Goal: Task Accomplishment & Management: Complete application form

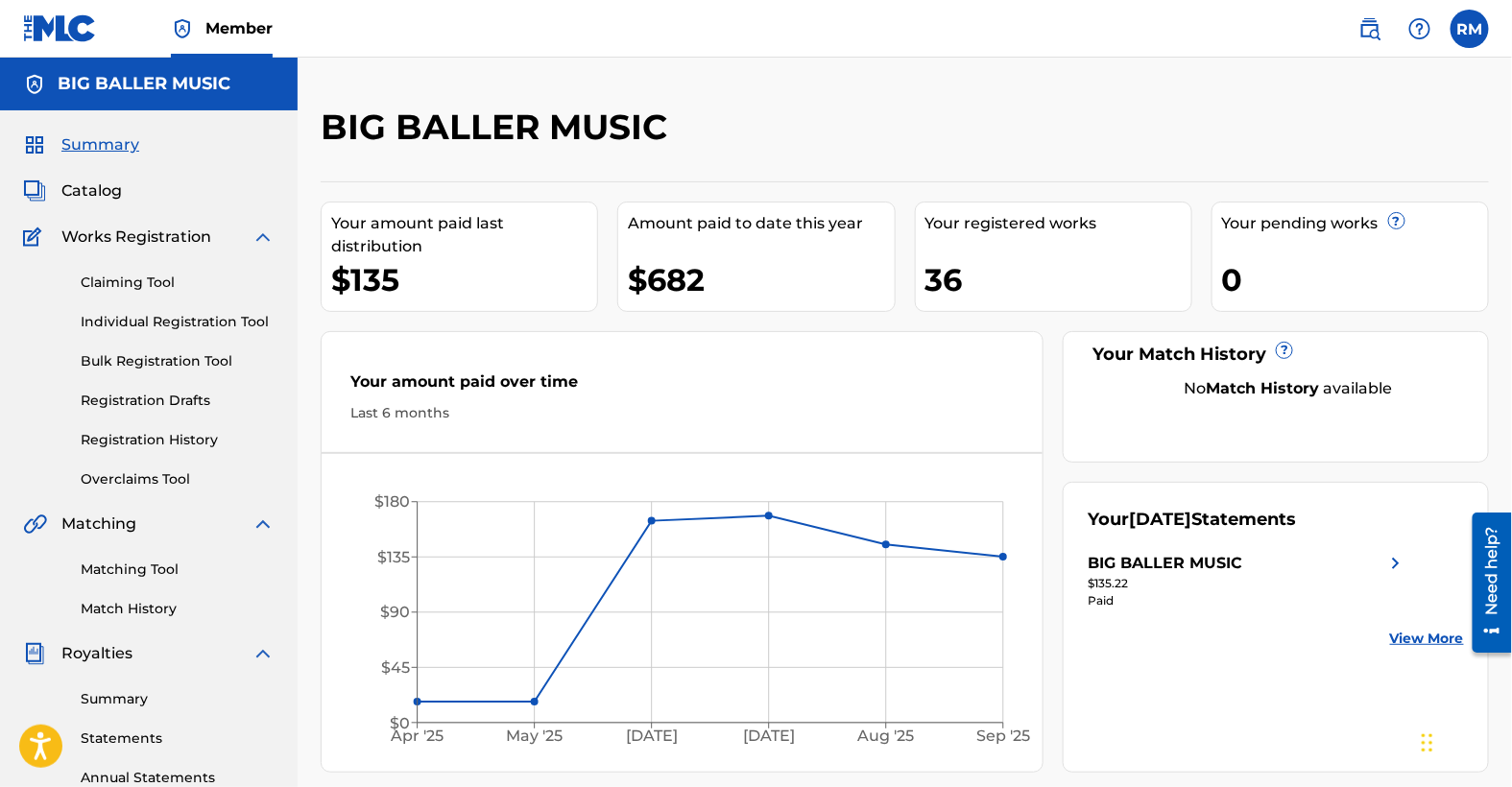
click at [720, 165] on div "BIG BALLER MUSIC Your amount paid last distribution $135 Amount paid to date th…" at bounding box center [905, 439] width 1168 height 667
click at [131, 278] on link "Claiming Tool" at bounding box center [177, 283] width 194 height 20
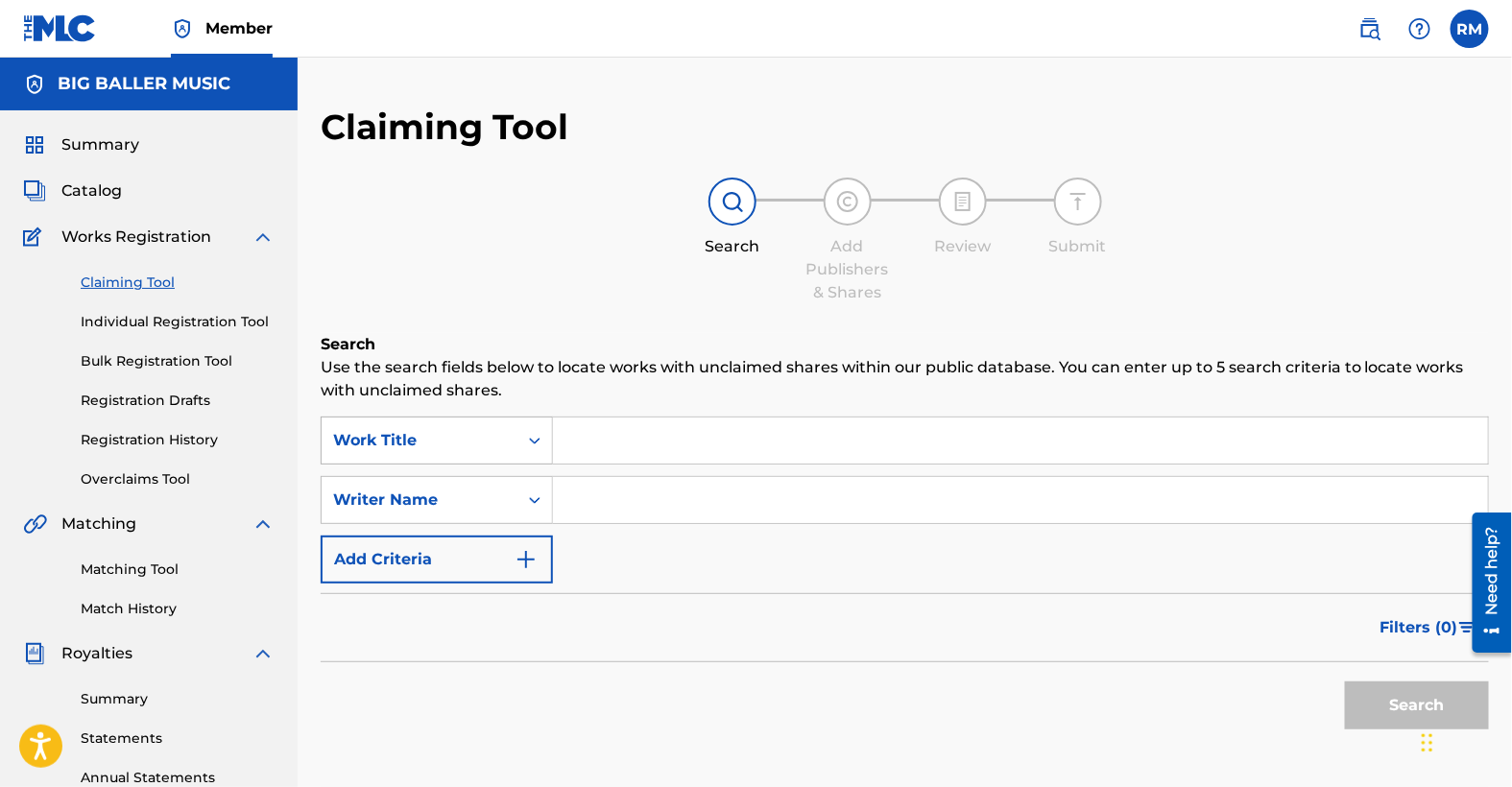
click at [534, 439] on icon "Search Form" at bounding box center [535, 440] width 19 height 19
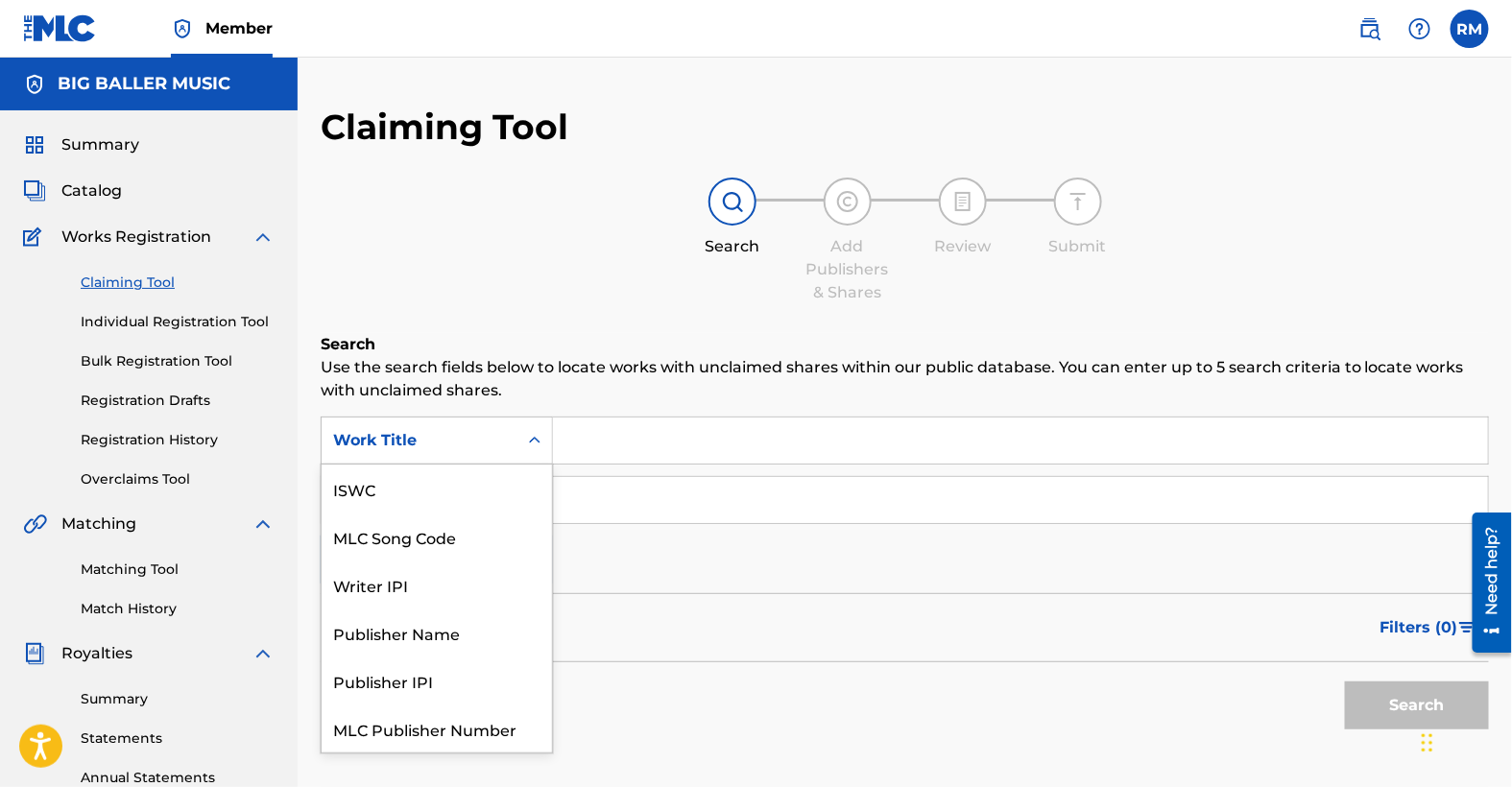
scroll to position [48, 0]
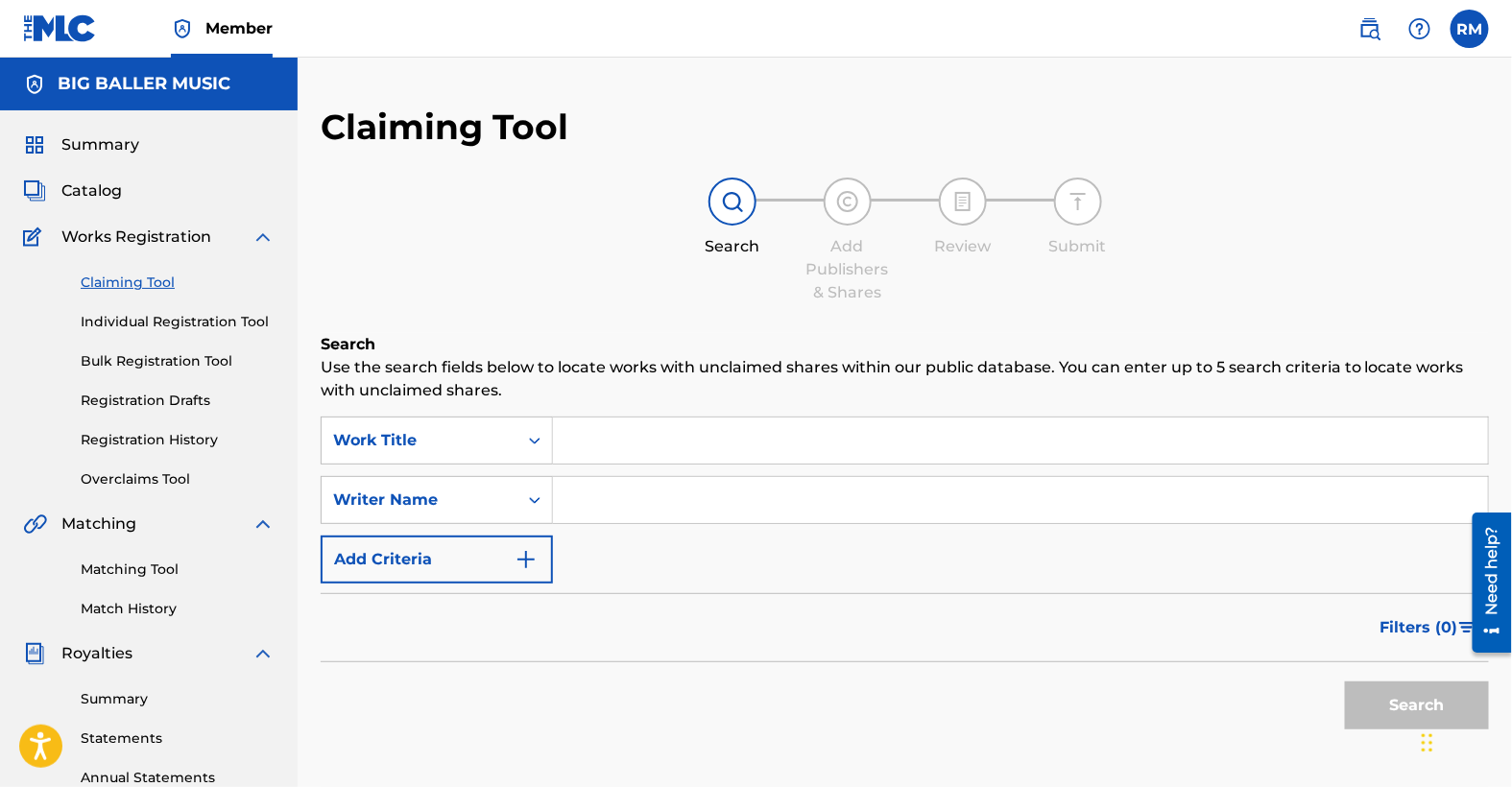
click at [603, 443] on input "Search Form" at bounding box center [1021, 440] width 936 height 46
click at [106, 194] on span "Catalog" at bounding box center [91, 191] width 60 height 23
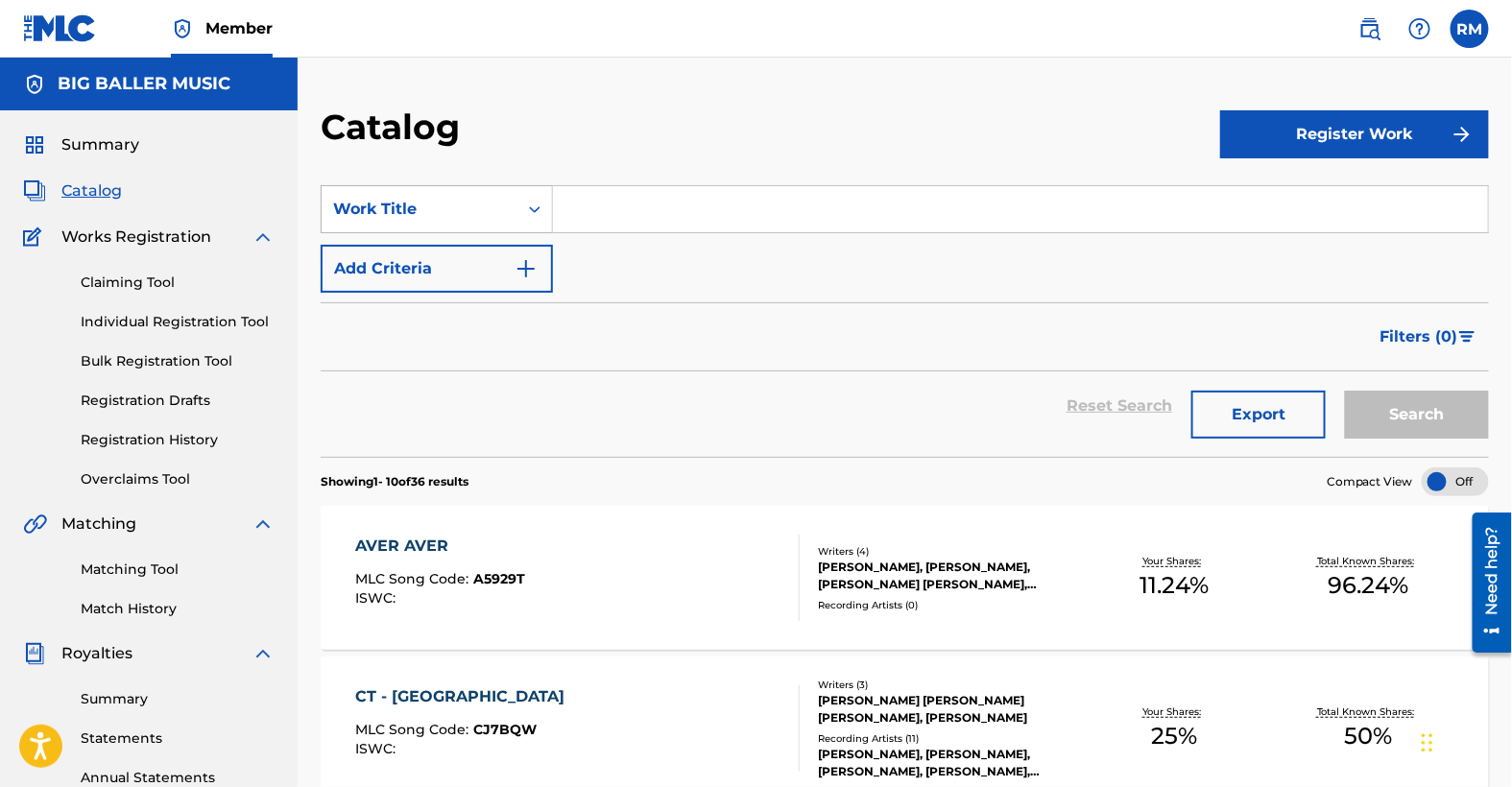
click at [534, 210] on icon "Search Form" at bounding box center [535, 209] width 19 height 19
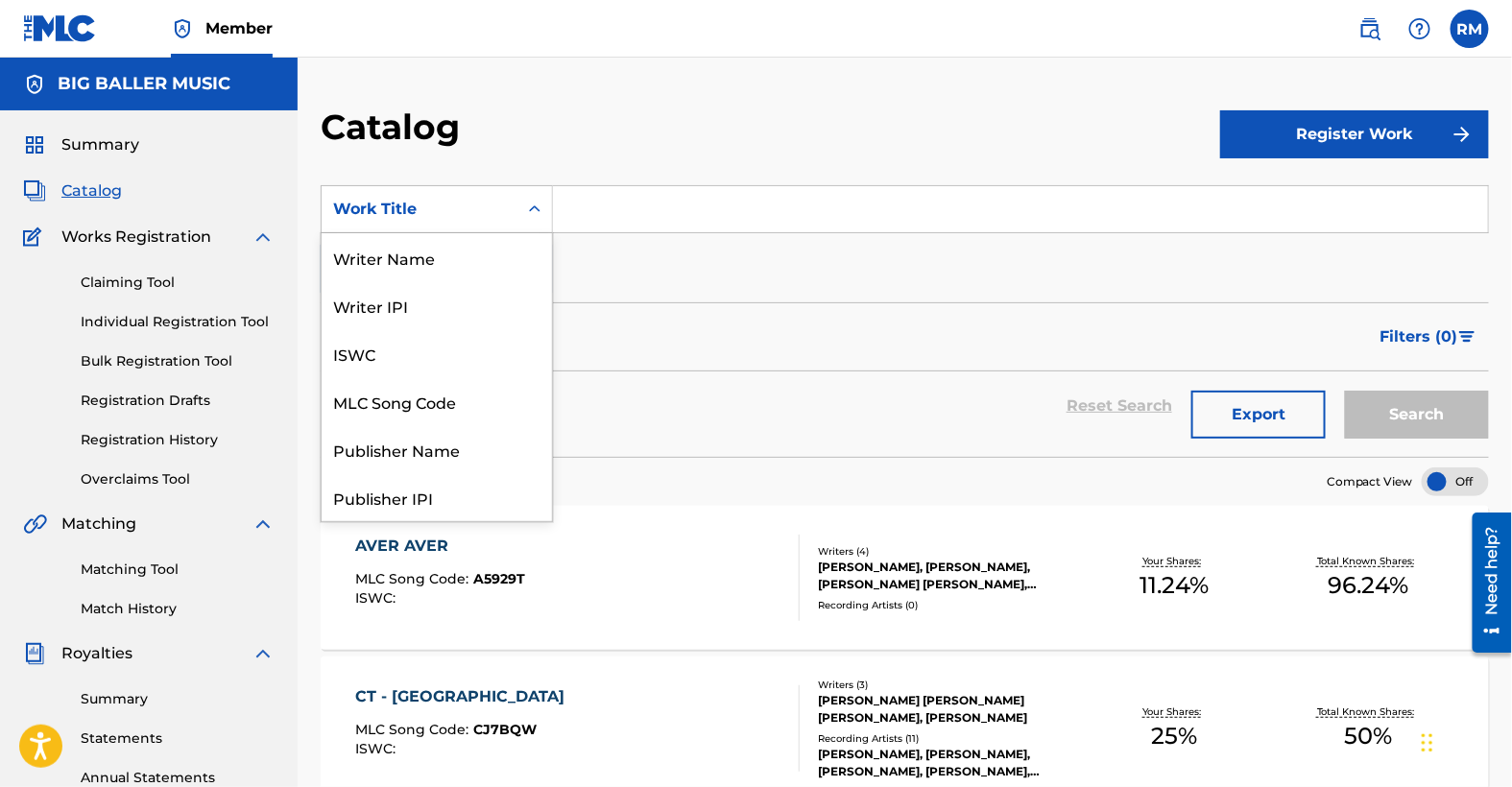
scroll to position [288, 0]
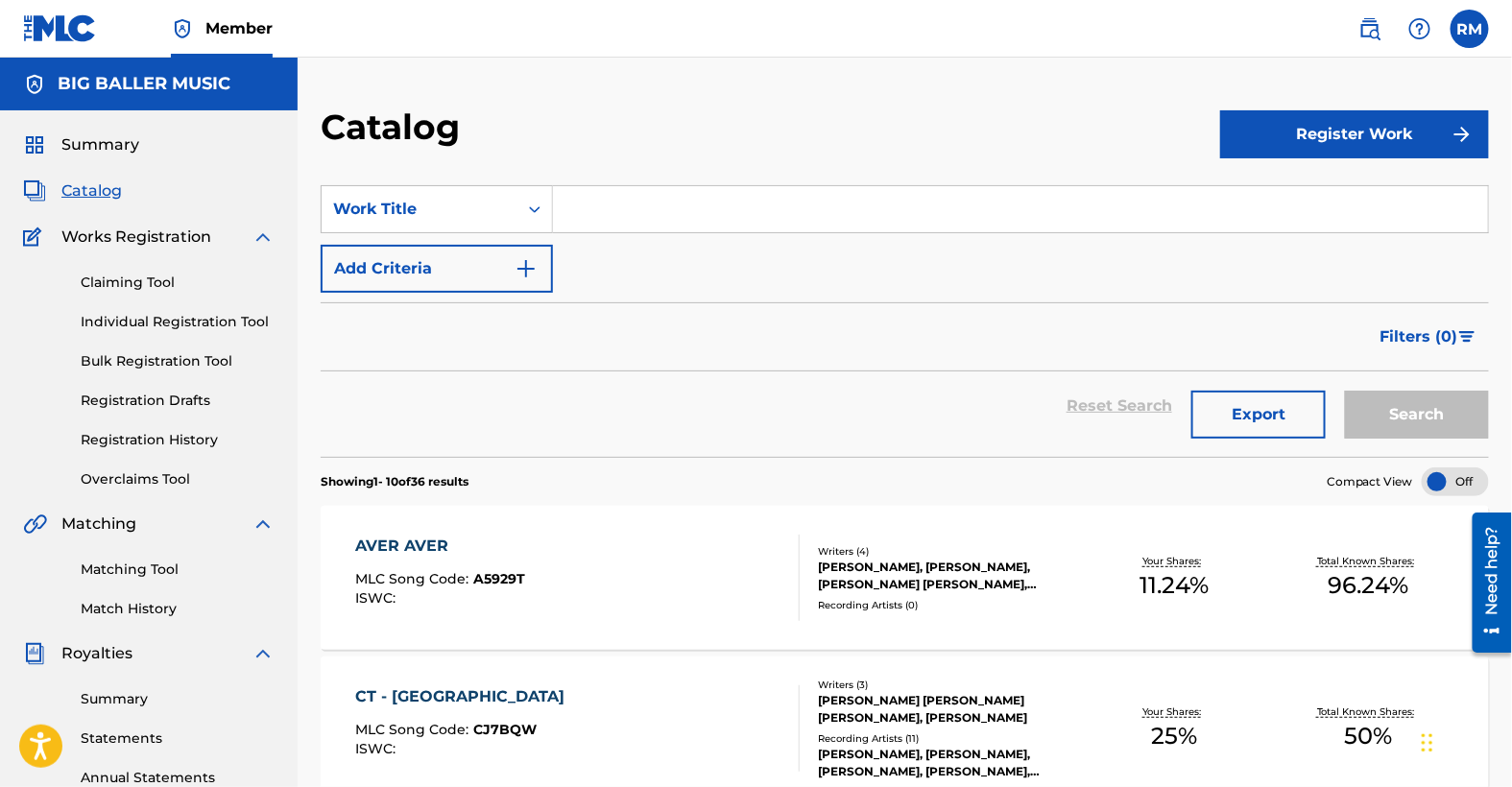
click at [598, 217] on input "Search Form" at bounding box center [1021, 209] width 936 height 46
type input "Bummy"
drag, startPoint x: 690, startPoint y: 222, endPoint x: 525, endPoint y: 198, distance: 166.7
click at [526, 197] on div "SearchWithCriteria42f472b7-d2a5-47b1-98a4-994d832a4d49 Work Title Bummy" at bounding box center [905, 209] width 1168 height 48
click at [1319, 128] on button "Register Work" at bounding box center [1355, 135] width 269 height 48
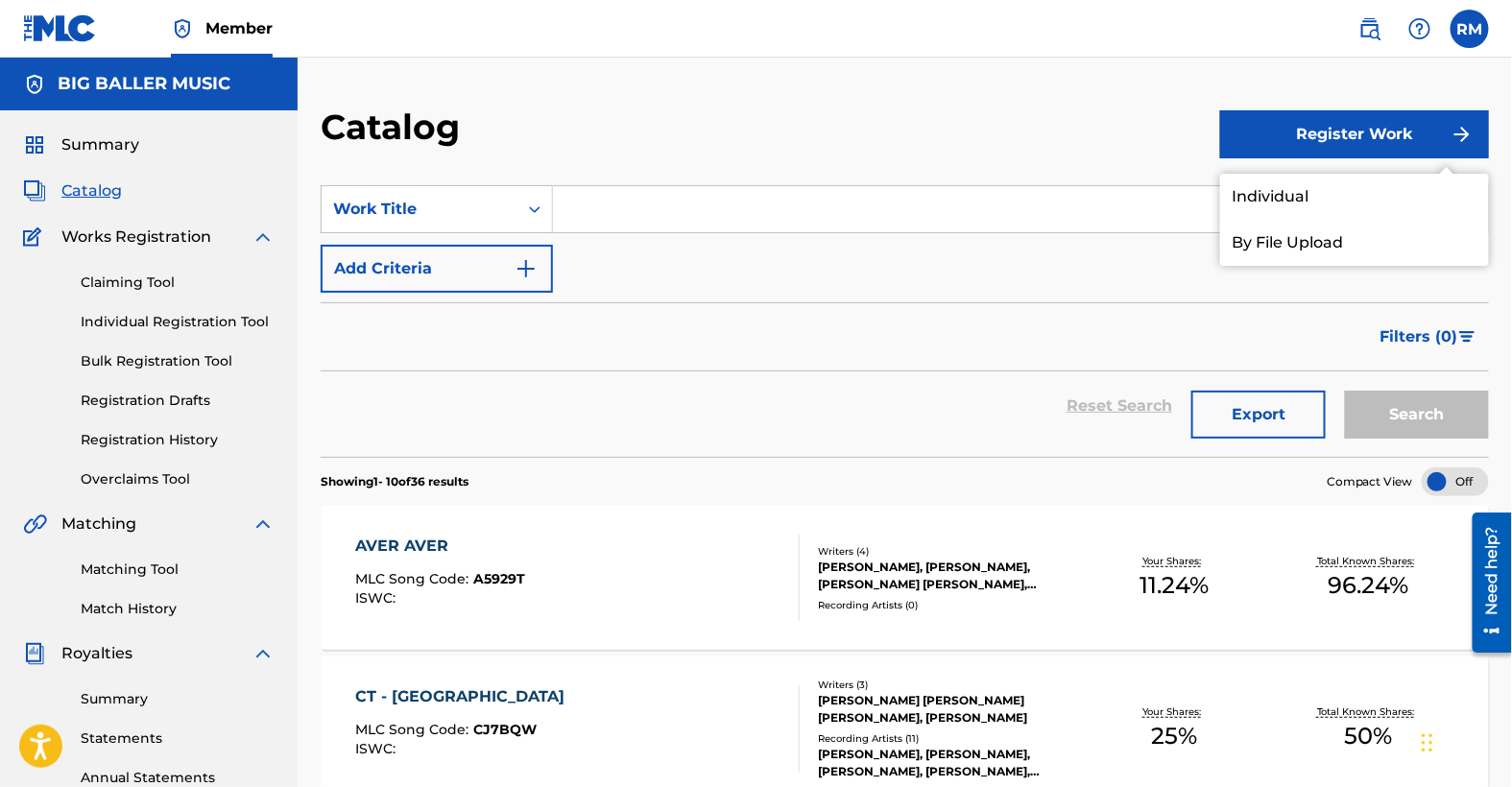
click at [1295, 193] on link "Individual" at bounding box center [1355, 197] width 269 height 46
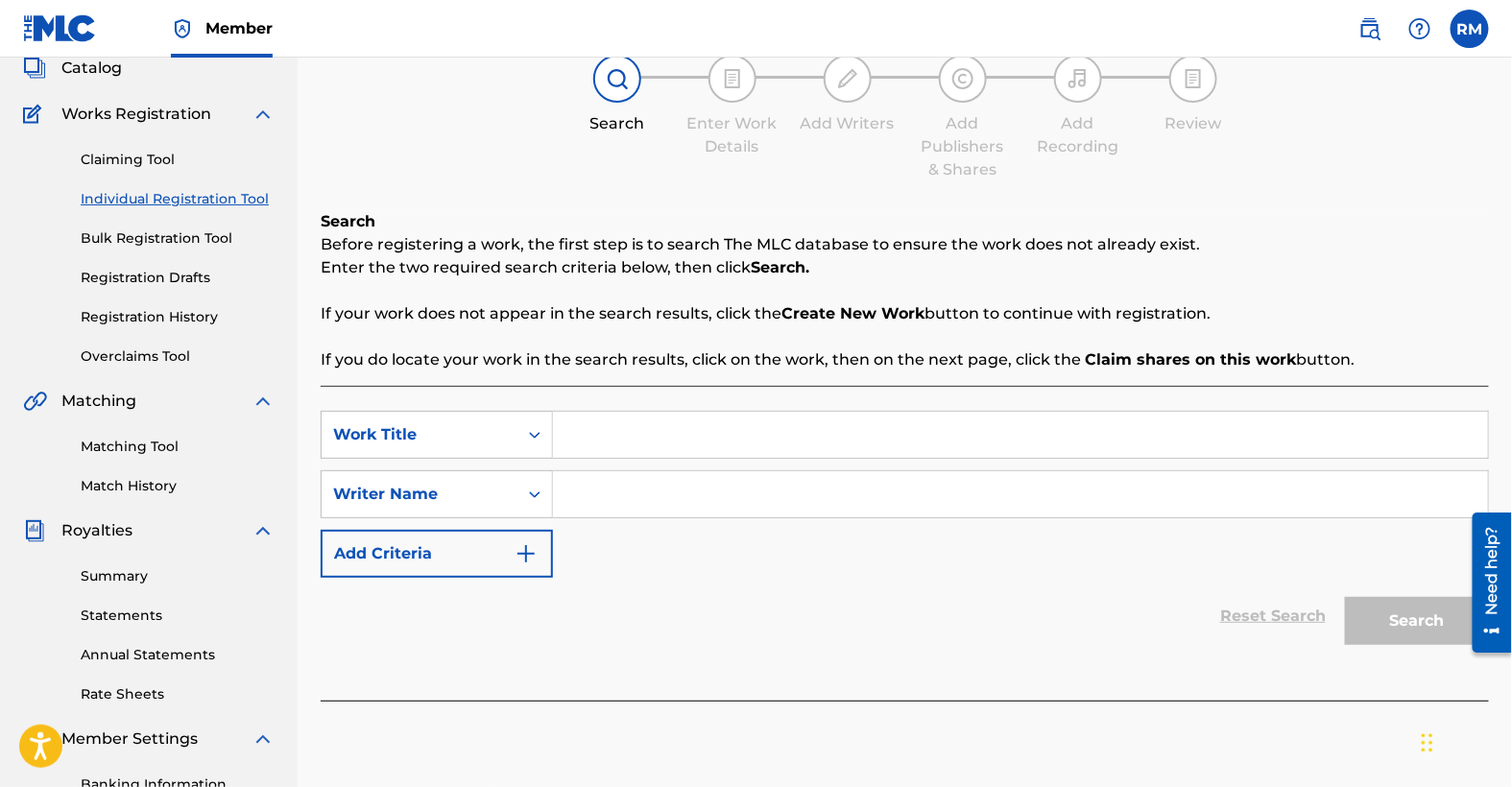
scroll to position [124, 0]
click at [598, 435] on input "Search Form" at bounding box center [1021, 434] width 936 height 46
type input "Bummy"
click at [660, 490] on input "Search Form" at bounding box center [1021, 494] width 936 height 46
type input "r"
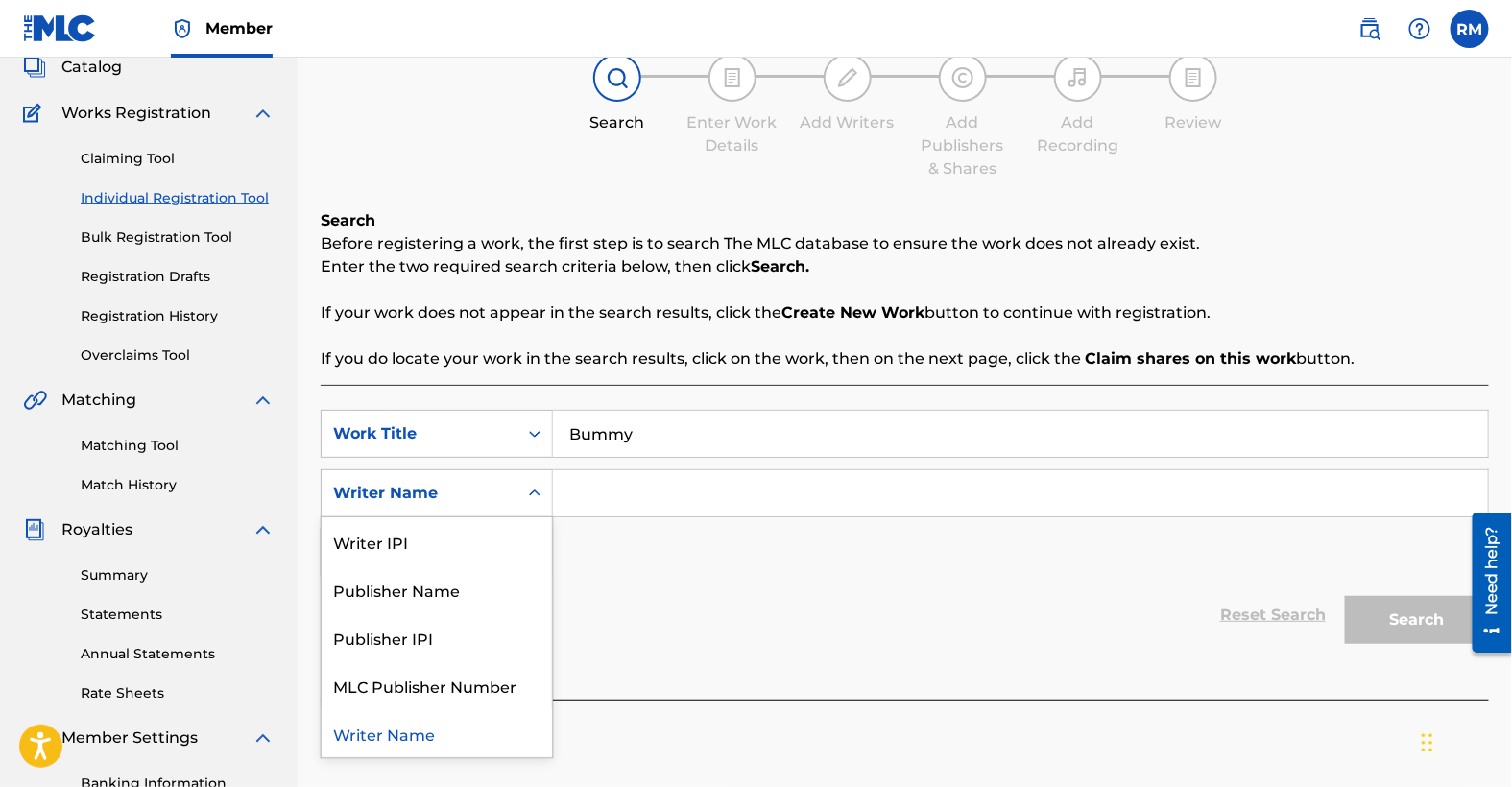
click at [531, 484] on icon "Search Form" at bounding box center [535, 494] width 19 height 19
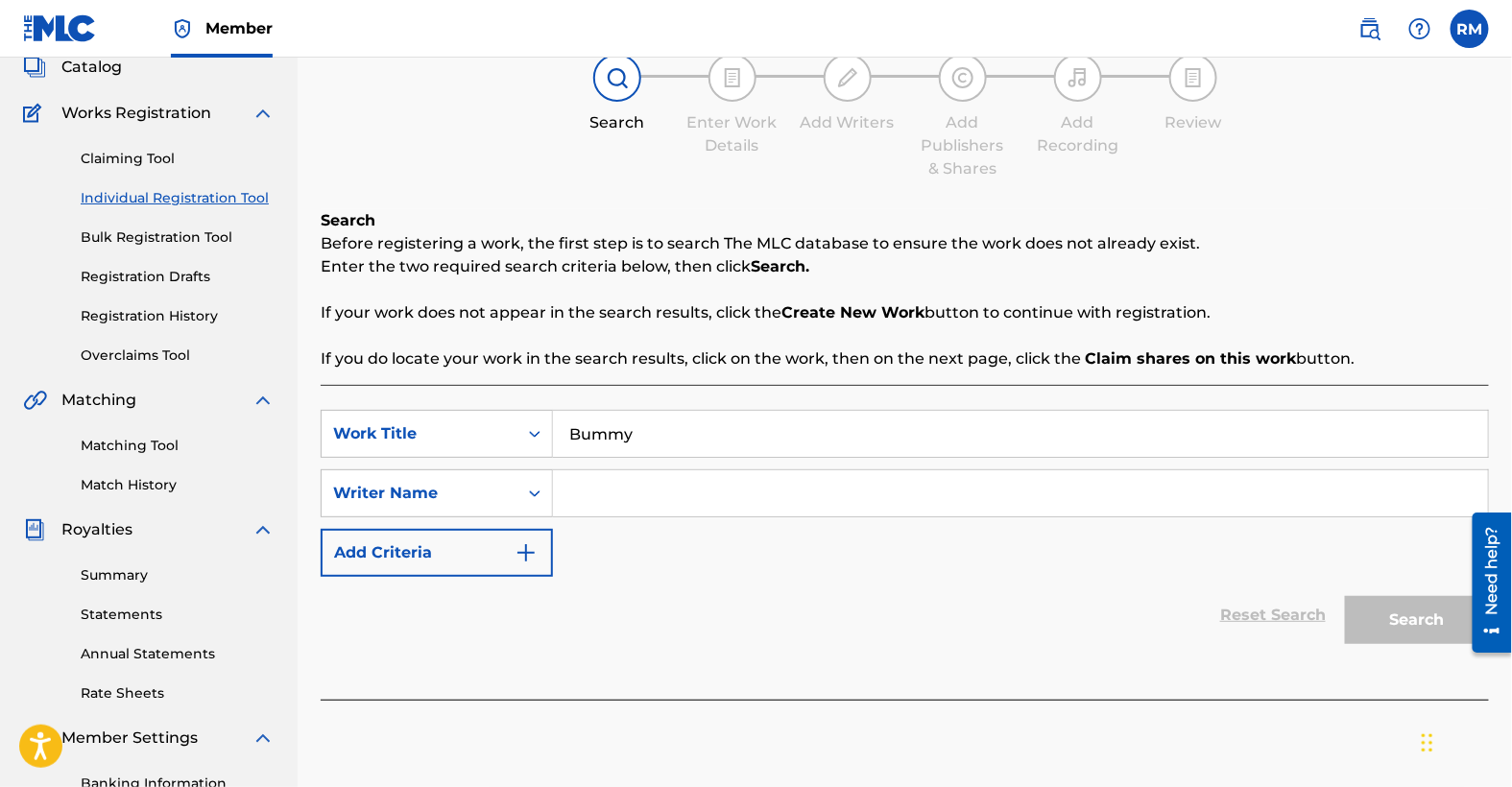
click at [623, 496] on input "Search Form" at bounding box center [1021, 494] width 936 height 46
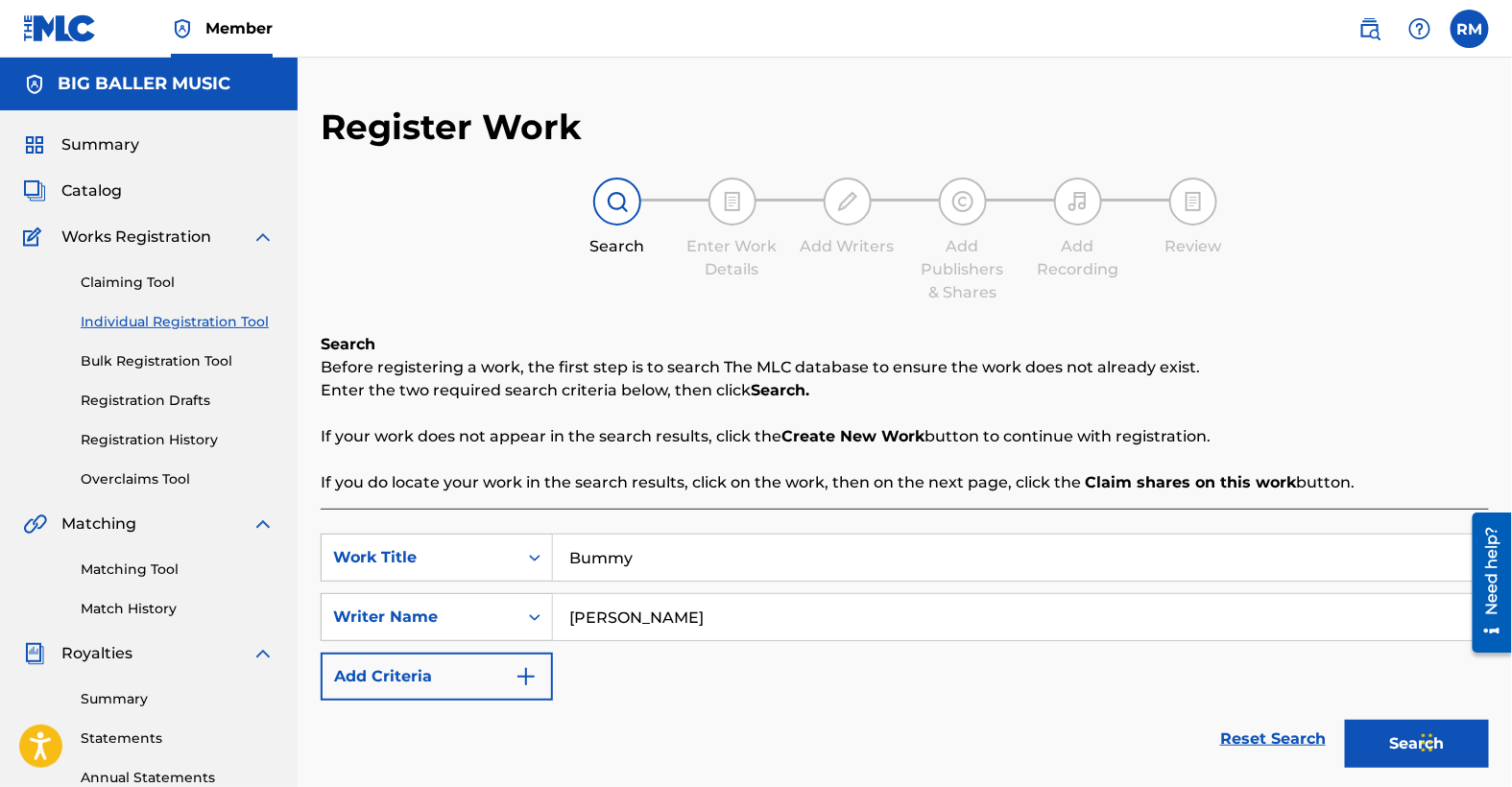
scroll to position [329, 0]
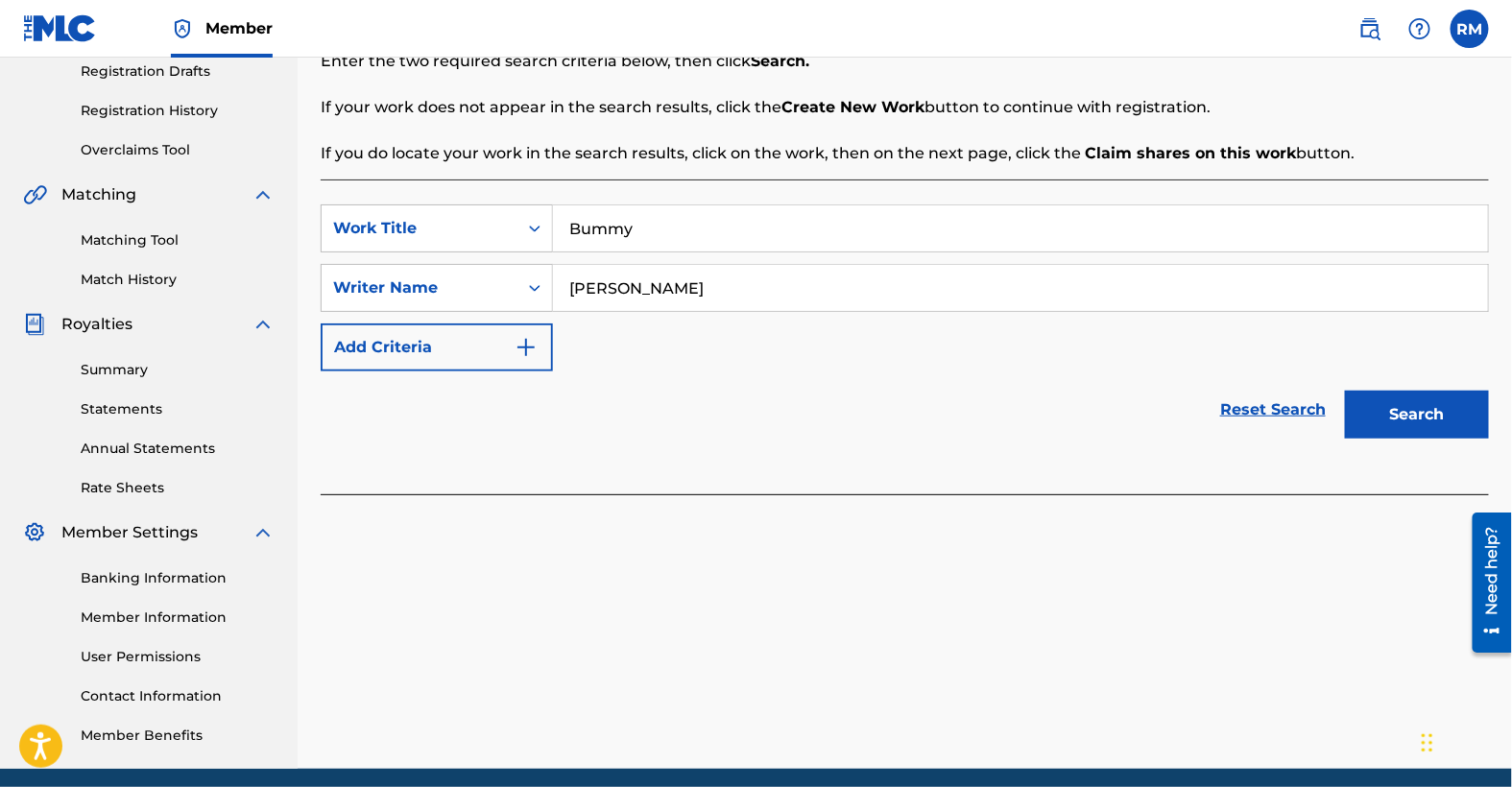
drag, startPoint x: 717, startPoint y: 290, endPoint x: 564, endPoint y: 277, distance: 153.6
click at [564, 276] on input "[PERSON_NAME]" at bounding box center [1021, 288] width 936 height 46
click at [1405, 419] on button "Search" at bounding box center [1417, 414] width 144 height 48
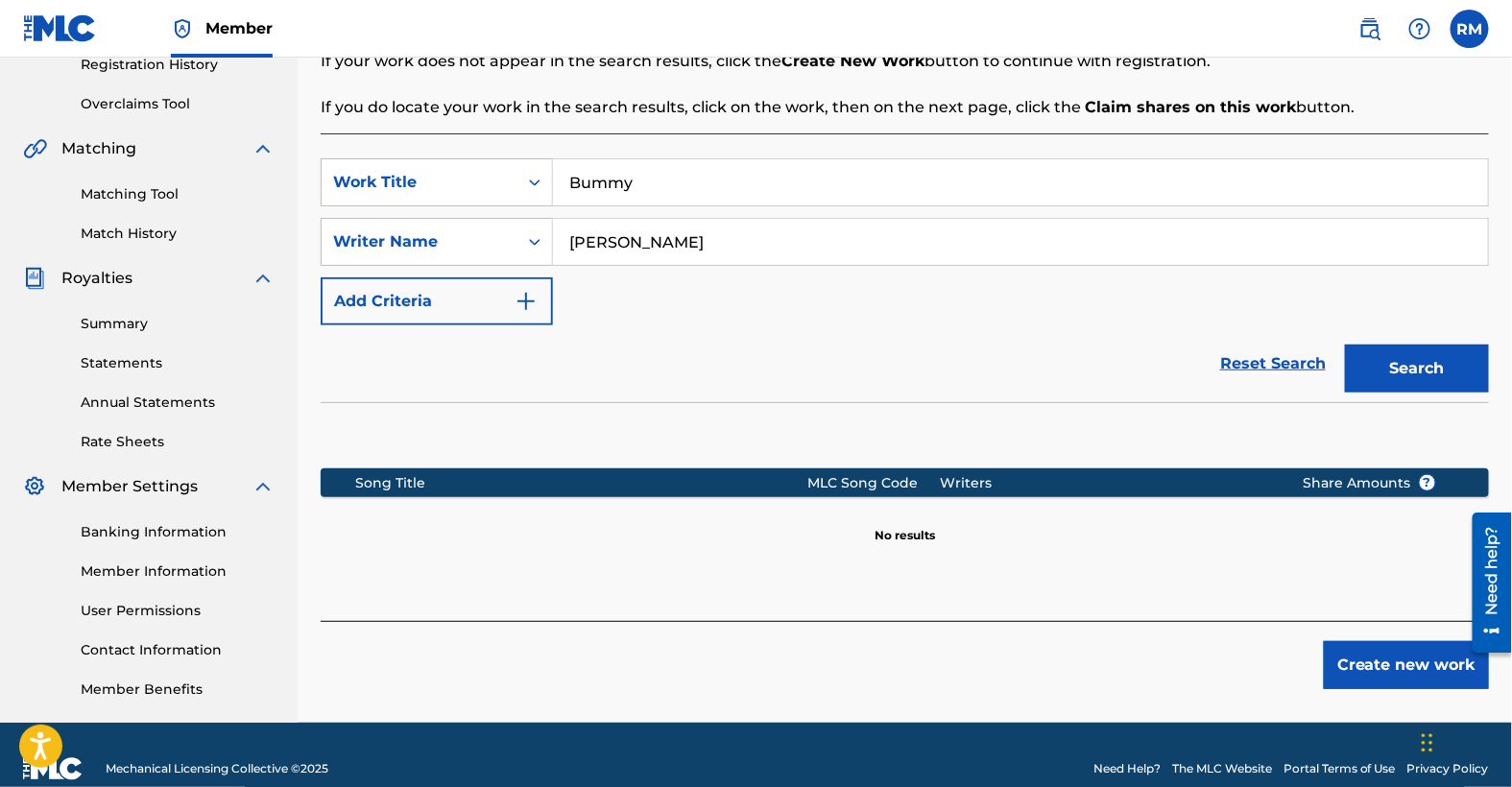
scroll to position [403, 0]
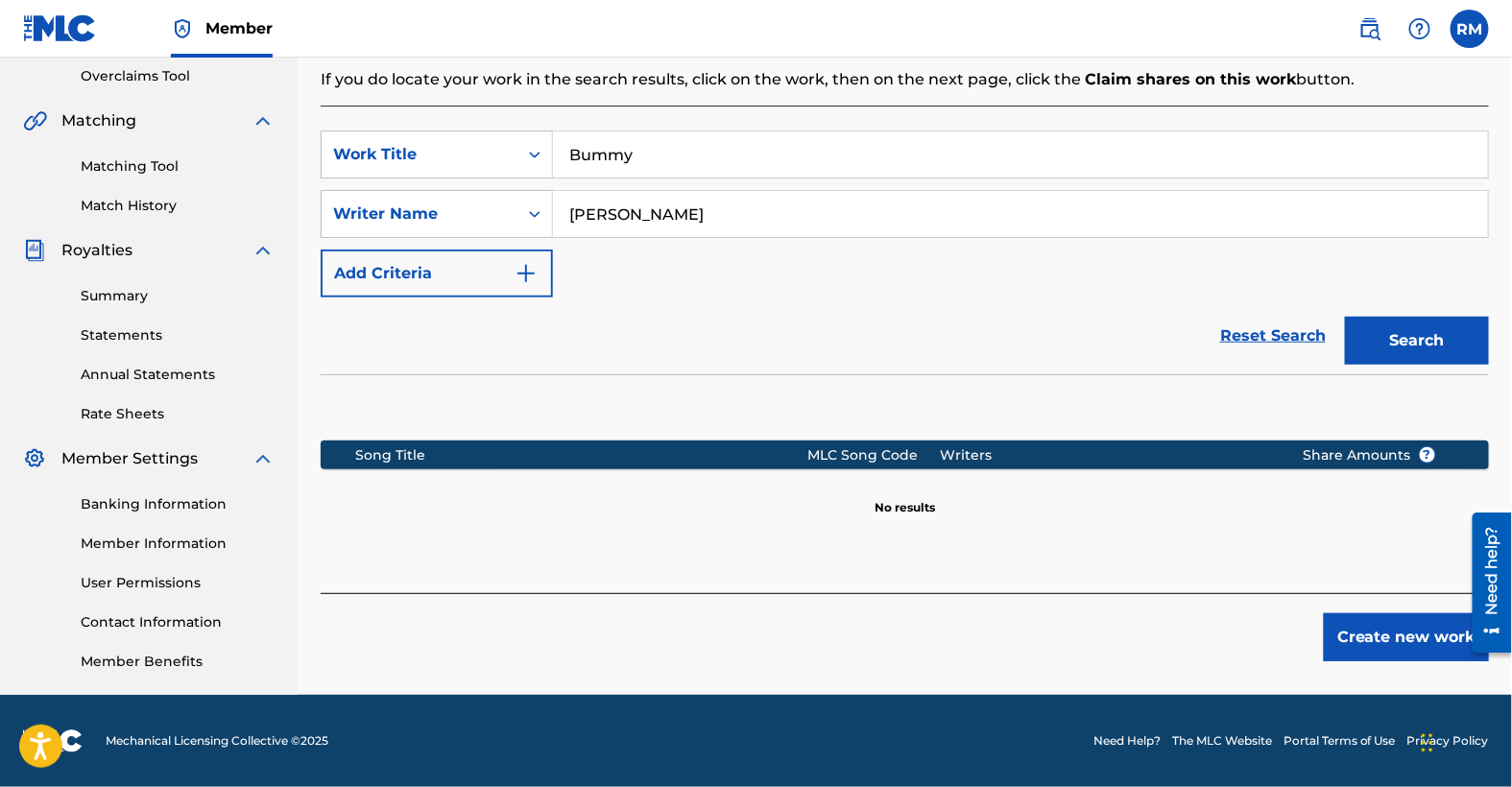
click at [523, 269] on img "Search Form" at bounding box center [526, 274] width 23 height 23
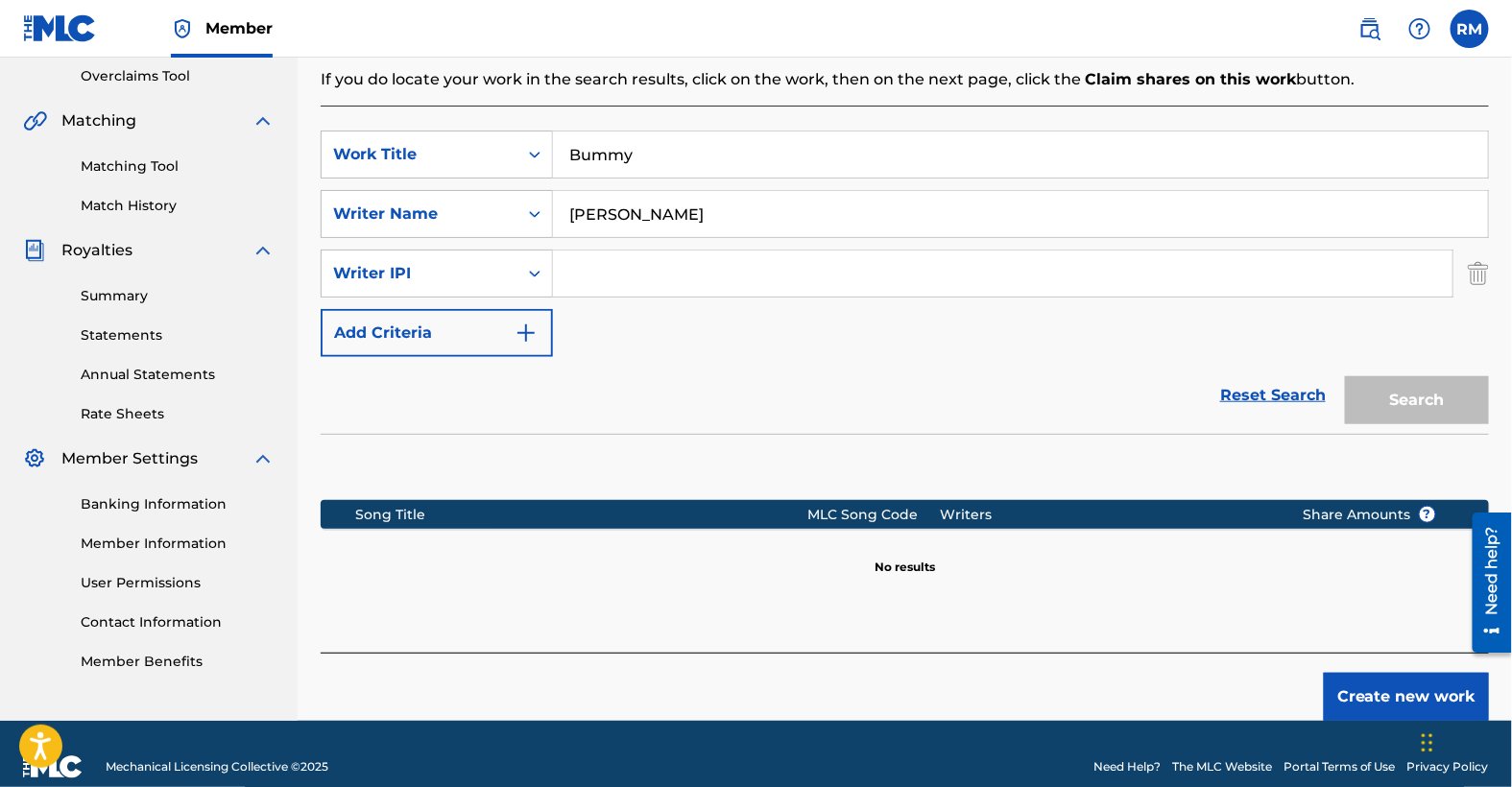
click at [583, 276] on input "Search Form" at bounding box center [1003, 274] width 900 height 46
drag, startPoint x: 740, startPoint y: 218, endPoint x: 507, endPoint y: 212, distance: 233.1
click at [507, 212] on div "SearchWithCriteriaf02c6442-e1e5-42fe-af02-e9af8428aeec Writer Name [PERSON_NAME]" at bounding box center [905, 214] width 1168 height 48
type input "[PERSON_NAME]"
click at [582, 268] on input "Search Form" at bounding box center [1003, 274] width 900 height 46
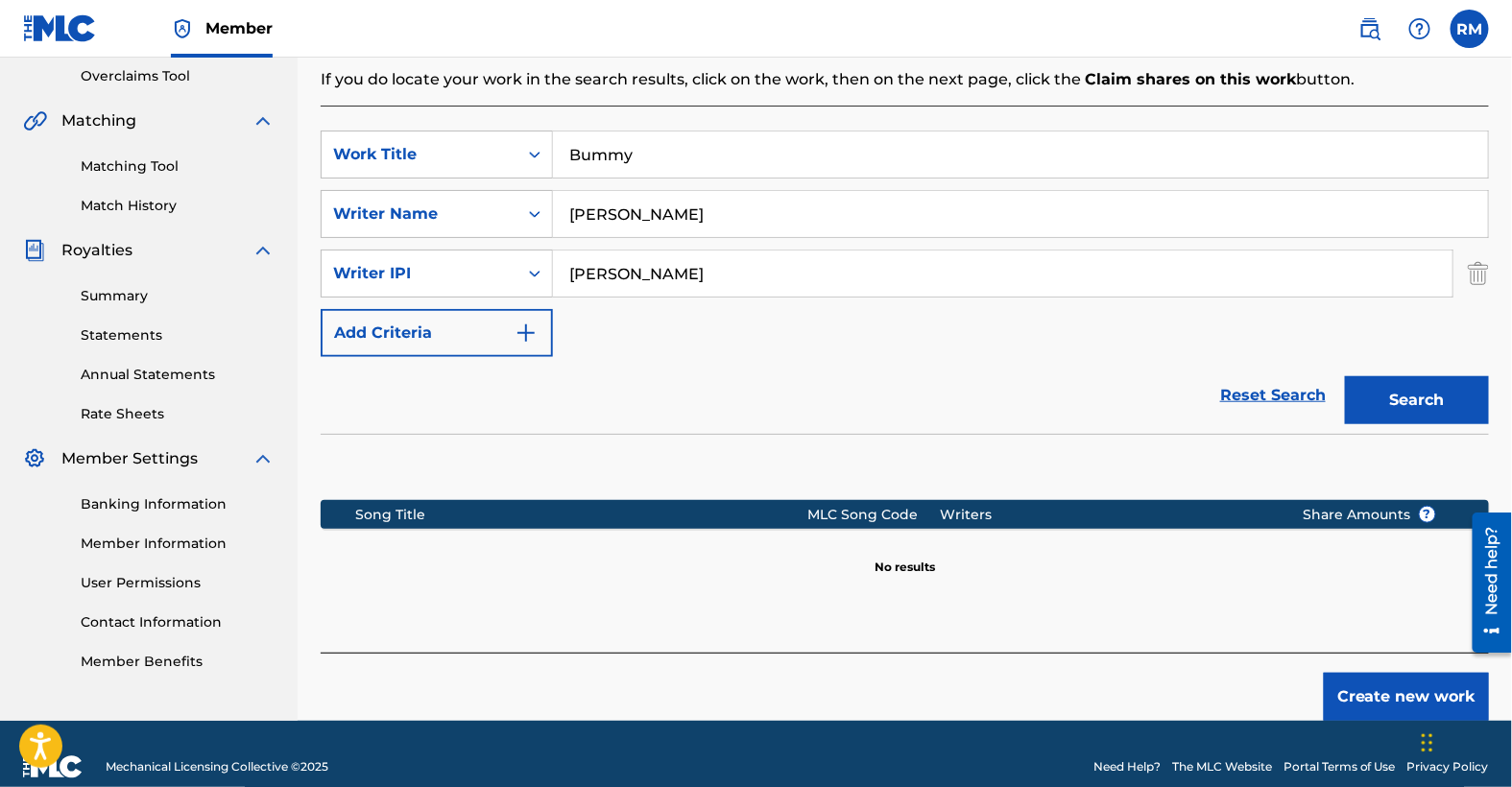
type input "[PERSON_NAME]"
click at [1408, 688] on button "Create new work" at bounding box center [1406, 697] width 166 height 48
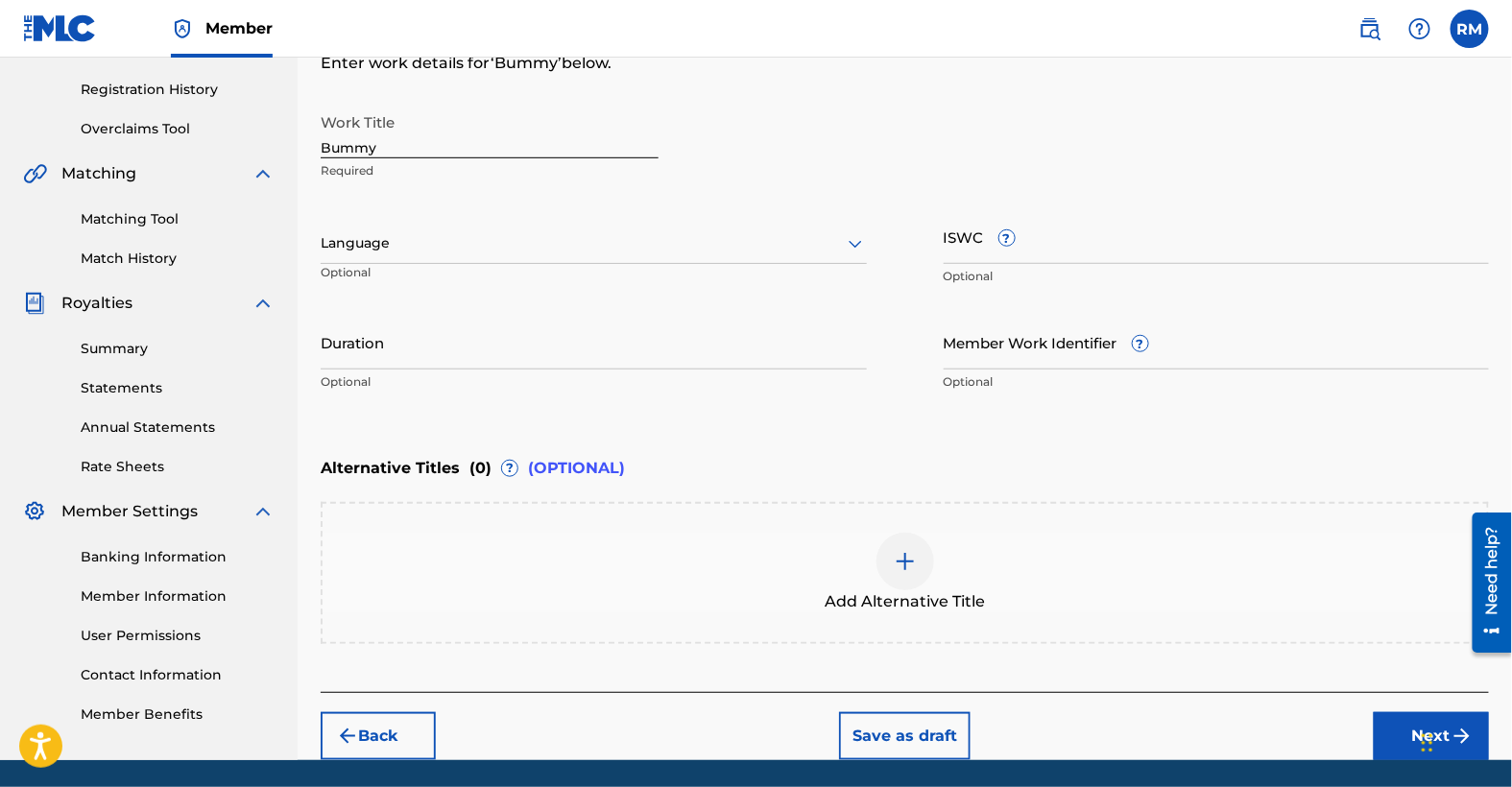
scroll to position [293, 0]
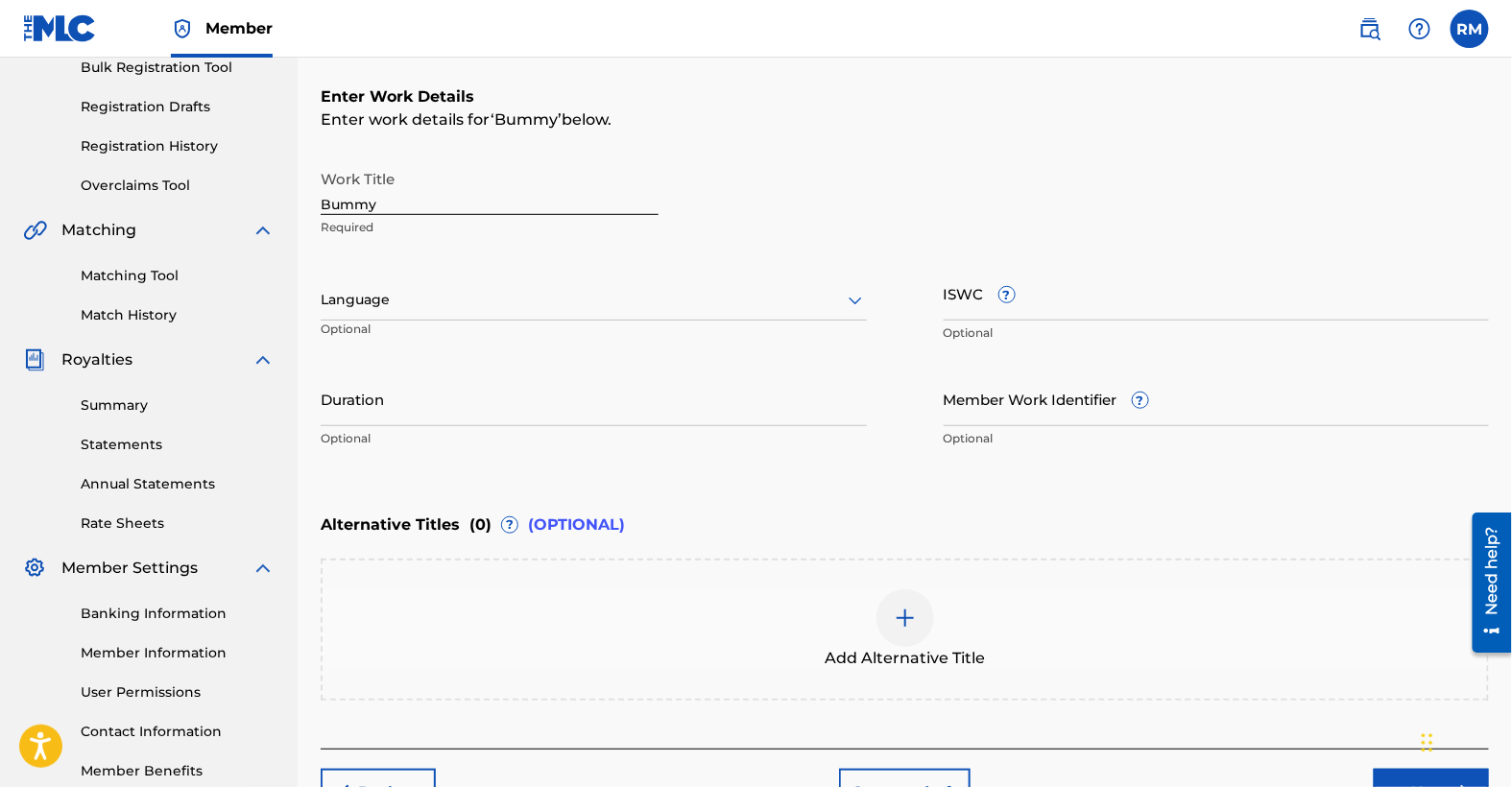
click at [867, 297] on div "Work Title Bummy Required Language Optional ISWC ? Optional Duration Optional M…" at bounding box center [905, 309] width 1168 height 297
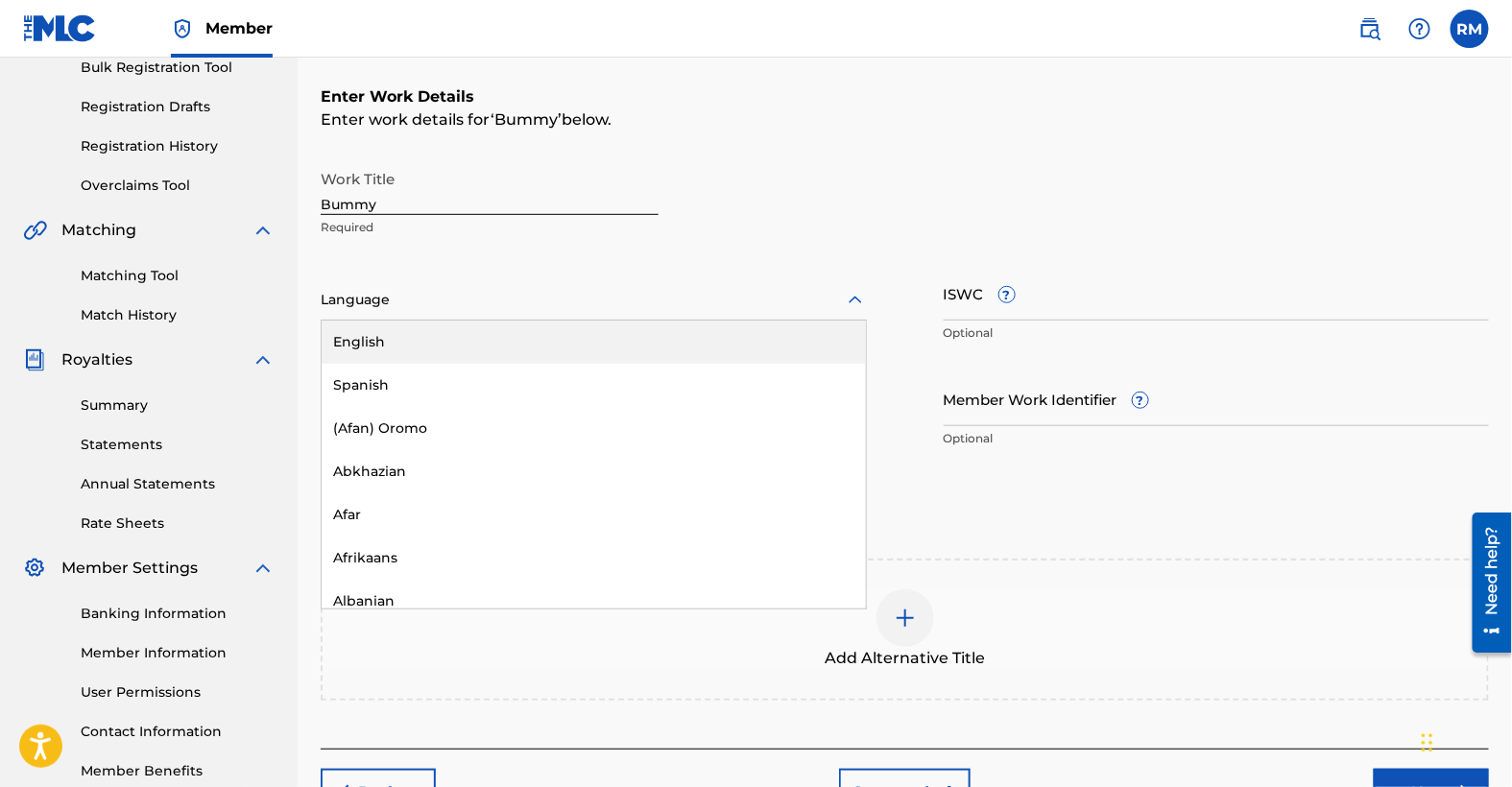
click at [853, 299] on icon at bounding box center [855, 299] width 14 height 8
click at [374, 340] on div "English" at bounding box center [594, 342] width 544 height 44
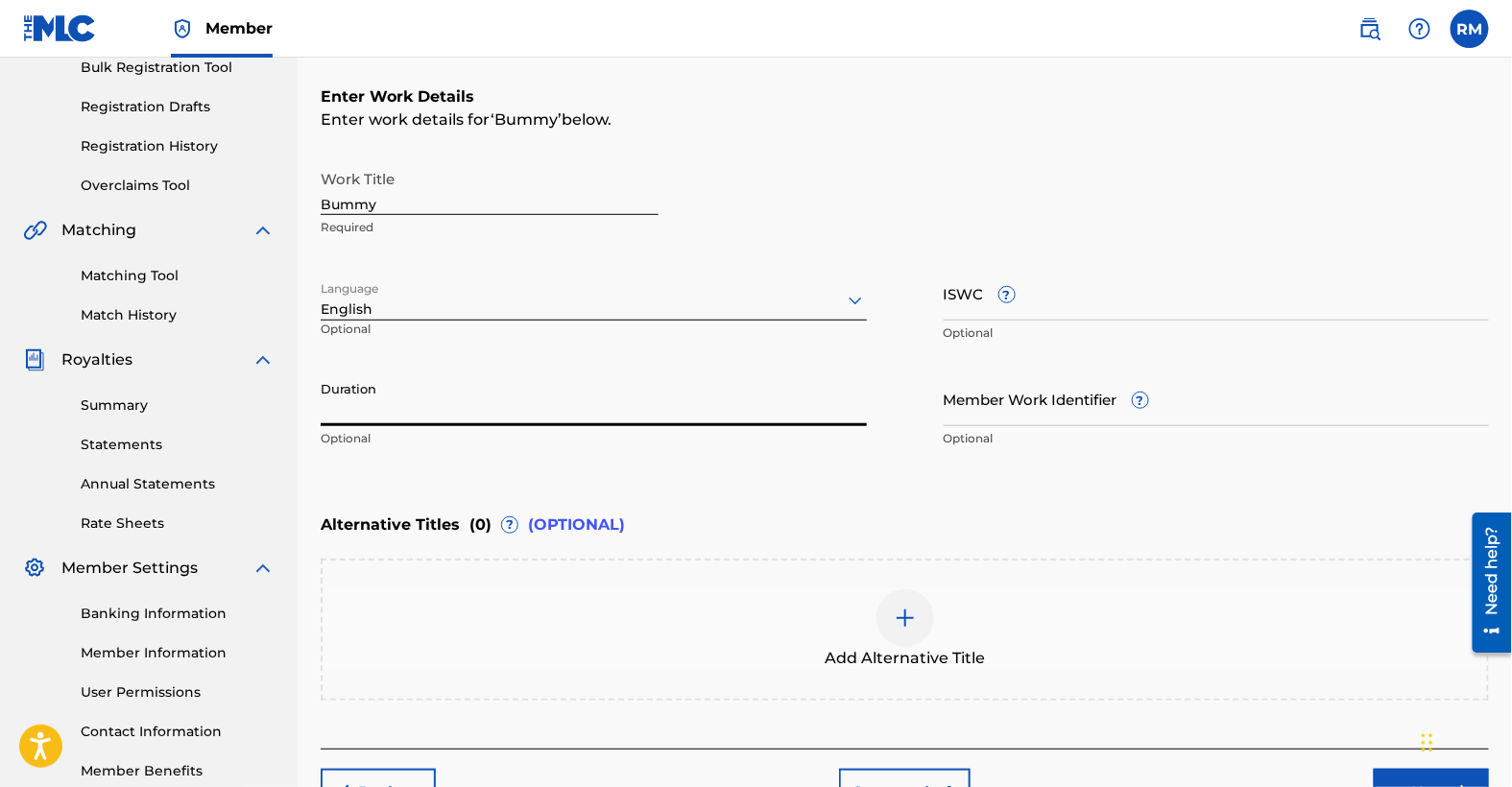
click at [477, 410] on input "Duration" at bounding box center [594, 399] width 546 height 55
type input "02:56"
click at [1051, 403] on input "Member Work Identifier ?" at bounding box center [1217, 399] width 546 height 55
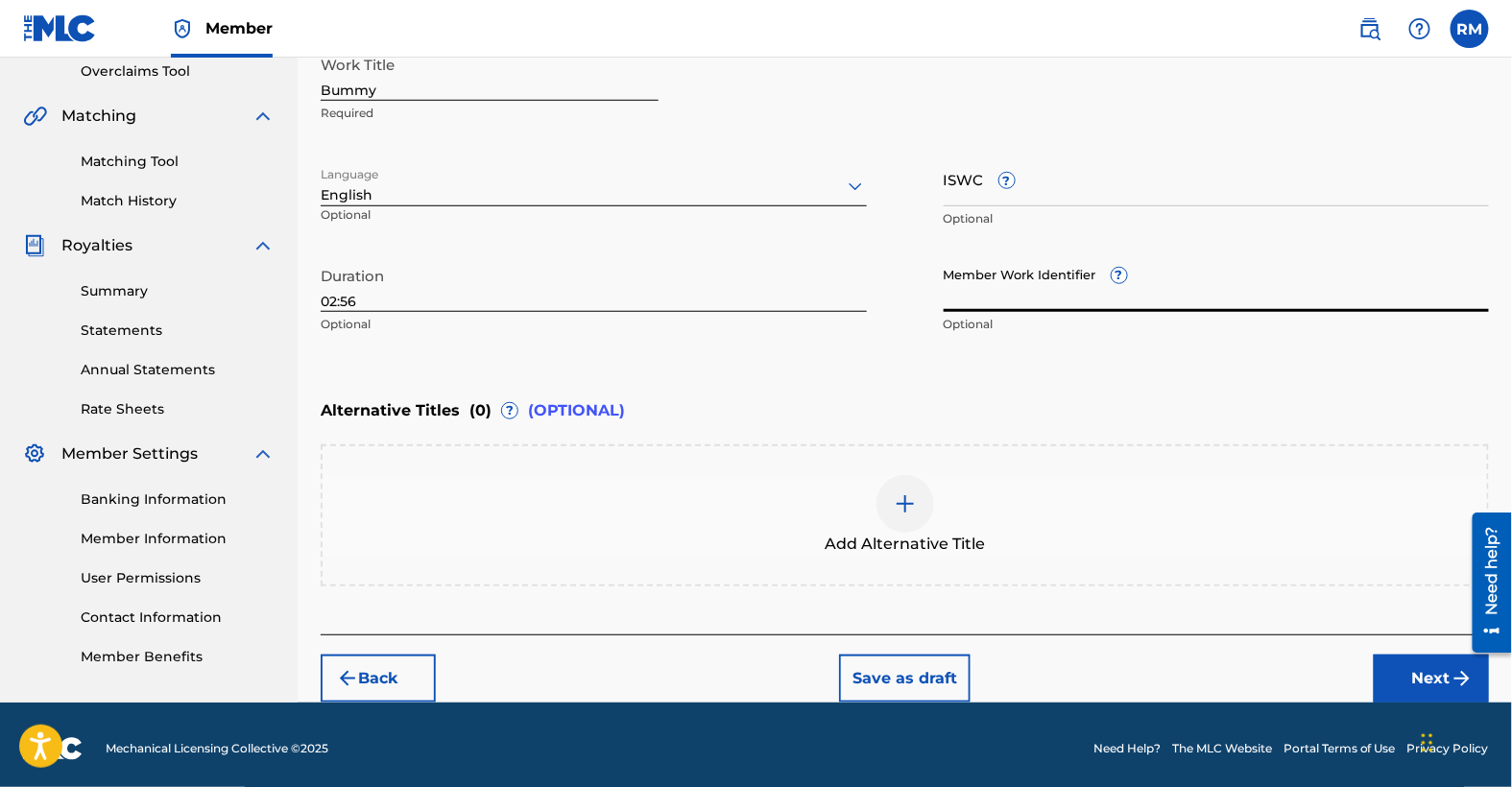
scroll to position [409, 0]
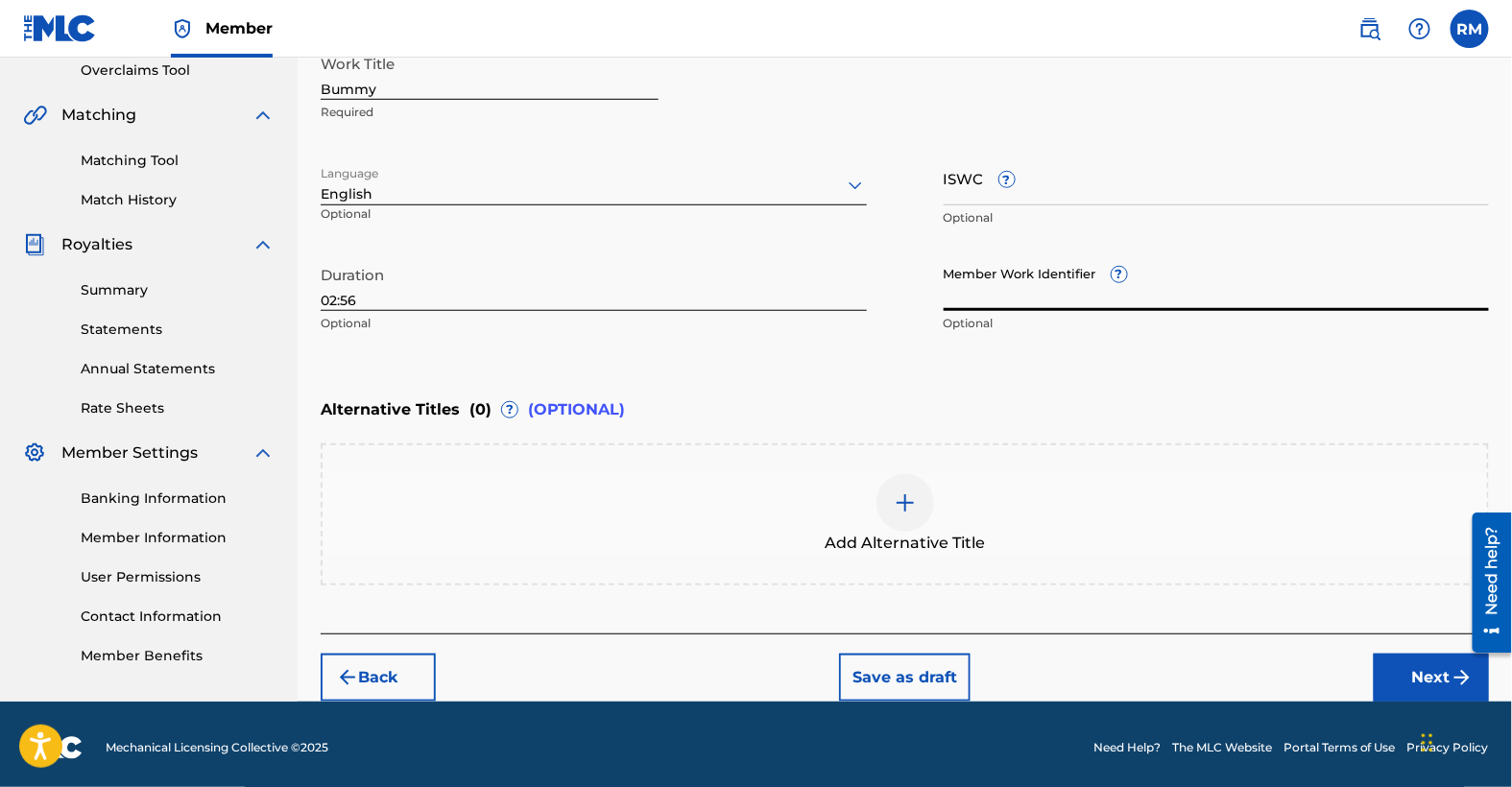
click at [1420, 680] on button "Next" at bounding box center [1432, 678] width 115 height 48
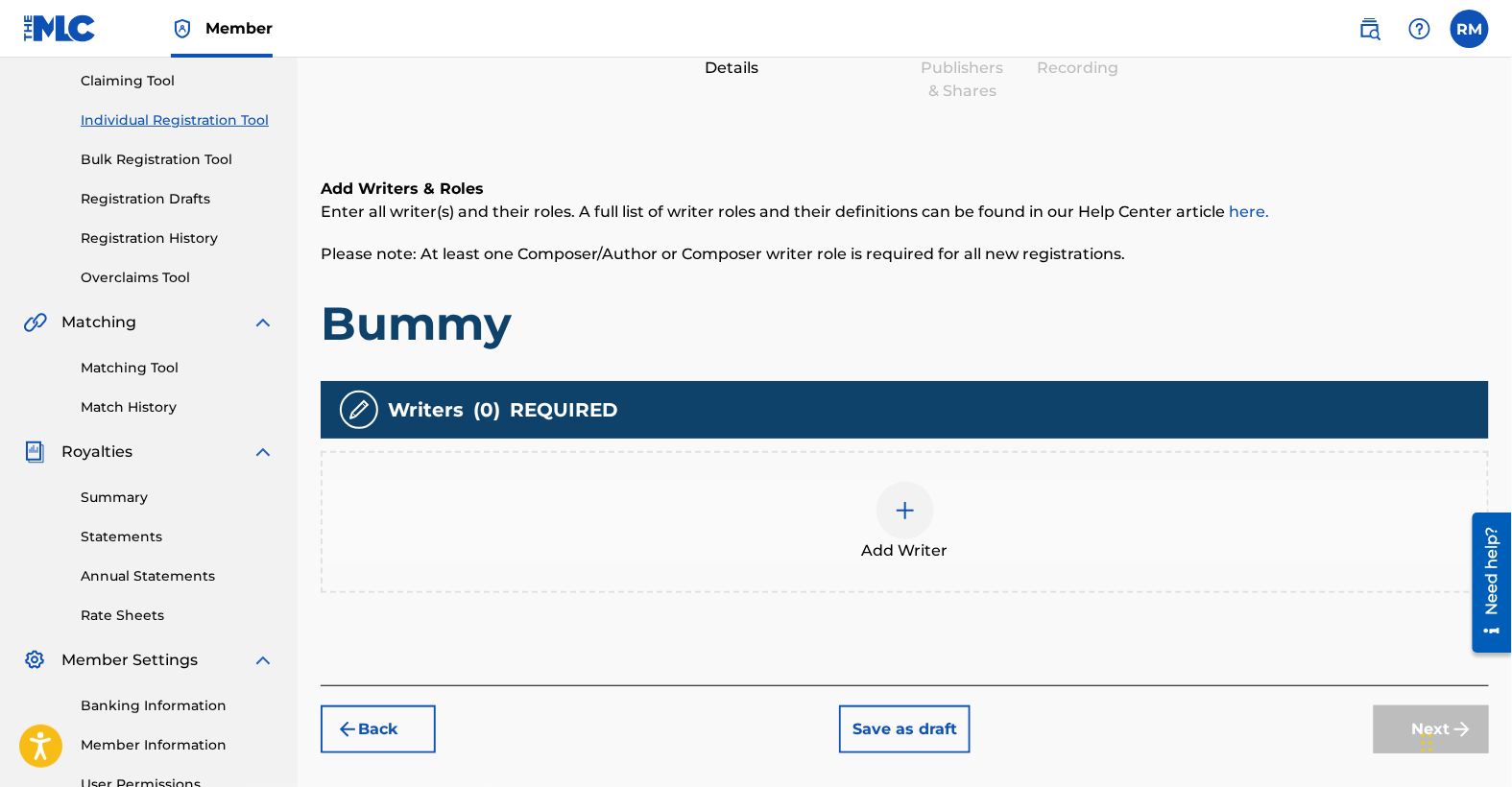
scroll to position [403, 0]
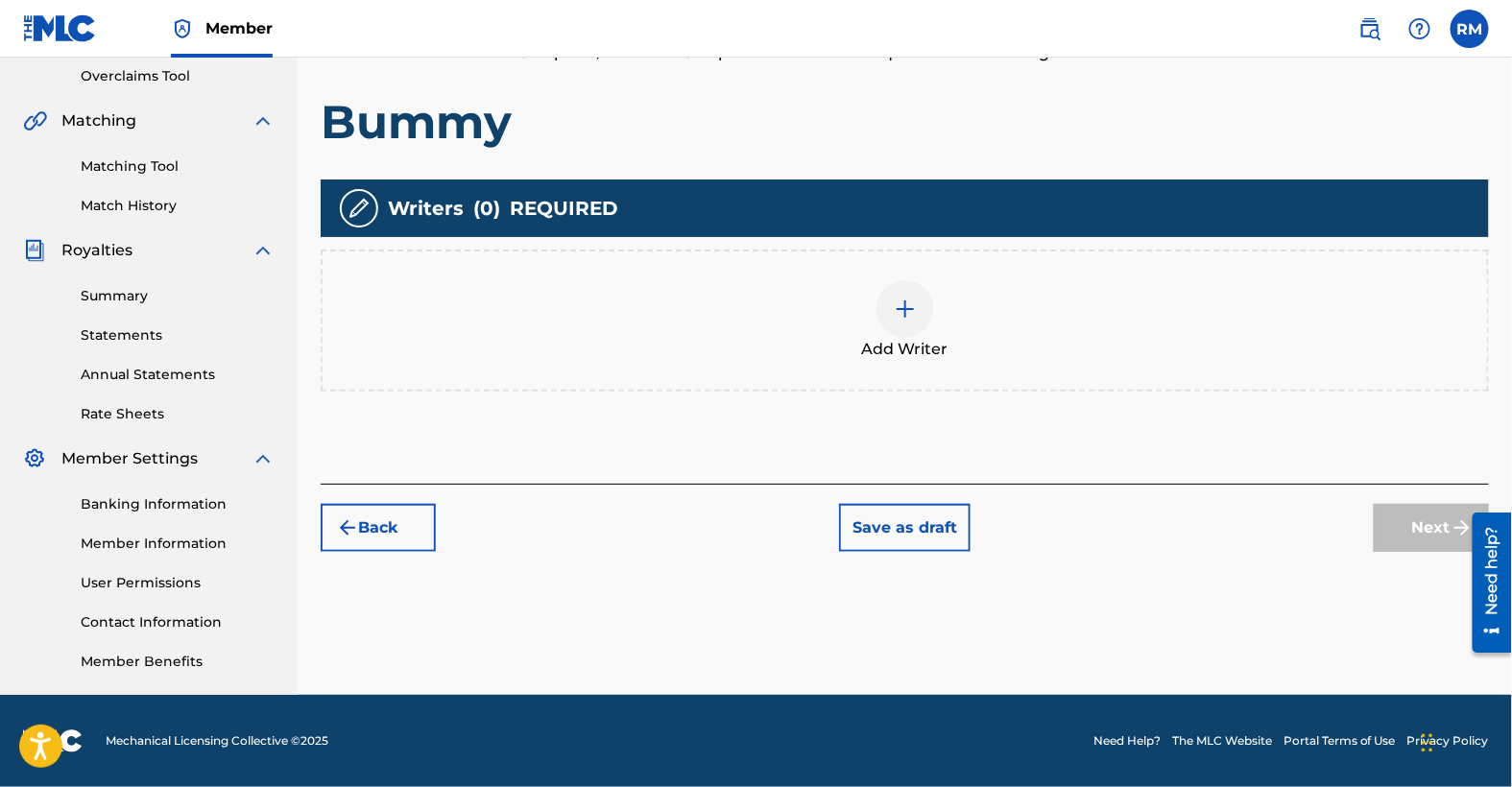
click at [905, 310] on img at bounding box center [906, 309] width 23 height 23
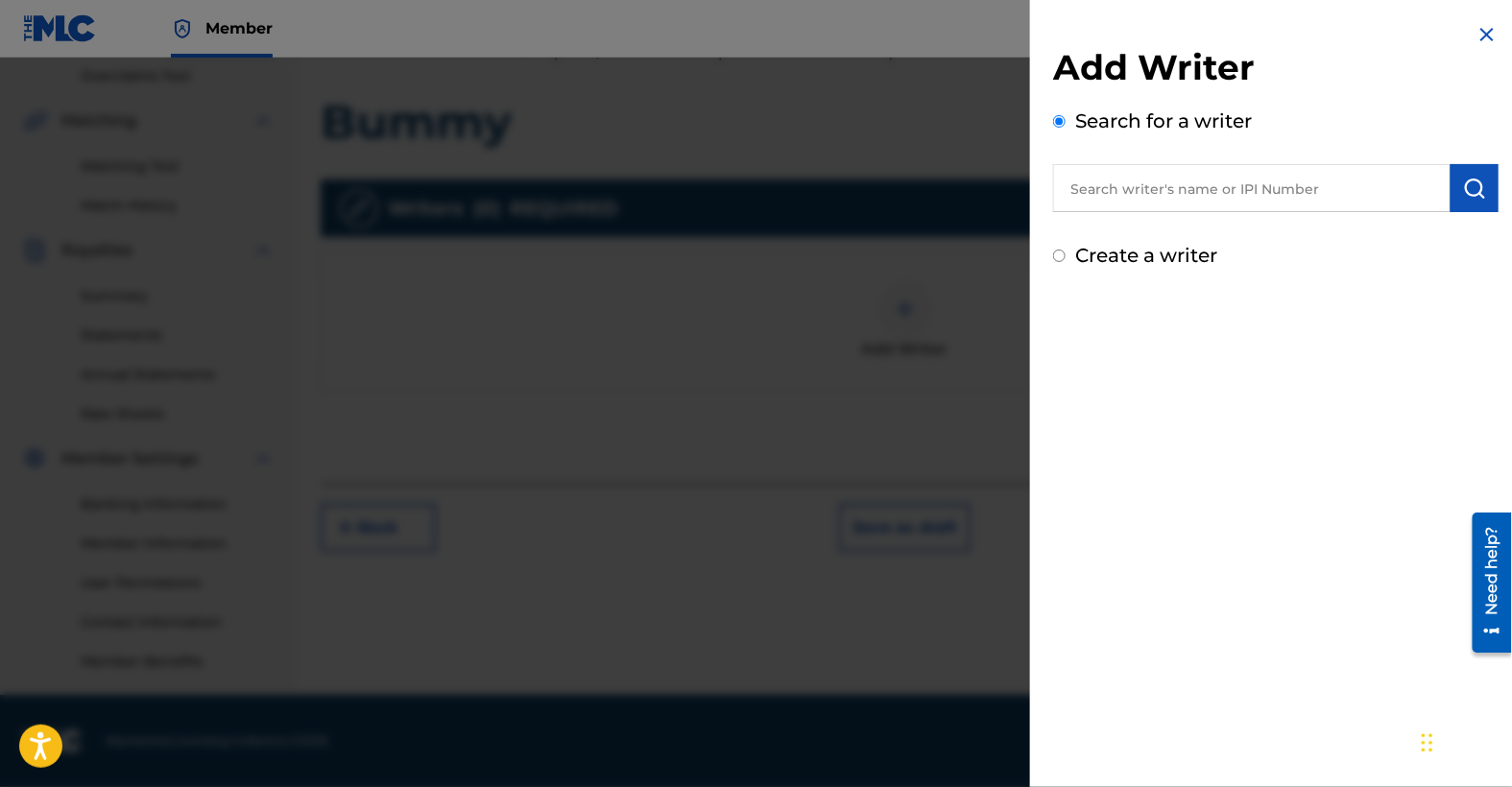
click at [1157, 185] on input "text" at bounding box center [1251, 189] width 397 height 48
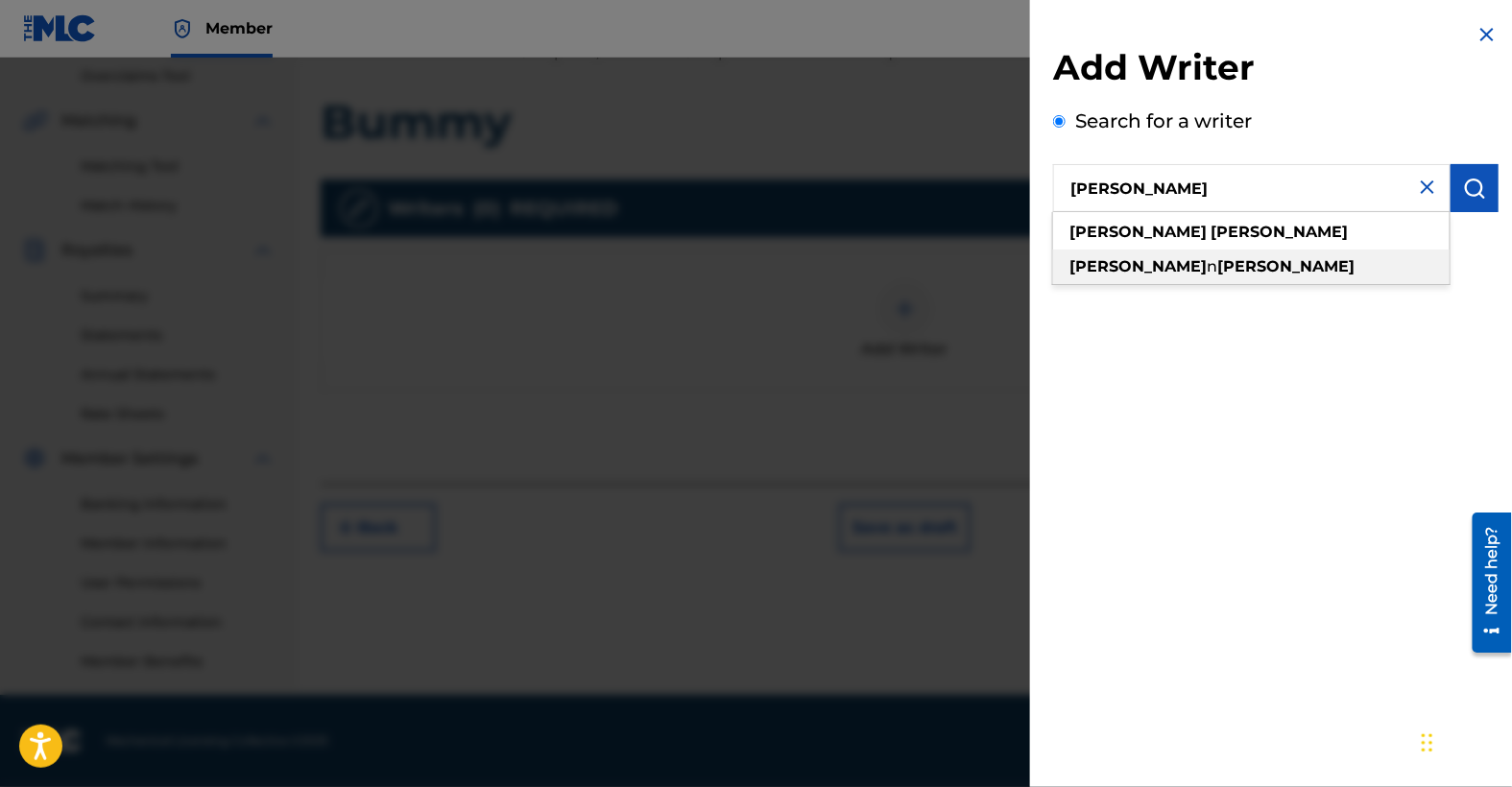
click at [1218, 264] on strong "[PERSON_NAME]" at bounding box center [1286, 266] width 138 height 18
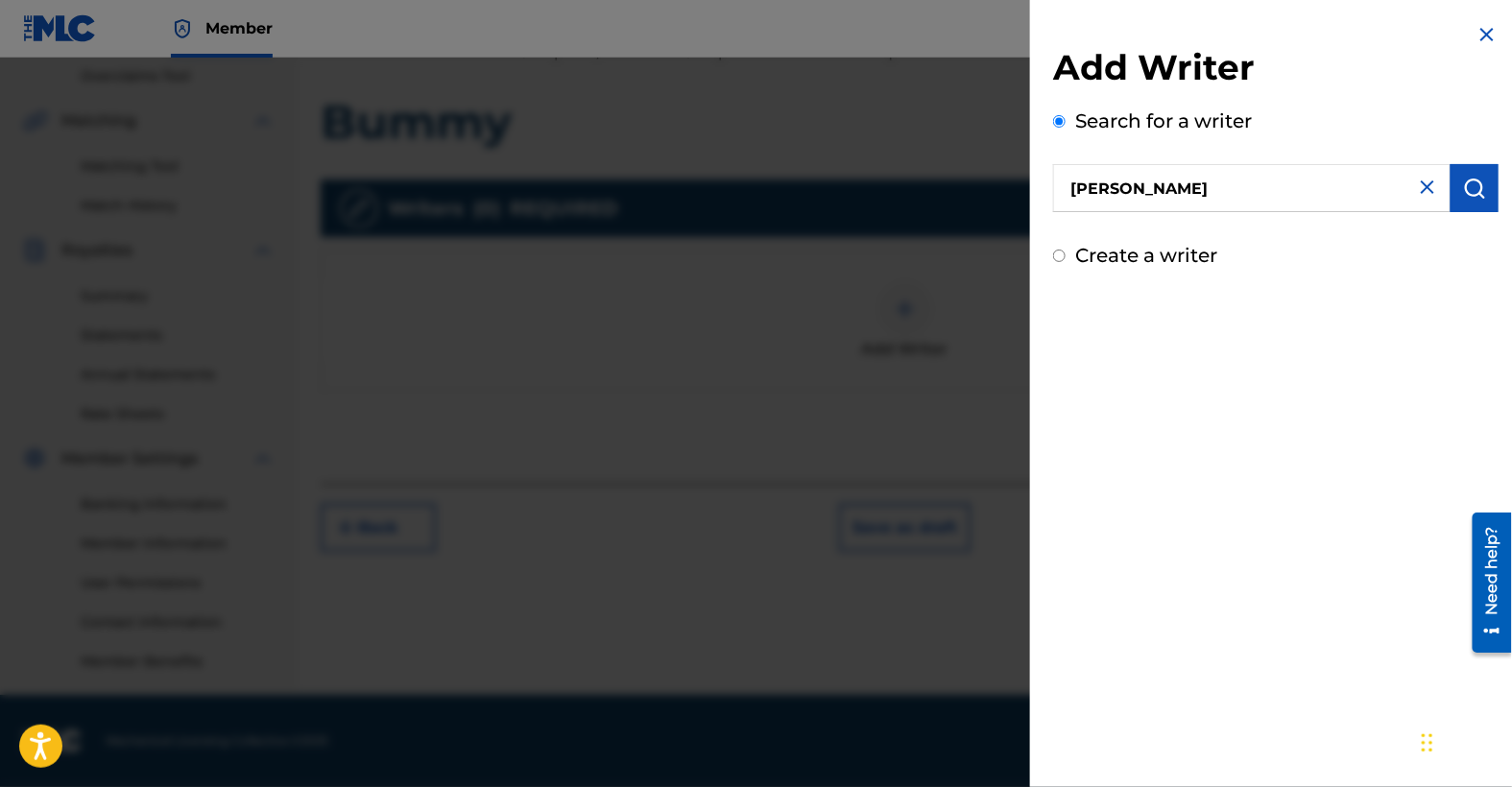
click at [1219, 196] on input "[PERSON_NAME]" at bounding box center [1251, 189] width 397 height 48
drag, startPoint x: 1261, startPoint y: 182, endPoint x: 1057, endPoint y: 182, distance: 204.0
click at [1057, 182] on input "[PERSON_NAME]" at bounding box center [1251, 189] width 397 height 48
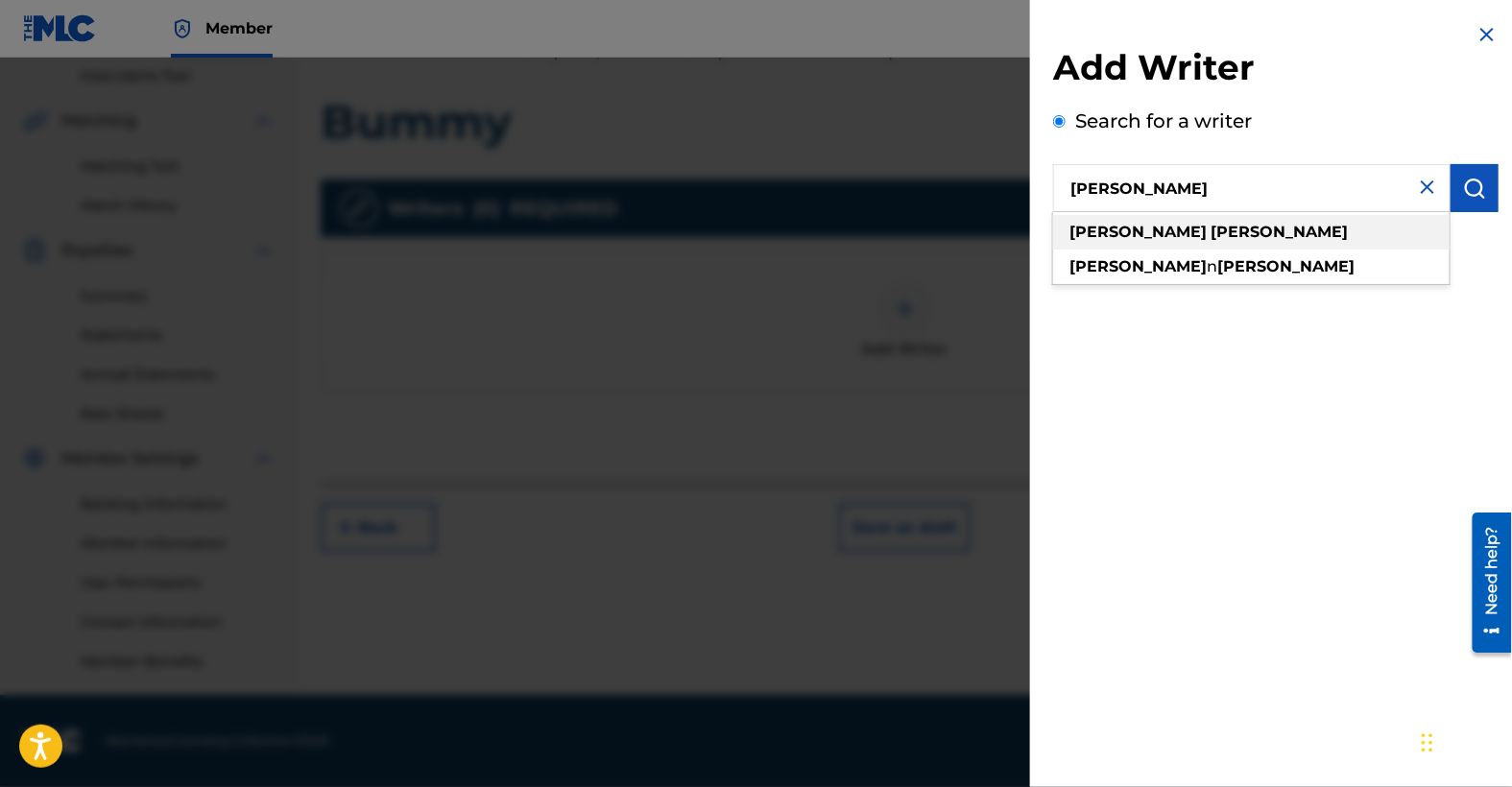
click at [1211, 229] on strong "[PERSON_NAME]" at bounding box center [1280, 231] width 138 height 18
type input "[PERSON_NAME]"
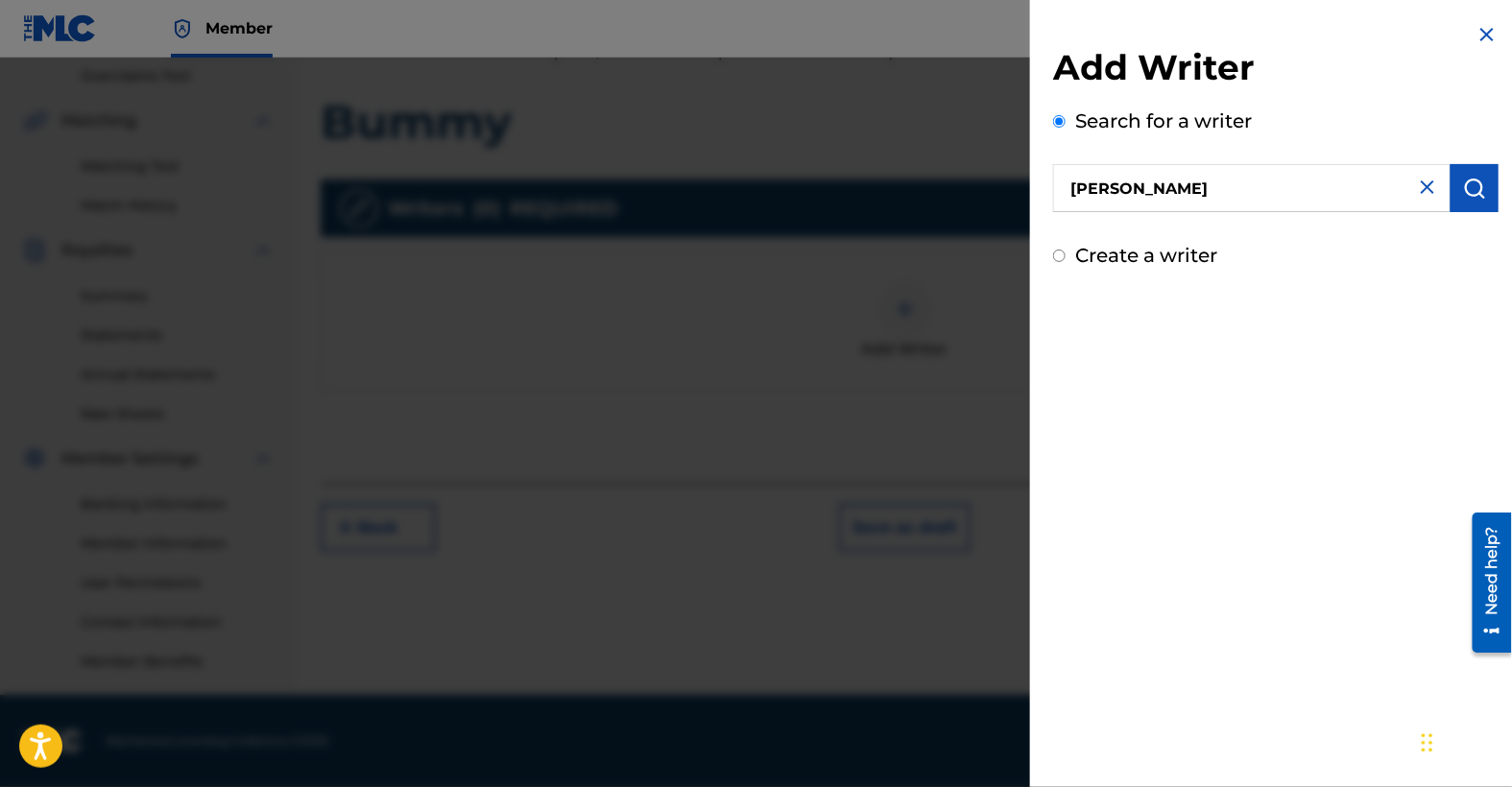
click at [1386, 269] on div "Create a writer" at bounding box center [1276, 256] width 446 height 29
click at [1421, 187] on img at bounding box center [1428, 187] width 23 height 23
click at [1337, 192] on input "text" at bounding box center [1251, 189] width 397 height 48
click at [1322, 199] on input "[PERSON_NAME]" at bounding box center [1251, 189] width 397 height 48
click at [1164, 190] on input "[PERSON_NAME]" at bounding box center [1251, 189] width 397 height 48
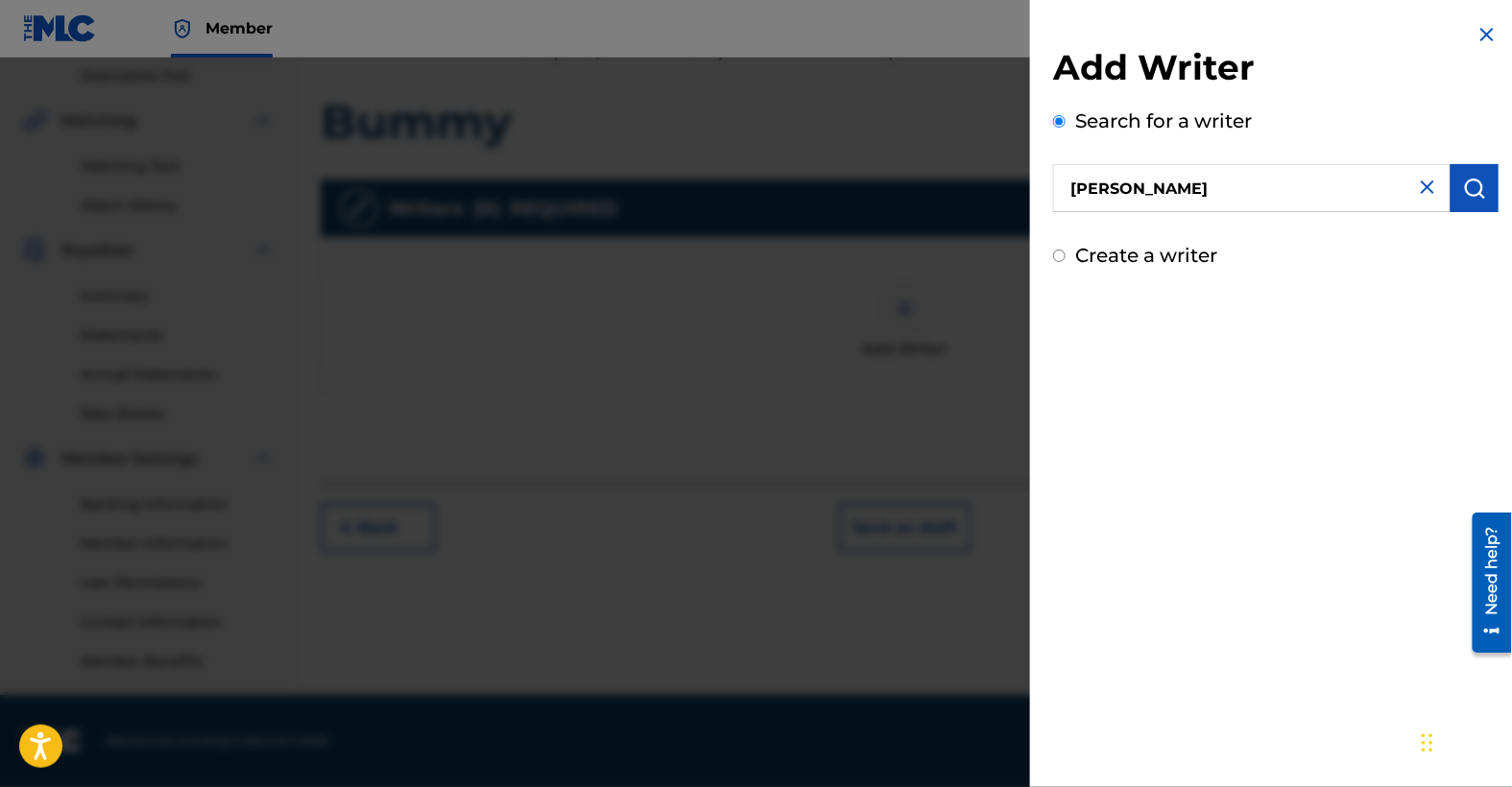
click at [1240, 195] on input "[PERSON_NAME]" at bounding box center [1251, 189] width 397 height 48
drag, startPoint x: 1244, startPoint y: 189, endPoint x: 1125, endPoint y: 188, distance: 119.0
click at [1125, 186] on input "[PERSON_NAME]" at bounding box center [1251, 189] width 397 height 48
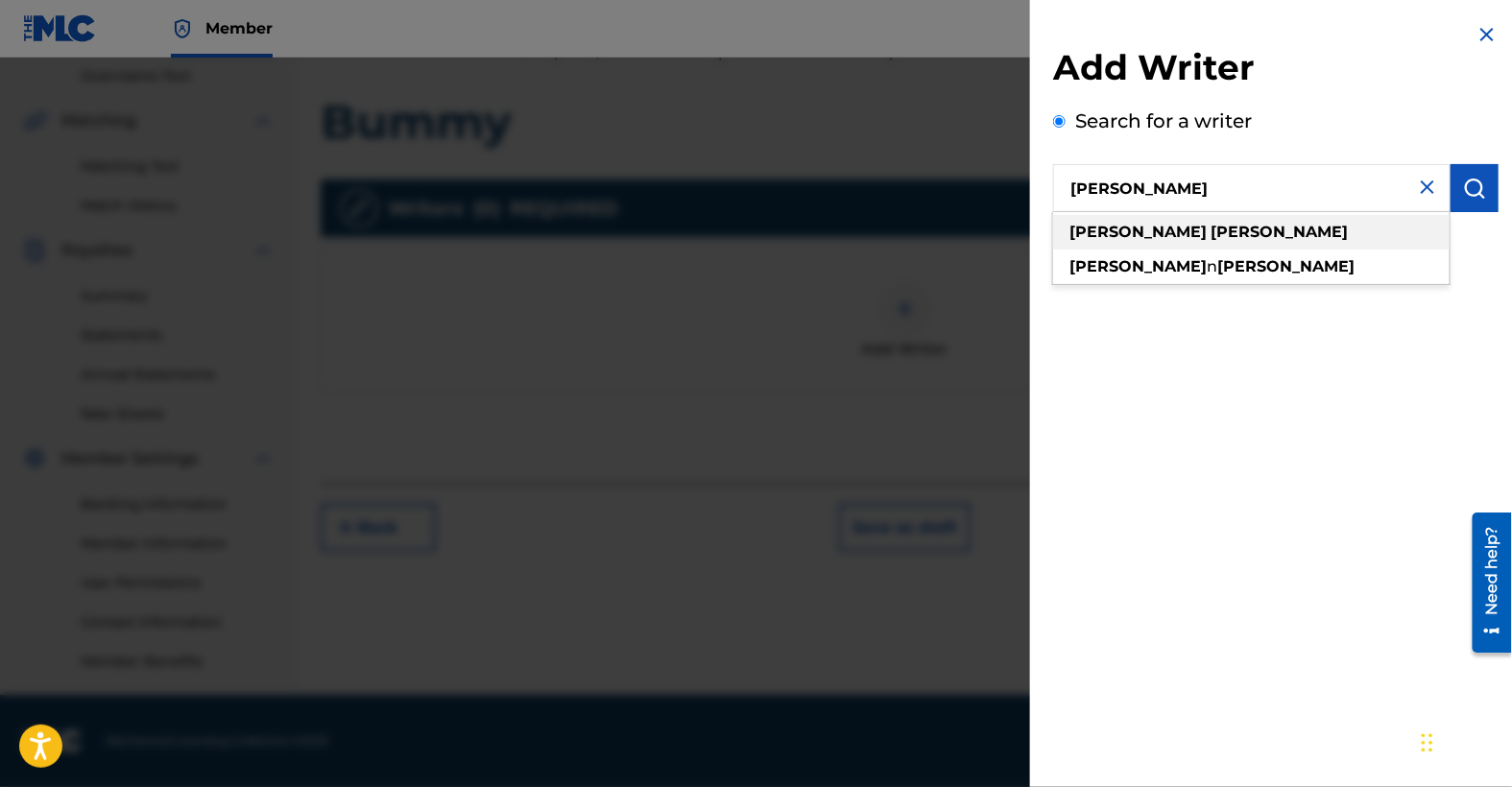
click at [1105, 229] on strong "[PERSON_NAME]" at bounding box center [1138, 231] width 138 height 18
type input "[PERSON_NAME]"
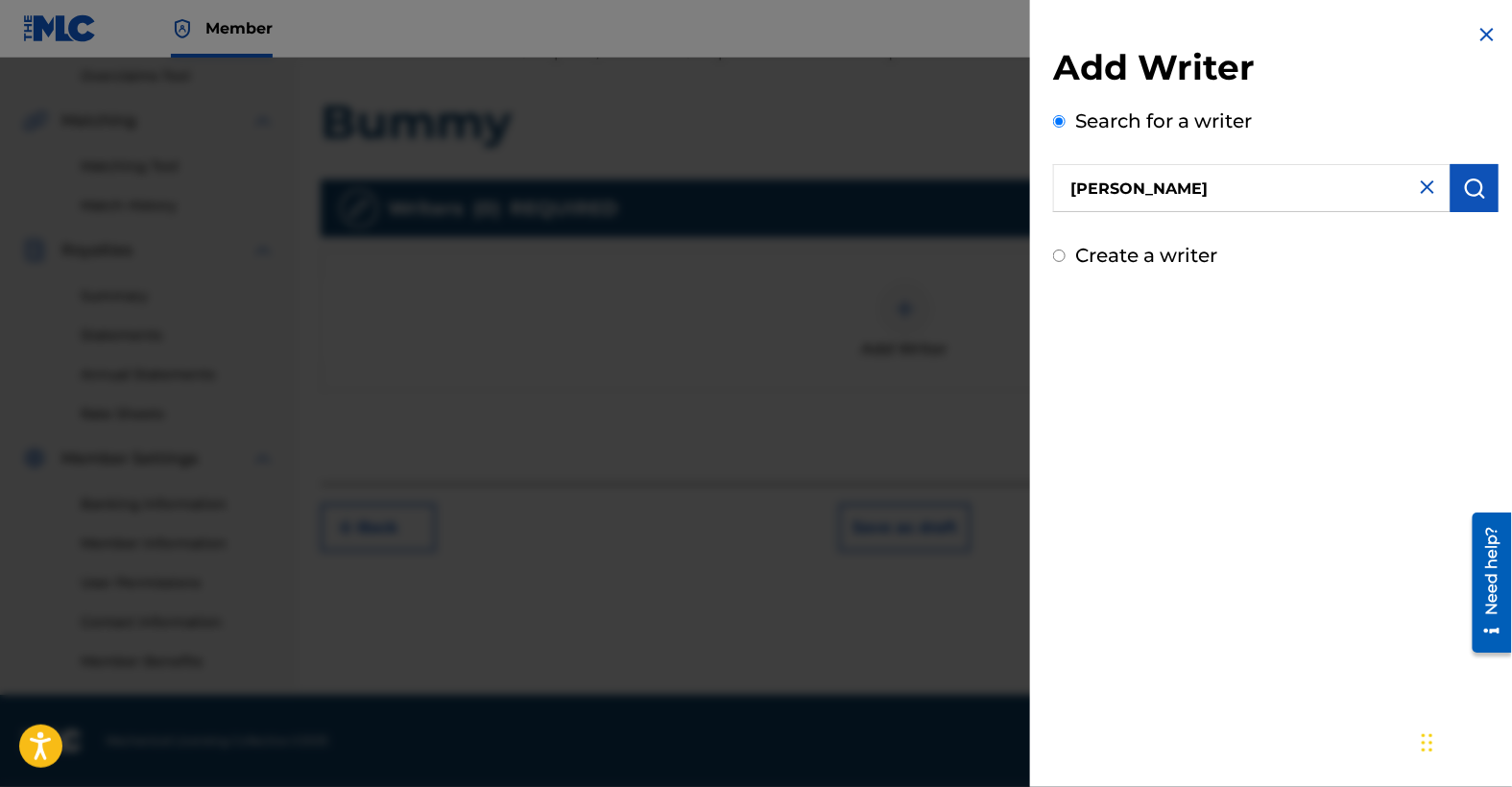
click at [1059, 257] on input "Create a writer" at bounding box center [1059, 256] width 13 height 13
radio input "false"
radio input "true"
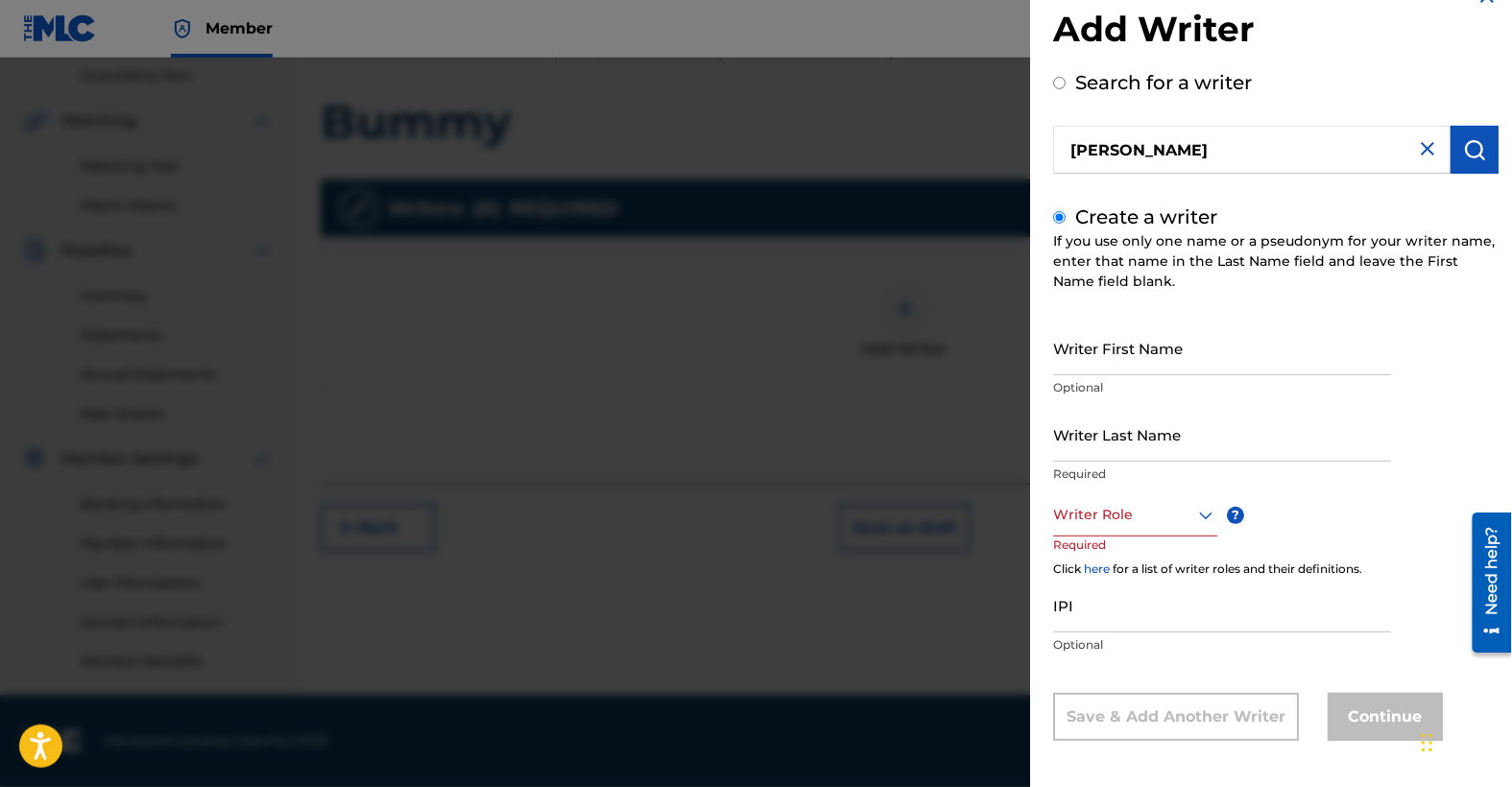
scroll to position [45, 0]
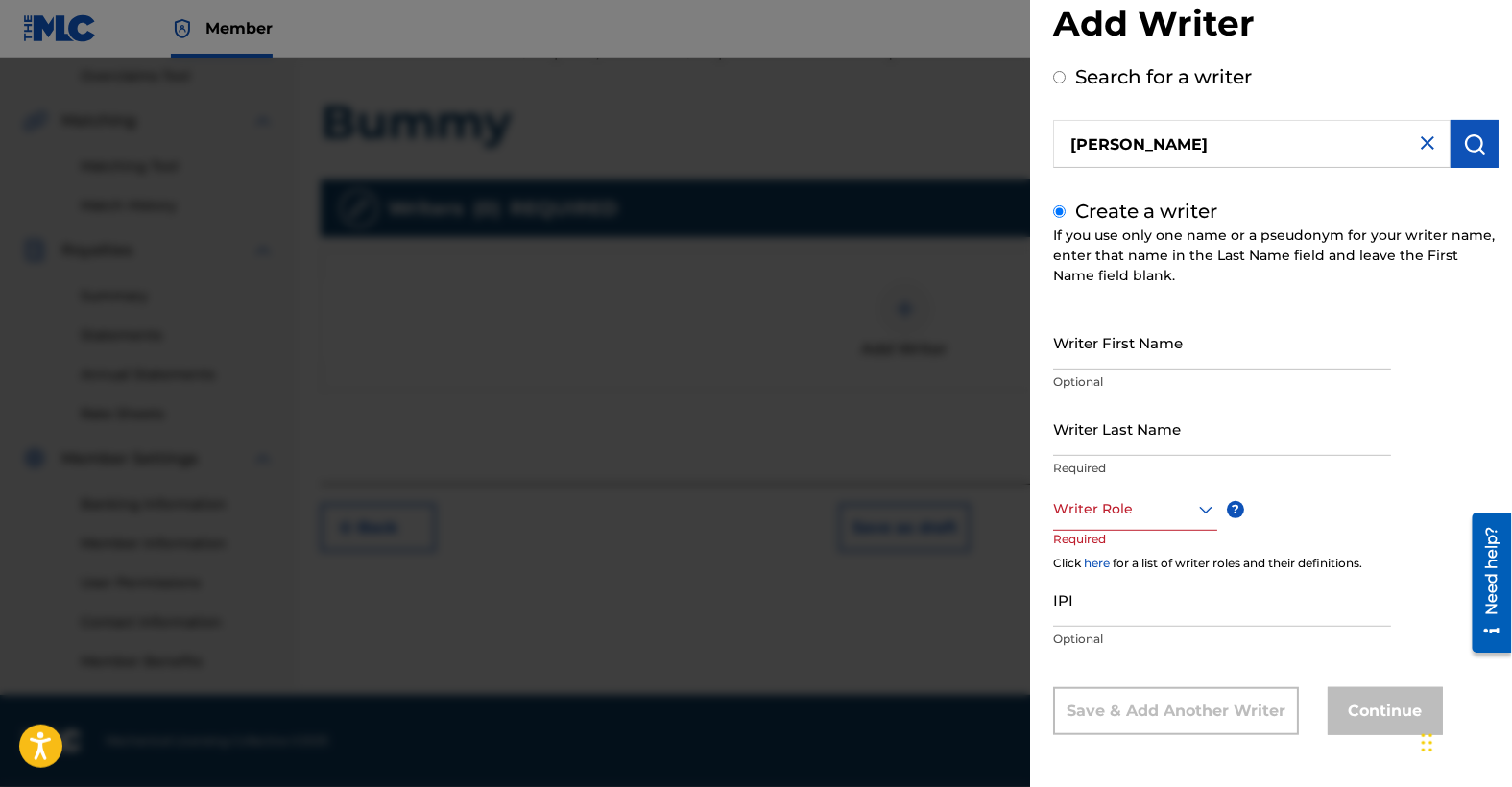
click at [1422, 146] on img at bounding box center [1428, 143] width 23 height 23
click at [1326, 151] on input "text" at bounding box center [1251, 144] width 397 height 48
radio input "true"
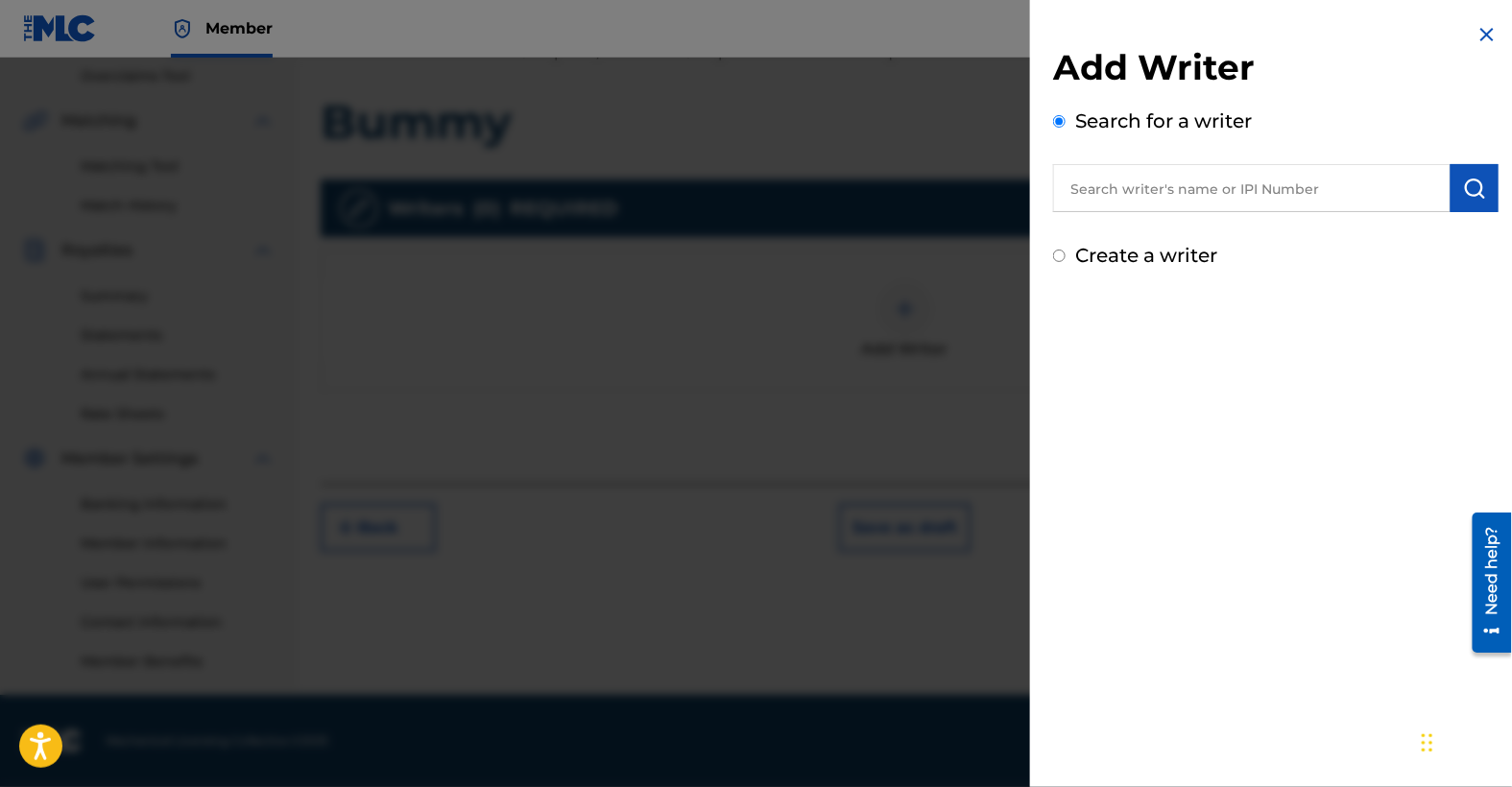
scroll to position [0, 0]
click at [1311, 193] on input "text" at bounding box center [1251, 189] width 397 height 48
type input "[PERSON_NAME] [PERSON_NAME]"
click at [1471, 190] on img "submit" at bounding box center [1475, 188] width 23 height 23
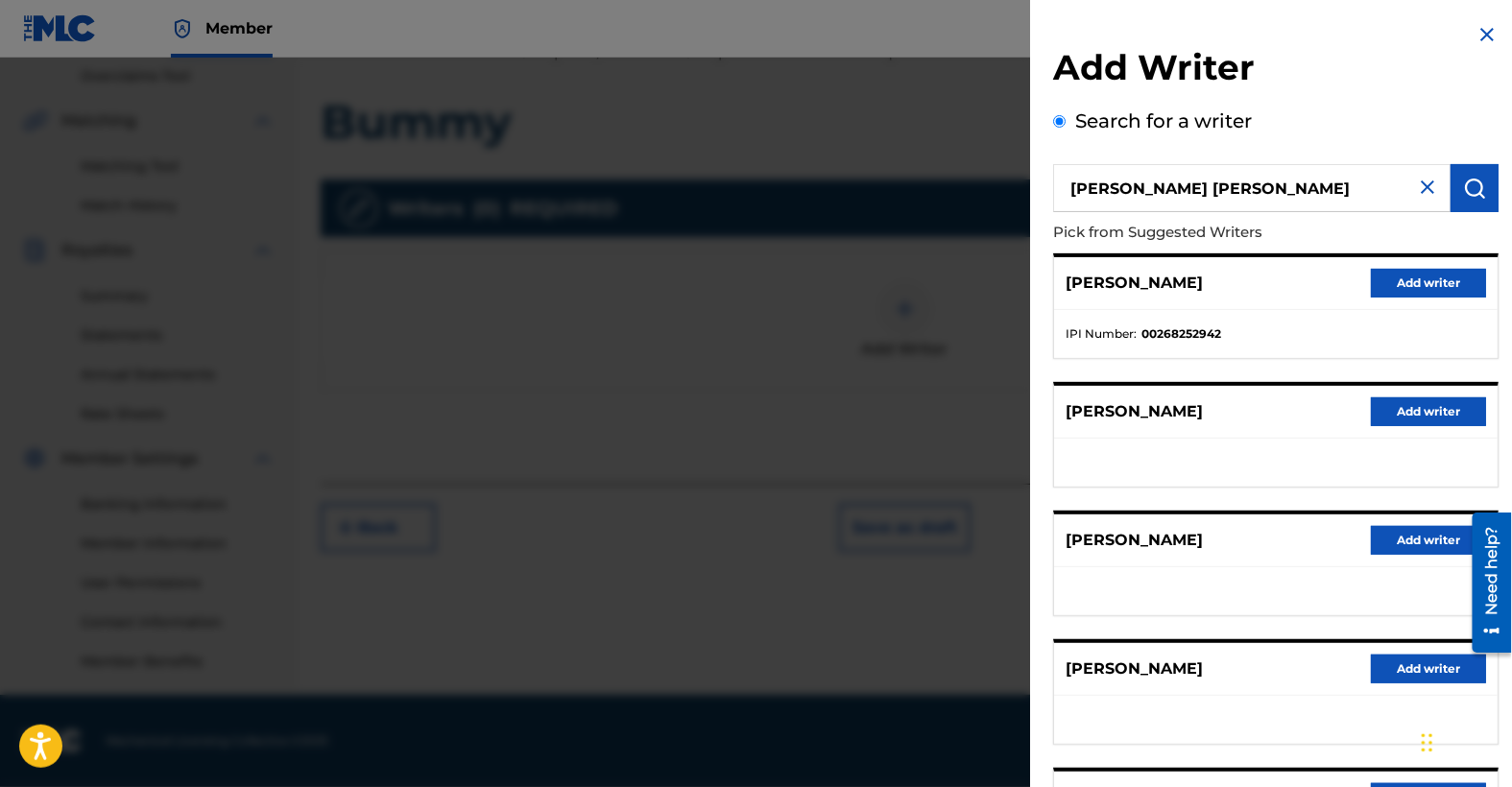
click at [1486, 33] on img at bounding box center [1488, 35] width 23 height 23
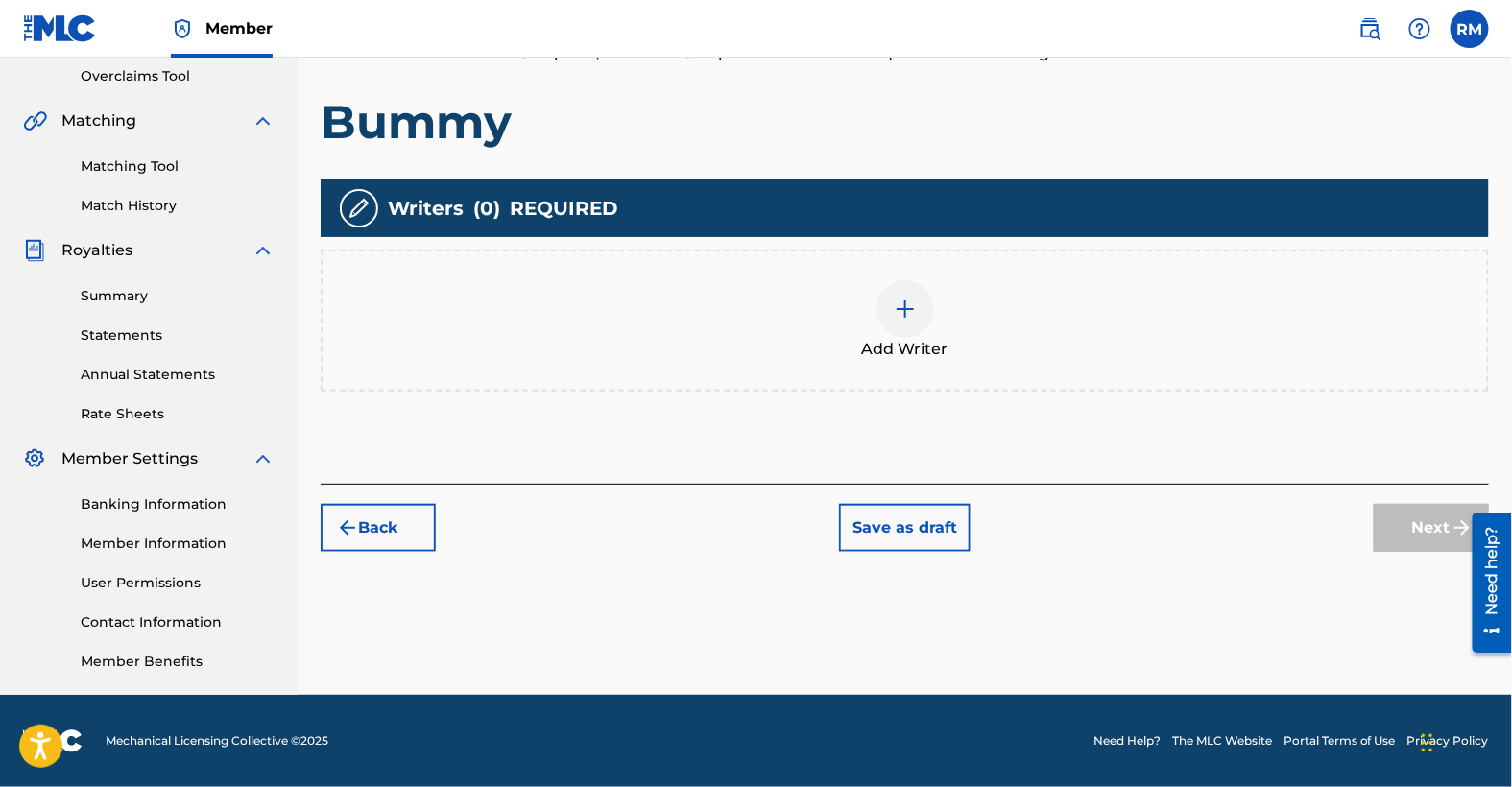
click at [904, 309] on img at bounding box center [906, 309] width 23 height 23
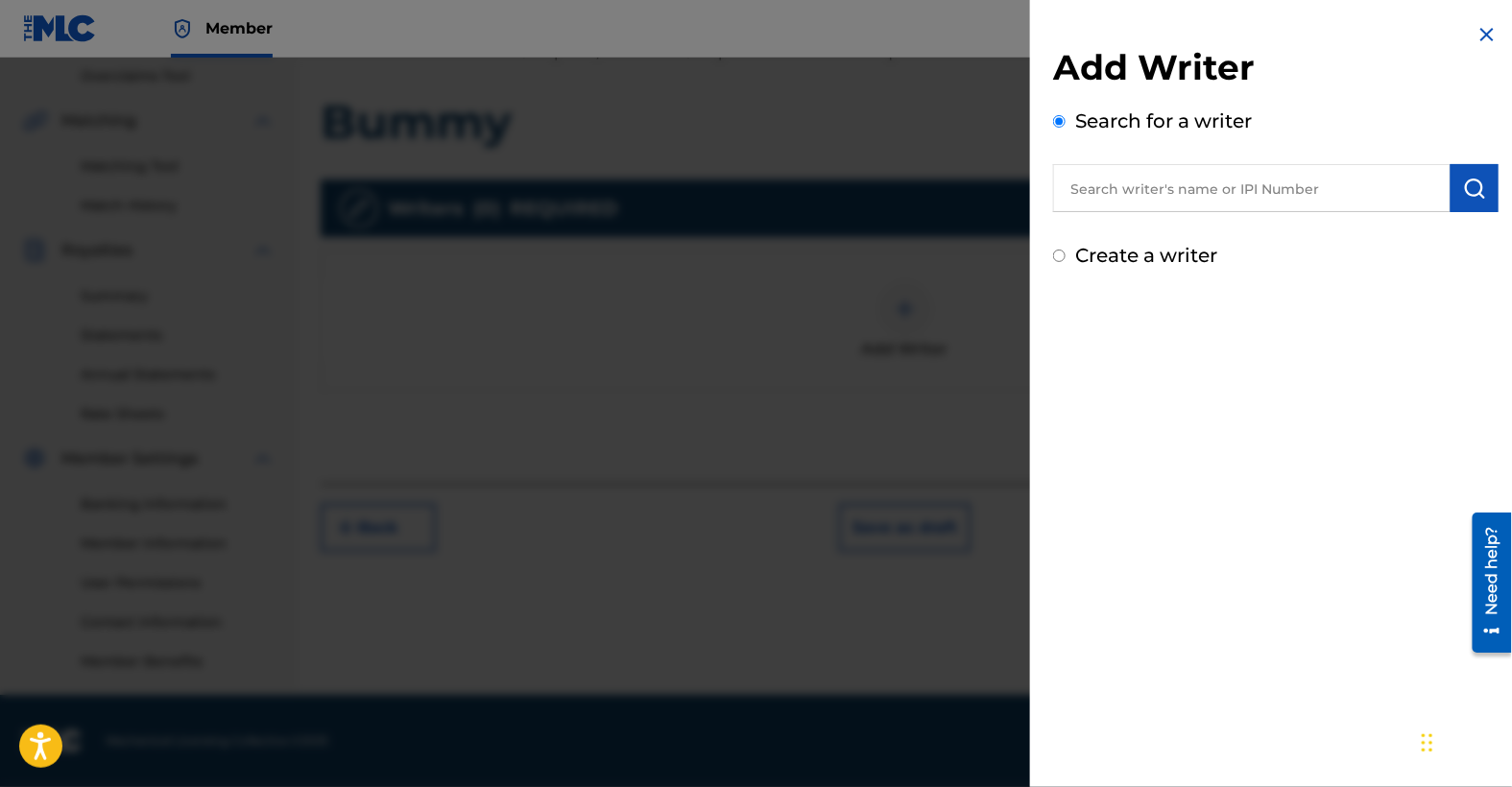
click at [1157, 193] on input "text" at bounding box center [1251, 189] width 397 height 48
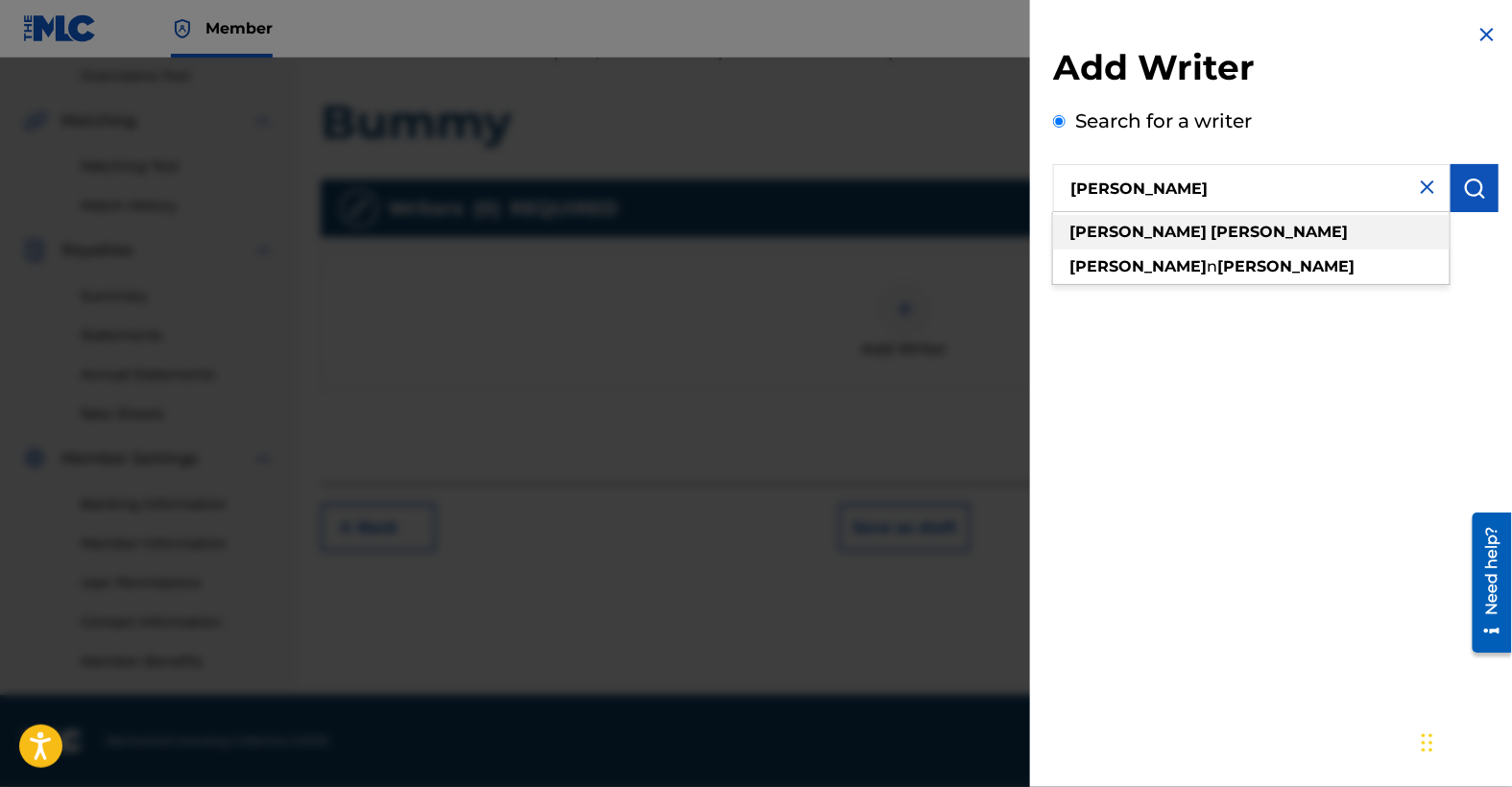
click at [1108, 235] on strong "[PERSON_NAME]" at bounding box center [1138, 231] width 138 height 18
type input "[PERSON_NAME]"
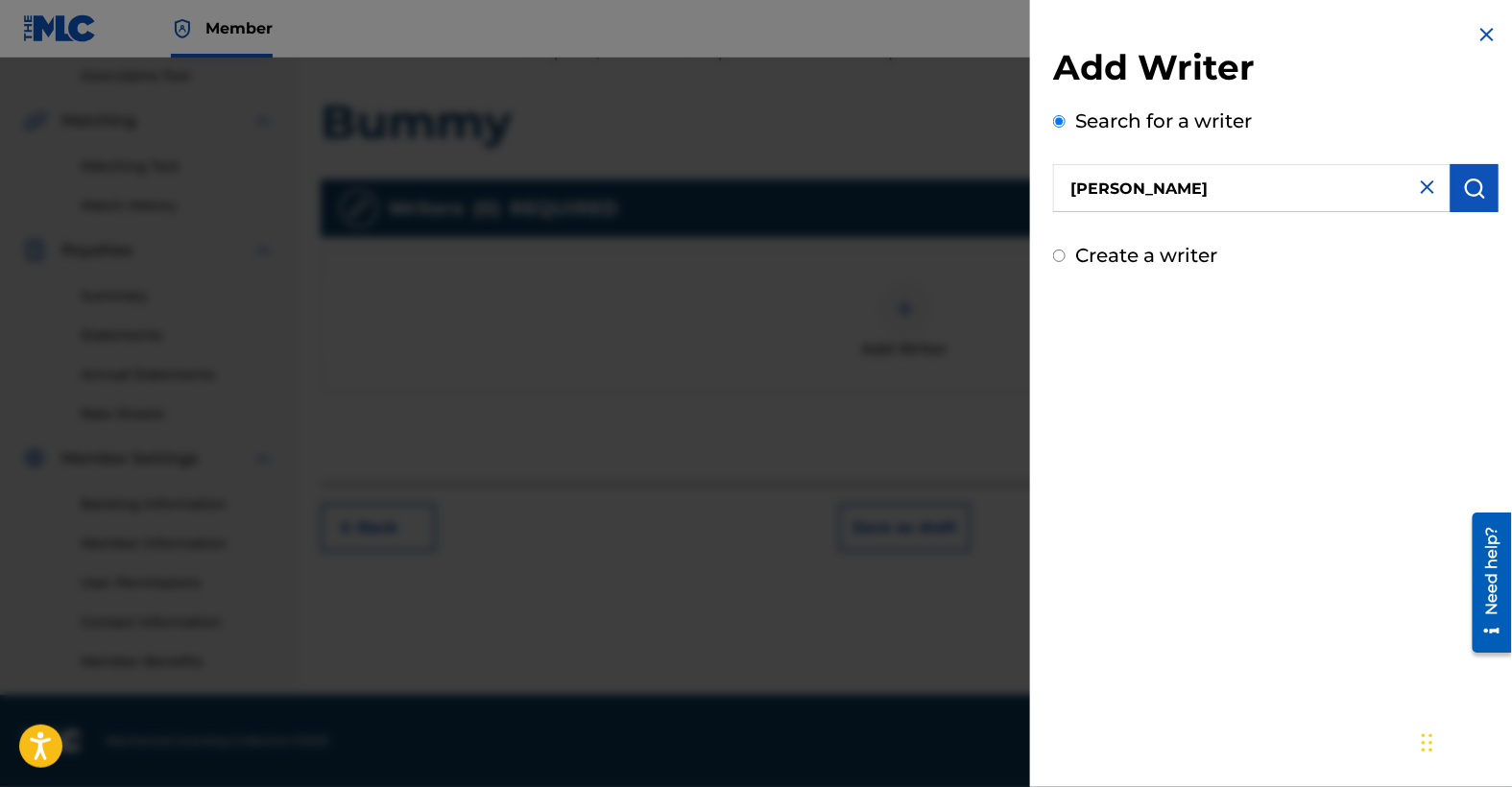
click at [1469, 186] on img "submit" at bounding box center [1475, 188] width 23 height 23
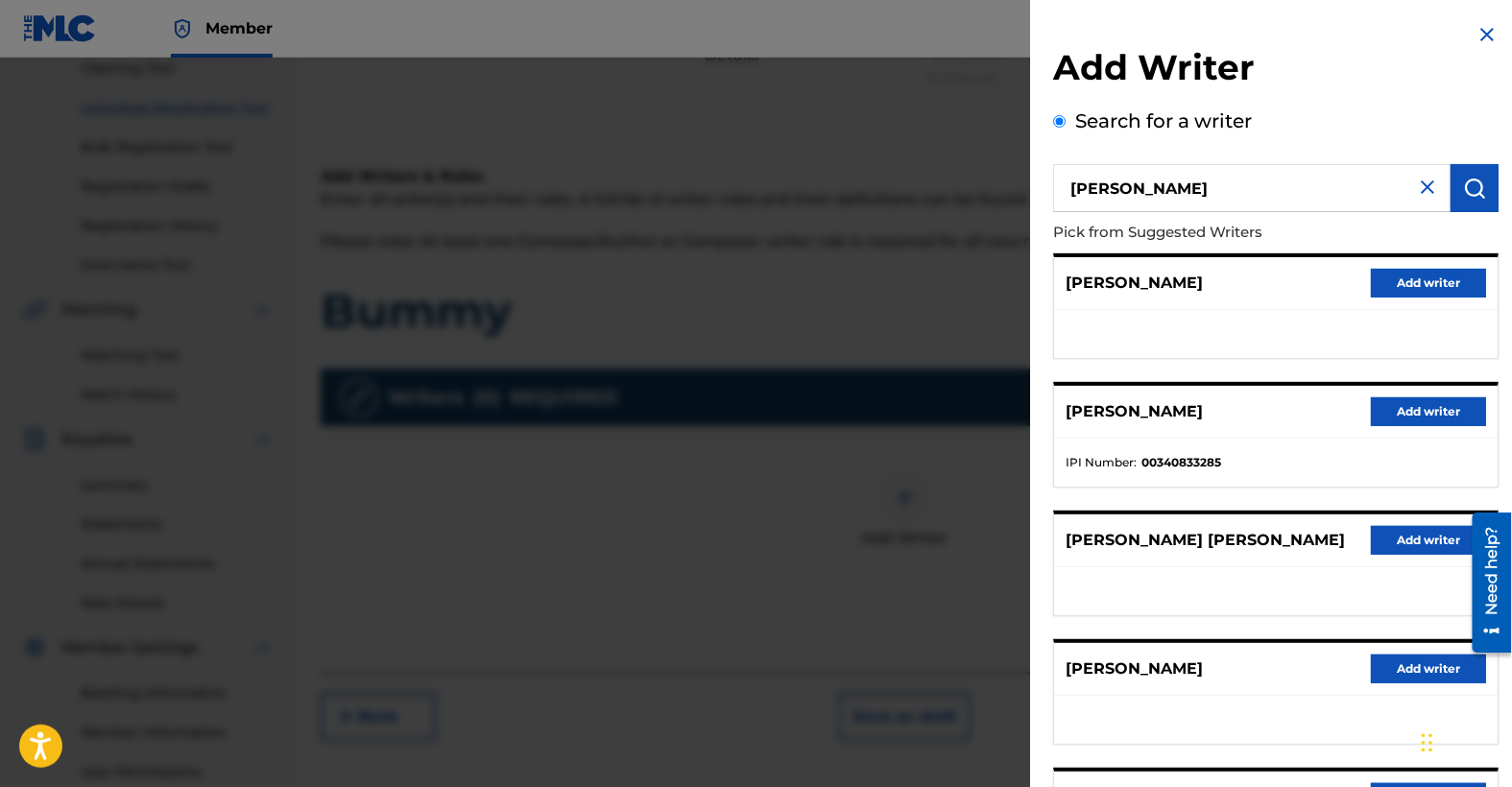
scroll to position [152, 0]
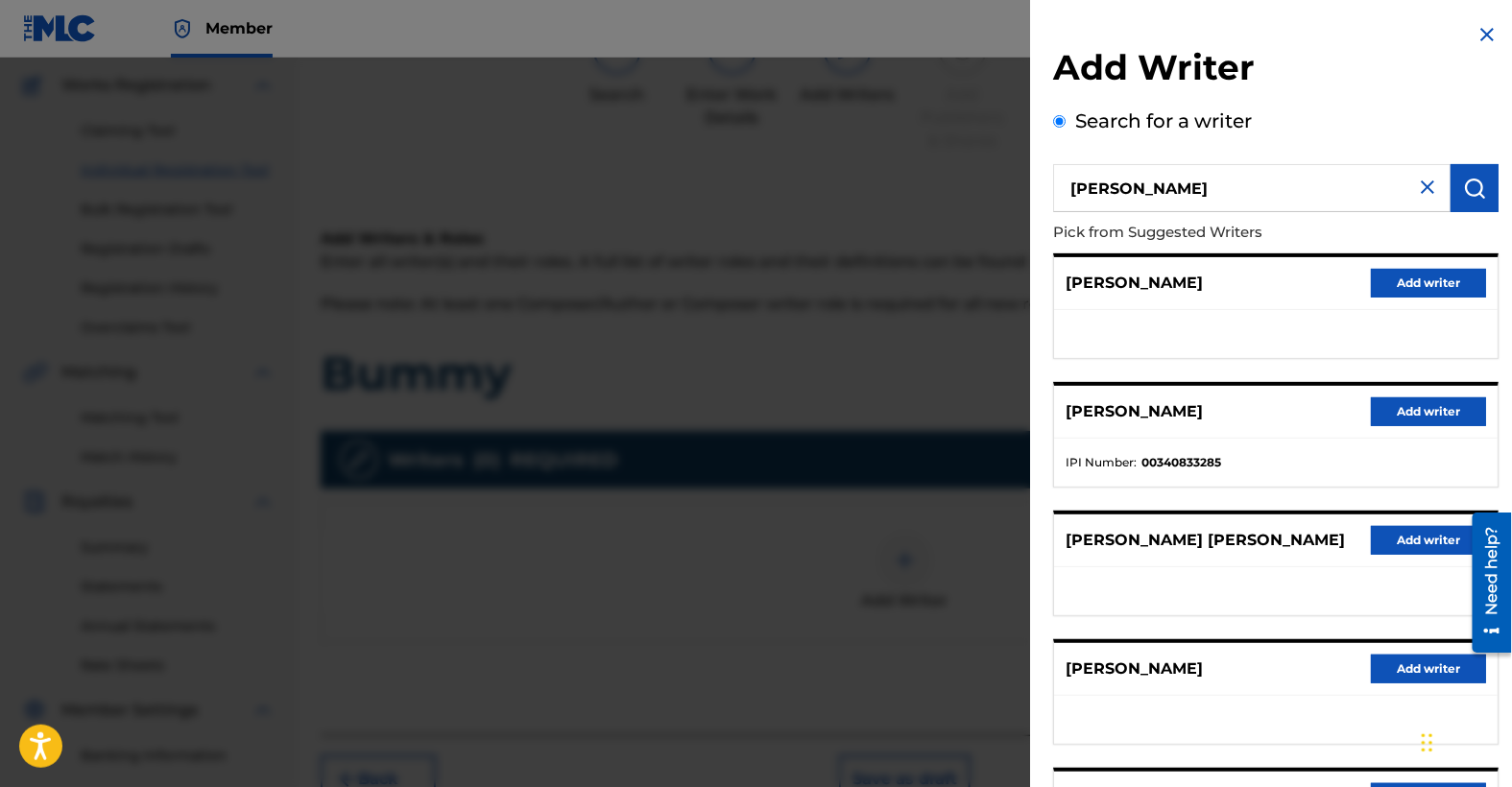
click at [1411, 410] on button "Add writer" at bounding box center [1429, 411] width 115 height 29
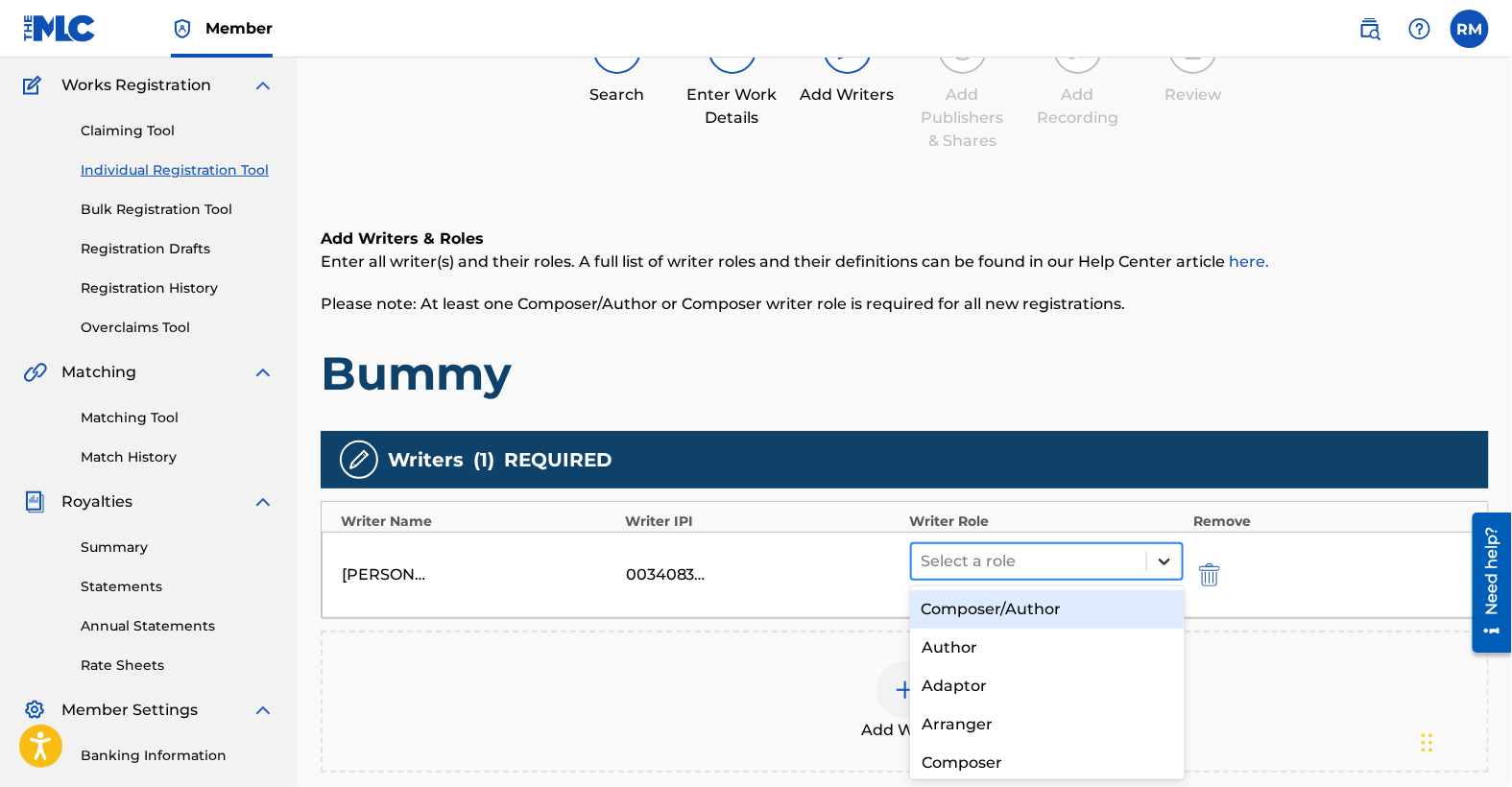
click at [1170, 559] on icon at bounding box center [1164, 561] width 12 height 7
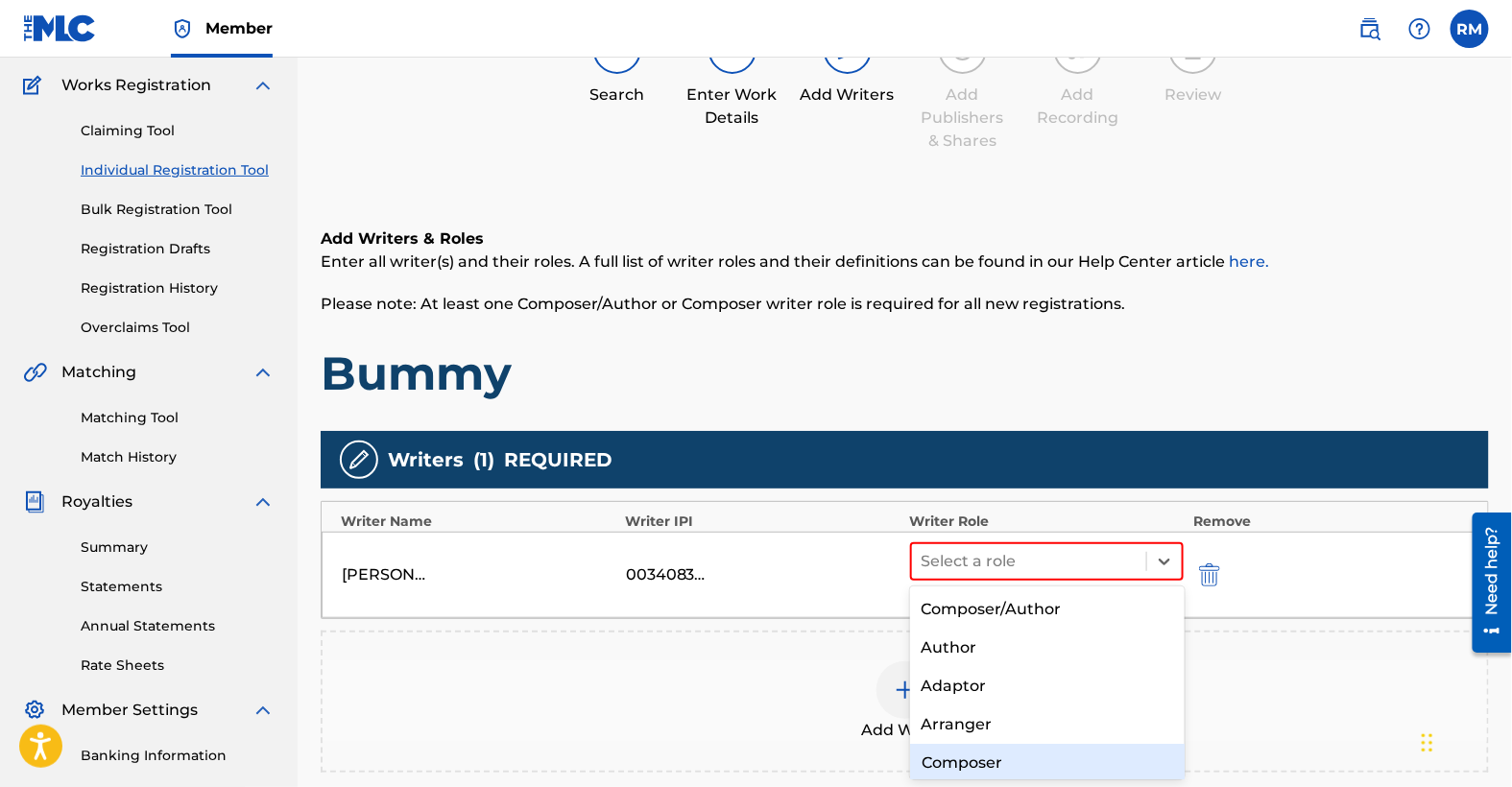
click at [980, 759] on div "Composer" at bounding box center [1048, 763] width 275 height 39
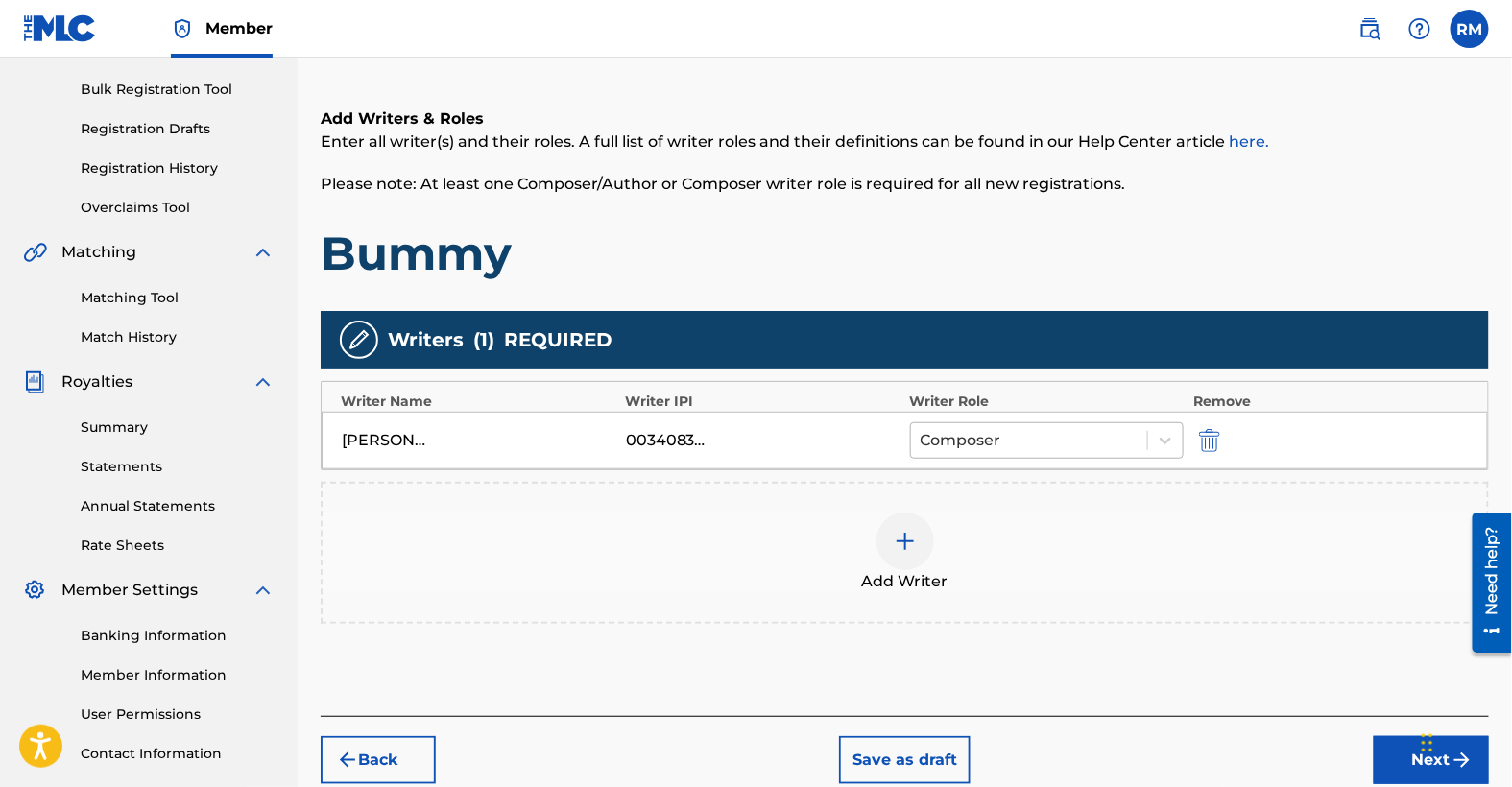
scroll to position [273, 0]
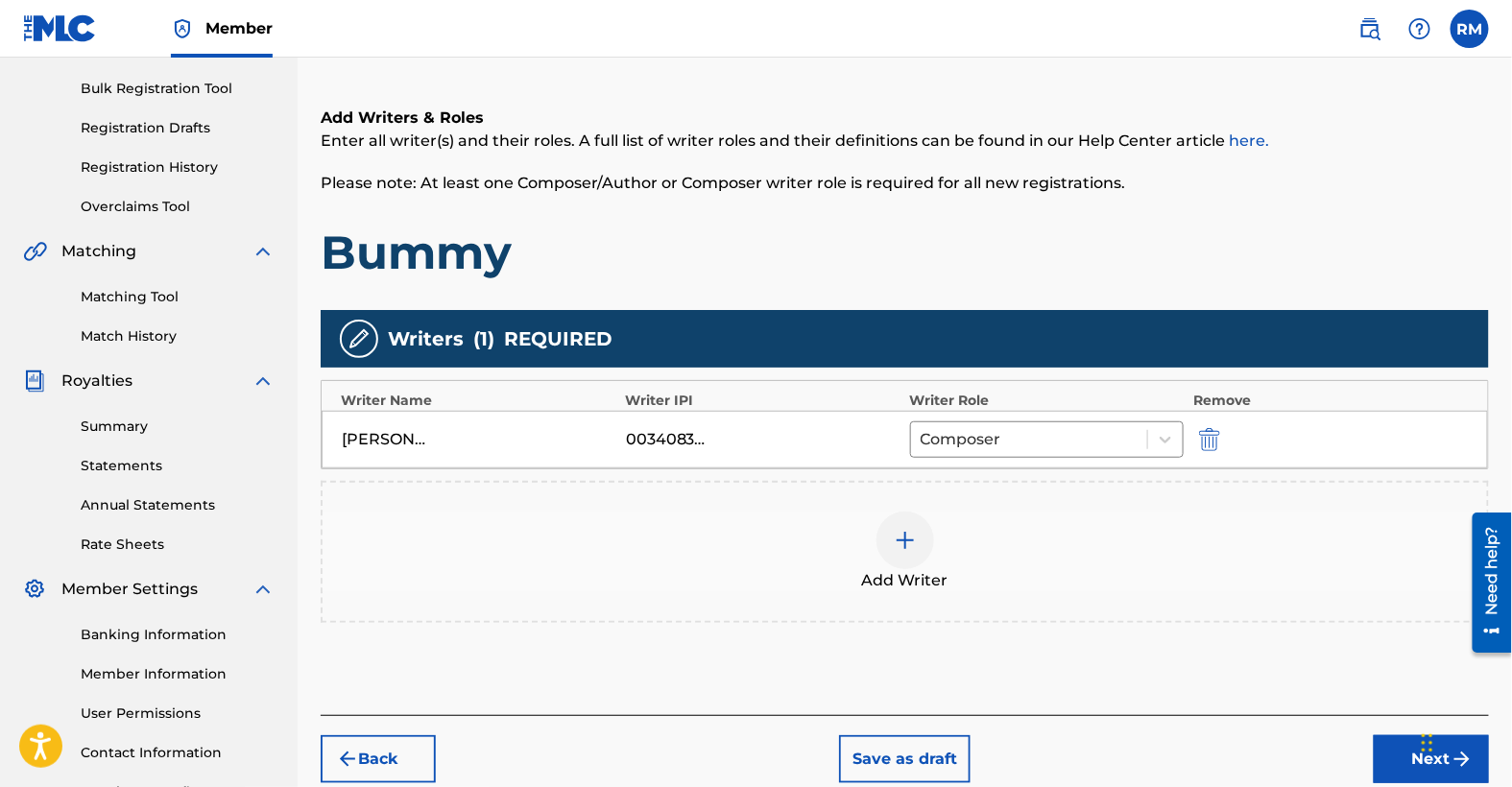
click at [904, 536] on img at bounding box center [906, 540] width 23 height 23
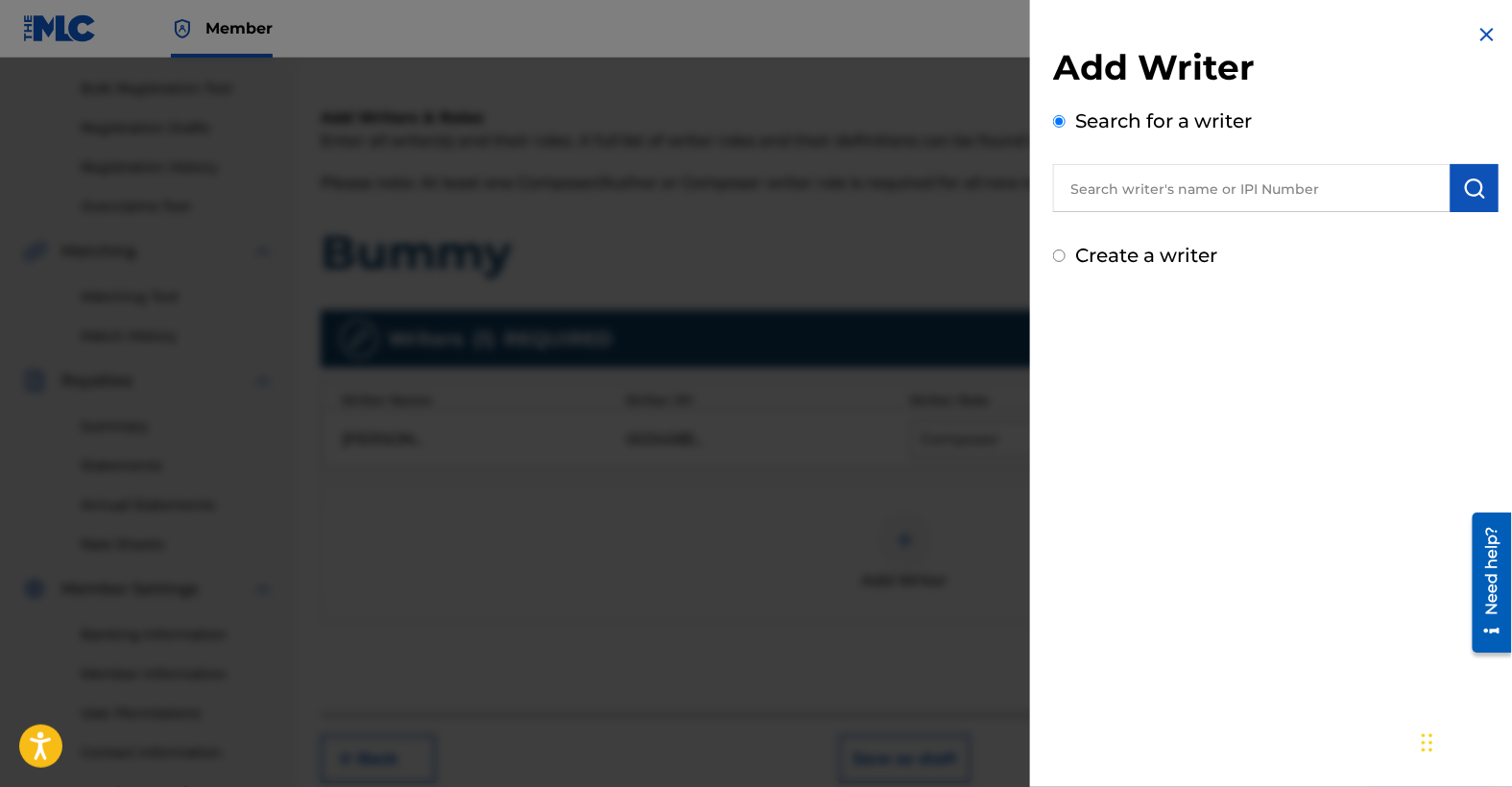
click at [1234, 197] on input "text" at bounding box center [1251, 189] width 397 height 48
type input "[PERSON_NAME] [PERSON_NAME]"
click at [1469, 185] on img "submit" at bounding box center [1475, 188] width 23 height 23
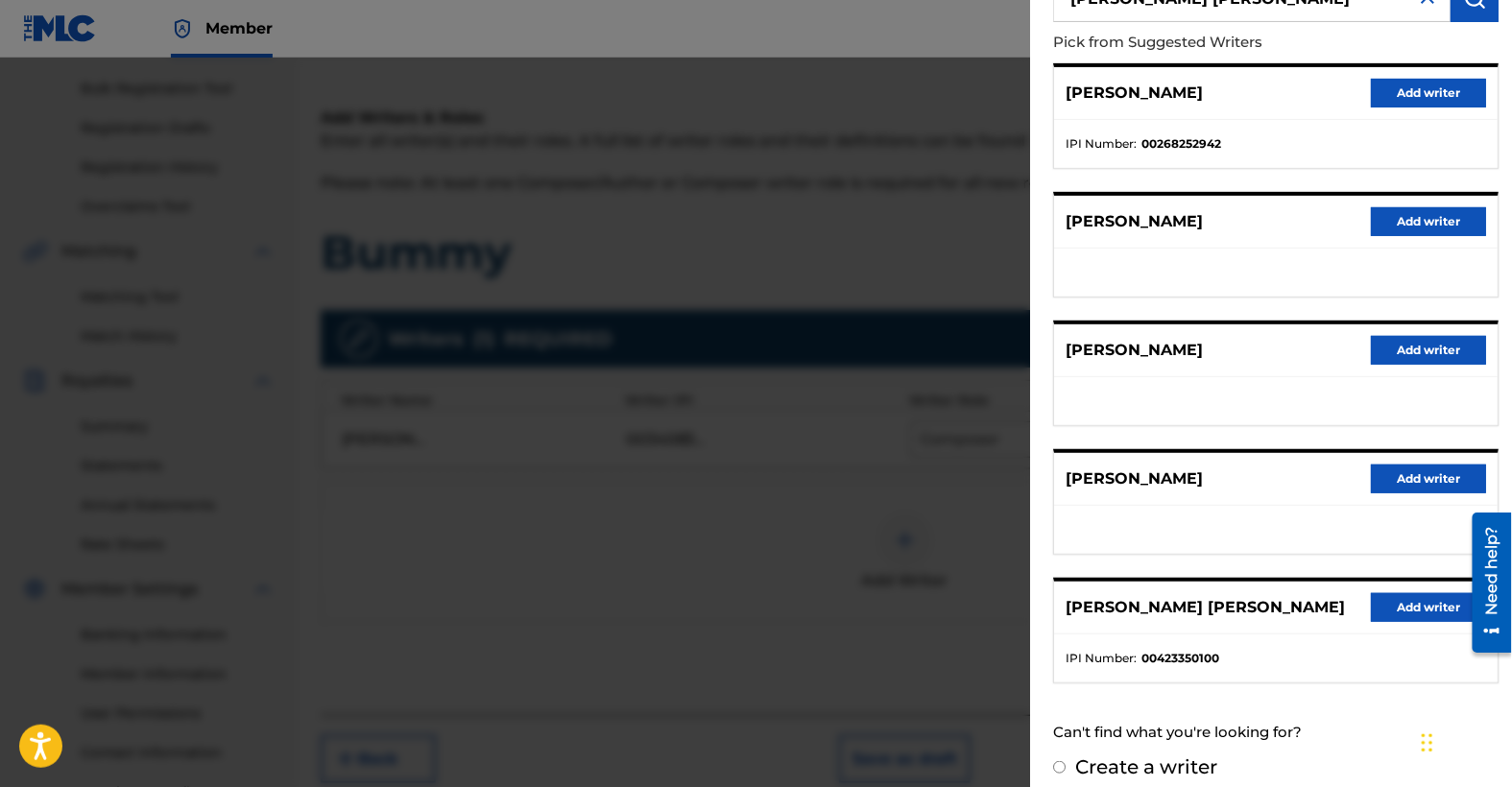
scroll to position [191, 0]
click at [1425, 599] on button "Add writer" at bounding box center [1429, 607] width 115 height 29
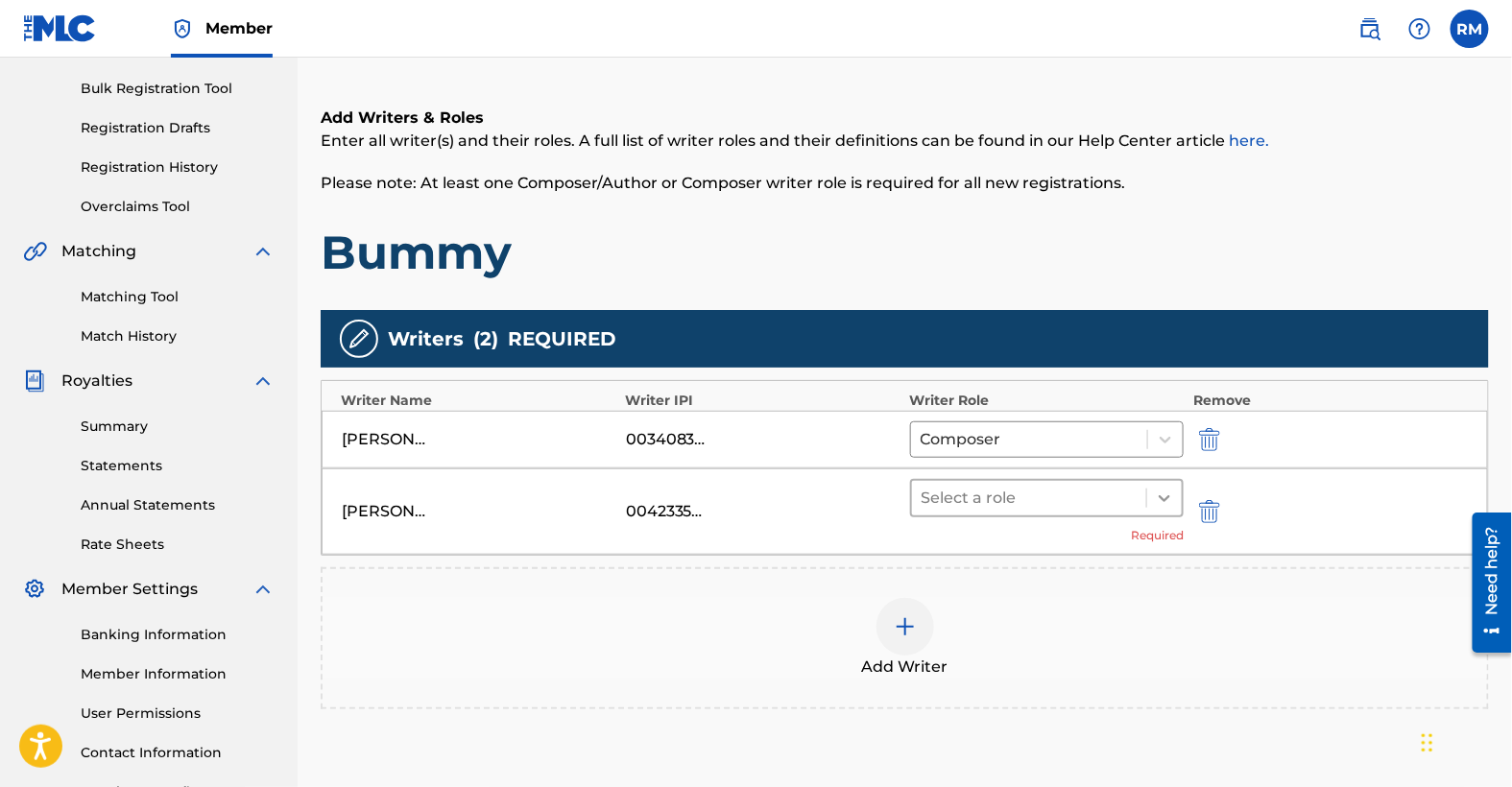
click at [1167, 498] on icon at bounding box center [1165, 499] width 19 height 19
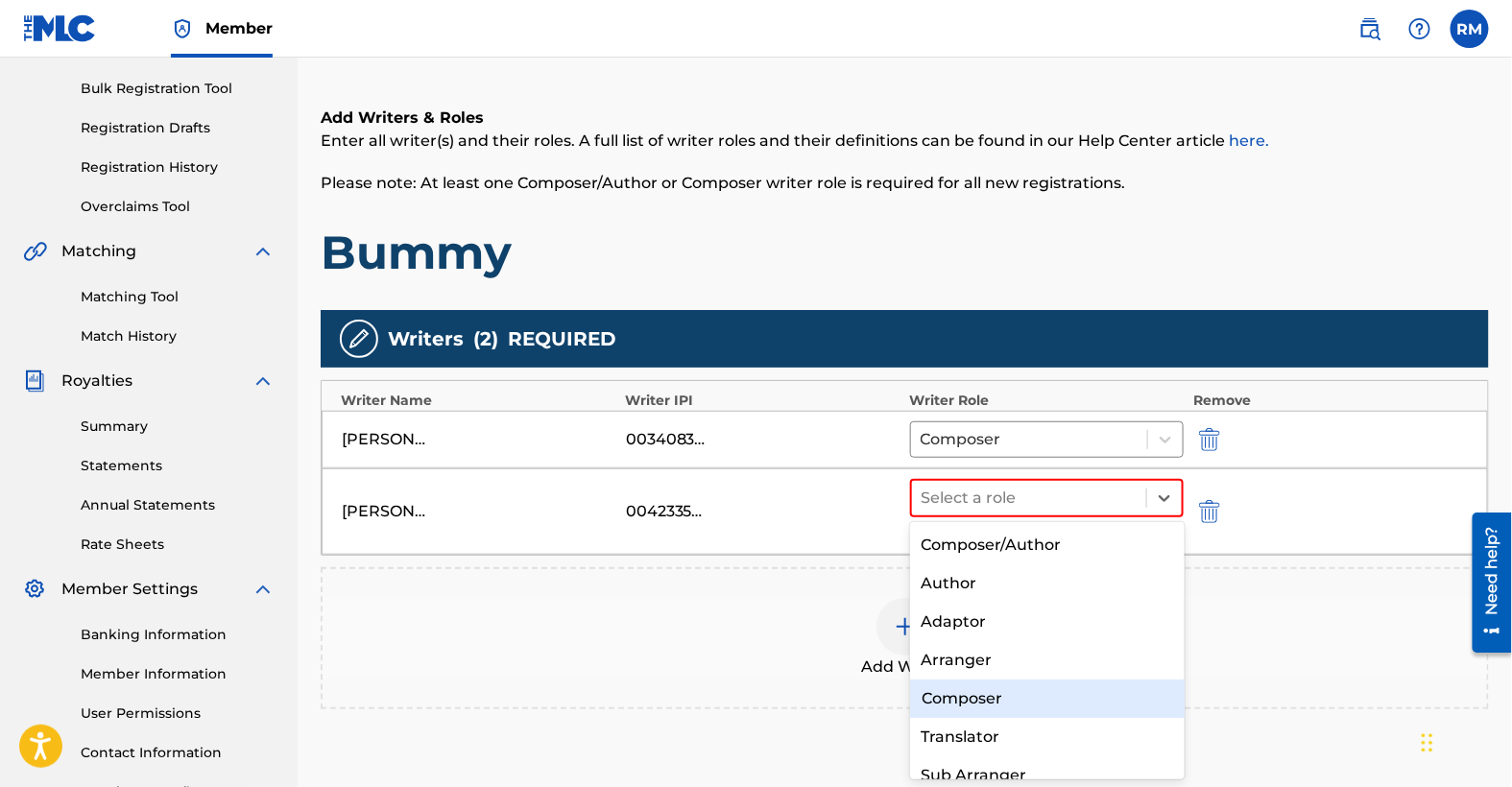
click at [1005, 699] on div "Composer" at bounding box center [1048, 699] width 275 height 39
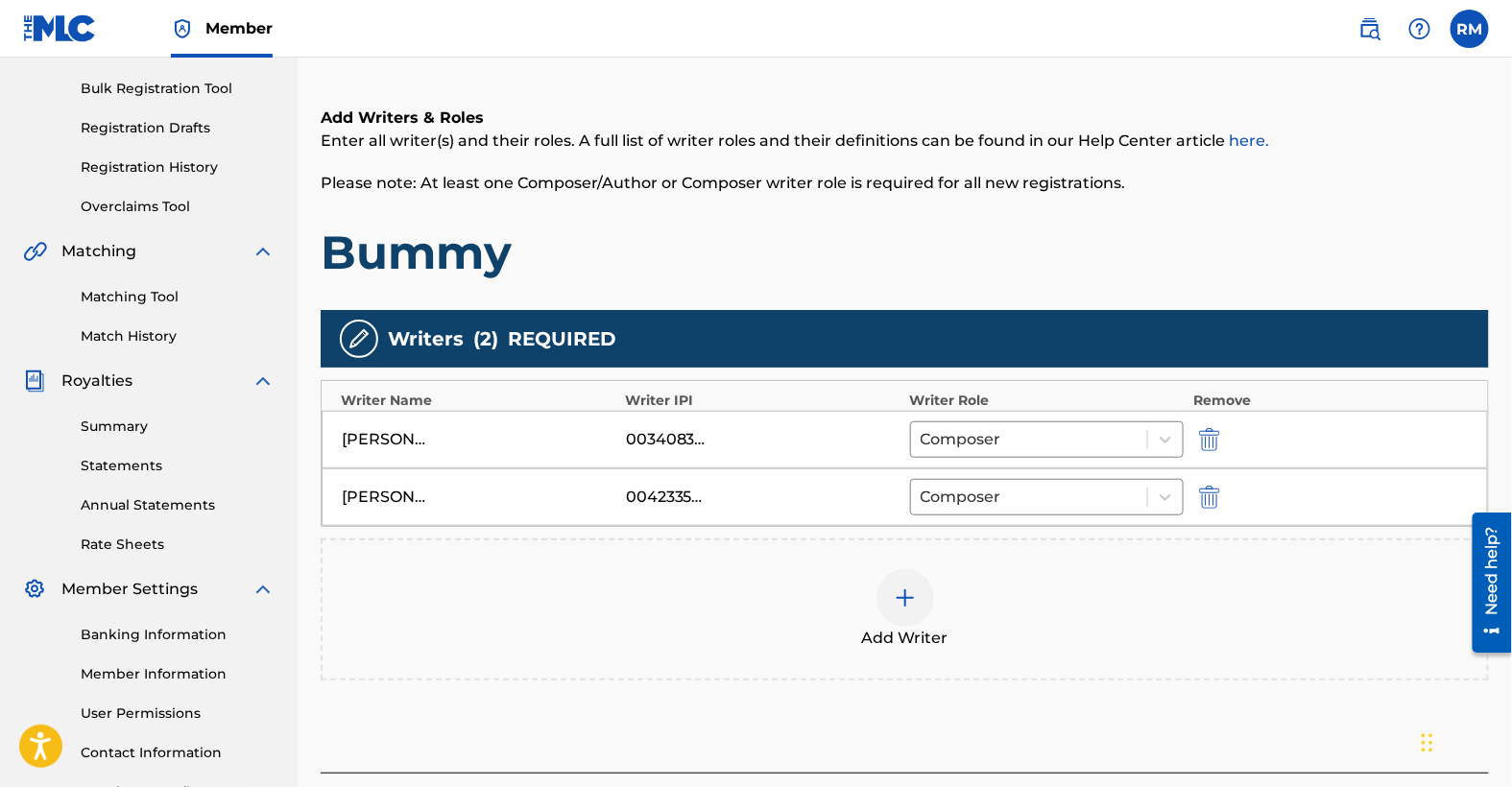
click at [903, 593] on img at bounding box center [906, 598] width 23 height 23
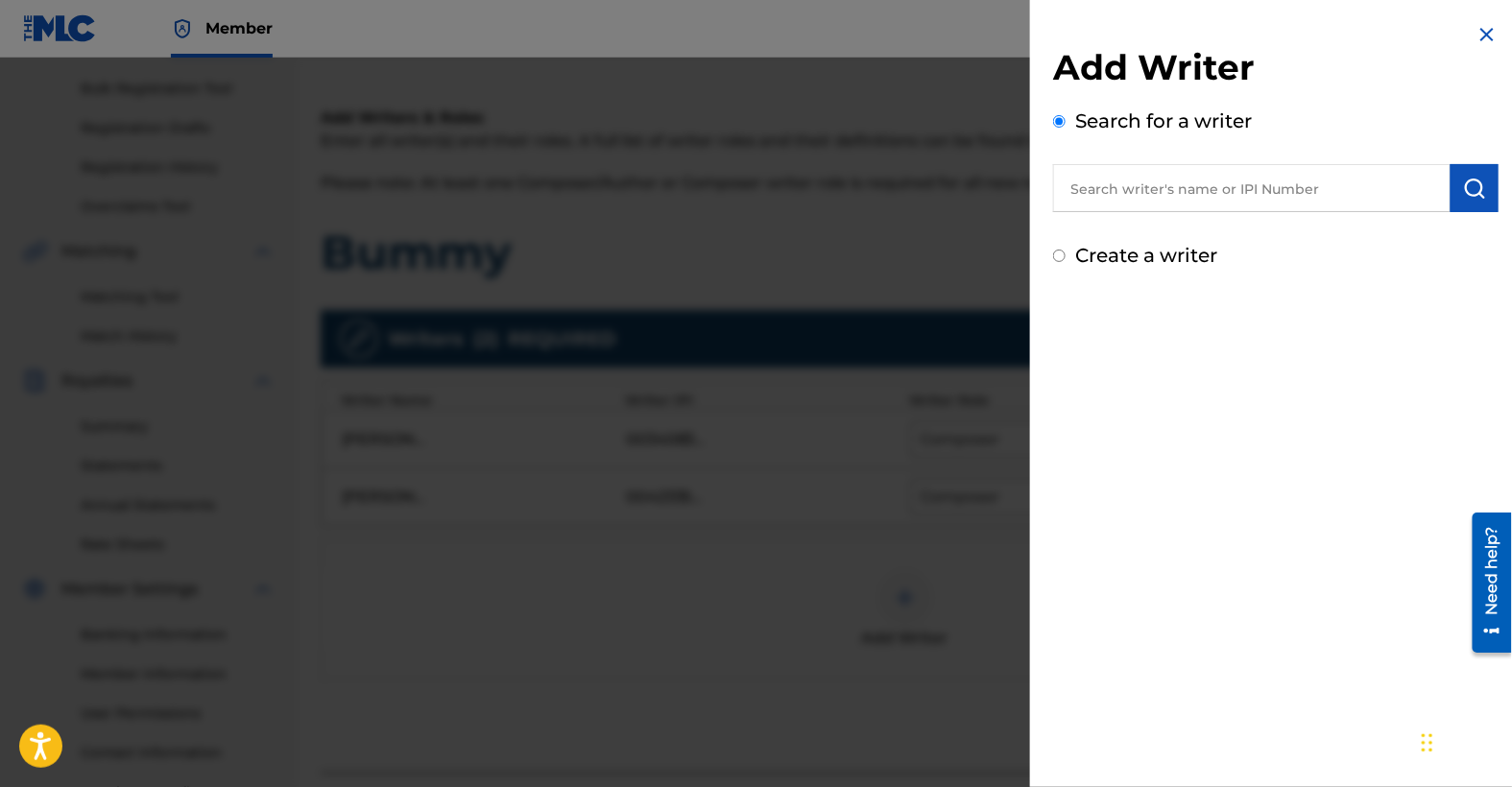
click at [1204, 186] on input "text" at bounding box center [1251, 189] width 397 height 48
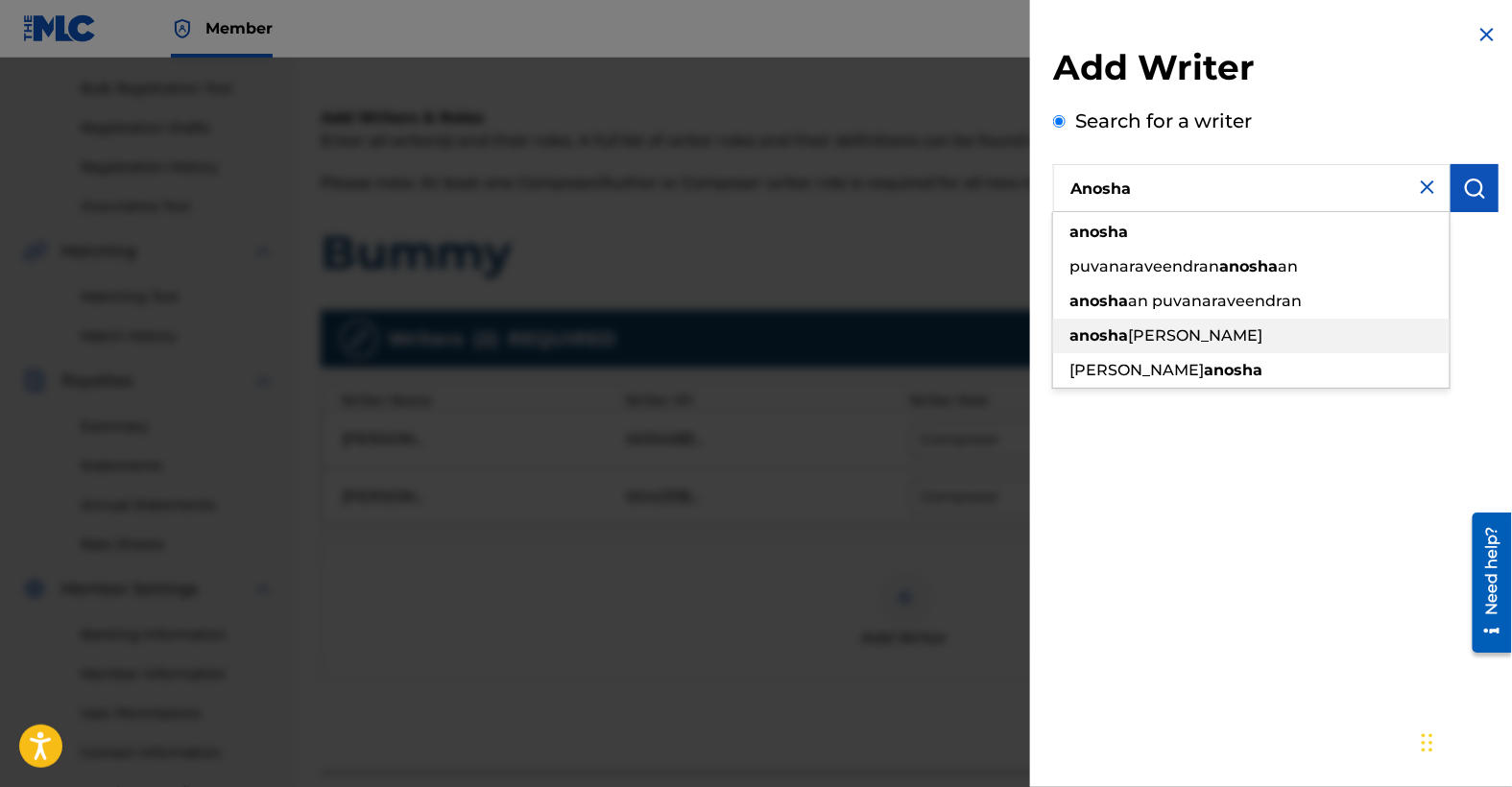
click at [1156, 336] on span "[PERSON_NAME]" at bounding box center [1195, 335] width 135 height 18
type input "[PERSON_NAME]"
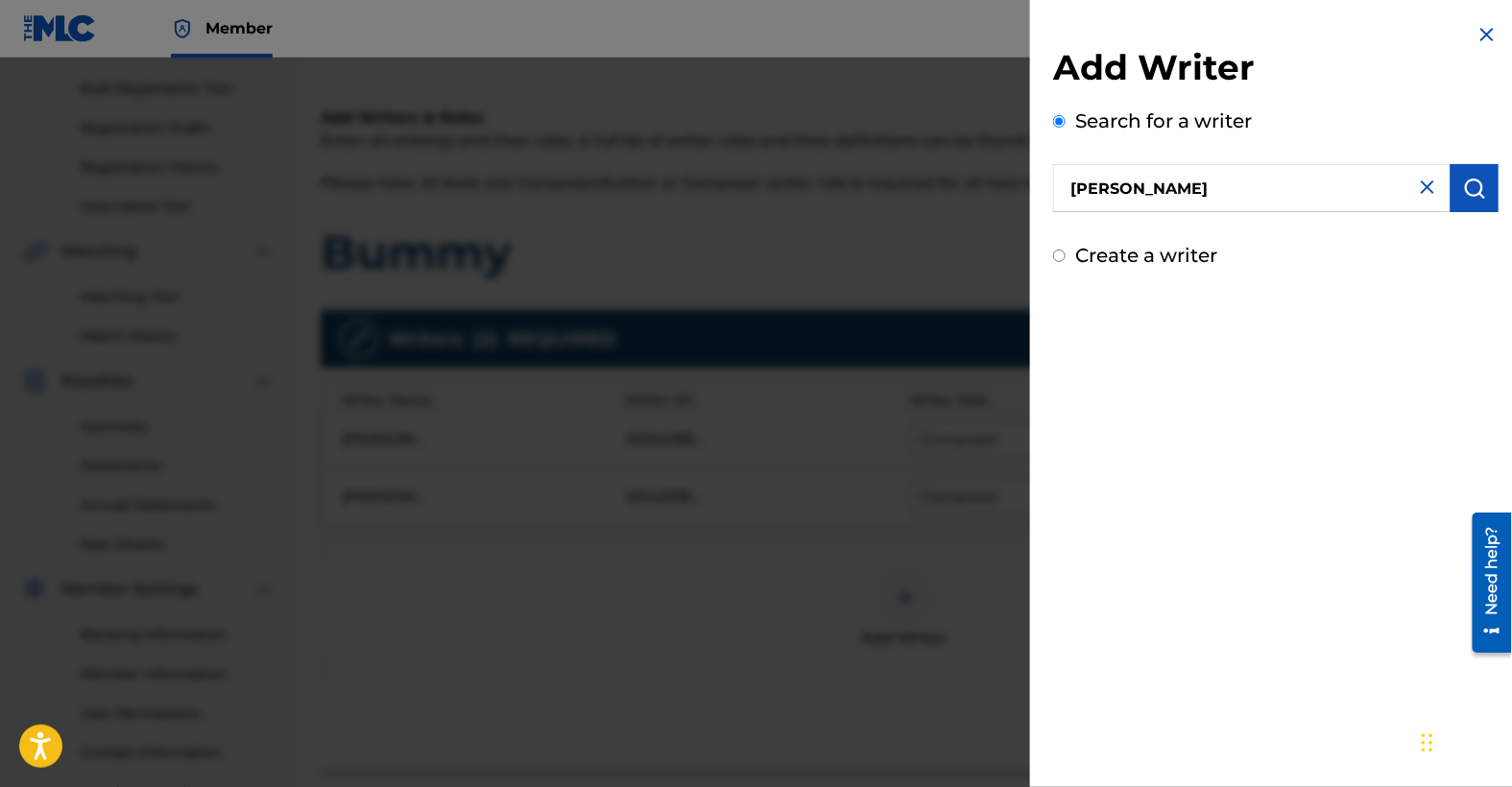
click at [1470, 192] on img "submit" at bounding box center [1475, 188] width 23 height 23
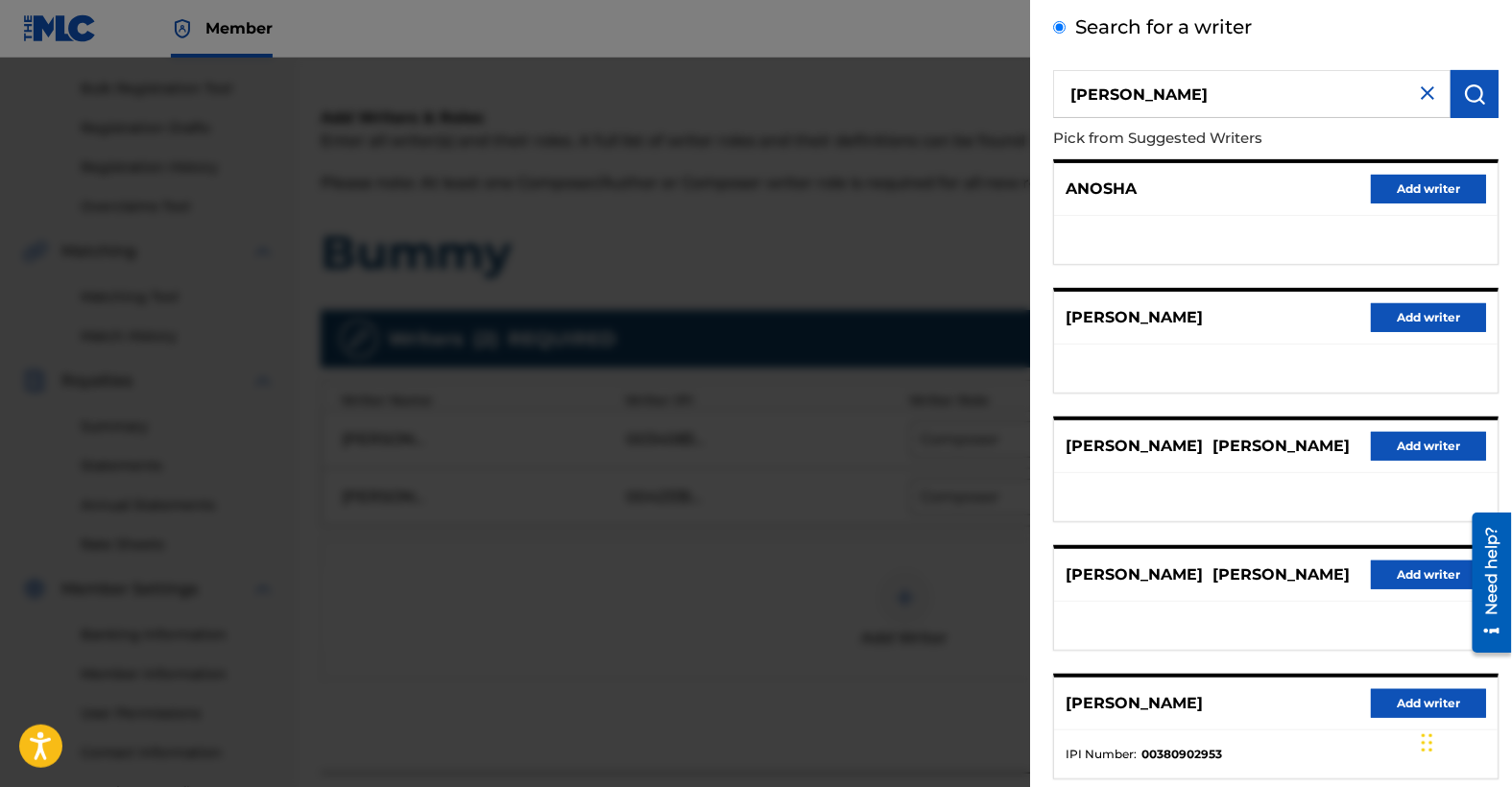
scroll to position [202, 0]
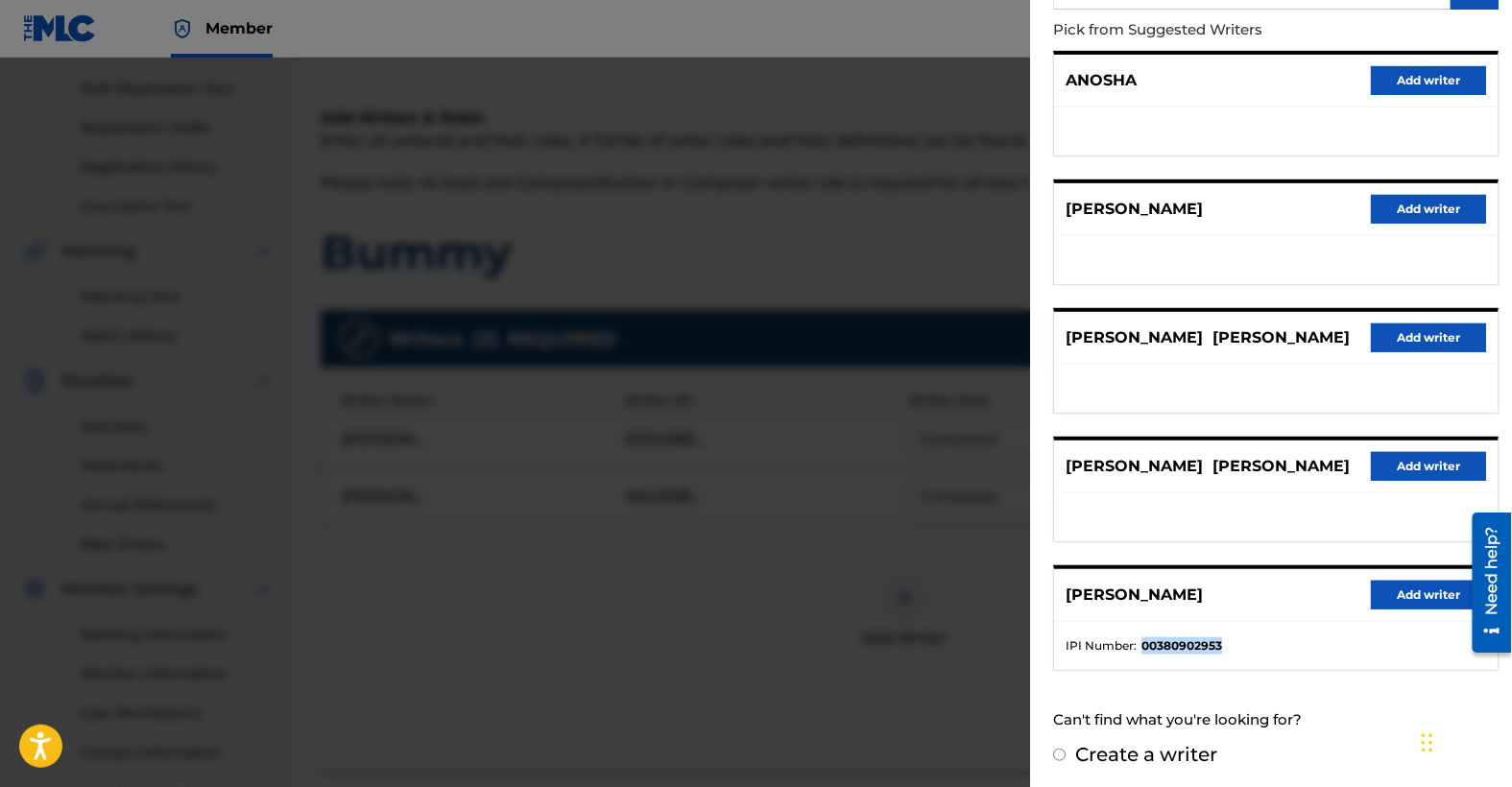
drag, startPoint x: 1242, startPoint y: 641, endPoint x: 1141, endPoint y: 633, distance: 101.3
click at [1139, 637] on li "IPI Number : 00380902953" at bounding box center [1276, 646] width 420 height 17
copy strong "00380902953"
click at [1409, 593] on button "Add writer" at bounding box center [1429, 595] width 115 height 29
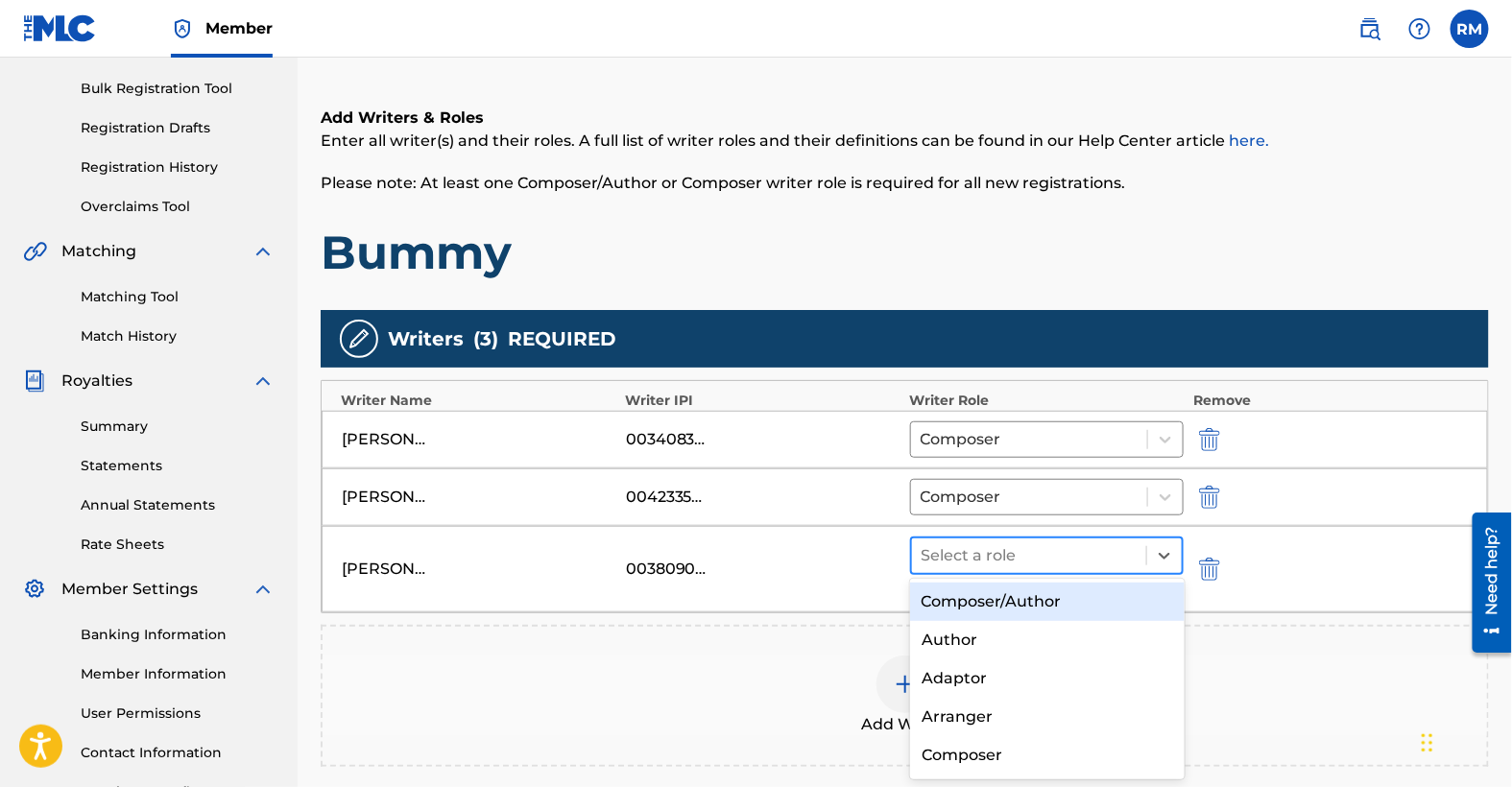
click at [1068, 547] on div at bounding box center [1030, 556] width 216 height 27
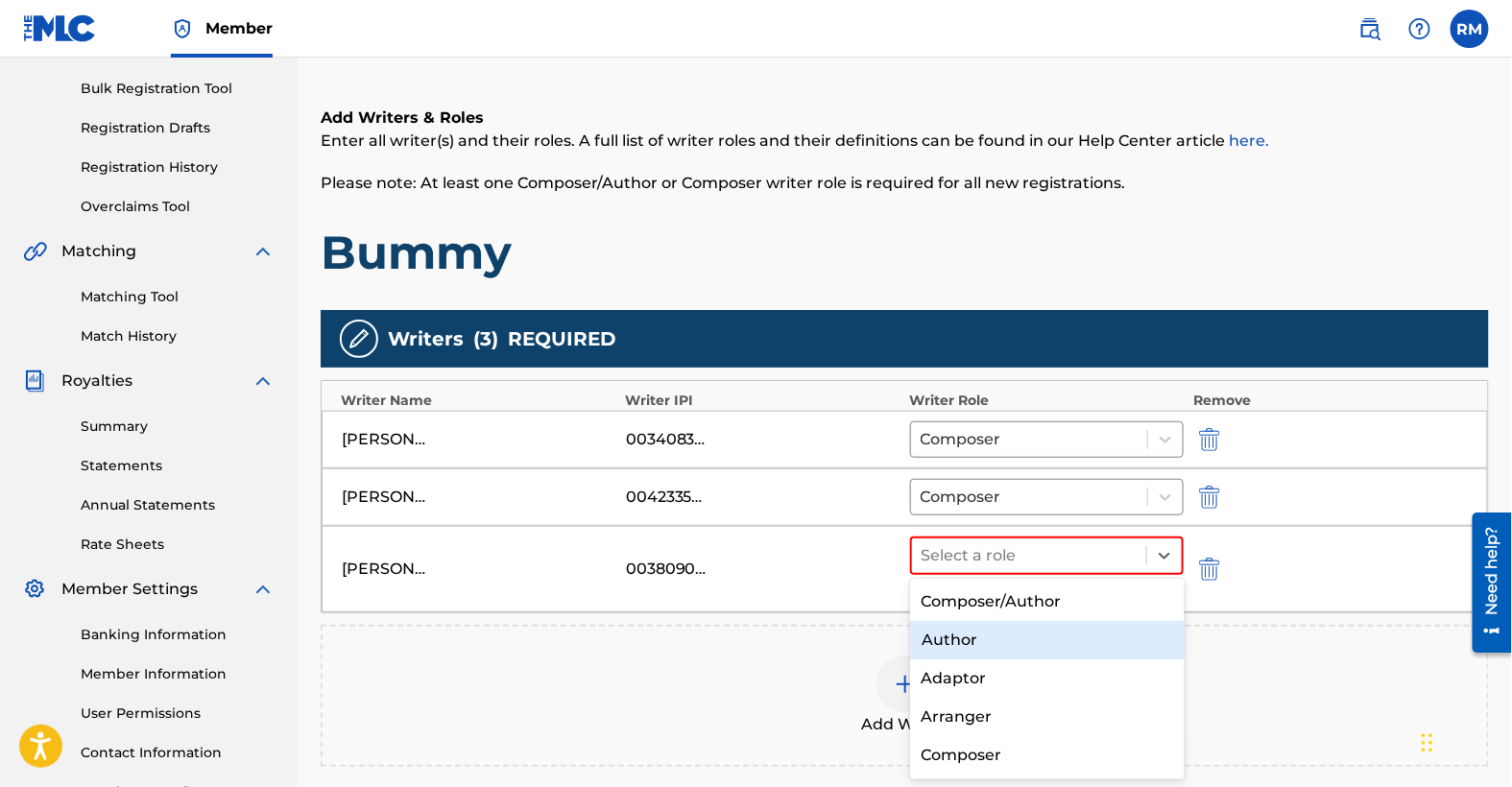
click at [989, 639] on div "Author" at bounding box center [1048, 640] width 275 height 39
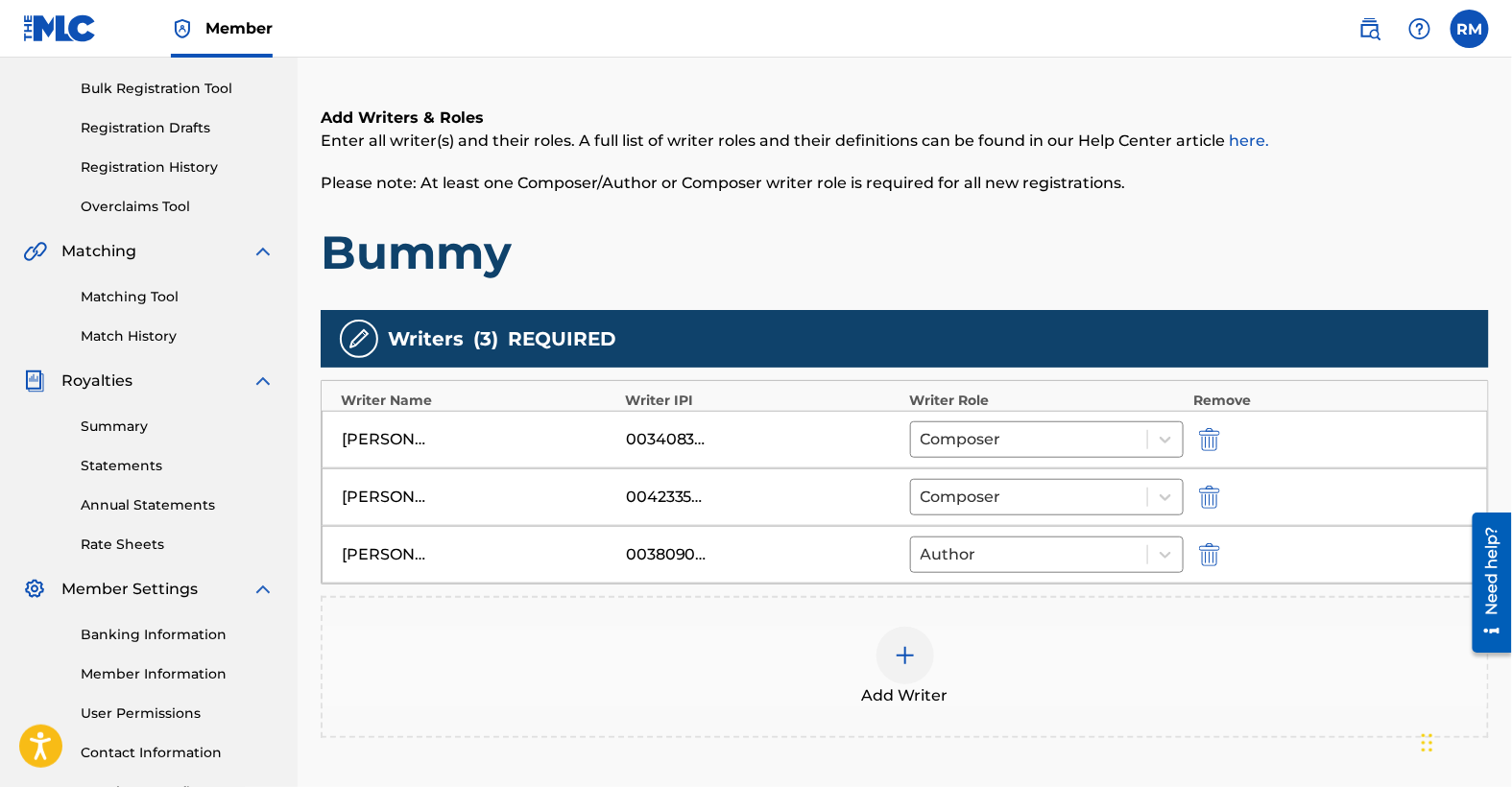
click at [902, 651] on img at bounding box center [906, 655] width 23 height 23
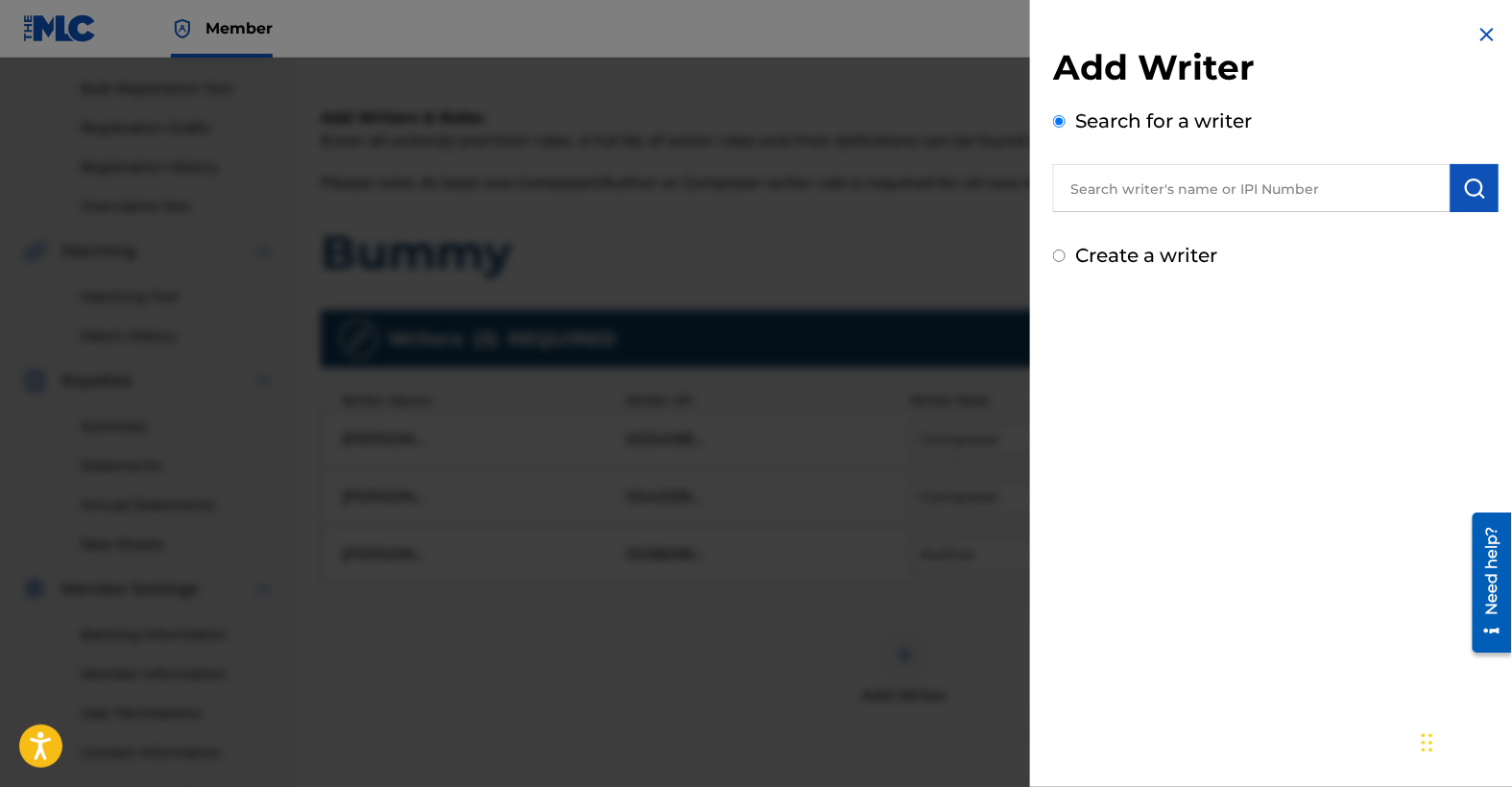
click at [1178, 190] on input "text" at bounding box center [1251, 189] width 397 height 48
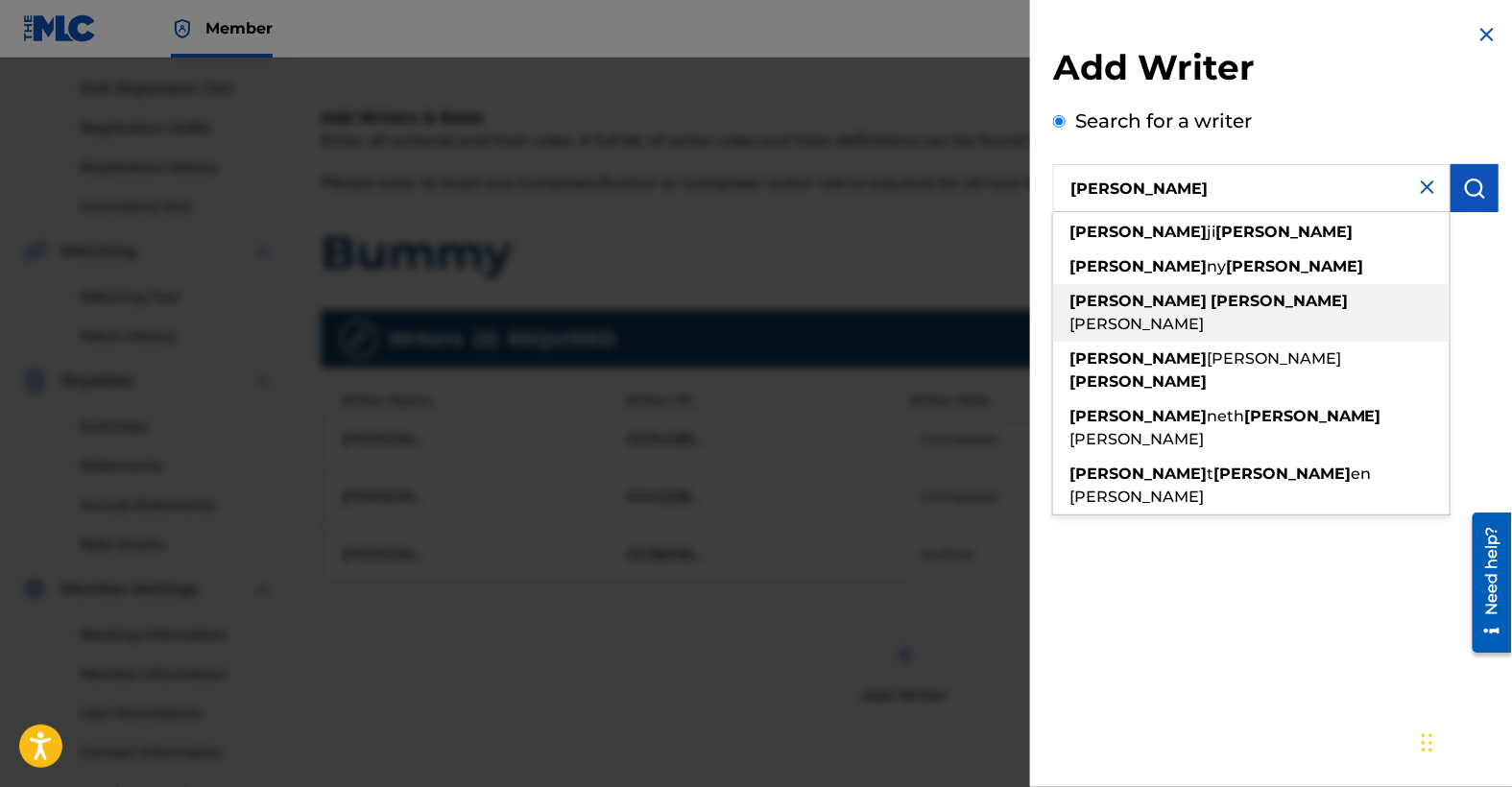
click at [1211, 304] on strong "[PERSON_NAME]" at bounding box center [1280, 300] width 138 height 18
type input "[PERSON_NAME]"
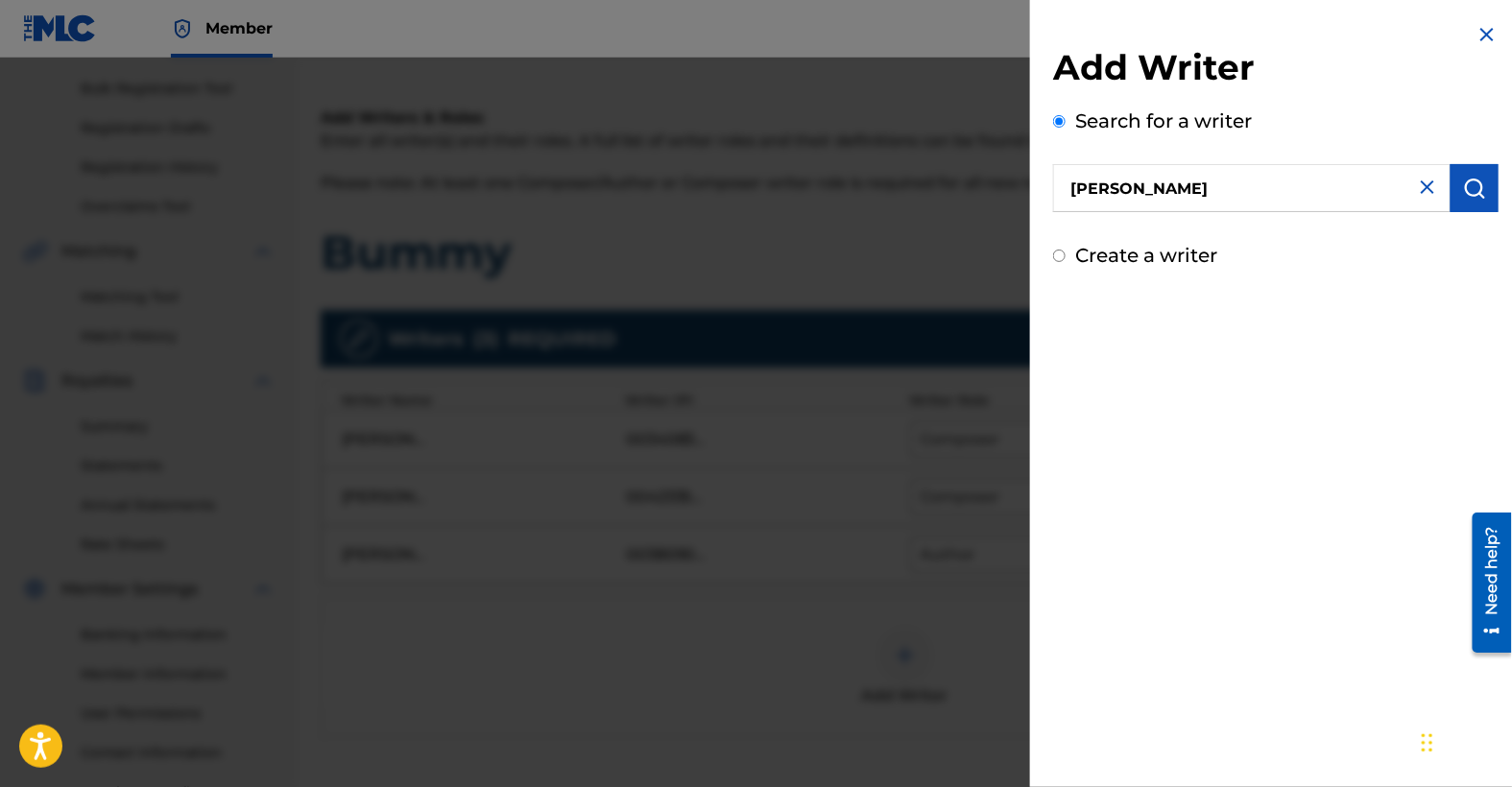
click at [1470, 190] on img "submit" at bounding box center [1475, 188] width 23 height 23
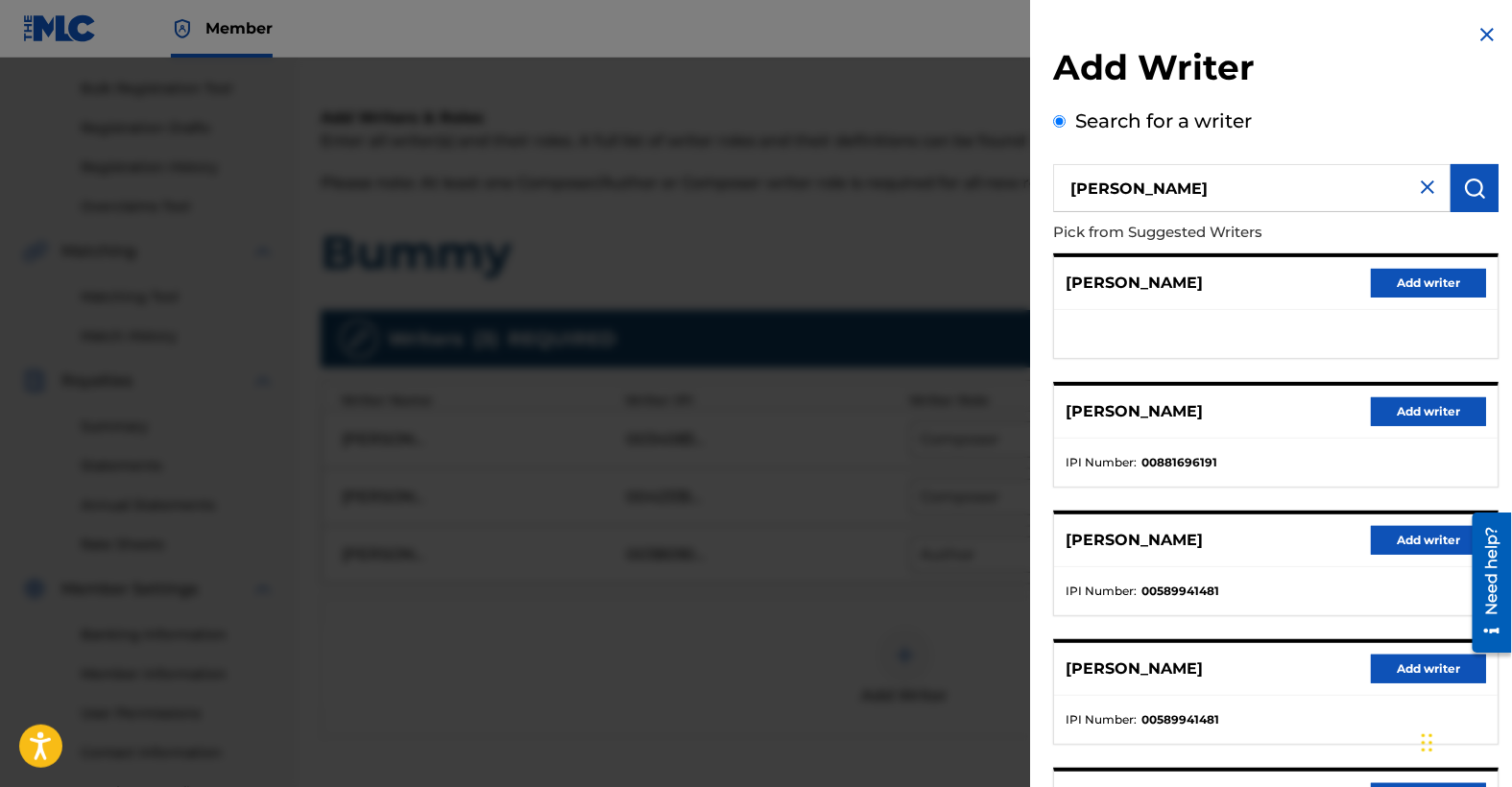
click at [1403, 534] on button "Add writer" at bounding box center [1429, 540] width 115 height 29
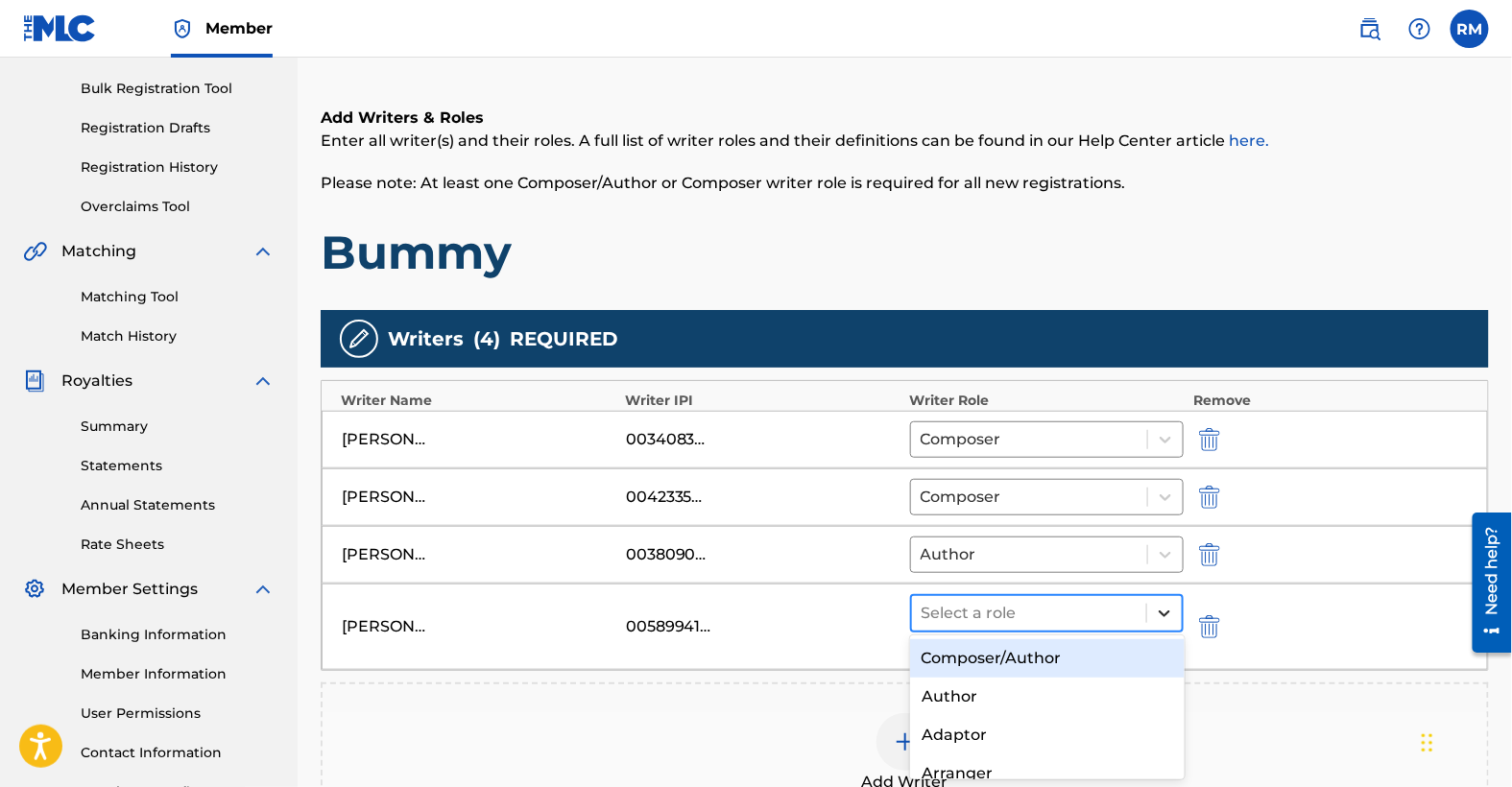
click at [1168, 606] on icon at bounding box center [1165, 614] width 19 height 19
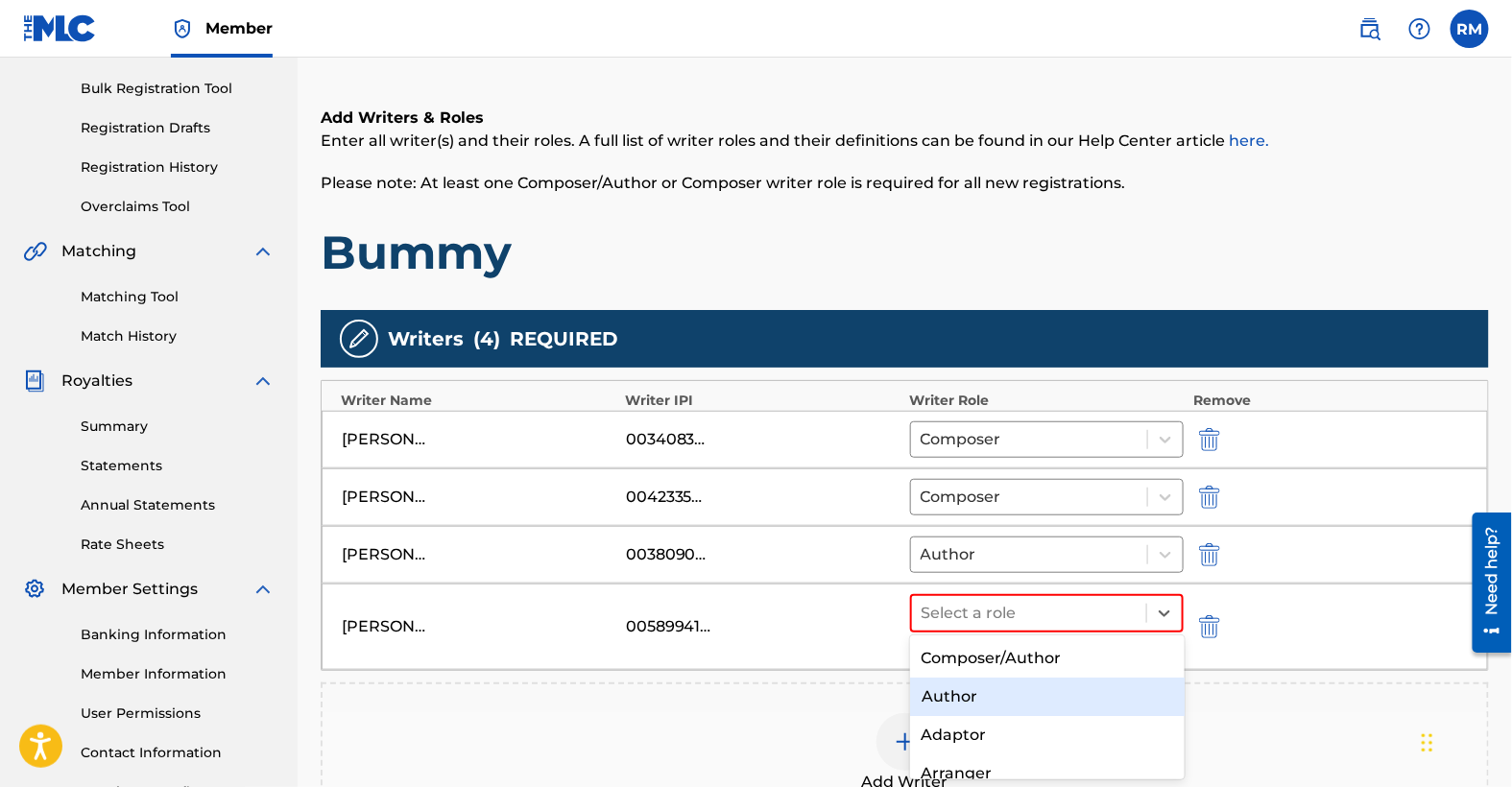
click at [974, 692] on div "Author" at bounding box center [1048, 697] width 275 height 39
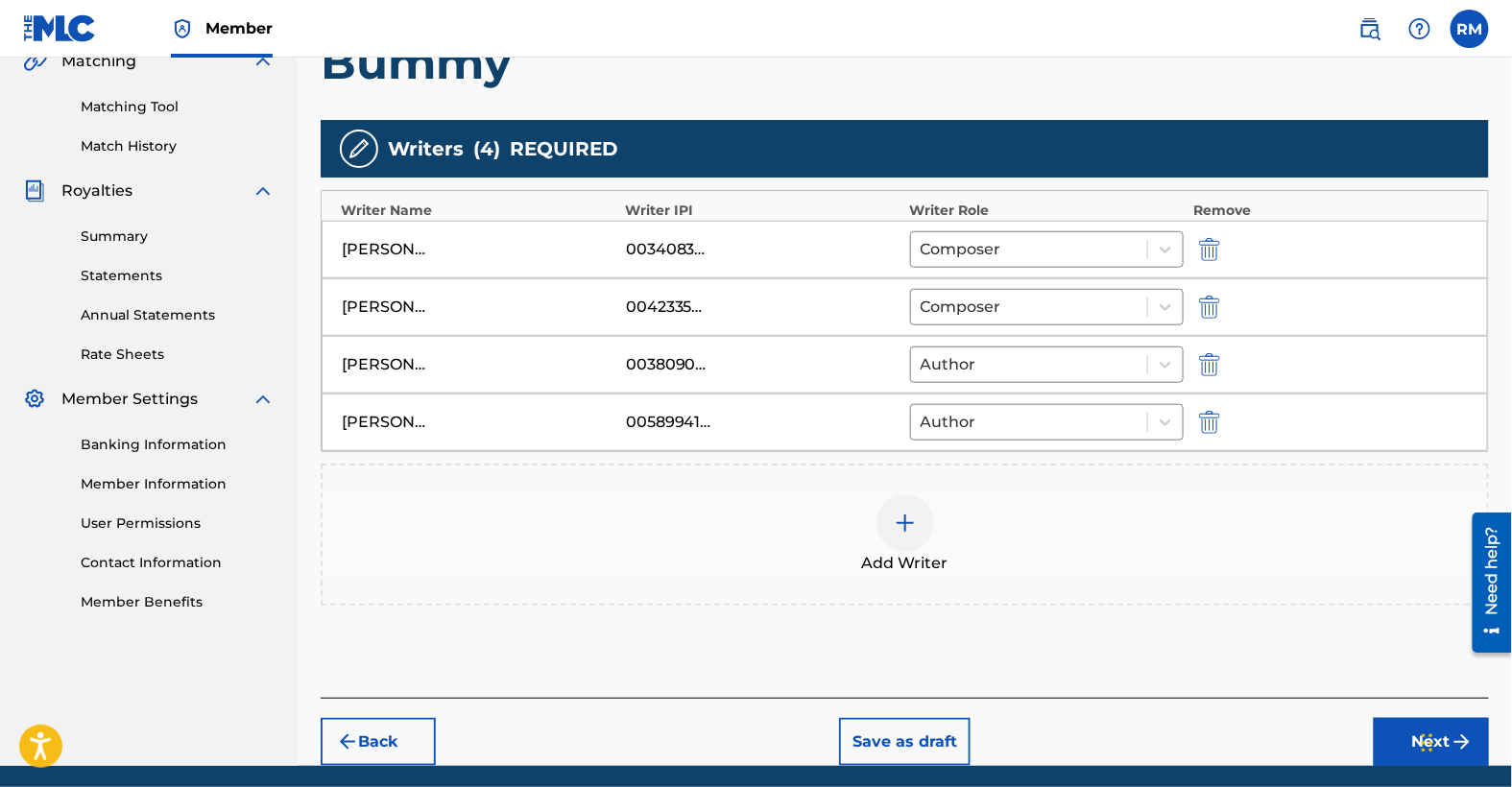
scroll to position [528, 0]
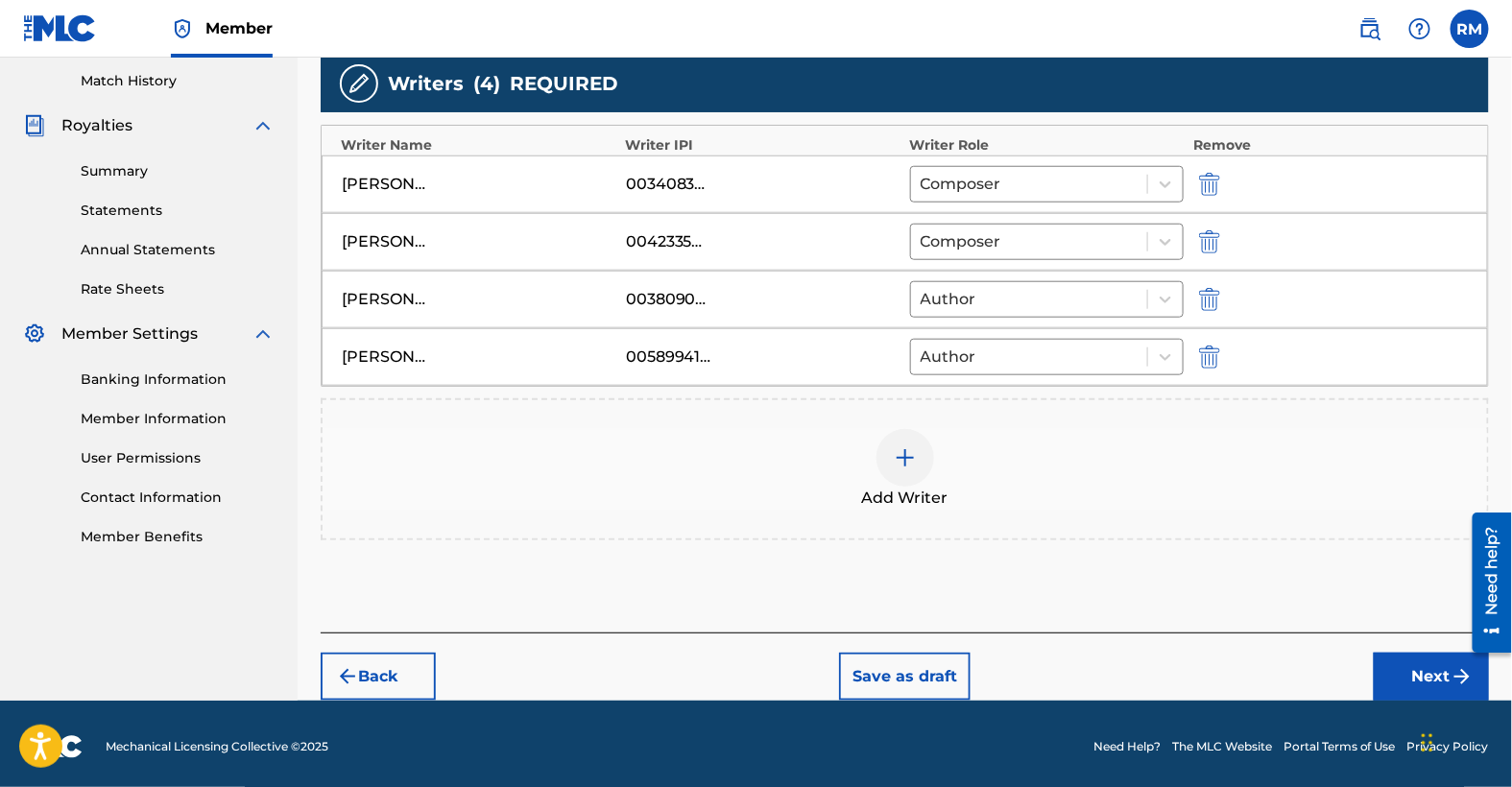
click at [1436, 671] on button "Next" at bounding box center [1432, 677] width 115 height 48
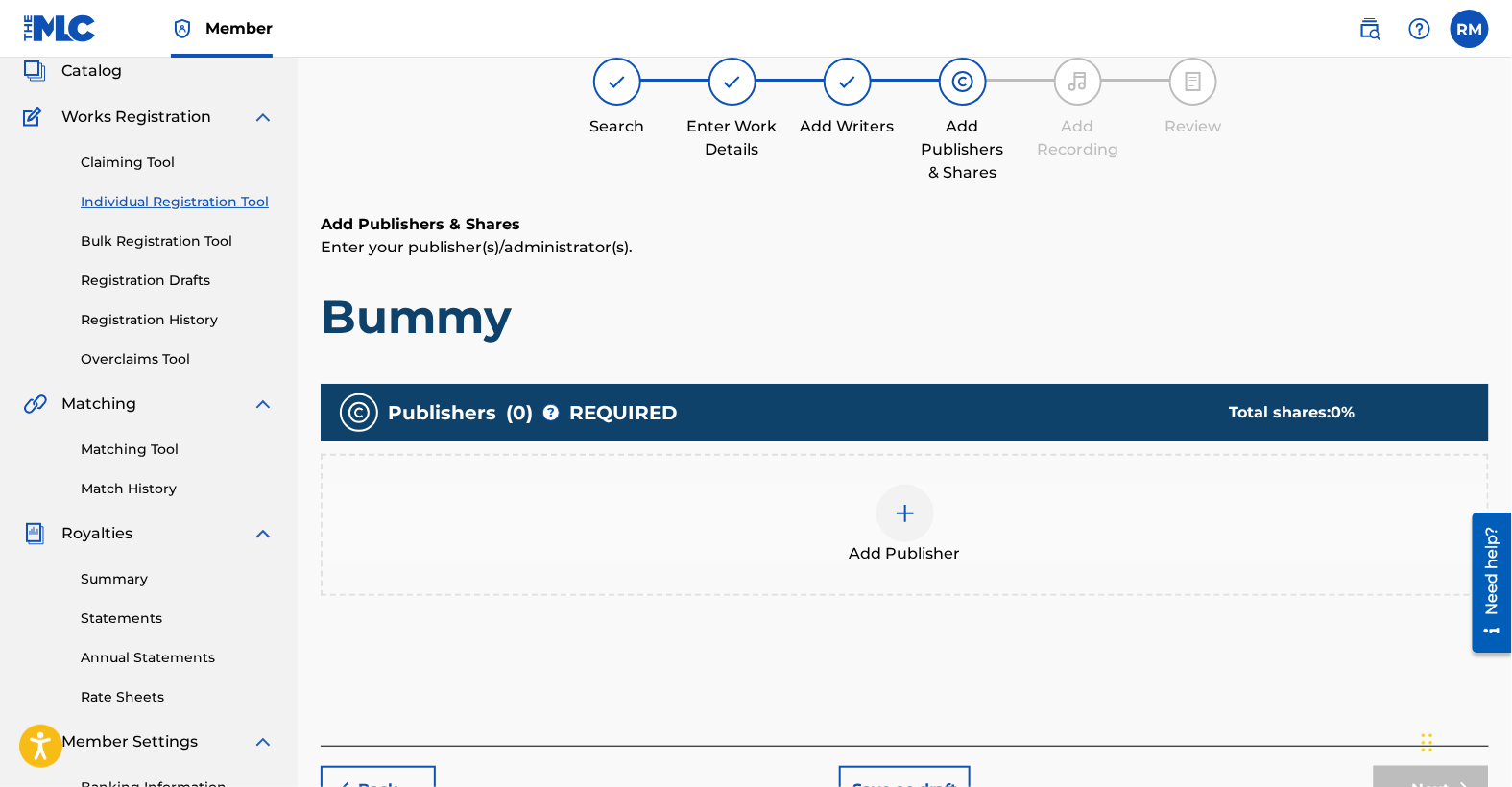
scroll to position [86, 0]
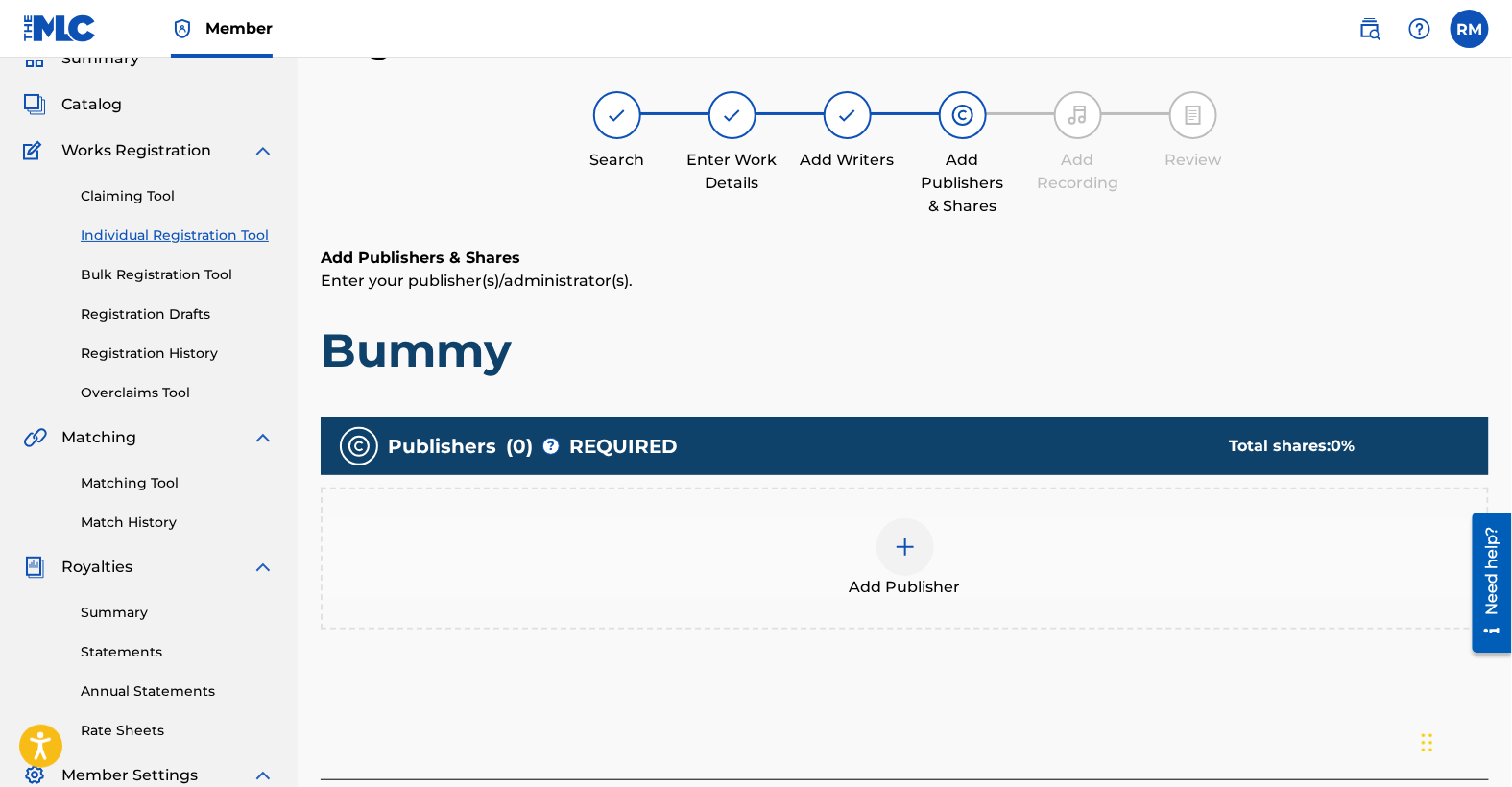
click at [909, 549] on img at bounding box center [906, 547] width 23 height 23
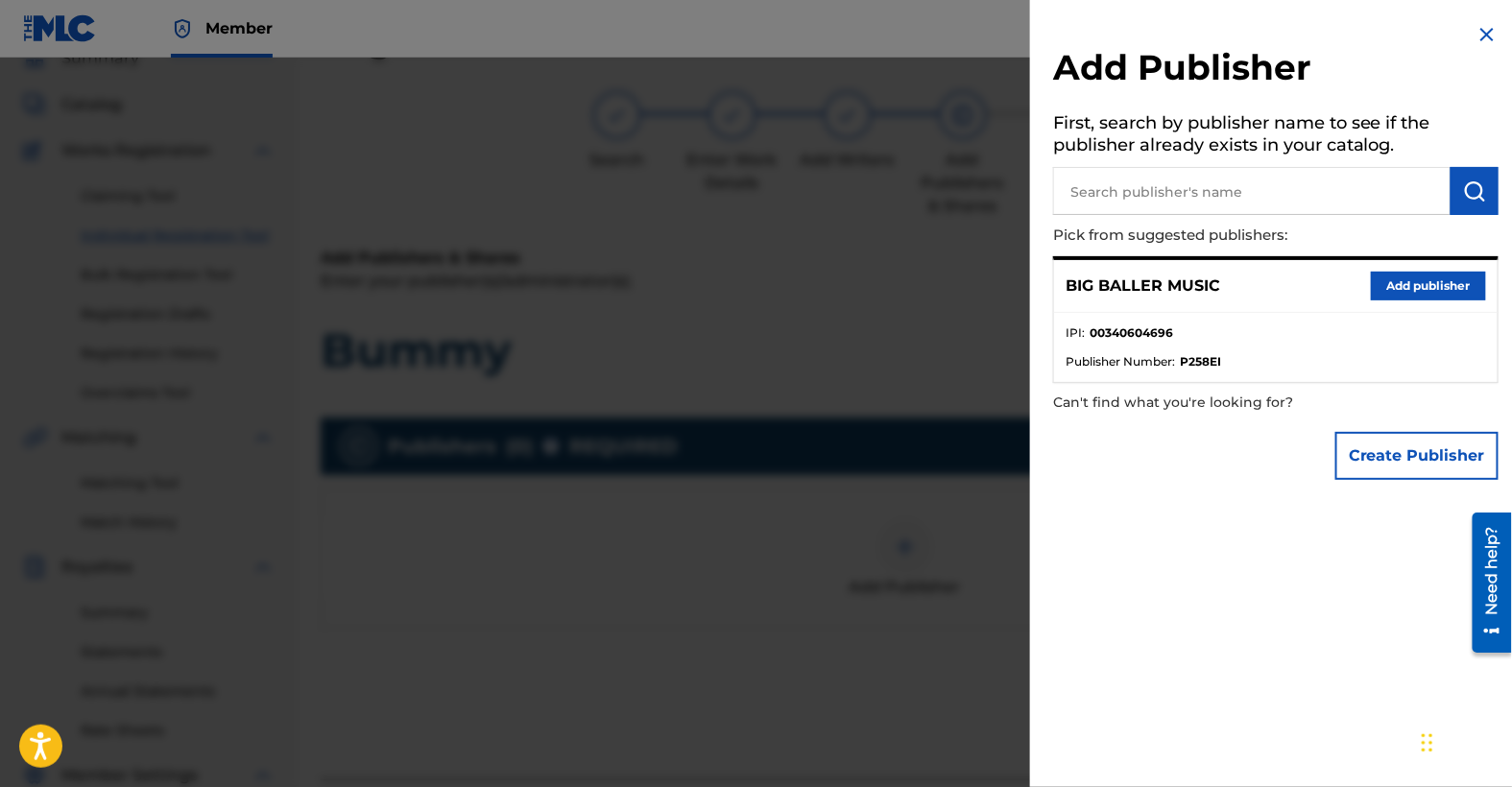
click at [1418, 287] on button "Add publisher" at bounding box center [1429, 287] width 115 height 29
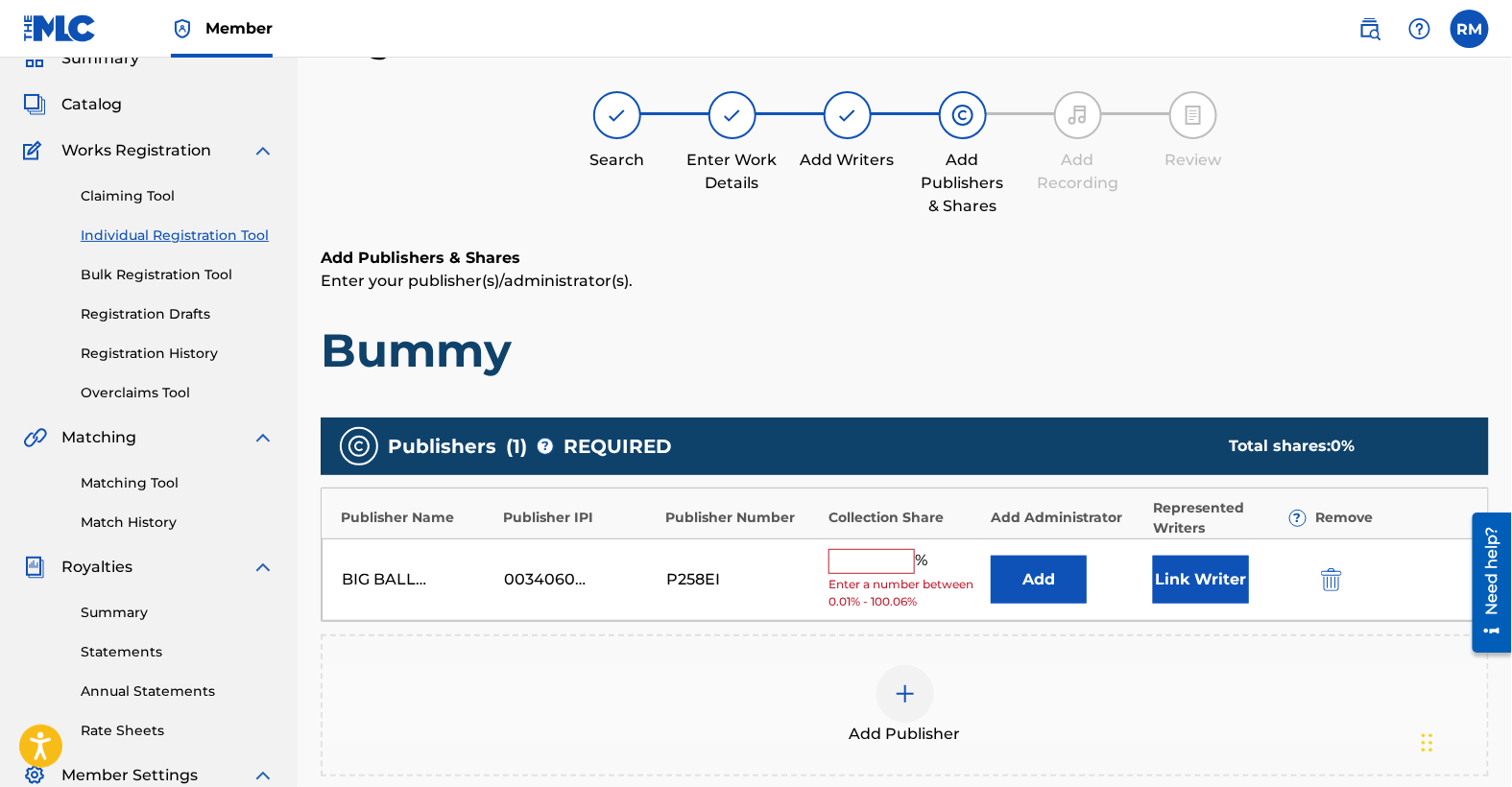
click at [859, 562] on input "text" at bounding box center [871, 561] width 86 height 25
type input "25"
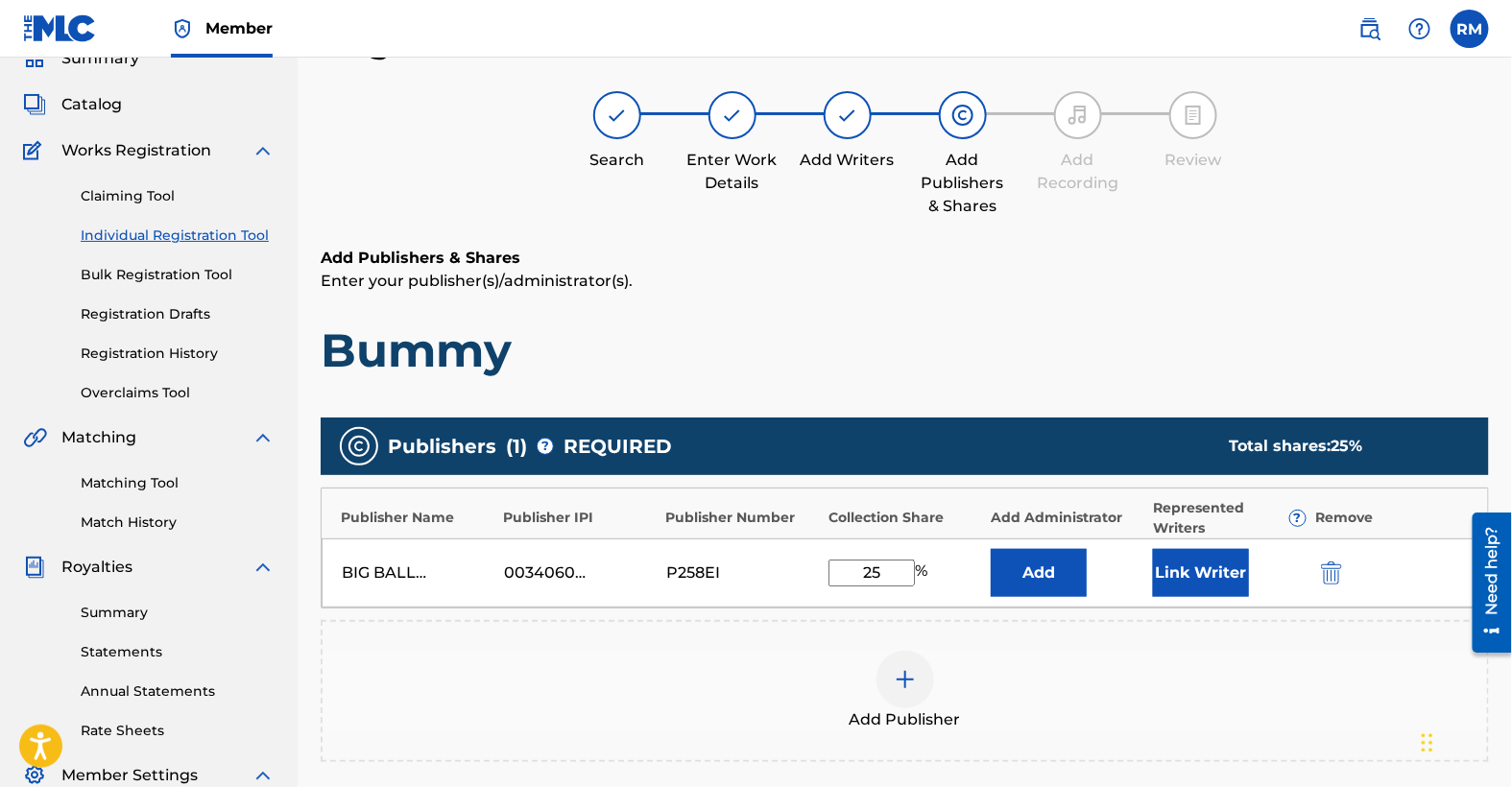
click at [1206, 575] on button "Link Writer" at bounding box center [1201, 573] width 96 height 48
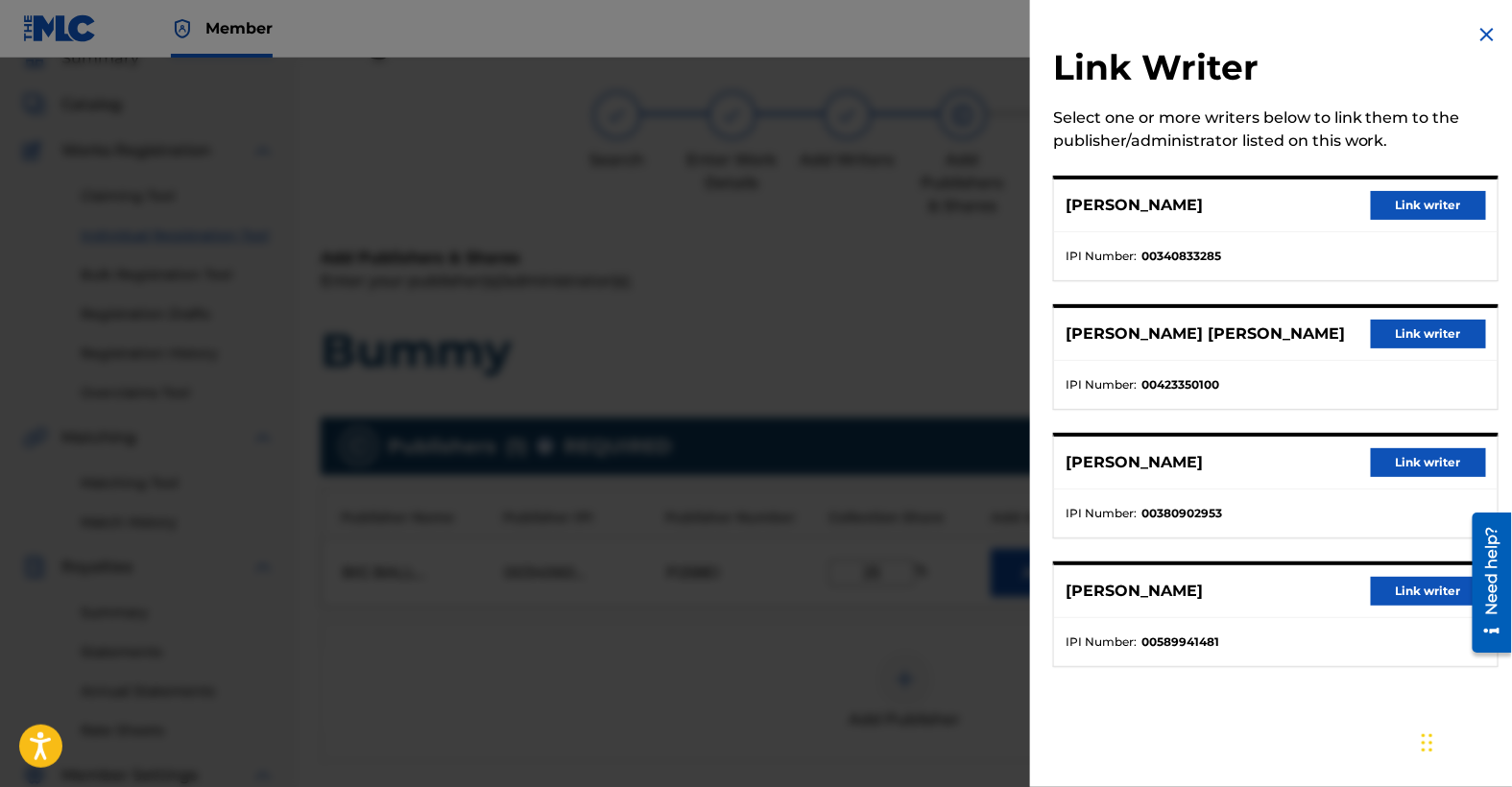
click at [1420, 204] on button "Link writer" at bounding box center [1429, 205] width 115 height 29
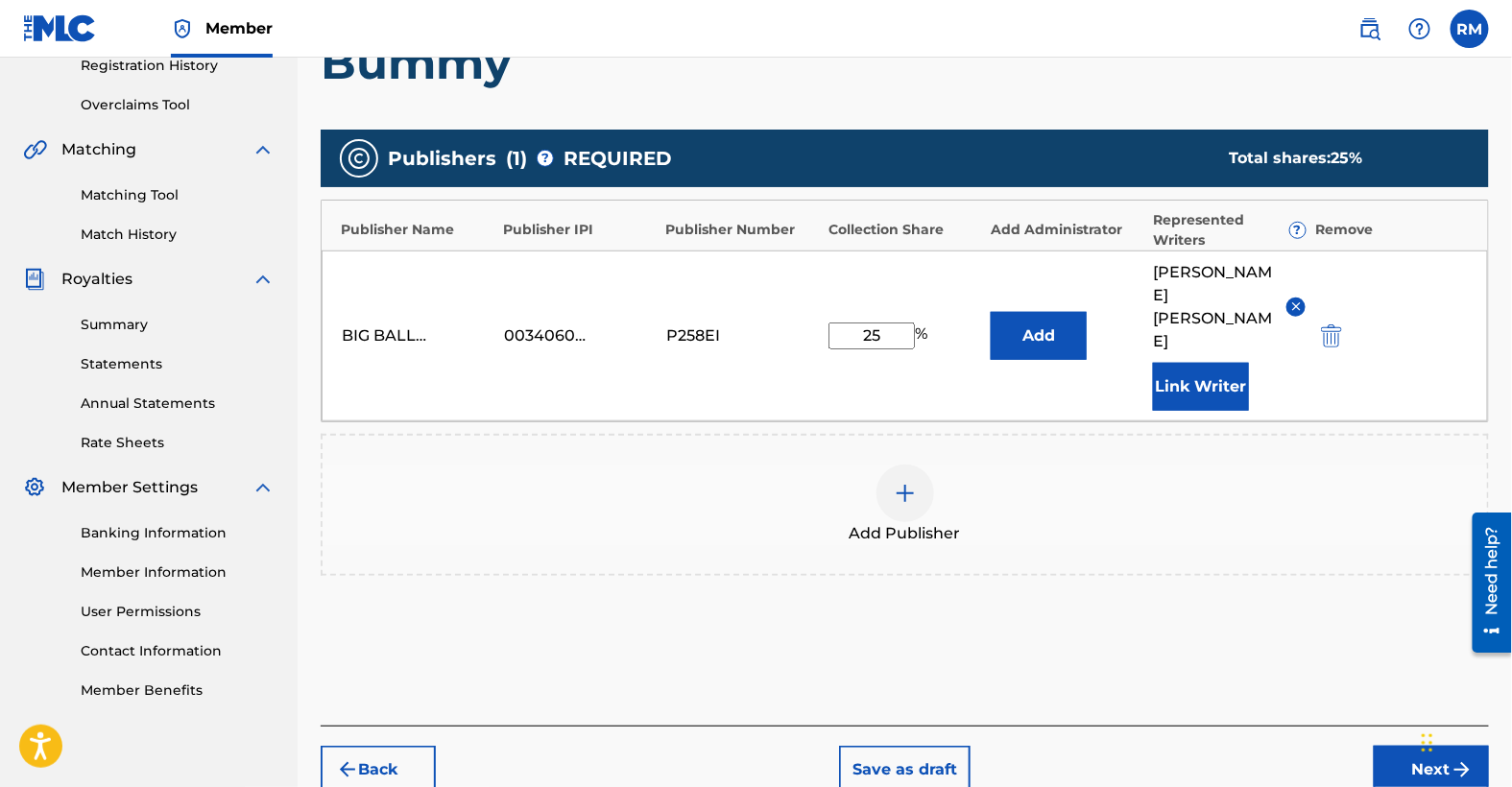
scroll to position [399, 0]
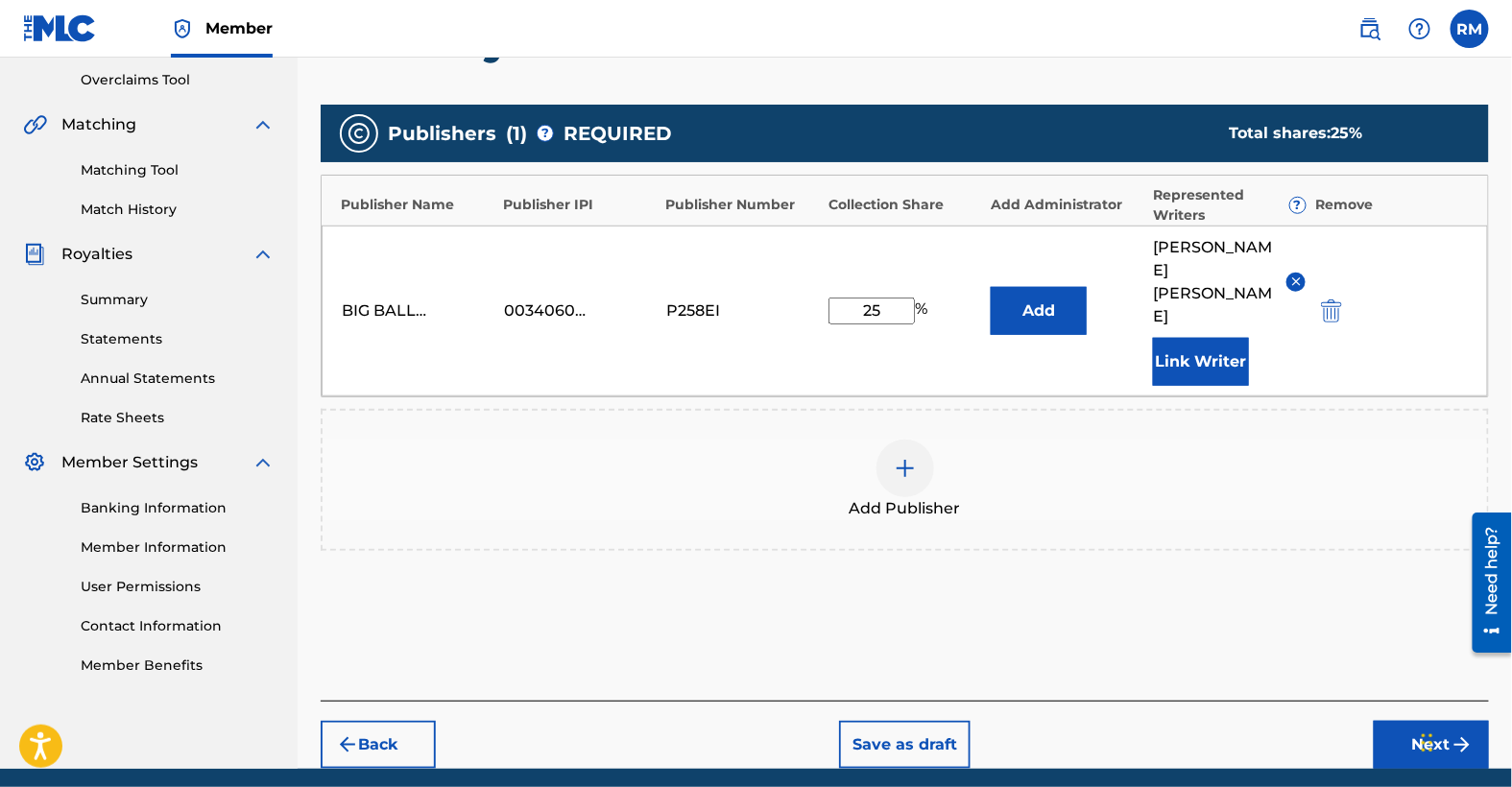
click at [1436, 720] on button "Next" at bounding box center [1432, 744] width 115 height 48
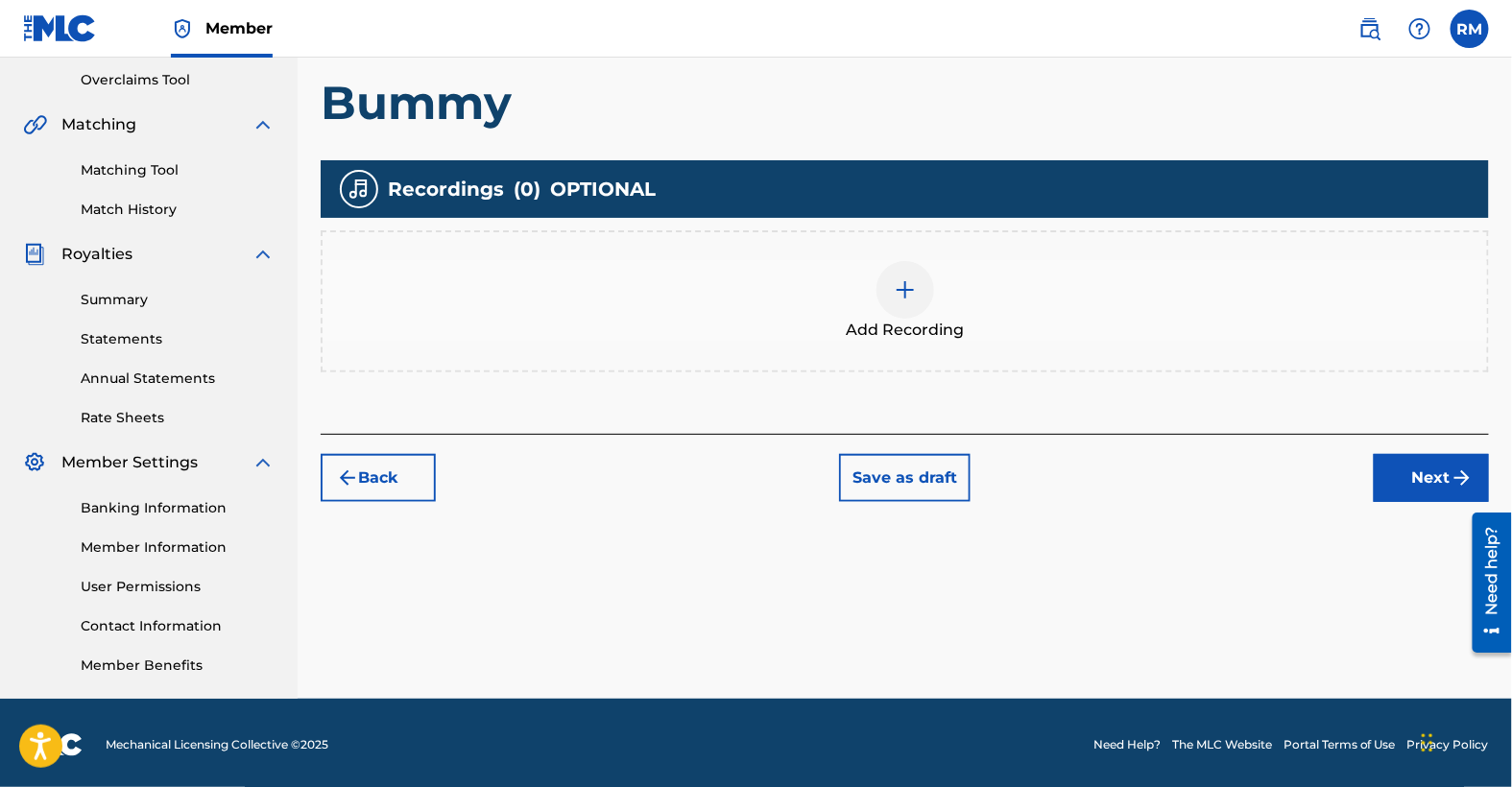
scroll to position [398, 0]
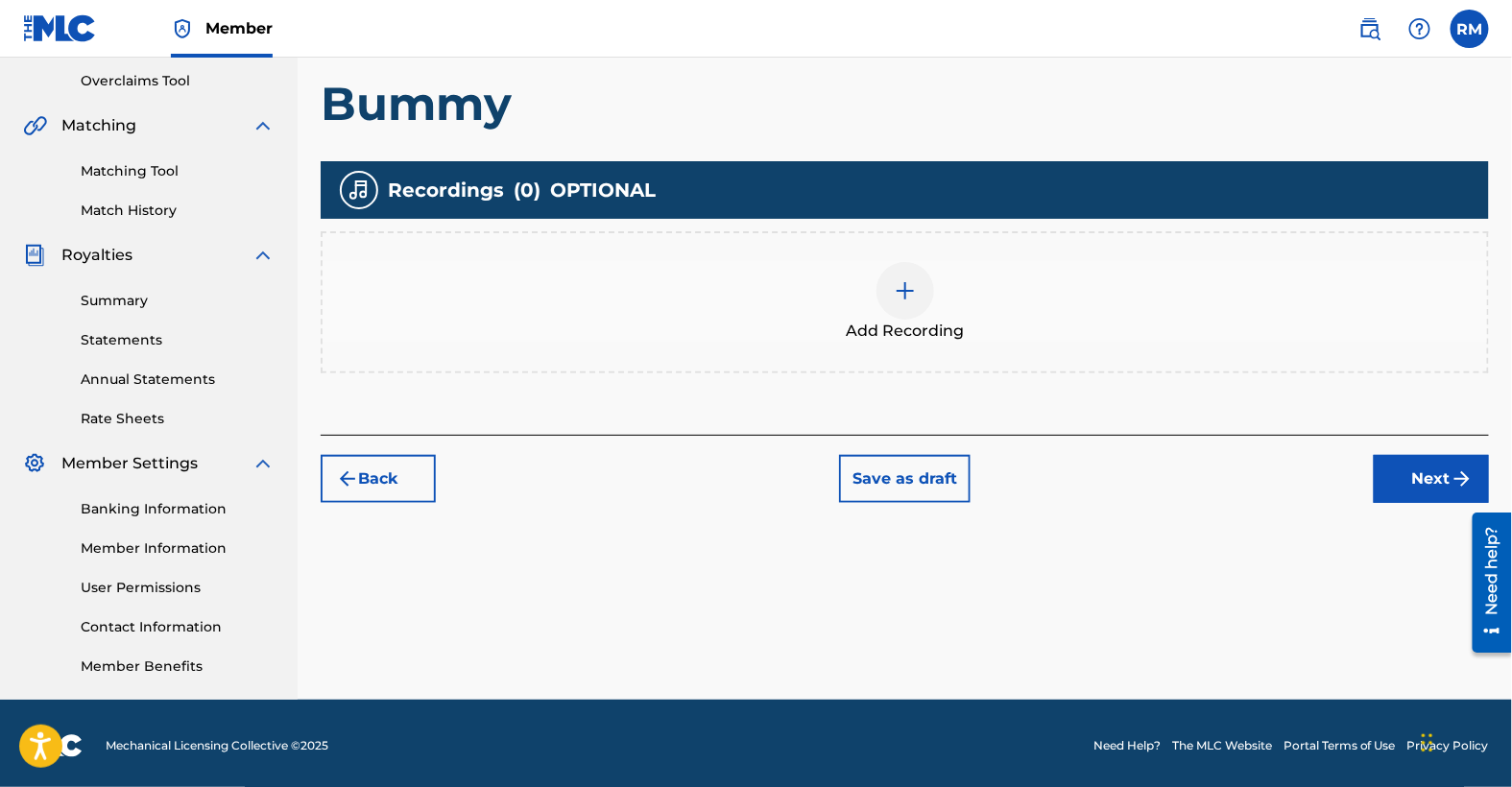
click at [904, 285] on img at bounding box center [906, 290] width 23 height 23
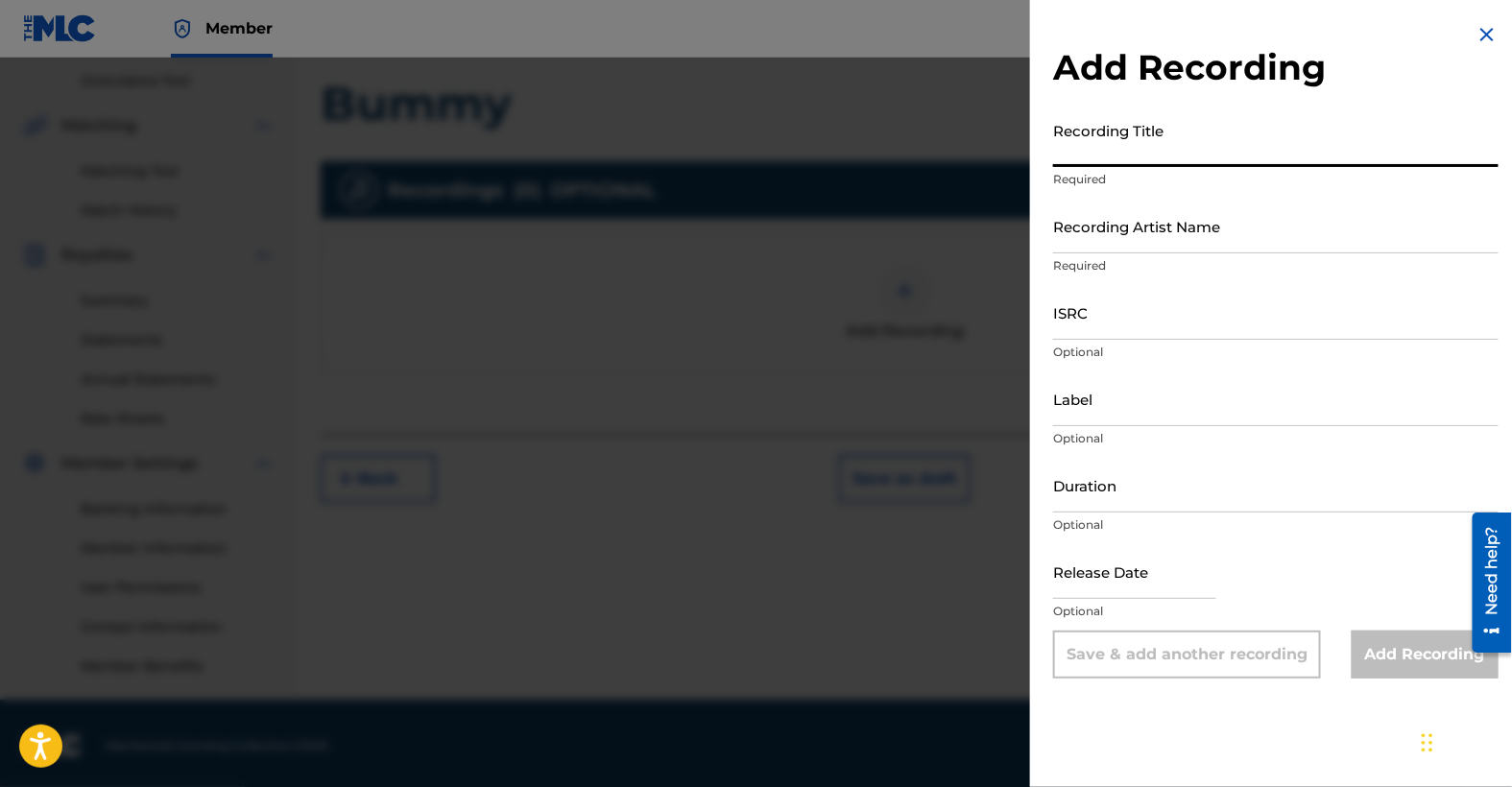
click at [1183, 152] on input "Recording Title" at bounding box center [1276, 139] width 446 height 55
type input "Bummy"
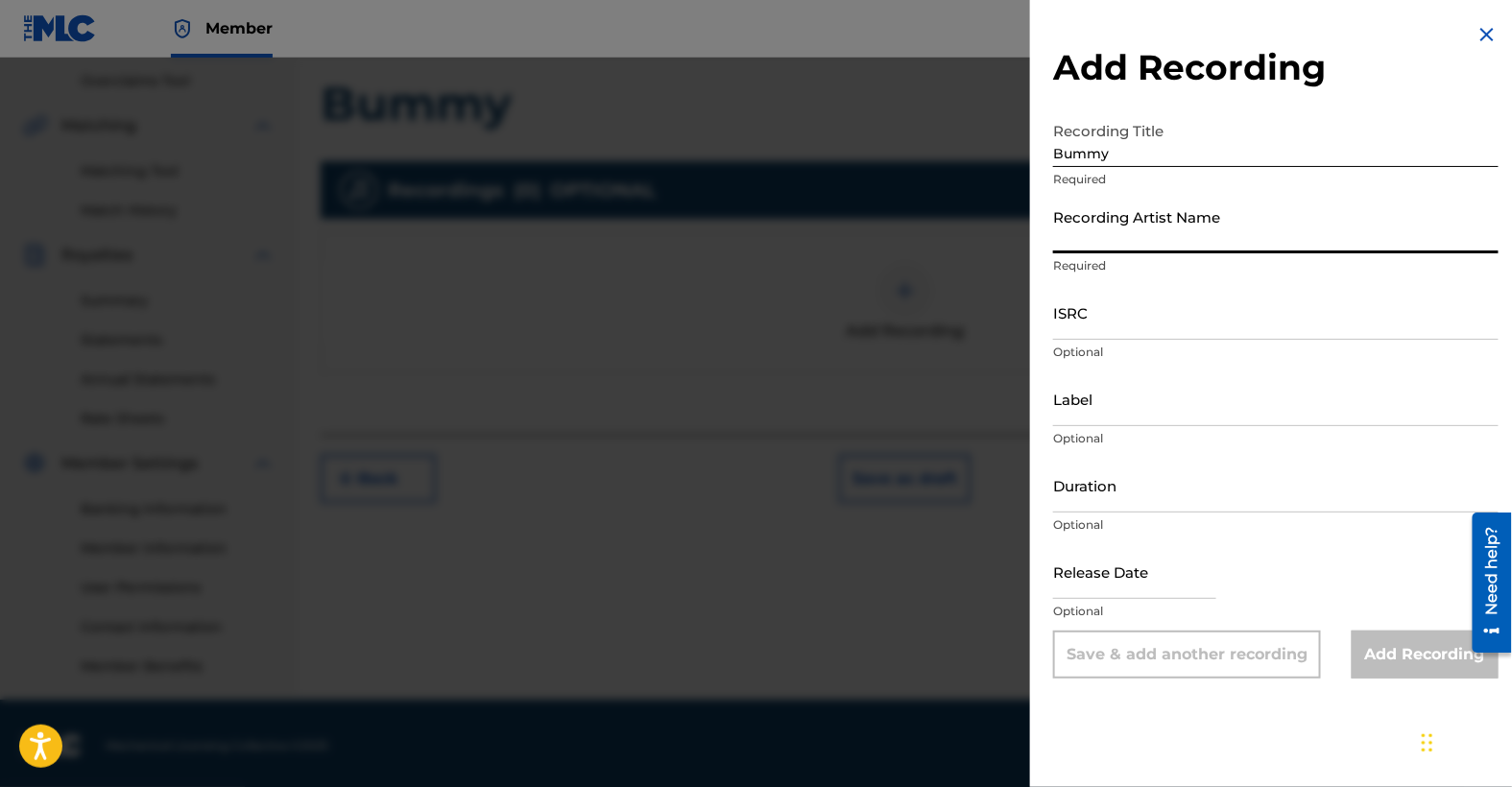
click at [1143, 242] on input "Recording Artist Name" at bounding box center [1276, 226] width 446 height 55
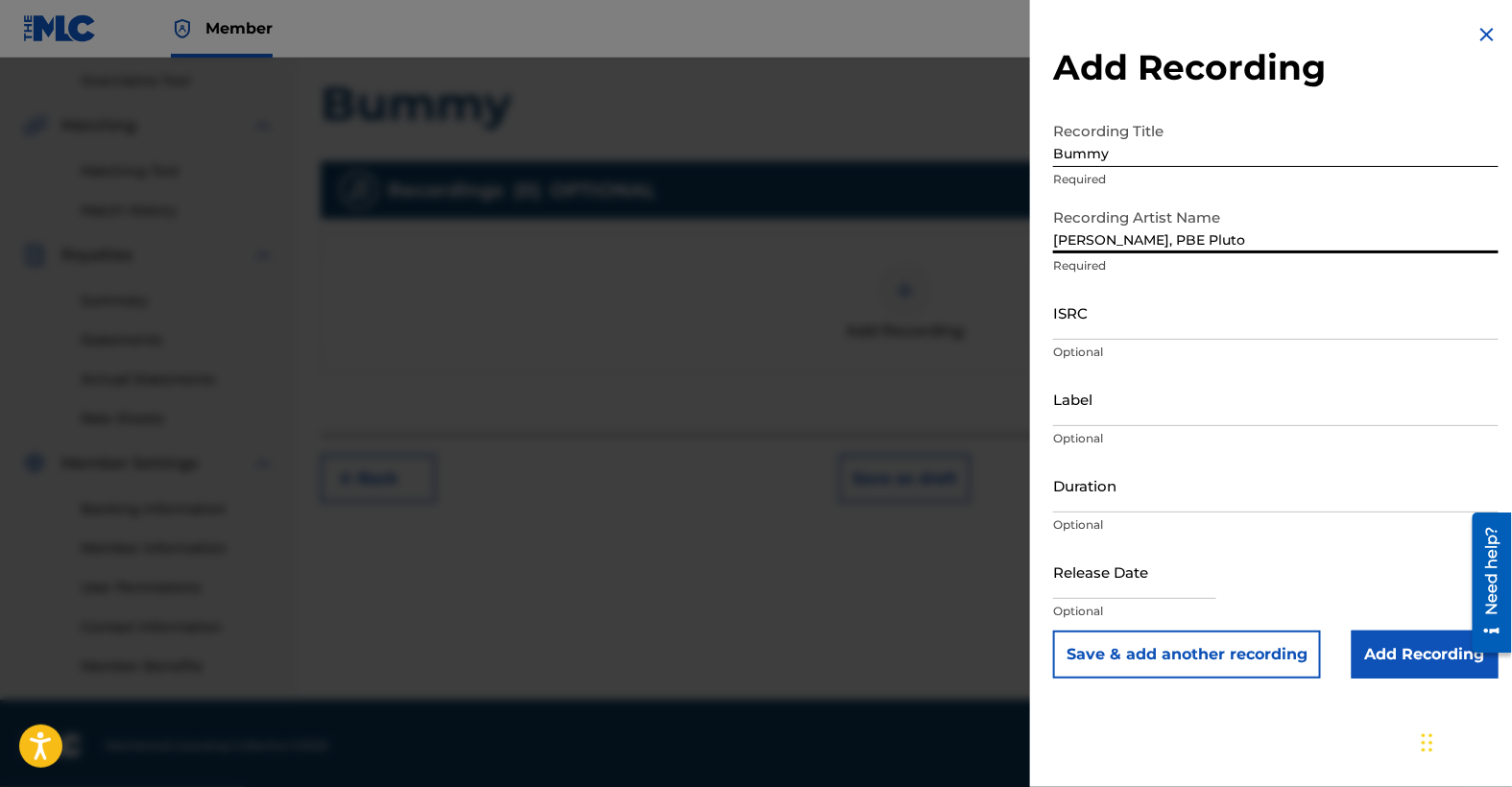
type input "[PERSON_NAME], PBE Pluto"
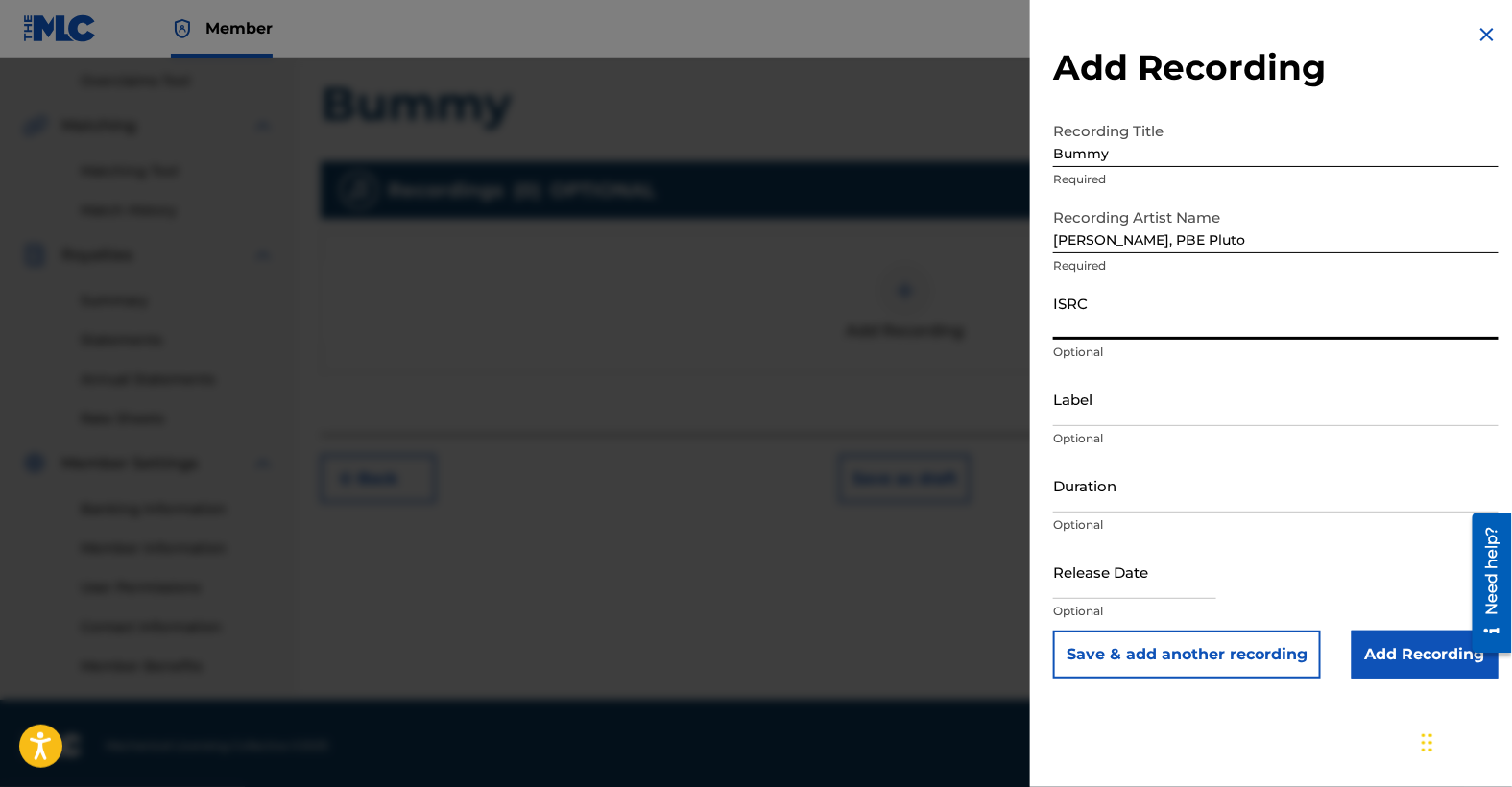
click at [1116, 322] on input "ISRC" at bounding box center [1276, 312] width 446 height 55
paste input "QT4LE2500007"
type input "QT4LE2500007"
click at [1134, 415] on input "Label" at bounding box center [1276, 399] width 446 height 55
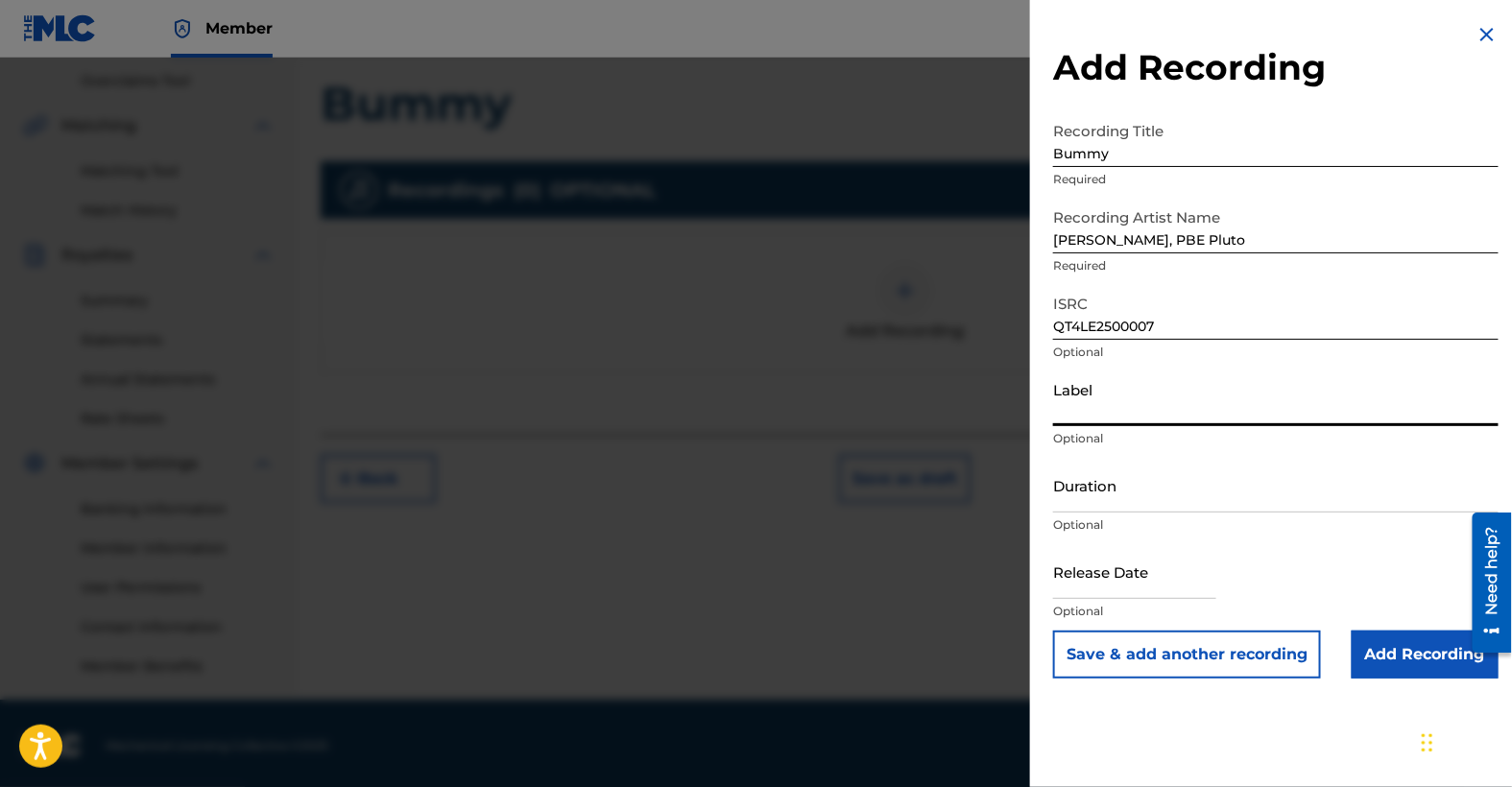
type input "Da Good Fellaz Music"
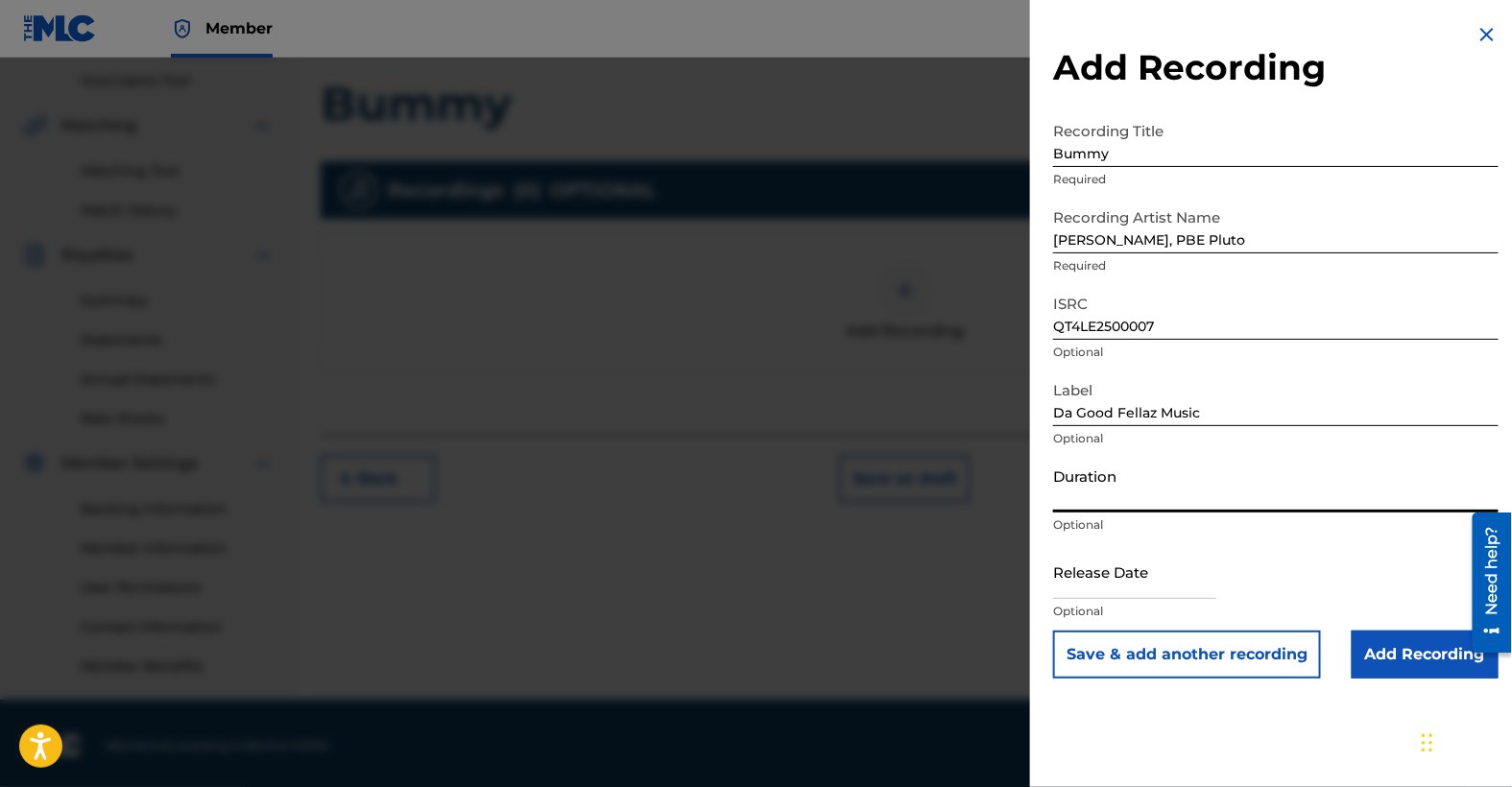
click at [1120, 495] on input "Duration" at bounding box center [1276, 485] width 446 height 55
type input "03:08"
click at [1133, 590] on input "text" at bounding box center [1134, 571] width 164 height 55
select select "8"
select select "2025"
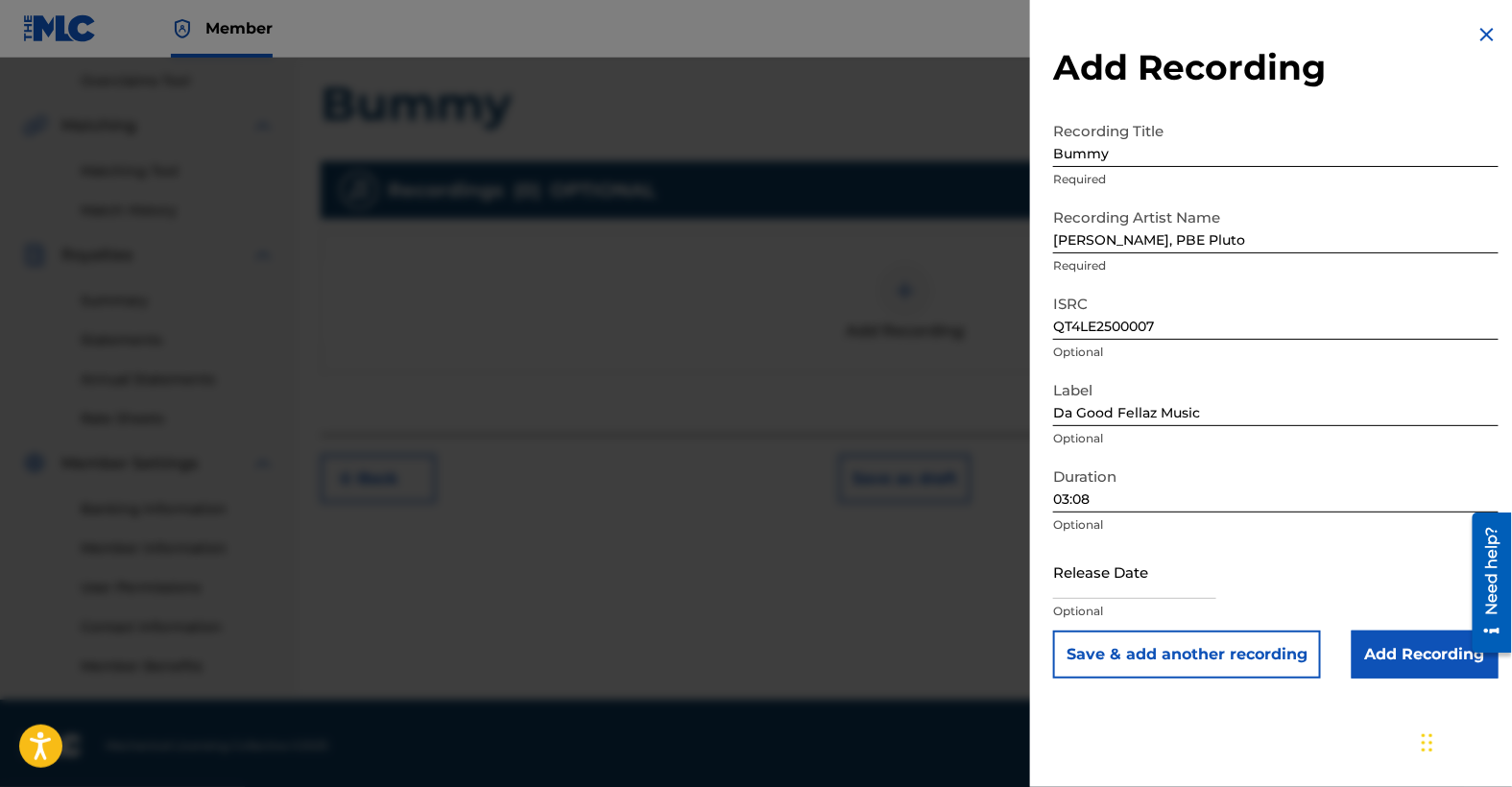
click at [1373, 594] on div "Release Date Optional" at bounding box center [1276, 587] width 446 height 86
select select "8"
select select "2025"
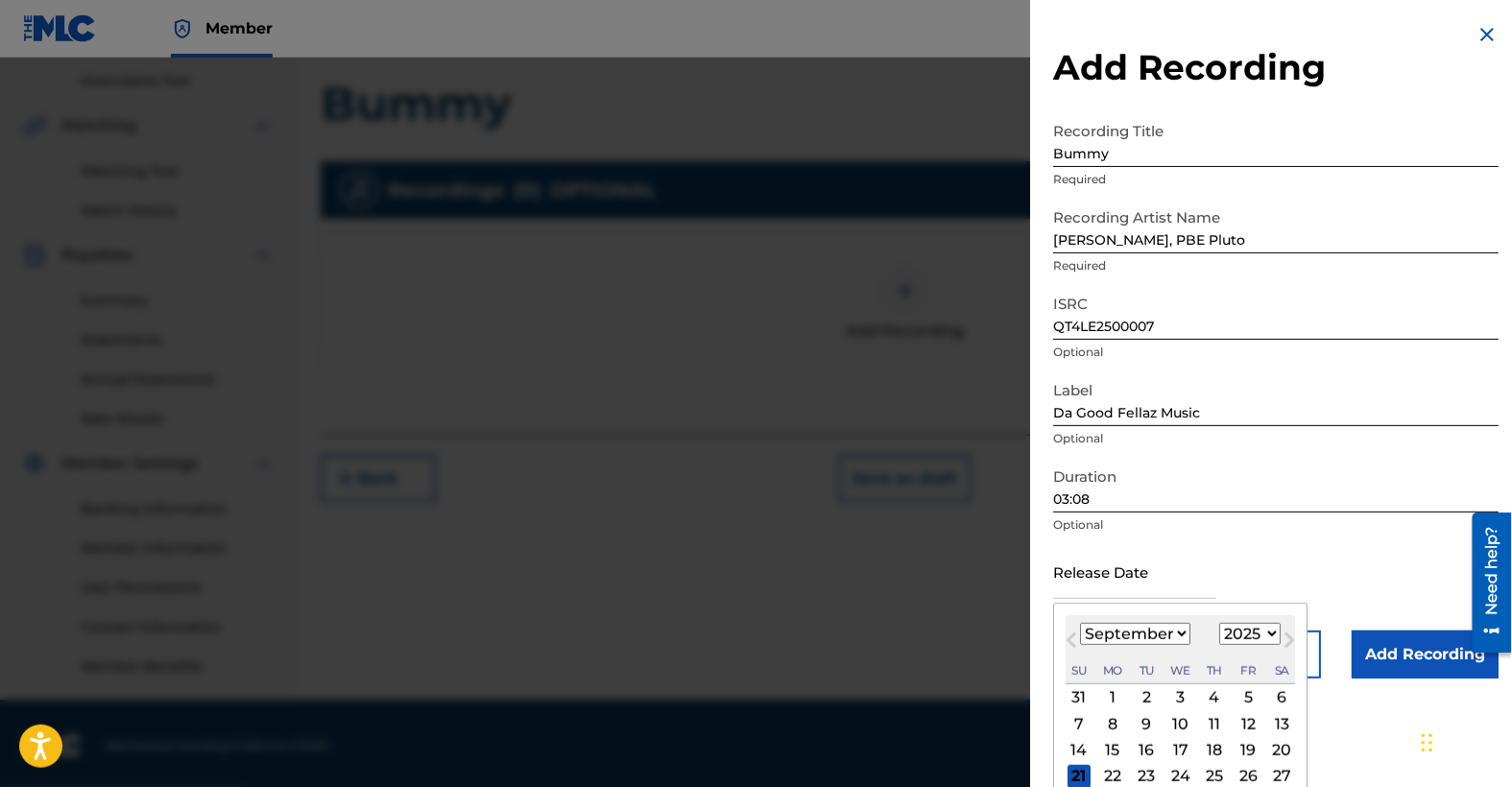
click at [1093, 579] on input "text" at bounding box center [1134, 571] width 164 height 55
click at [1250, 744] on div "19" at bounding box center [1249, 750] width 23 height 23
type input "[DATE]"
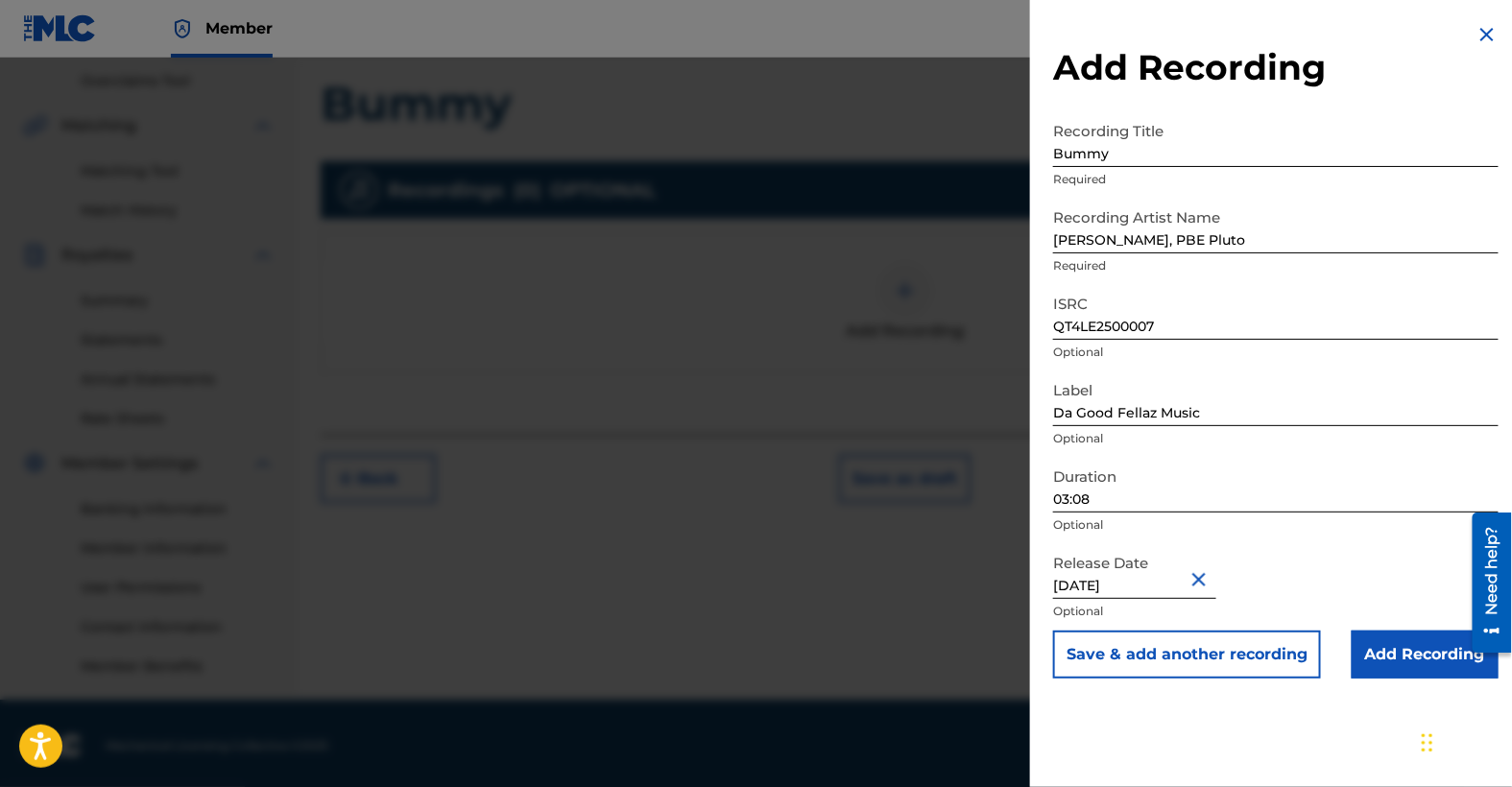
click at [1392, 653] on input "Add Recording" at bounding box center [1426, 654] width 147 height 48
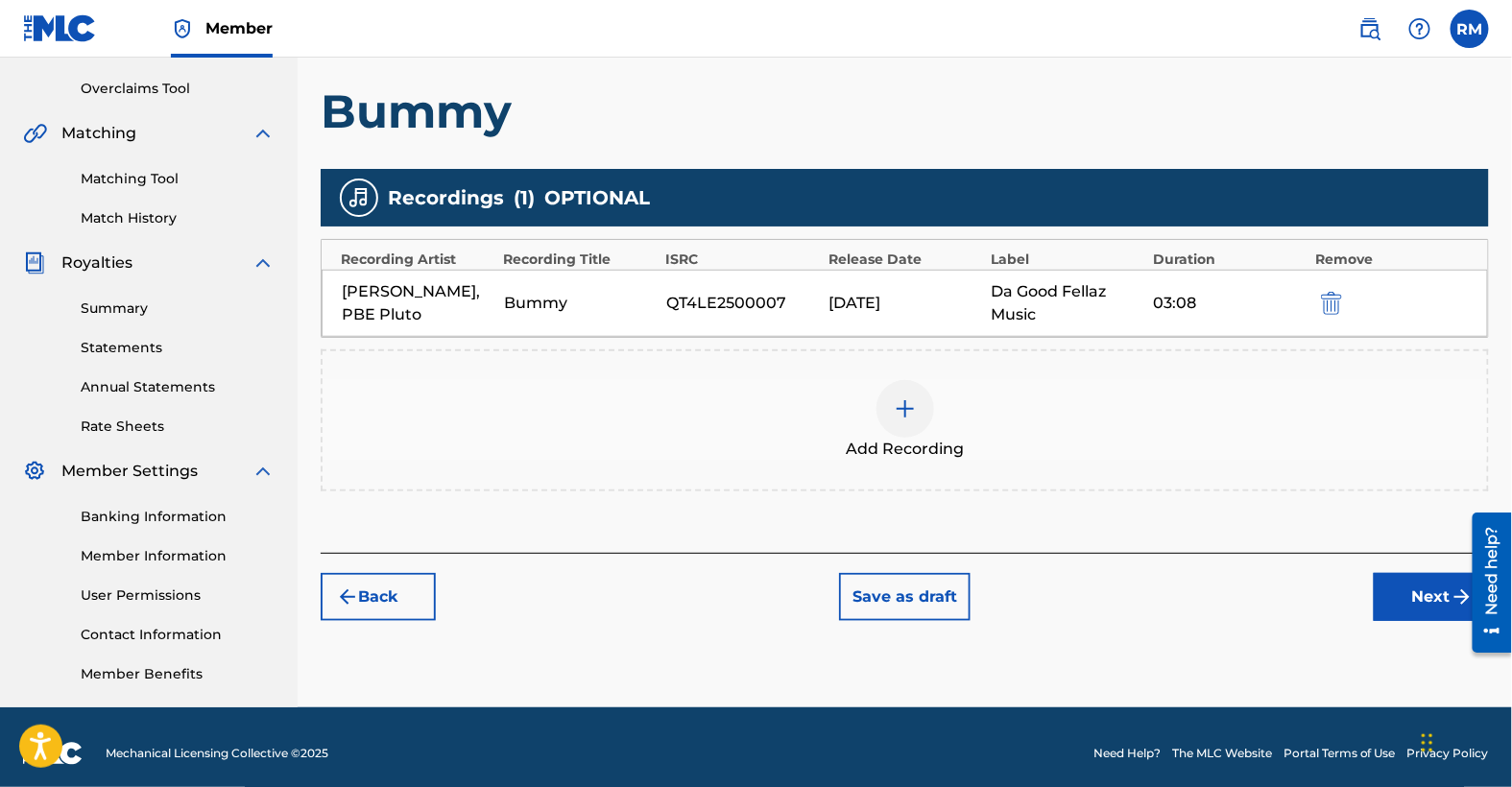
scroll to position [389, 0]
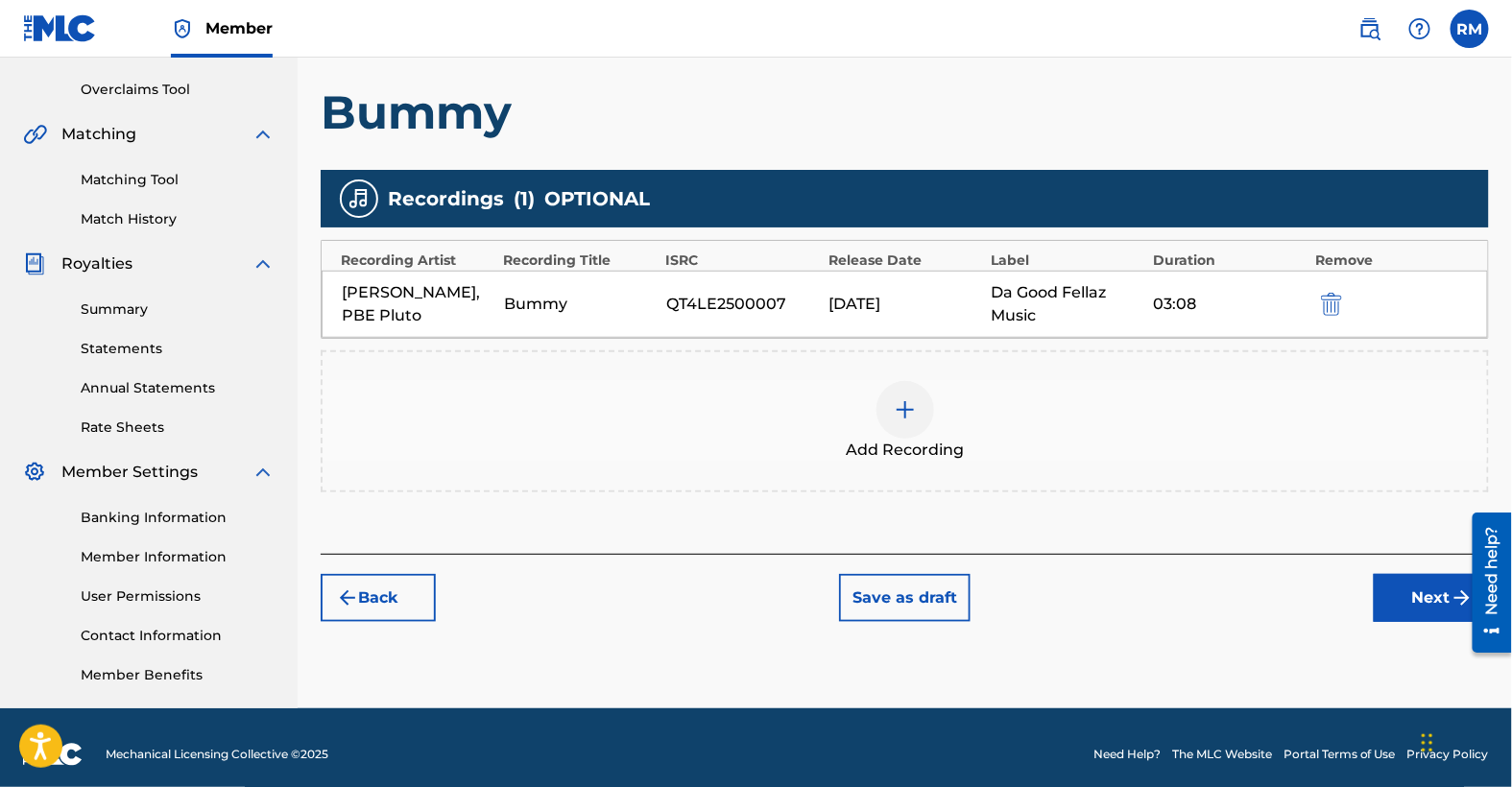
click at [1429, 594] on button "Next" at bounding box center [1432, 598] width 115 height 48
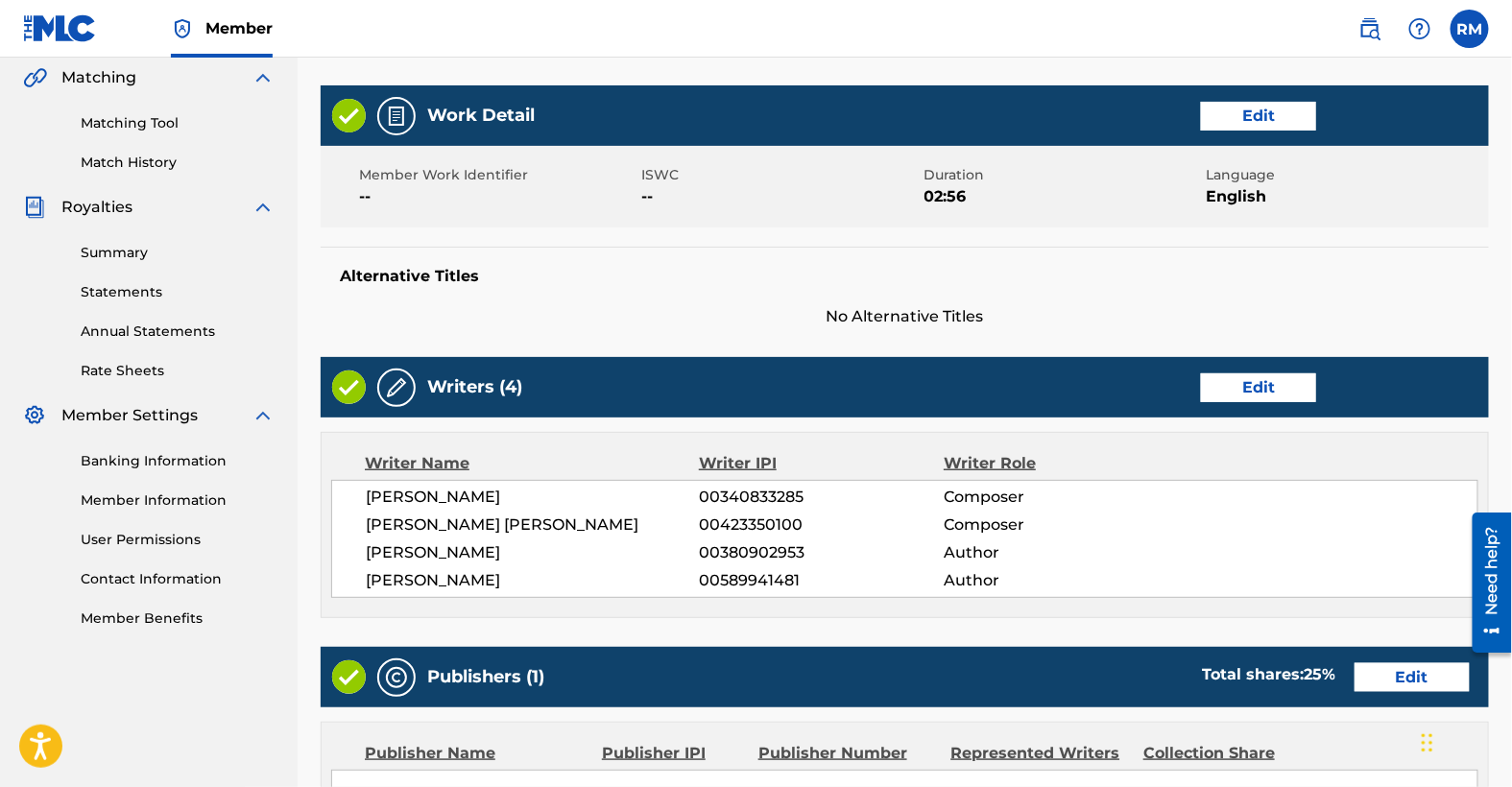
scroll to position [446, 0]
click at [1256, 117] on button "Edit" at bounding box center [1258, 116] width 115 height 29
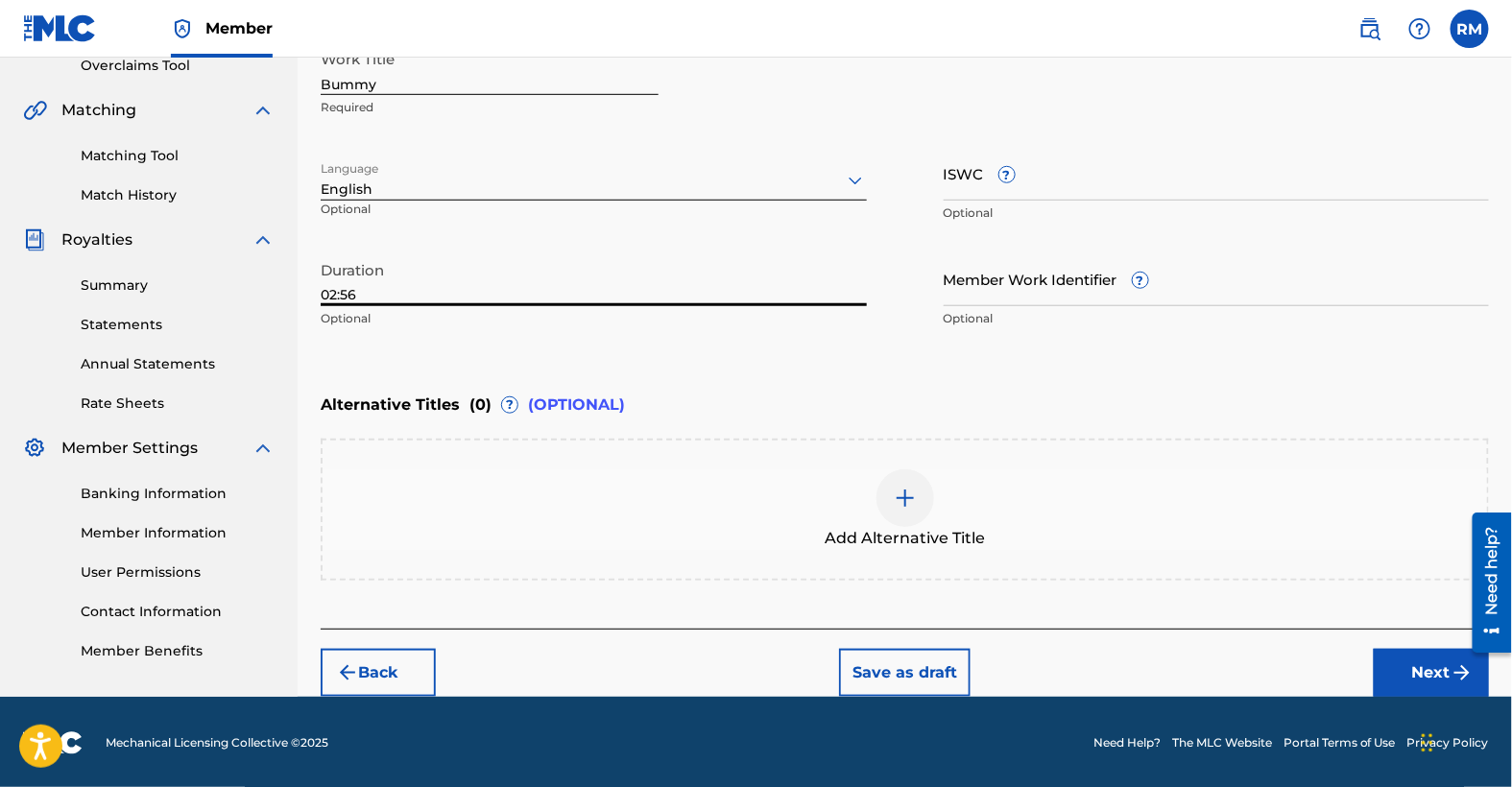
drag, startPoint x: 359, startPoint y: 292, endPoint x: 328, endPoint y: 293, distance: 31.0
click at [328, 293] on input "02:56" at bounding box center [594, 279] width 546 height 55
click at [527, 265] on input "03:08" at bounding box center [594, 279] width 546 height 55
type input "03:08"
click at [575, 331] on div "Duration 03:08 Optional" at bounding box center [594, 294] width 546 height 86
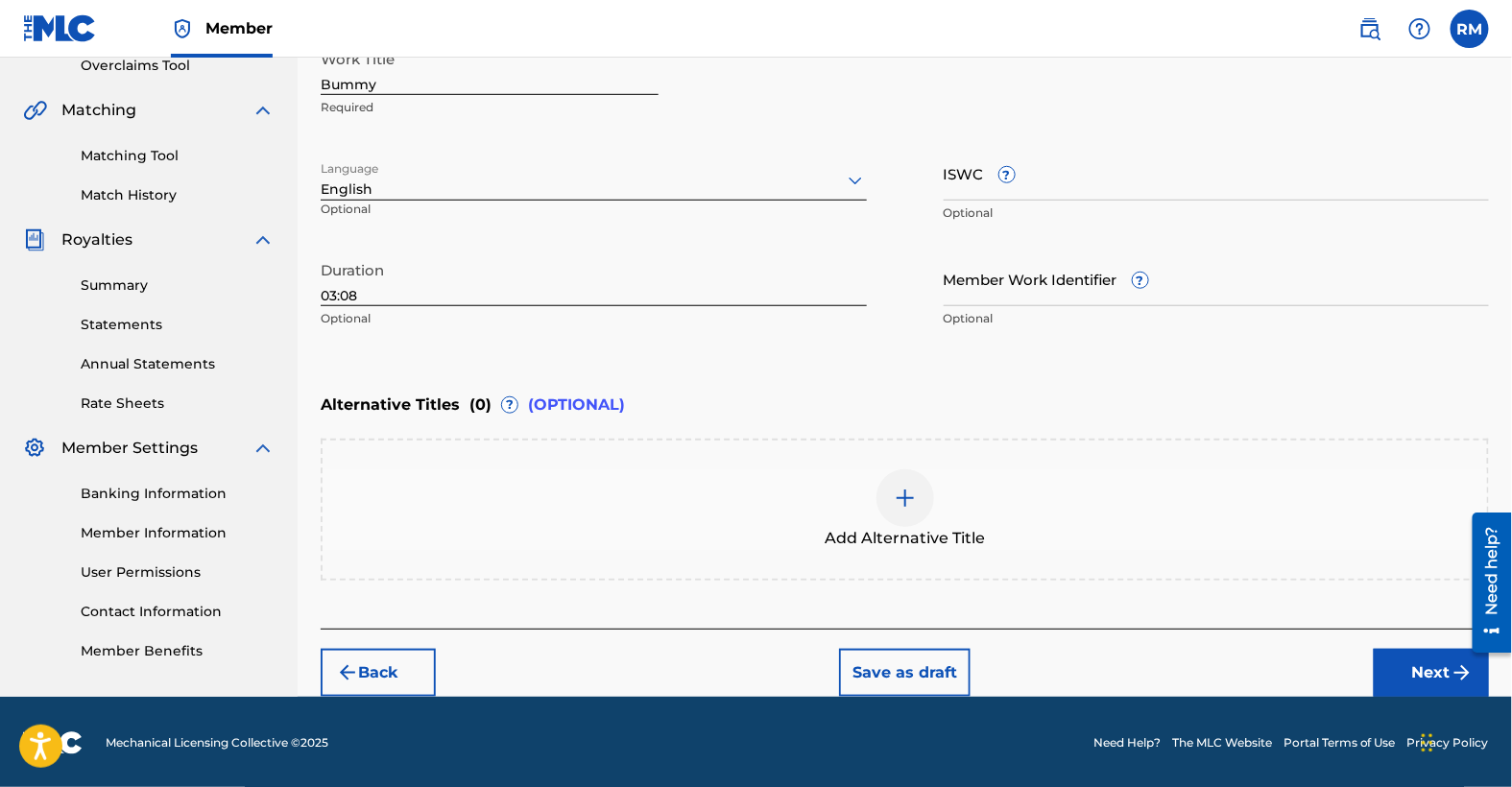
click at [1423, 669] on button "Next" at bounding box center [1432, 673] width 115 height 48
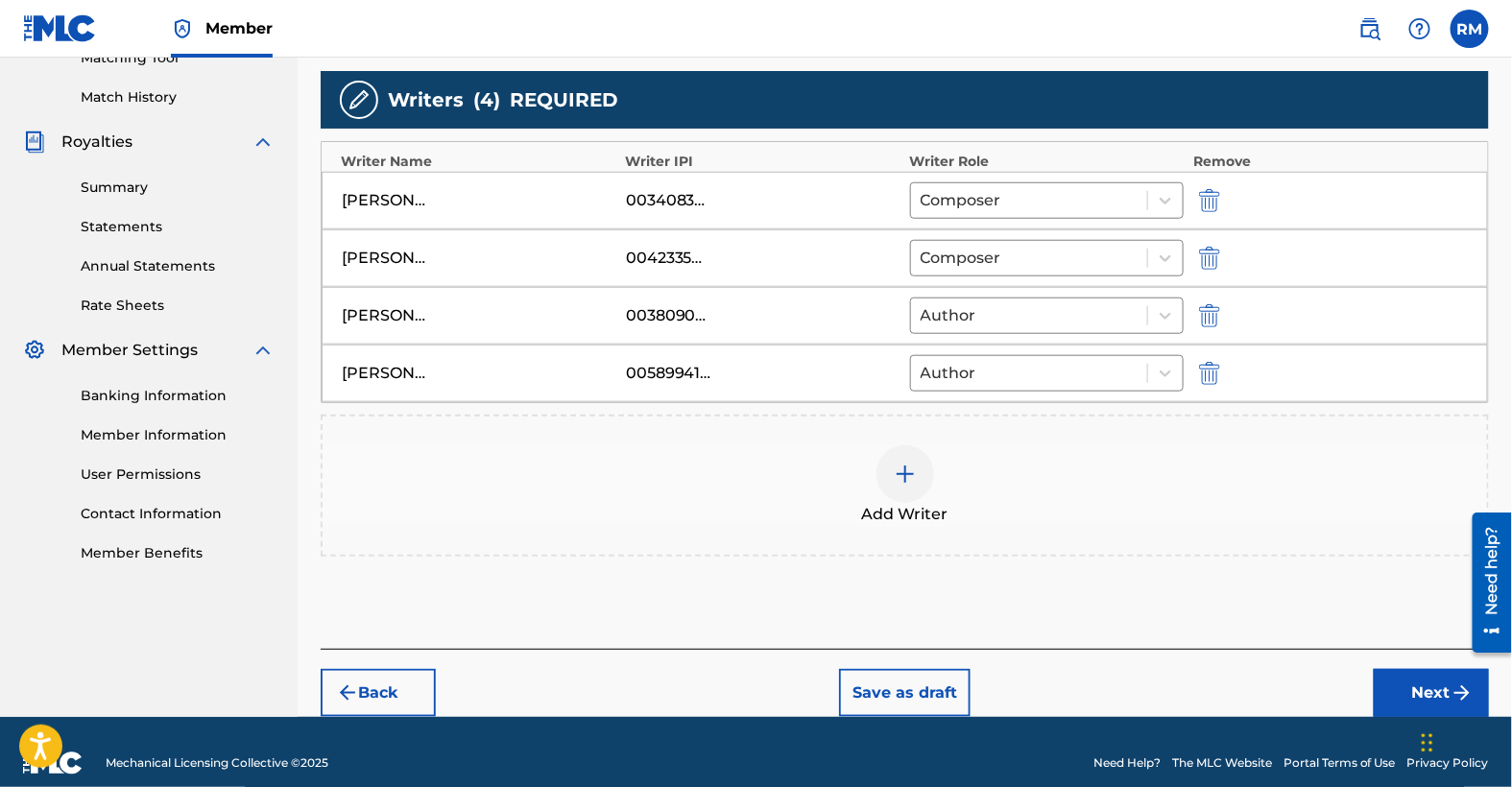
scroll to position [528, 0]
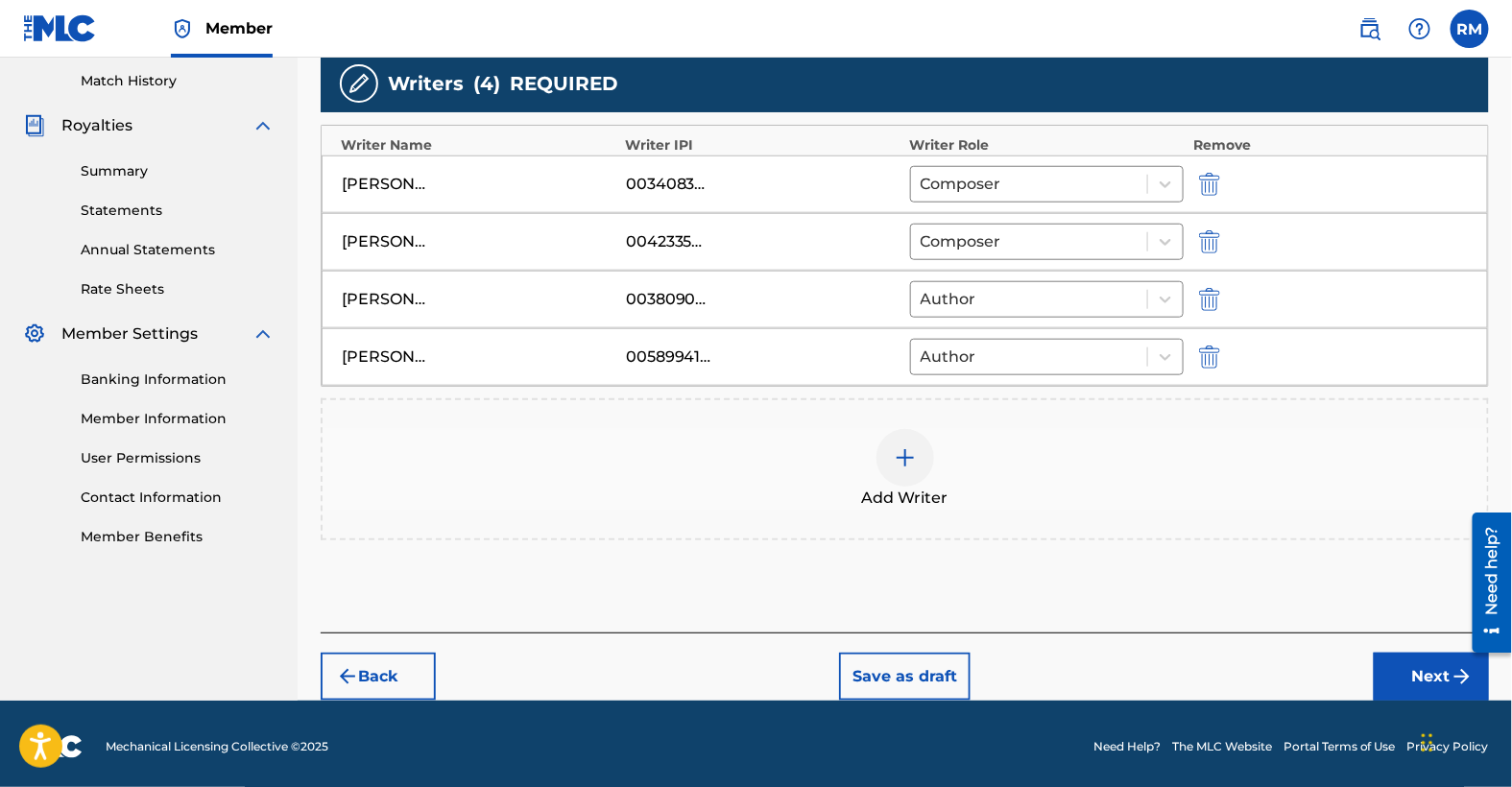
click at [1422, 666] on button "Next" at bounding box center [1432, 677] width 115 height 48
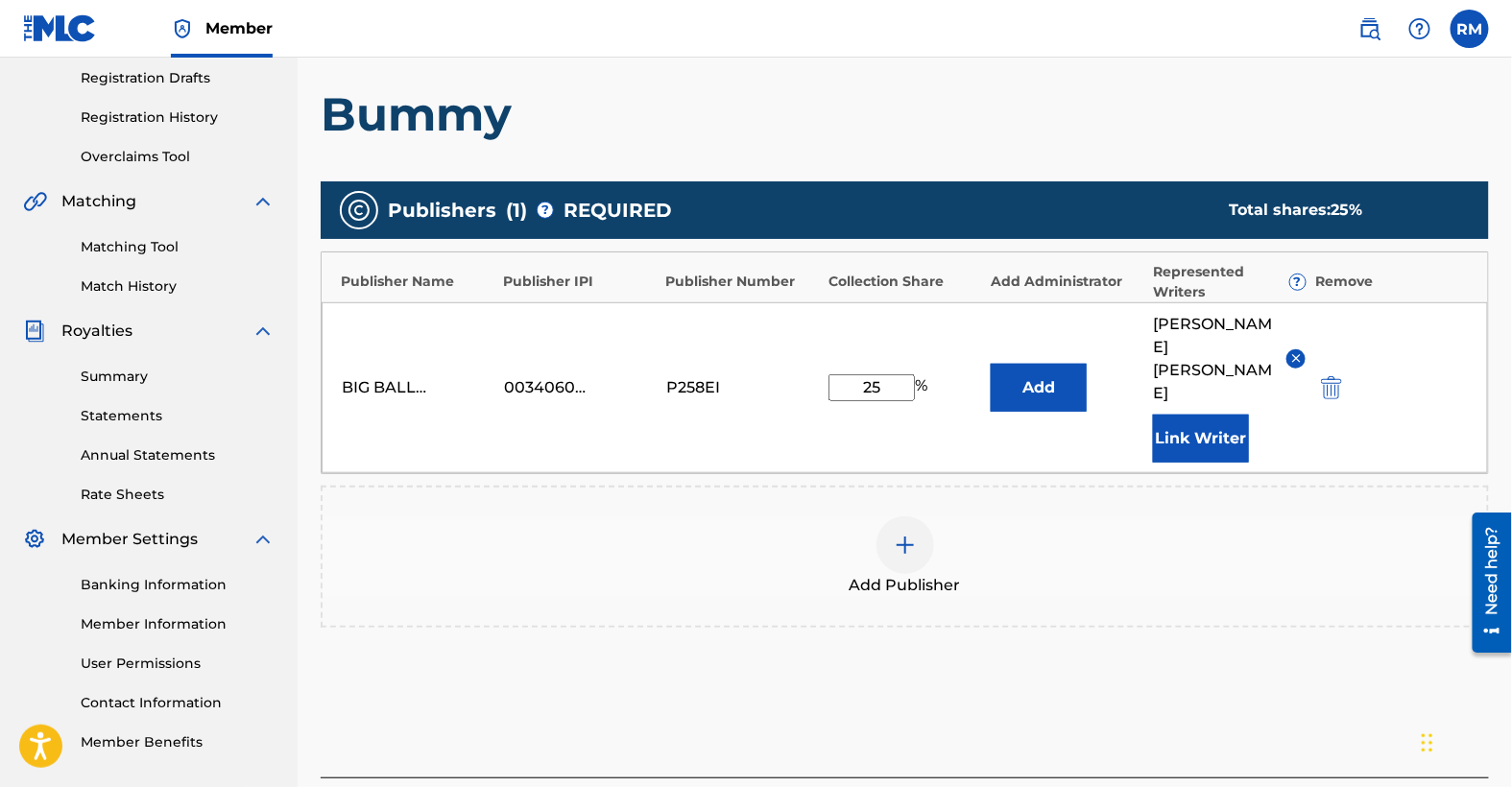
scroll to position [348, 0]
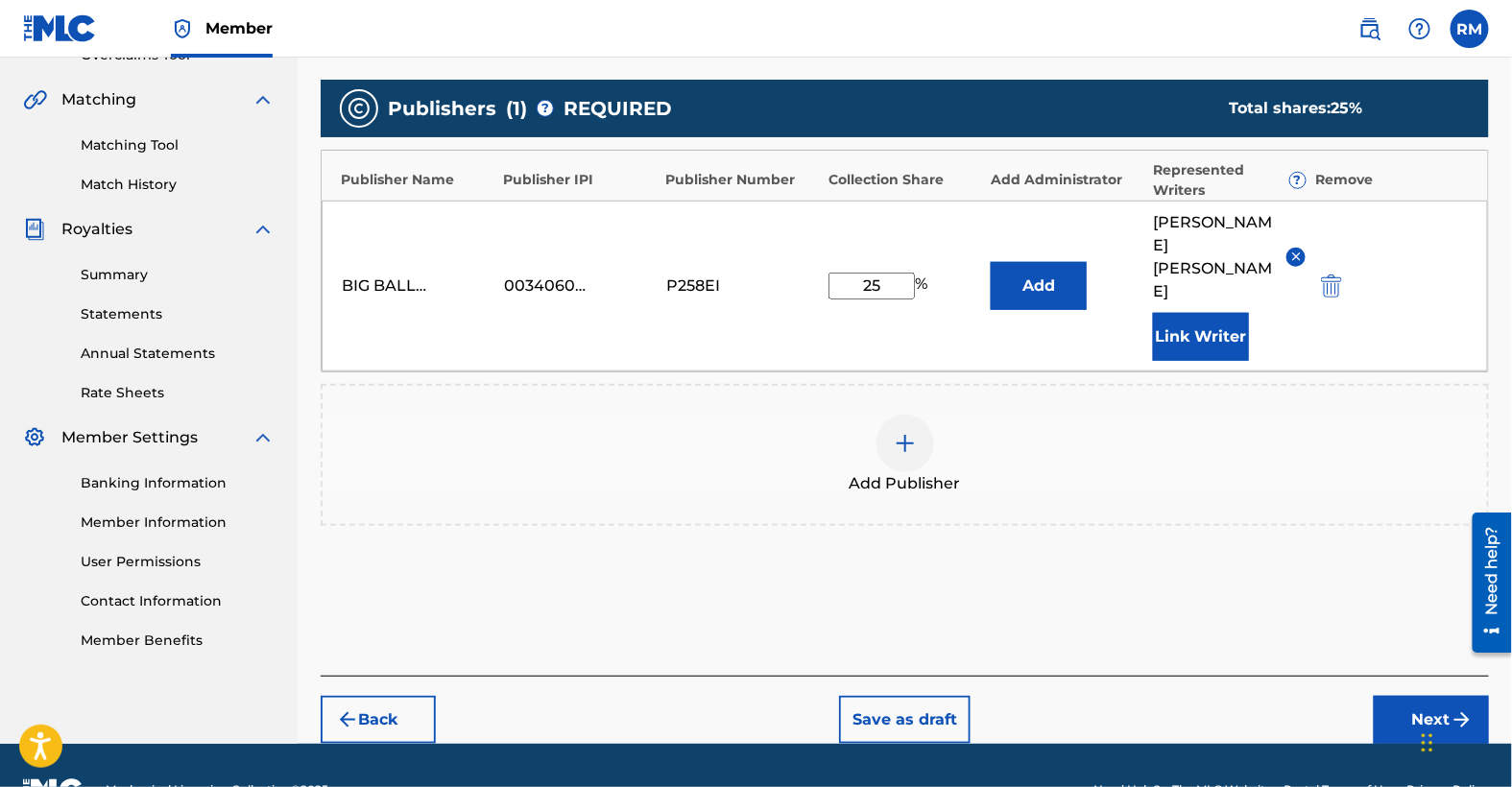
click at [1431, 696] on button "Next" at bounding box center [1432, 720] width 115 height 48
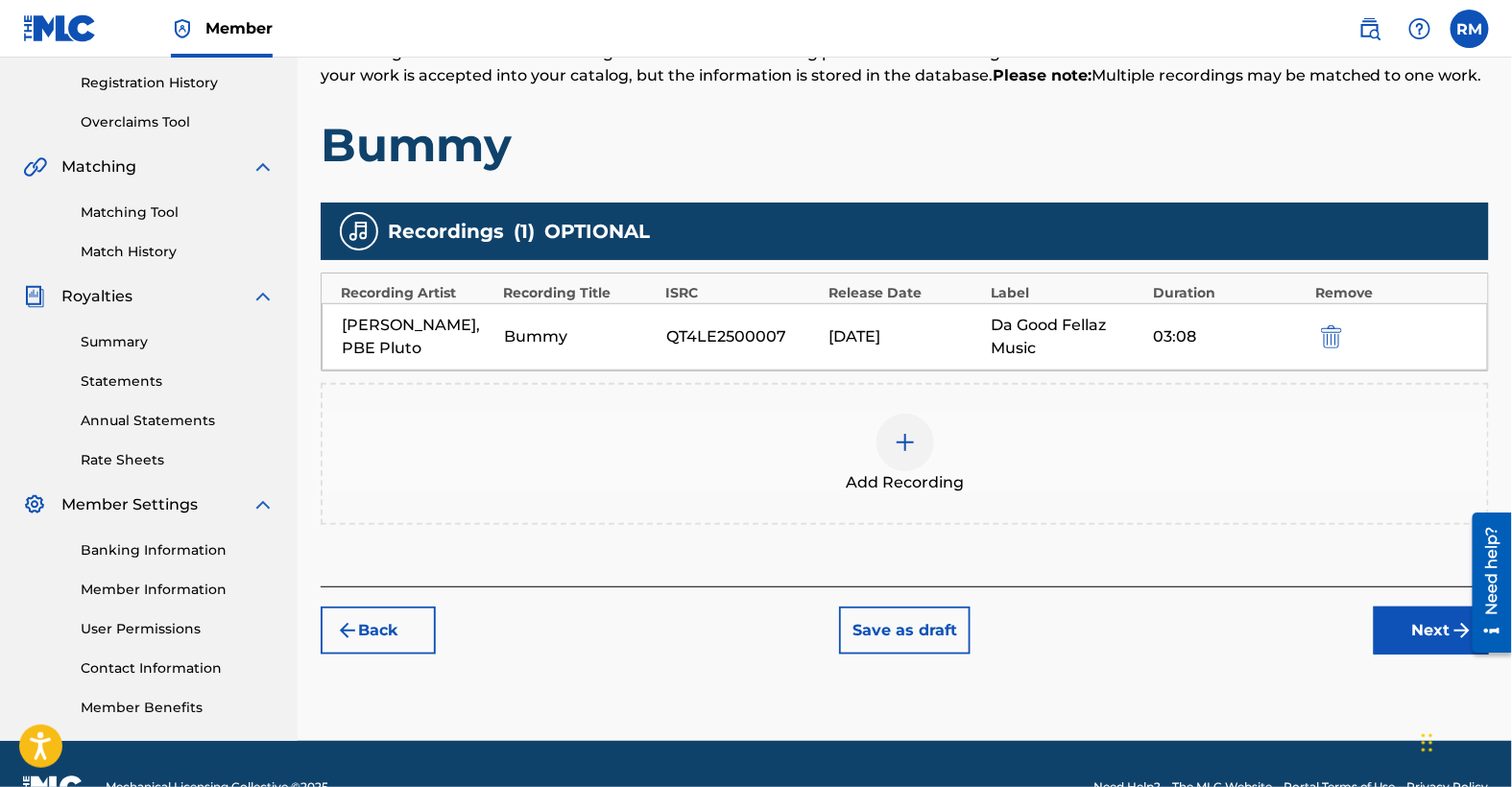
scroll to position [386, 0]
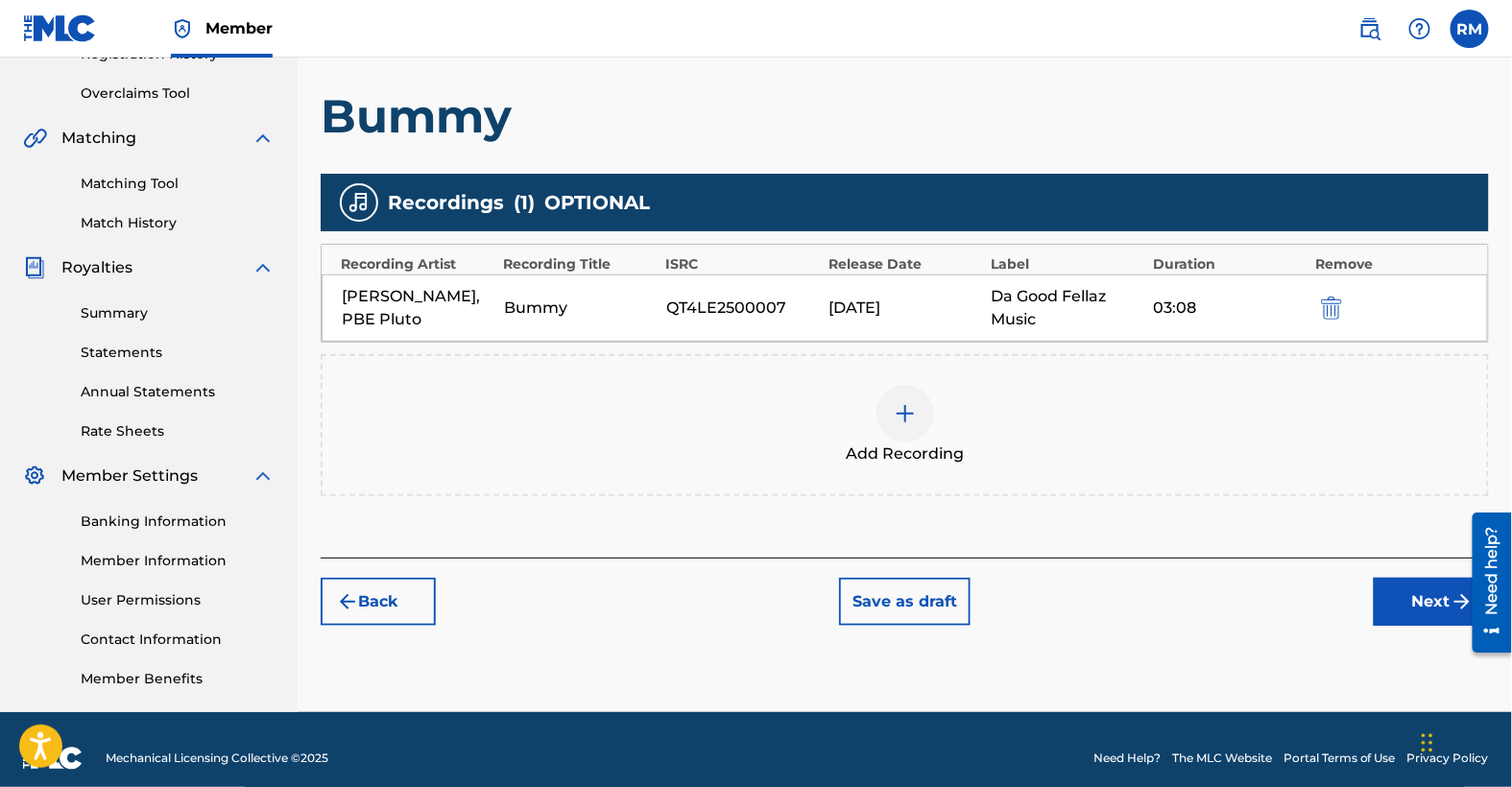
click at [1412, 599] on button "Next" at bounding box center [1432, 602] width 115 height 48
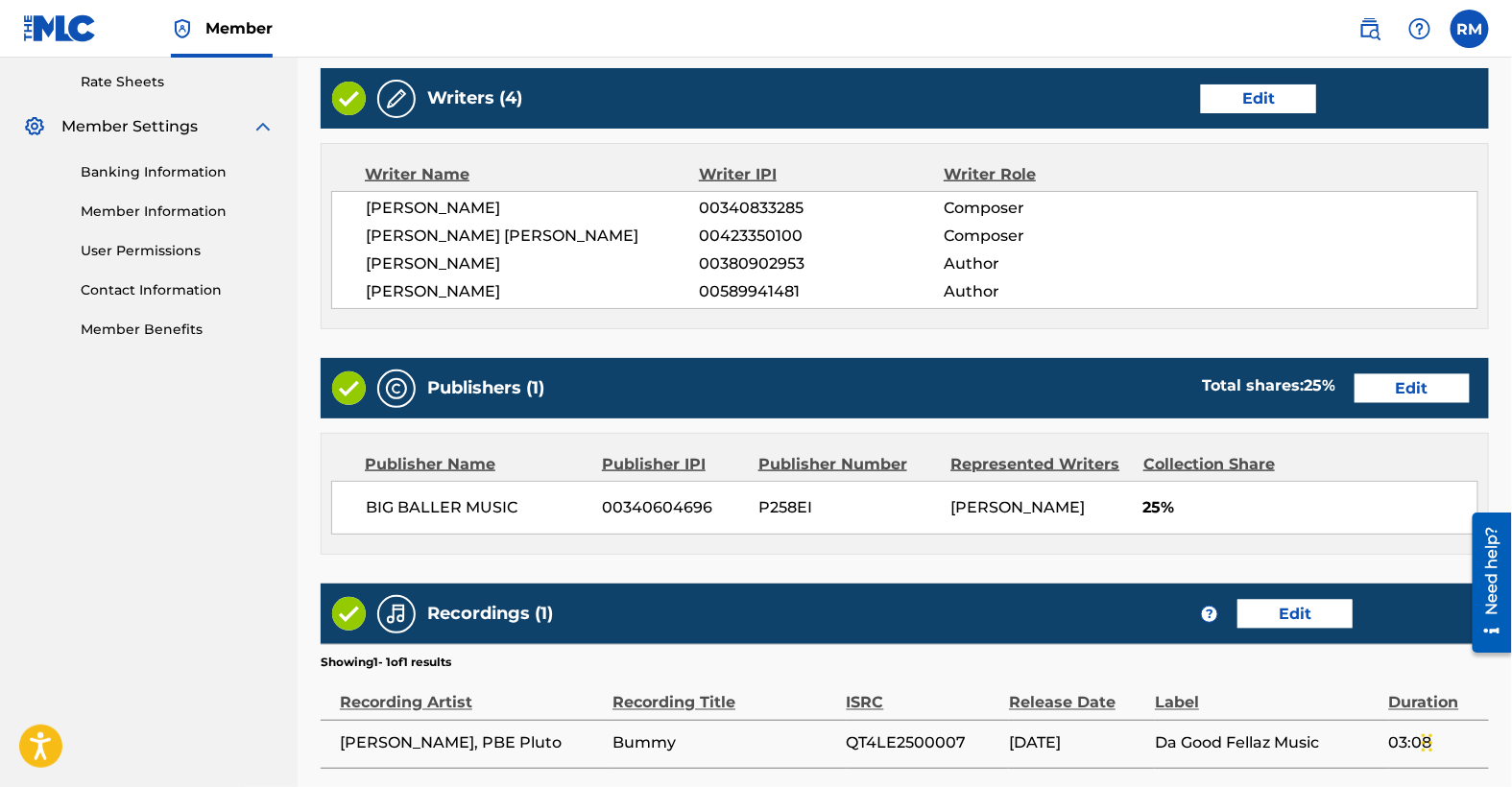
scroll to position [900, 0]
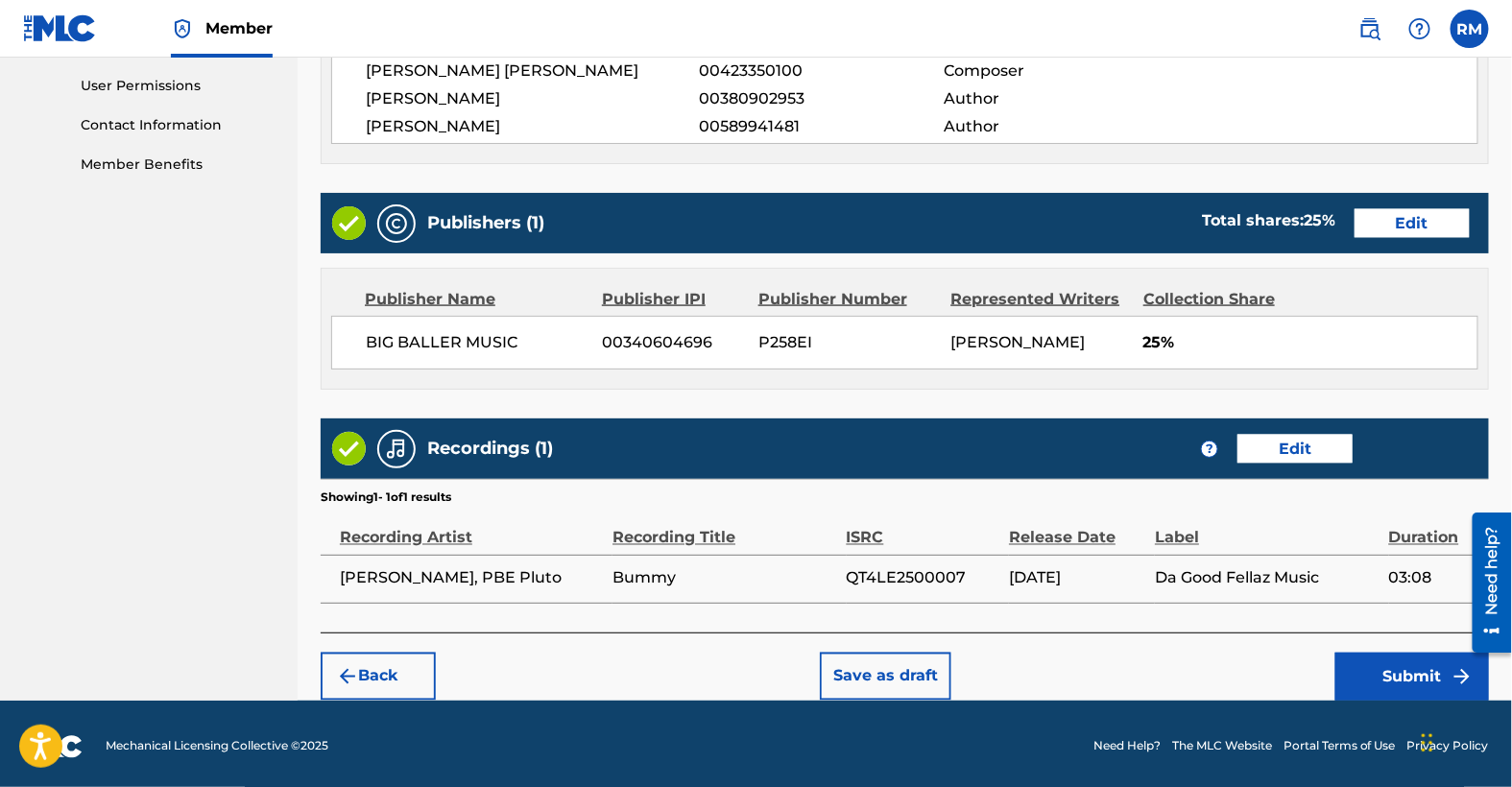
click at [1425, 672] on button "Submit" at bounding box center [1412, 677] width 154 height 48
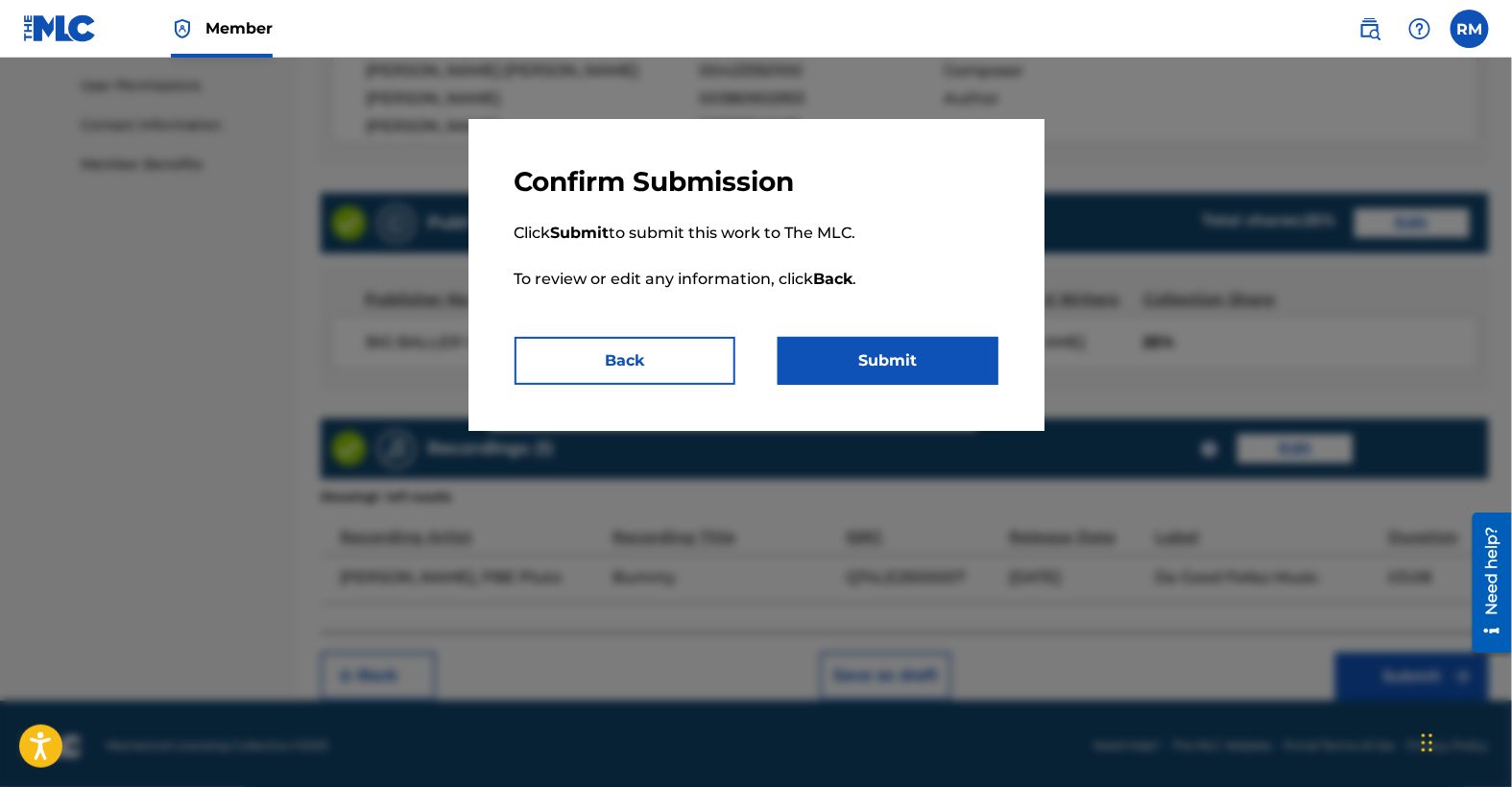
click at [889, 355] on button "Submit" at bounding box center [888, 361] width 221 height 48
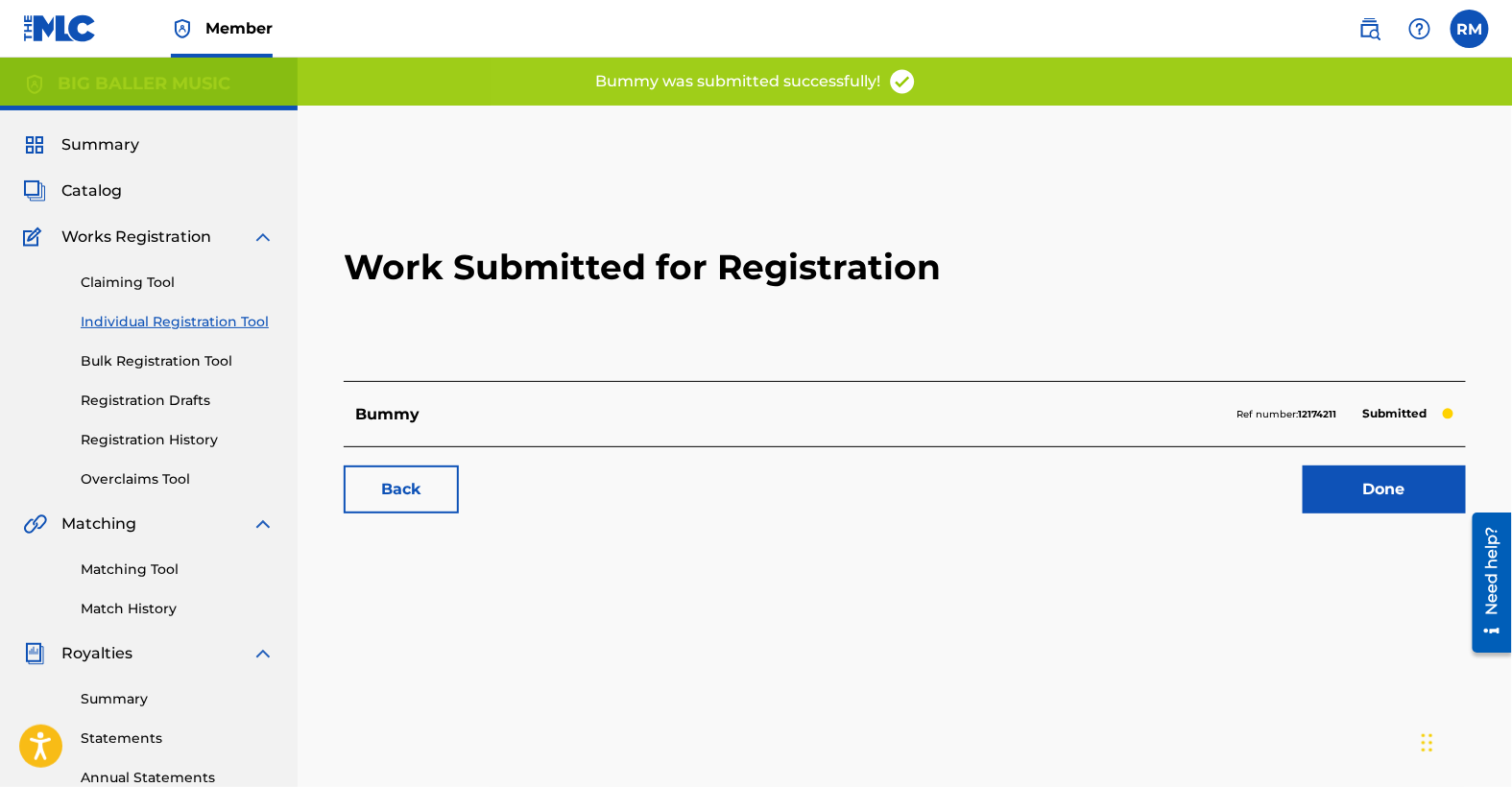
click at [1379, 492] on link "Done" at bounding box center [1384, 490] width 164 height 48
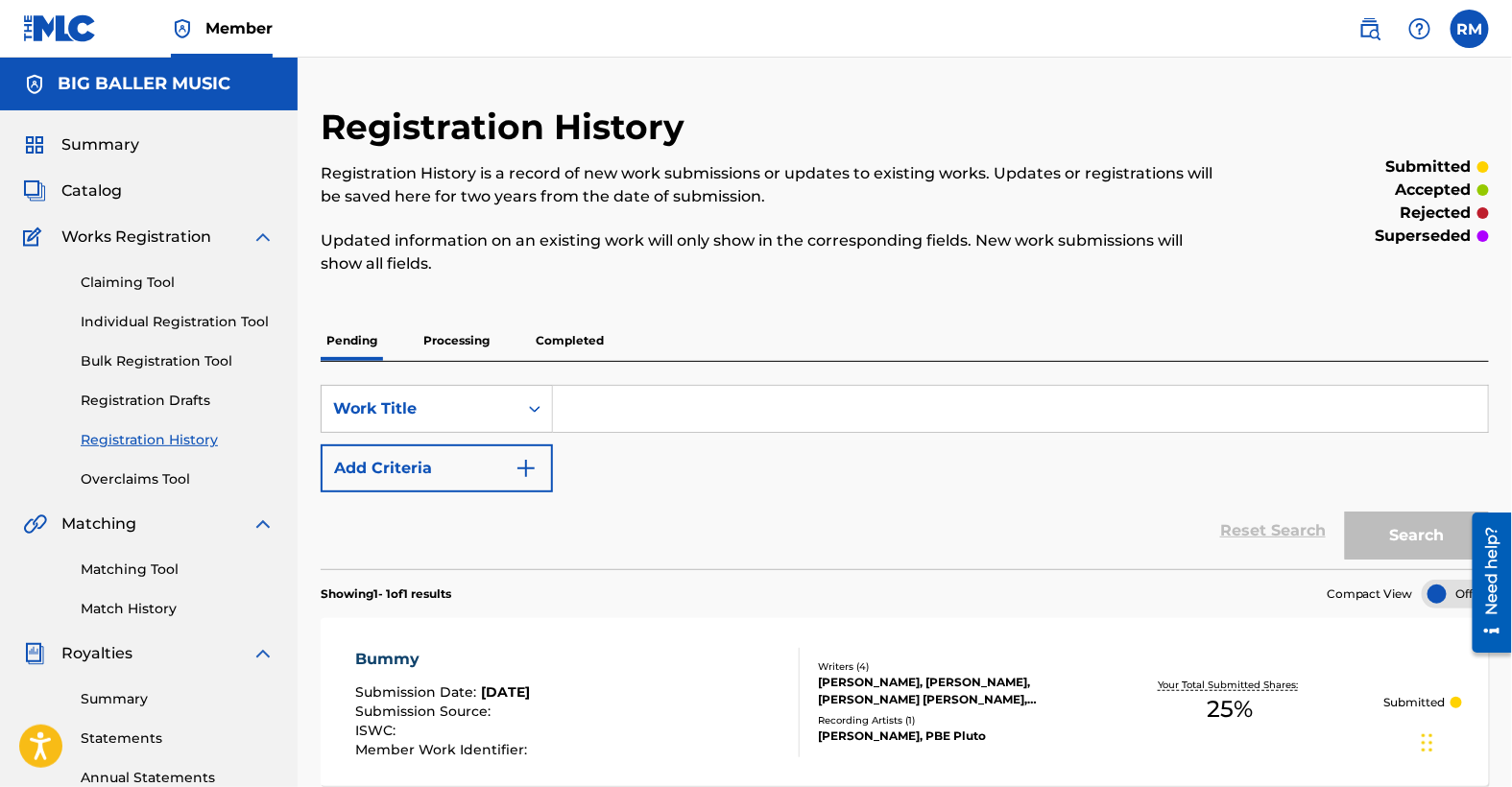
click at [186, 321] on link "Individual Registration Tool" at bounding box center [177, 321] width 194 height 20
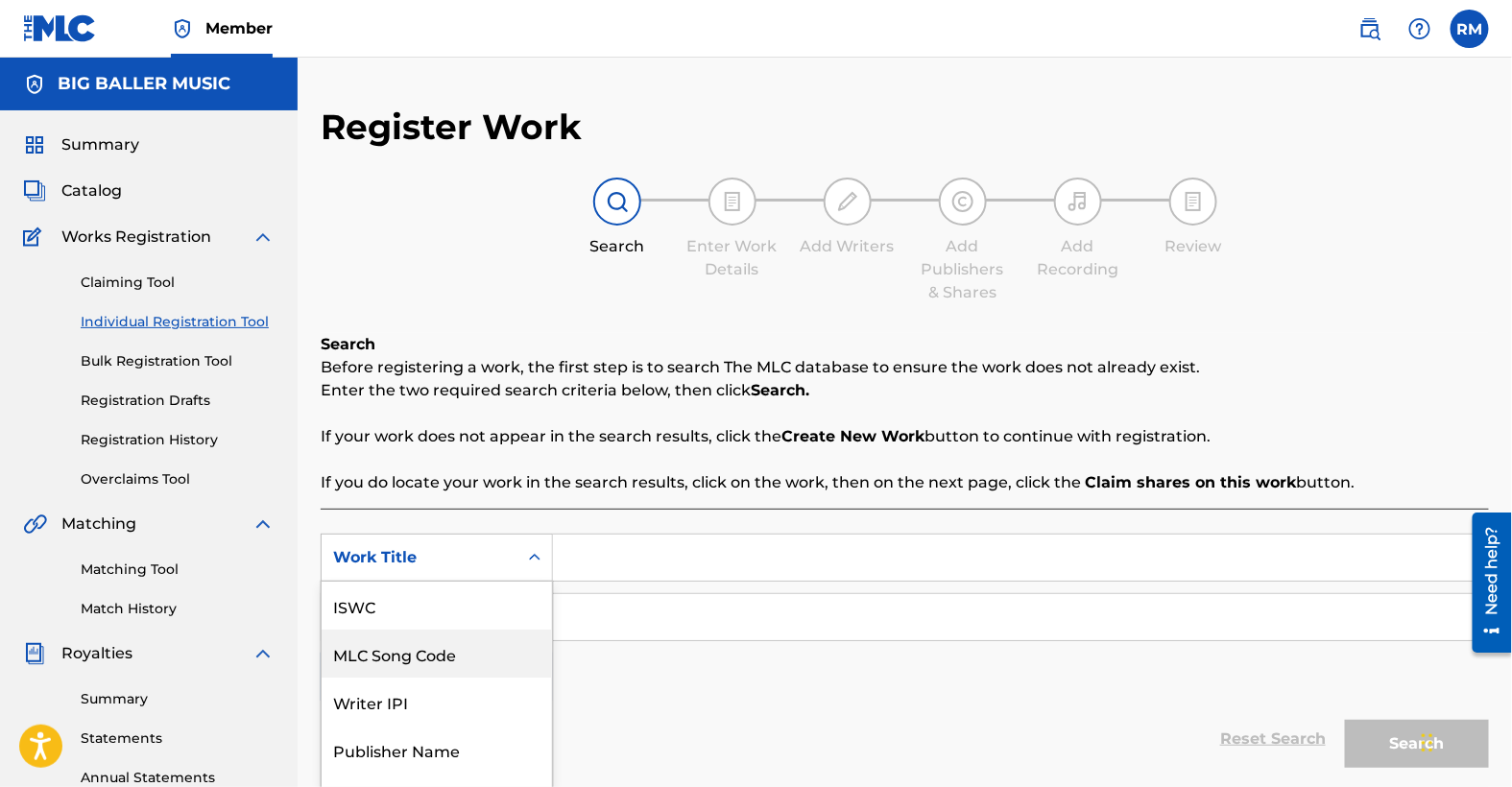
scroll to position [81, 0]
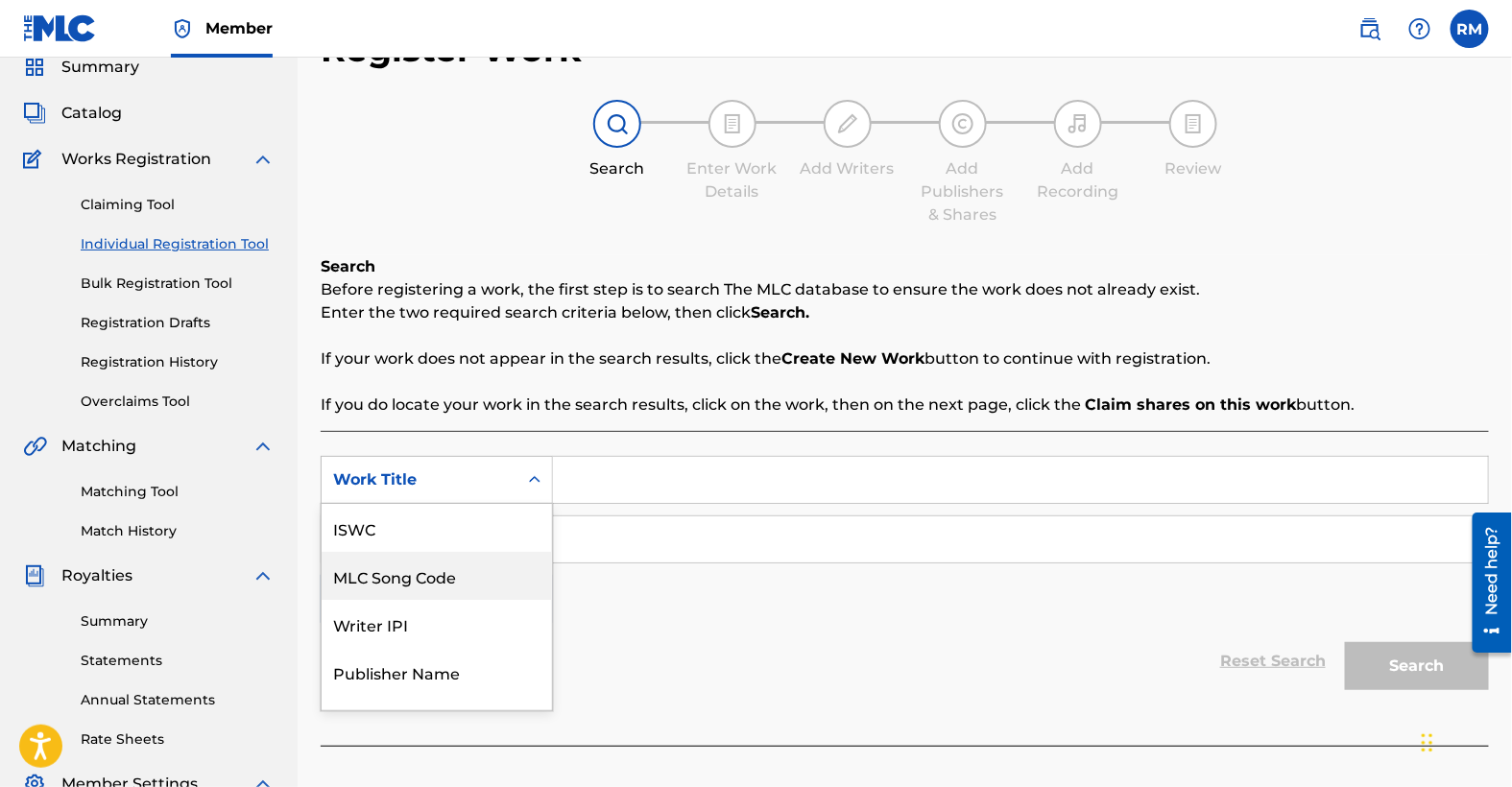
click at [531, 503] on div "MLC Song Code, 2 of 7. 7 results available. Use Up and Down to choose options, …" at bounding box center [437, 480] width 232 height 48
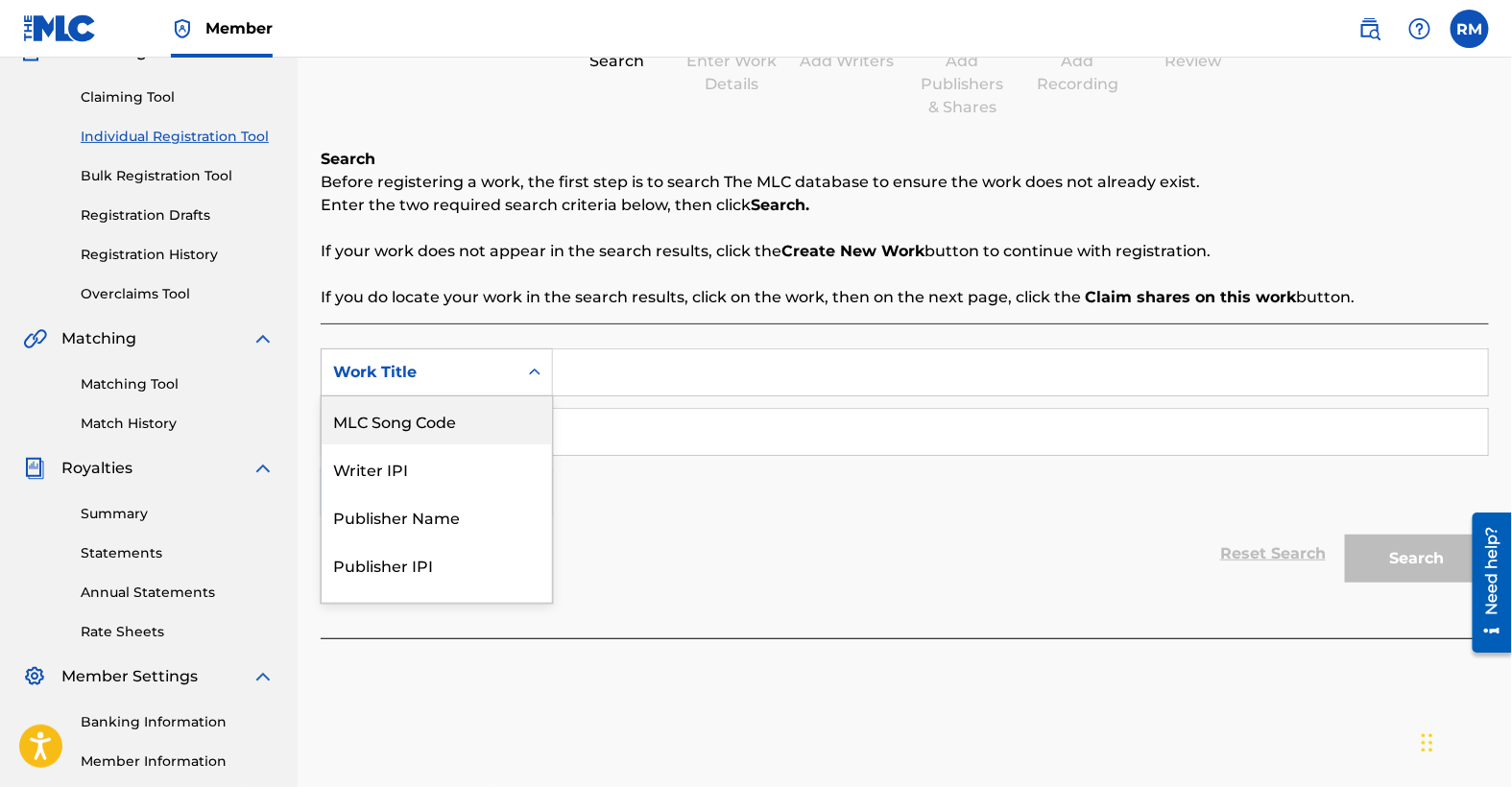
scroll to position [403, 0]
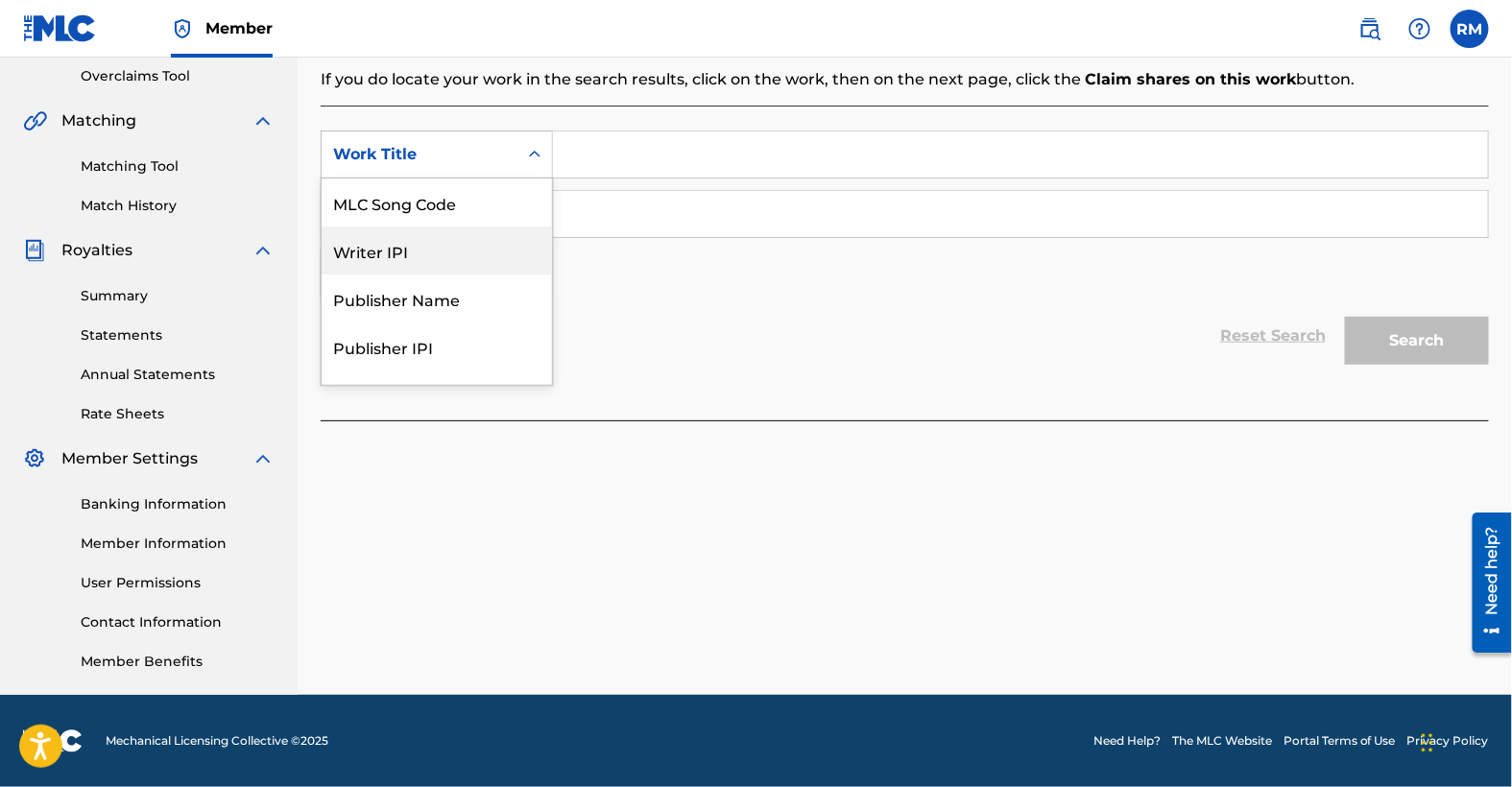
click at [716, 322] on div "Reset Search Search" at bounding box center [905, 335] width 1168 height 76
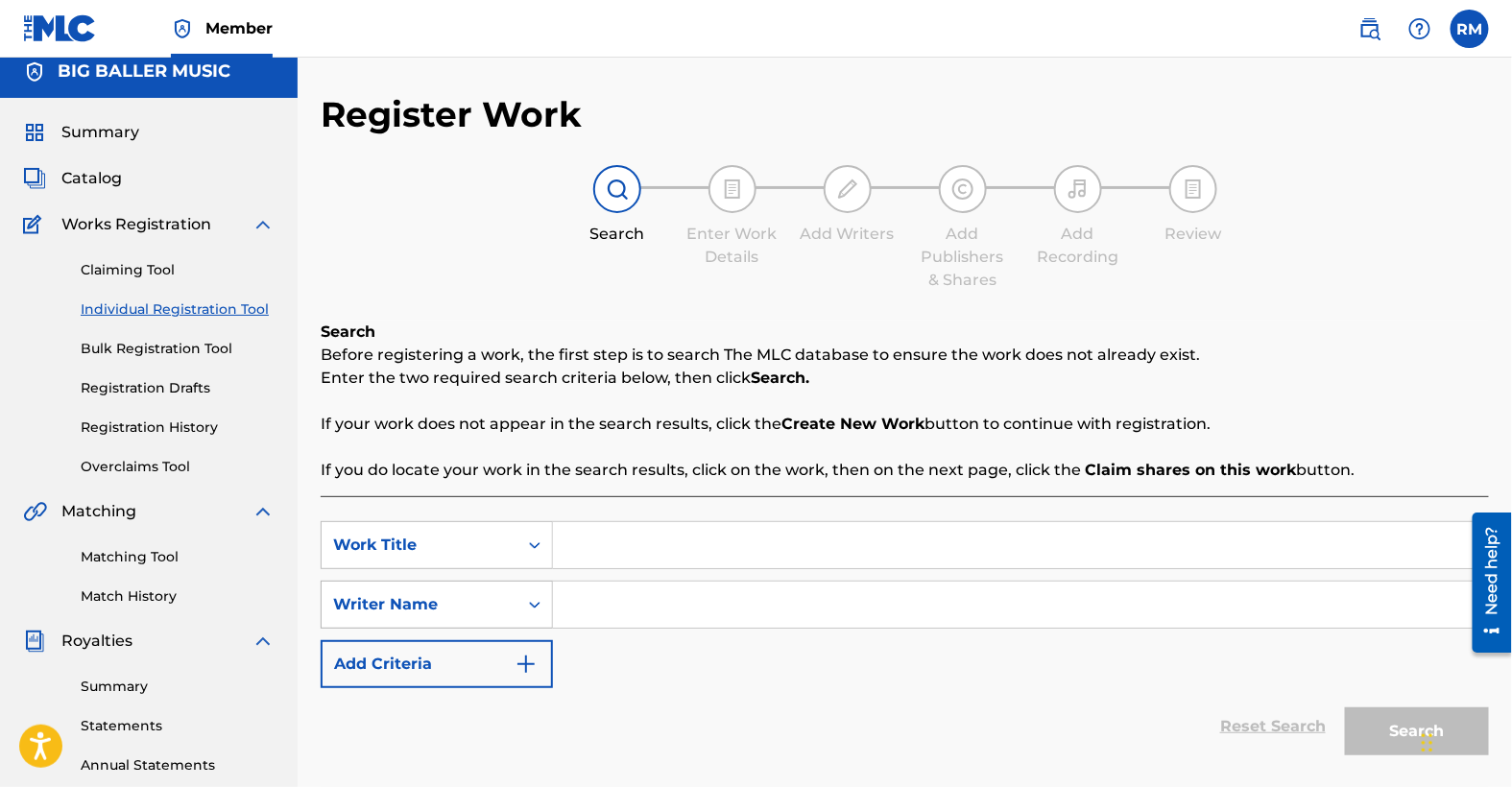
scroll to position [0, 0]
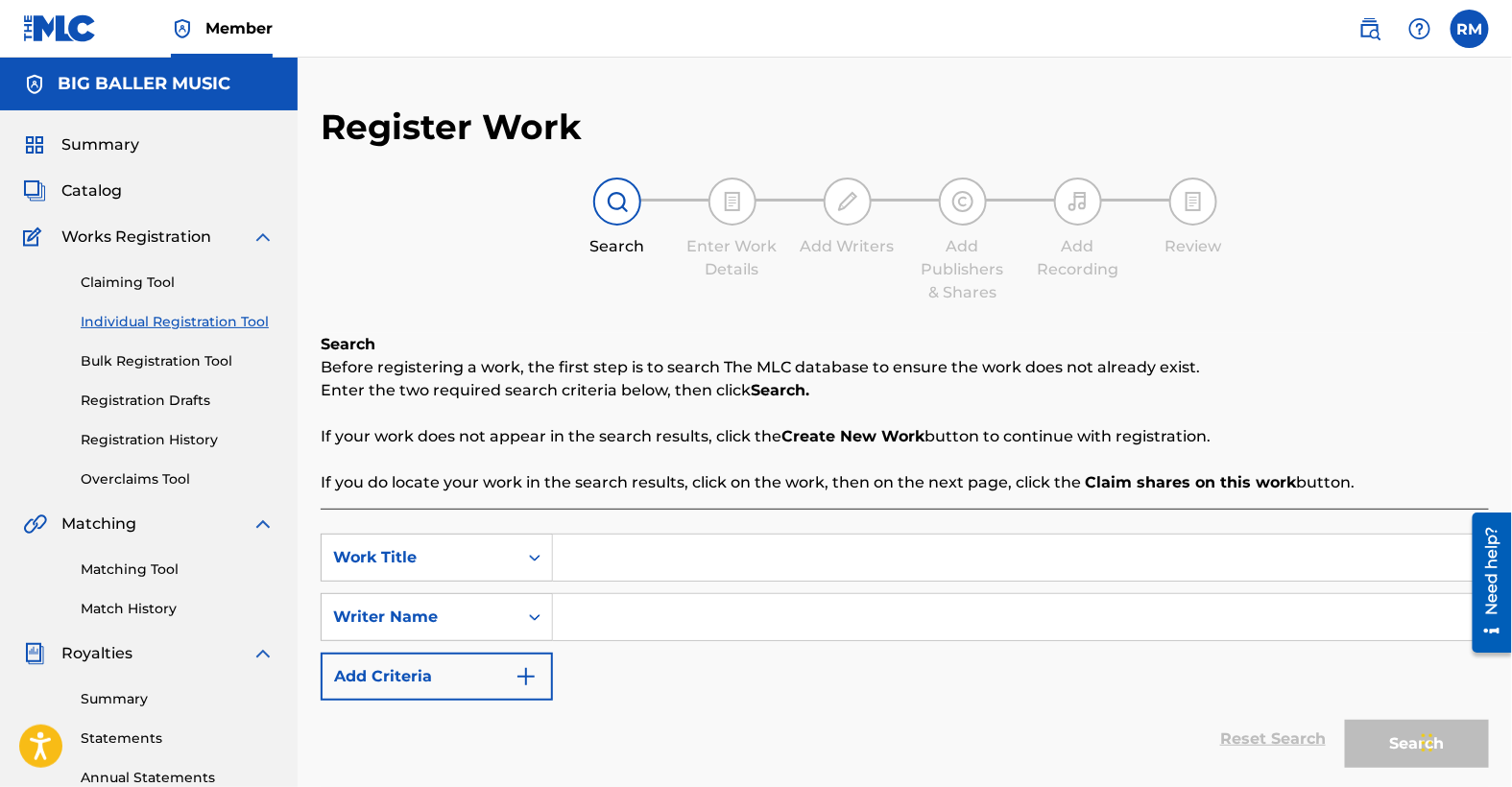
click at [589, 562] on input "Search Form" at bounding box center [1021, 558] width 936 height 46
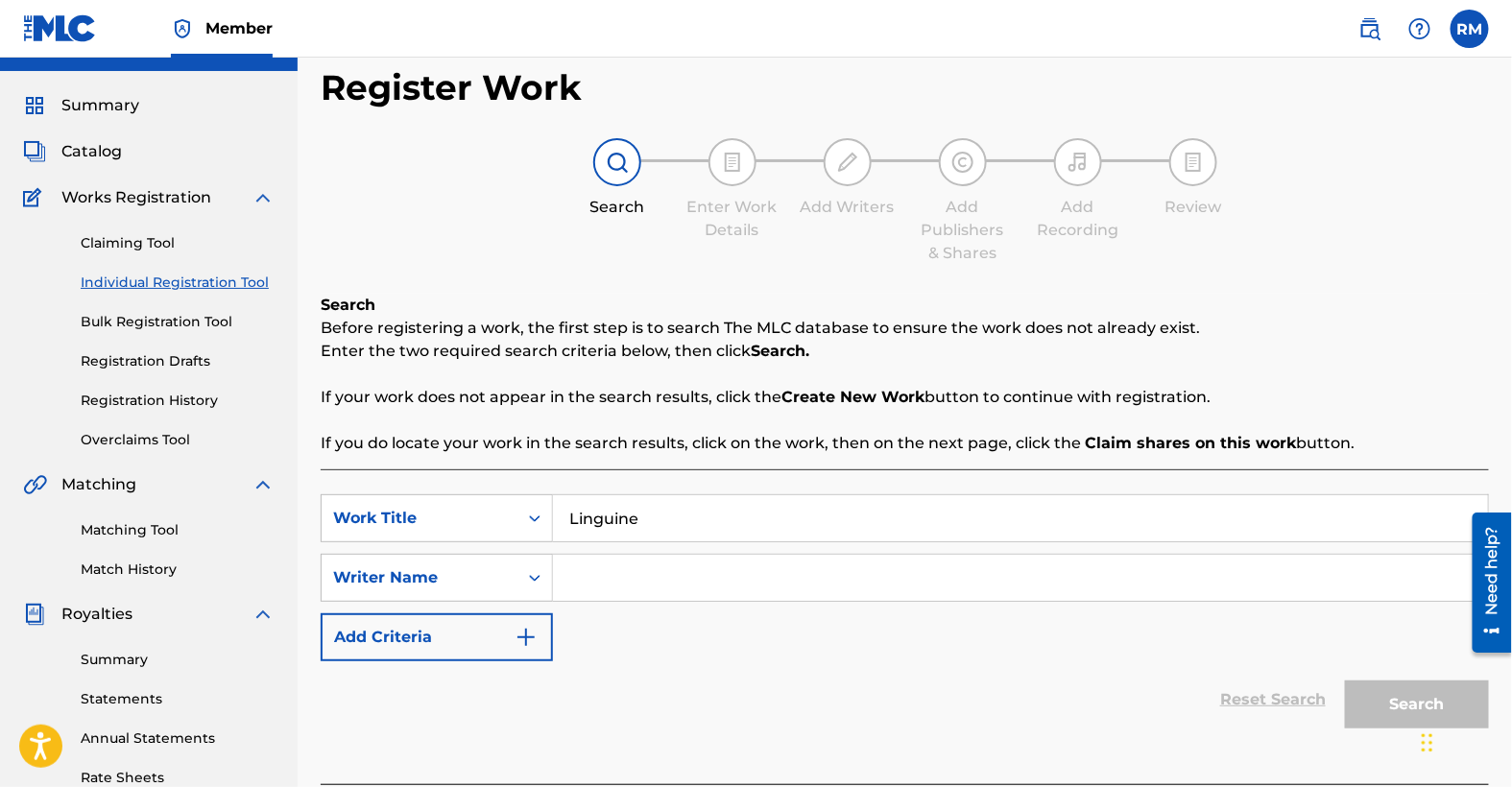
type input "Linguine"
click at [626, 581] on input "Search Form" at bounding box center [1021, 578] width 936 height 46
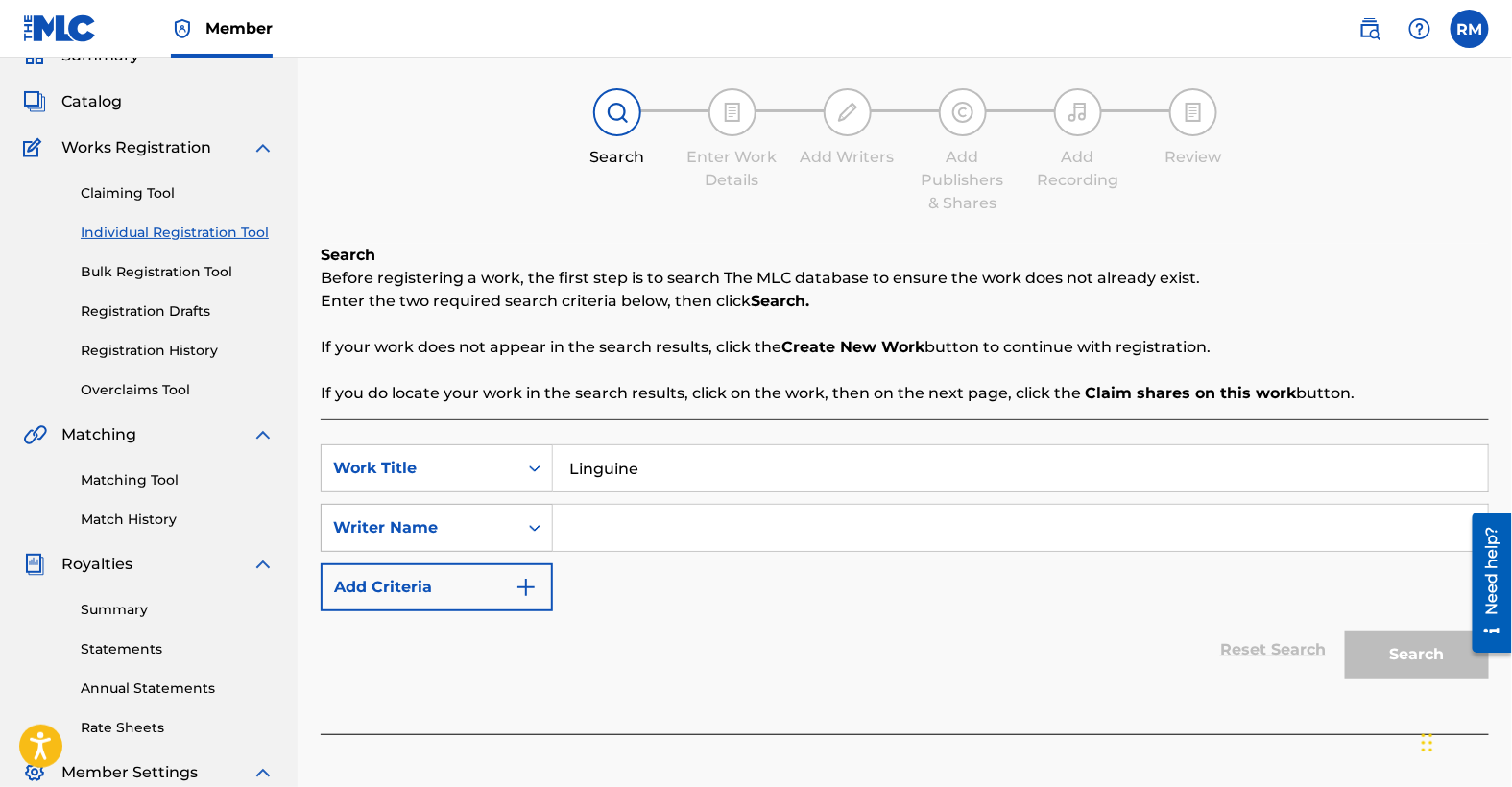
click at [533, 552] on div "Writer Name" at bounding box center [437, 528] width 232 height 48
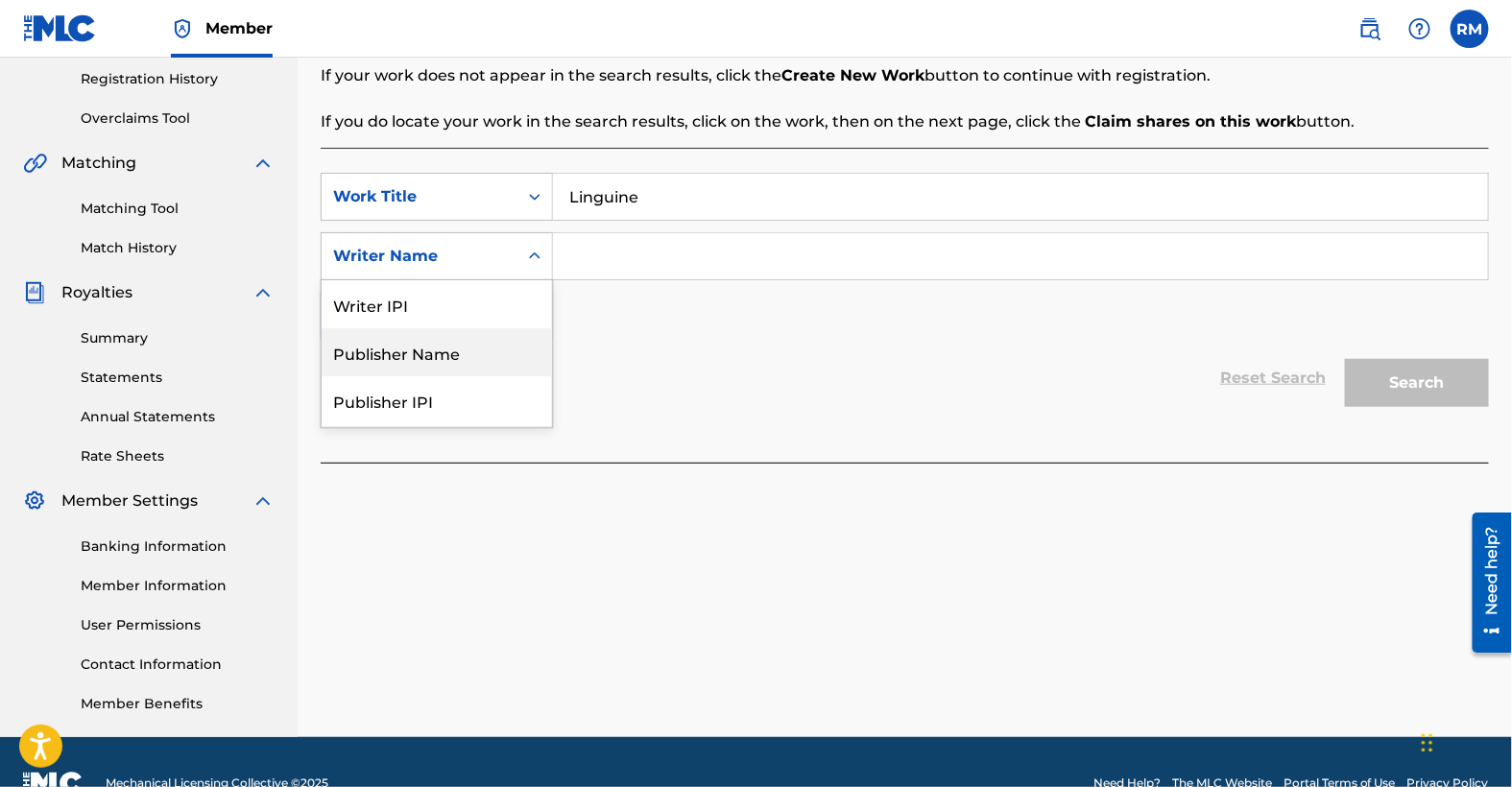
scroll to position [0, 0]
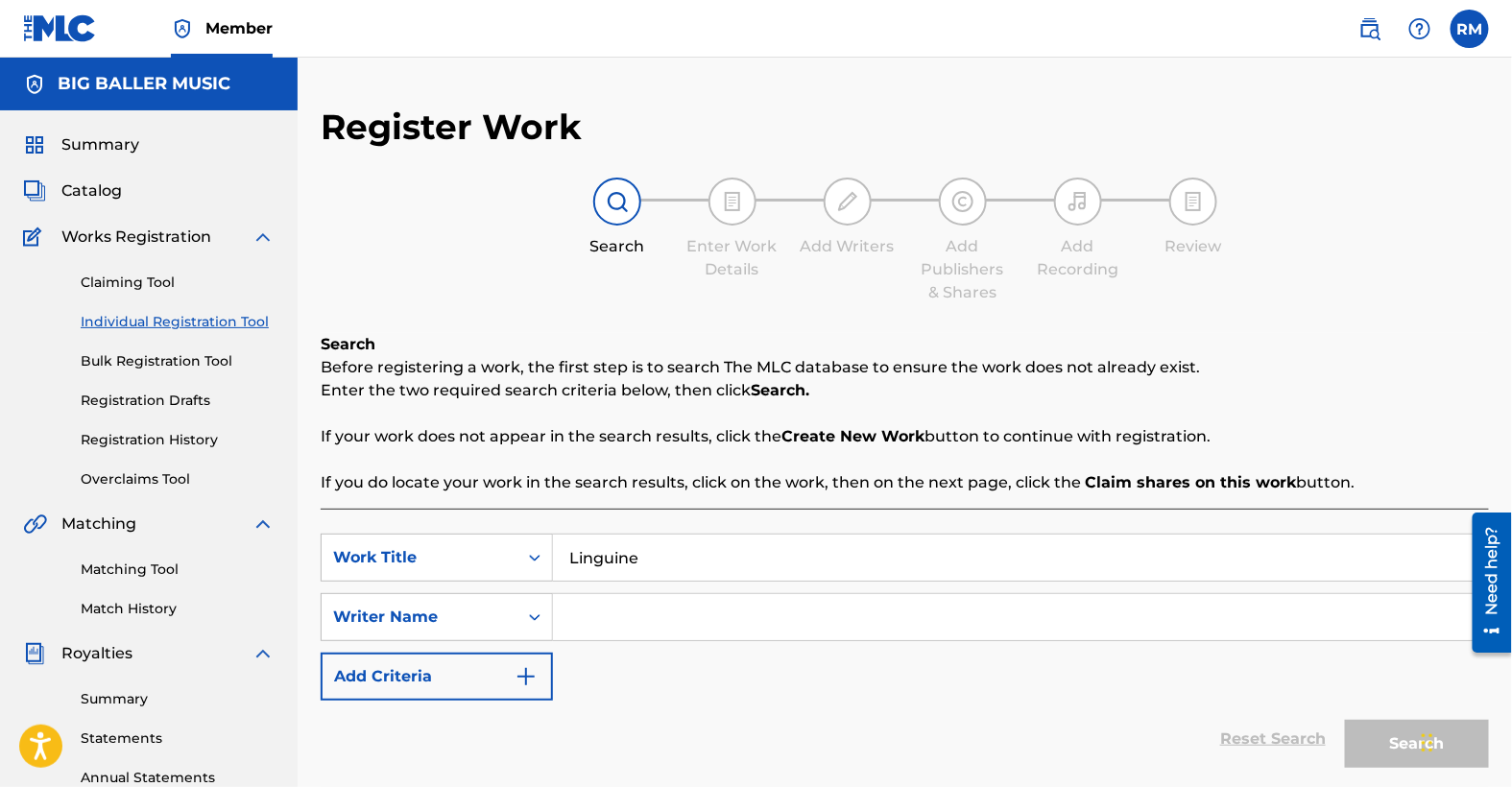
click at [736, 215] on div at bounding box center [733, 201] width 48 height 48
click at [102, 191] on span "Catalog" at bounding box center [91, 191] width 60 height 23
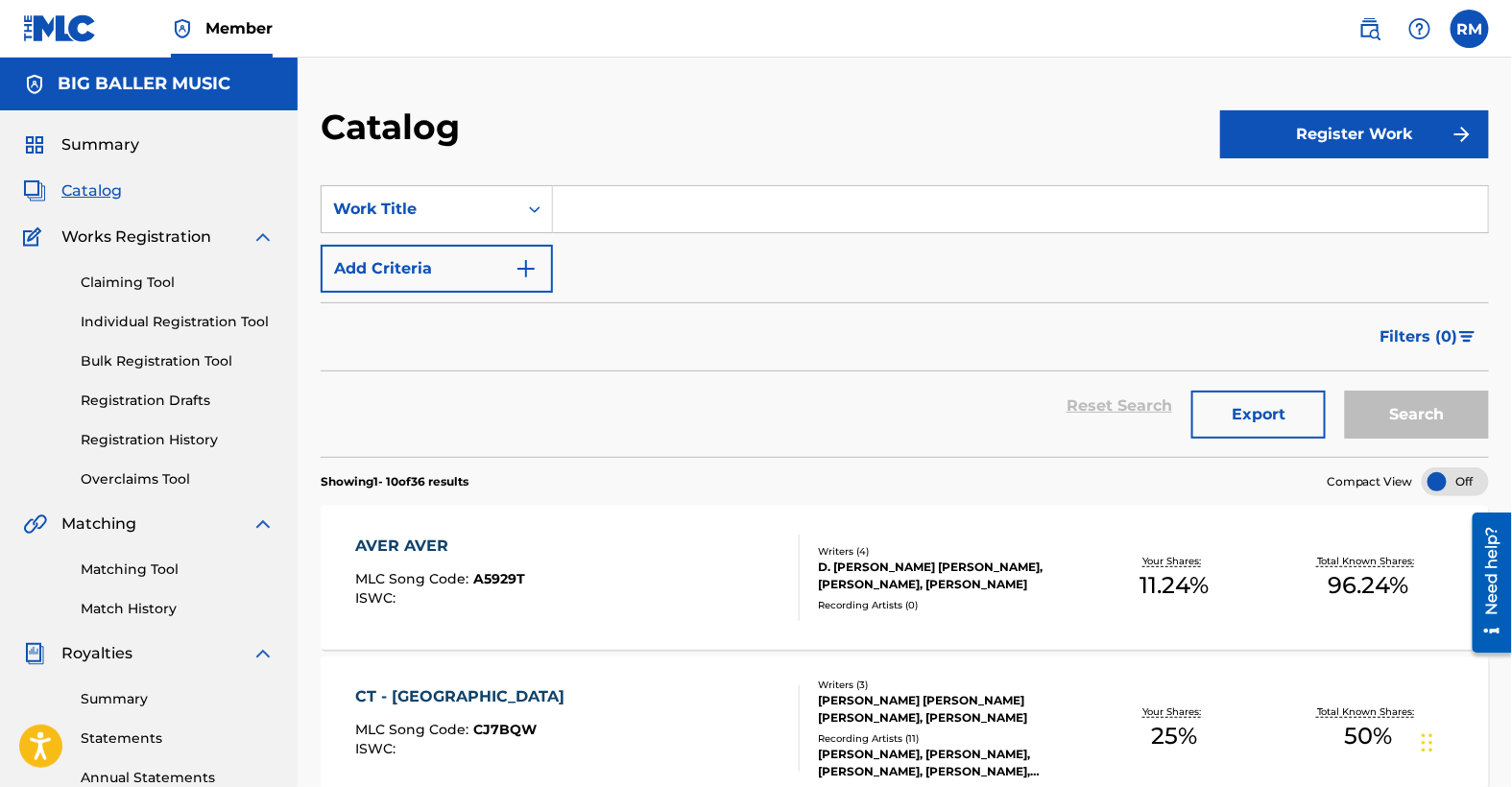
click at [1336, 135] on button "Register Work" at bounding box center [1355, 135] width 269 height 48
click at [1286, 190] on link "Individual" at bounding box center [1355, 197] width 269 height 46
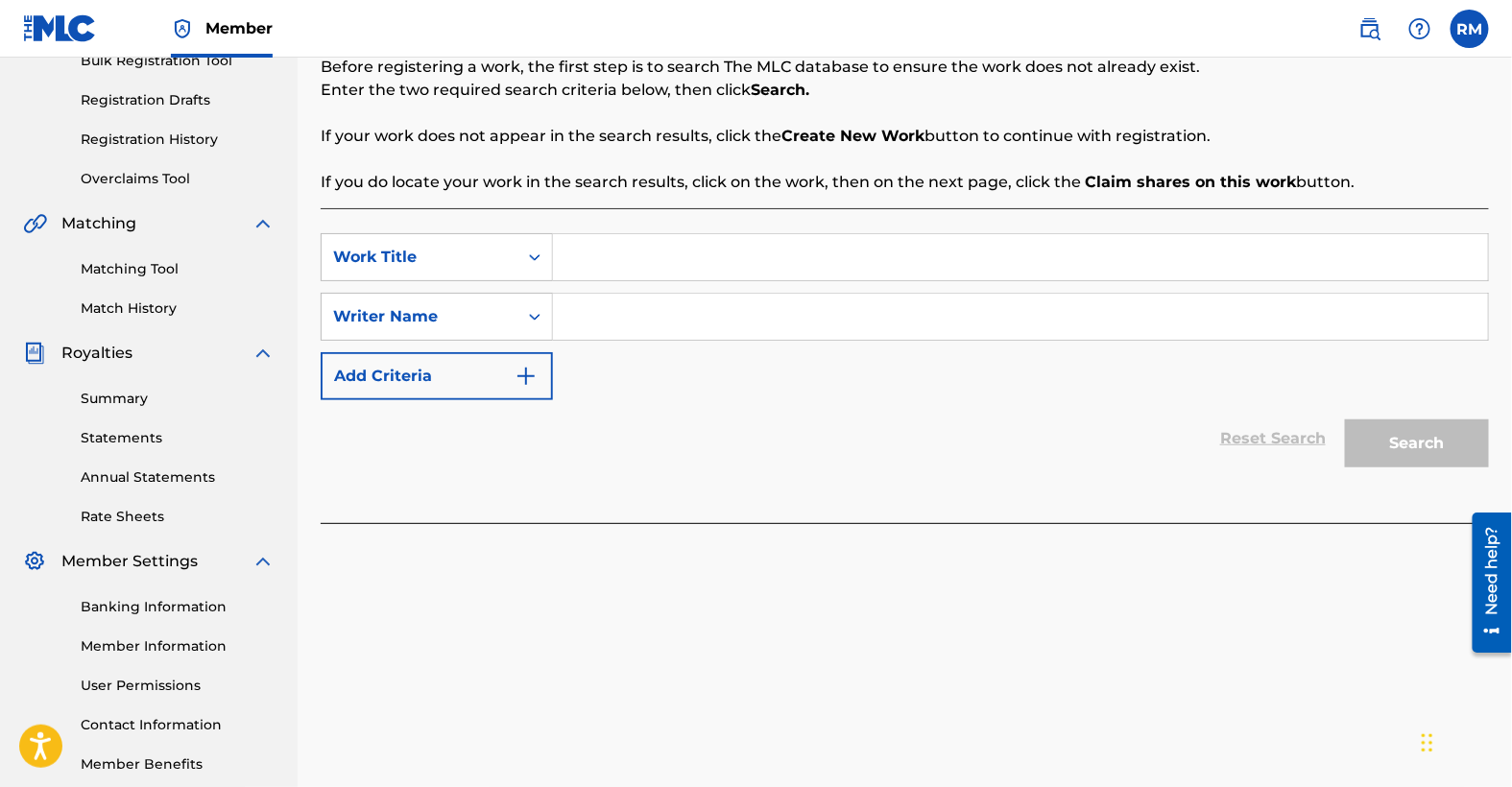
scroll to position [298, 0]
click at [623, 257] on input "Search Form" at bounding box center [1021, 259] width 936 height 46
type input "Linguine"
click at [581, 324] on input "Search Form" at bounding box center [1021, 318] width 936 height 46
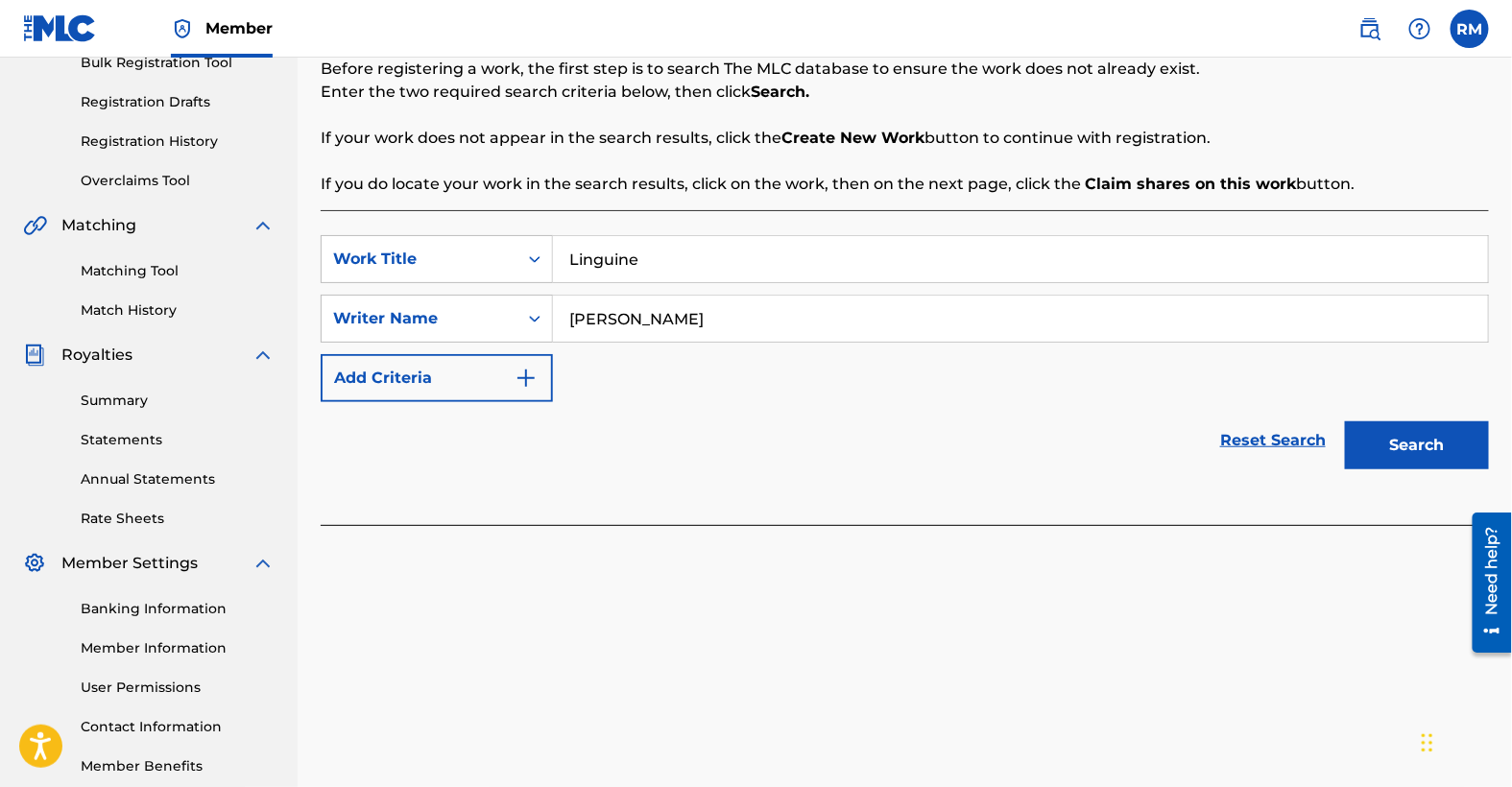
type input "[PERSON_NAME]"
click at [629, 357] on div "SearchWithCriteria7a17acad-2391-4d2d-a476-8185ea075777 Work Title Linguine Sear…" at bounding box center [905, 318] width 1168 height 166
click at [1438, 429] on button "Search" at bounding box center [1417, 445] width 144 height 48
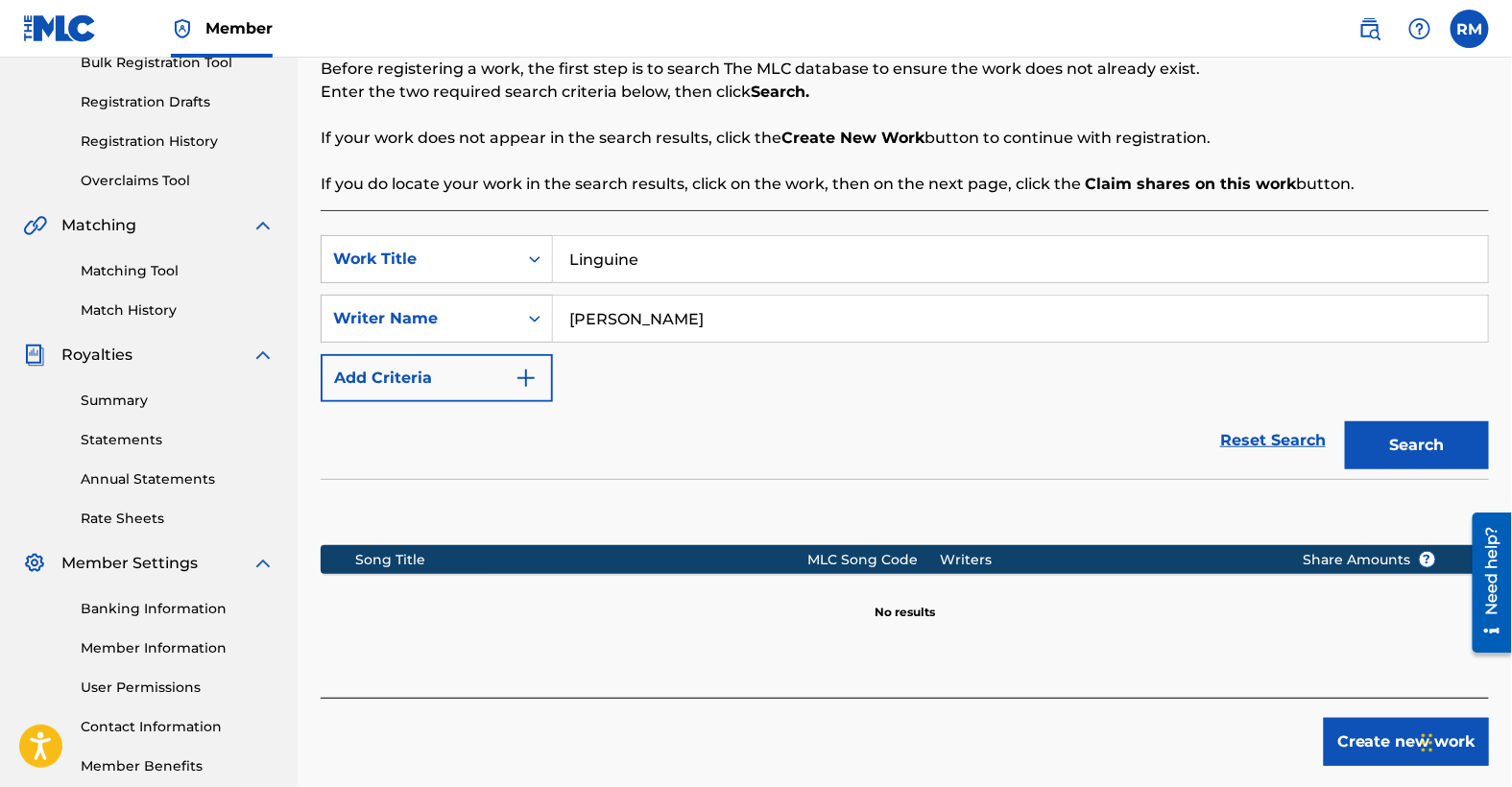
click at [1381, 746] on button "Create new work" at bounding box center [1406, 742] width 166 height 48
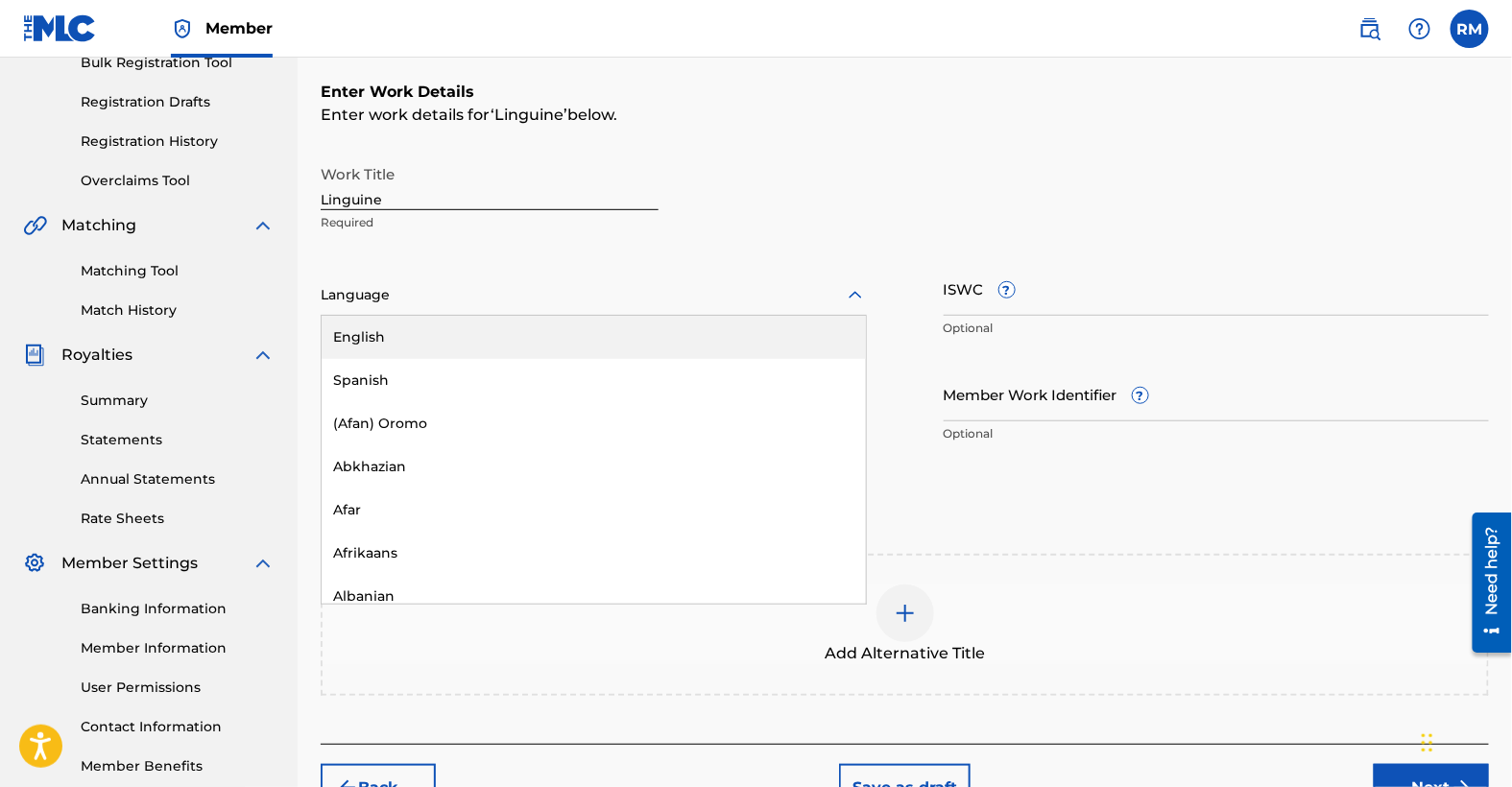
click at [405, 301] on div at bounding box center [594, 294] width 546 height 24
click at [385, 334] on div "English" at bounding box center [594, 337] width 544 height 44
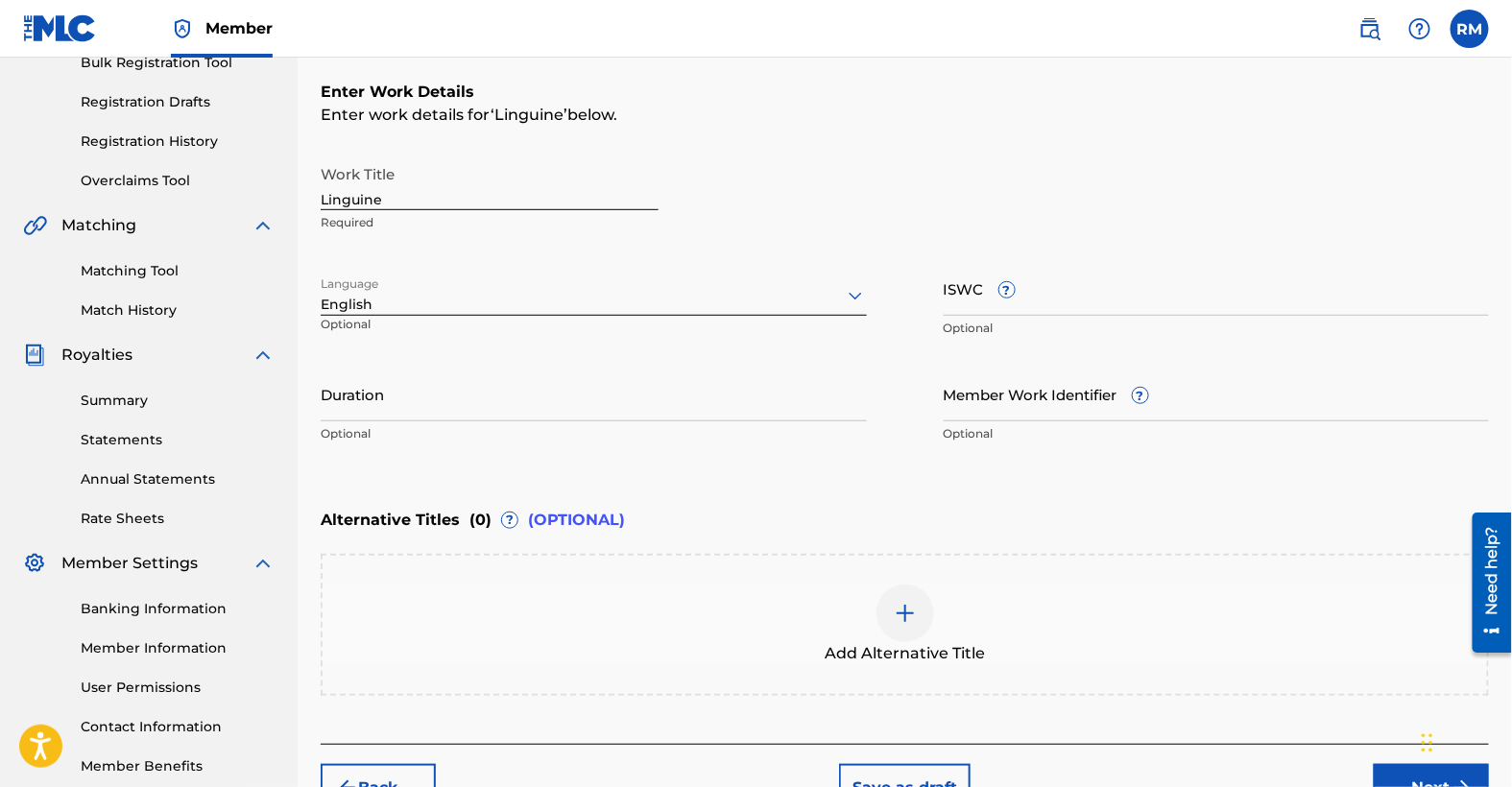
click at [386, 403] on input "Duration" at bounding box center [594, 394] width 546 height 55
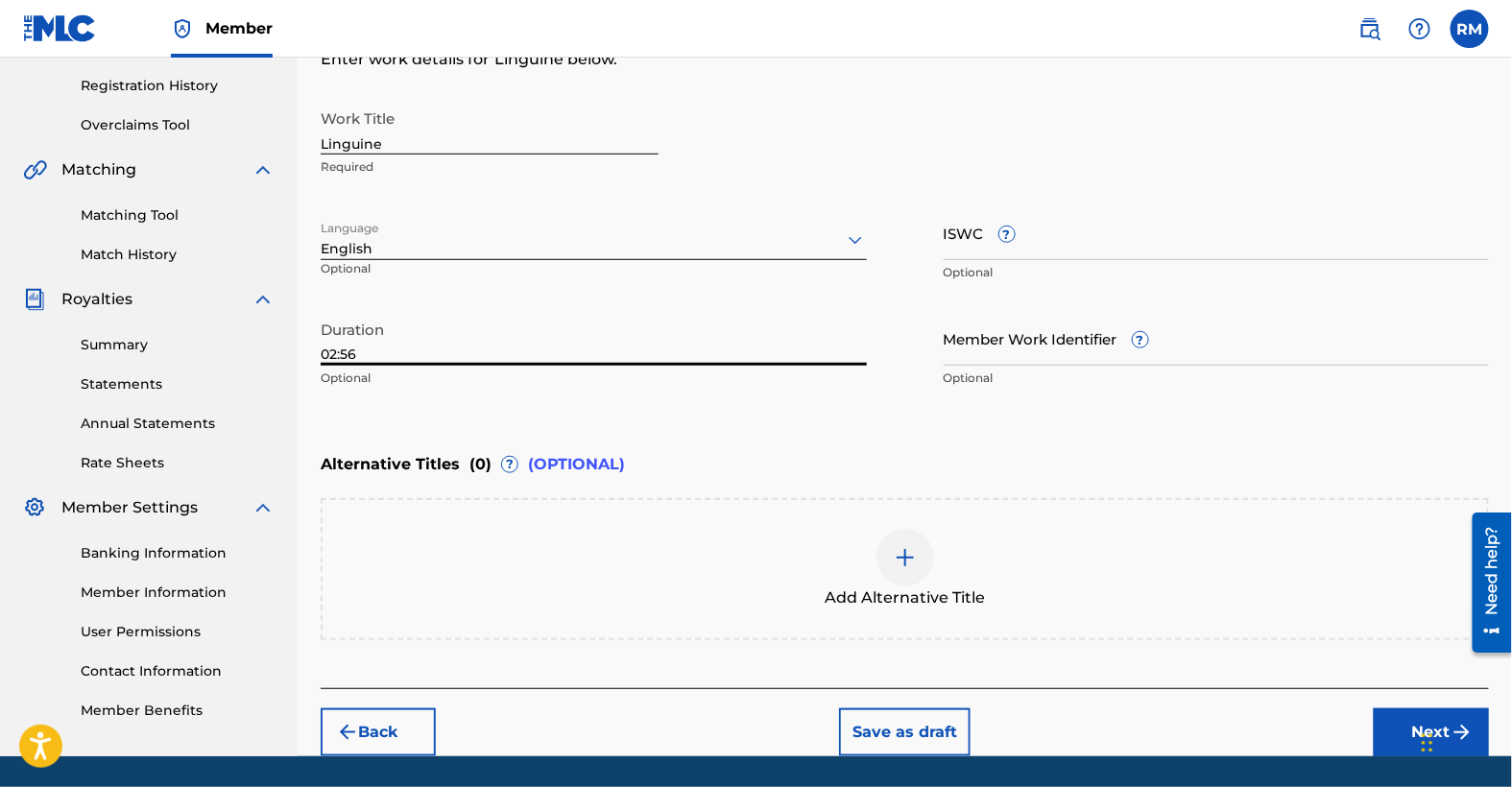
scroll to position [362, 0]
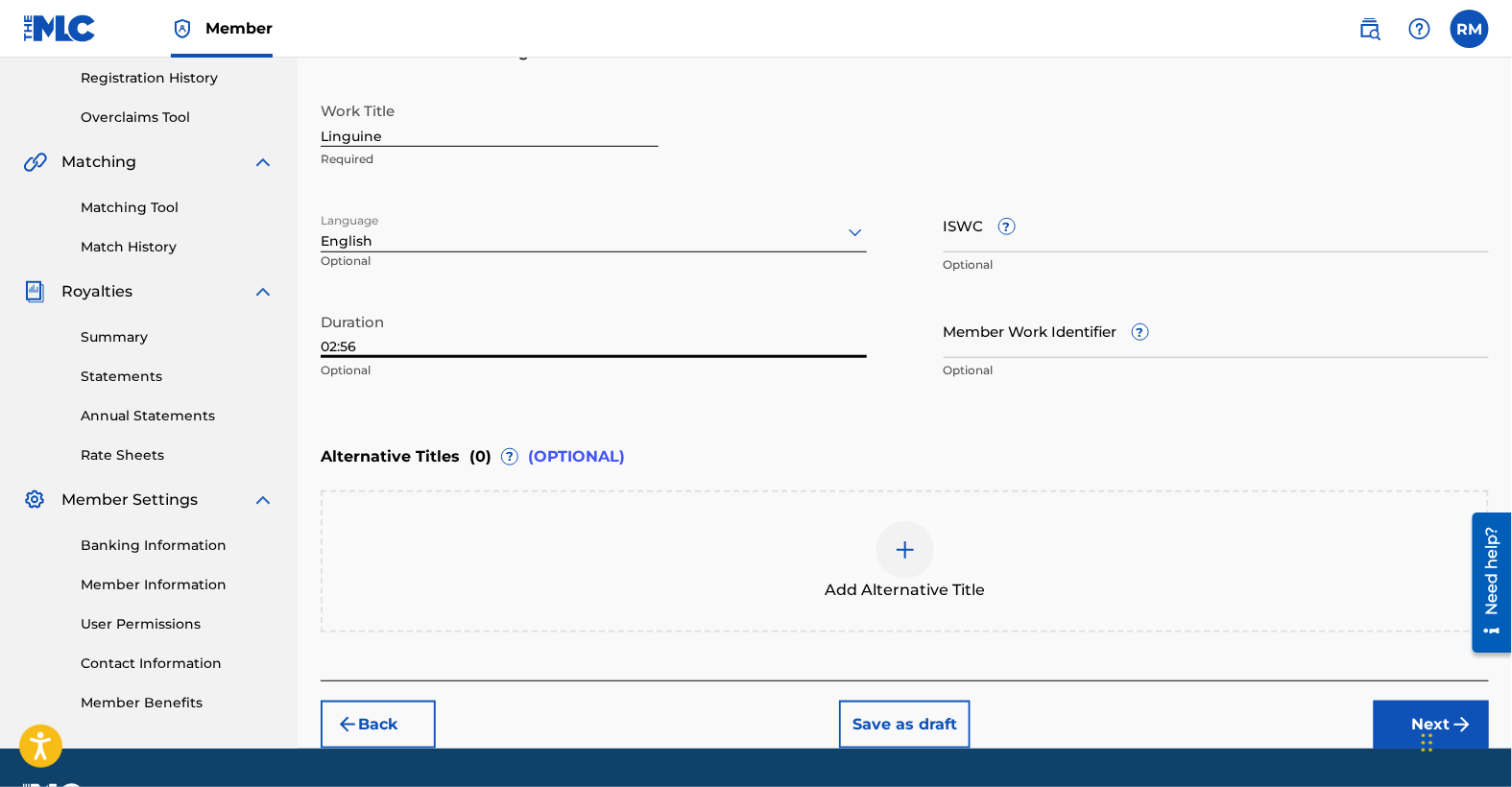
type input "02:56"
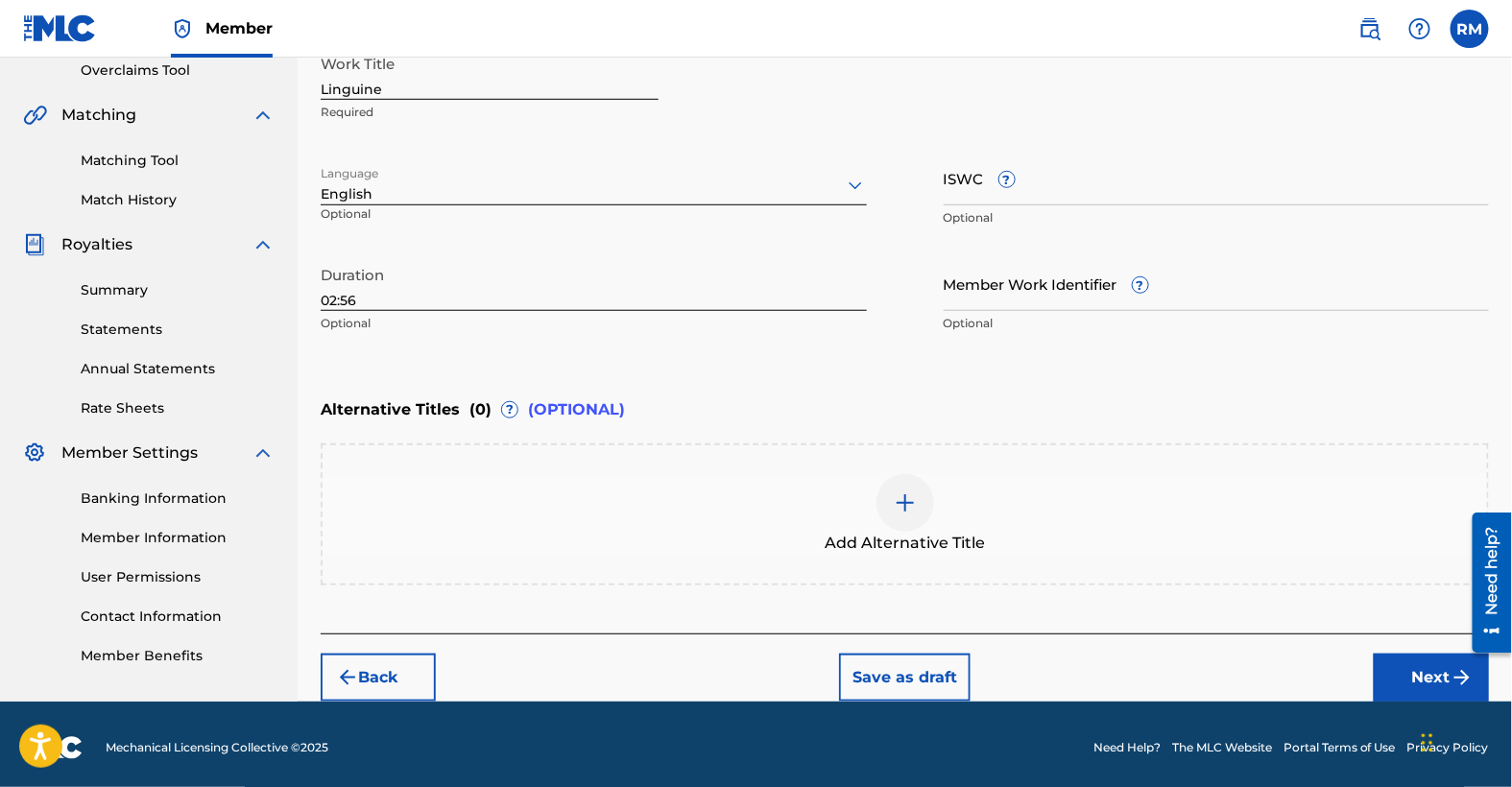
scroll to position [413, 0]
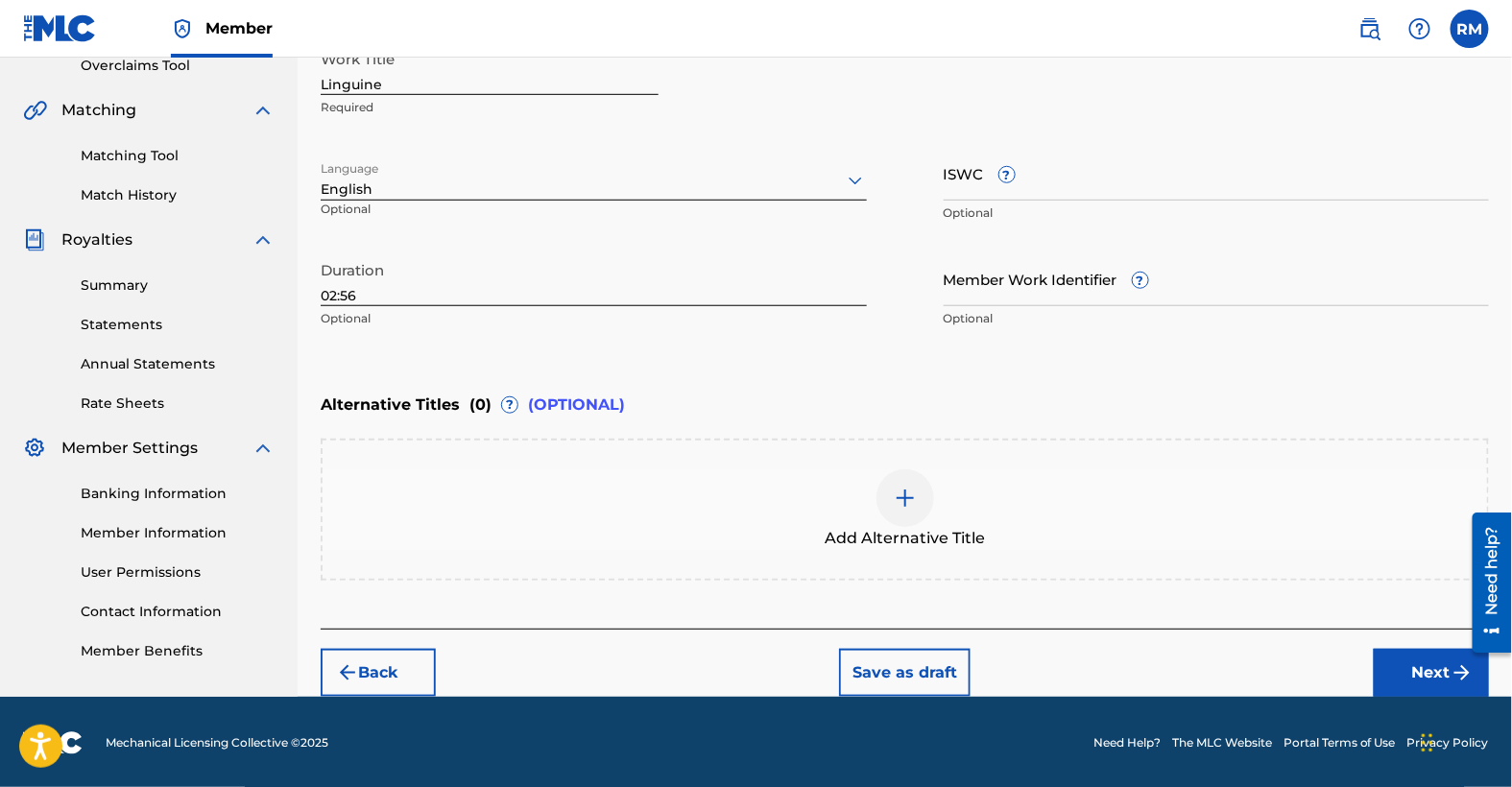
click at [1444, 673] on button "Next" at bounding box center [1432, 673] width 115 height 48
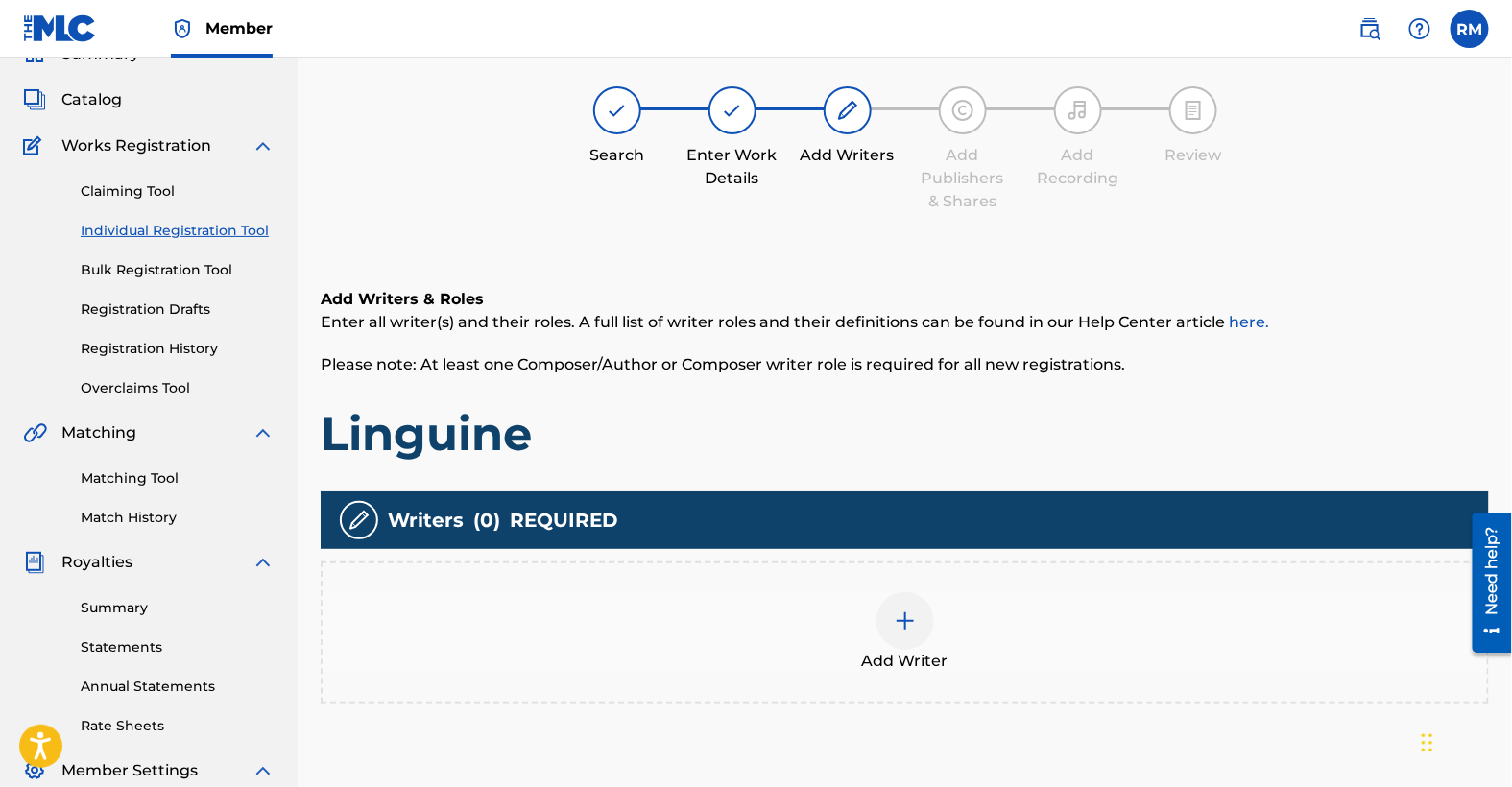
scroll to position [86, 0]
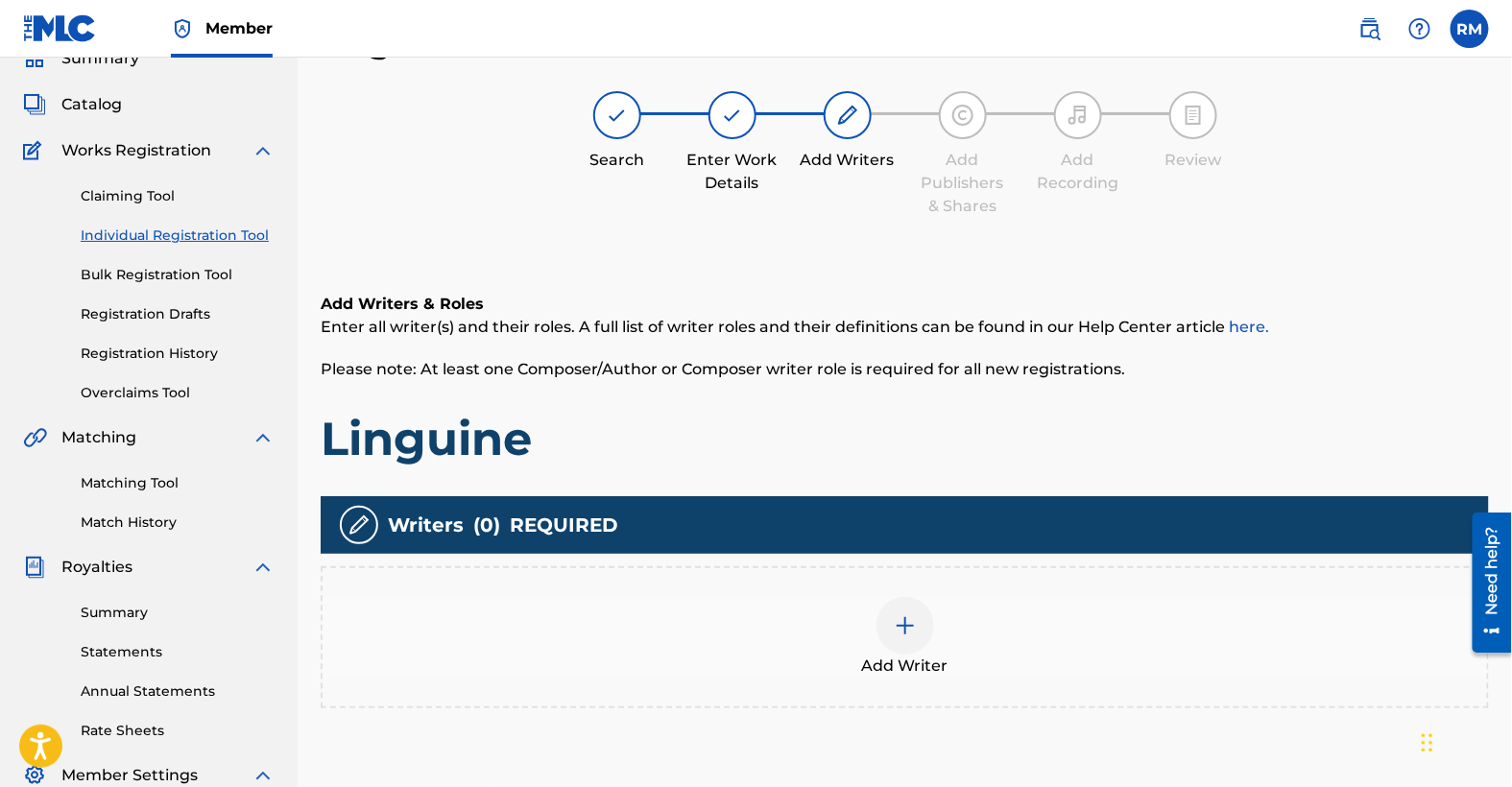
click at [905, 617] on img at bounding box center [906, 625] width 23 height 23
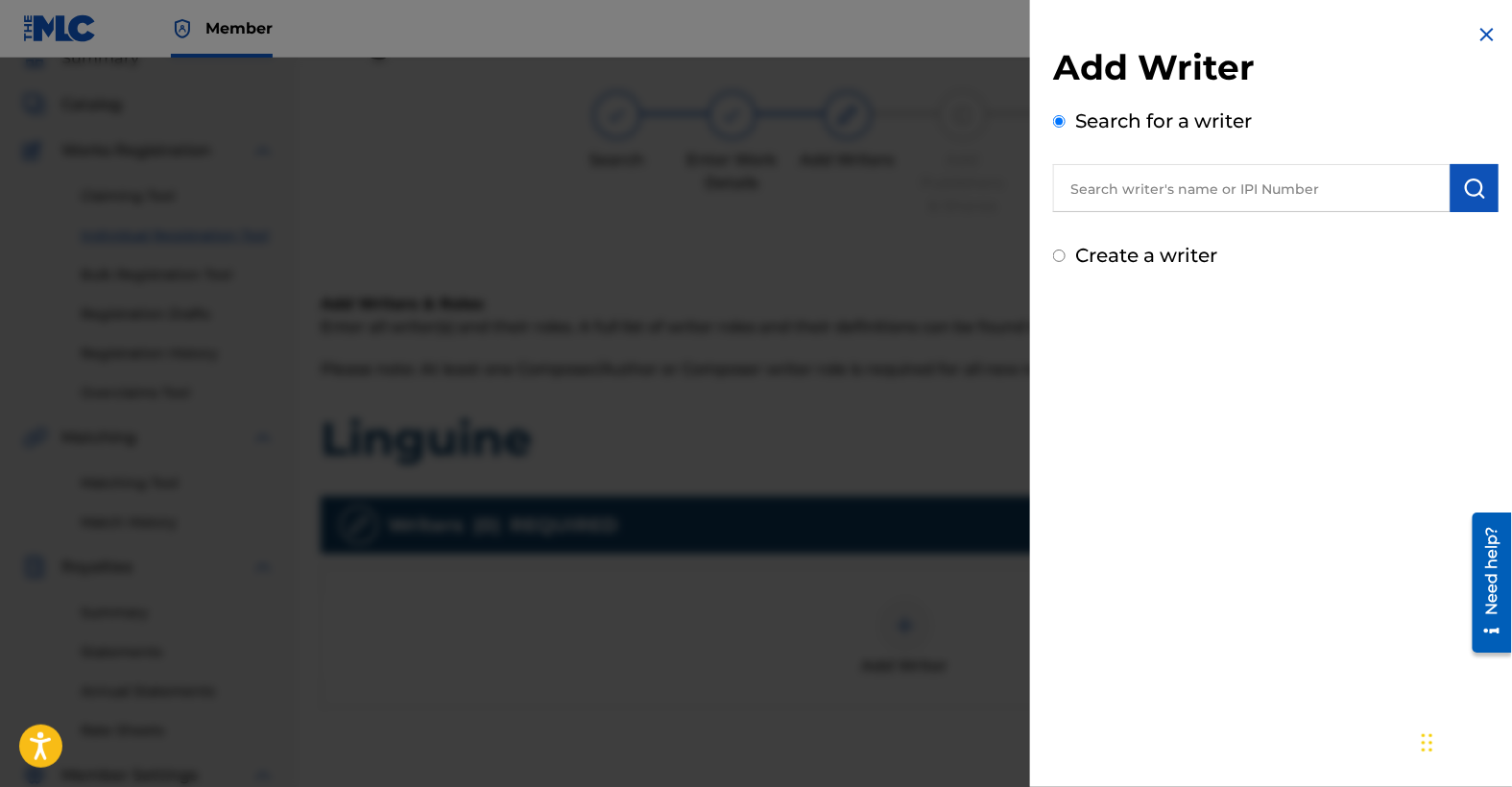
click at [1184, 180] on input "text" at bounding box center [1251, 189] width 397 height 48
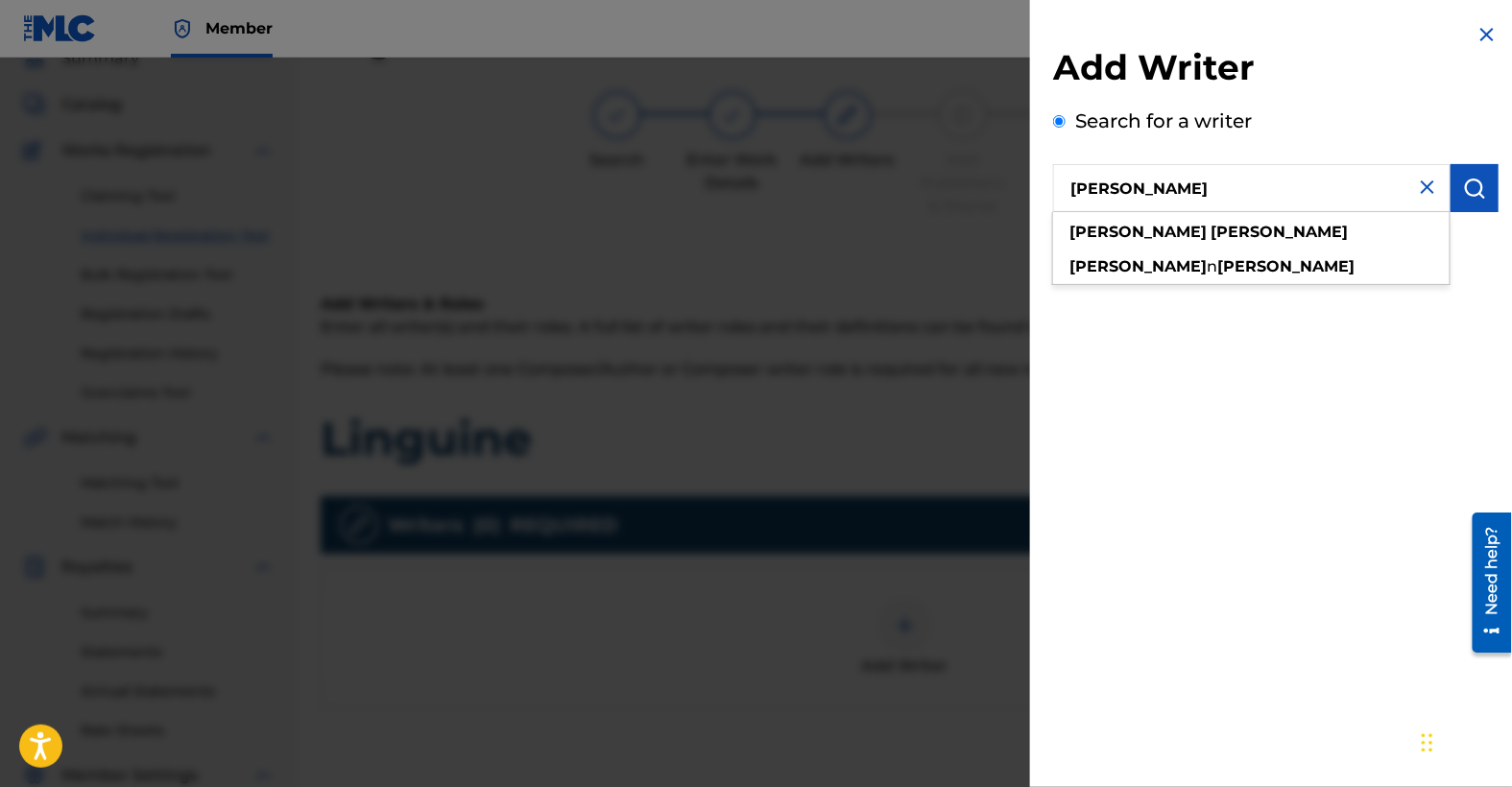
type input "[PERSON_NAME]"
click at [1475, 178] on img "submit" at bounding box center [1475, 188] width 23 height 23
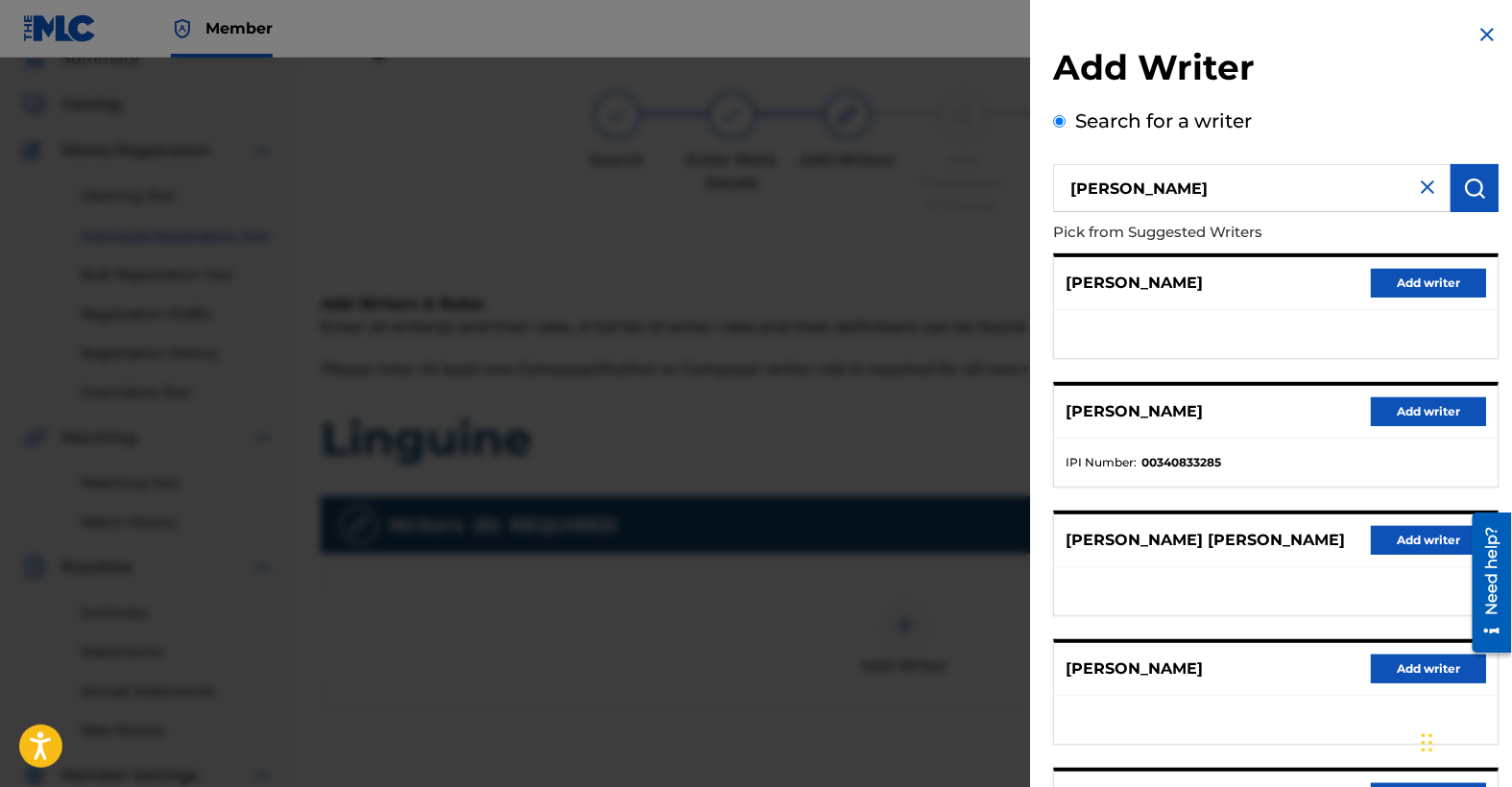
click at [1390, 413] on button "Add writer" at bounding box center [1429, 411] width 115 height 29
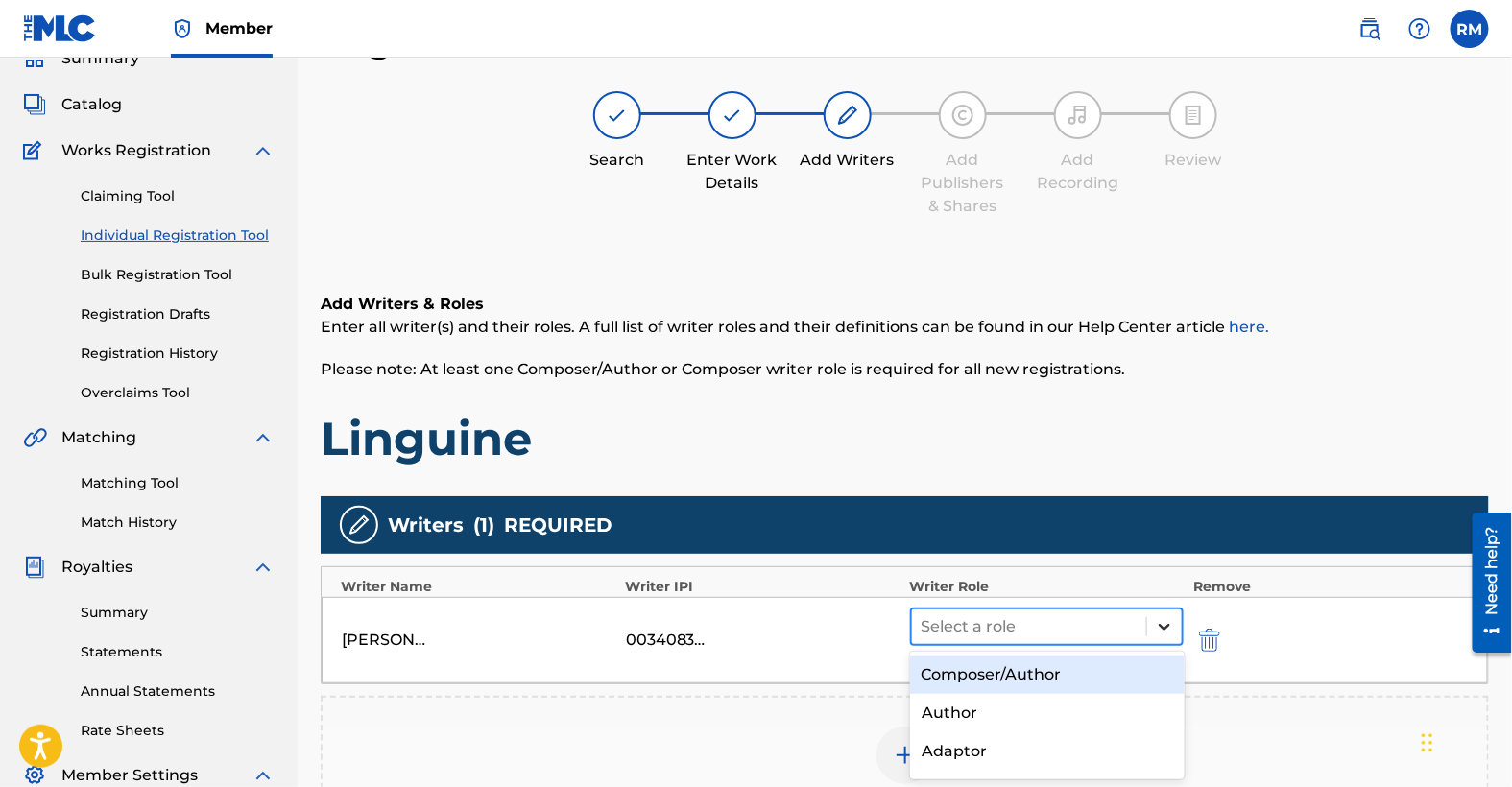
click at [1159, 620] on icon at bounding box center [1165, 626] width 19 height 19
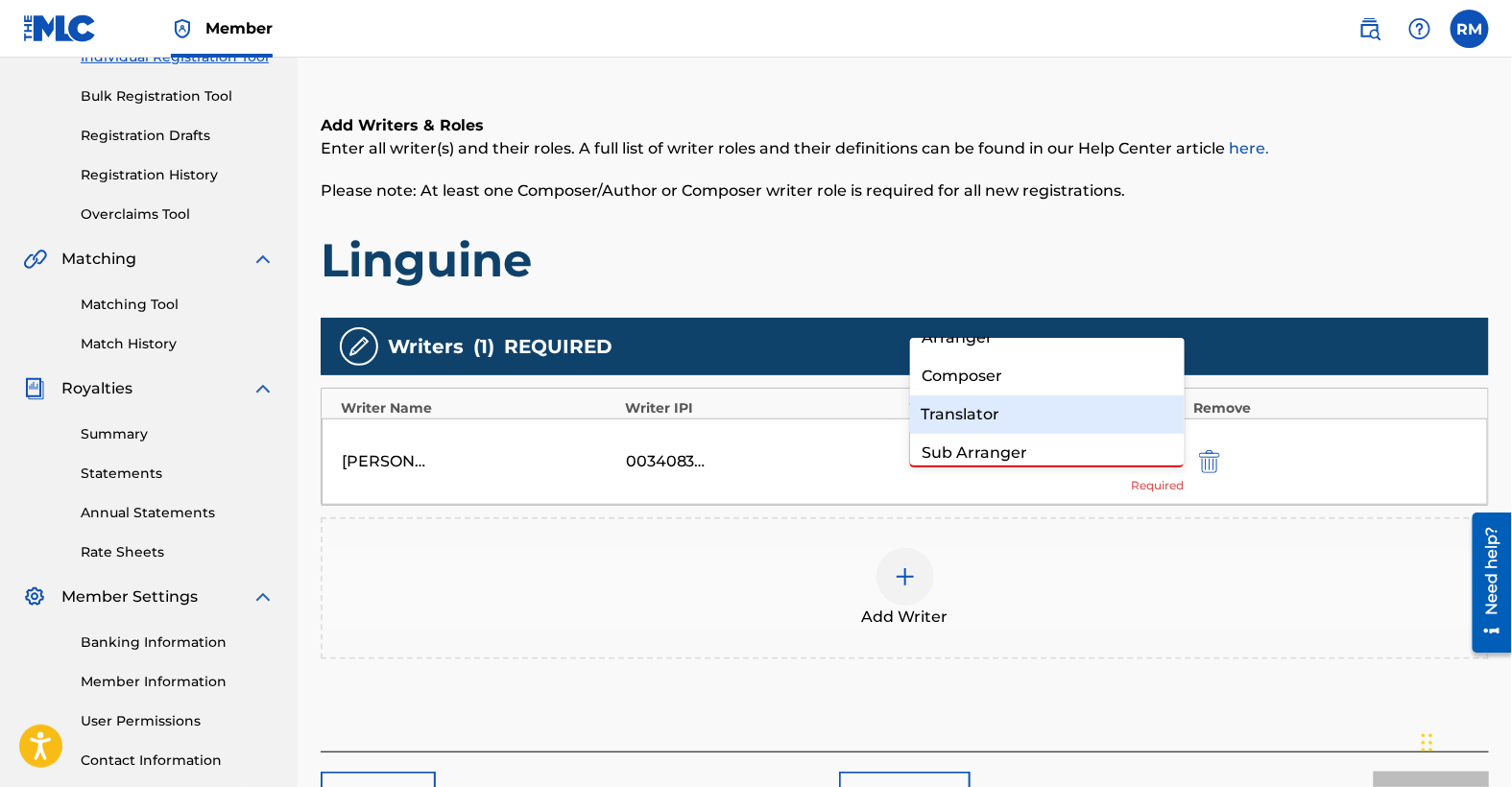
scroll to position [403, 0]
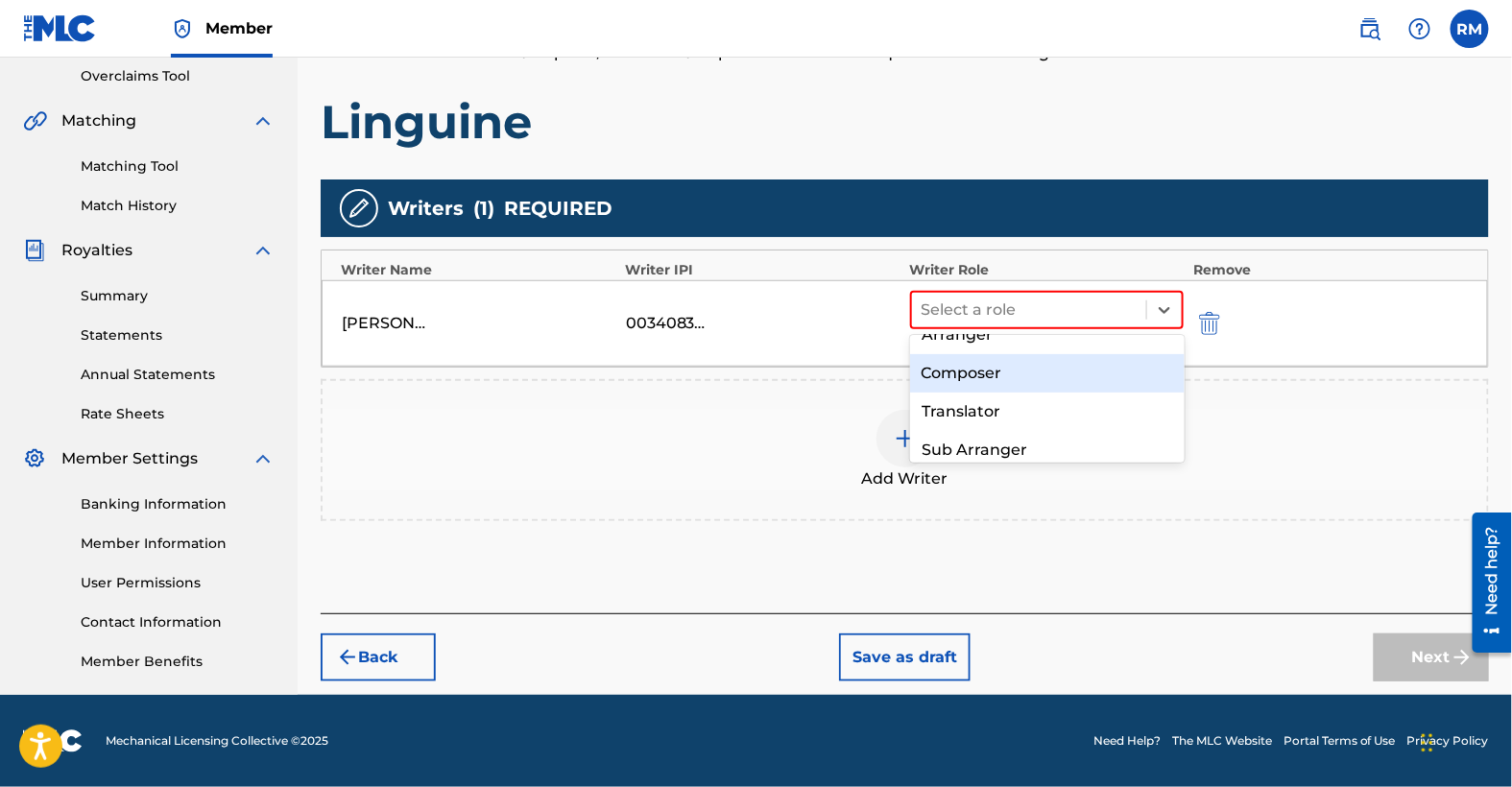
click at [963, 374] on div "Composer" at bounding box center [1048, 374] width 275 height 39
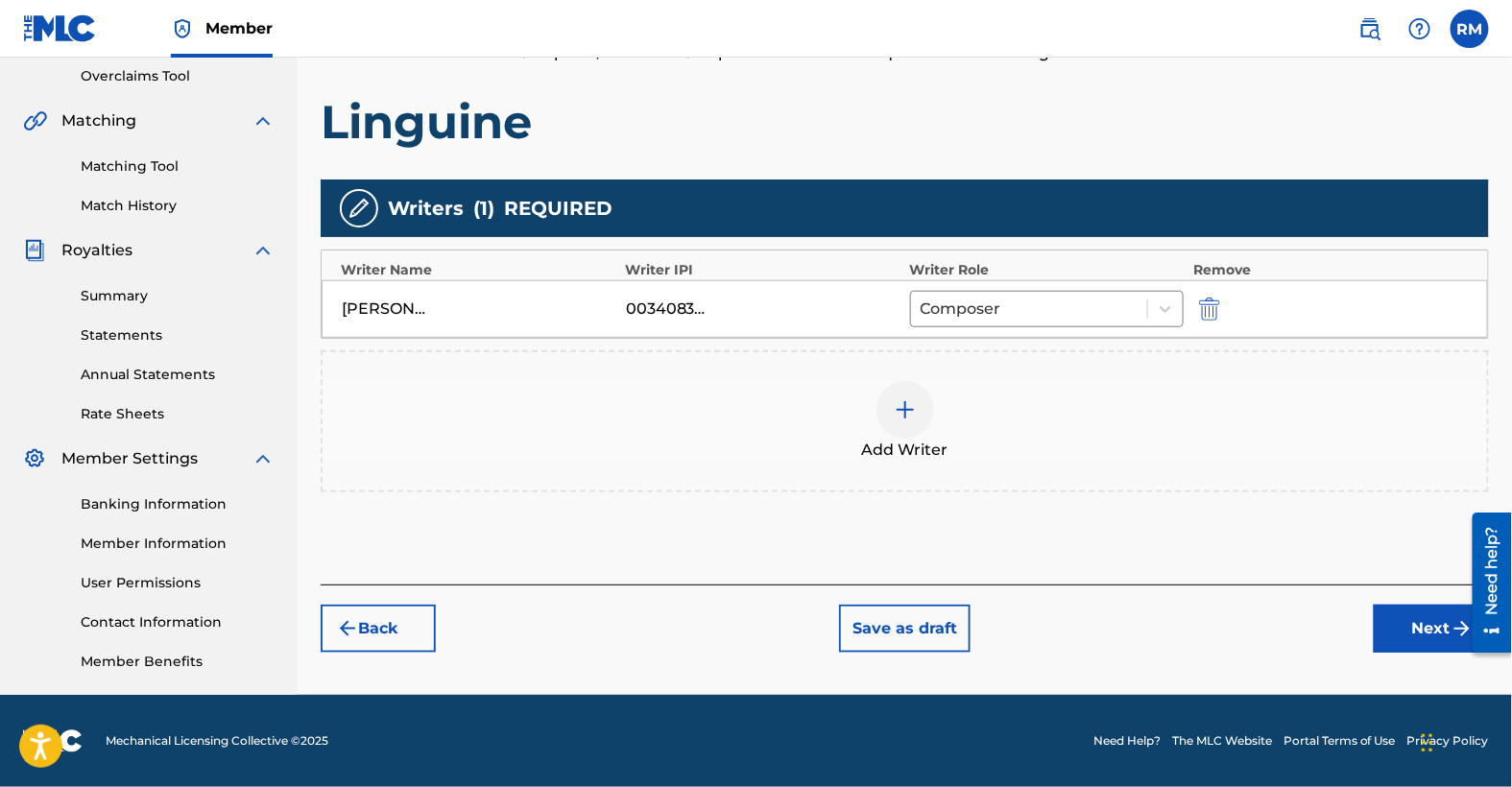
click at [907, 402] on img at bounding box center [906, 409] width 23 height 23
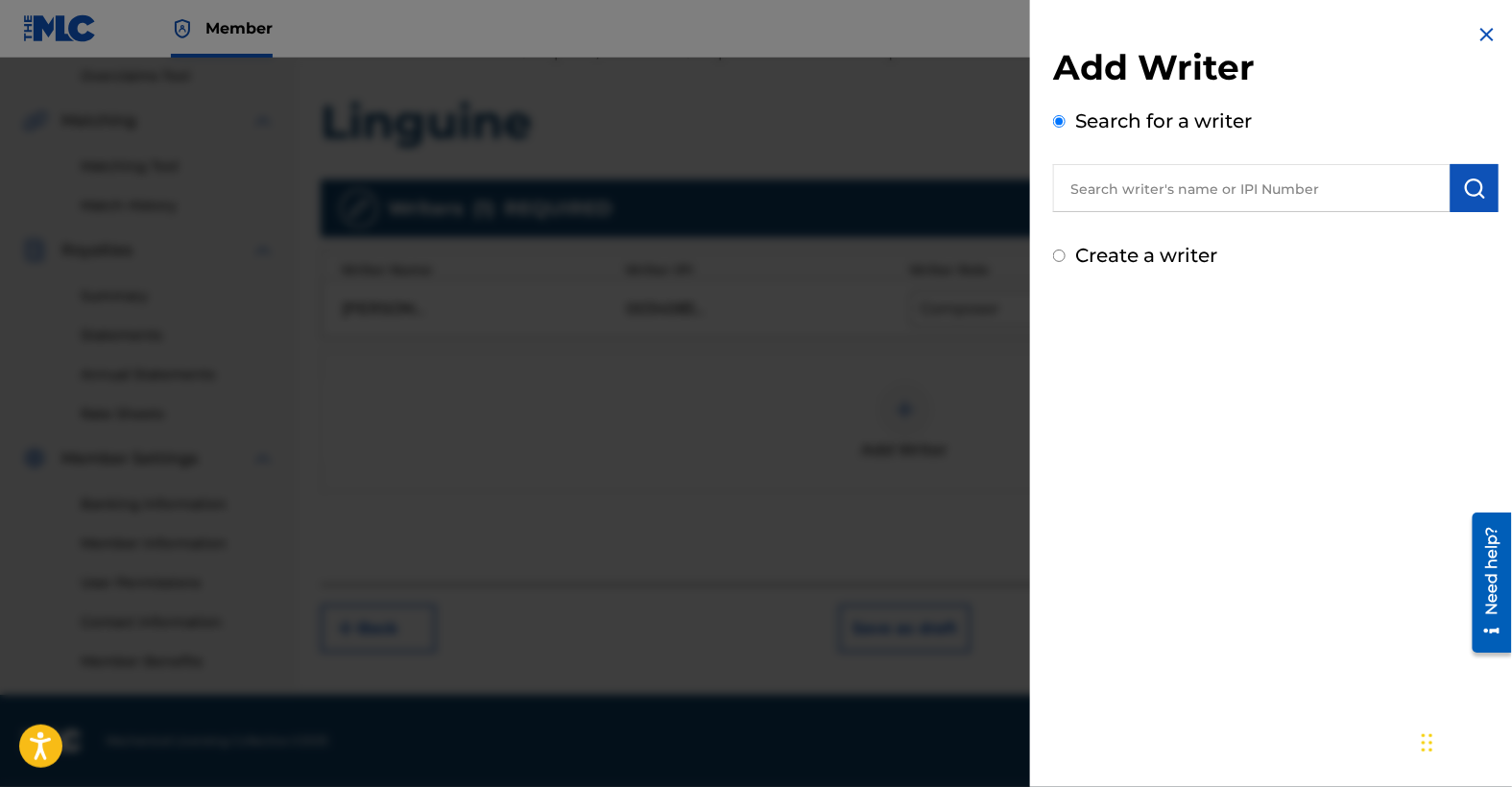
click at [1304, 193] on input "text" at bounding box center [1251, 189] width 397 height 48
type input "[PERSON_NAME]"
click at [1469, 197] on img "submit" at bounding box center [1475, 188] width 23 height 23
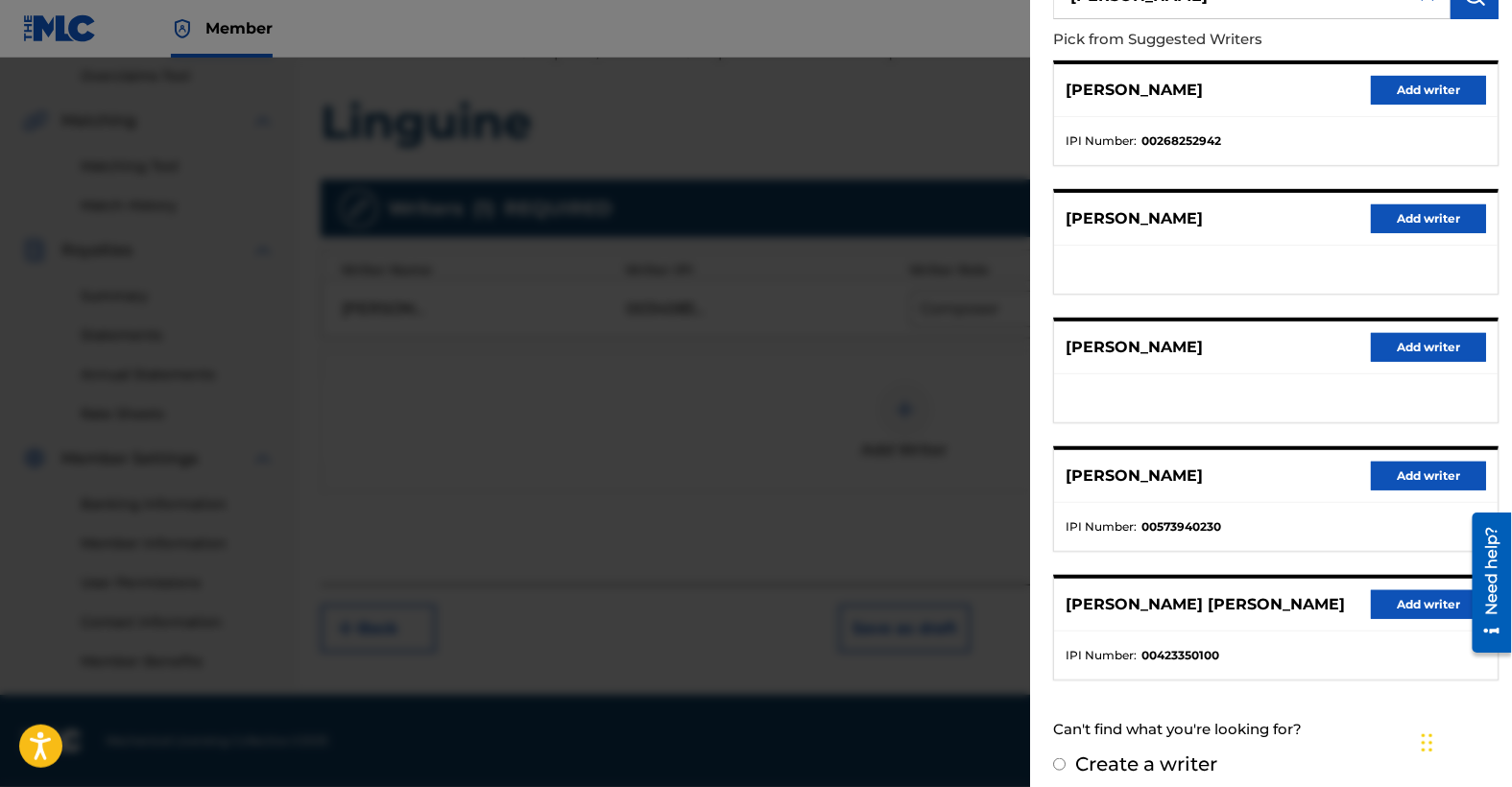
scroll to position [202, 0]
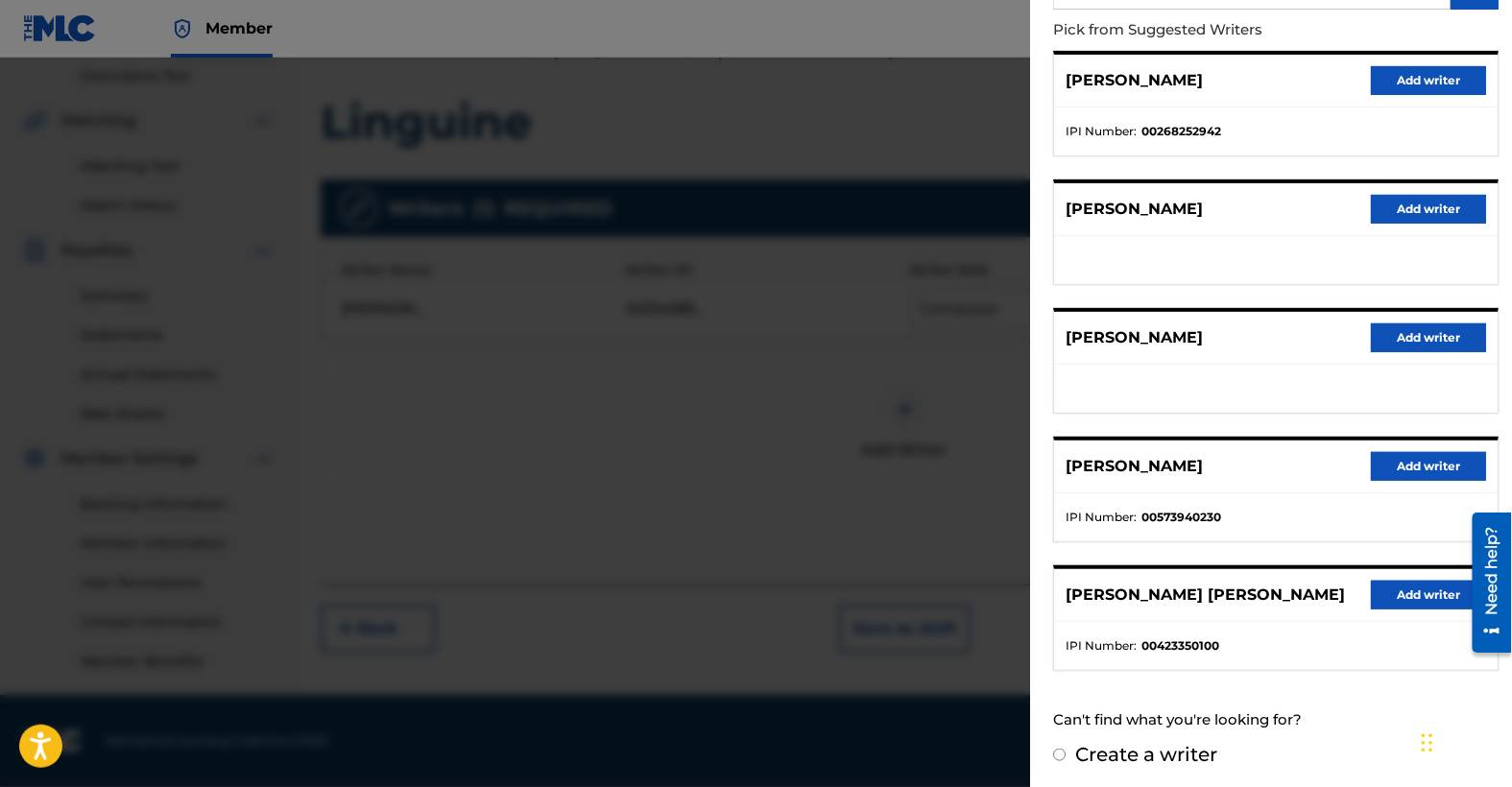
click at [1409, 590] on button "Add writer" at bounding box center [1429, 595] width 115 height 29
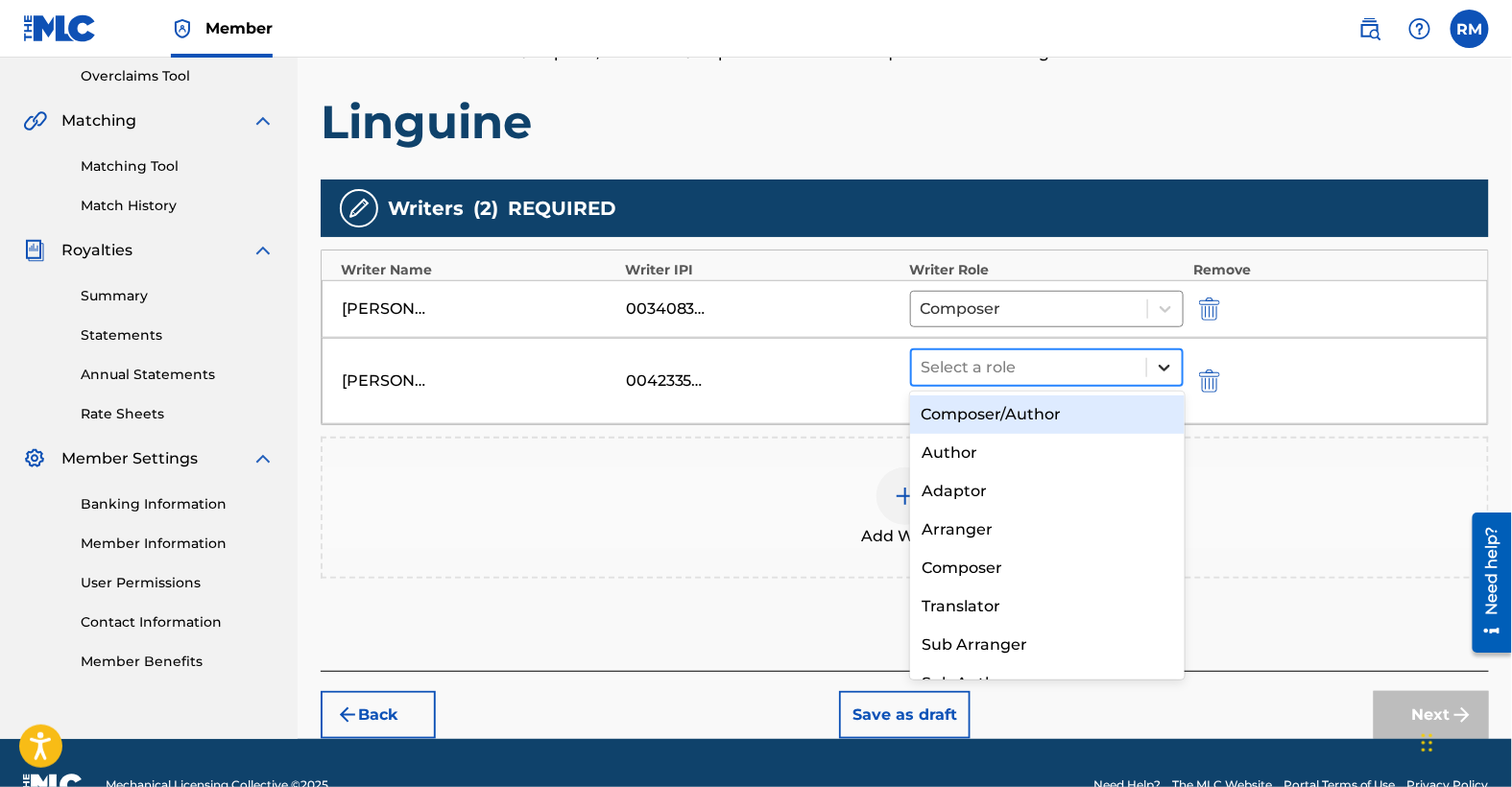
click at [1164, 364] on icon at bounding box center [1165, 368] width 19 height 19
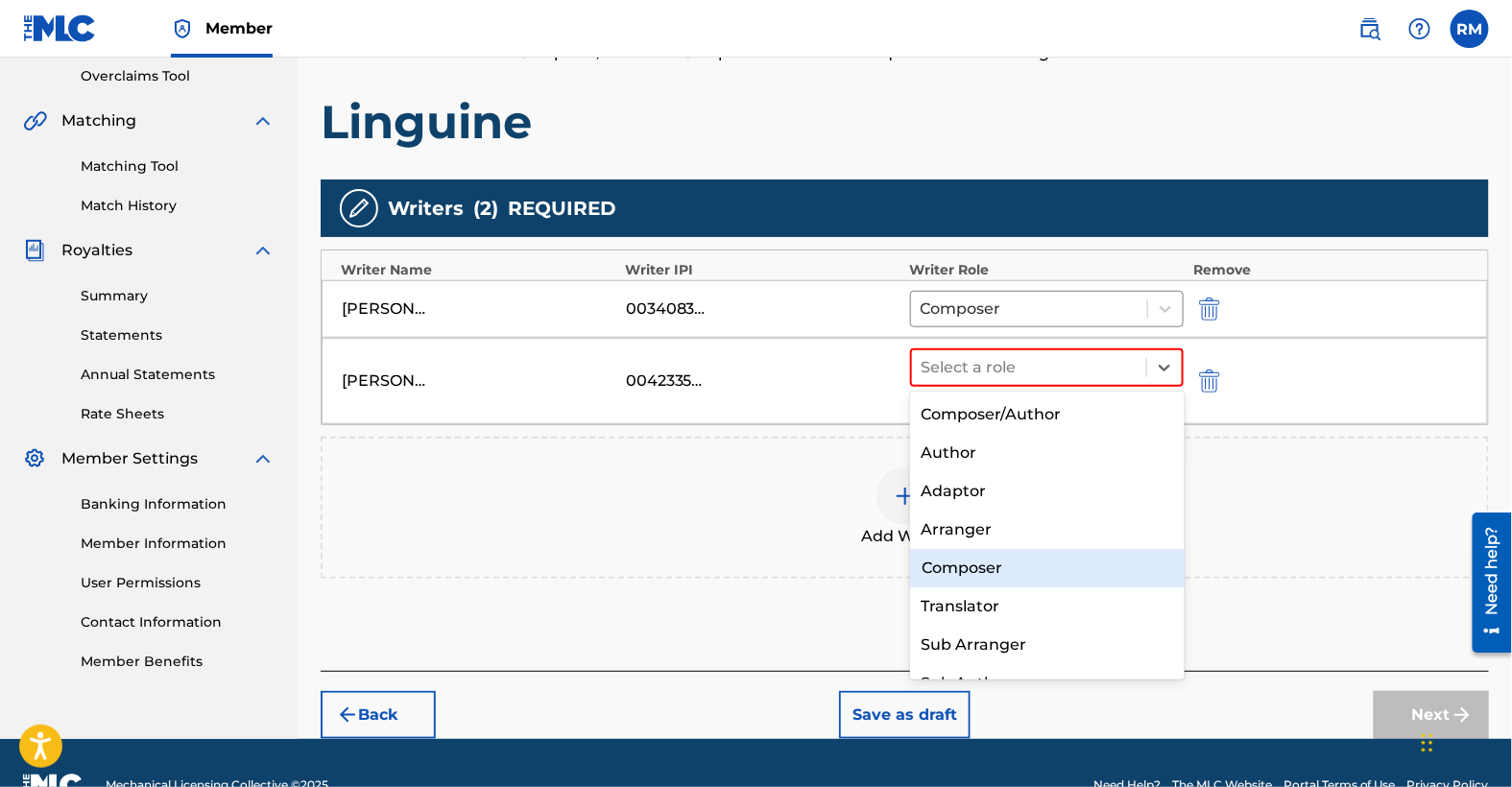
click at [959, 568] on div "Composer" at bounding box center [1048, 568] width 275 height 39
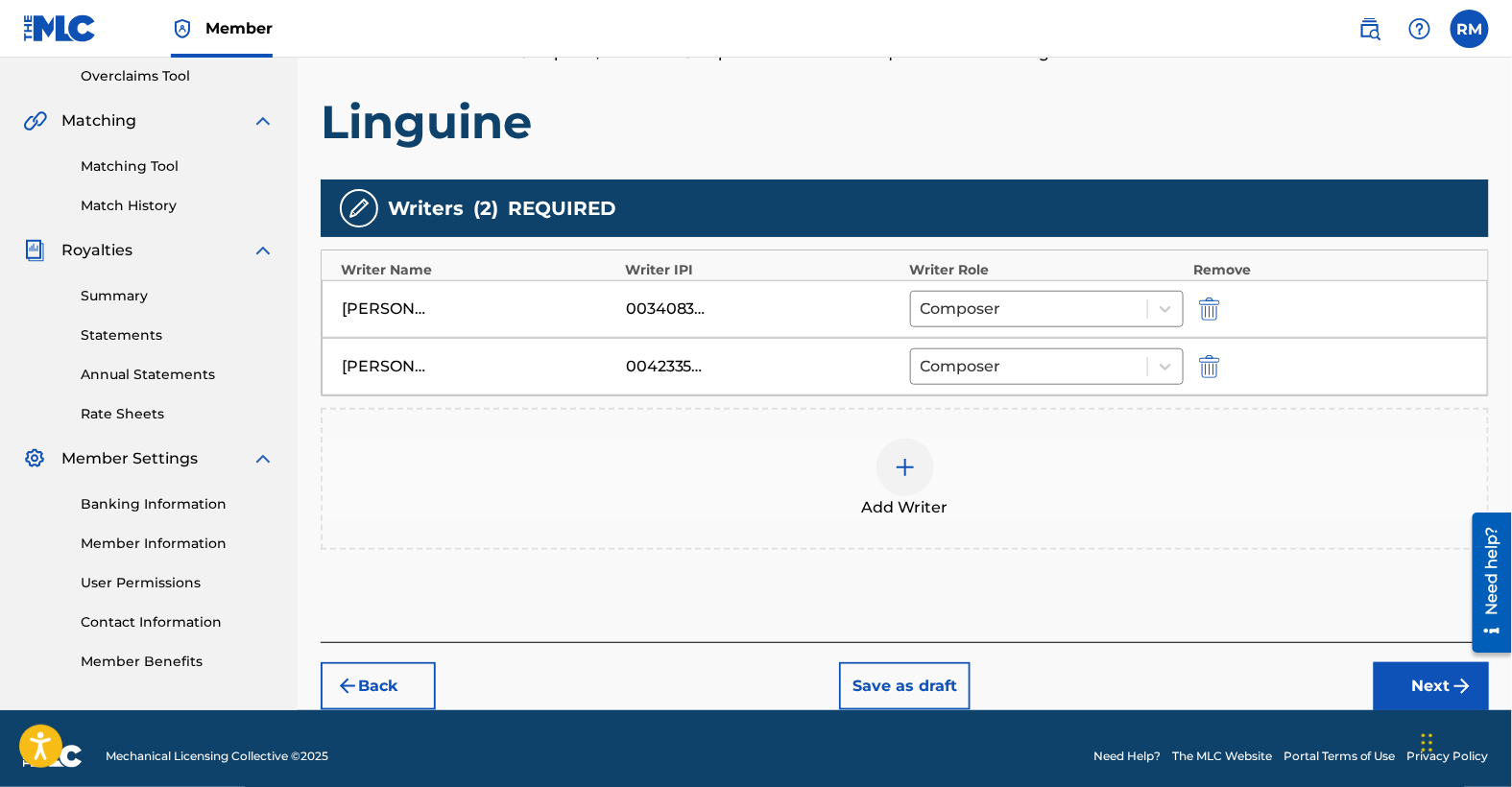
click at [910, 463] on img at bounding box center [906, 468] width 23 height 23
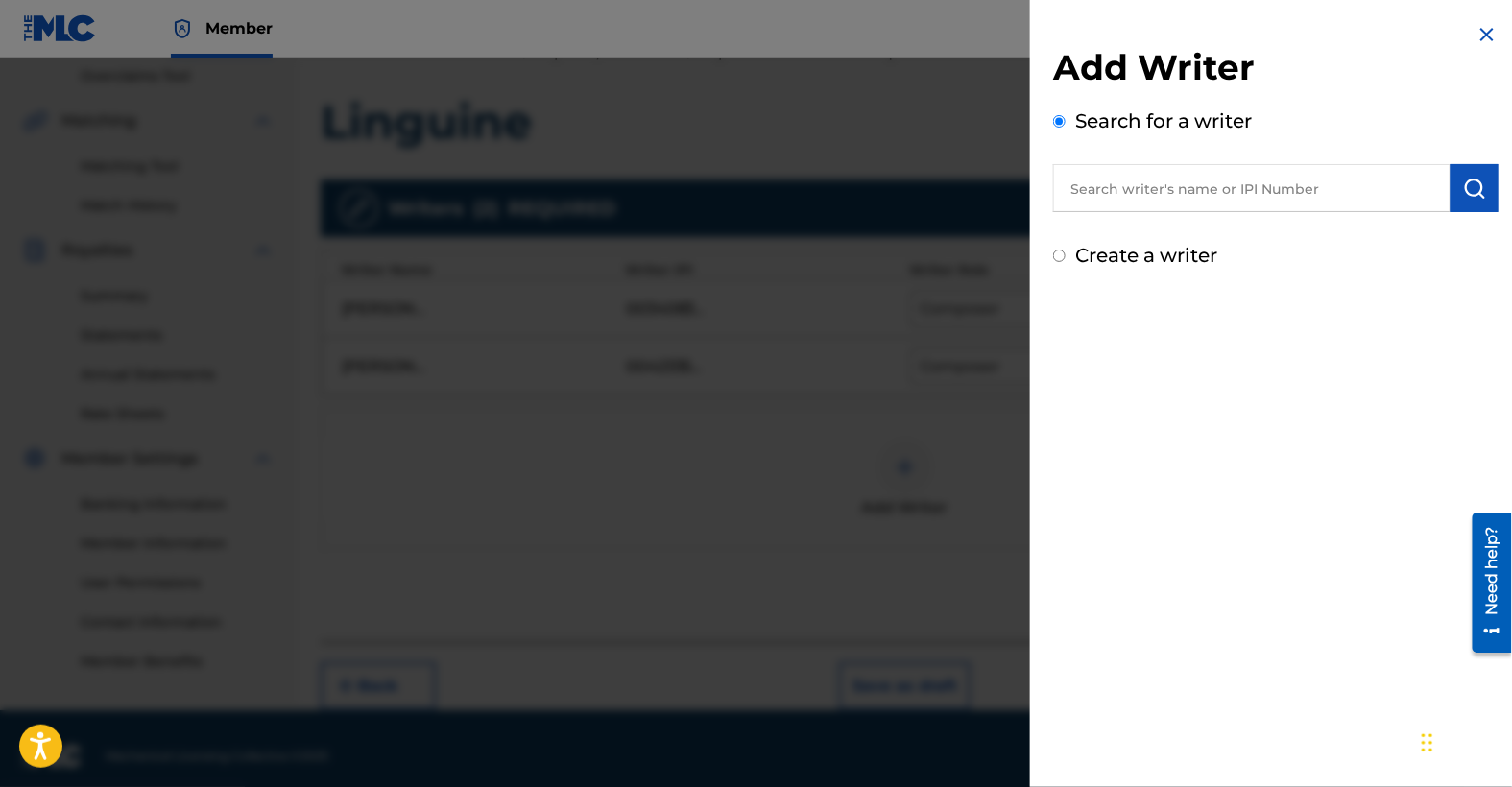
click at [1255, 191] on input "text" at bounding box center [1251, 189] width 397 height 48
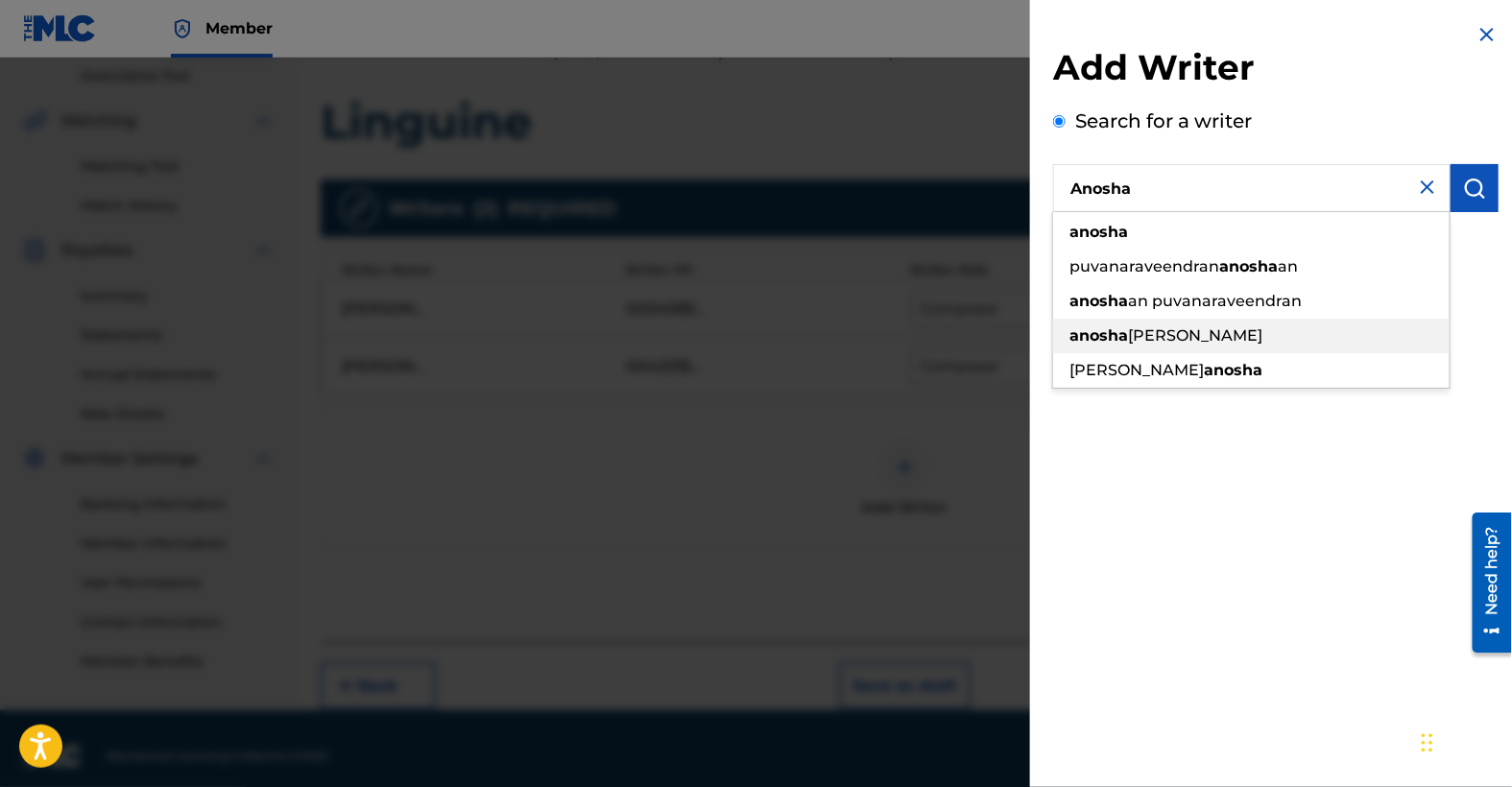
click at [1139, 340] on span "[PERSON_NAME]" at bounding box center [1195, 335] width 135 height 18
type input "[PERSON_NAME]"
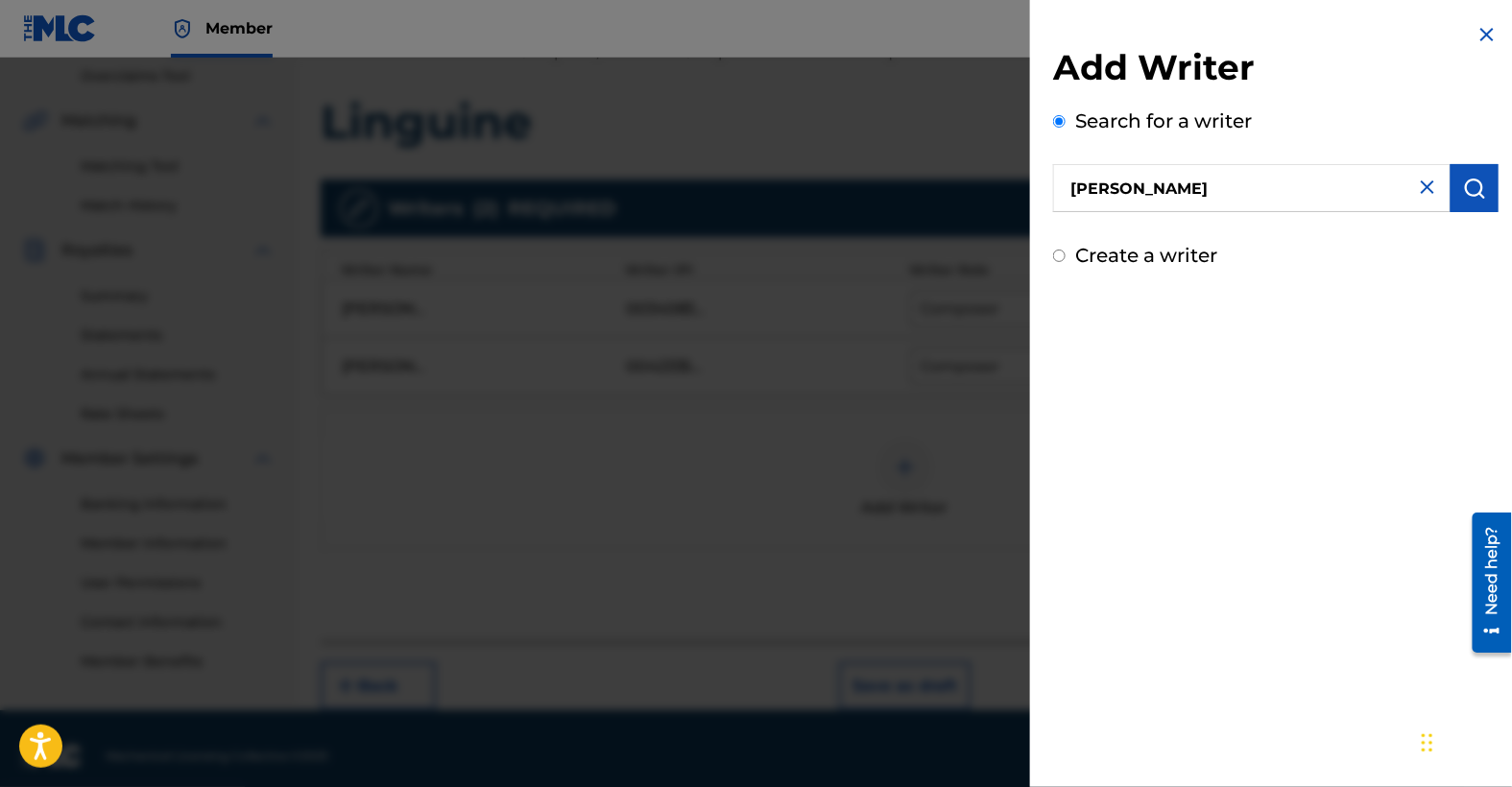
click at [1475, 189] on img "submit" at bounding box center [1475, 188] width 23 height 23
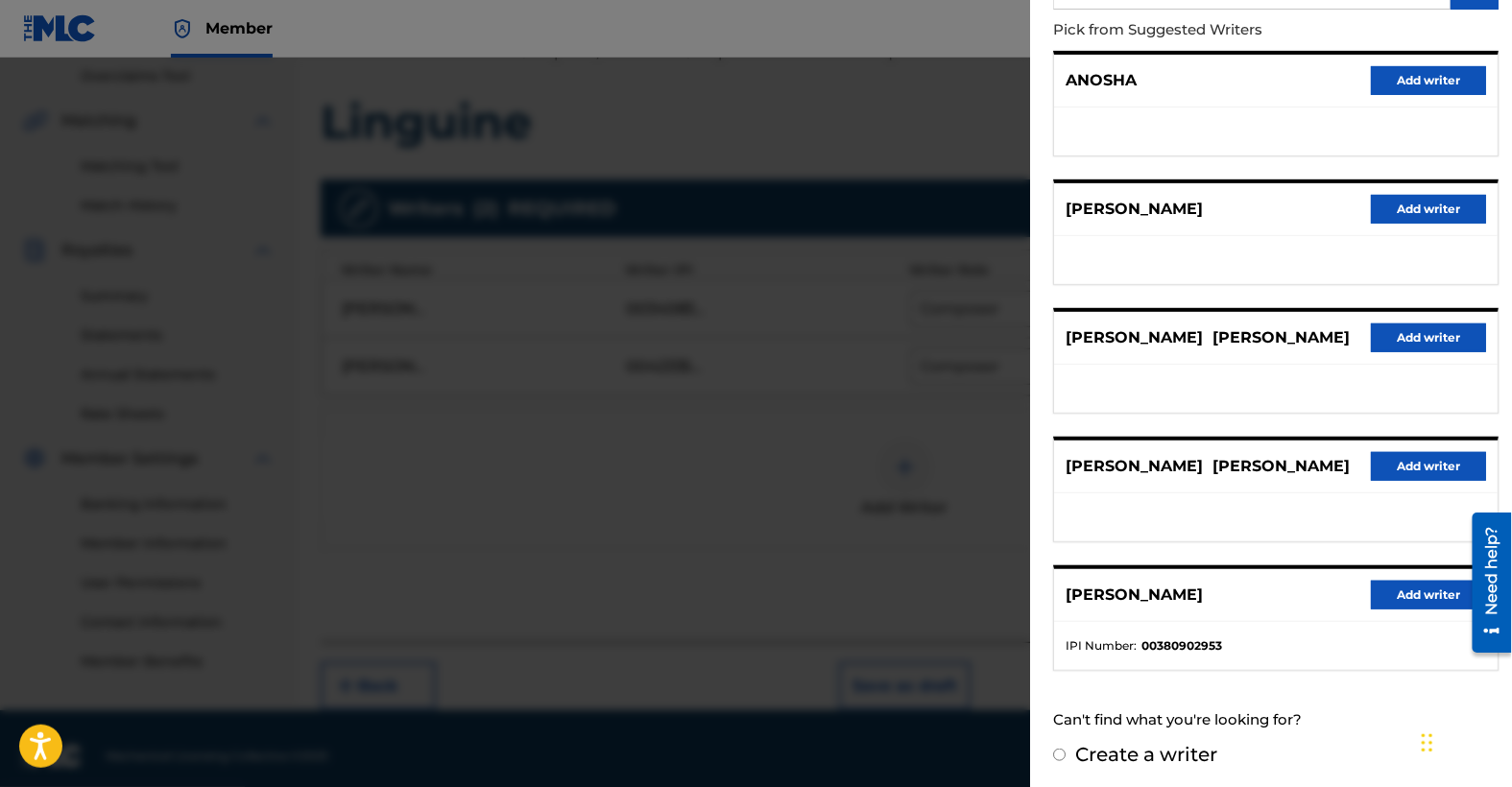
click at [1425, 591] on button "Add writer" at bounding box center [1429, 595] width 115 height 29
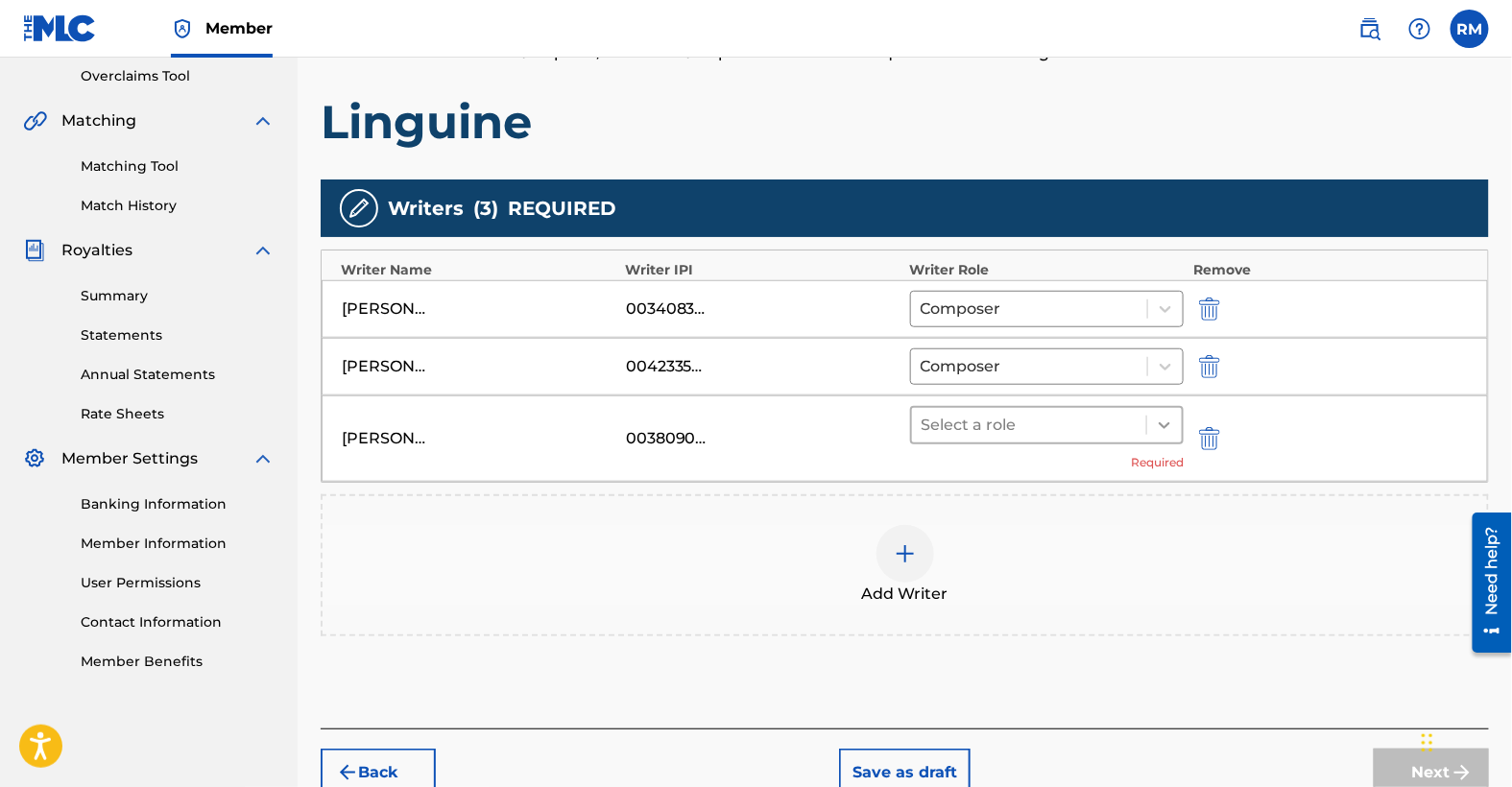
click at [1168, 422] on icon at bounding box center [1164, 425] width 12 height 7
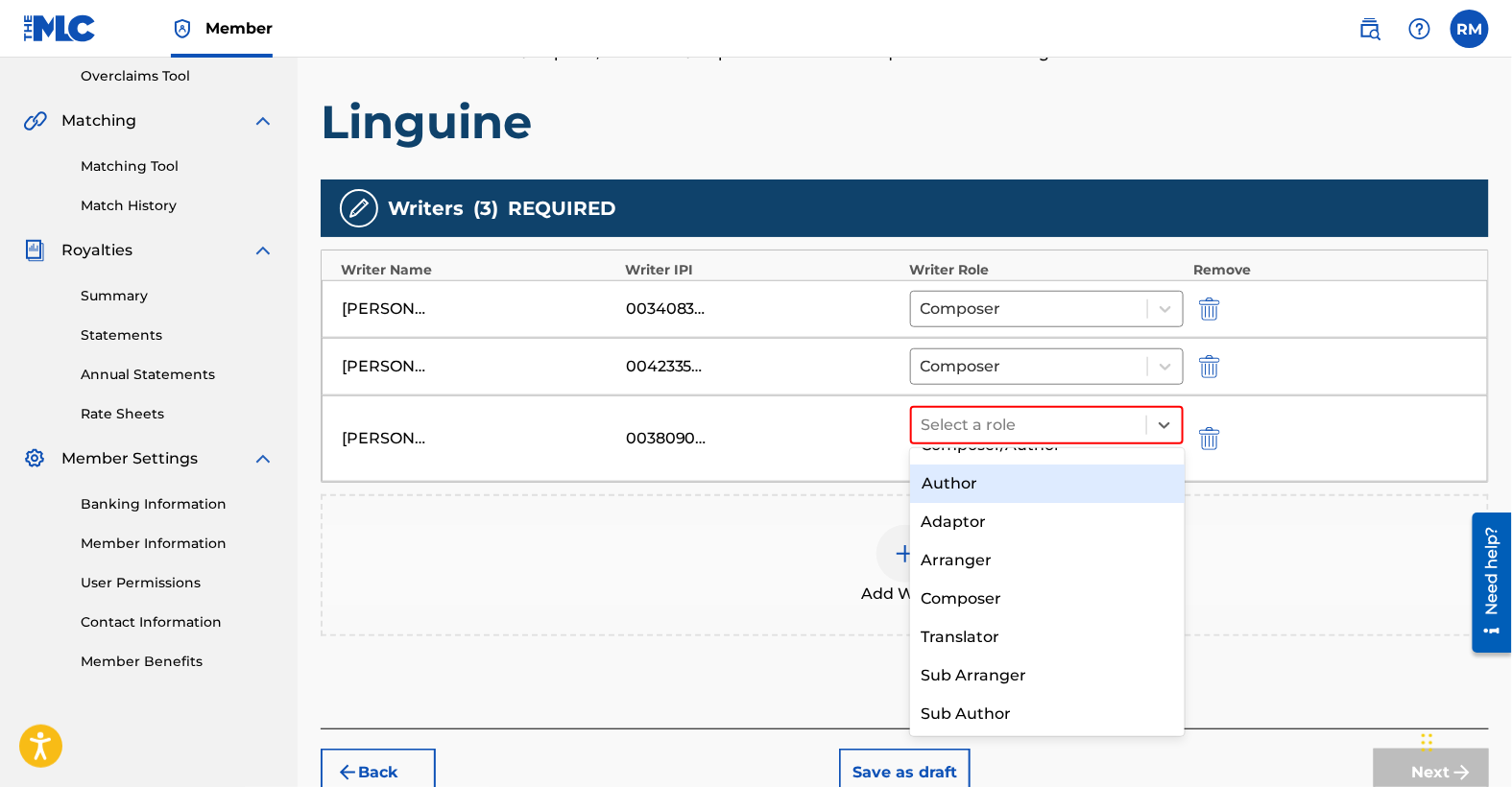
scroll to position [0, 0]
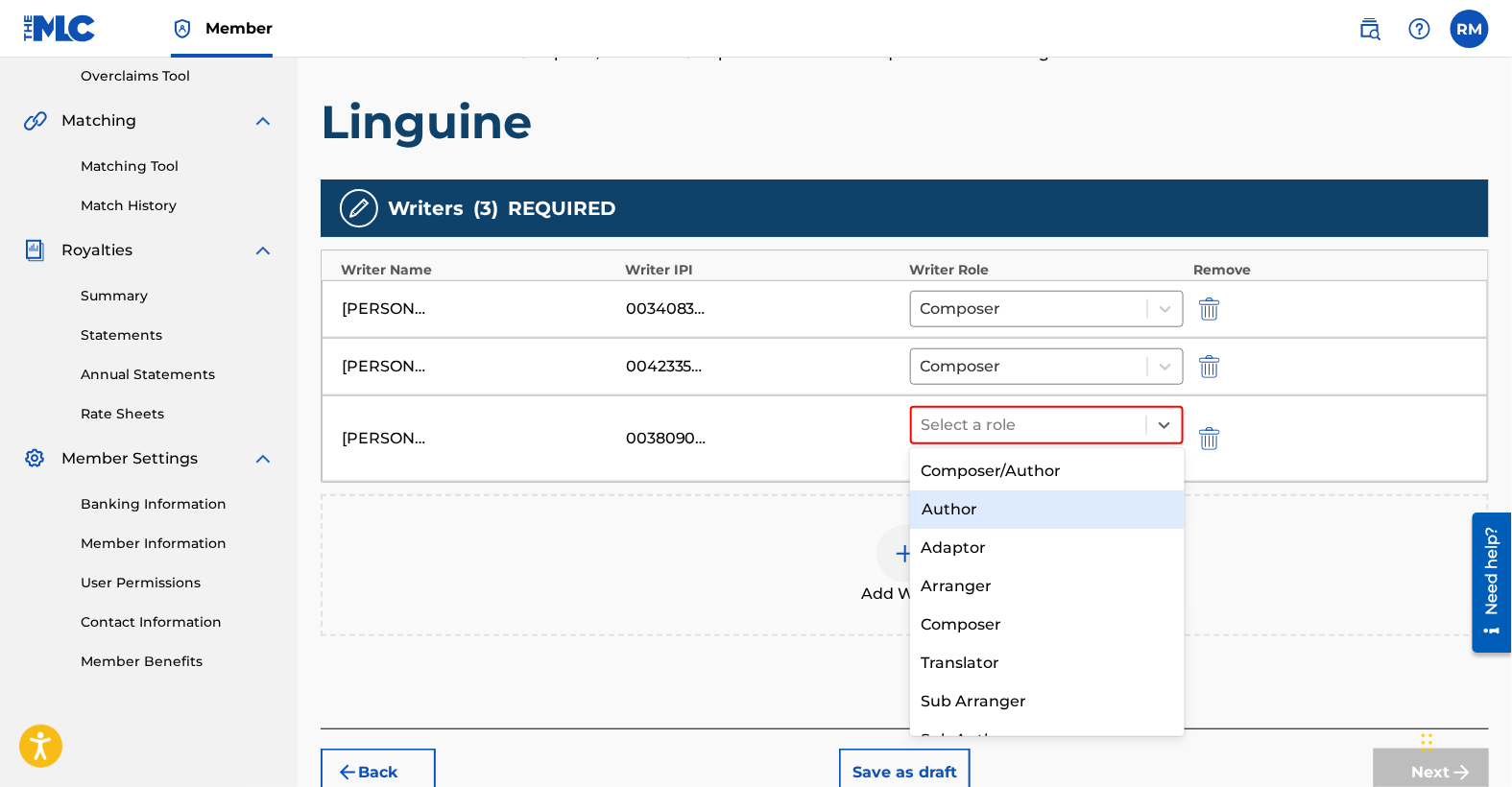
click at [955, 502] on div "Author" at bounding box center [1048, 510] width 275 height 39
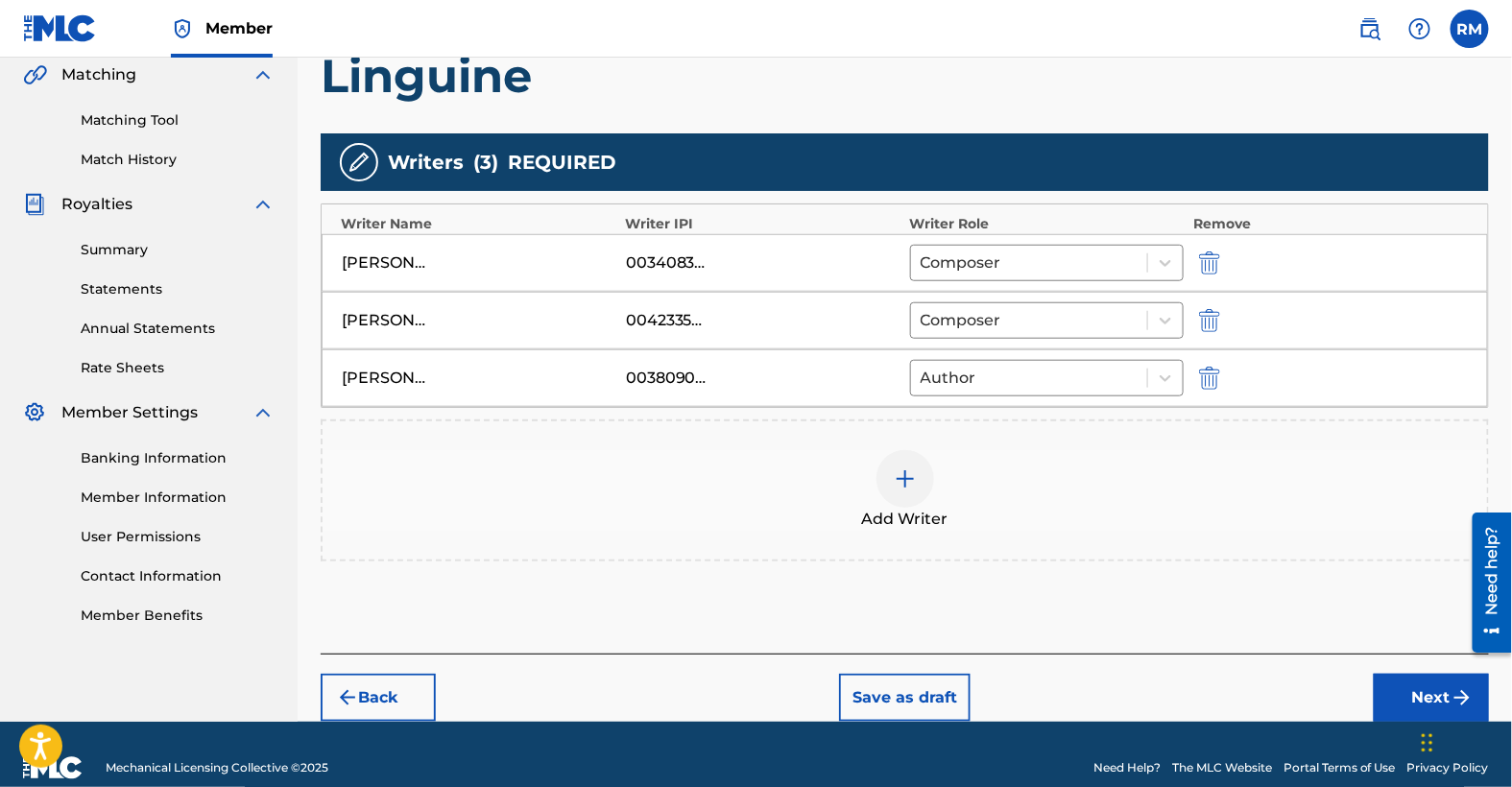
scroll to position [471, 0]
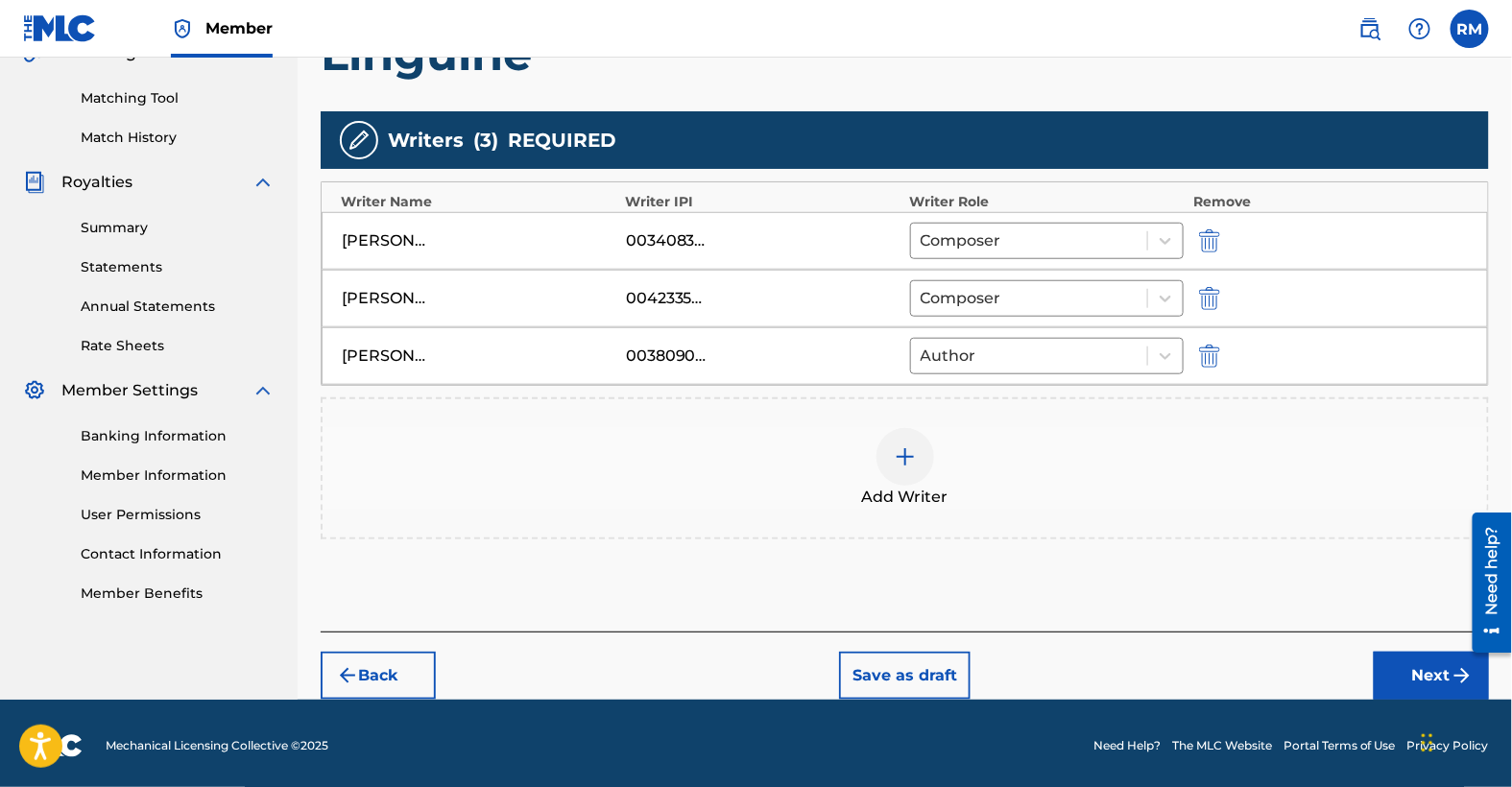
click at [1437, 670] on button "Next" at bounding box center [1432, 676] width 115 height 48
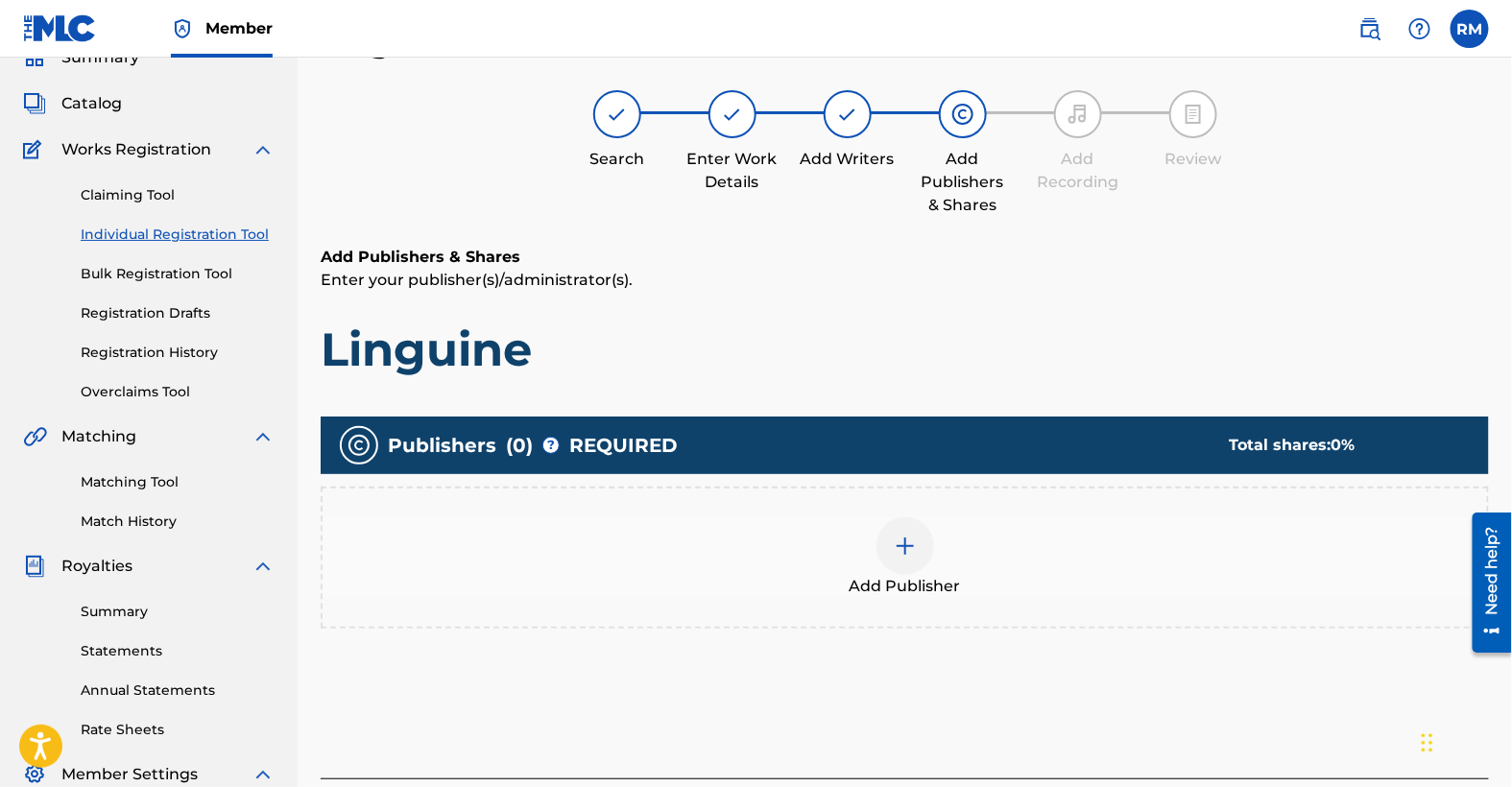
scroll to position [86, 0]
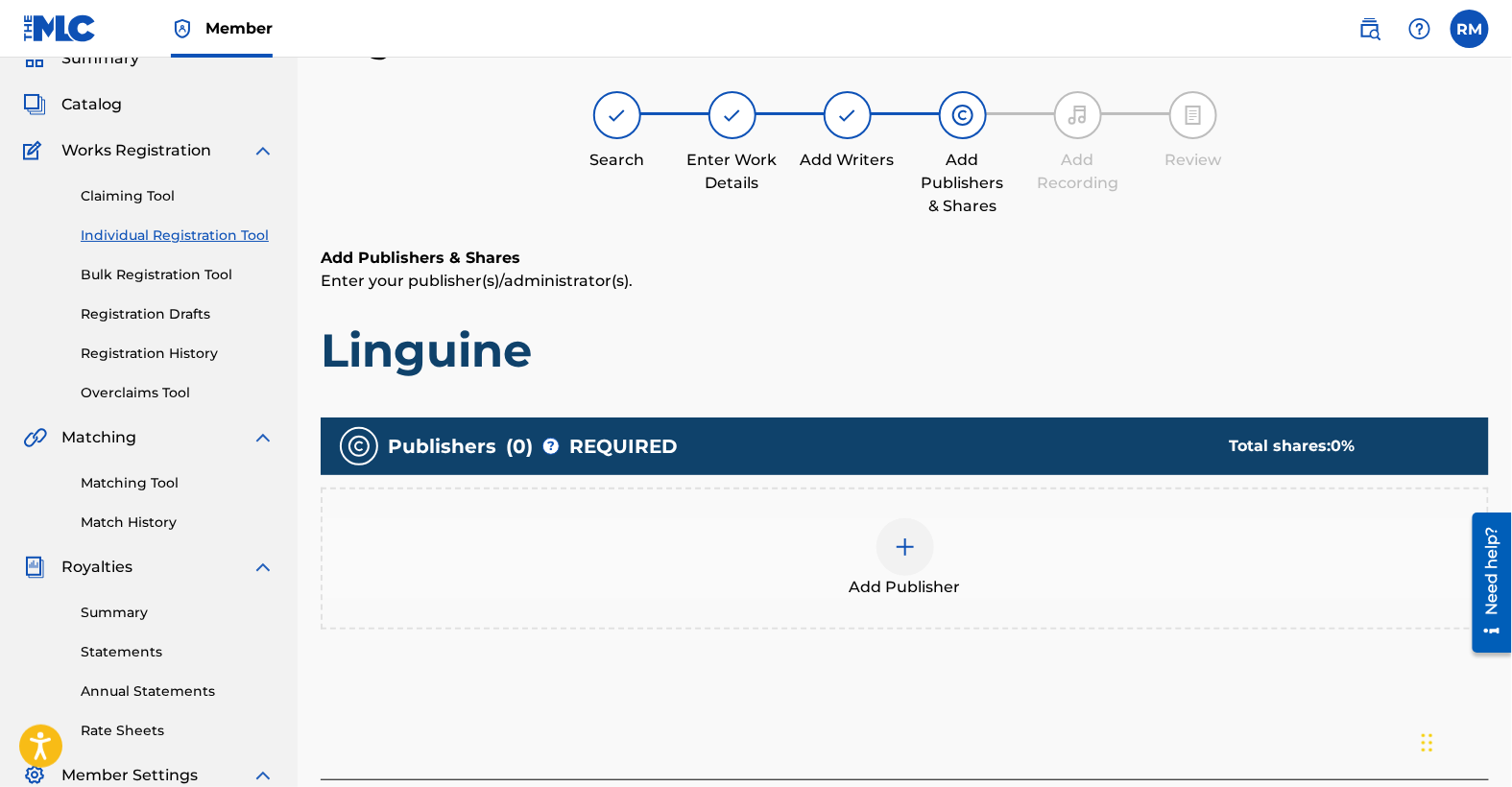
click at [909, 556] on img at bounding box center [906, 547] width 23 height 23
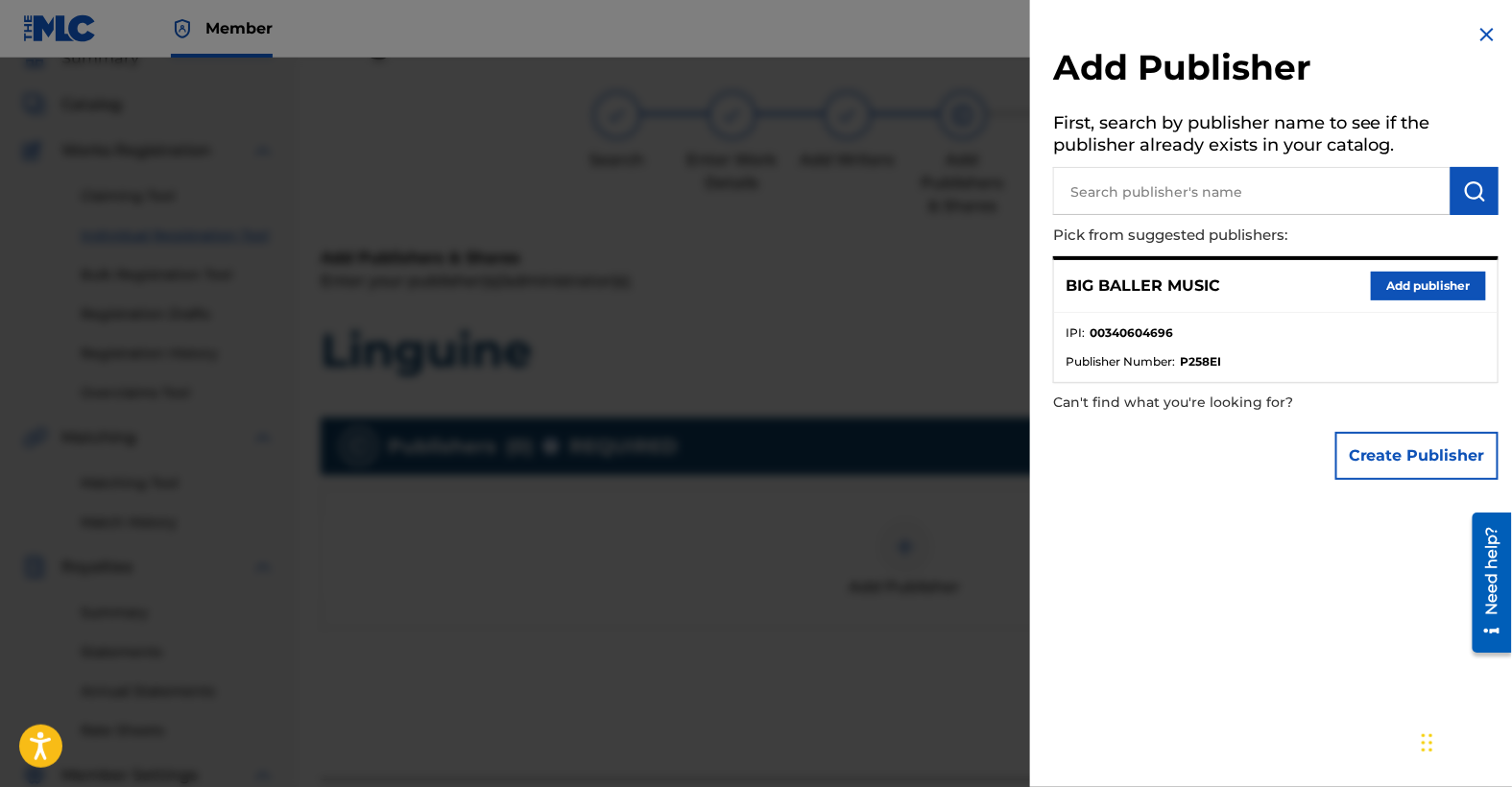
click at [1431, 283] on button "Add publisher" at bounding box center [1429, 287] width 115 height 29
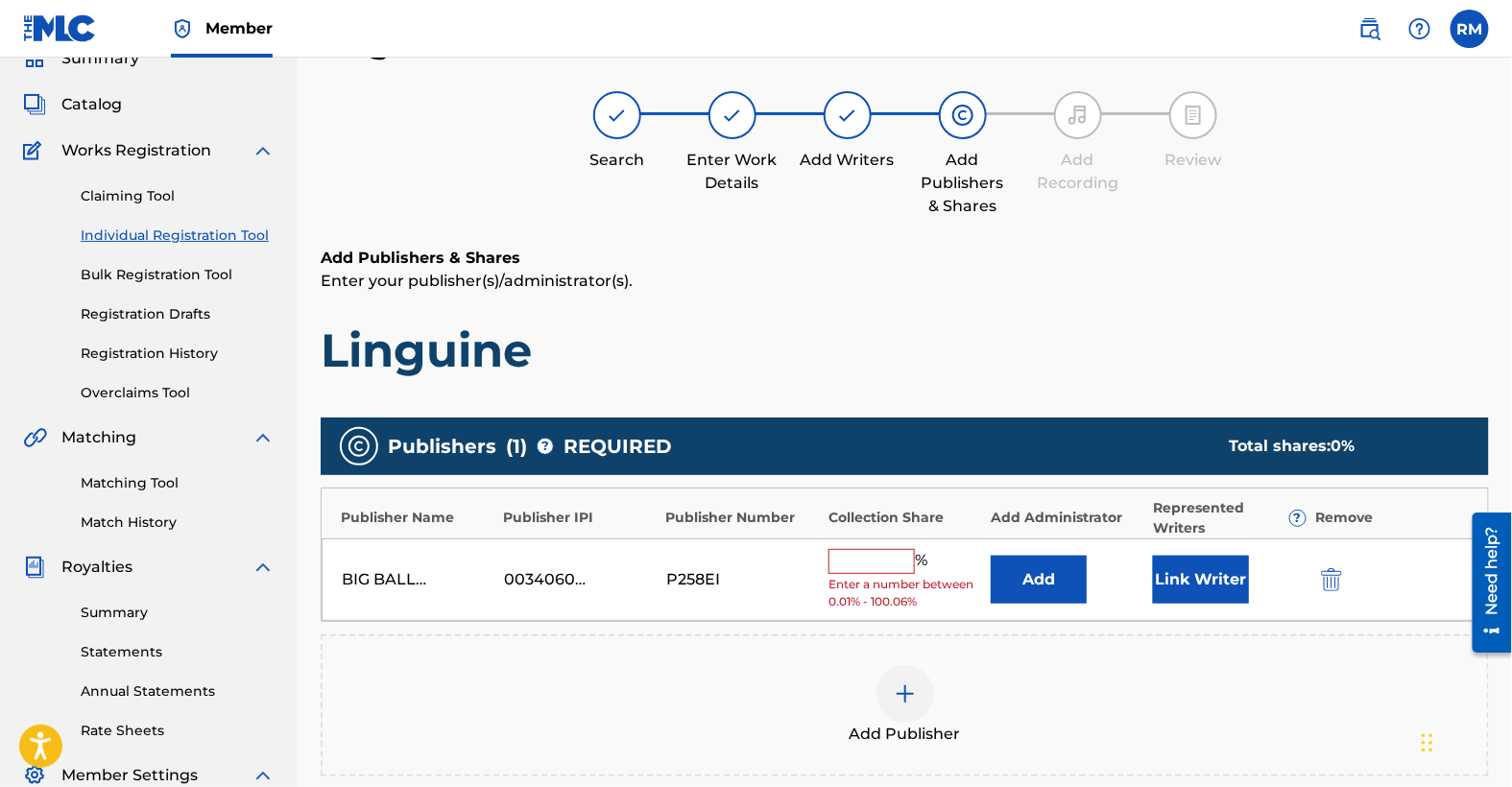
click at [881, 562] on input "text" at bounding box center [871, 561] width 86 height 25
type input "25"
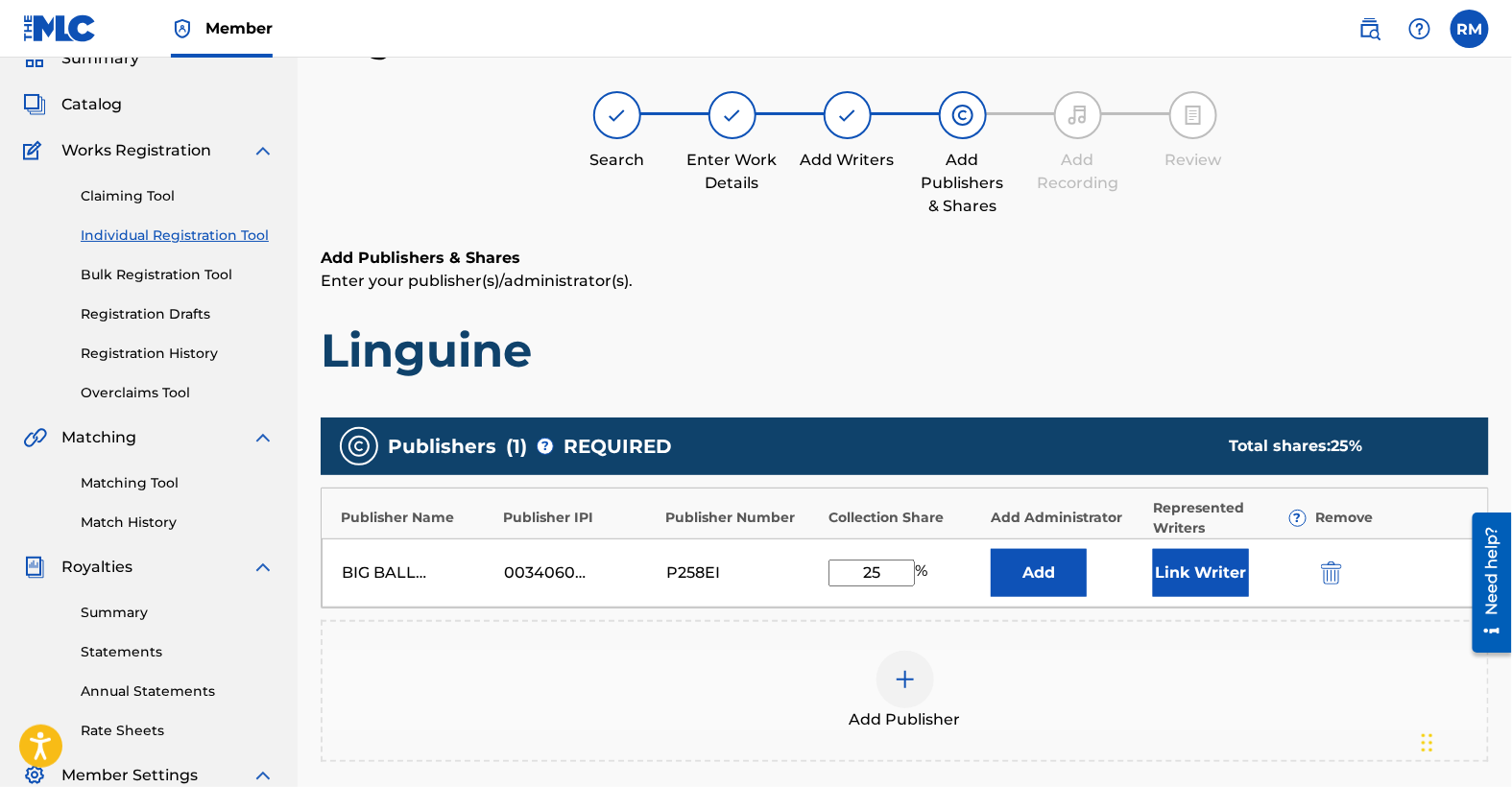
click at [1223, 569] on button "Link Writer" at bounding box center [1201, 573] width 96 height 48
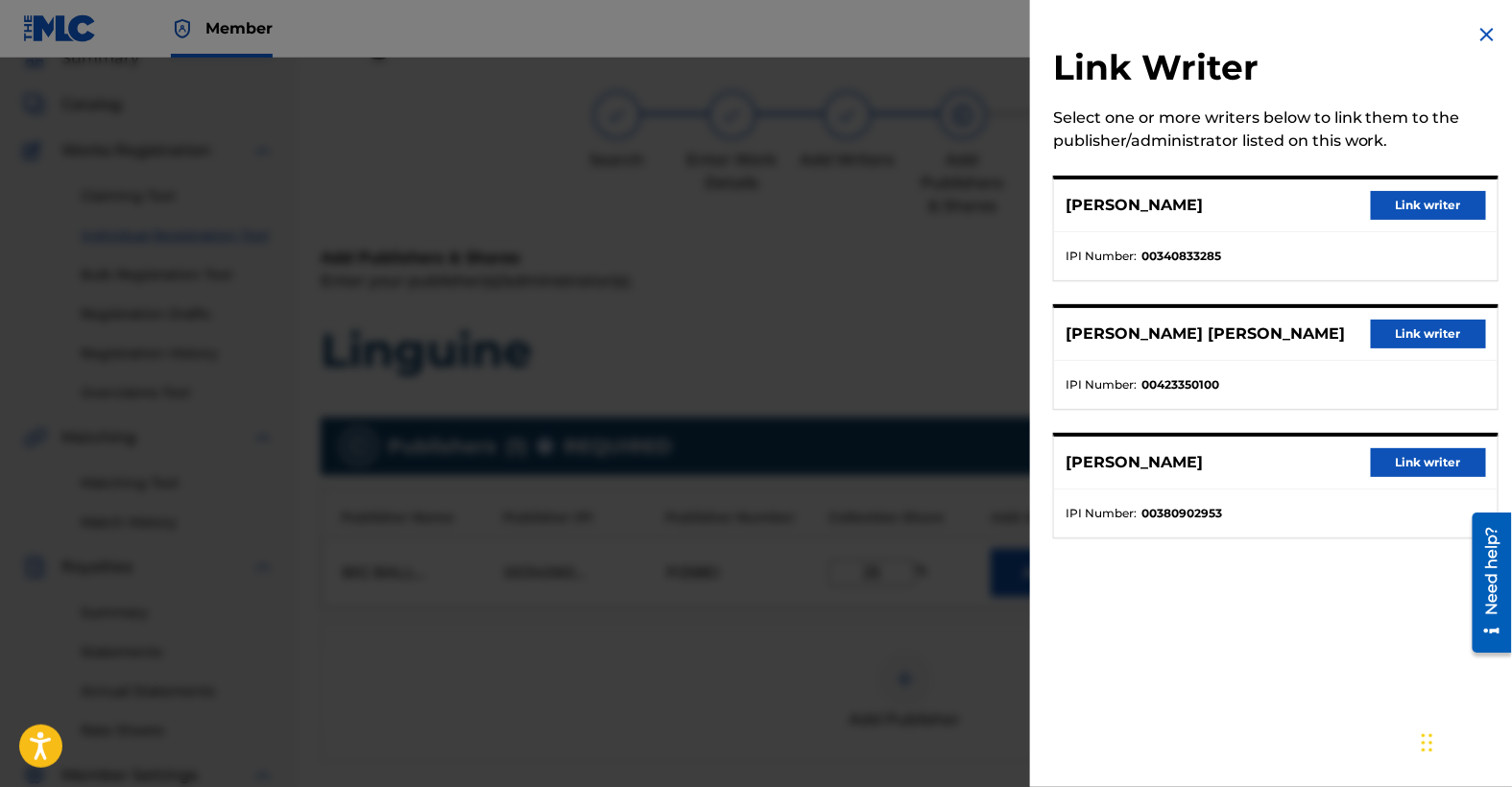
click at [1410, 203] on button "Link writer" at bounding box center [1429, 205] width 115 height 29
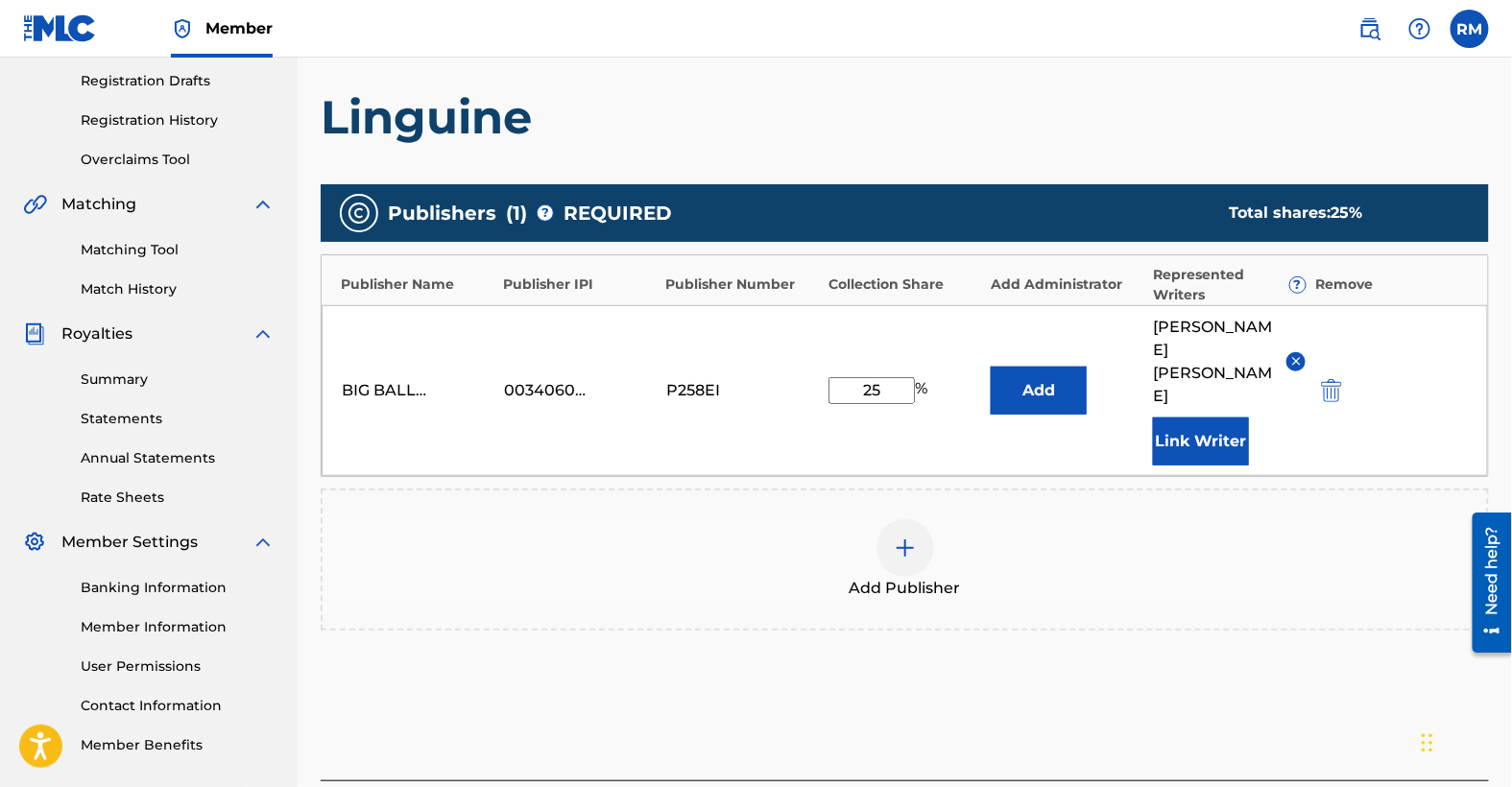
scroll to position [424, 0]
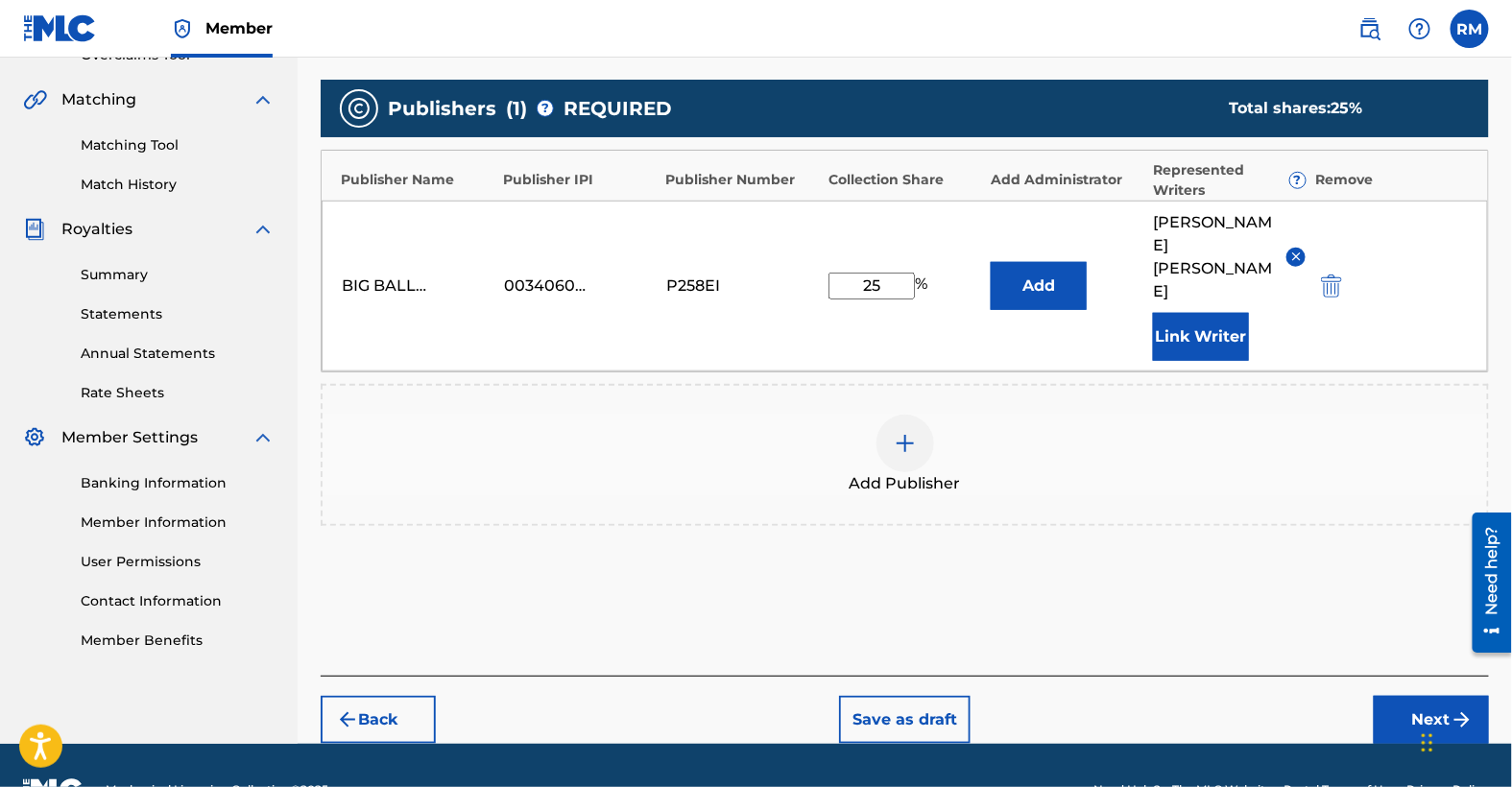
click at [905, 432] on img at bounding box center [906, 443] width 23 height 23
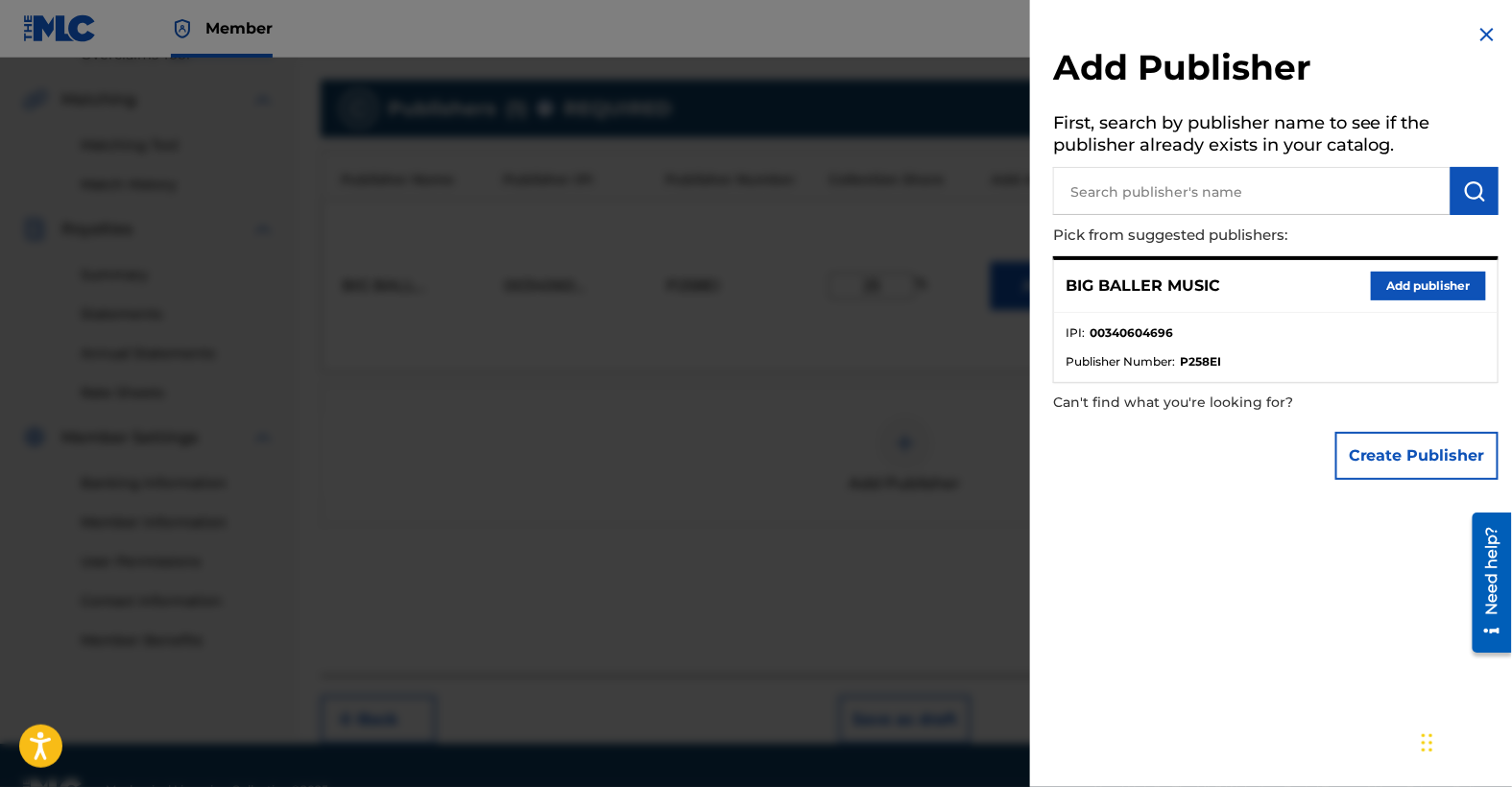
click at [1481, 32] on img at bounding box center [1488, 35] width 23 height 23
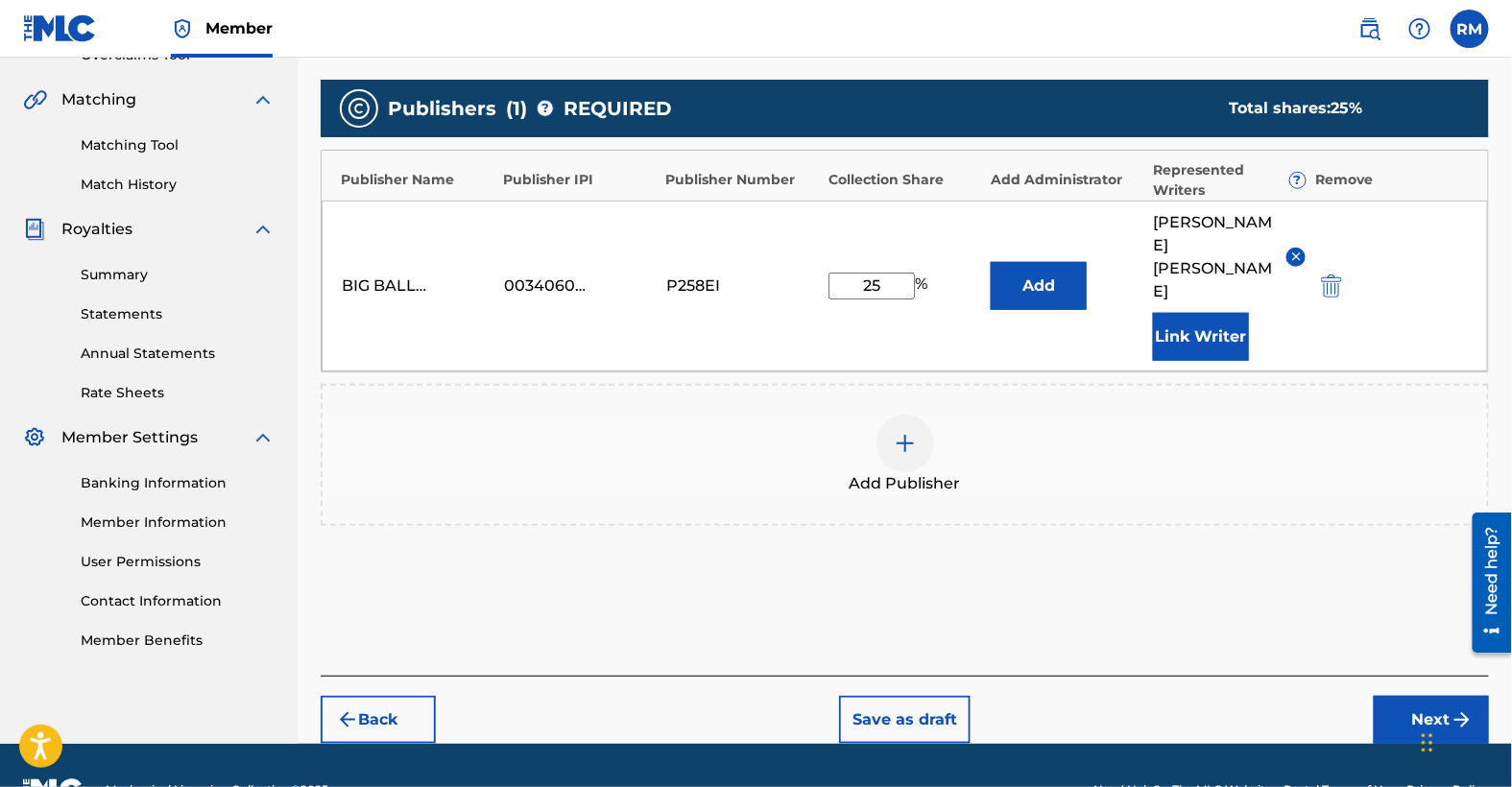
click at [1435, 696] on button "Next" at bounding box center [1432, 720] width 115 height 48
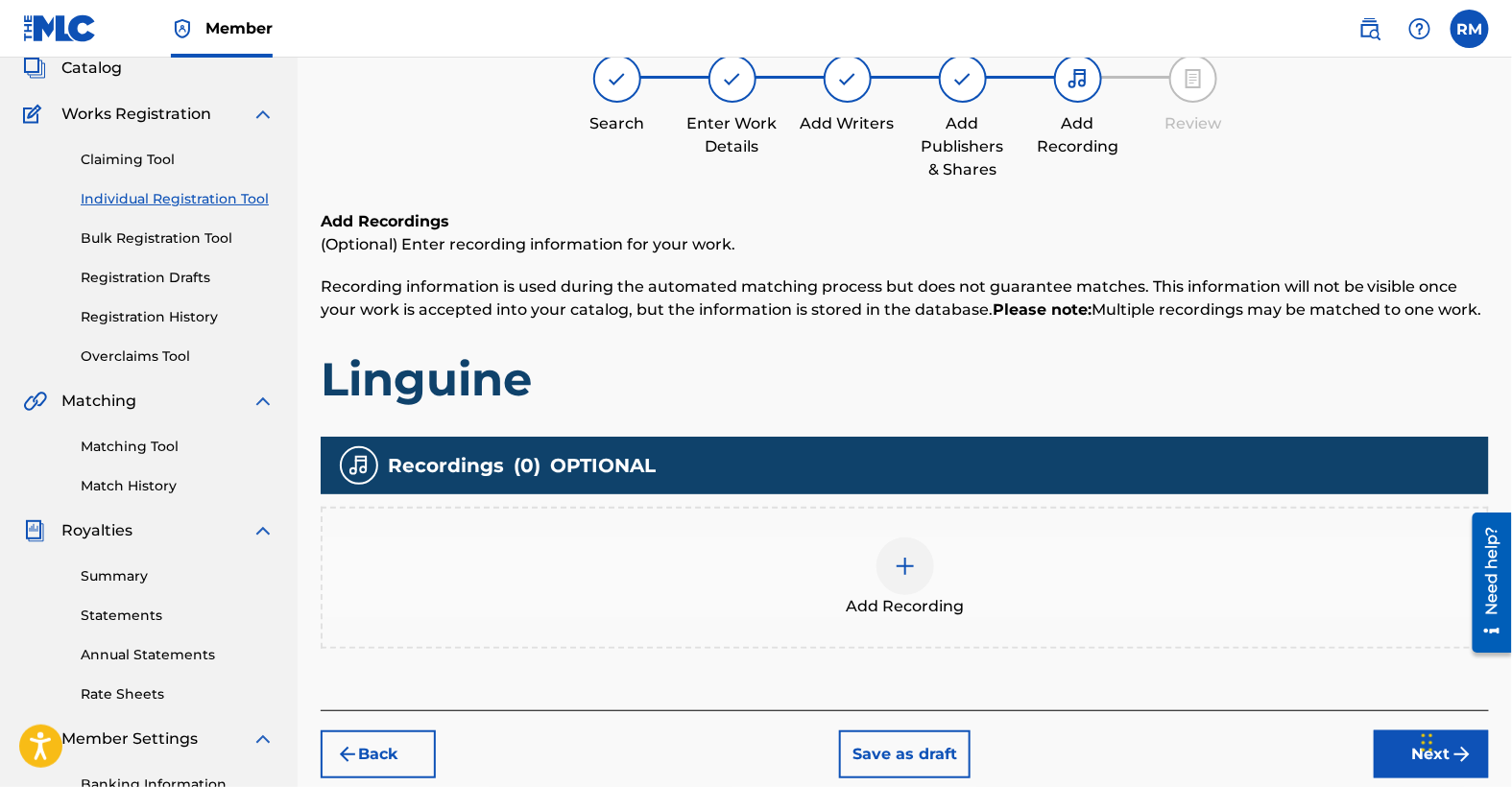
scroll to position [403, 0]
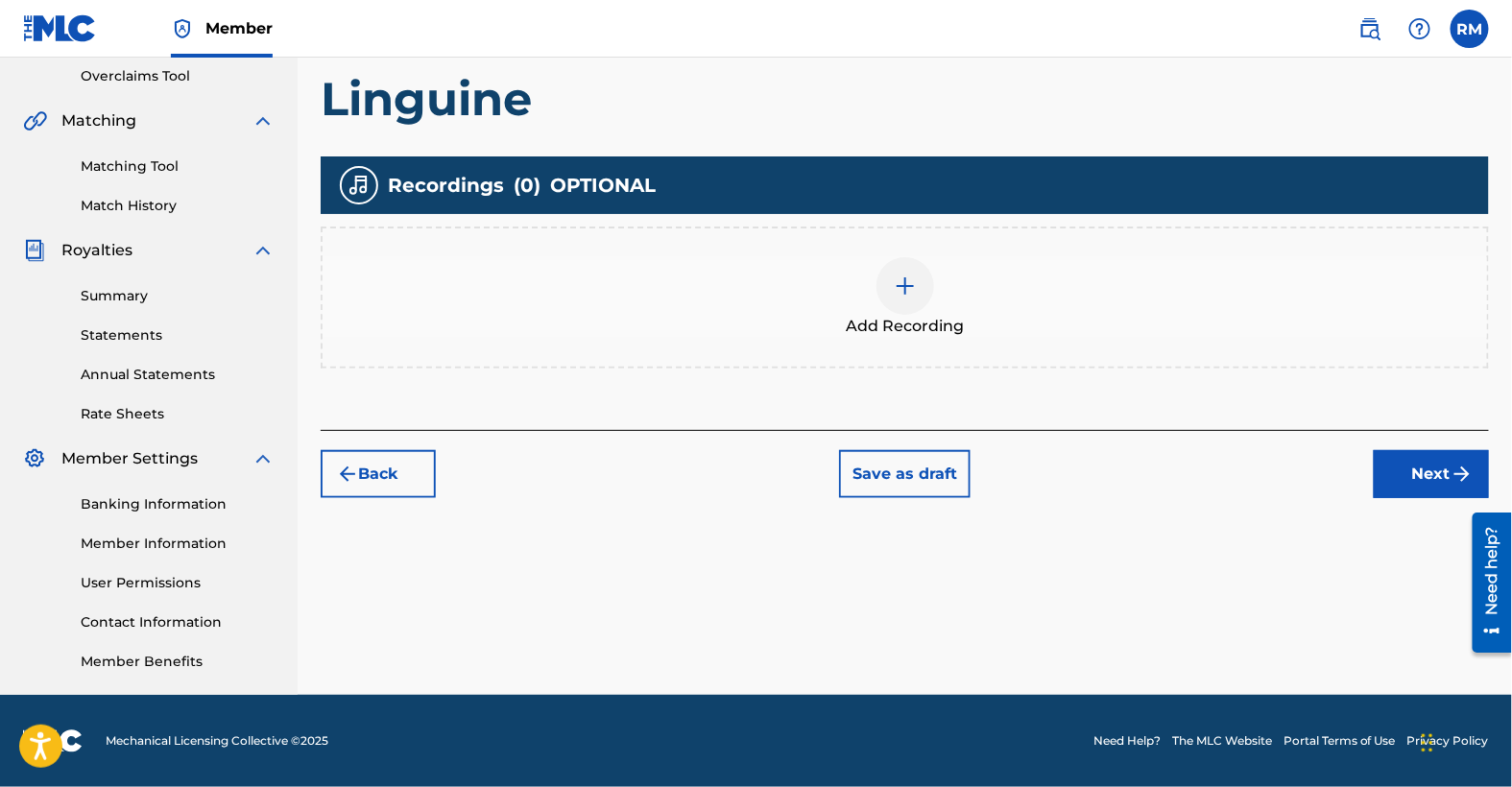
click at [906, 283] on img at bounding box center [906, 287] width 23 height 23
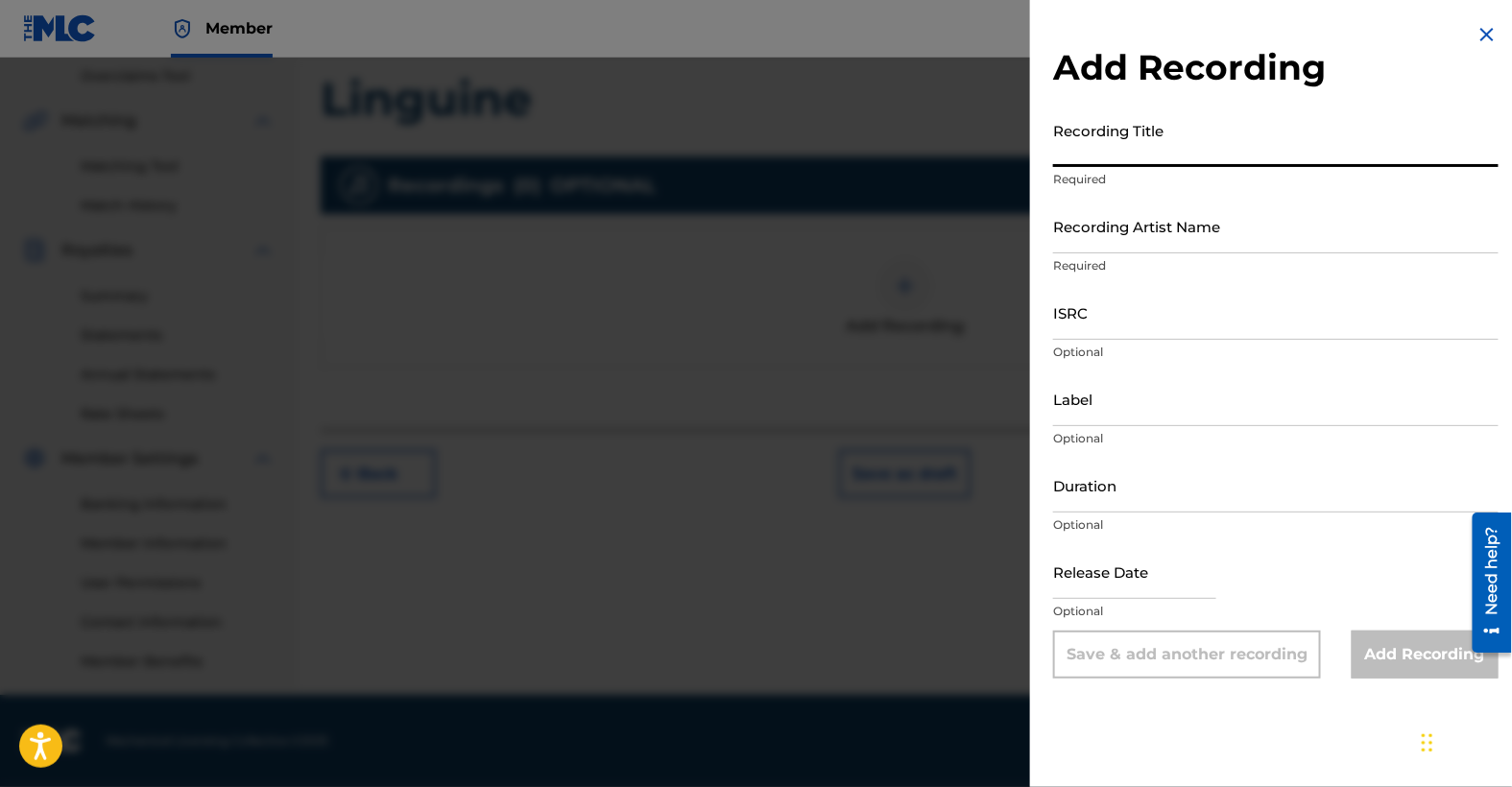
click at [1120, 146] on input "Recording Title" at bounding box center [1276, 139] width 446 height 55
type input "Linguini"
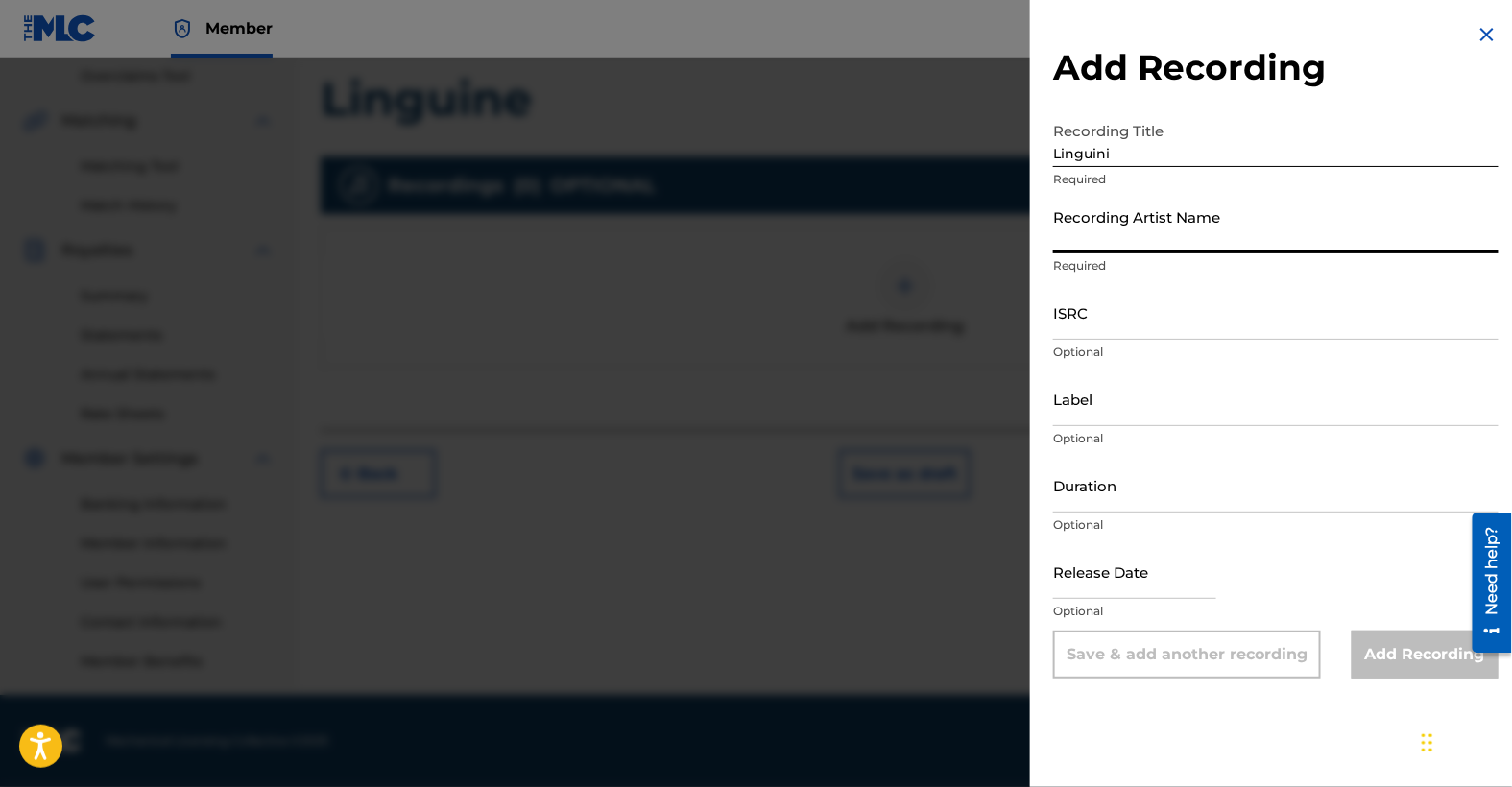
click at [1159, 242] on input "Recording Artist Name" at bounding box center [1276, 226] width 446 height 55
type input "[PERSON_NAME]"
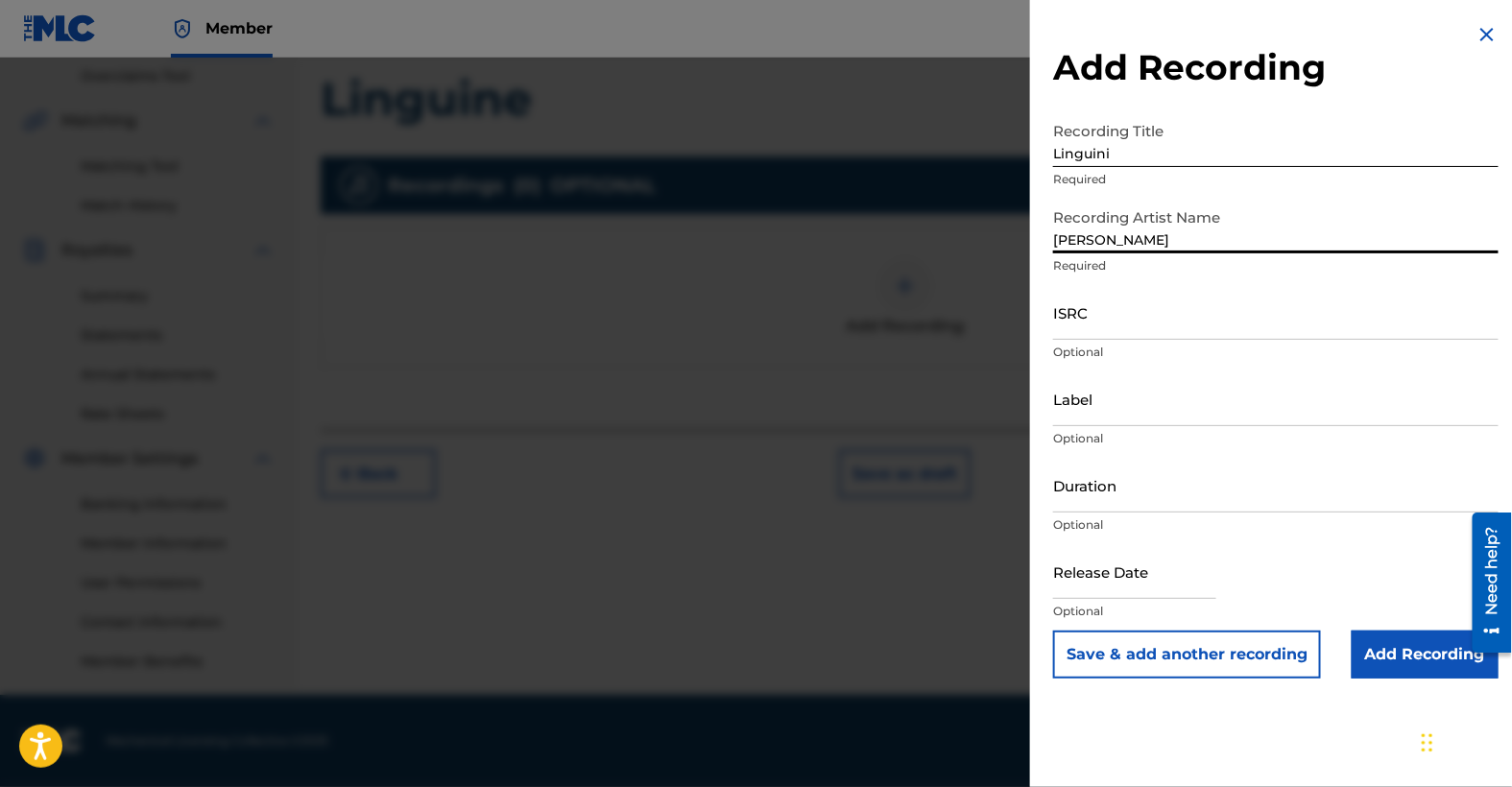
click at [1120, 324] on input "ISRC" at bounding box center [1276, 312] width 446 height 55
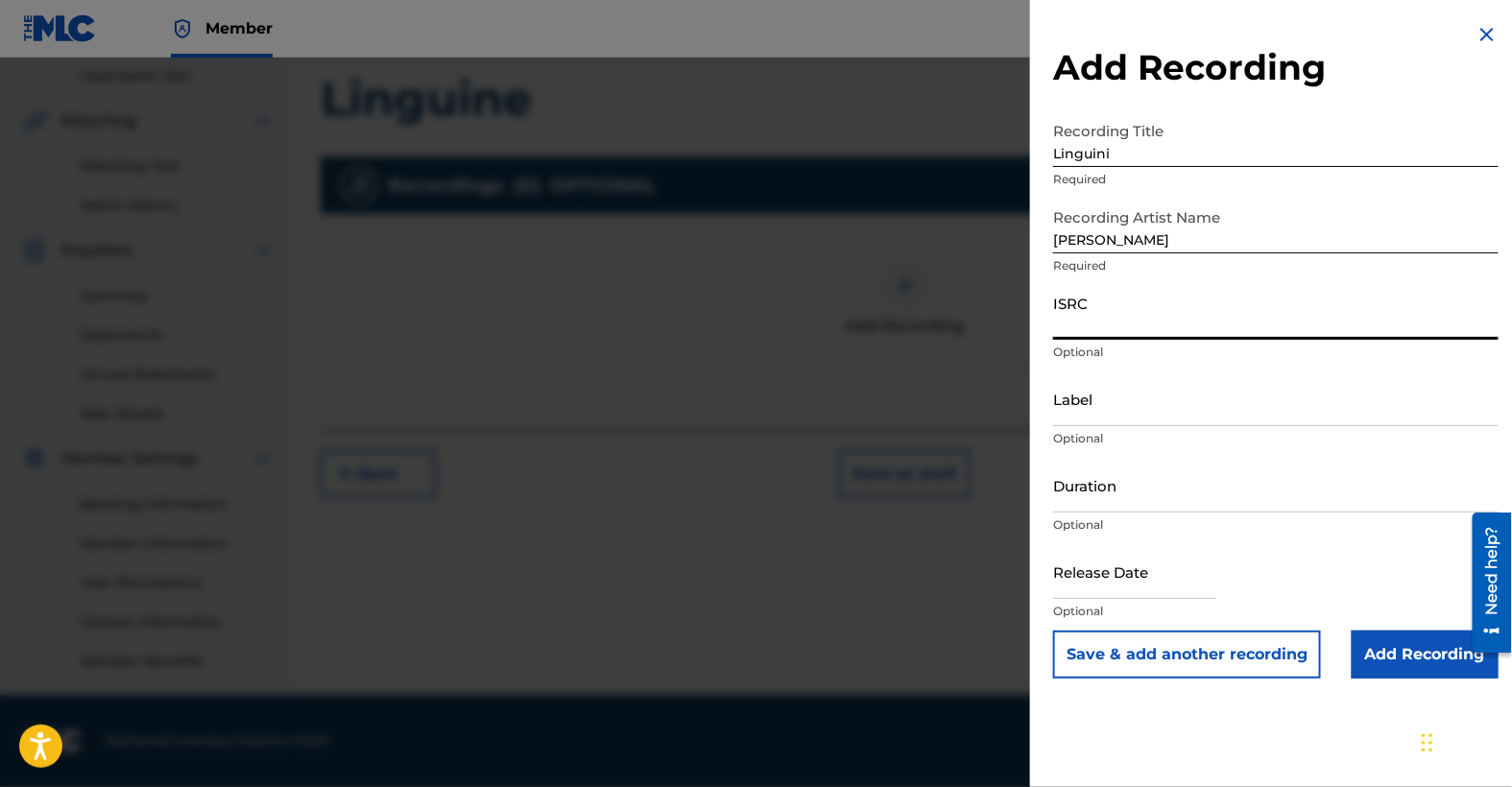
paste input "QT4LE2500001"
type input "QT4LE2500001"
click at [1105, 405] on input "Label" at bounding box center [1276, 399] width 446 height 55
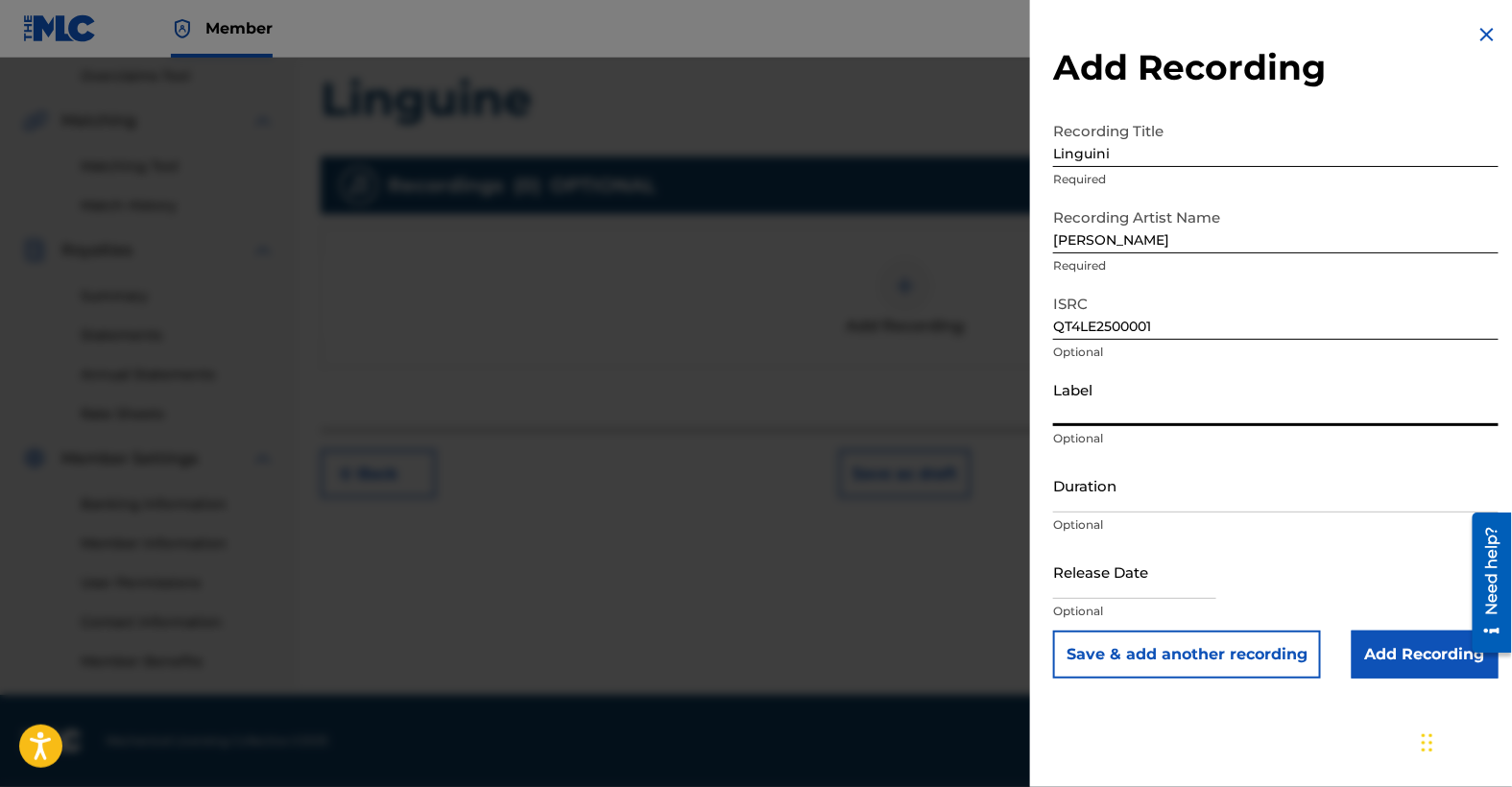
type input "Da Good Fellaz Music"
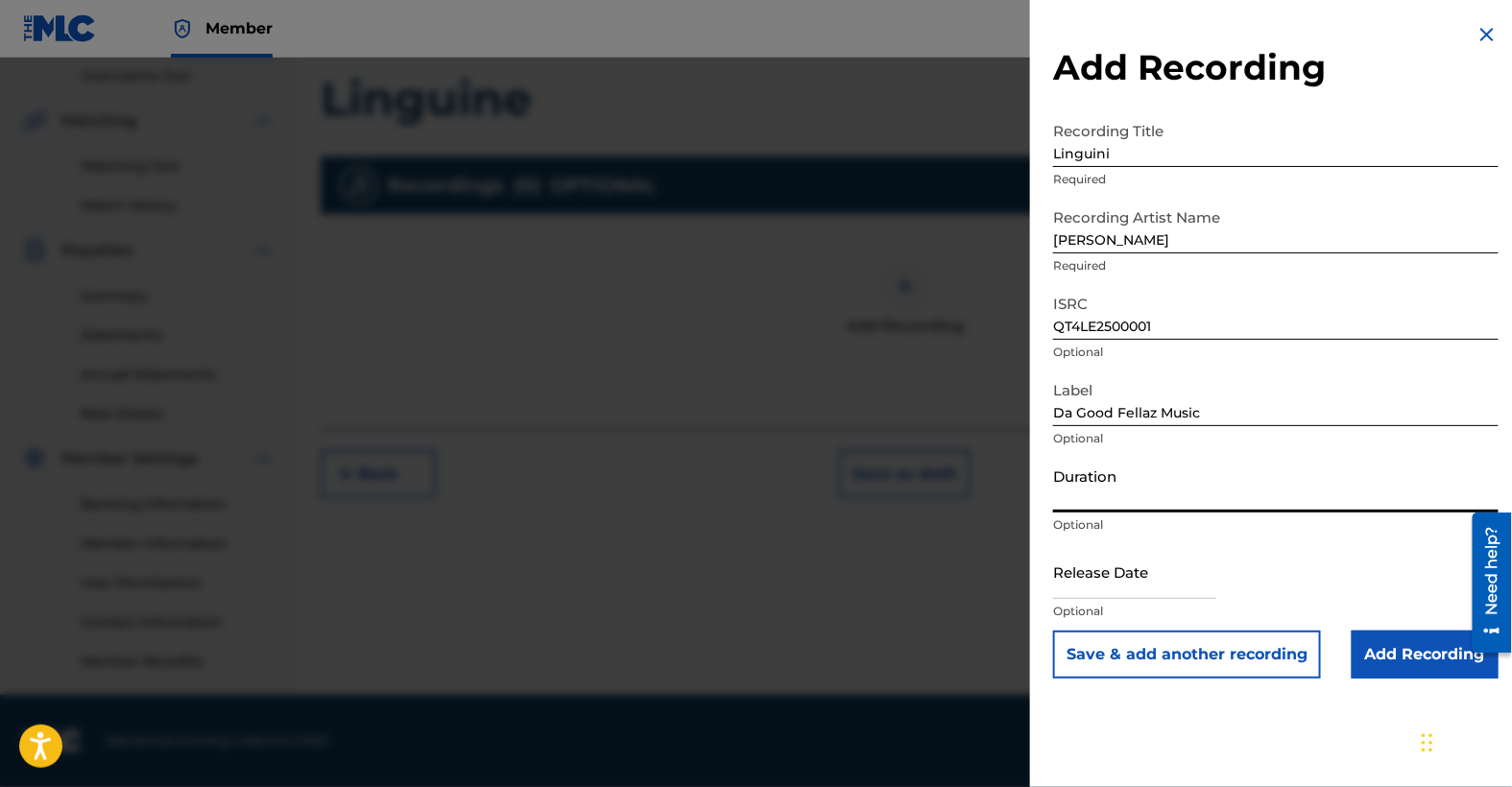
click at [1107, 491] on input "Duration" at bounding box center [1276, 485] width 446 height 55
type input "02:56"
click at [1113, 580] on input "text" at bounding box center [1134, 571] width 164 height 55
select select "8"
select select "2025"
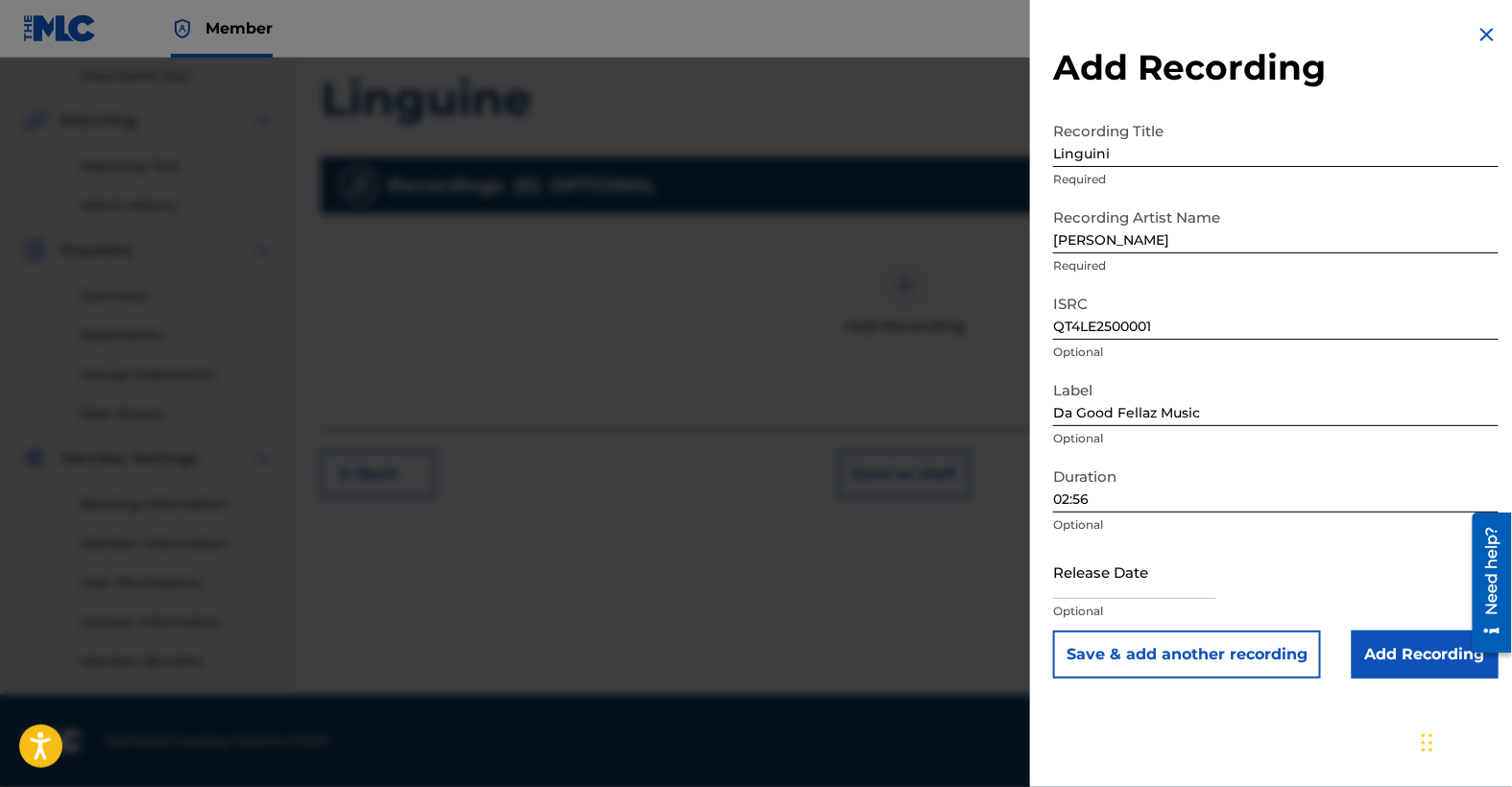
click at [1272, 672] on button "Save & add another recording" at bounding box center [1187, 654] width 268 height 48
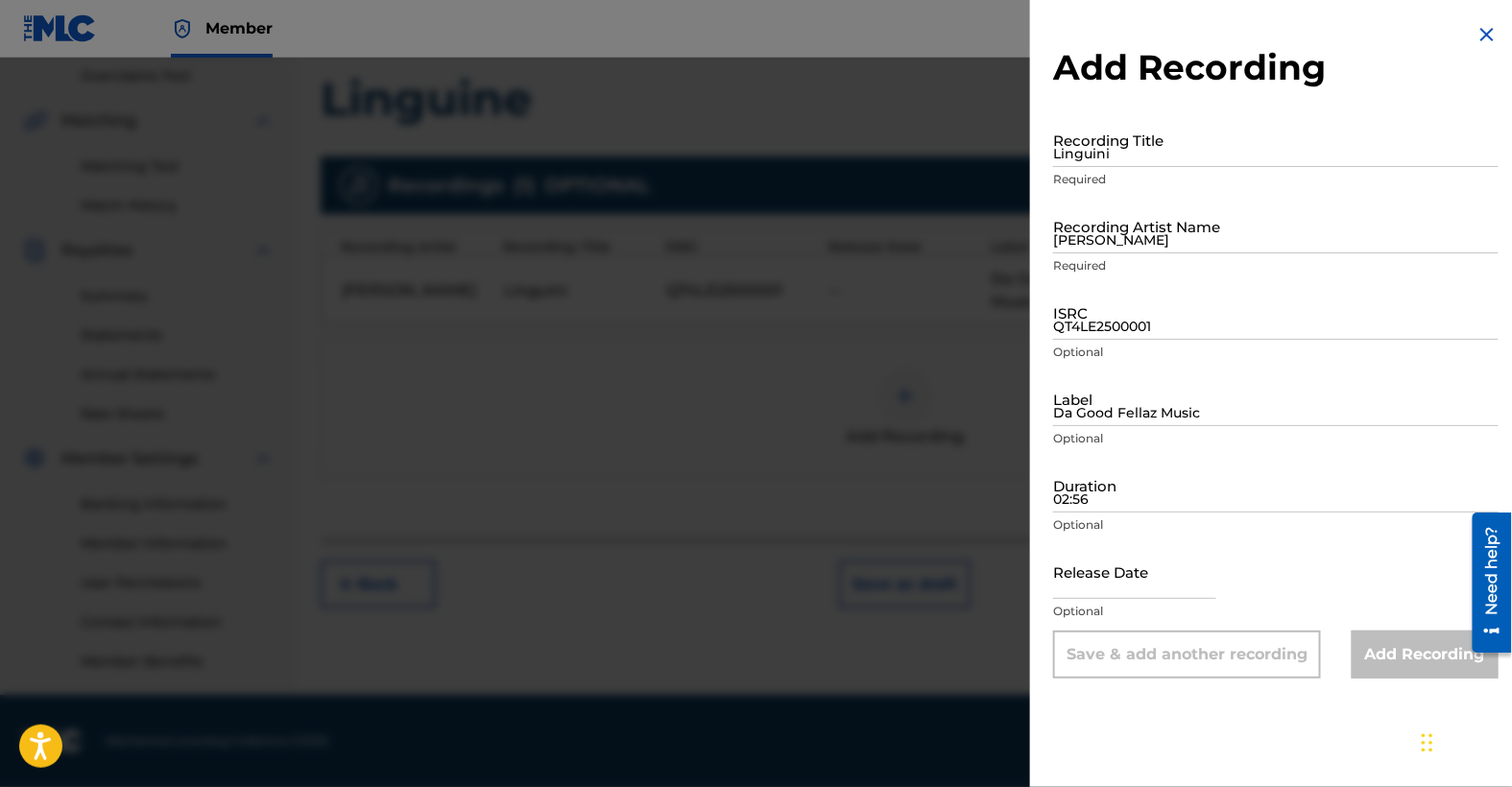
click at [1483, 38] on img at bounding box center [1488, 35] width 23 height 23
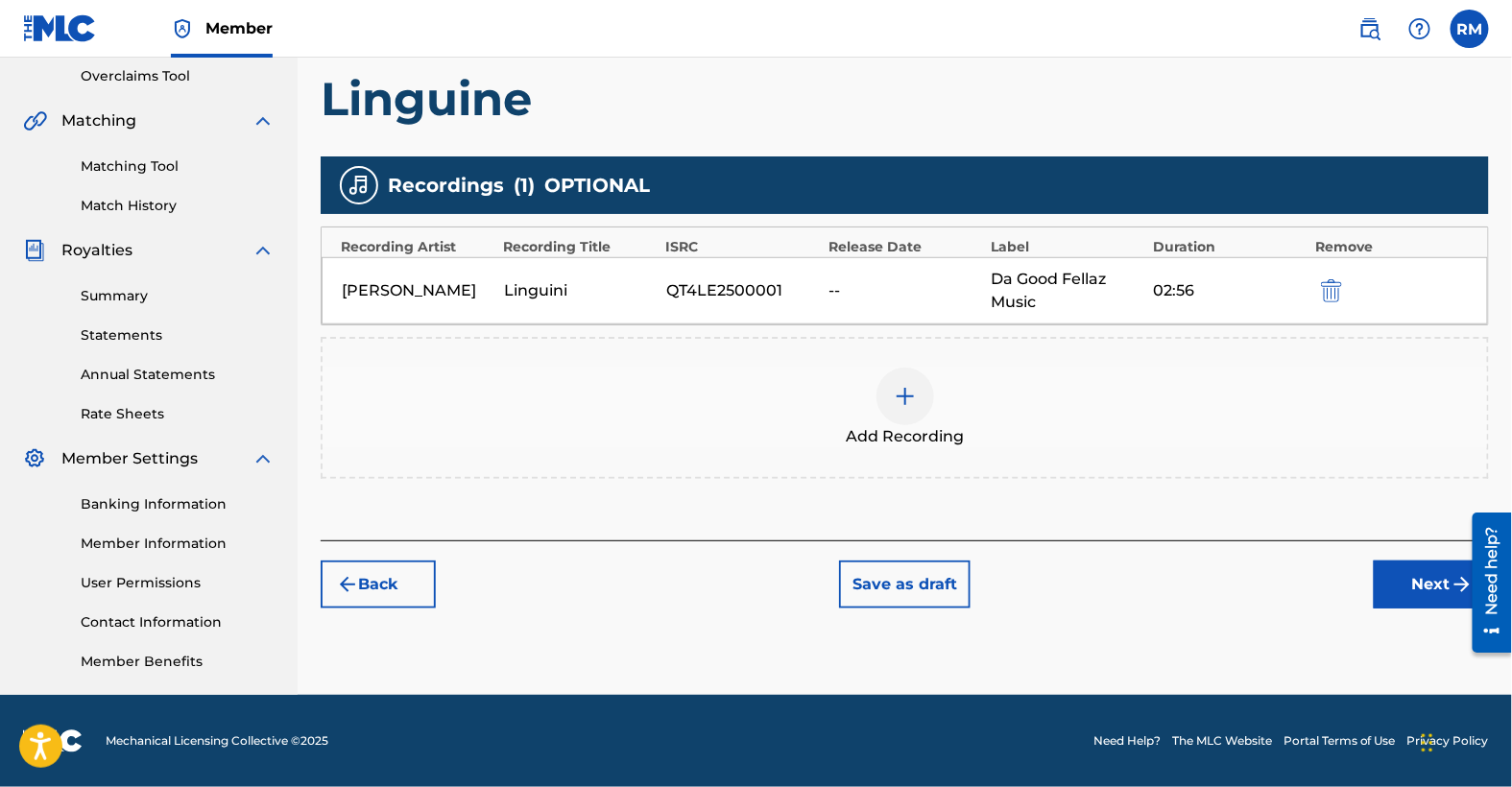
click at [417, 299] on div "[PERSON_NAME]" at bounding box center [418, 290] width 153 height 23
click at [706, 289] on div "QT4LE2500001" at bounding box center [743, 290] width 153 height 23
click at [826, 281] on div "[PERSON_NAME] Linguini QT4LE2500001 -- Da Good Fellaz Music 02:56" at bounding box center [905, 290] width 1166 height 67
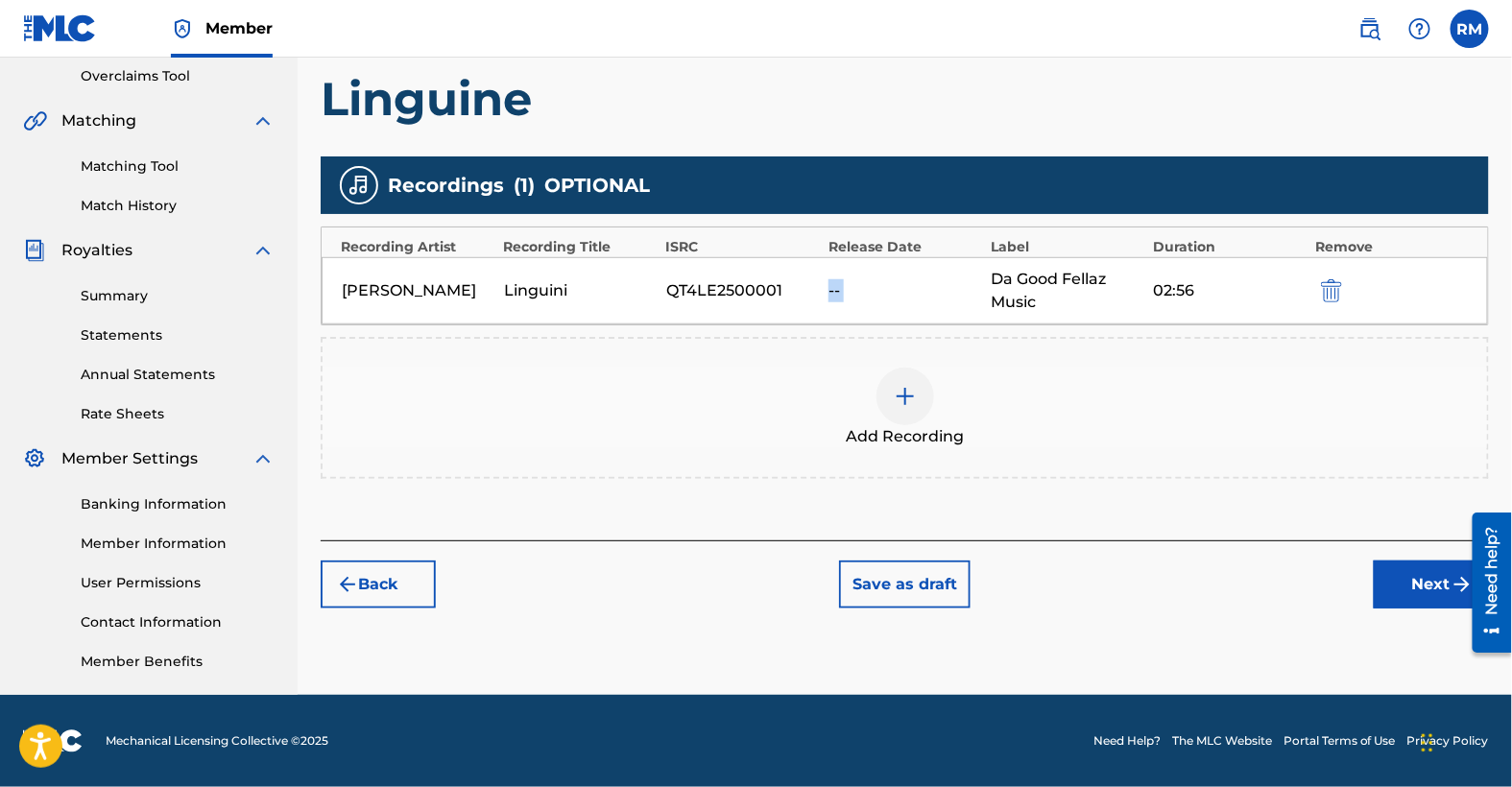
click at [826, 281] on div "[PERSON_NAME] Linguini QT4LE2500001 -- Da Good Fellaz Music 02:56" at bounding box center [905, 290] width 1166 height 67
click at [897, 279] on div "--" at bounding box center [905, 290] width 153 height 23
click at [1336, 288] on img "submit" at bounding box center [1332, 290] width 21 height 23
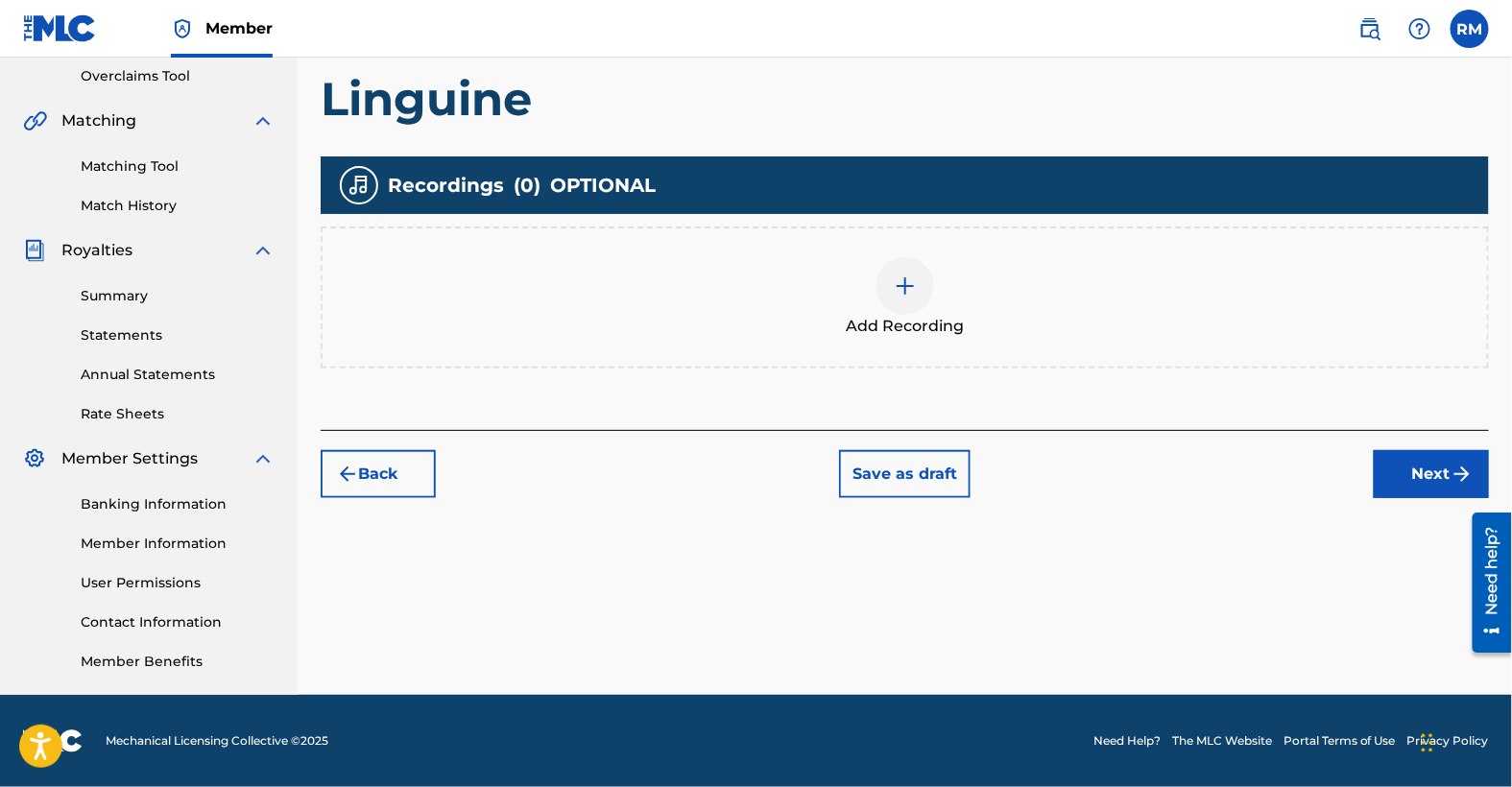
click at [906, 288] on img at bounding box center [906, 287] width 23 height 23
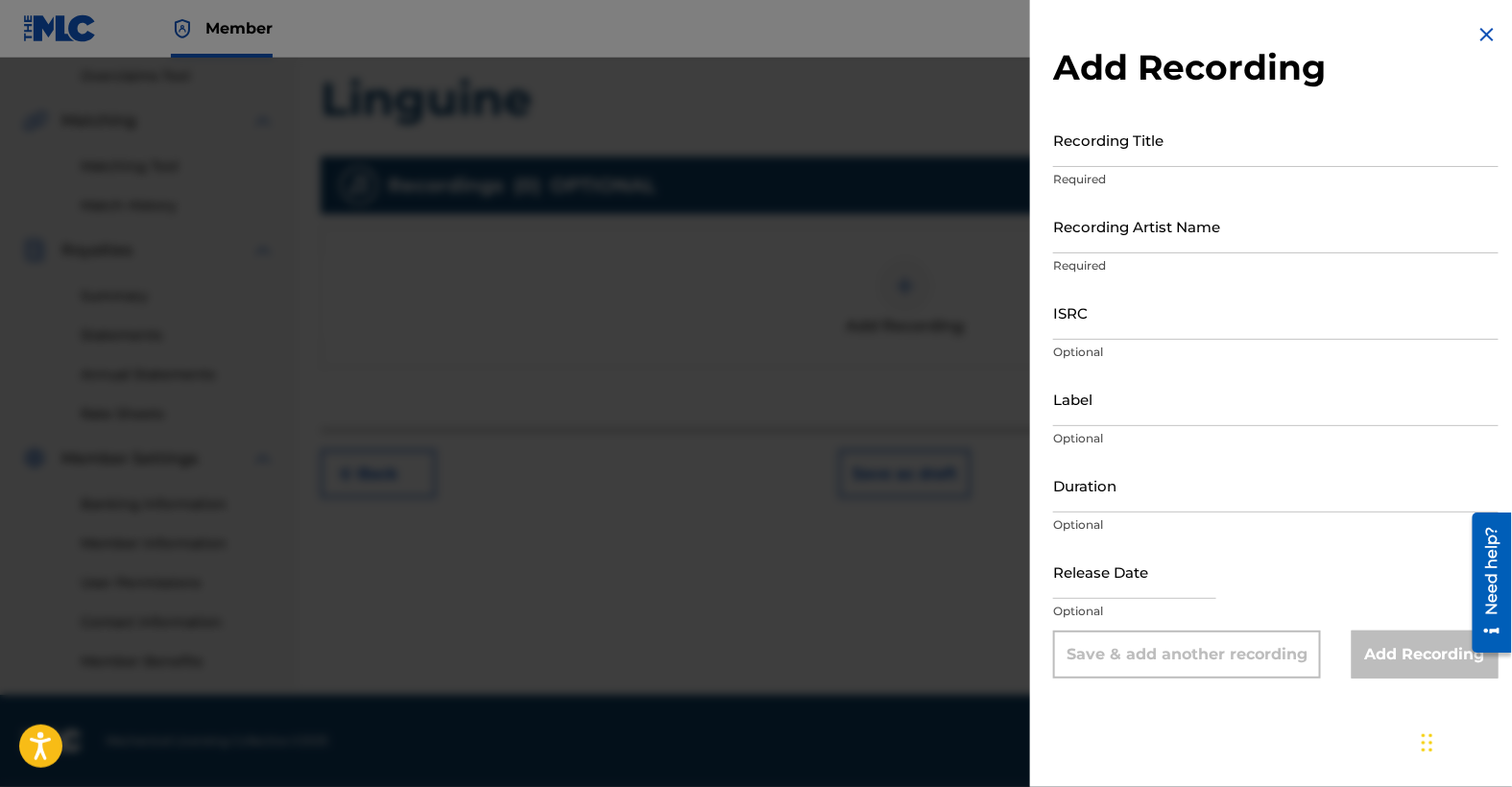
click at [1123, 151] on input "Recording Title" at bounding box center [1276, 139] width 446 height 55
type input "Linguine"
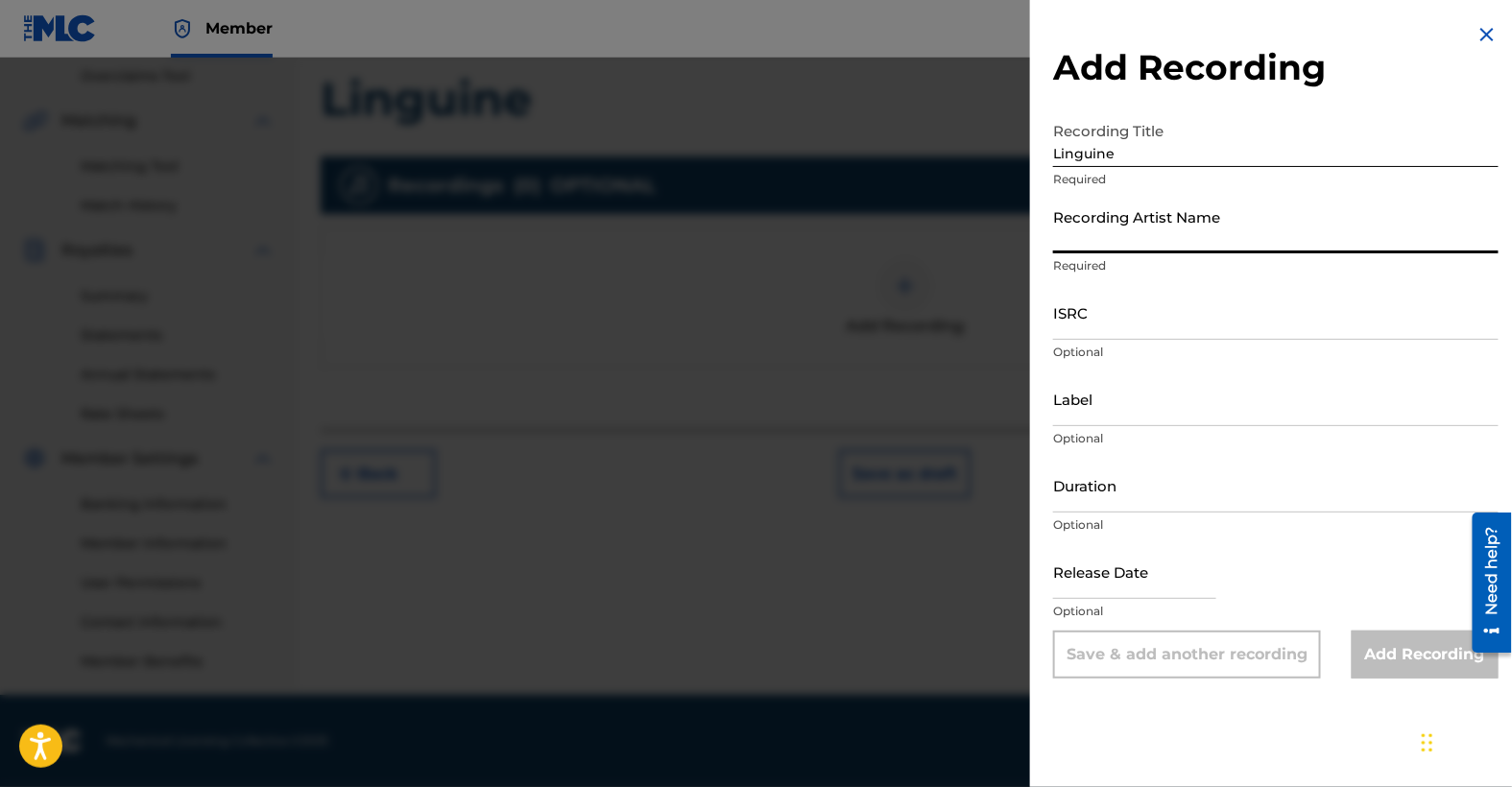
click at [1099, 235] on input "Recording Artist Name" at bounding box center [1276, 226] width 446 height 55
type input "[PERSON_NAME]"
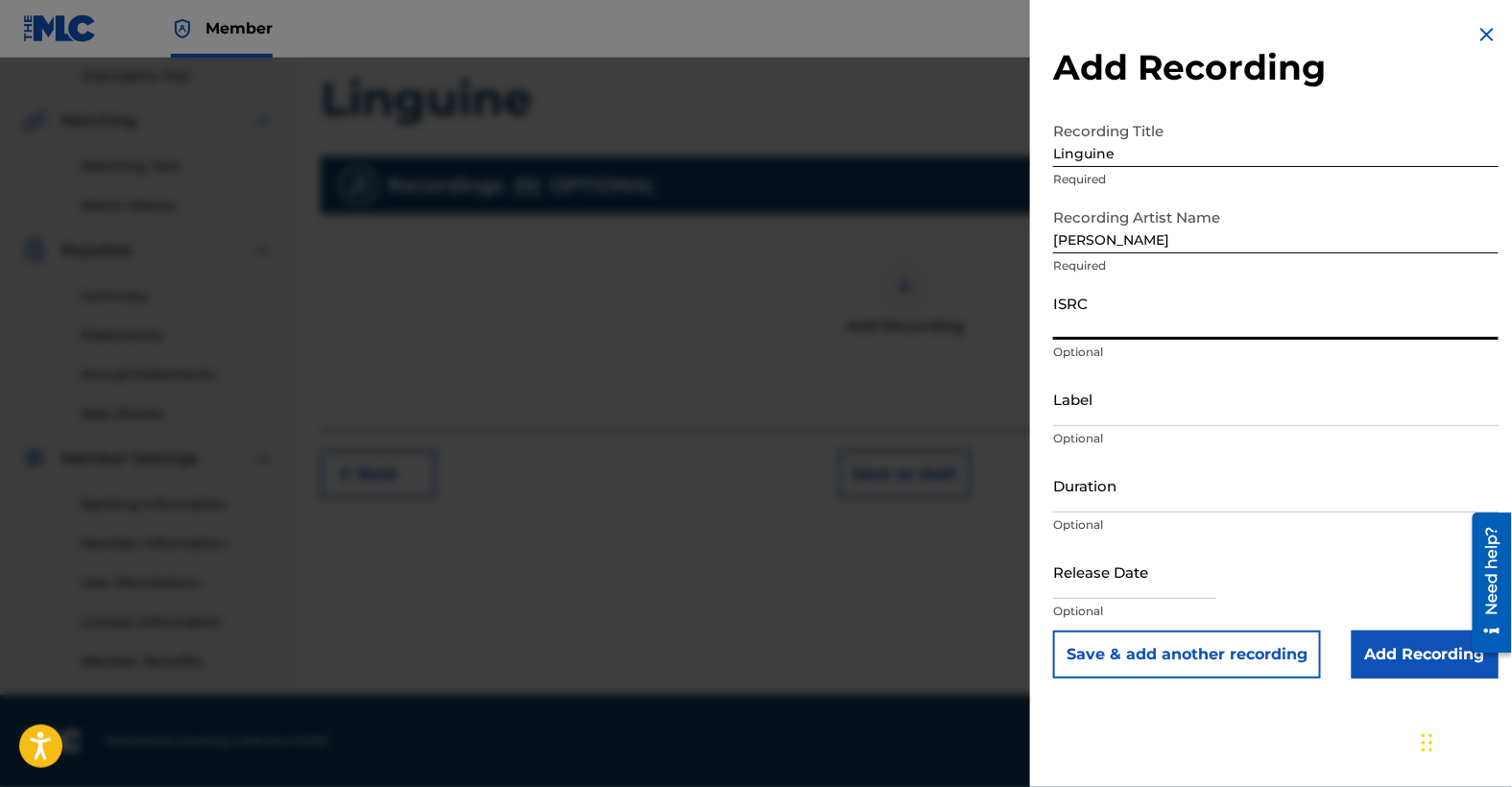
click at [1110, 329] on input "ISRC" at bounding box center [1276, 312] width 446 height 55
paste input "QT4LE2500001"
type input "QT4LE2500001"
click at [1097, 404] on input "Label" at bounding box center [1276, 399] width 446 height 55
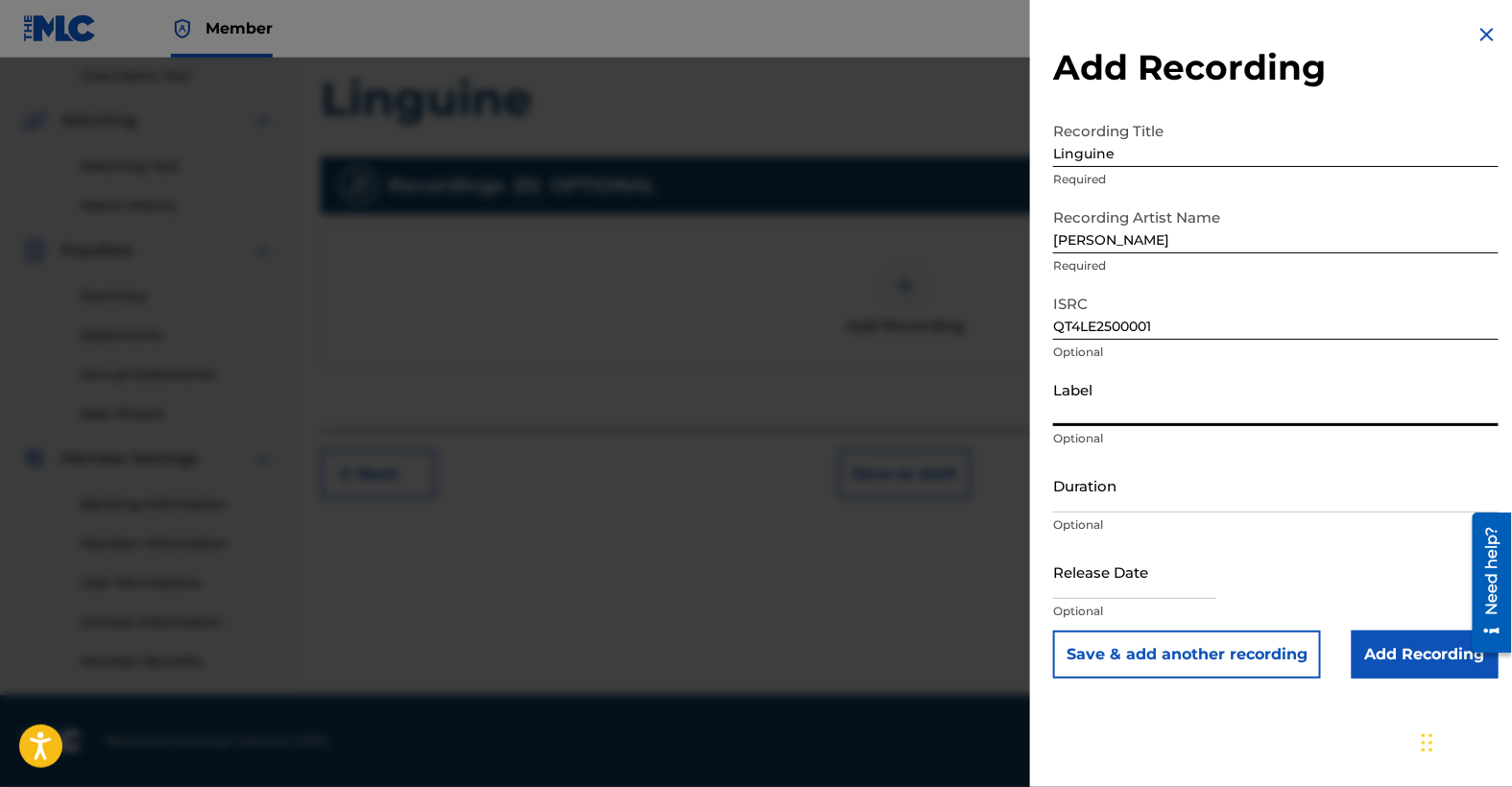
type input "Da Good Fellaz Music"
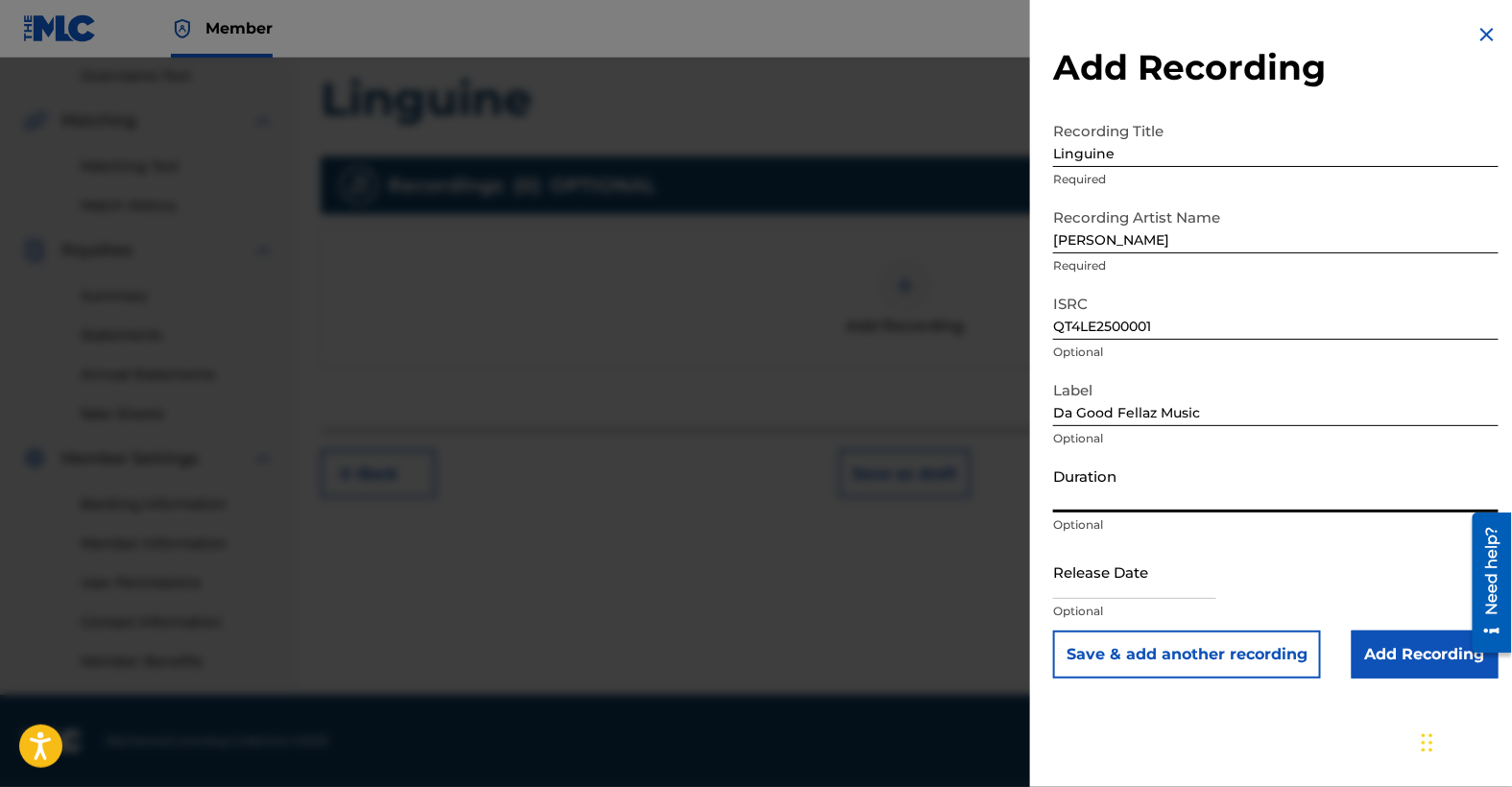
click at [1120, 496] on input "Duration" at bounding box center [1276, 485] width 446 height 55
type input "02:56"
click at [1129, 580] on input "text" at bounding box center [1134, 571] width 164 height 55
select select "8"
select select "2025"
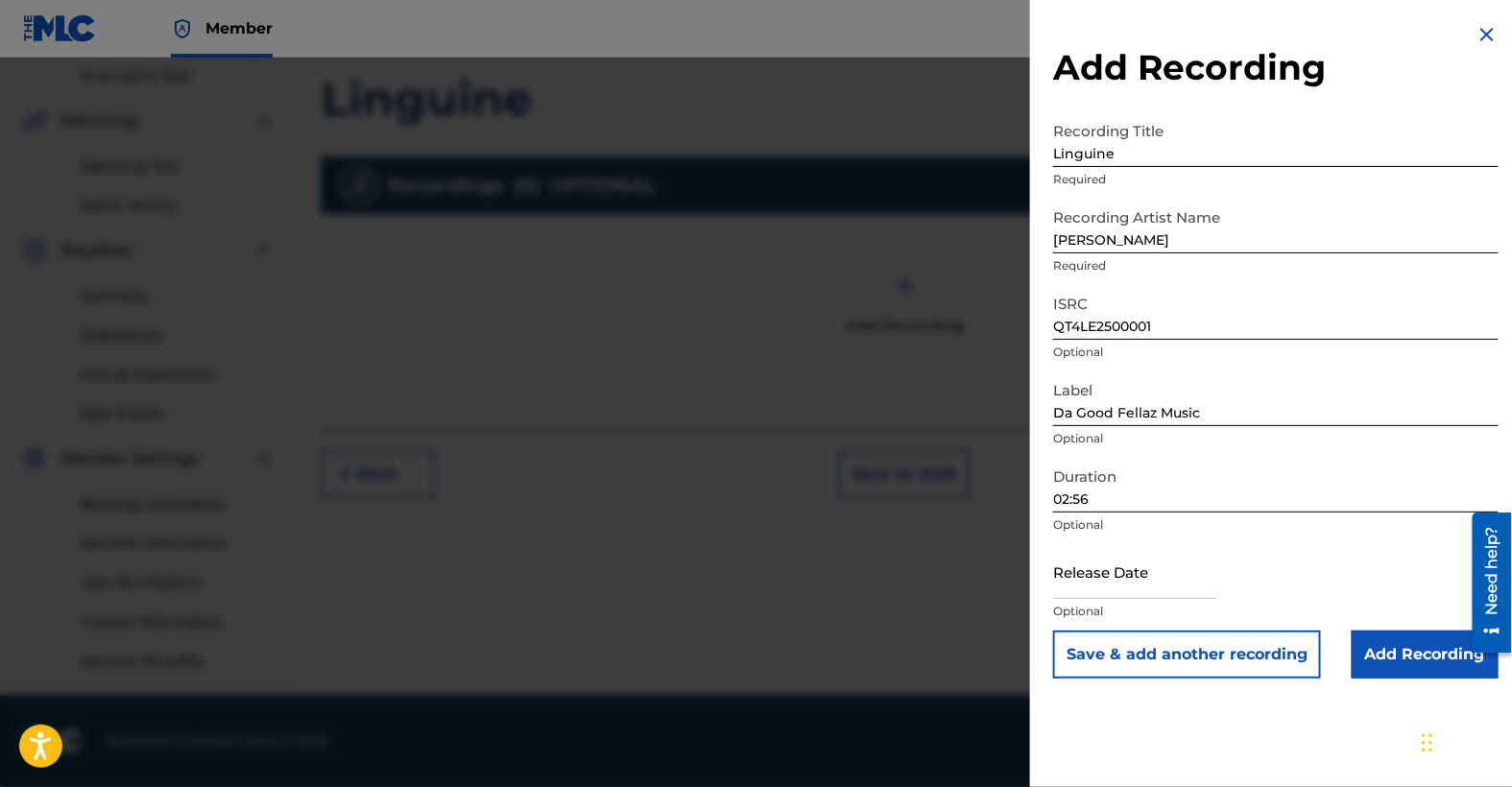
click at [1312, 664] on button "Save & add another recording" at bounding box center [1187, 654] width 268 height 48
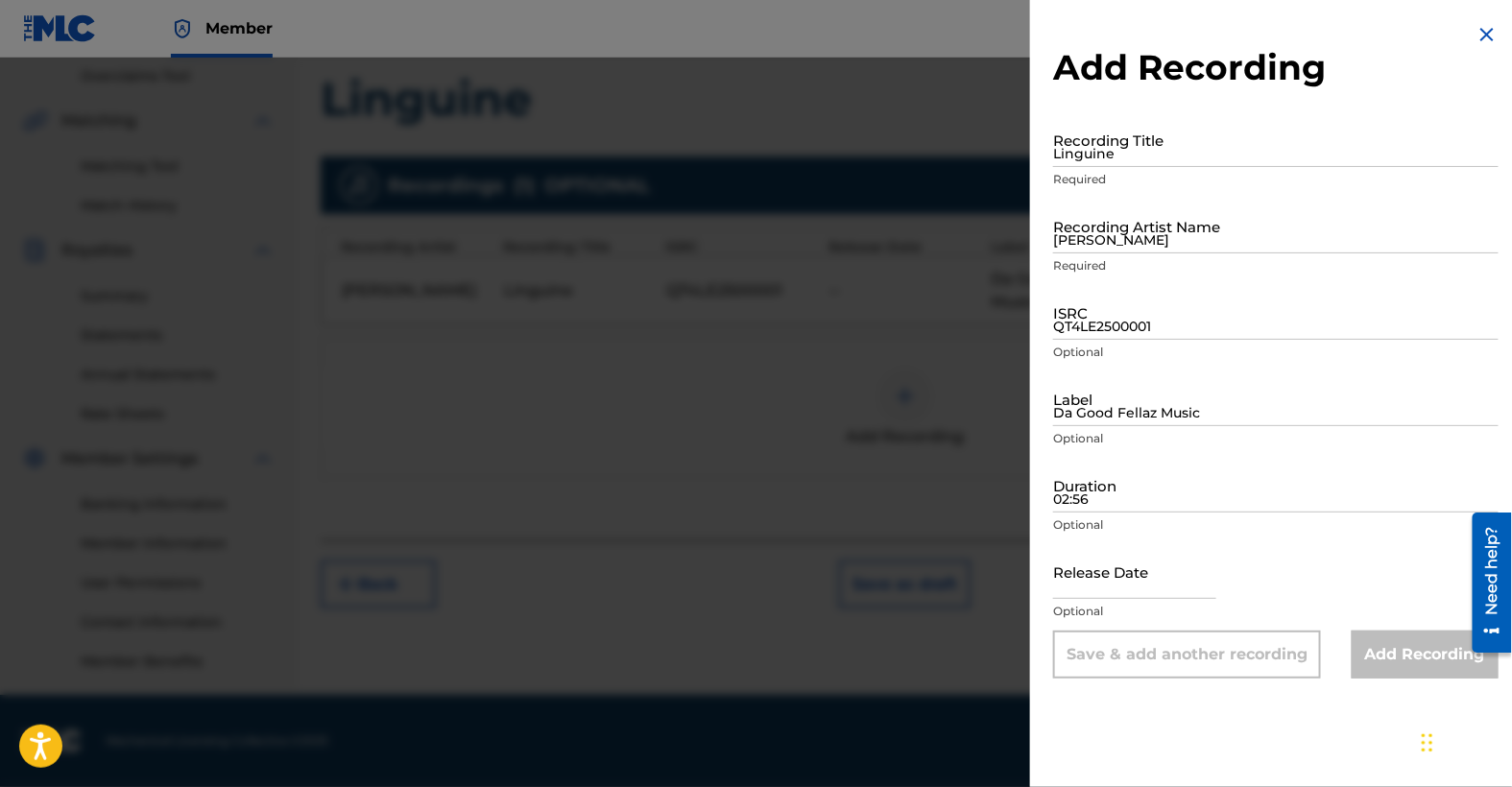
click at [1482, 35] on img at bounding box center [1488, 35] width 23 height 23
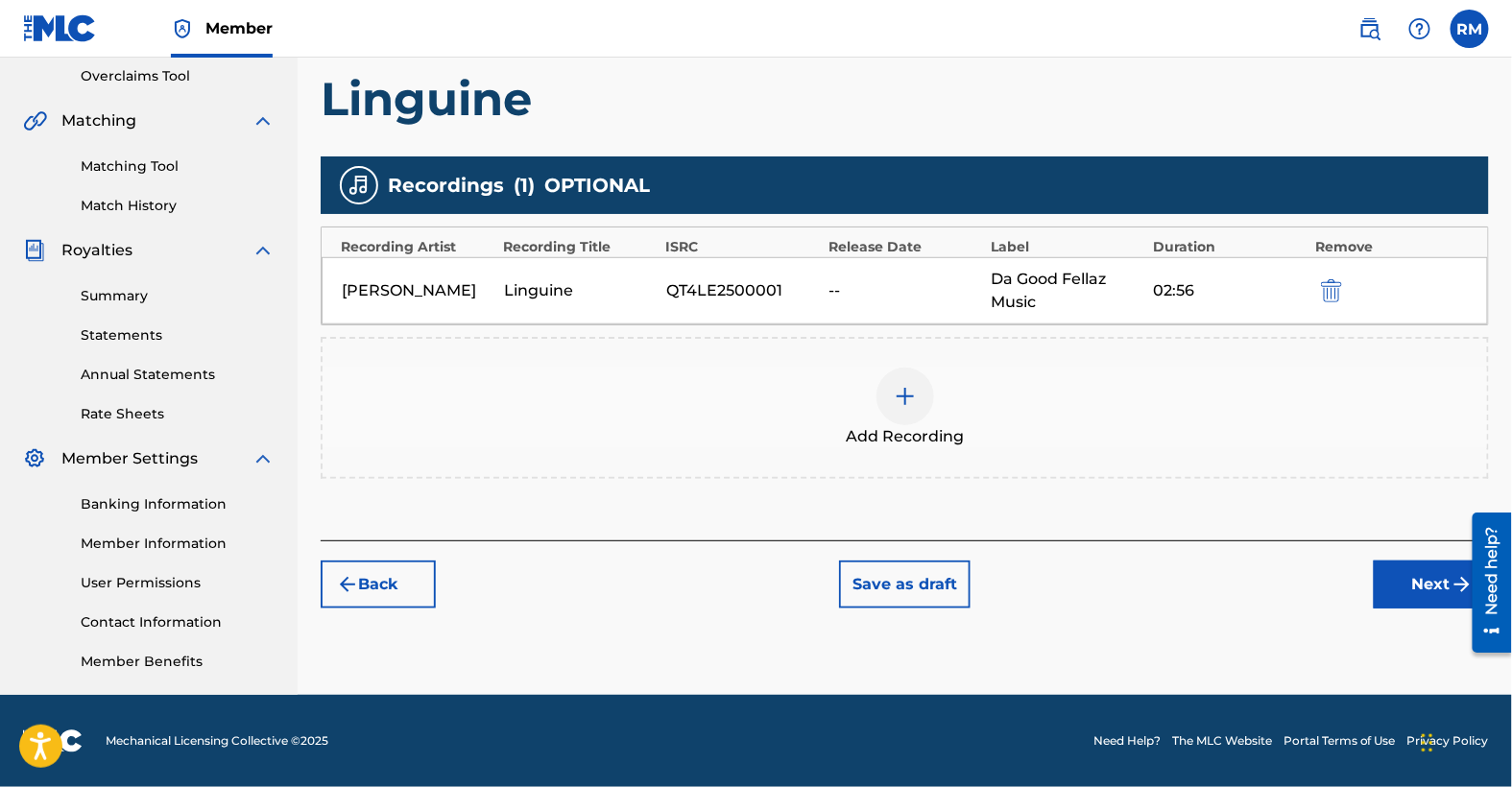
click at [1334, 287] on img "submit" at bounding box center [1332, 290] width 21 height 23
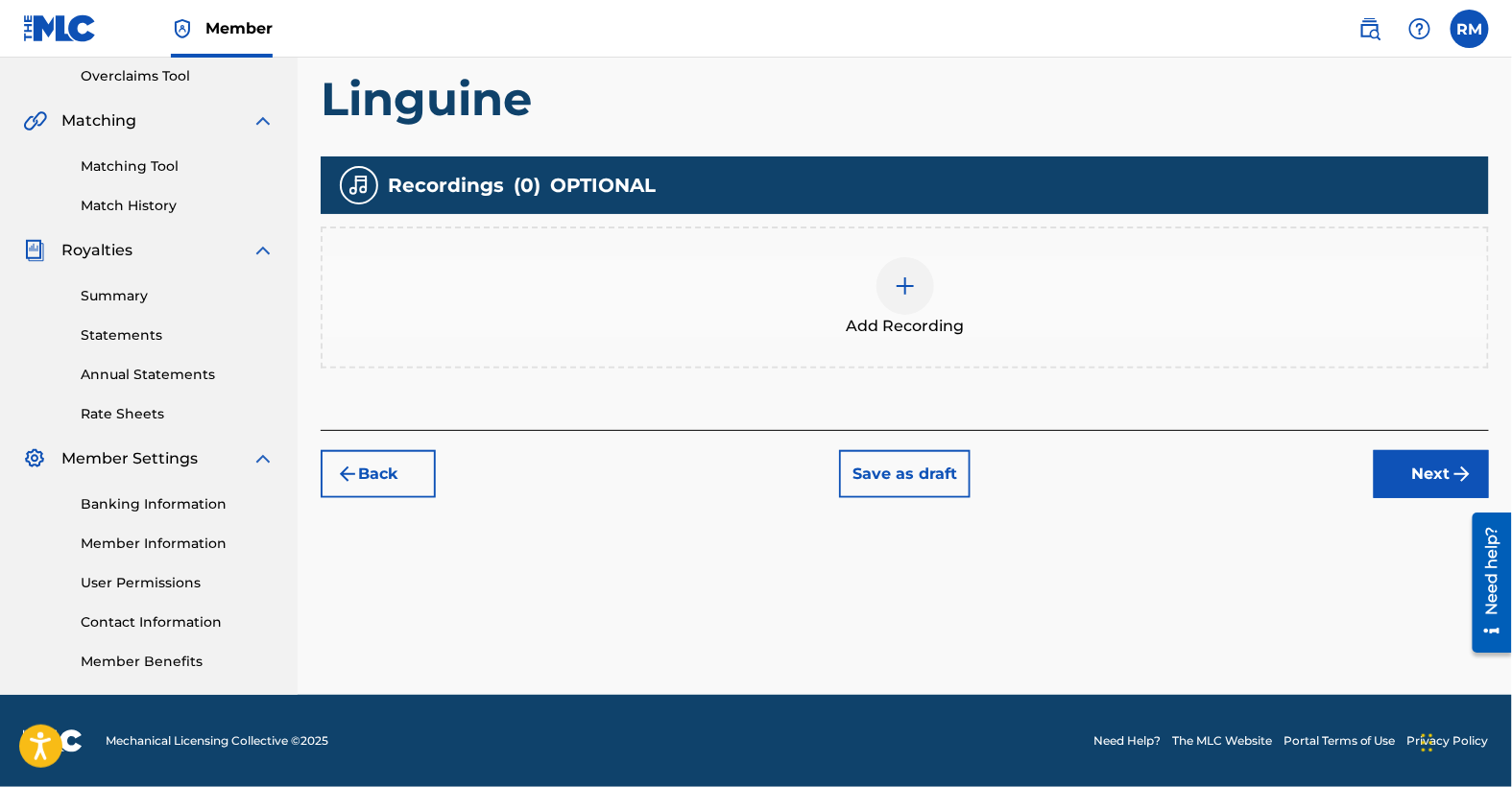
click at [904, 286] on img at bounding box center [906, 287] width 23 height 23
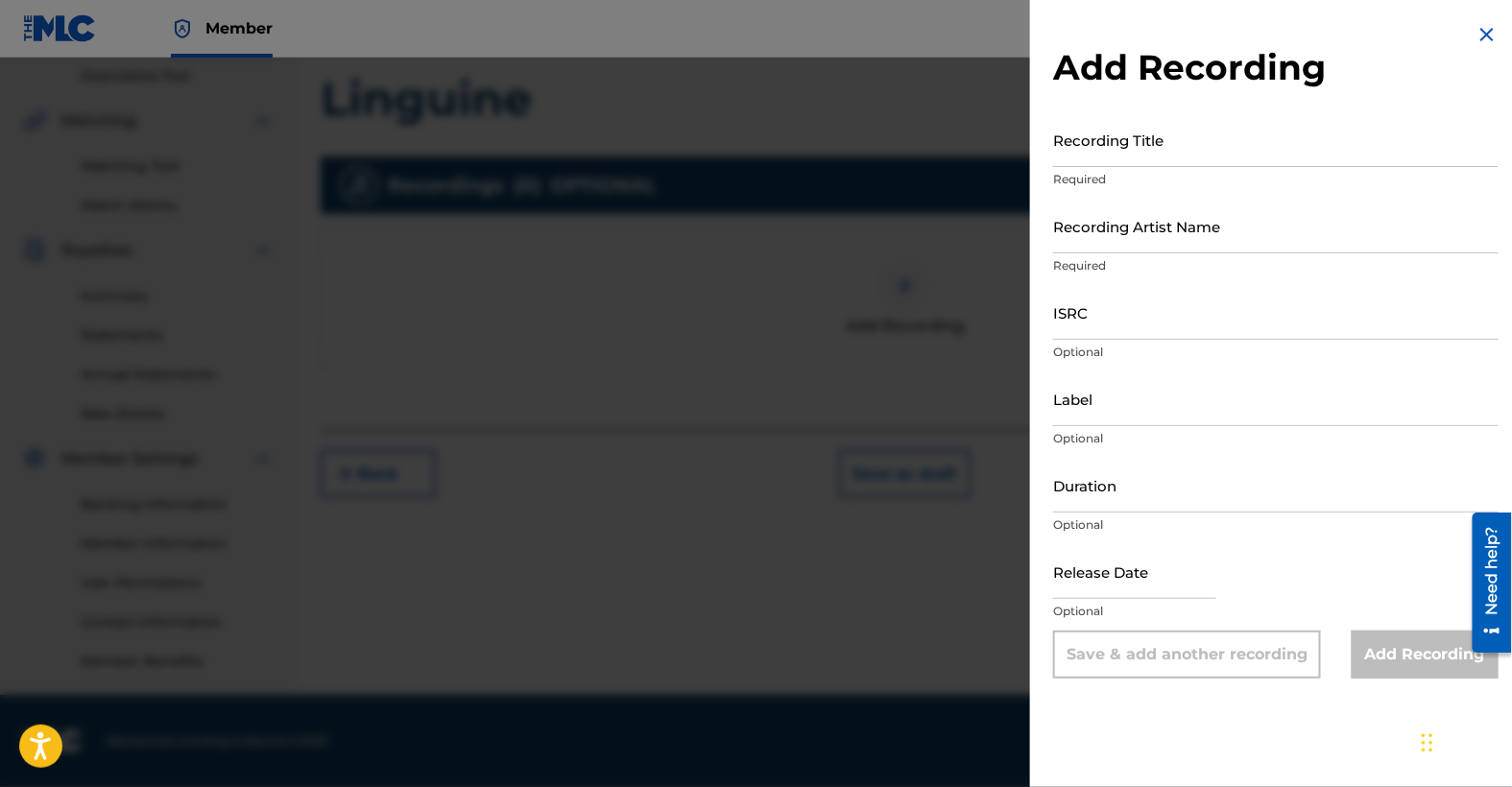
click at [1184, 161] on input "Recording Title" at bounding box center [1276, 139] width 446 height 55
type input "Linguine"
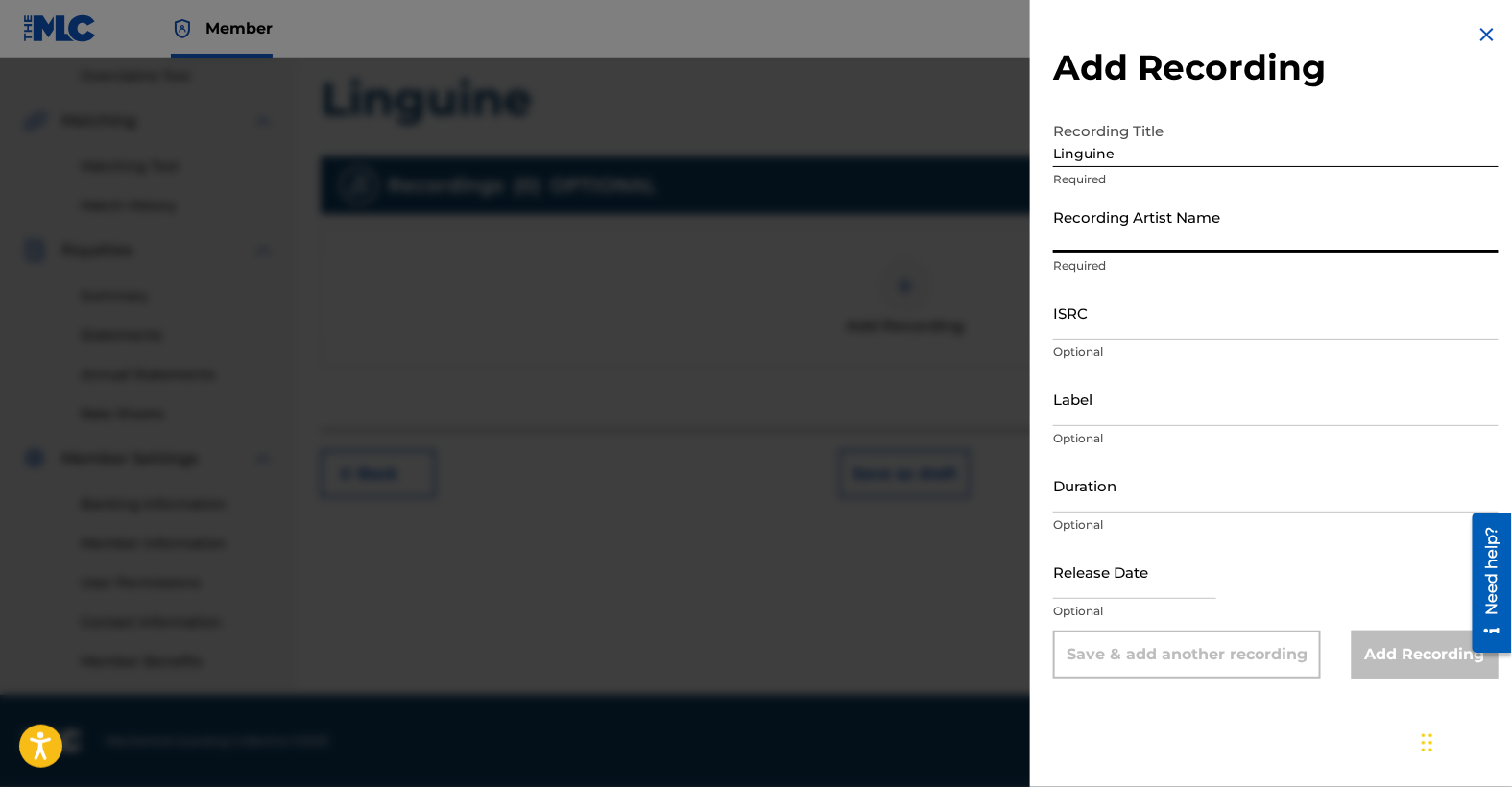
click at [1121, 239] on input "Recording Artist Name" at bounding box center [1276, 226] width 446 height 55
type input "[PERSON_NAME]"
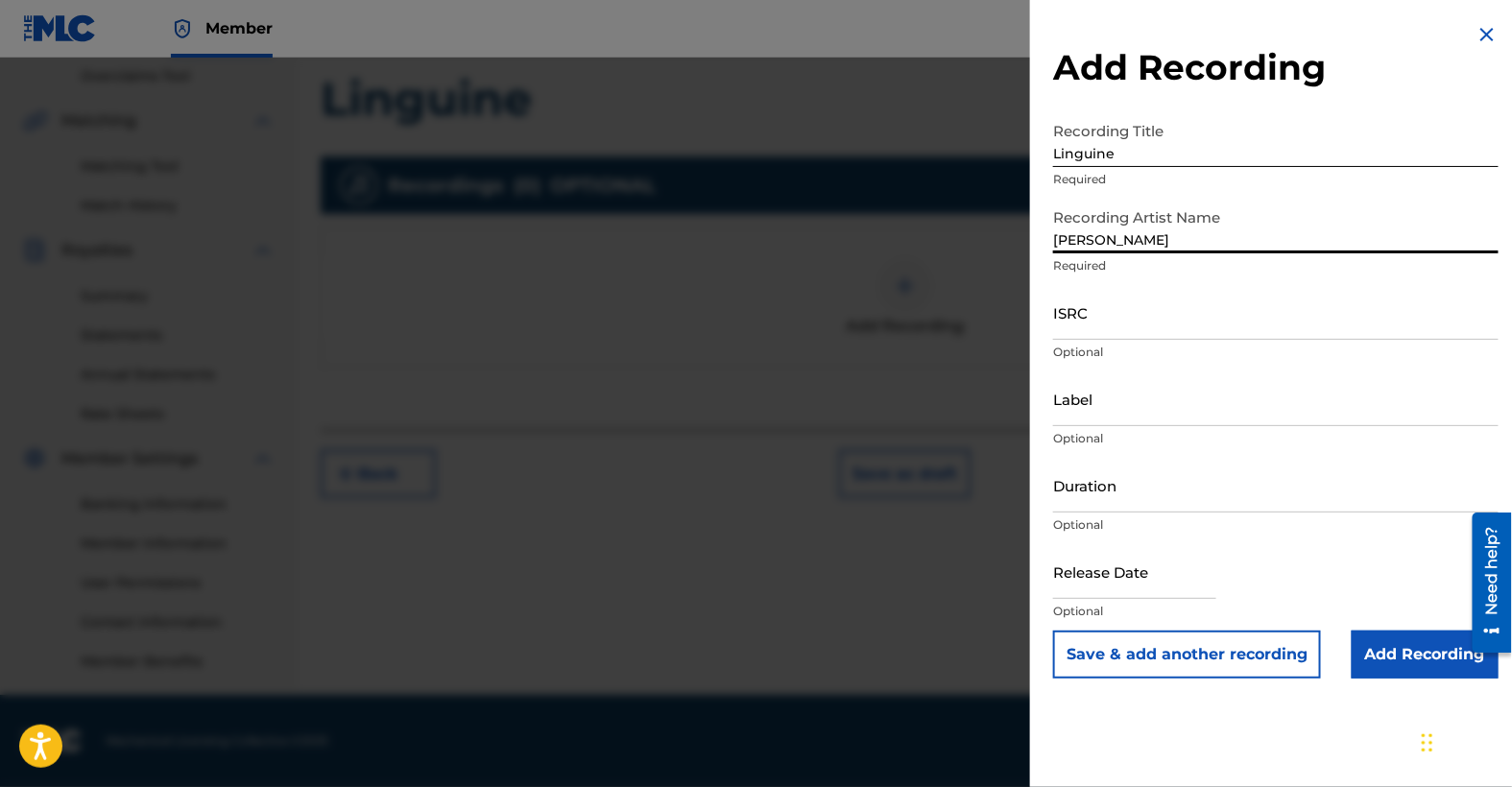
click at [1110, 321] on input "ISRC" at bounding box center [1276, 312] width 446 height 55
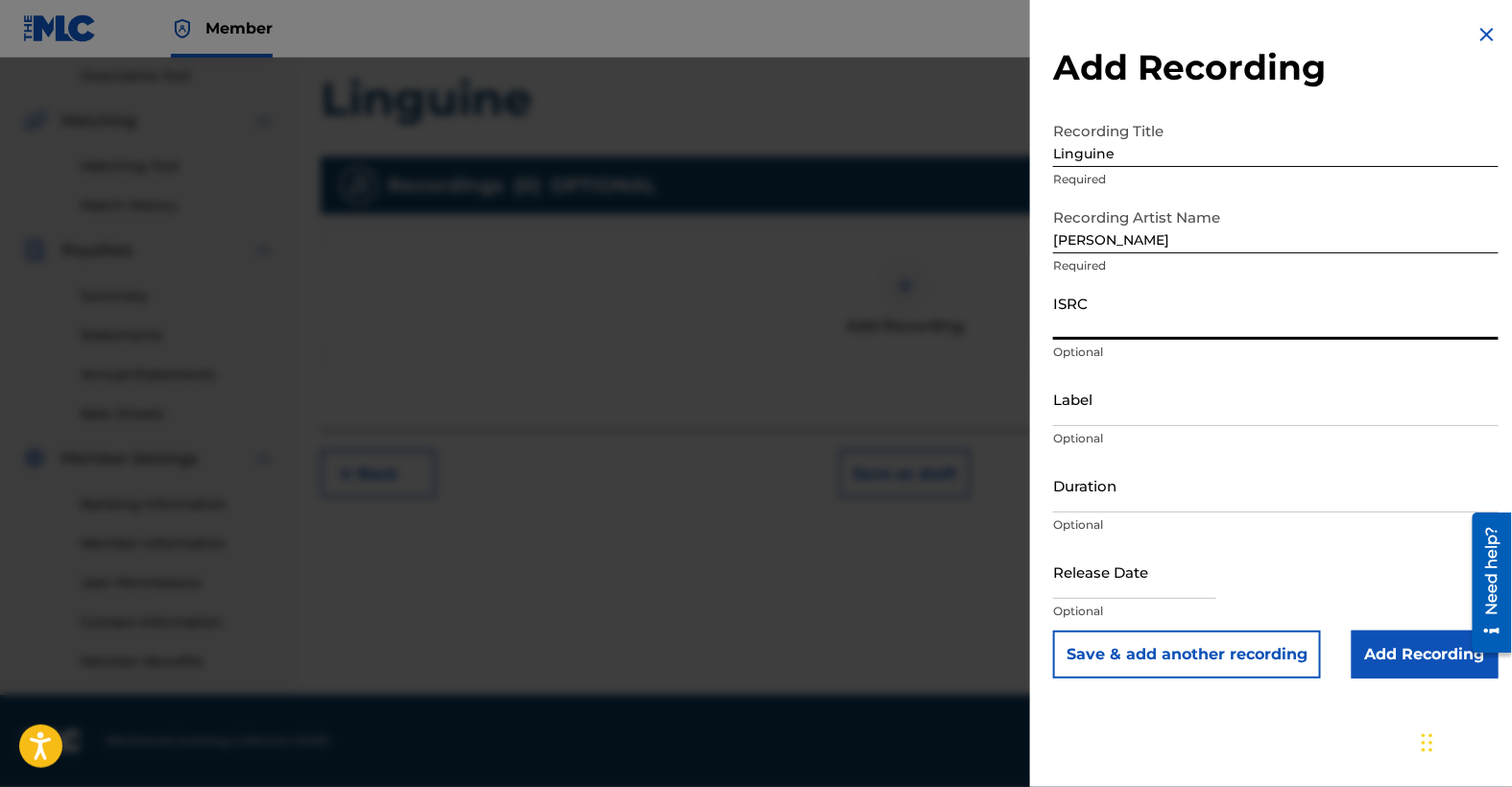
paste input "QT4LE2500001"
type input "QT4LE2500001"
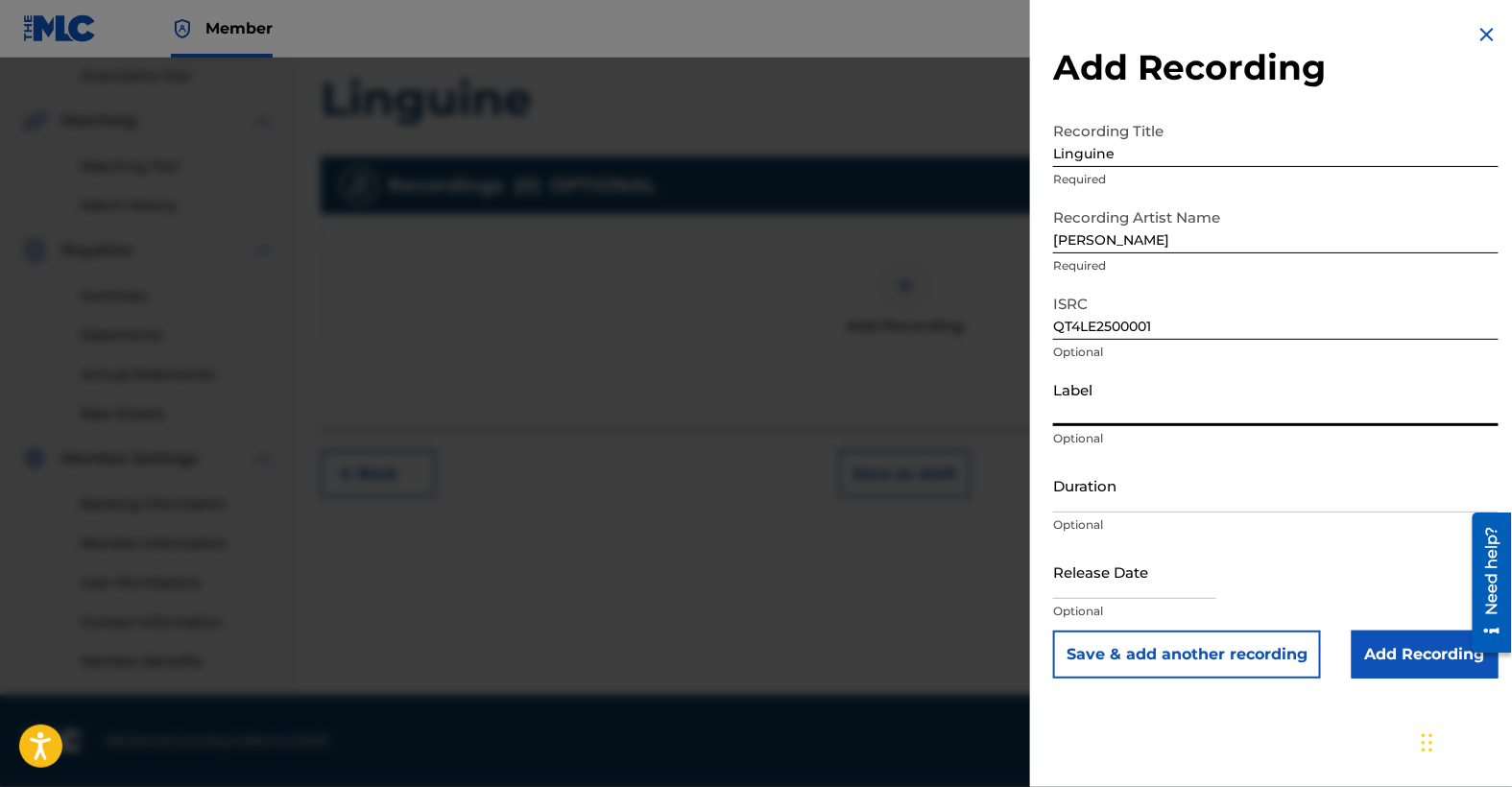
click at [1126, 412] on input "Label" at bounding box center [1276, 399] width 446 height 55
type input "Da Good Fellaz Music"
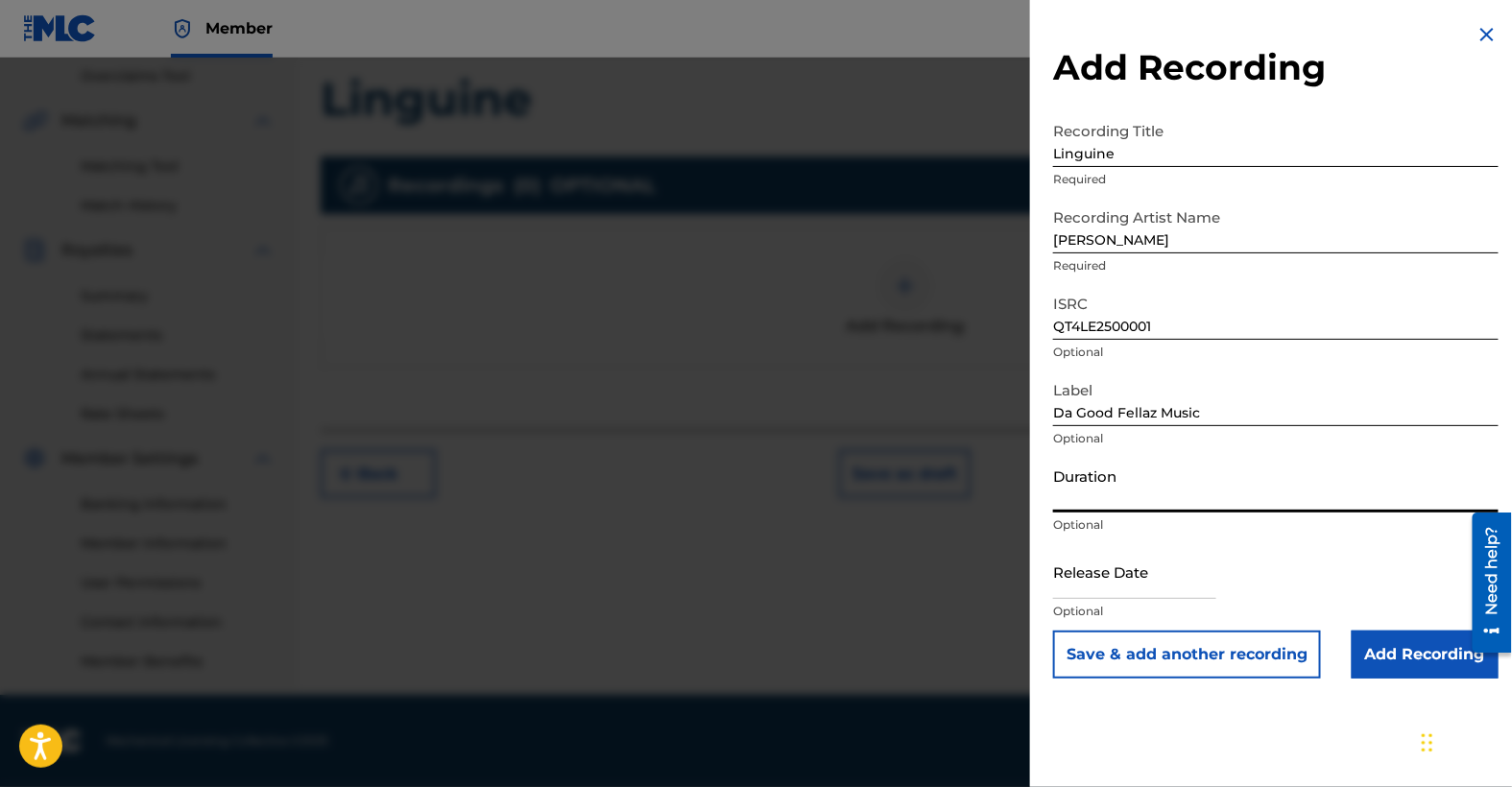
click at [1144, 486] on input "Duration" at bounding box center [1276, 485] width 446 height 55
type input "02:56"
click at [1176, 569] on input "text" at bounding box center [1134, 571] width 164 height 55
select select "8"
select select "2025"
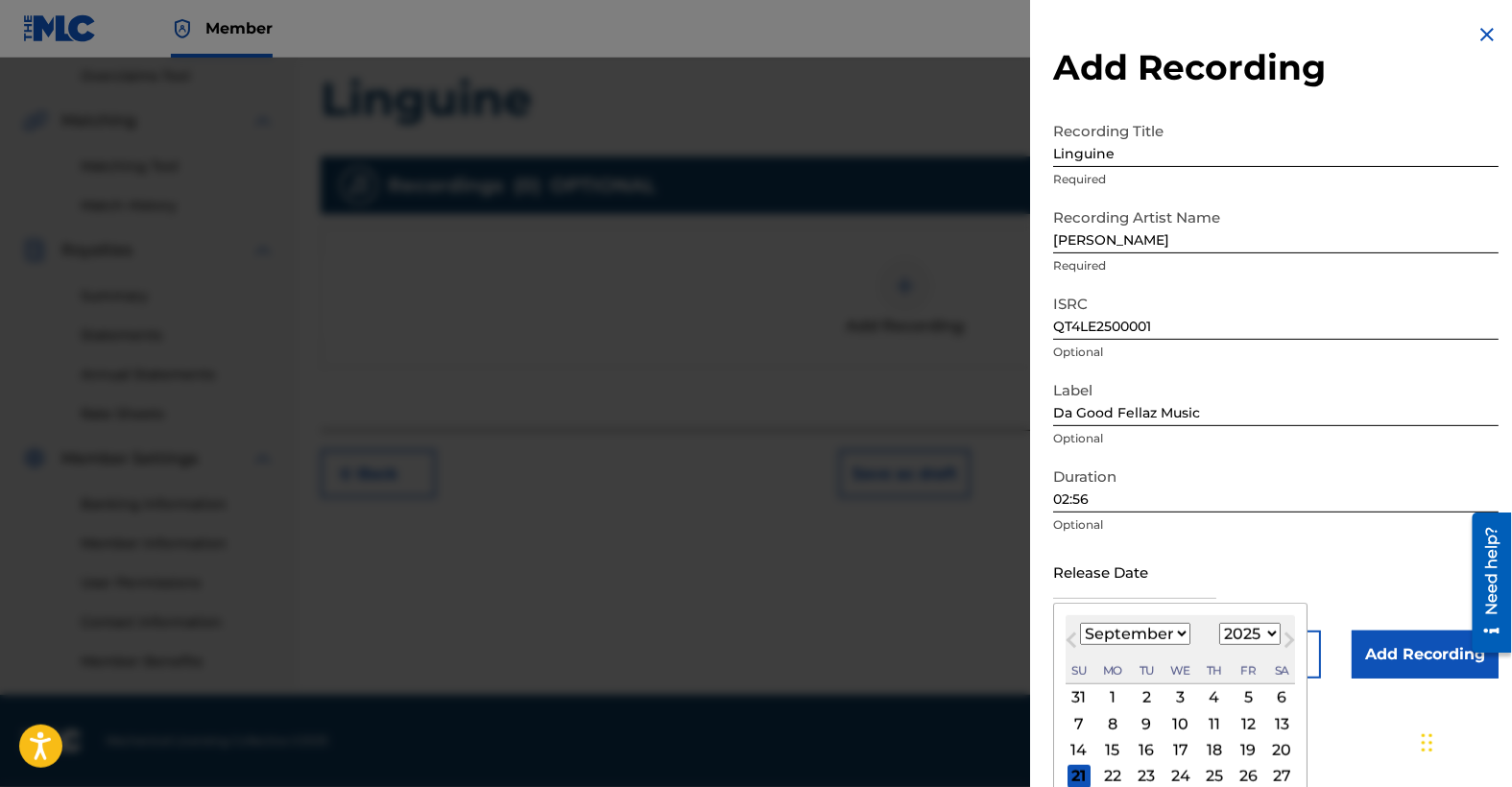
click at [1242, 547] on div "Release Date Previous Month Next Month [DATE] January February March April May …" at bounding box center [1276, 587] width 446 height 86
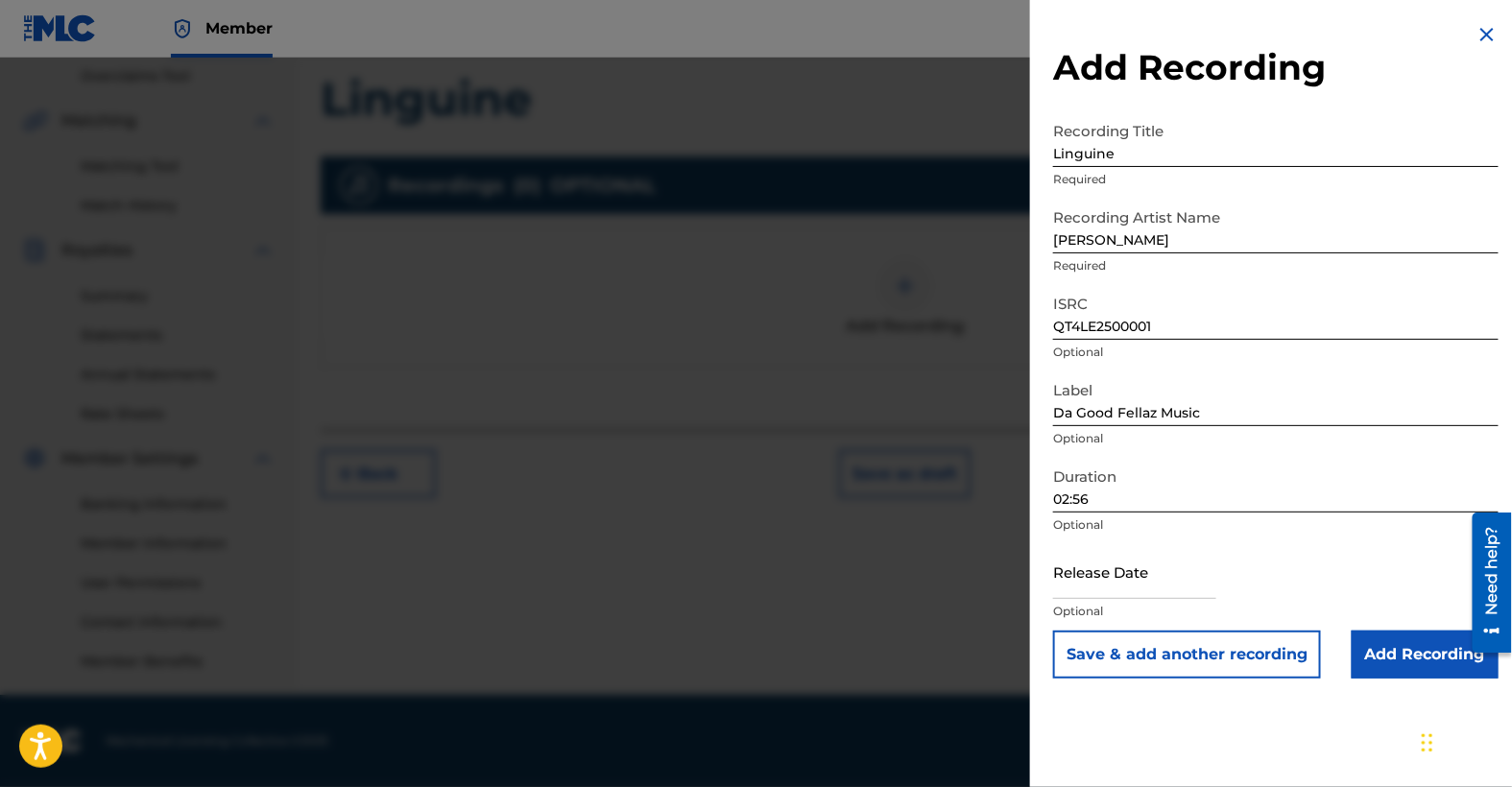
click at [1152, 561] on input "text" at bounding box center [1134, 571] width 164 height 55
select select "8"
select select "2025"
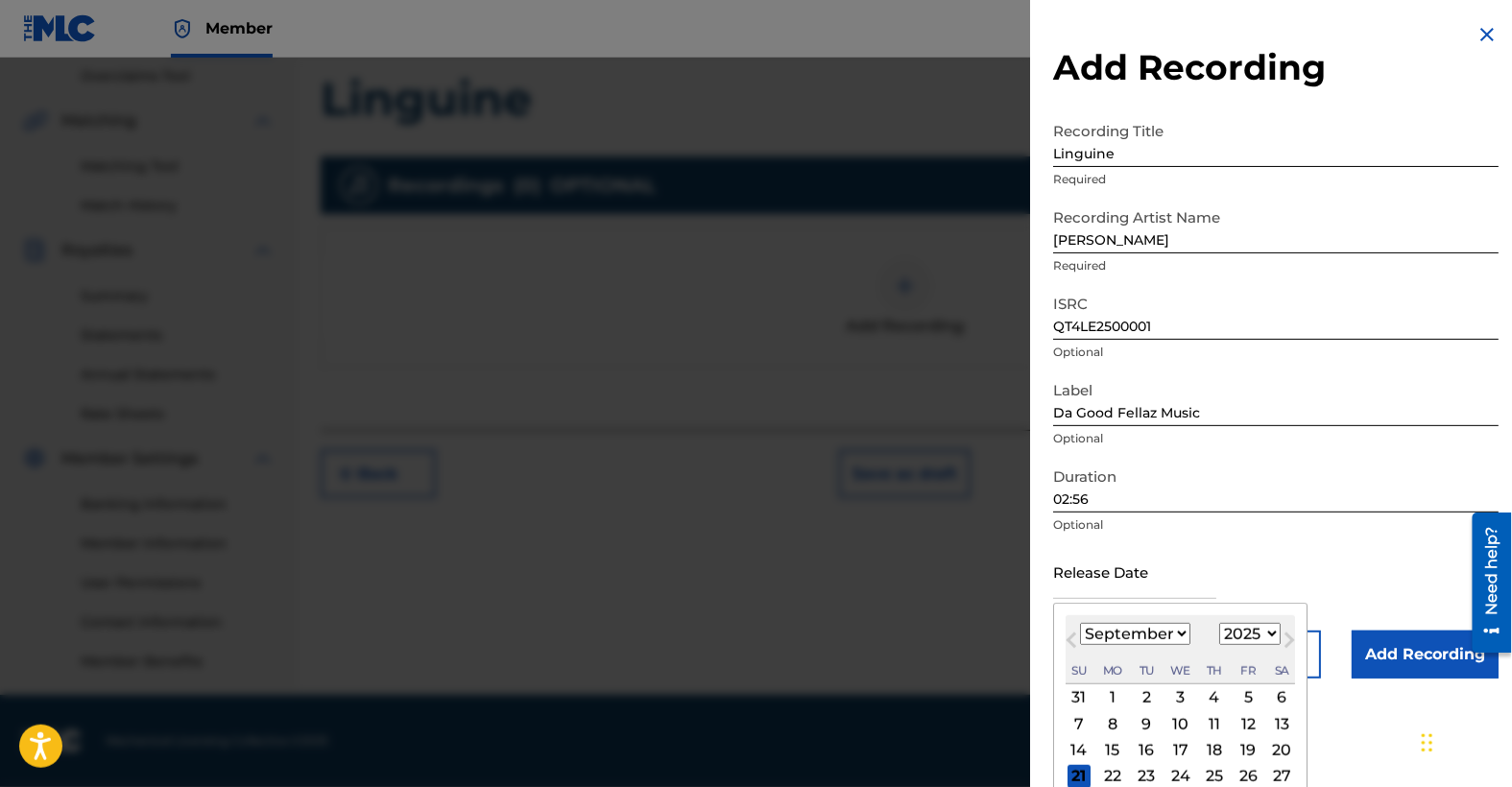
click at [1073, 637] on span "Previous Month" at bounding box center [1073, 643] width 0 height 29
click at [1287, 639] on span "Next Month" at bounding box center [1287, 643] width 0 height 29
select select "9"
click at [1245, 695] on div "3" at bounding box center [1249, 698] width 23 height 23
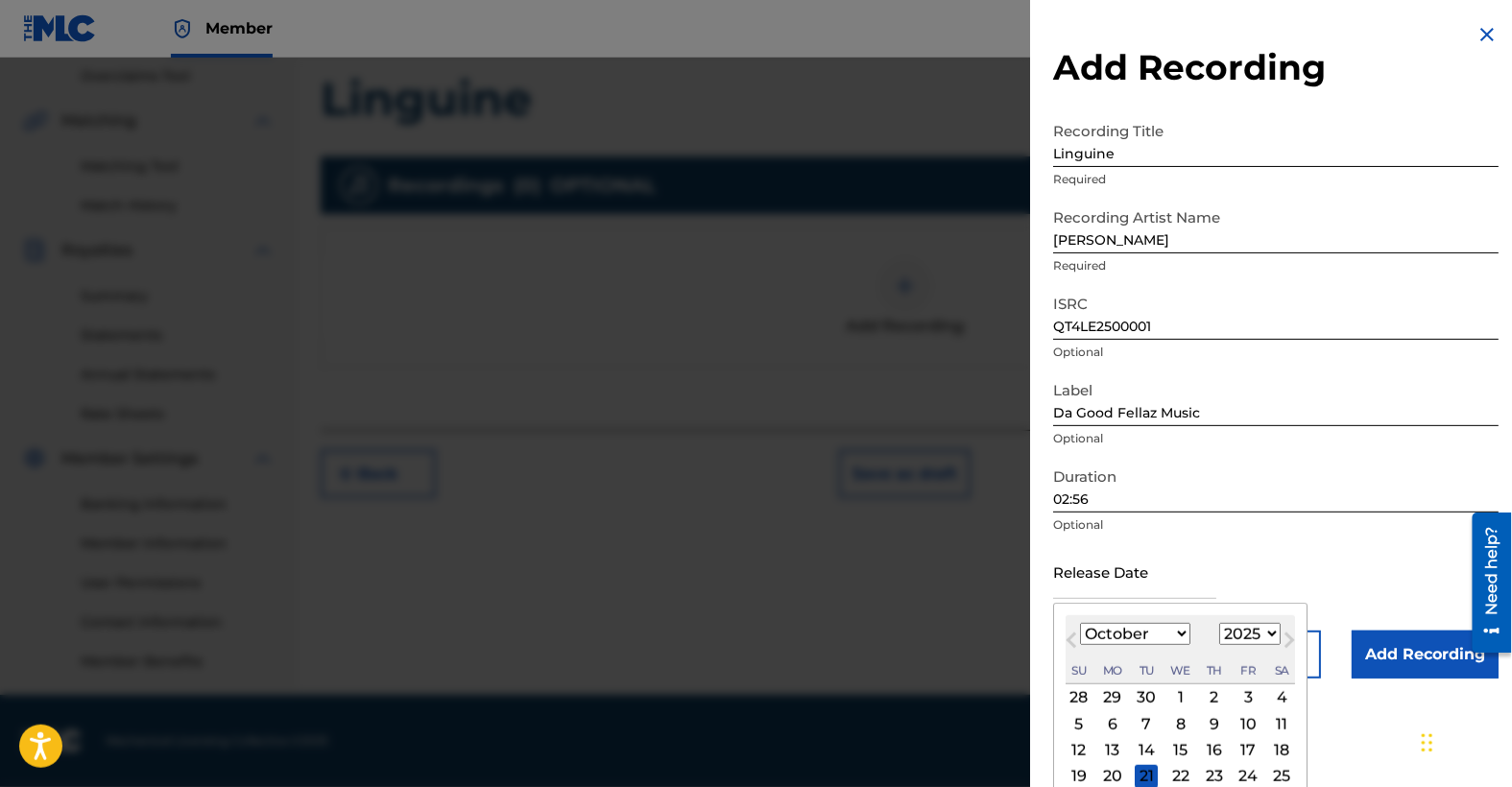
type input "[DATE]"
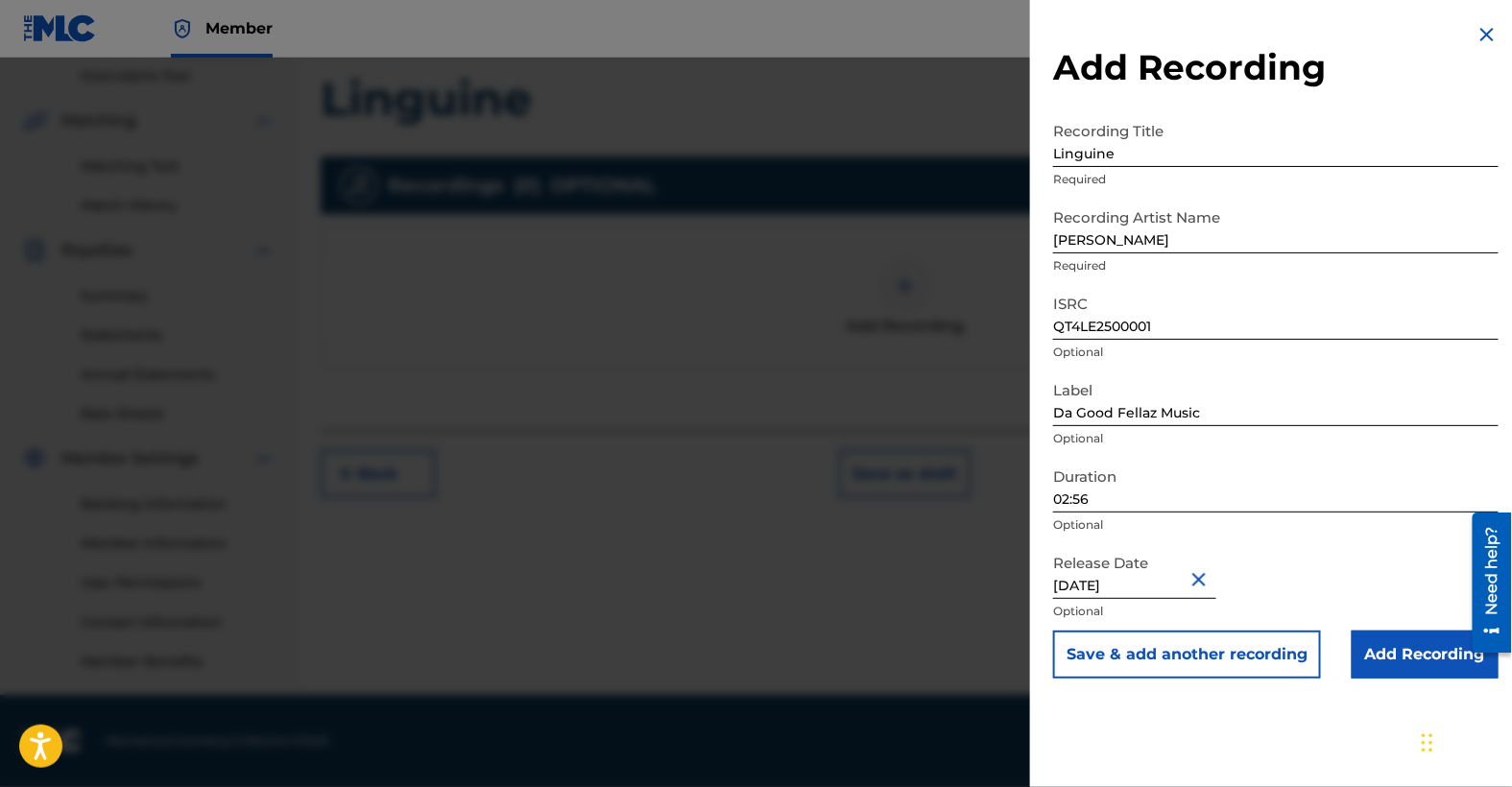
click at [1196, 652] on button "Save & add another recording" at bounding box center [1187, 654] width 268 height 48
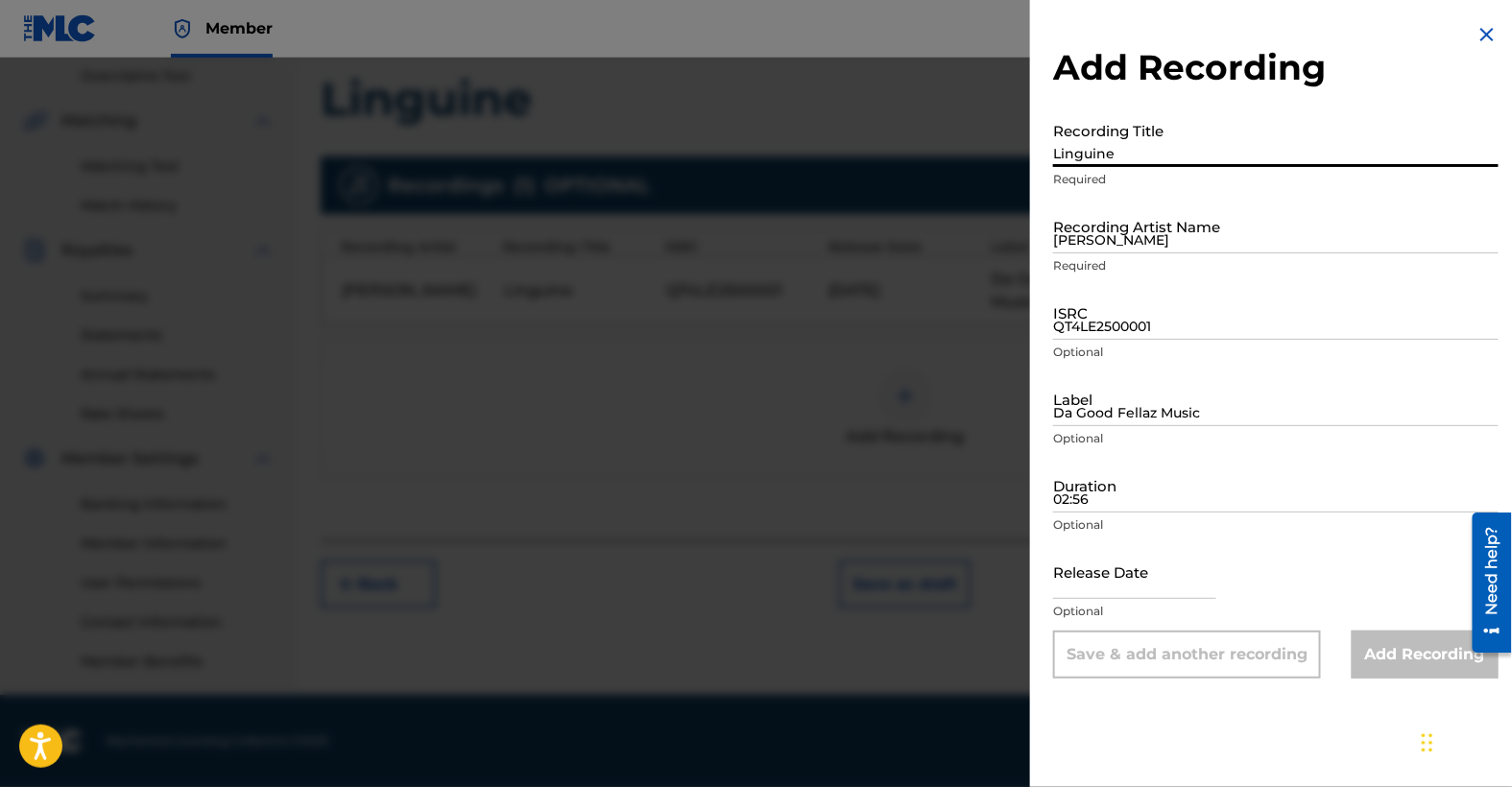
click at [1110, 158] on input "Linguine" at bounding box center [1276, 139] width 446 height 55
type input "Linguine (Radio Edit)"
click at [1169, 242] on input "[PERSON_NAME]" at bounding box center [1276, 226] width 446 height 55
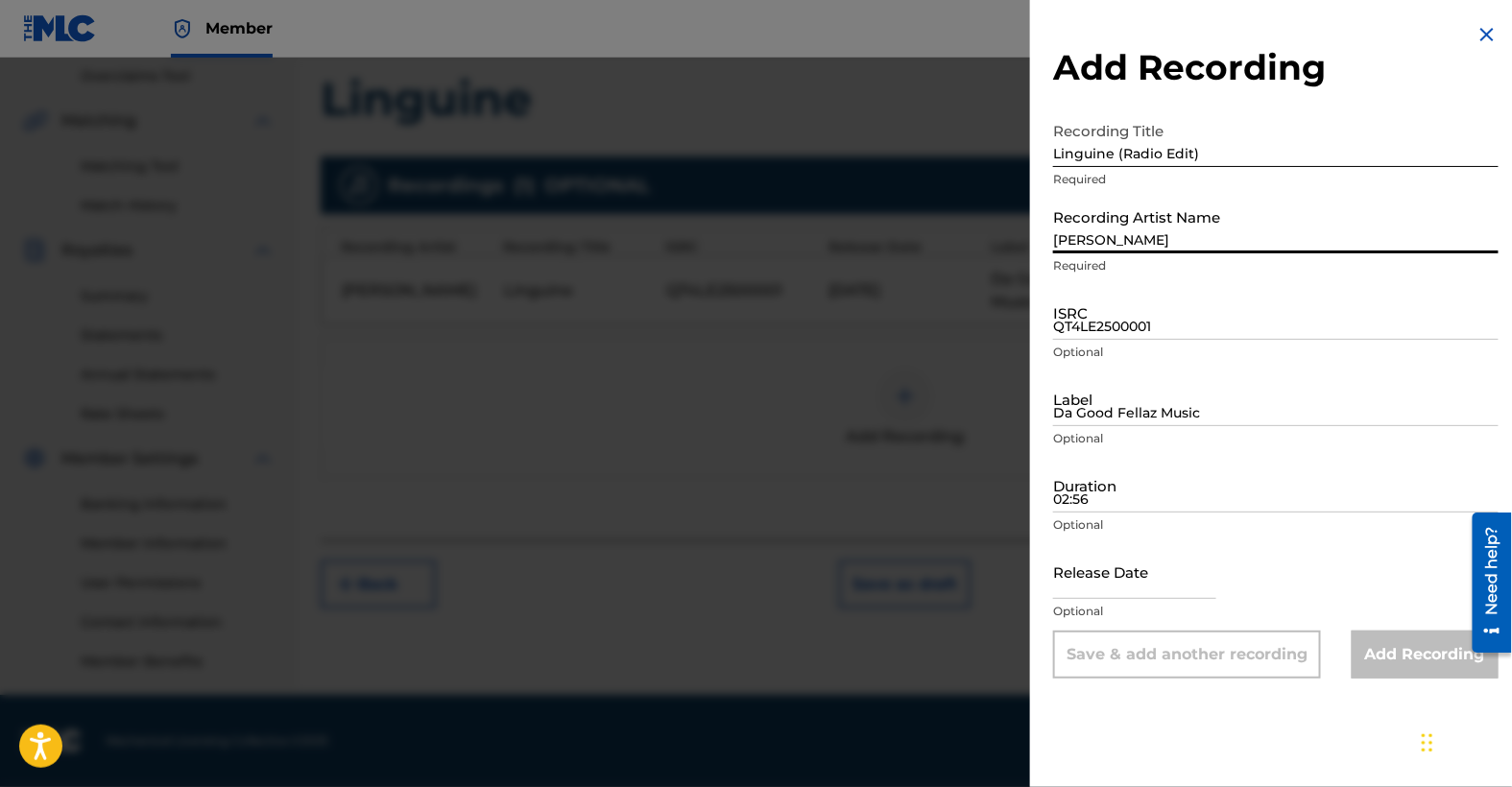
type input "[PERSON_NAME]"
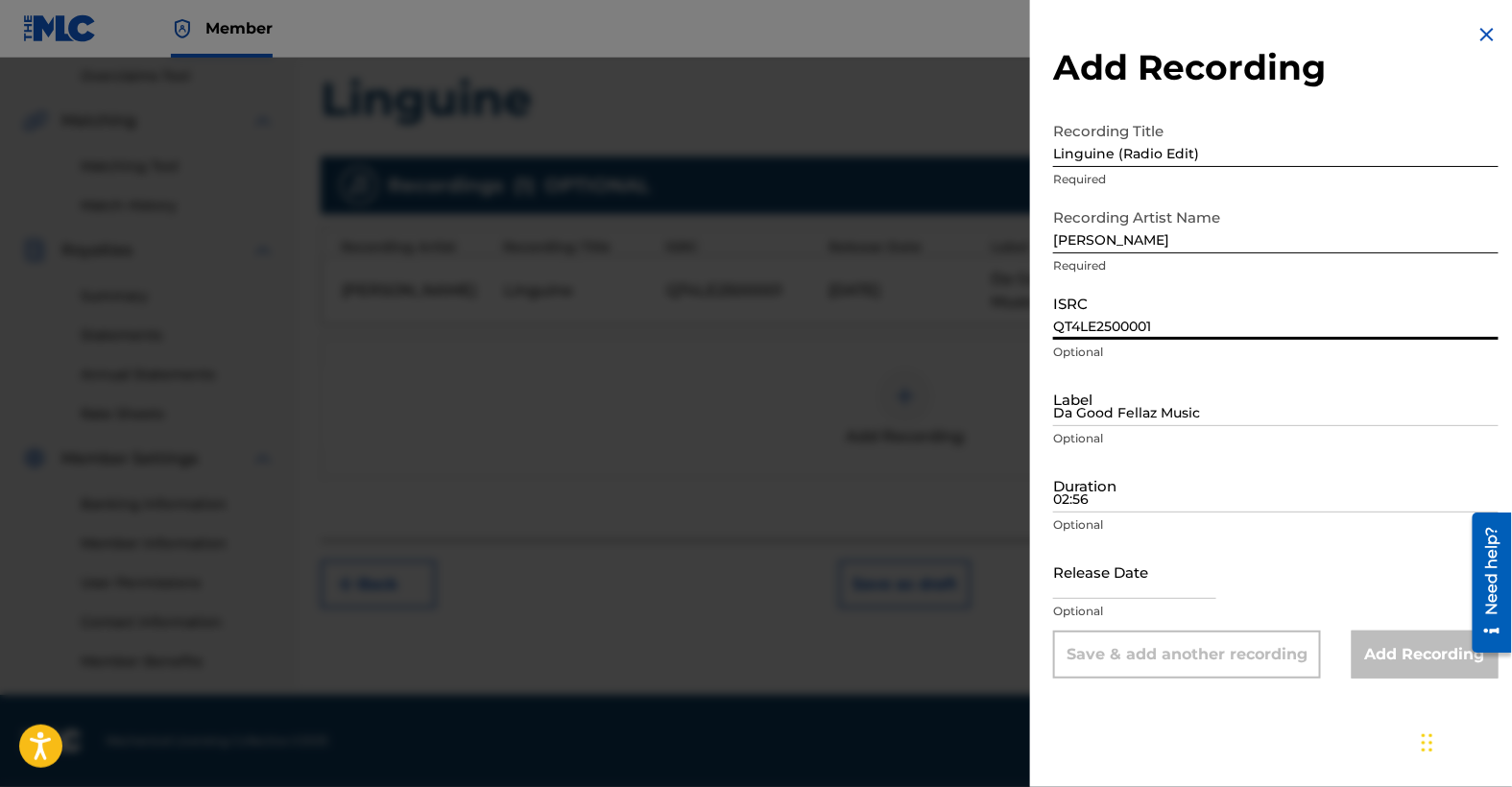
click at [1096, 324] on input "QT4LE2500001" at bounding box center [1276, 312] width 446 height 55
paste input "QT4LE2500002"
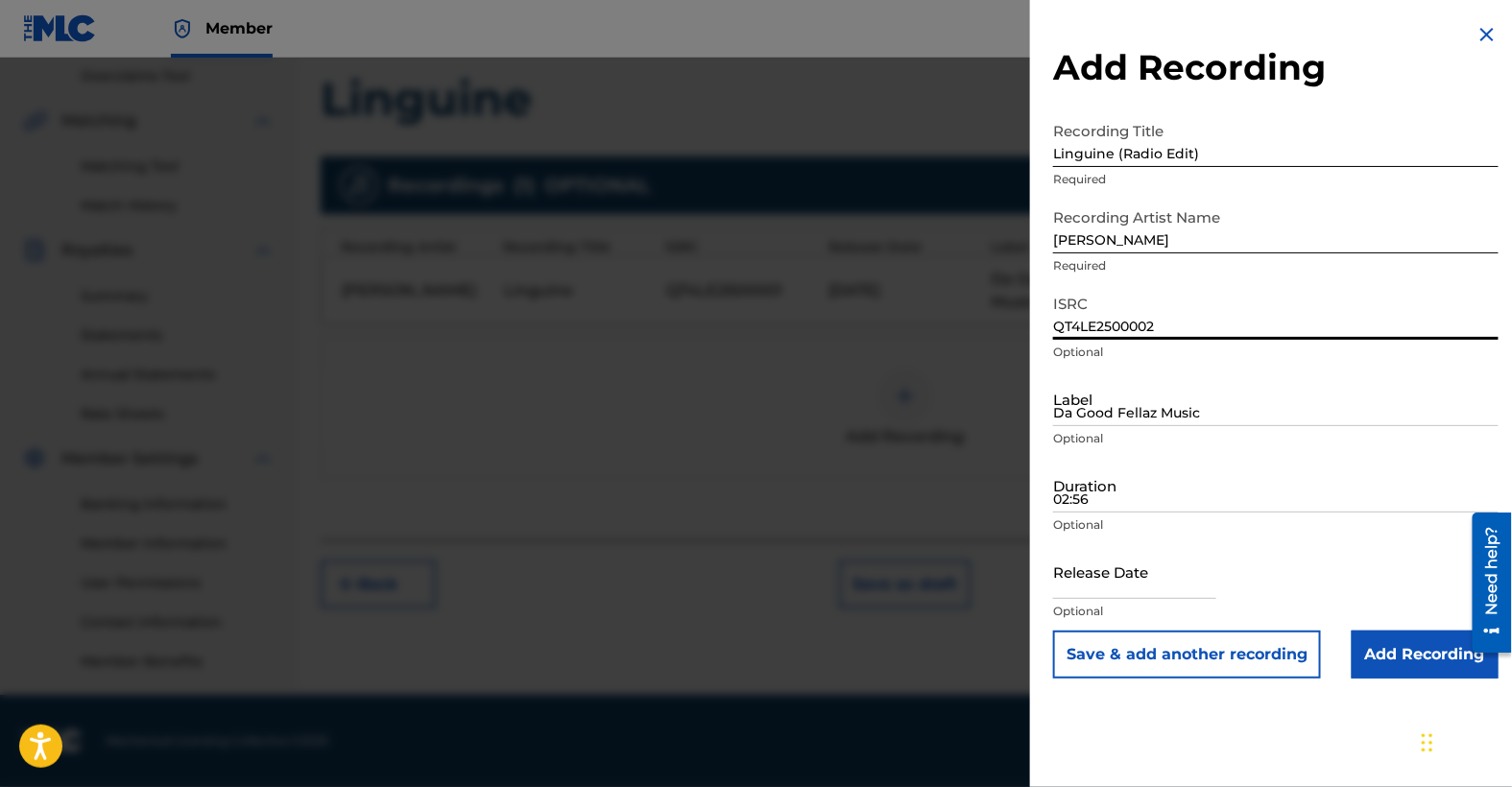
type input "QT4LE2500002"
click at [1131, 415] on input "Da Good Fellaz Music" at bounding box center [1276, 399] width 446 height 55
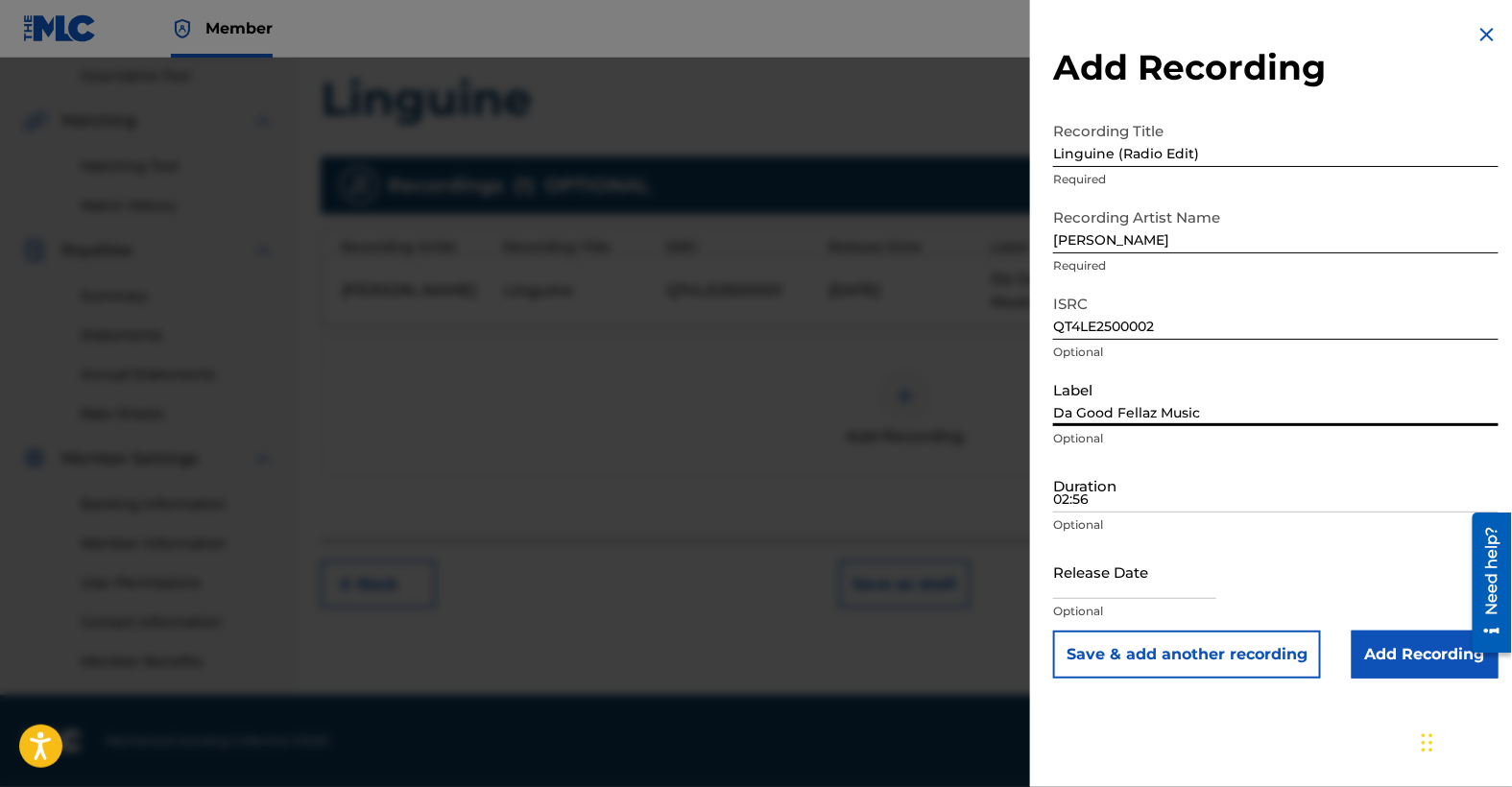
type input "Da Good Fellaz Music"
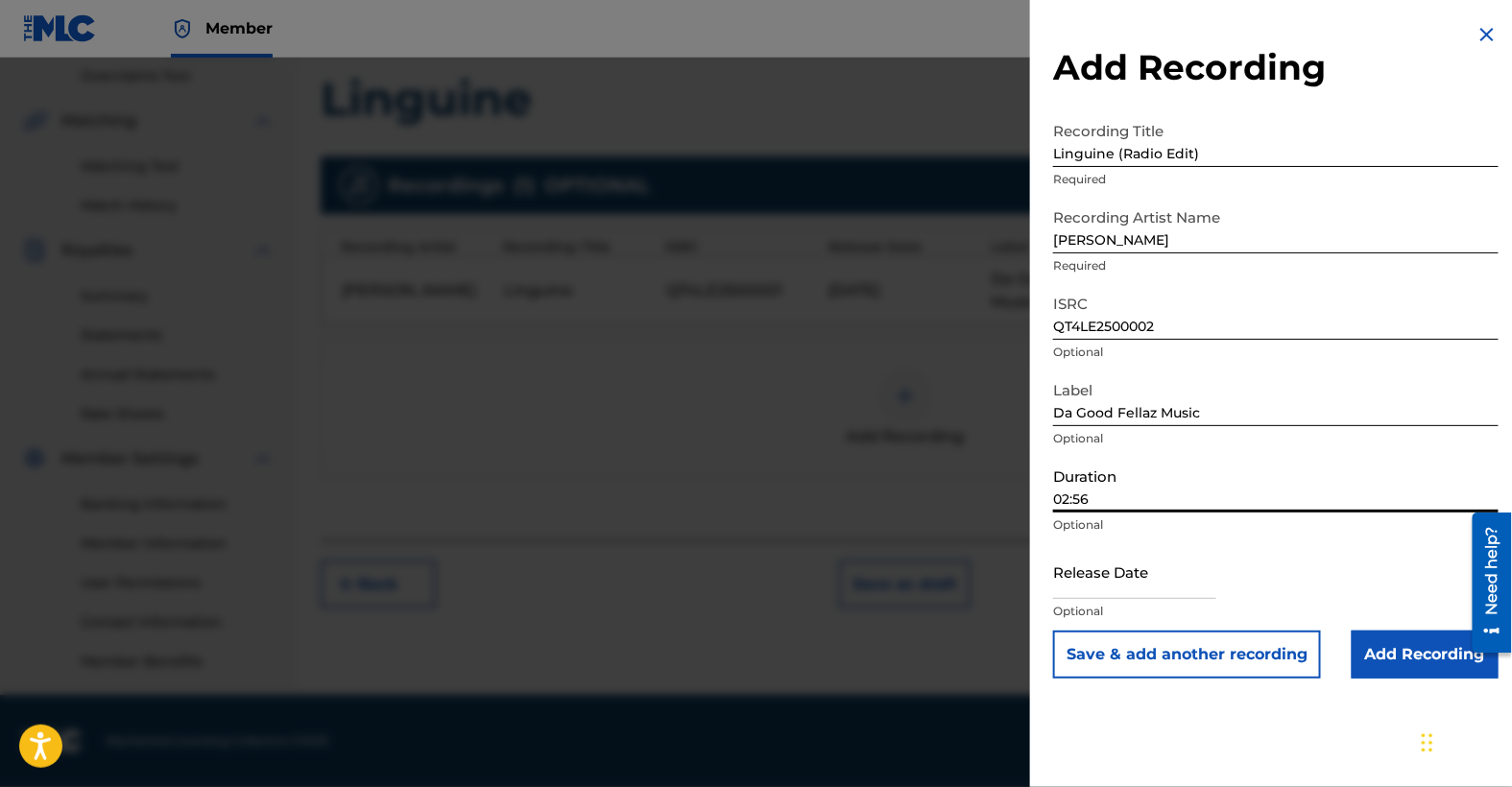
click at [1127, 498] on input "02:56" at bounding box center [1276, 485] width 446 height 55
type input "02:56"
click at [1110, 584] on input "text" at bounding box center [1134, 571] width 164 height 55
select select "8"
select select "2025"
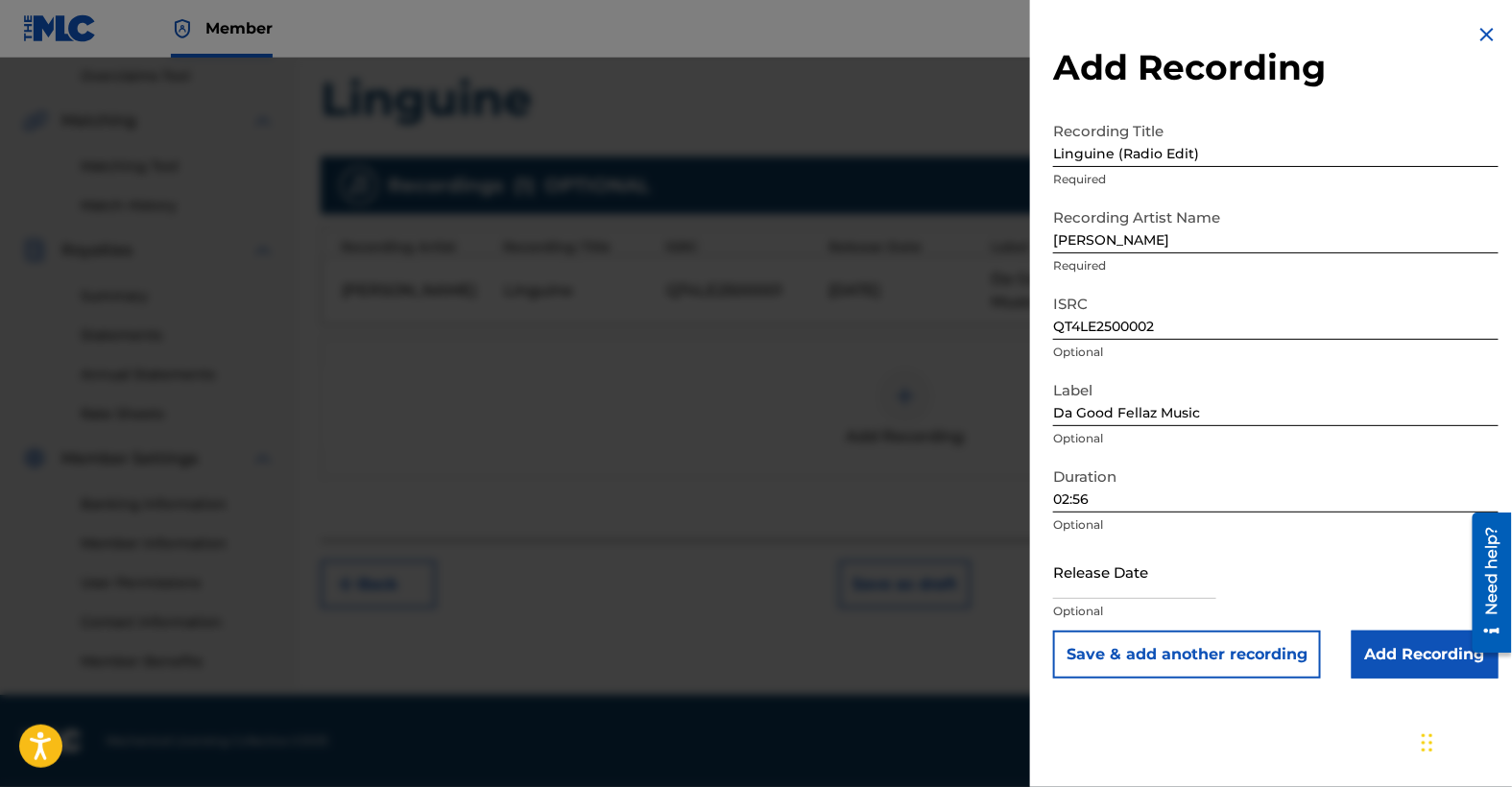
click at [1326, 579] on div "Release Date Optional" at bounding box center [1276, 587] width 446 height 86
click at [1104, 577] on input "text" at bounding box center [1134, 571] width 164 height 55
select select "8"
select select "2025"
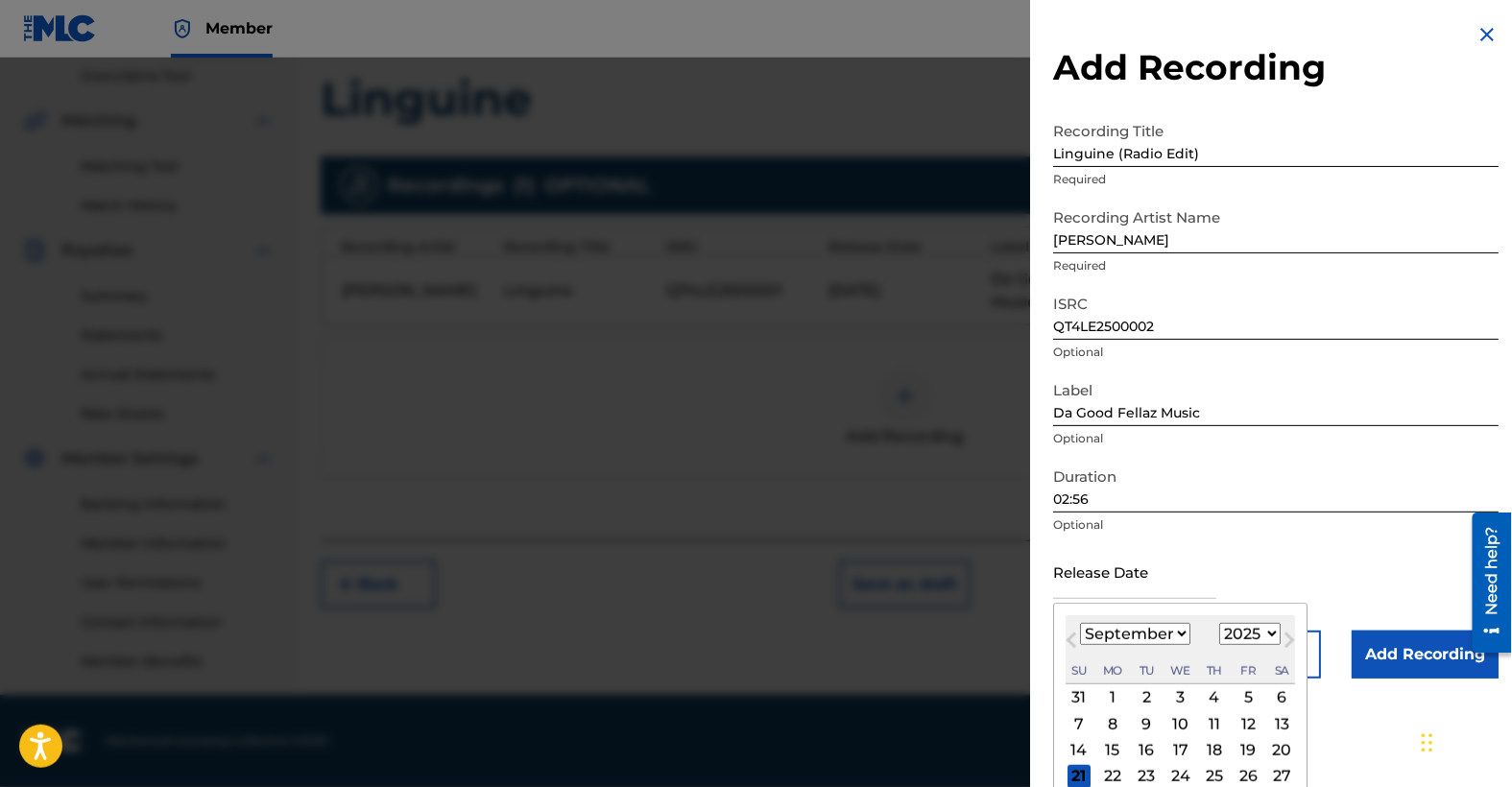
click at [1057, 622] on div "Previous Month Next Month [DATE] January February March April May June July Aug…" at bounding box center [1180, 729] width 255 height 252
click at [1181, 632] on select "January February March April May June July August September October November De…" at bounding box center [1135, 633] width 110 height 22
select select "9"
click at [1080, 622] on select "January February March April May June July August September October November De…" at bounding box center [1135, 633] width 110 height 22
click at [1246, 693] on div "3" at bounding box center [1249, 698] width 23 height 23
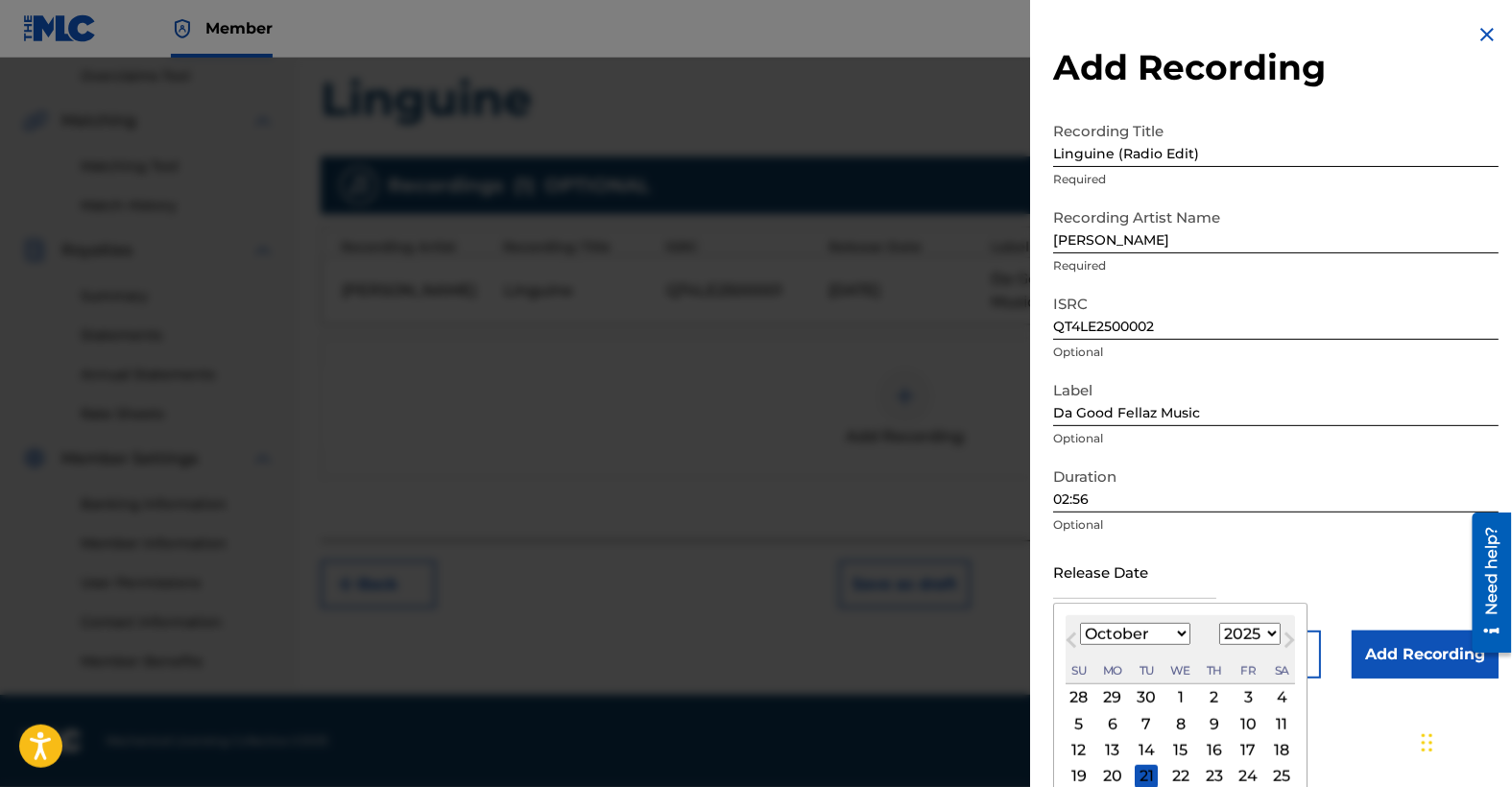
type input "[DATE]"
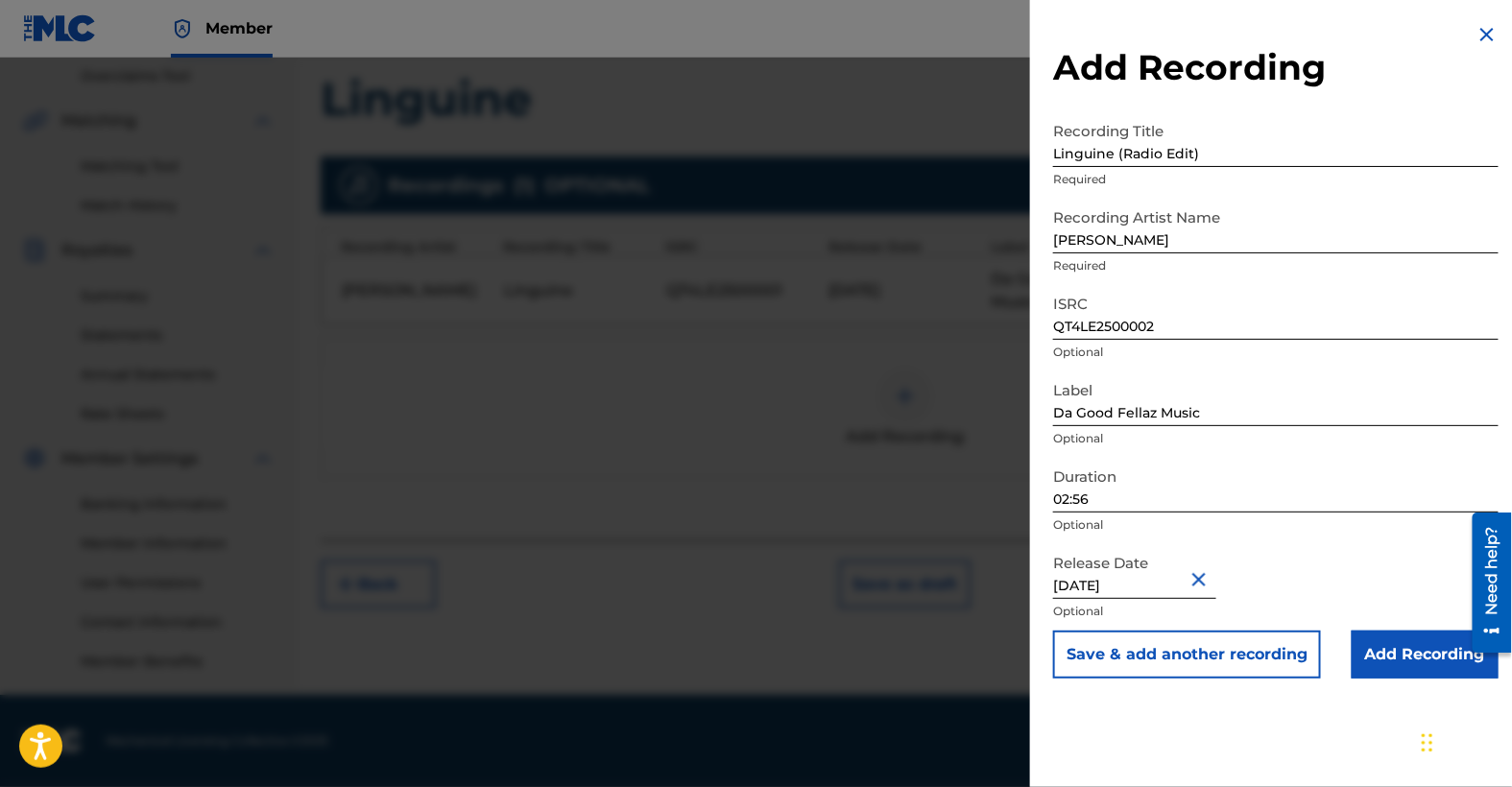
click at [1226, 658] on button "Save & add another recording" at bounding box center [1187, 654] width 268 height 48
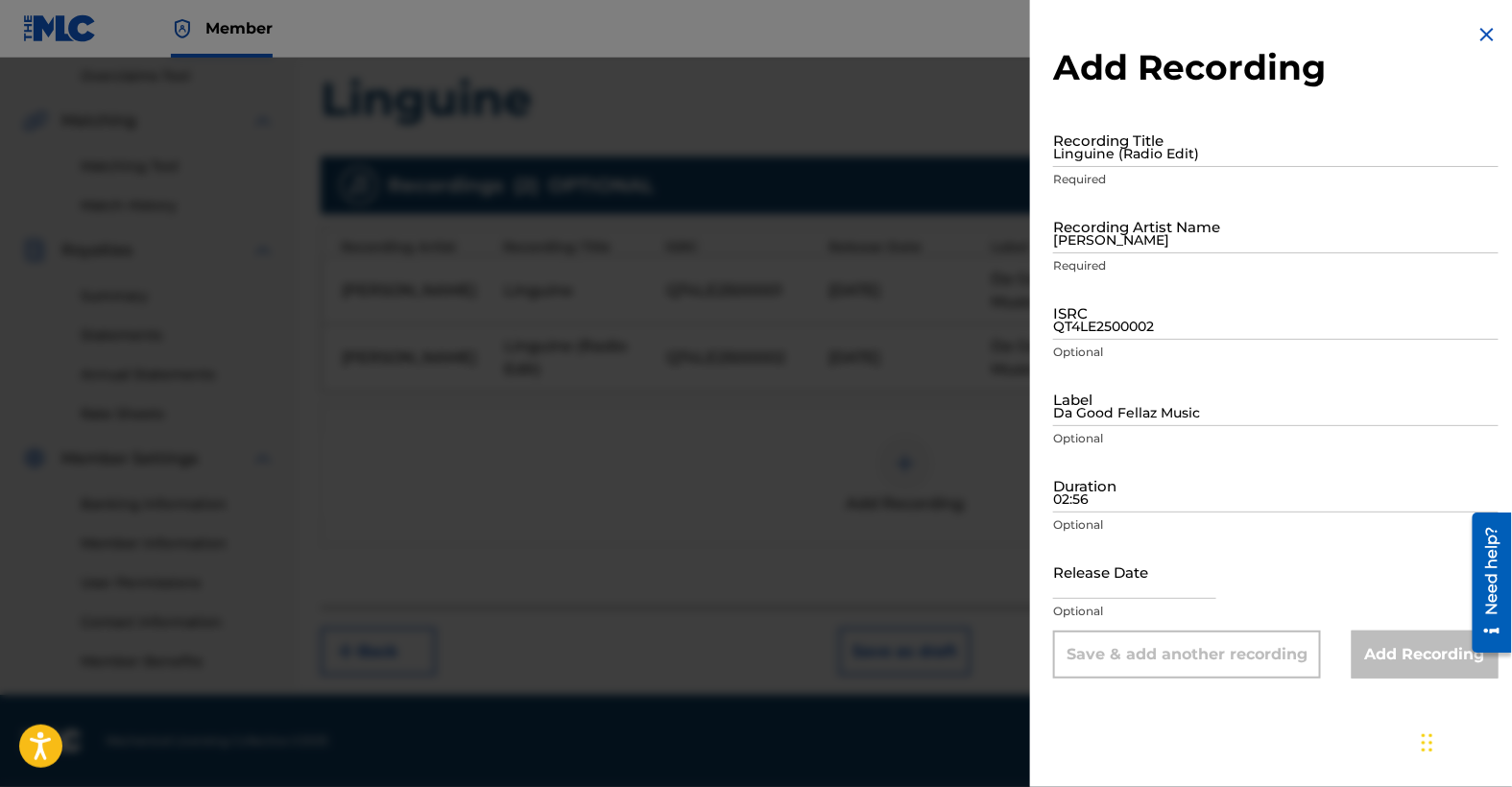
click at [1142, 146] on input "Linguine (Radio Edit)" at bounding box center [1276, 139] width 446 height 55
type input "Linguine (Radio Edit) Extended"
click at [1163, 239] on input "[PERSON_NAME]" at bounding box center [1276, 226] width 446 height 55
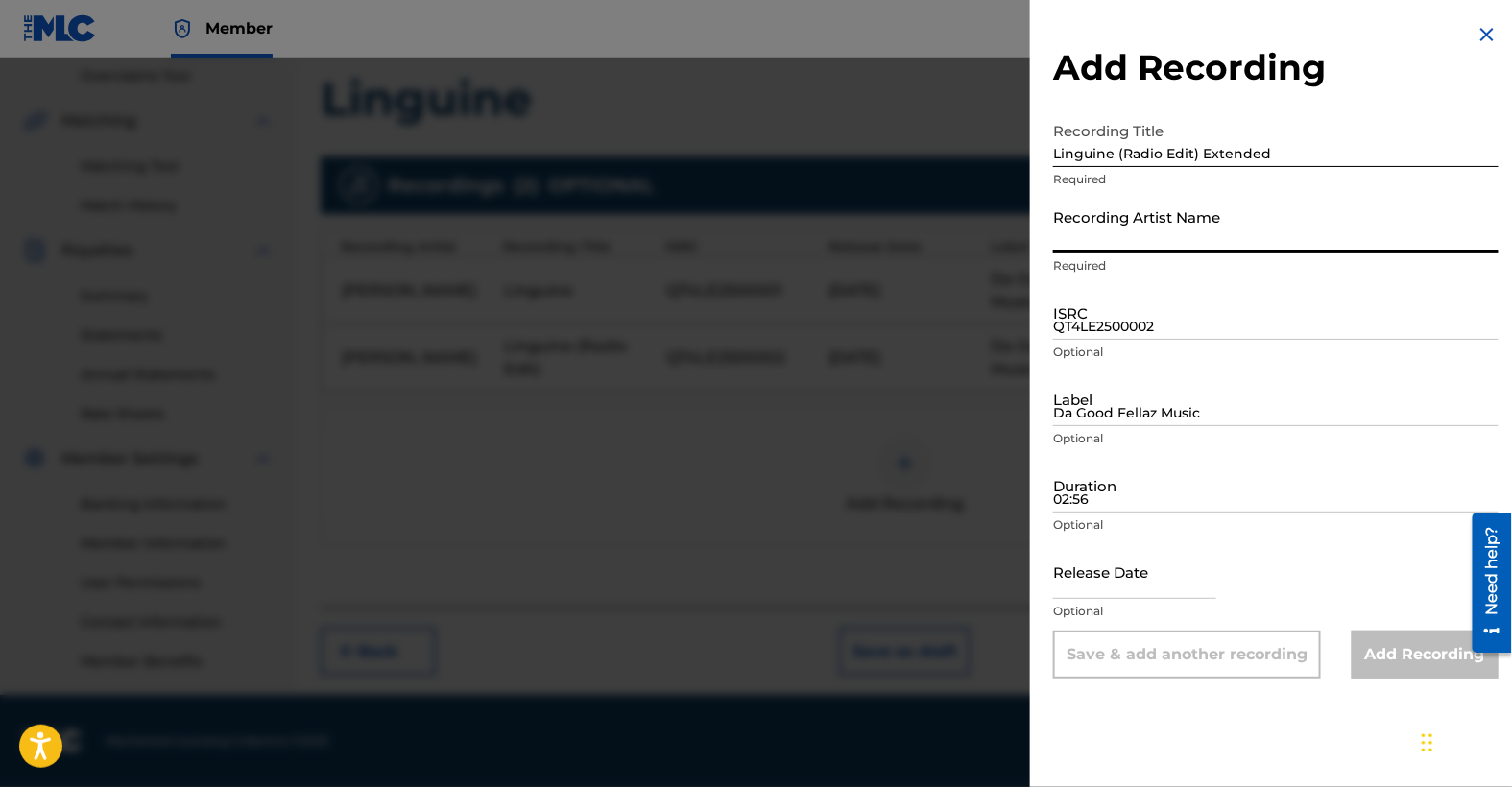
type input "[PERSON_NAME]"
click at [1135, 317] on input "QT4LE2500002" at bounding box center [1276, 312] width 446 height 55
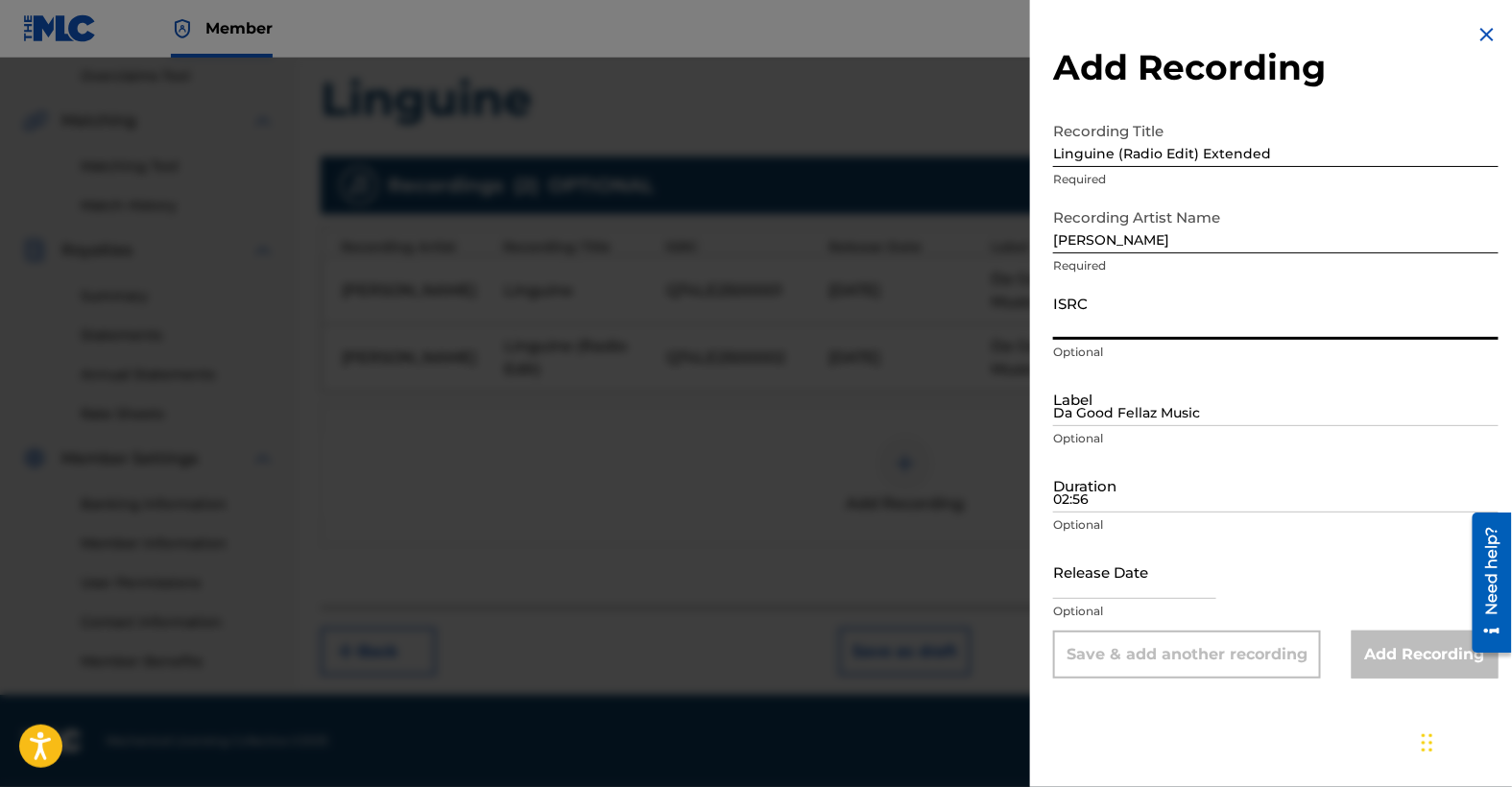
paste input "QT4LE2500004"
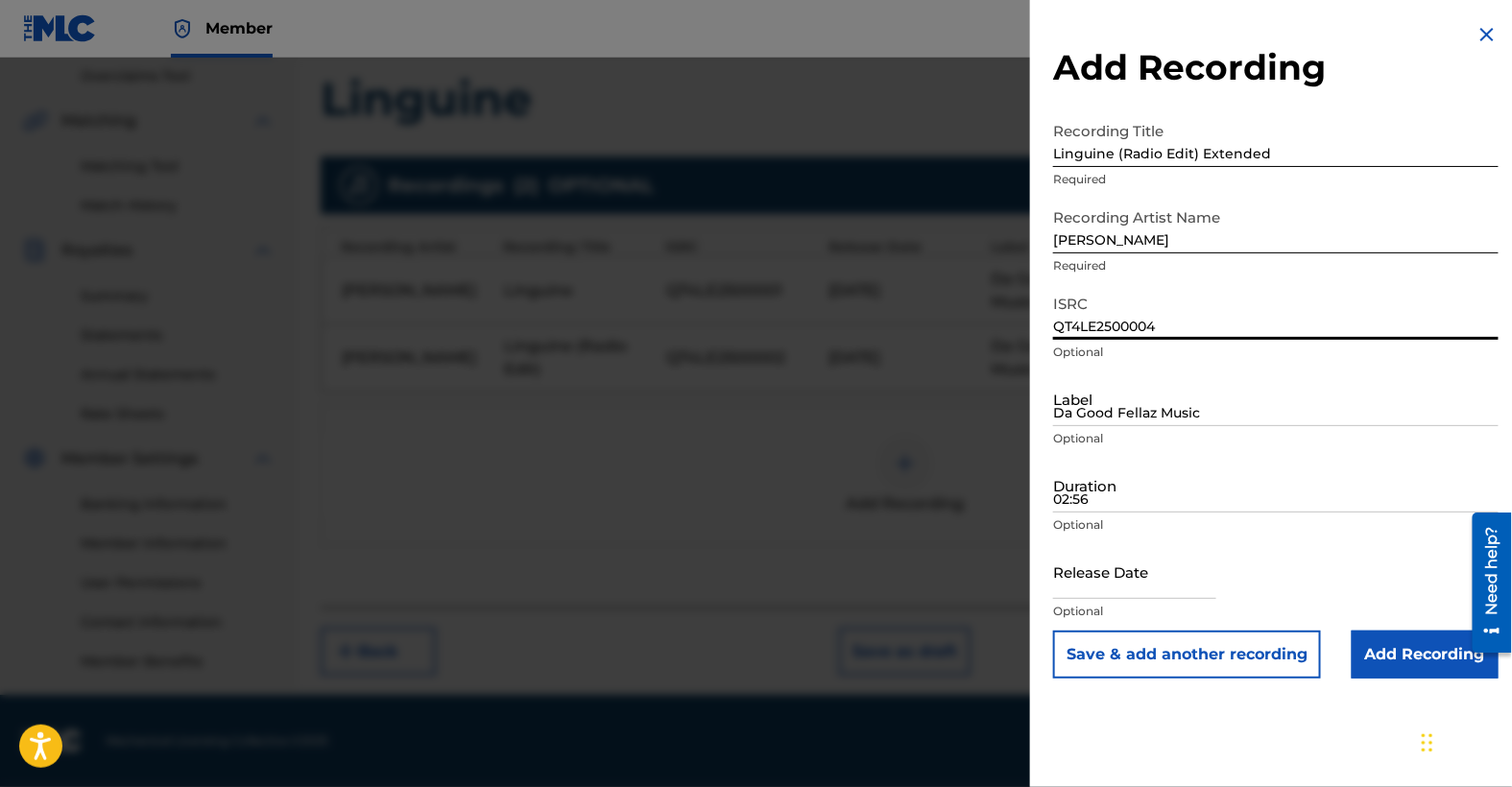
type input "QT4LE2500004"
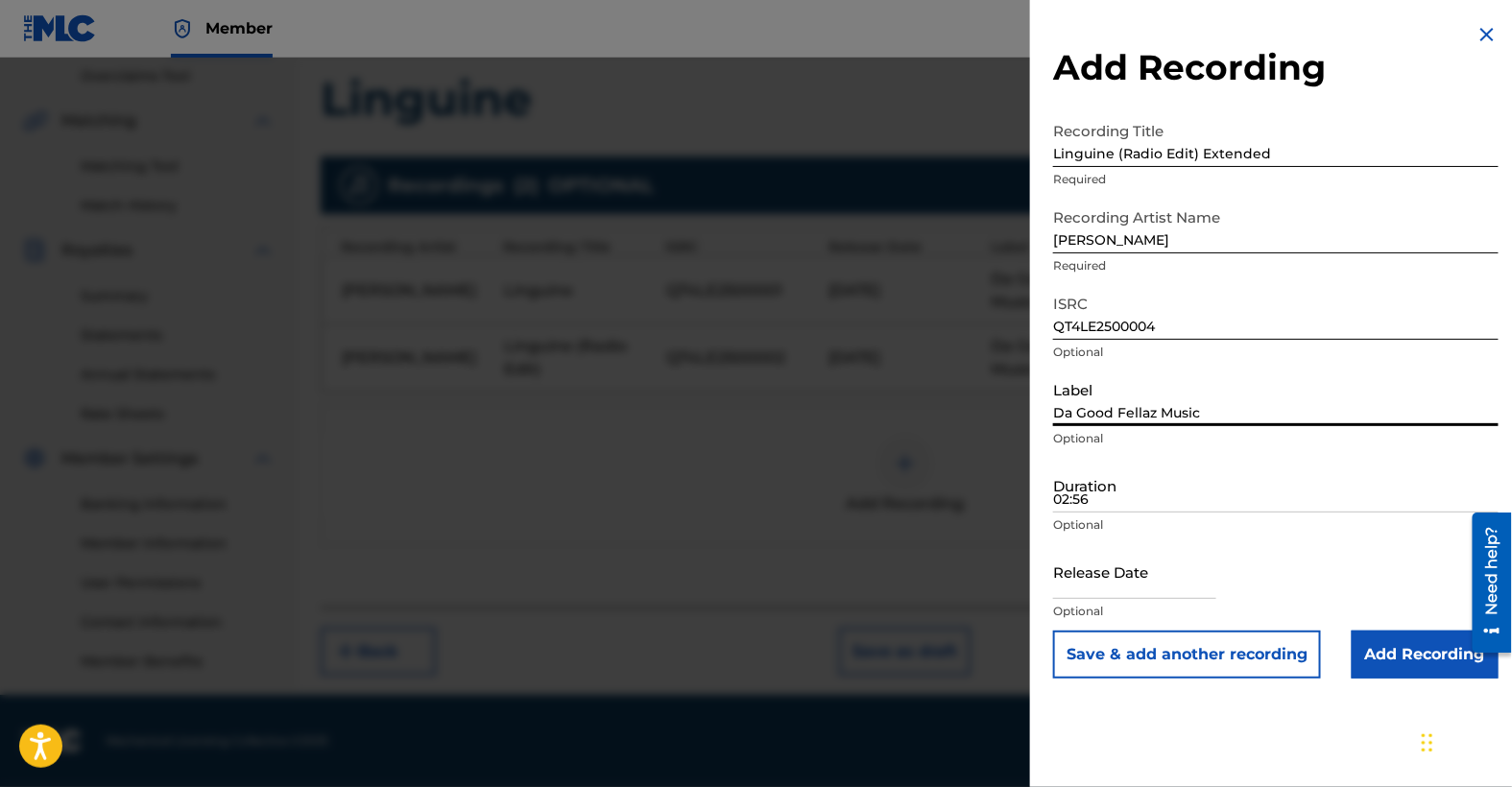
click at [1136, 408] on input "Da Good Fellaz Music" at bounding box center [1276, 399] width 446 height 55
type input "Da Good Fellaz Music"
click at [1097, 496] on input "02:56" at bounding box center [1276, 485] width 446 height 55
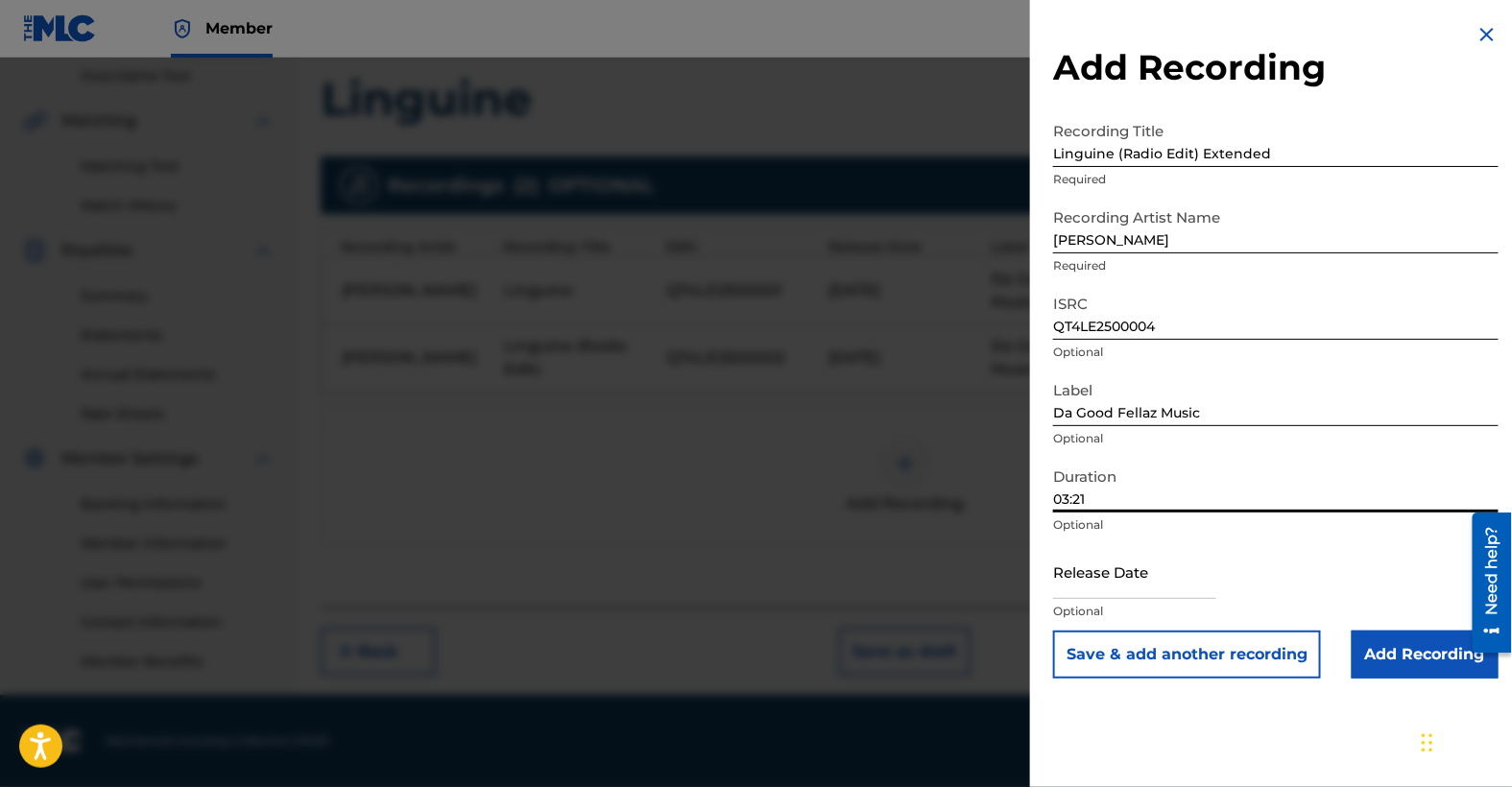
type input "03:21"
click at [1108, 578] on input "text" at bounding box center [1134, 571] width 164 height 55
select select "8"
select select "2025"
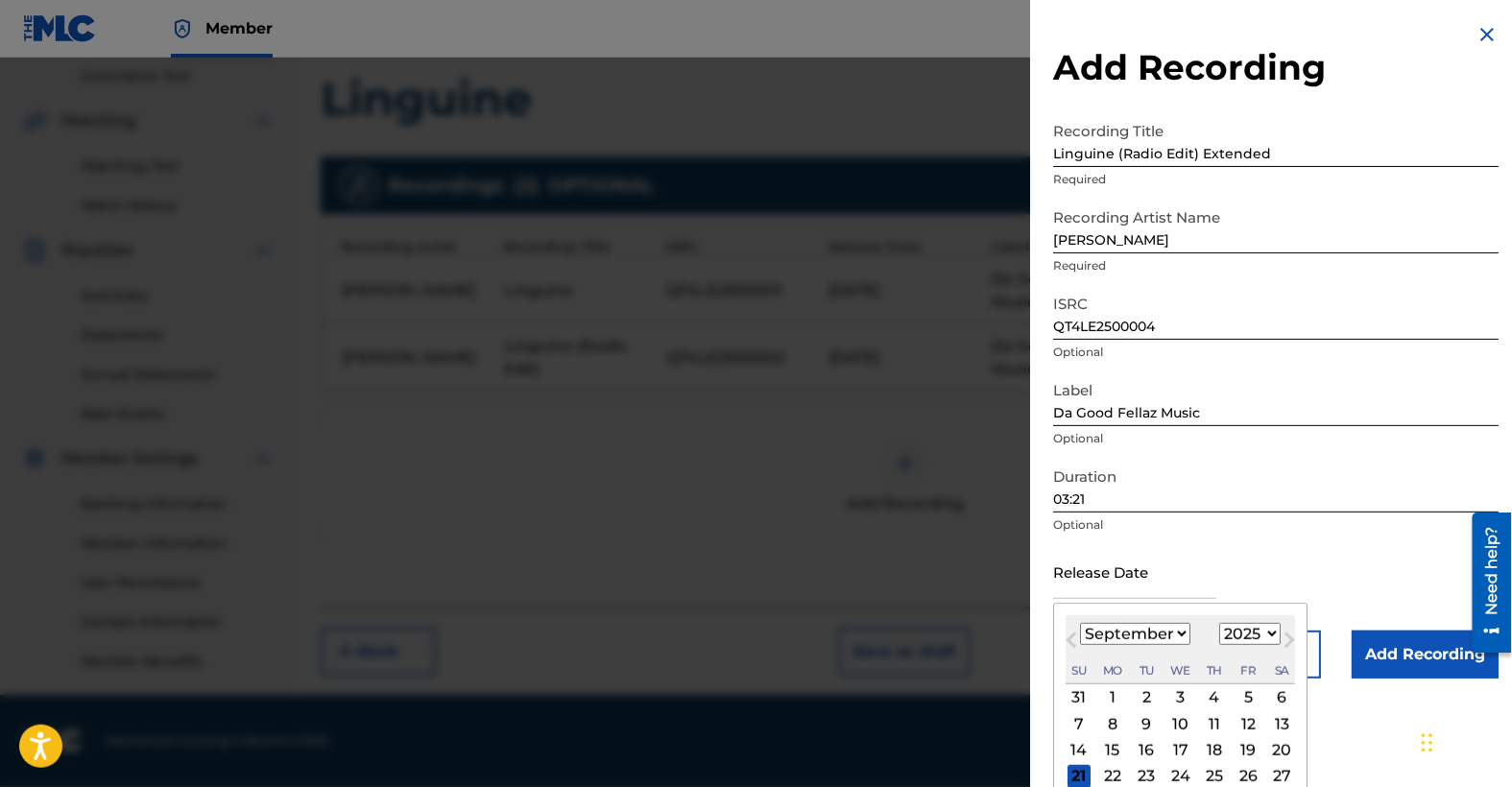
click at [1045, 676] on div "Add Recording Recording Title Linguine (Radio Edit) Extended Required Recording…" at bounding box center [1277, 350] width 492 height 702
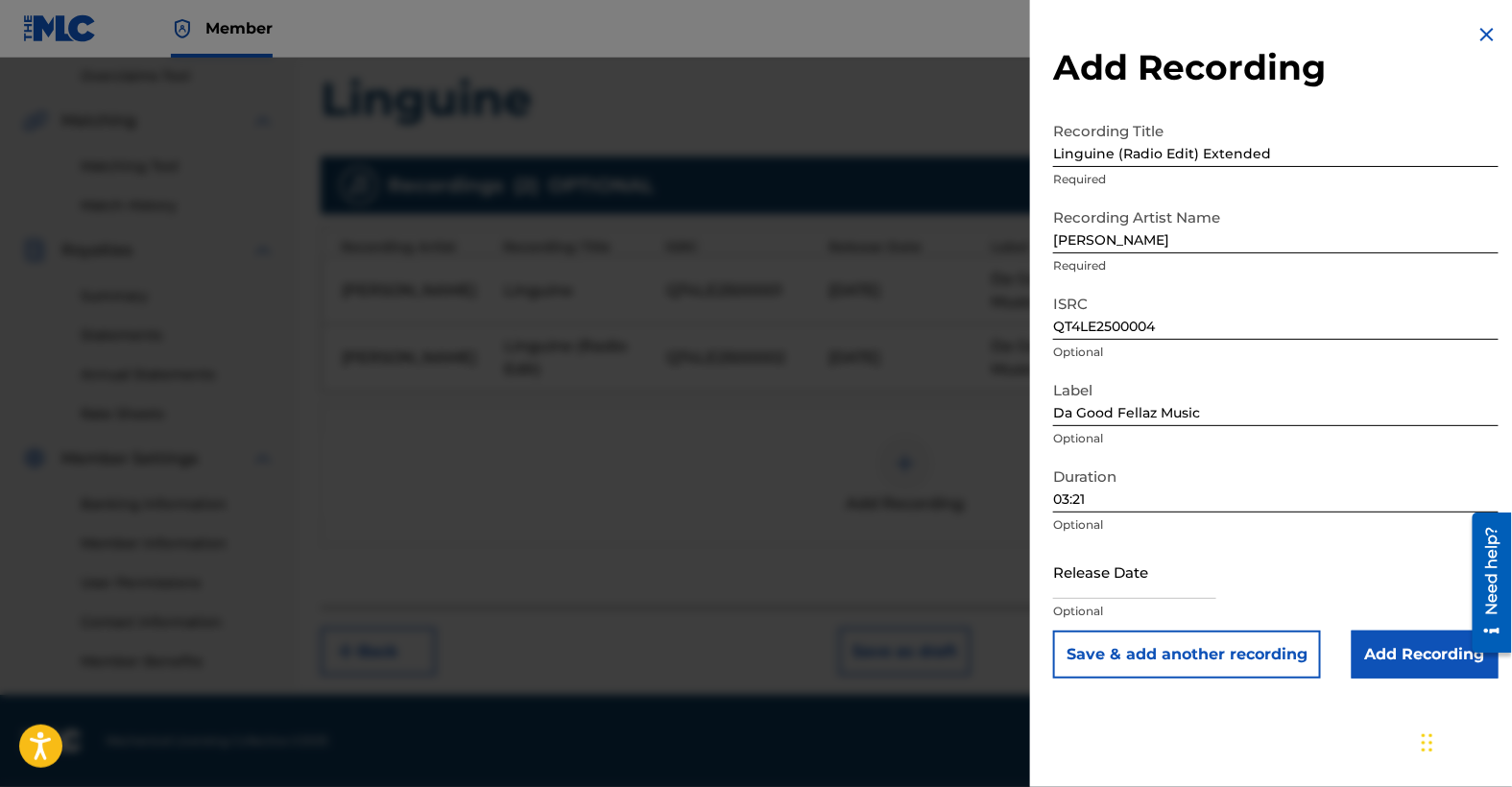
click at [1070, 609] on p "Optional" at bounding box center [1276, 612] width 446 height 17
click at [1093, 586] on input "text" at bounding box center [1134, 571] width 164 height 55
select select "8"
select select "2025"
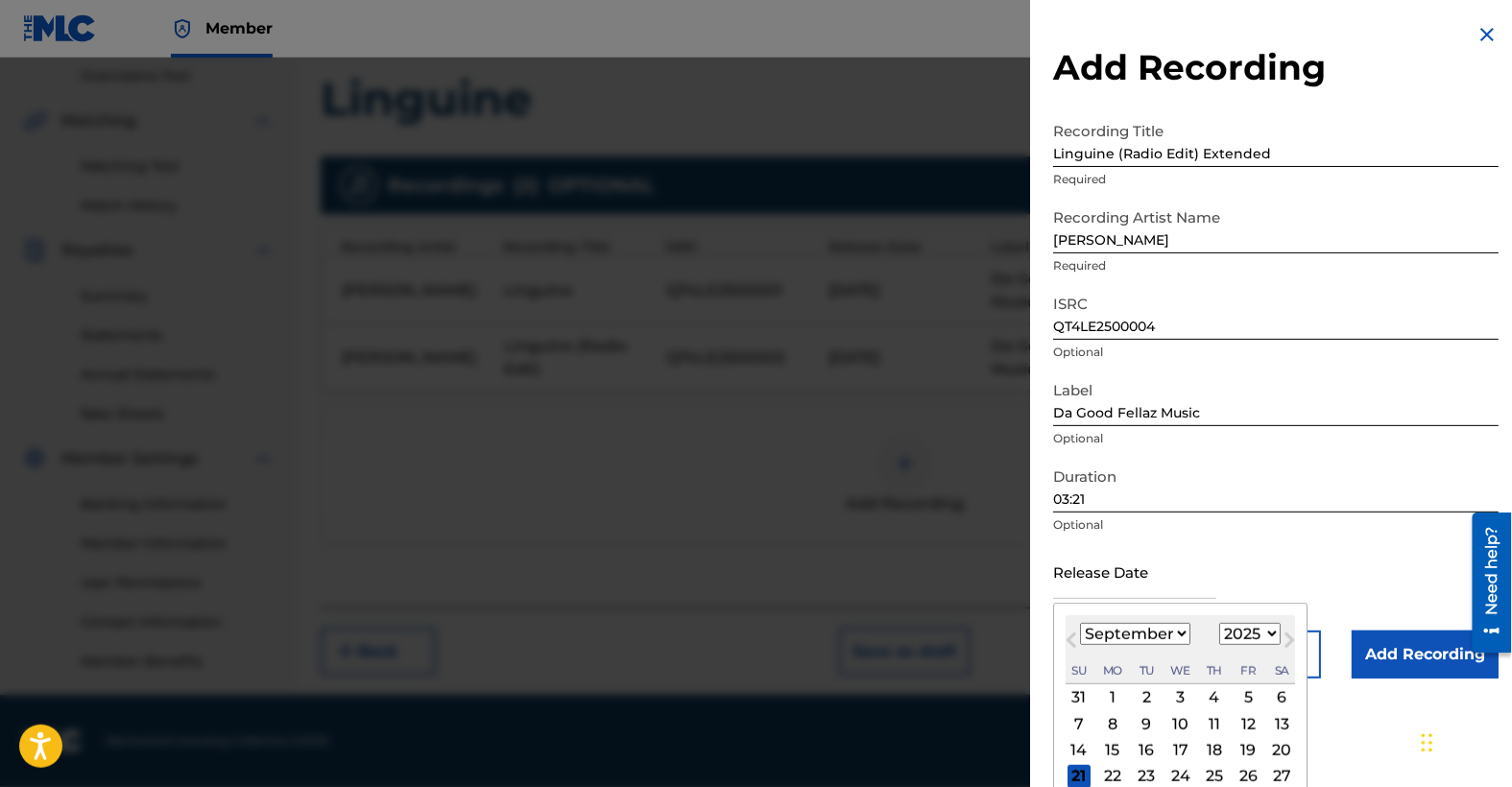
click at [1073, 638] on span "Previous Month" at bounding box center [1073, 643] width 0 height 29
click at [1181, 629] on select "January February March April May June July August September October November De…" at bounding box center [1135, 633] width 110 height 22
select select "9"
click at [1080, 622] on select "January February March April May June July August September October November De…" at bounding box center [1135, 633] width 110 height 22
click at [1246, 690] on div "3" at bounding box center [1249, 698] width 23 height 23
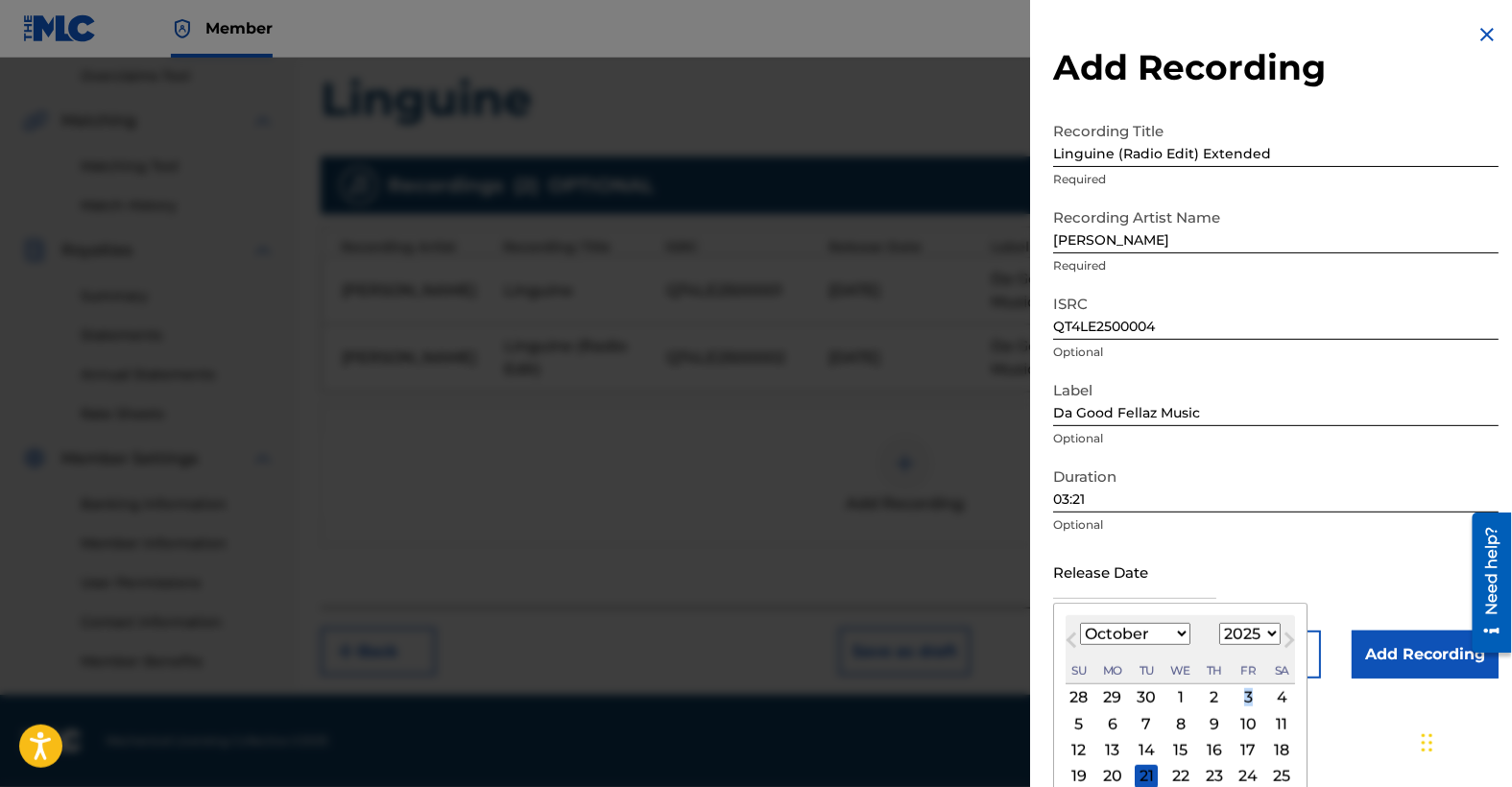
type input "[DATE]"
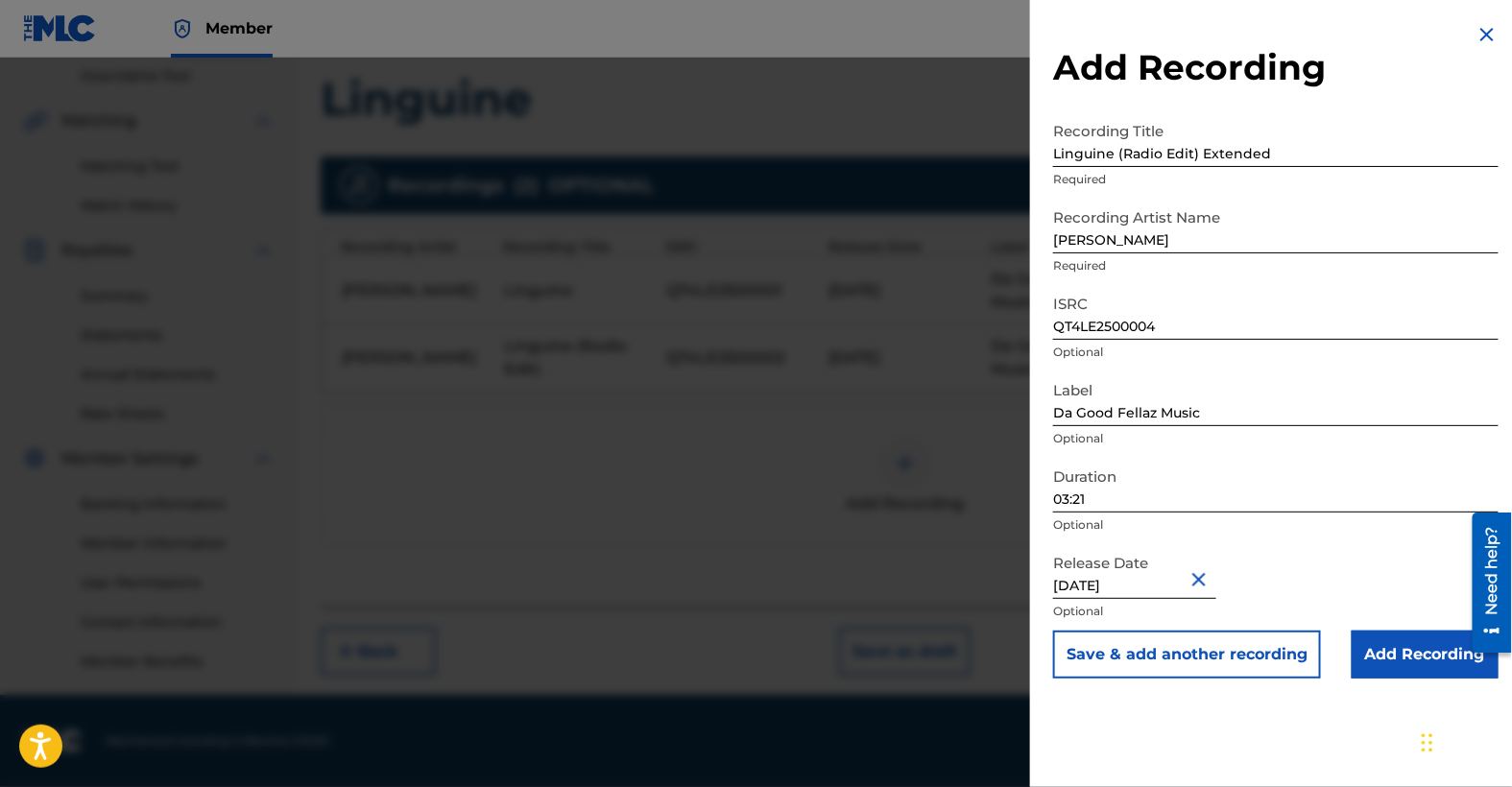
click at [1419, 652] on input "Add Recording" at bounding box center [1426, 654] width 147 height 48
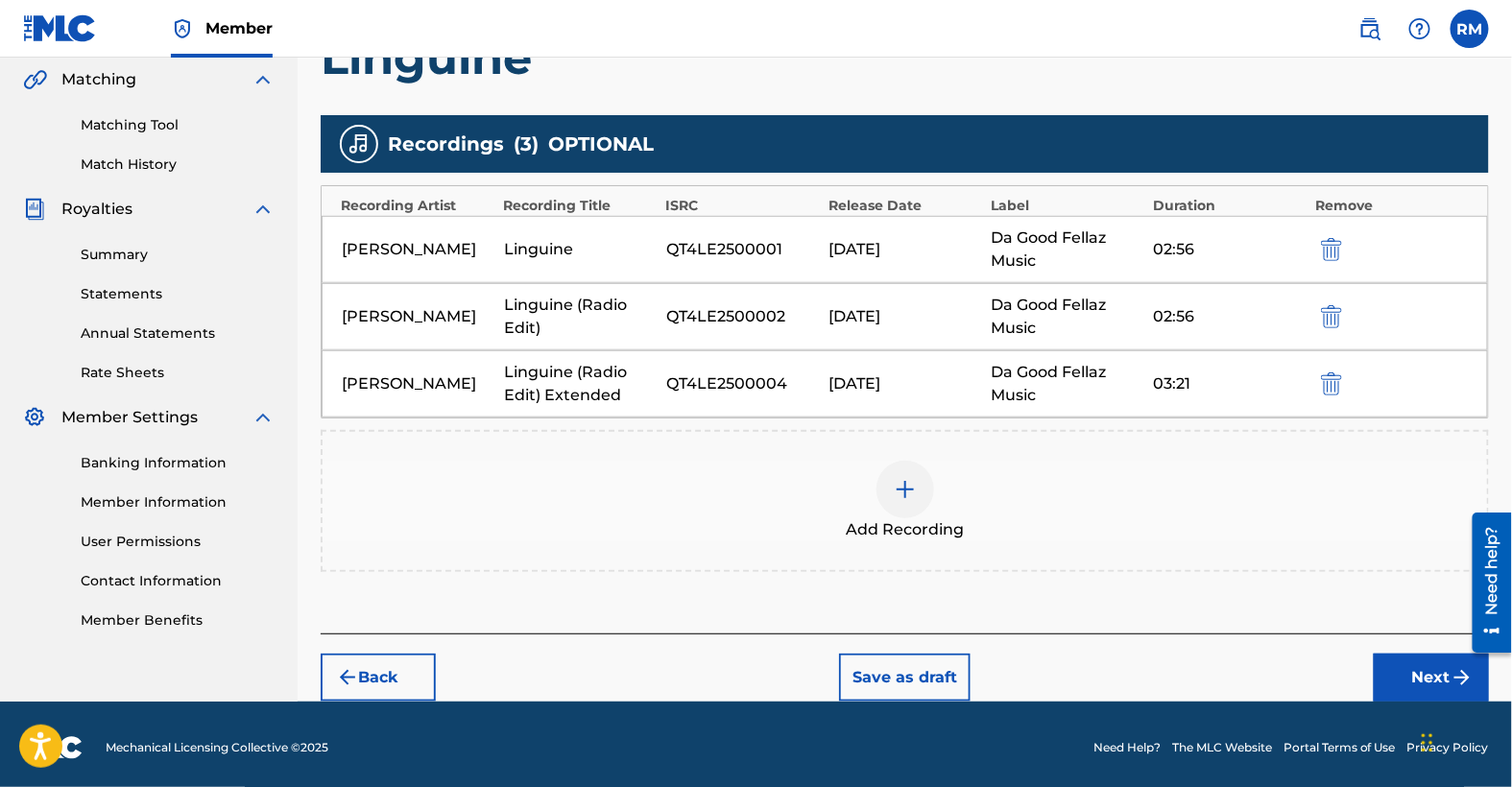
scroll to position [446, 0]
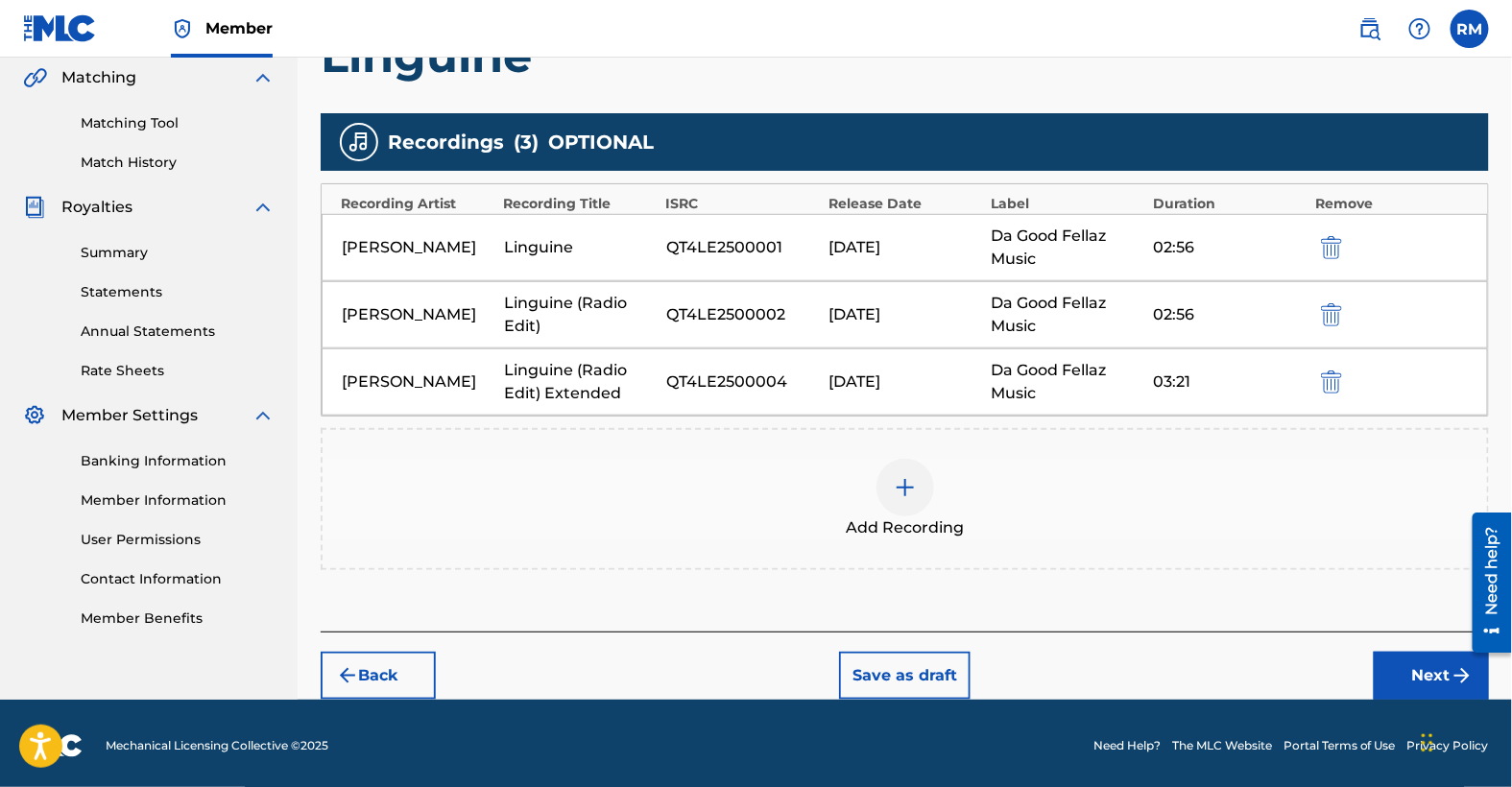
click at [1428, 663] on button "Next" at bounding box center [1432, 676] width 115 height 48
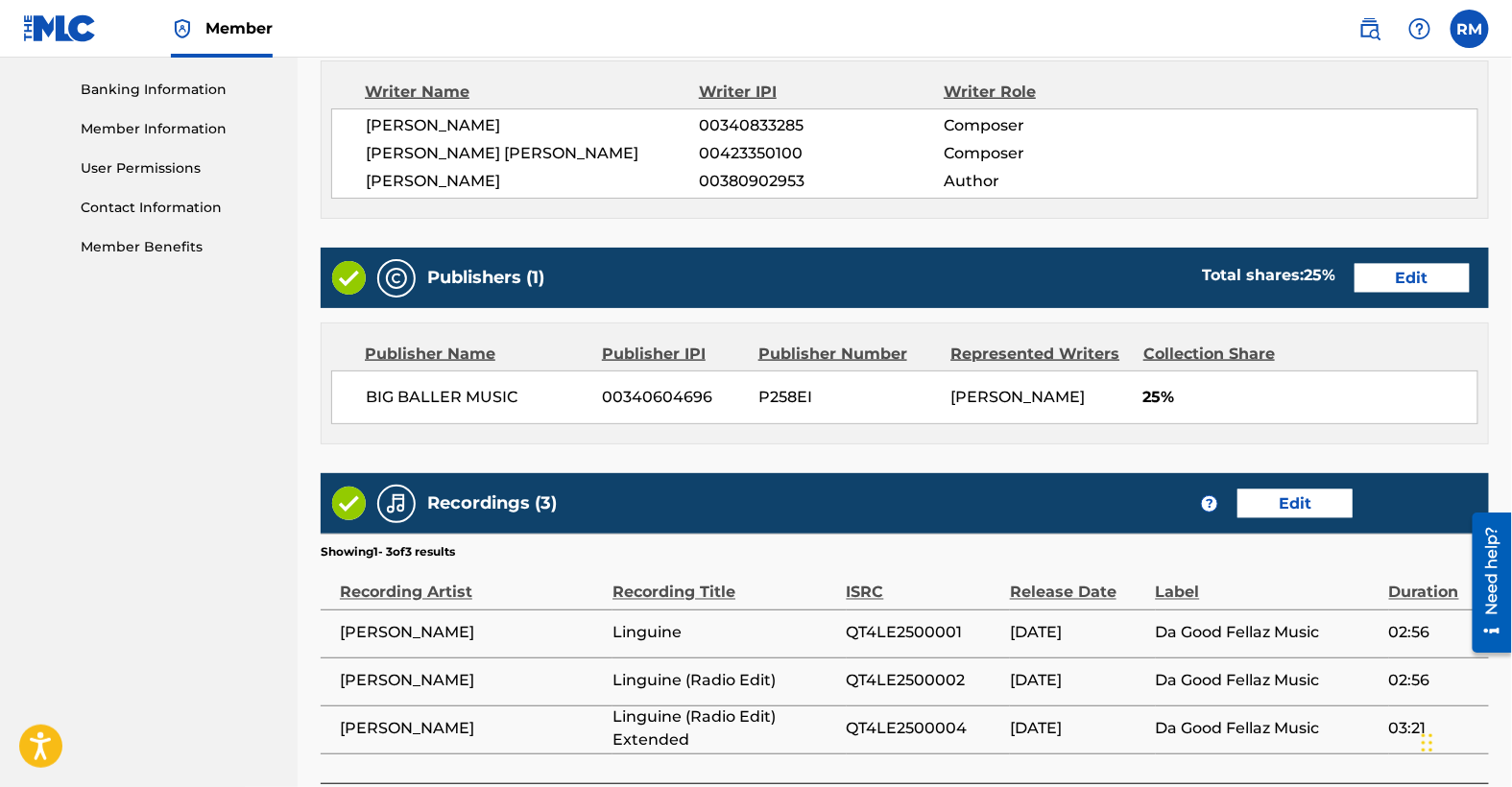
scroll to position [968, 0]
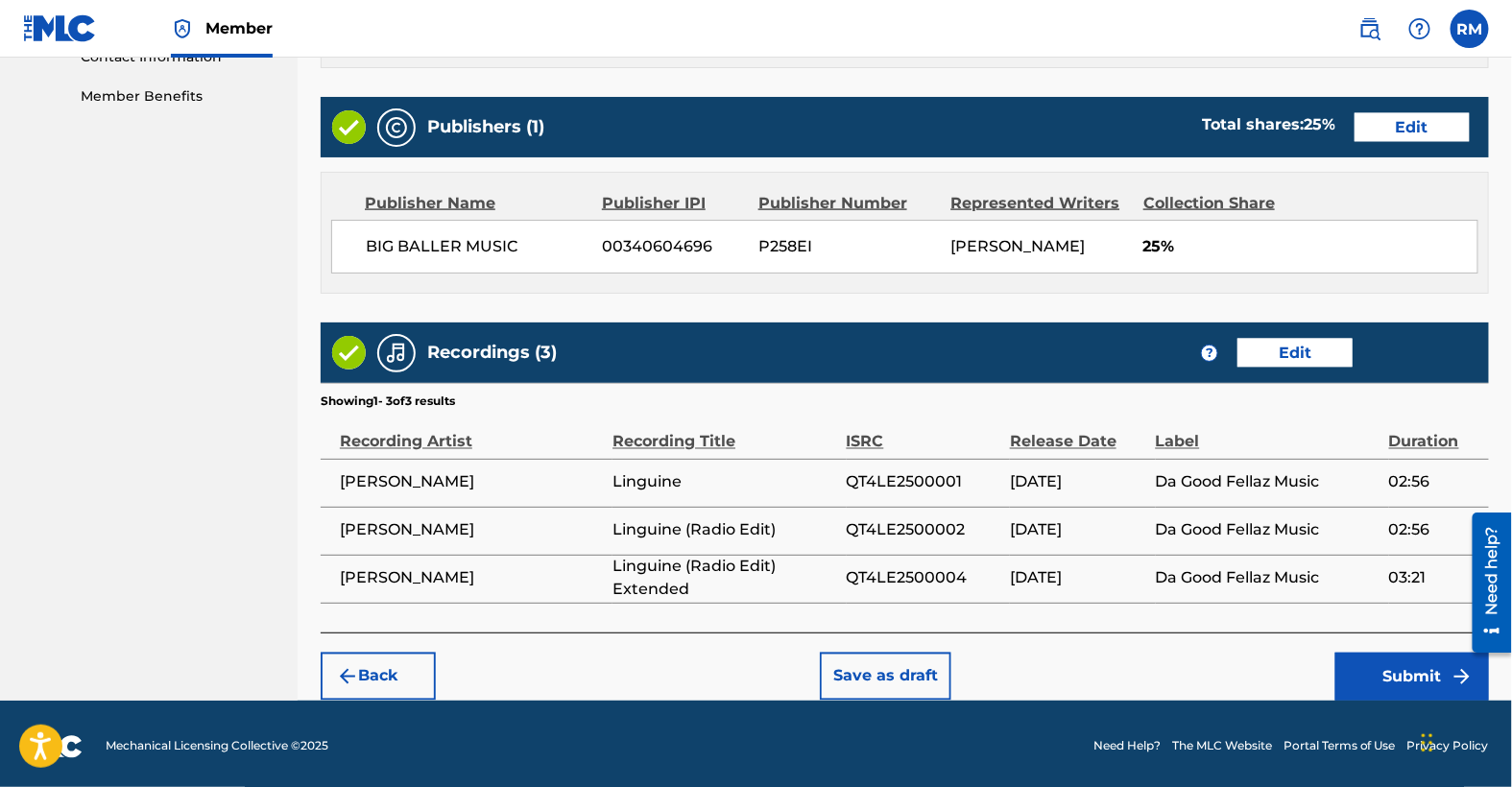
click at [1414, 665] on button "Submit" at bounding box center [1412, 677] width 154 height 48
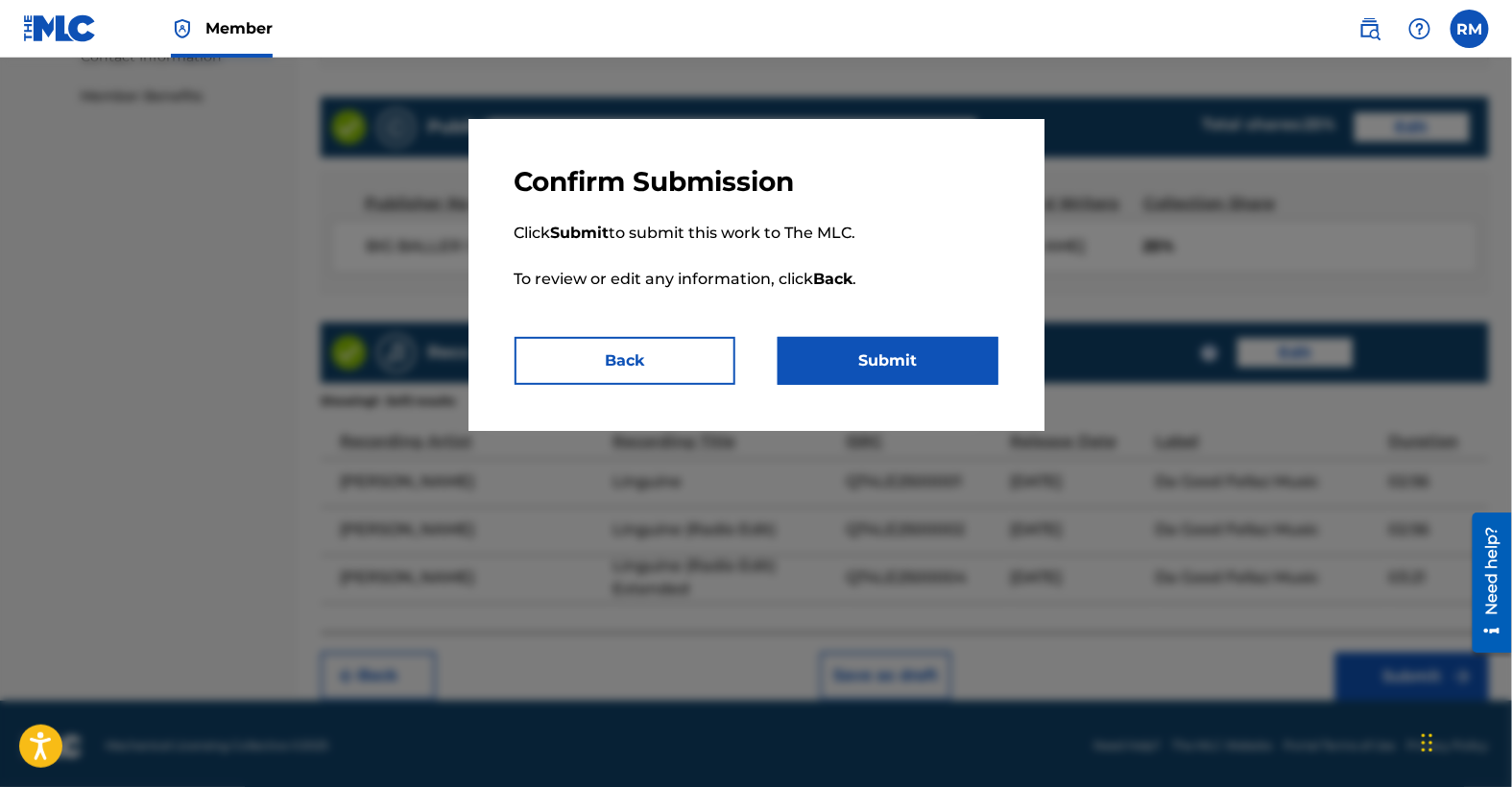
click at [879, 355] on button "Submit" at bounding box center [888, 361] width 221 height 48
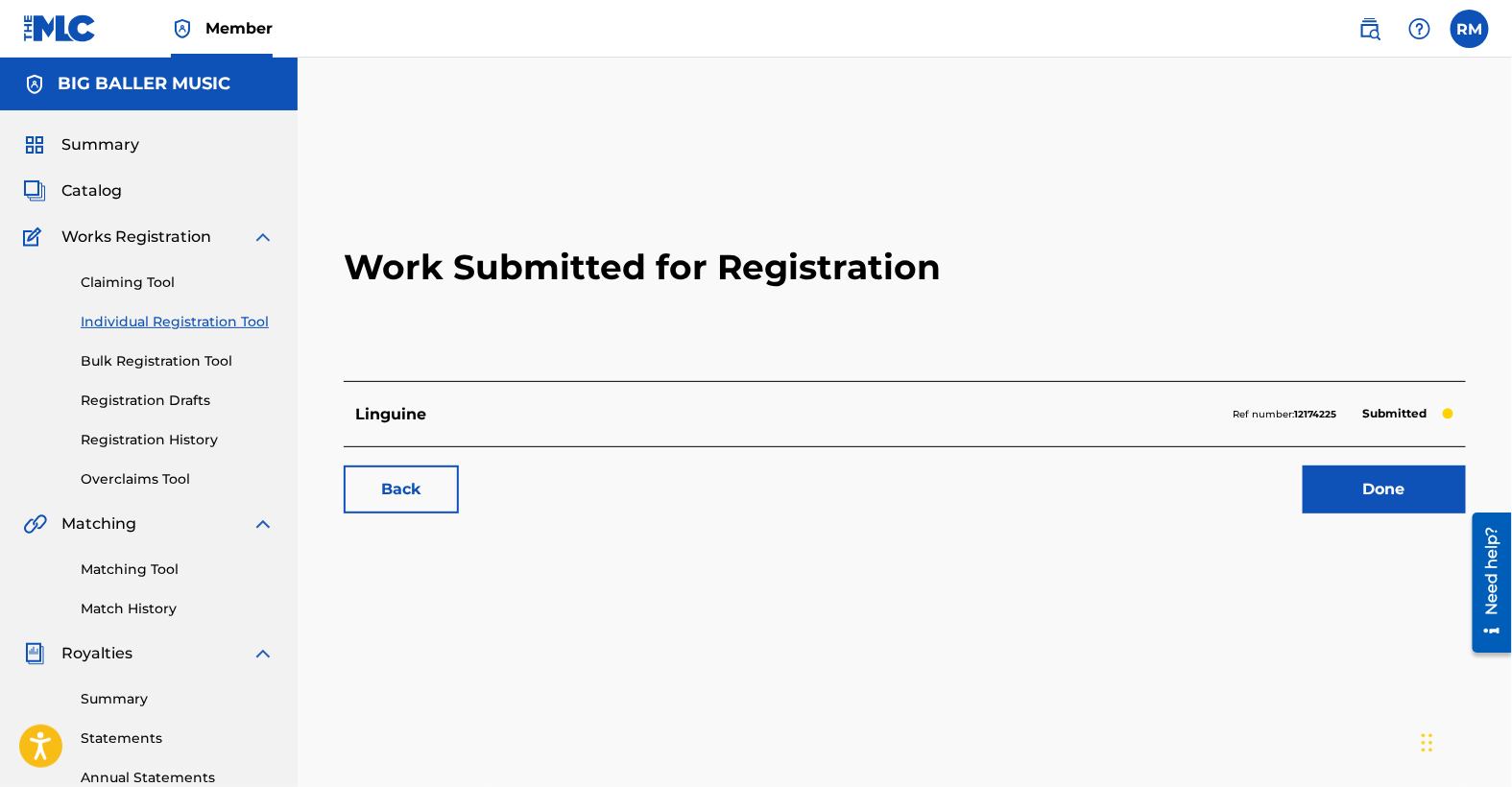
click at [1394, 490] on link "Done" at bounding box center [1384, 490] width 164 height 48
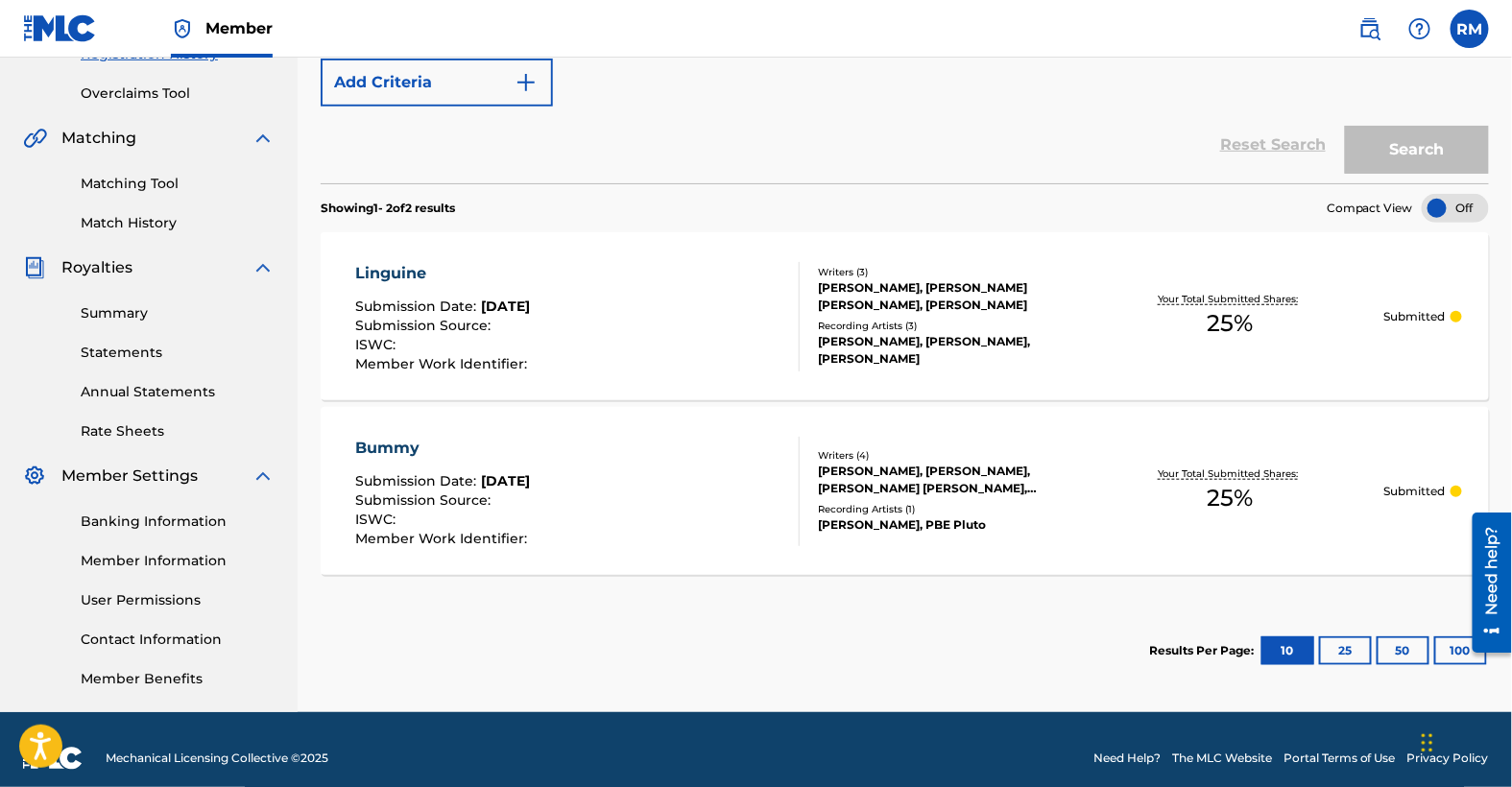
scroll to position [403, 0]
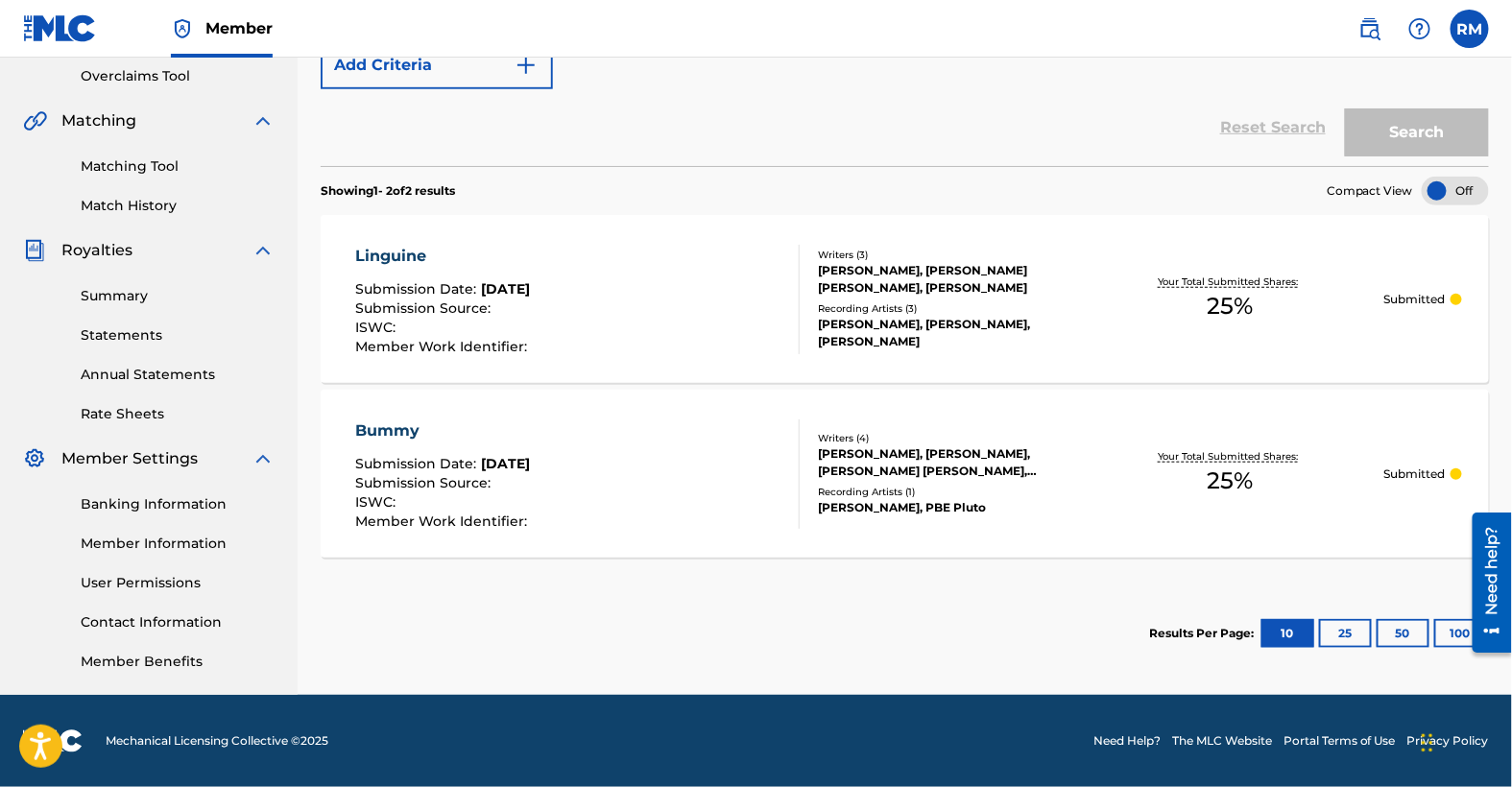
click at [1107, 479] on div "Your Total Submitted Shares: 25 %" at bounding box center [1230, 473] width 306 height 58
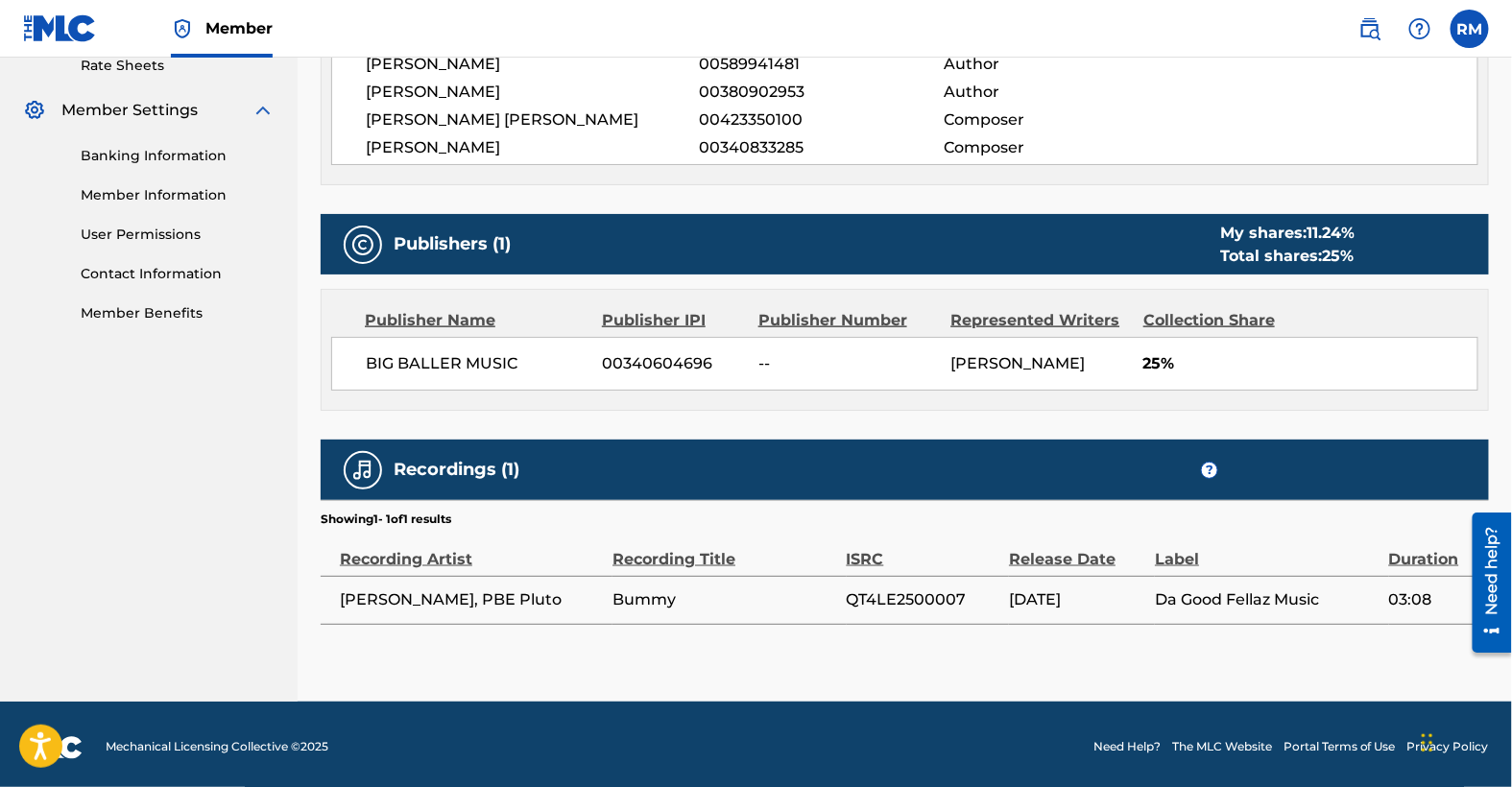
scroll to position [752, 0]
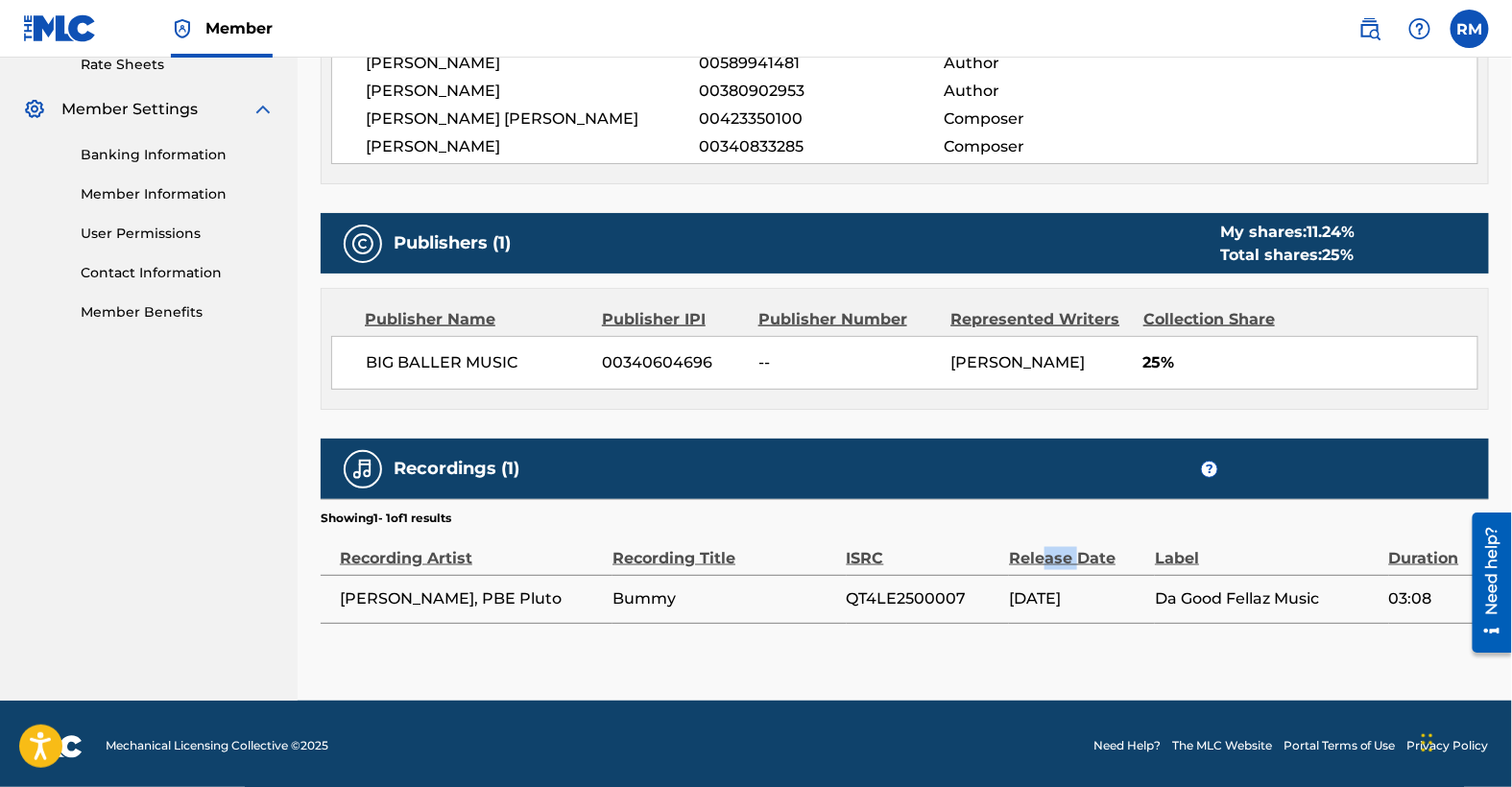
drag, startPoint x: 1078, startPoint y: 555, endPoint x: 1046, endPoint y: 551, distance: 32.2
click at [1046, 551] on div "Release Date" at bounding box center [1077, 548] width 137 height 44
click at [1076, 567] on th "Release Date" at bounding box center [1082, 551] width 146 height 48
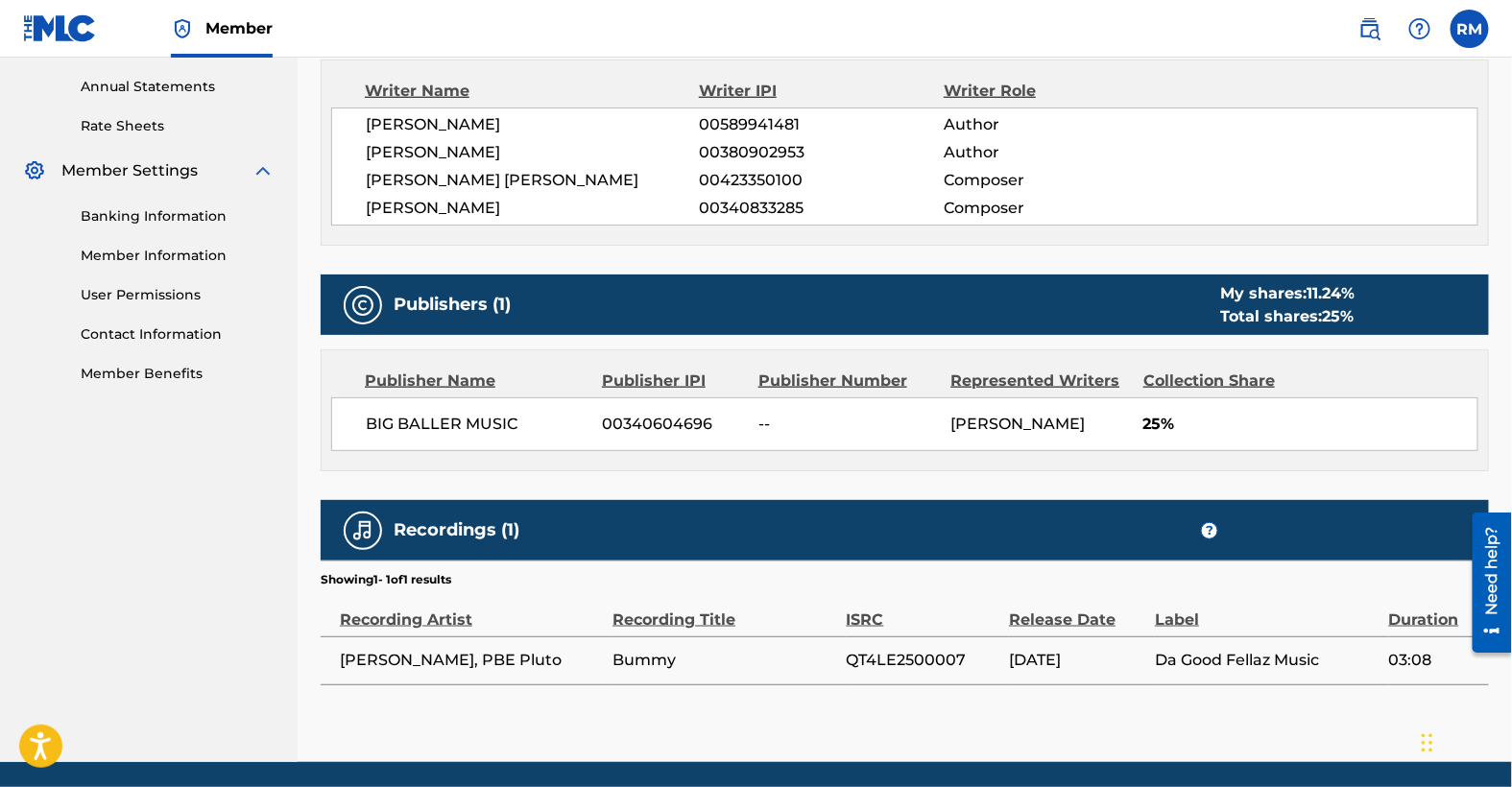
scroll to position [679, 0]
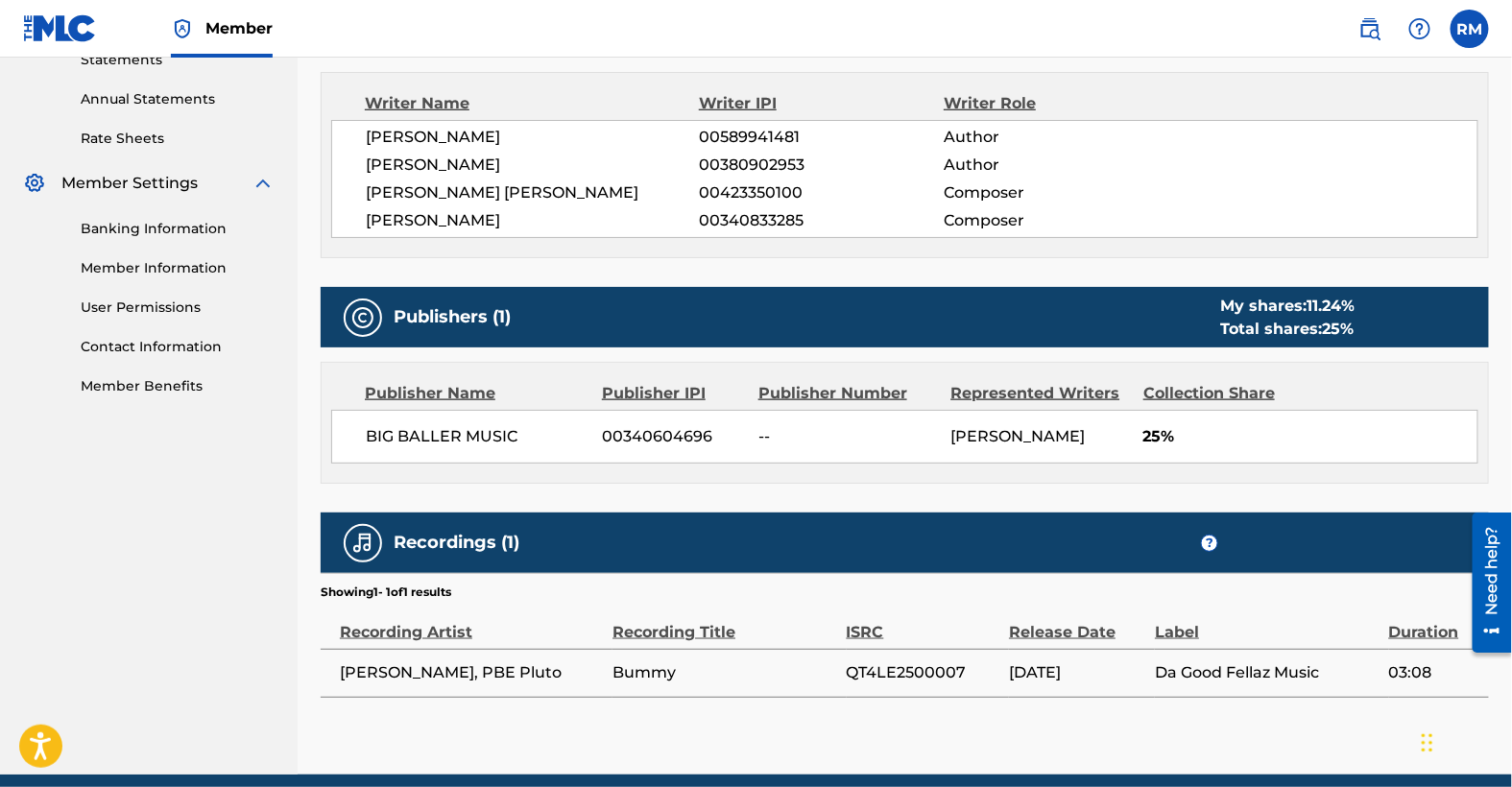
click at [1286, 318] on div "Total shares: 25 %" at bounding box center [1287, 329] width 135 height 23
click at [1284, 309] on div "My shares: 11.24 %" at bounding box center [1287, 306] width 135 height 23
click at [423, 318] on h5 "Publishers (1)" at bounding box center [451, 317] width 117 height 22
click at [375, 320] on div at bounding box center [363, 318] width 39 height 39
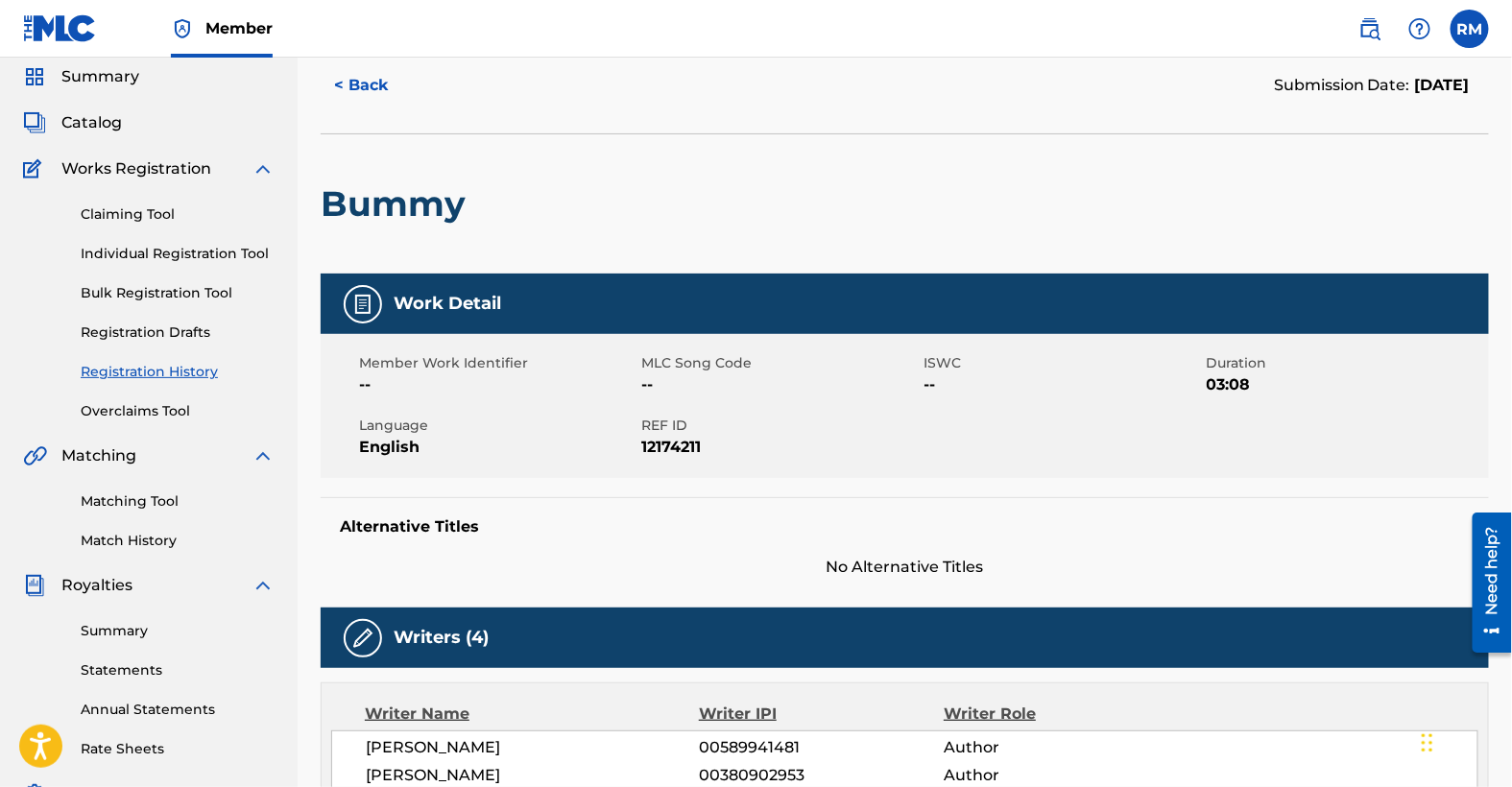
scroll to position [69, 0]
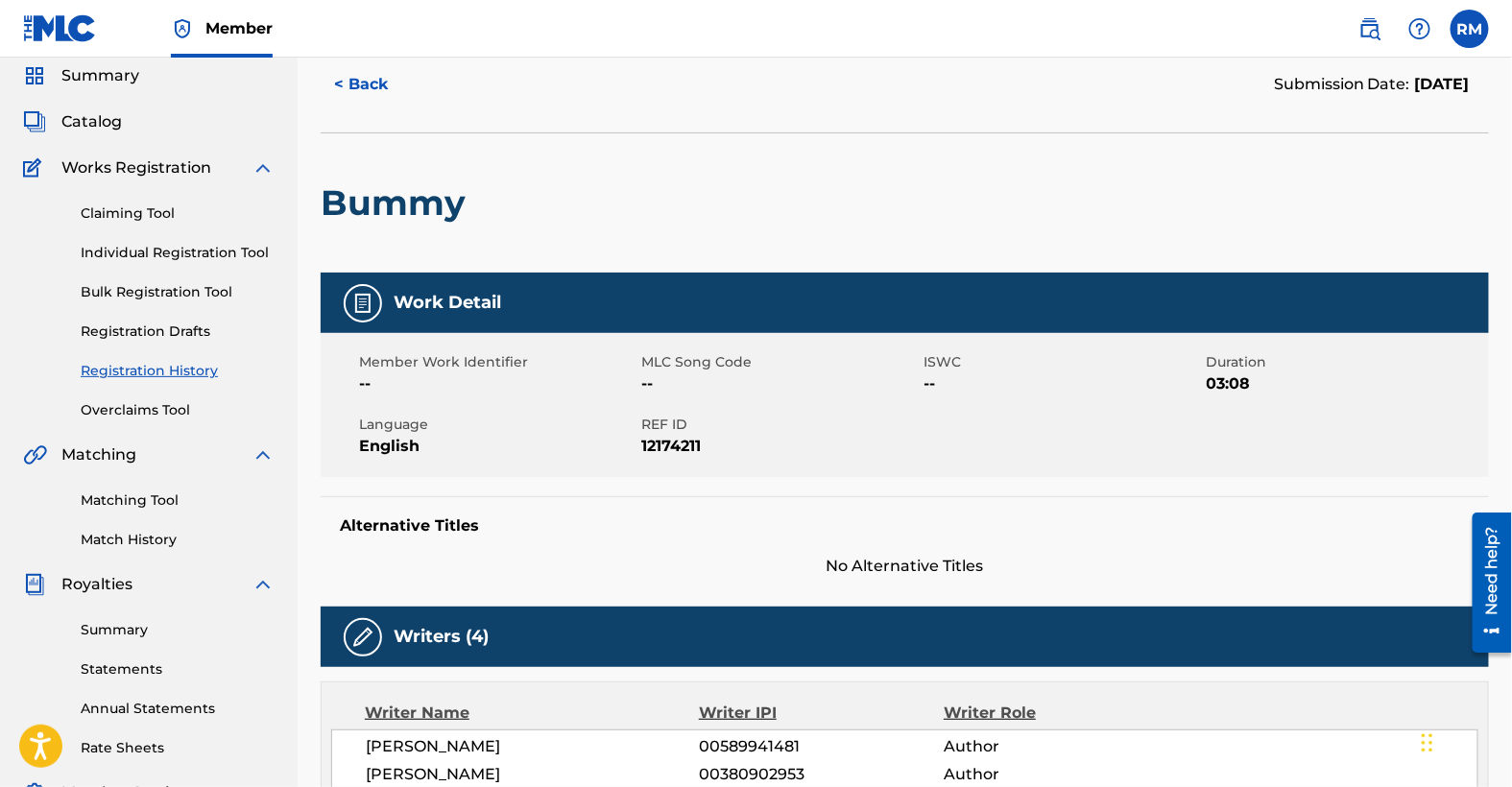
click at [422, 294] on h5 "Work Detail" at bounding box center [447, 302] width 108 height 22
click at [347, 295] on div at bounding box center [363, 303] width 39 height 39
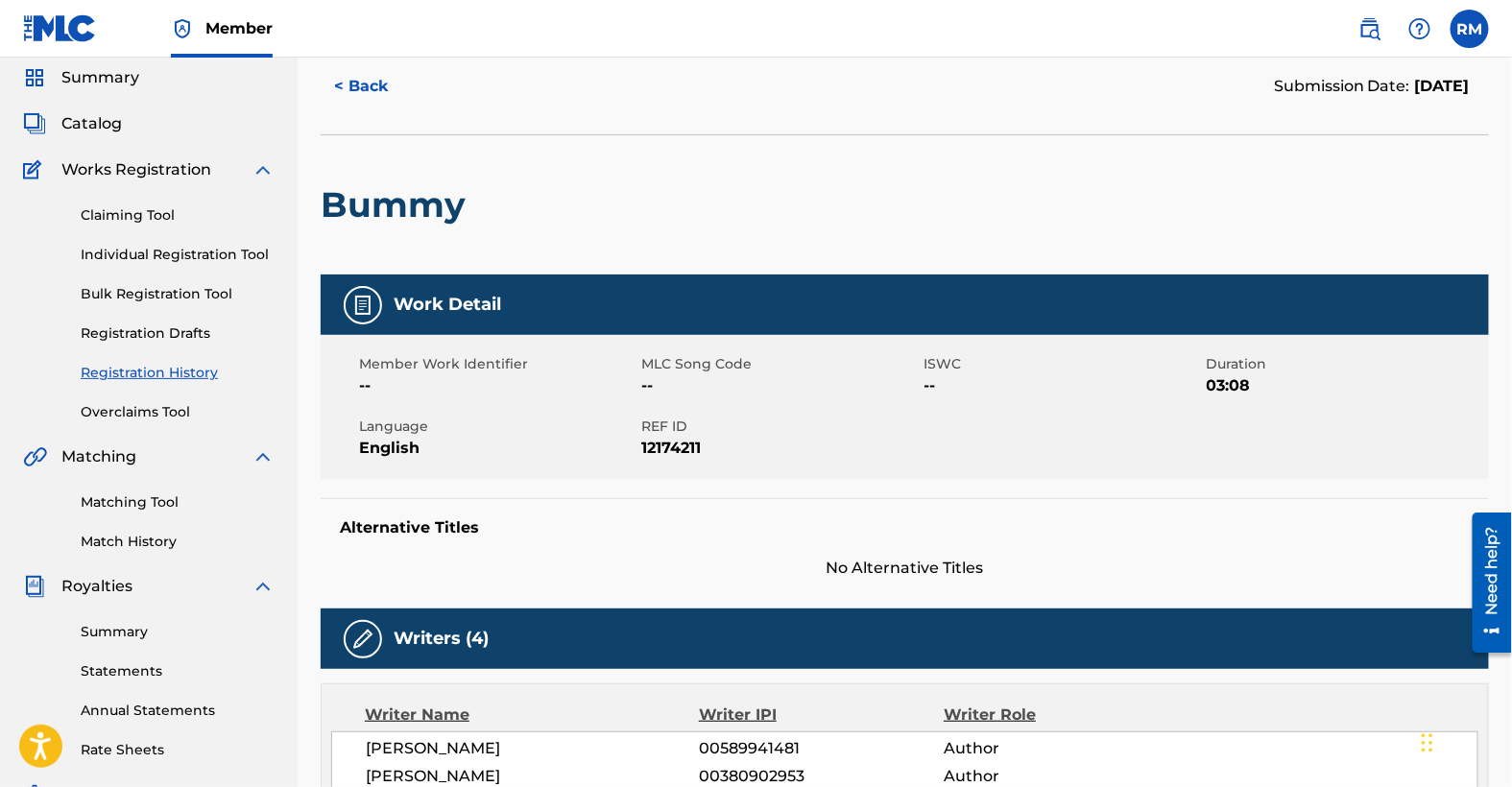
scroll to position [66, 0]
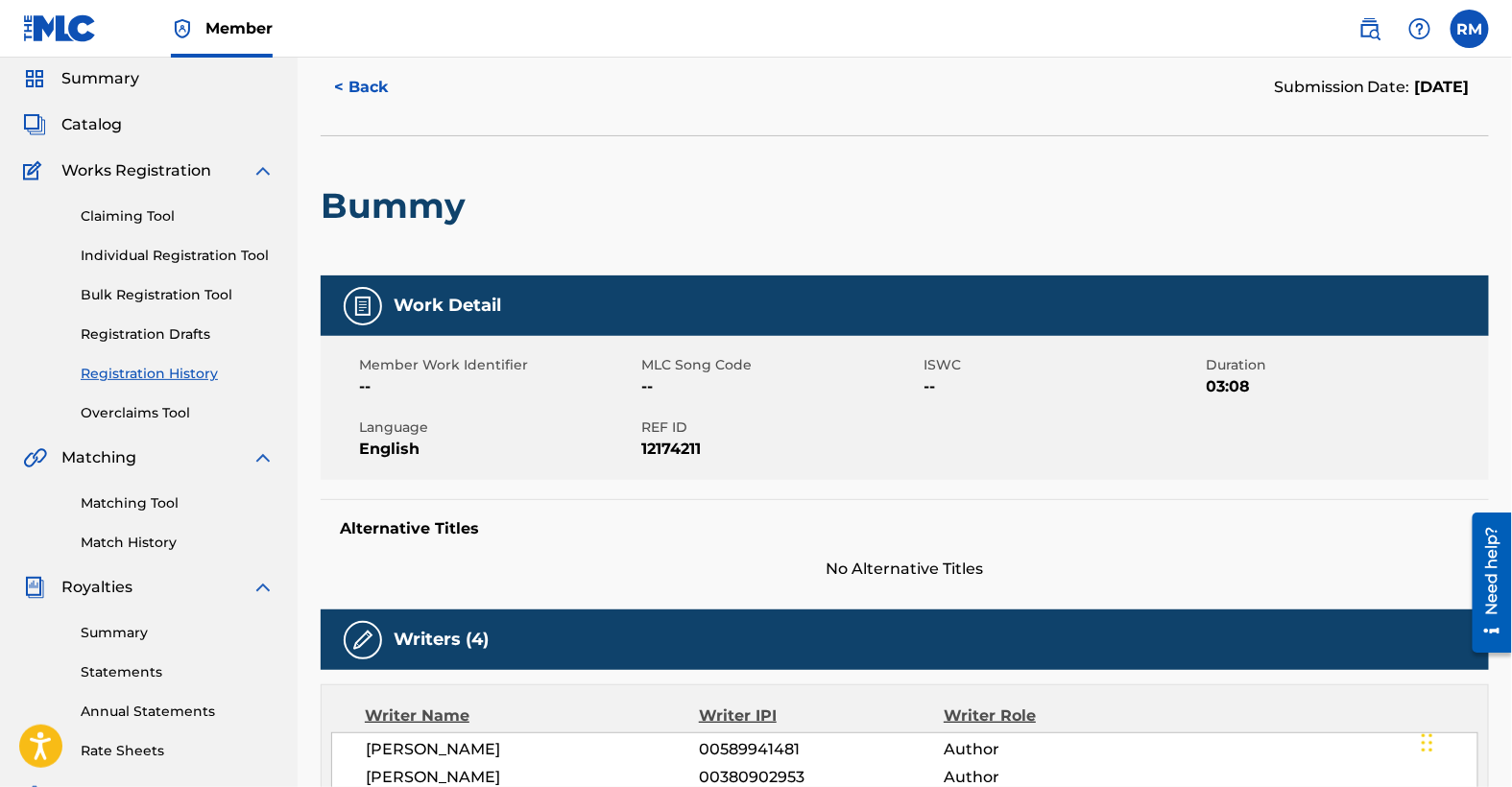
click at [105, 119] on span "Catalog" at bounding box center [91, 125] width 60 height 23
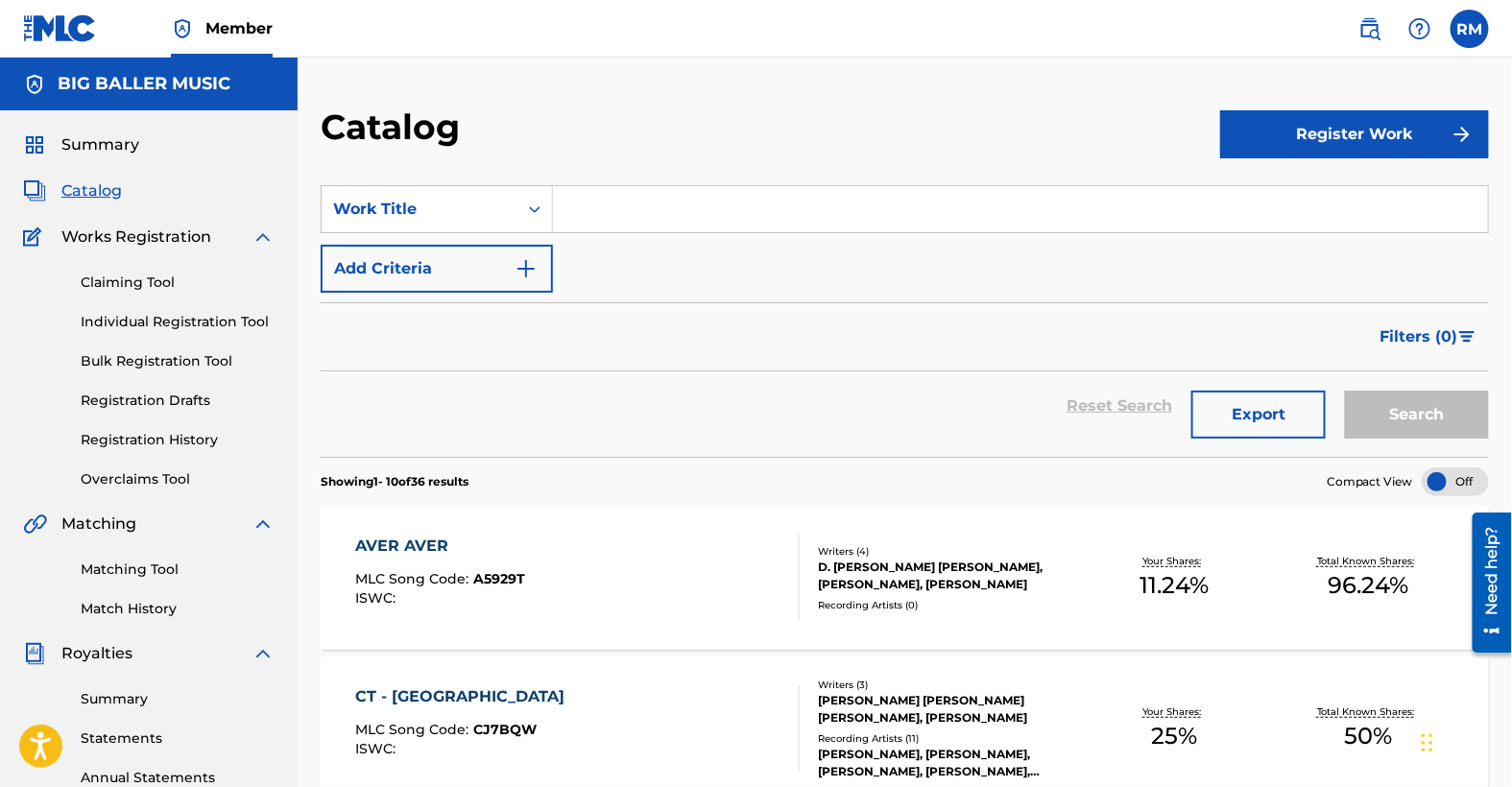
click at [1369, 124] on button "Register Work" at bounding box center [1355, 135] width 269 height 48
click at [1290, 194] on link "Individual" at bounding box center [1355, 197] width 269 height 46
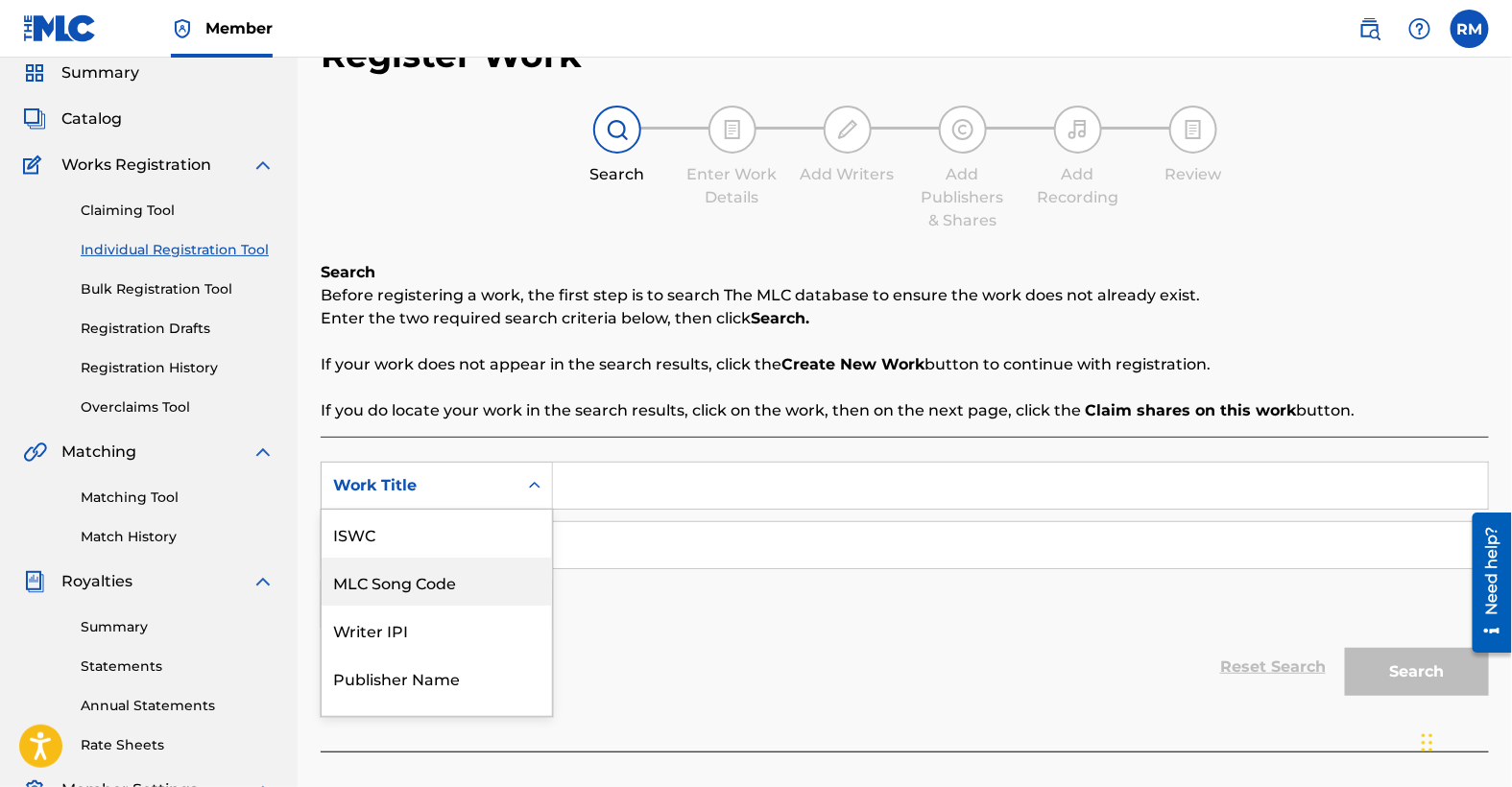
scroll to position [82, 0]
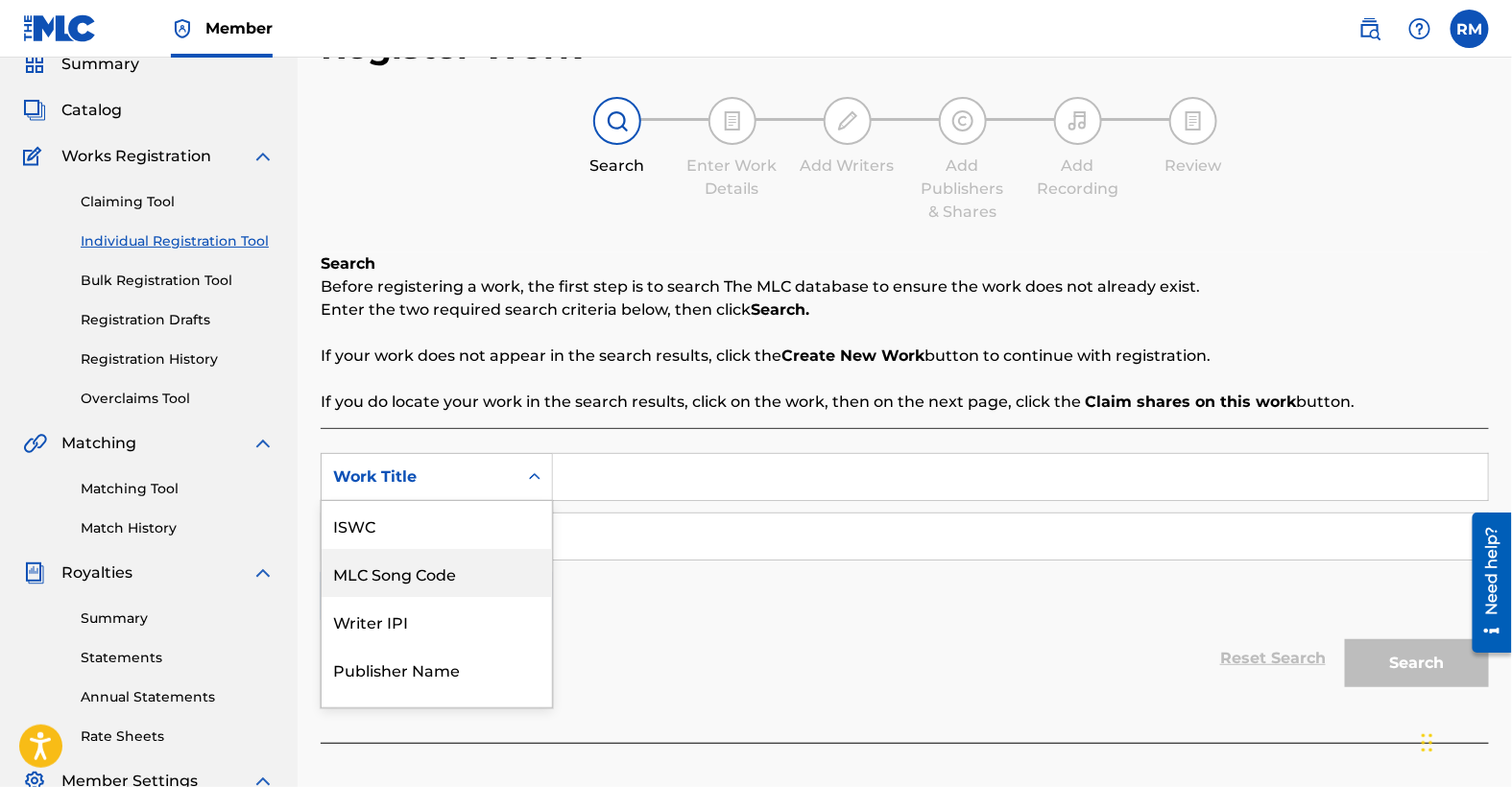
click at [469, 500] on div "MLC Song Code, 2 of 7. 7 results available. Use Up and Down to choose options, …" at bounding box center [437, 477] width 232 height 48
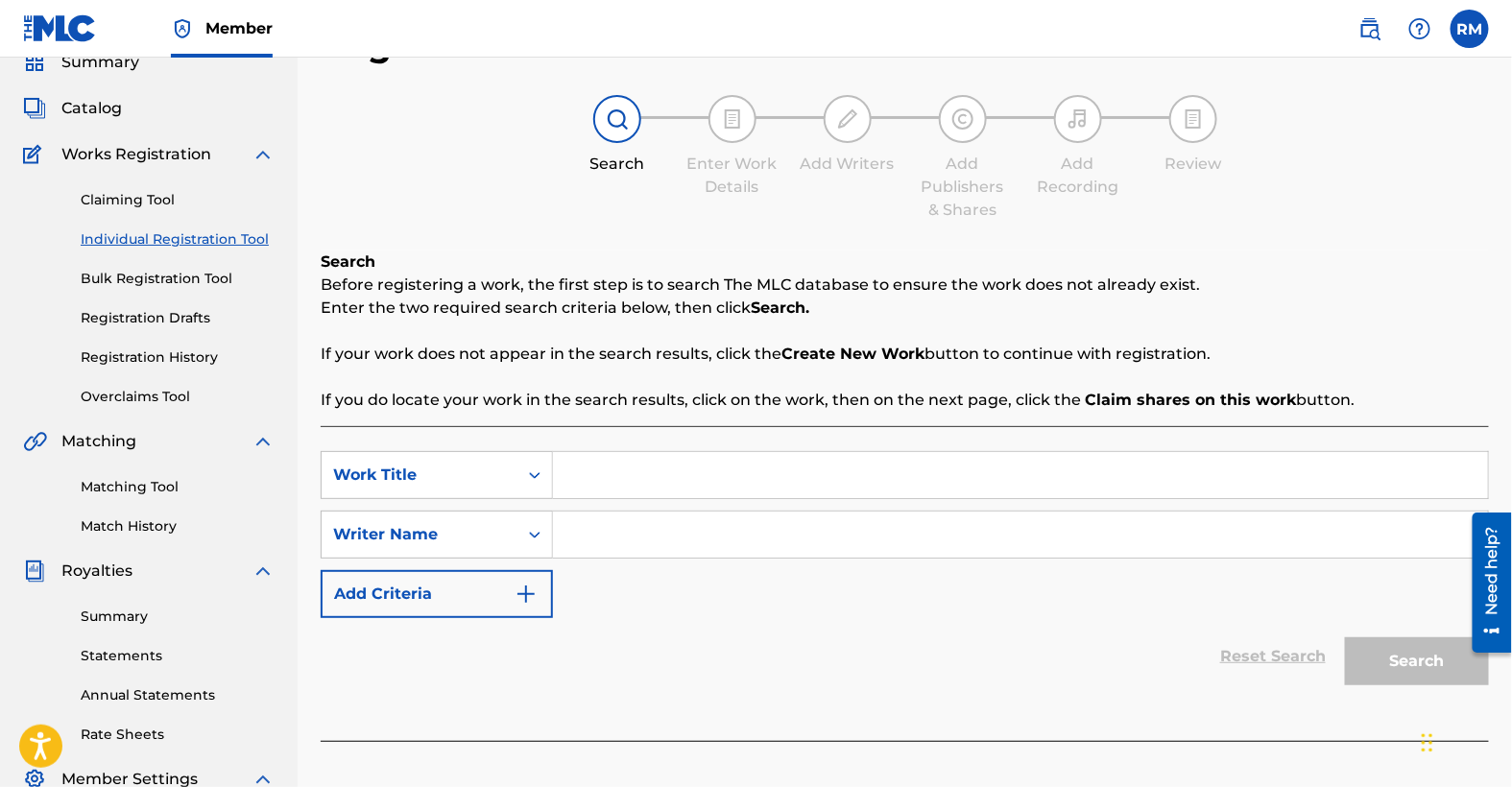
click at [486, 474] on div "Work Title" at bounding box center [419, 475] width 172 height 23
click at [587, 477] on input "Search Form" at bounding box center [1021, 475] width 936 height 46
paste input "This May Be my Last Time"
type input "This May Be my Last Time"
click at [651, 540] on input "Search Form" at bounding box center [1021, 534] width 936 height 46
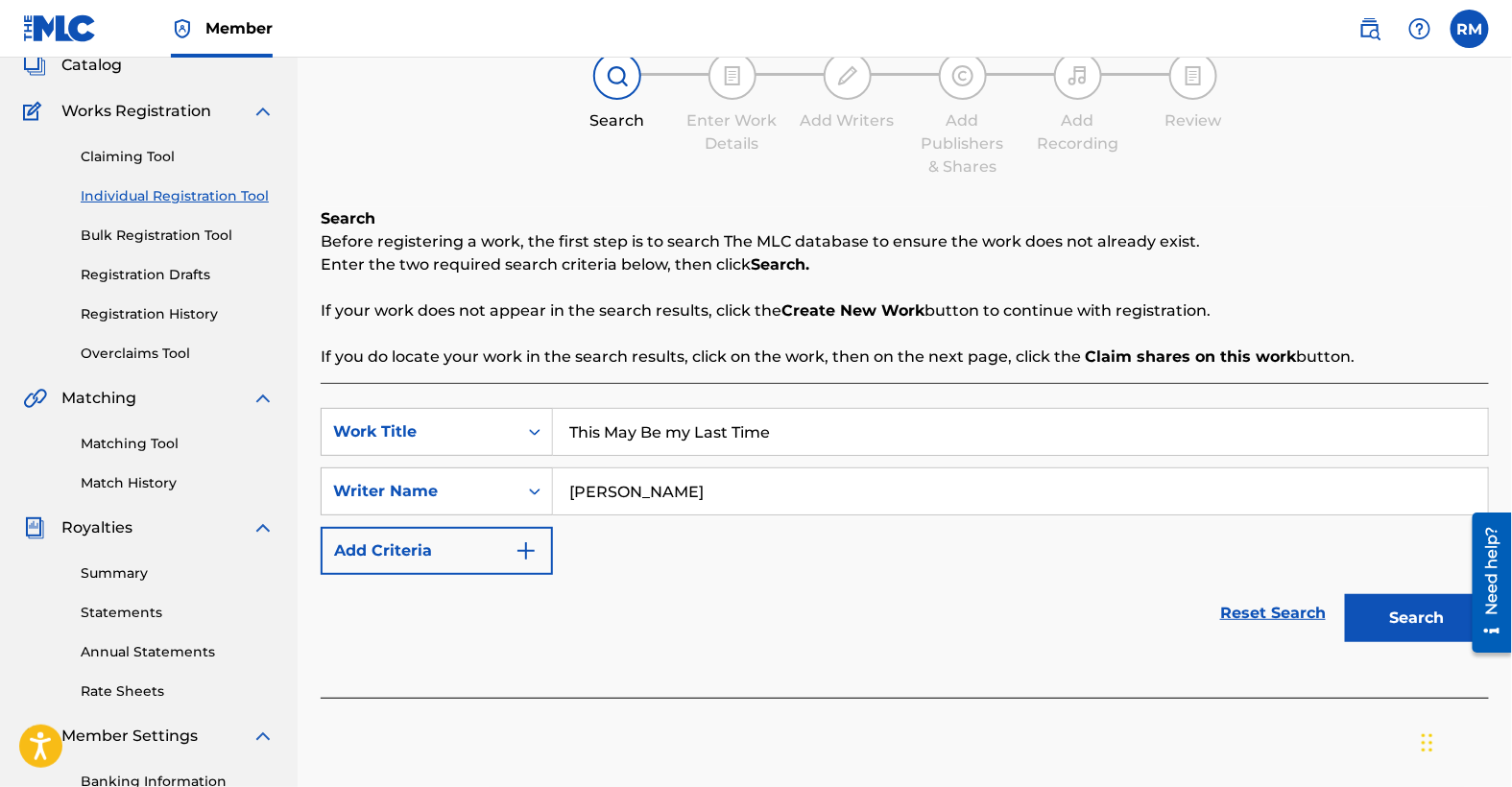
scroll to position [131, 0]
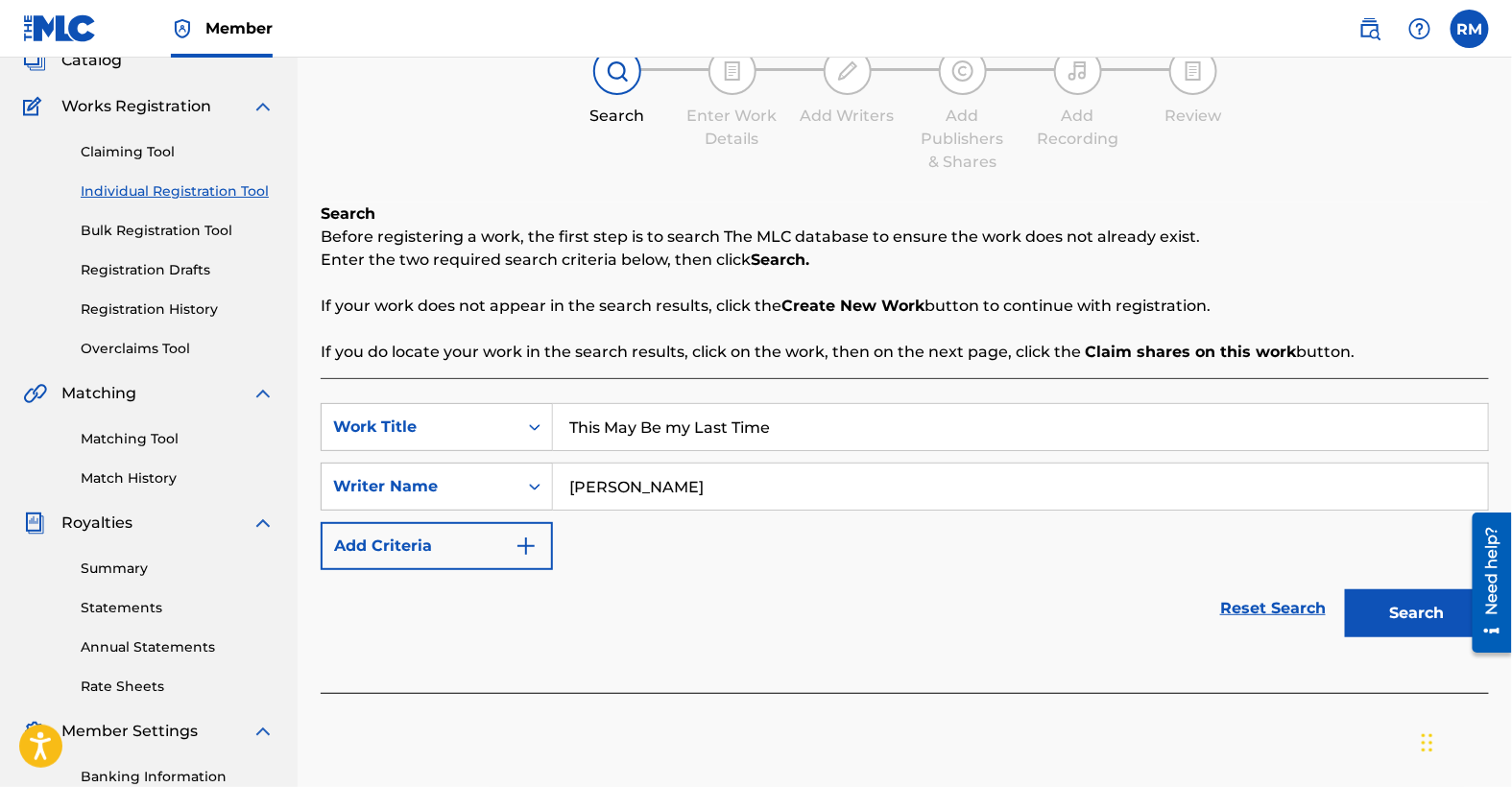
type input "[PERSON_NAME]"
click at [1405, 614] on button "Search" at bounding box center [1417, 614] width 144 height 48
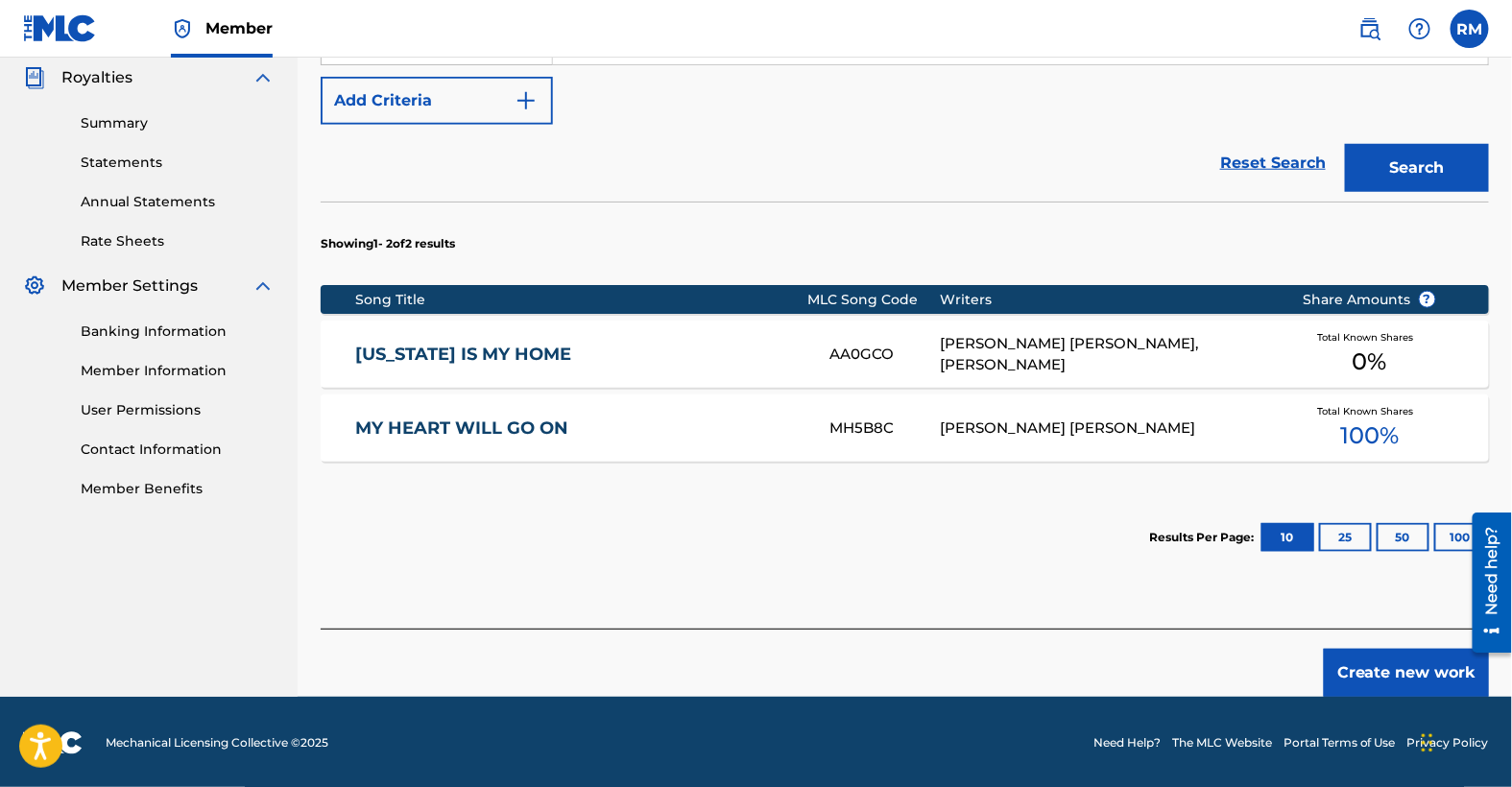
scroll to position [576, 0]
click at [1394, 672] on button "Create new work" at bounding box center [1406, 673] width 166 height 48
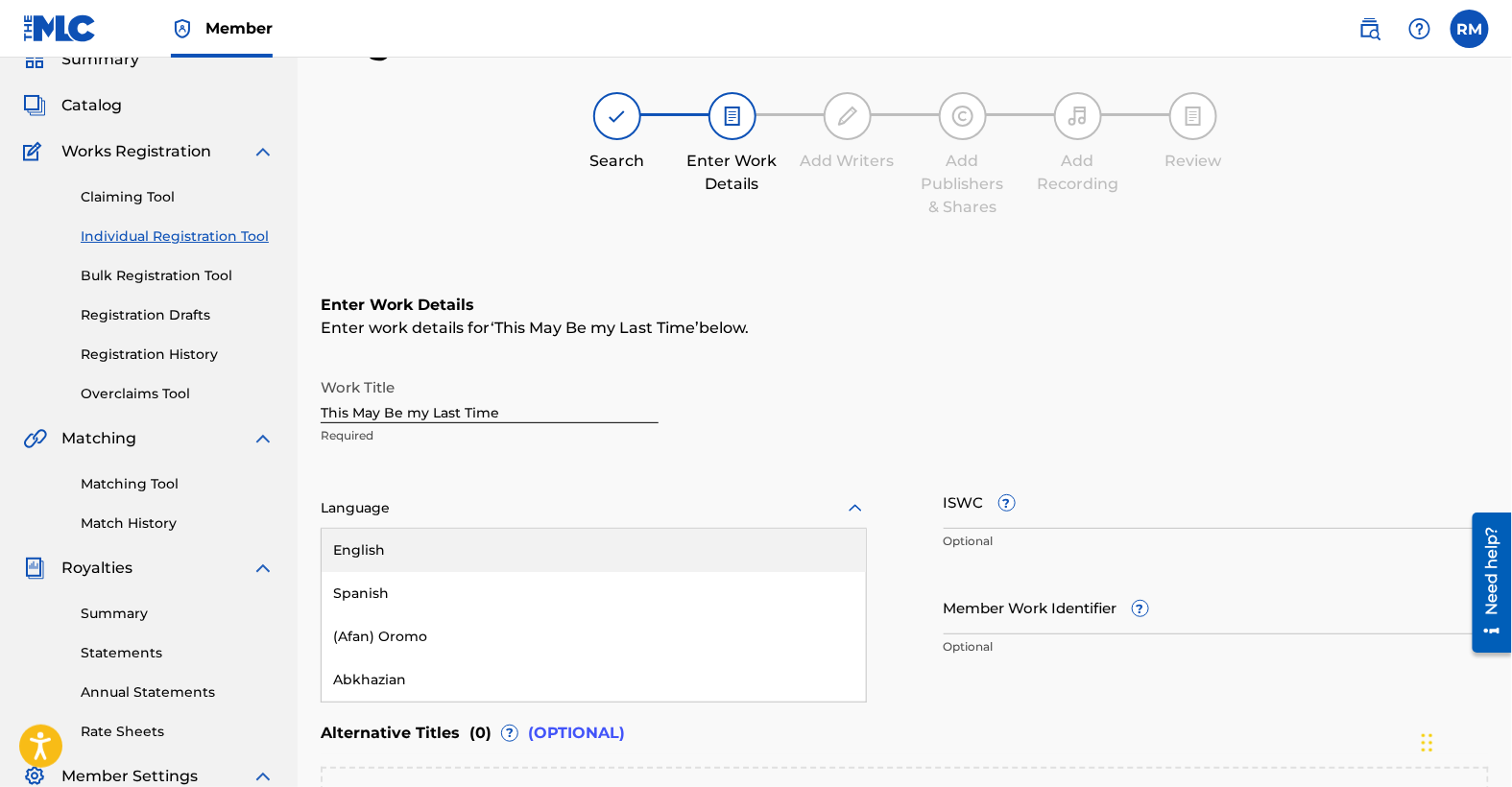
scroll to position [115, 0]
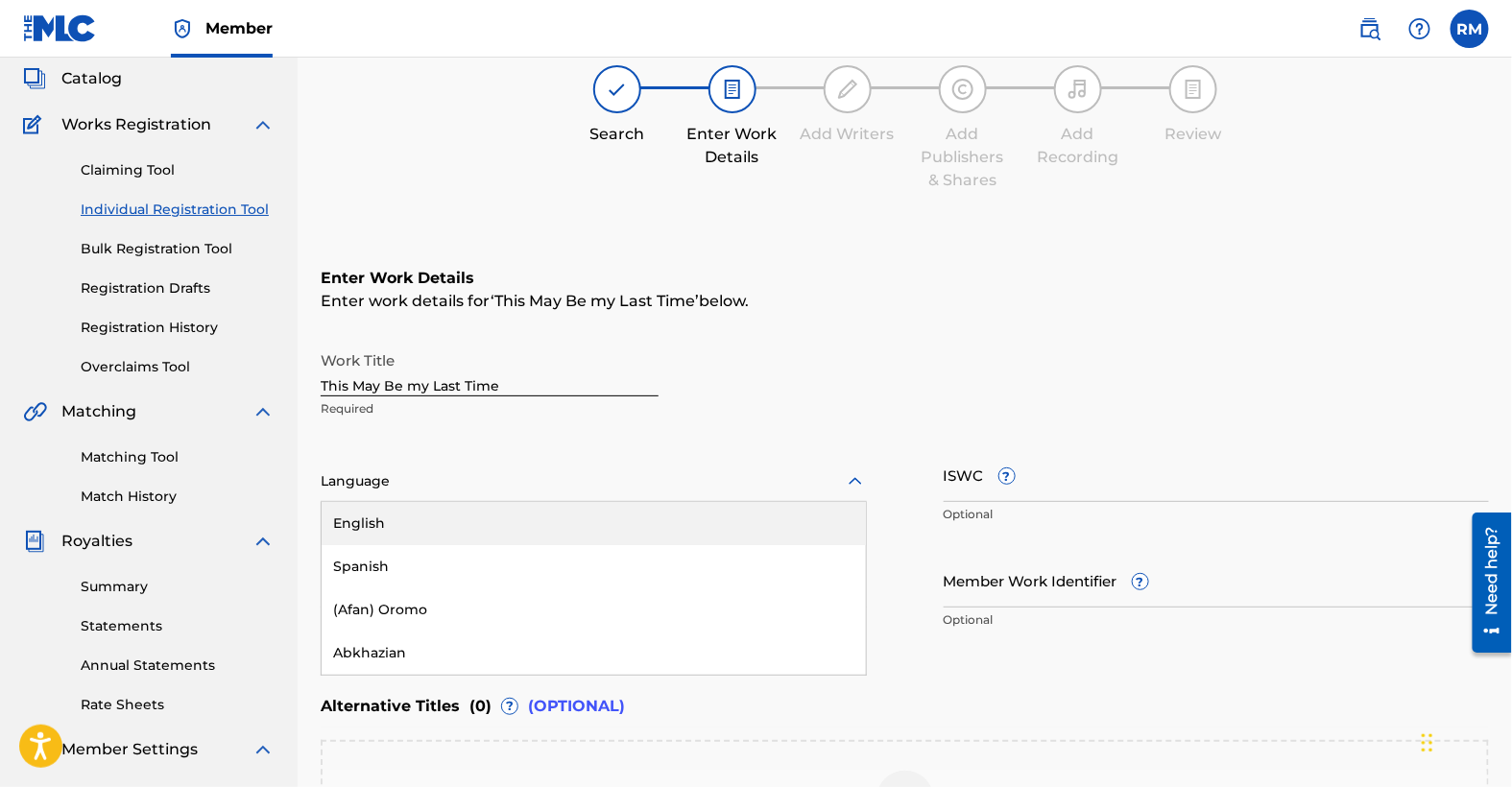
click at [524, 501] on div "English, 1 of 153. 153 results available. Use Up and Down to choose options, pr…" at bounding box center [594, 482] width 546 height 41
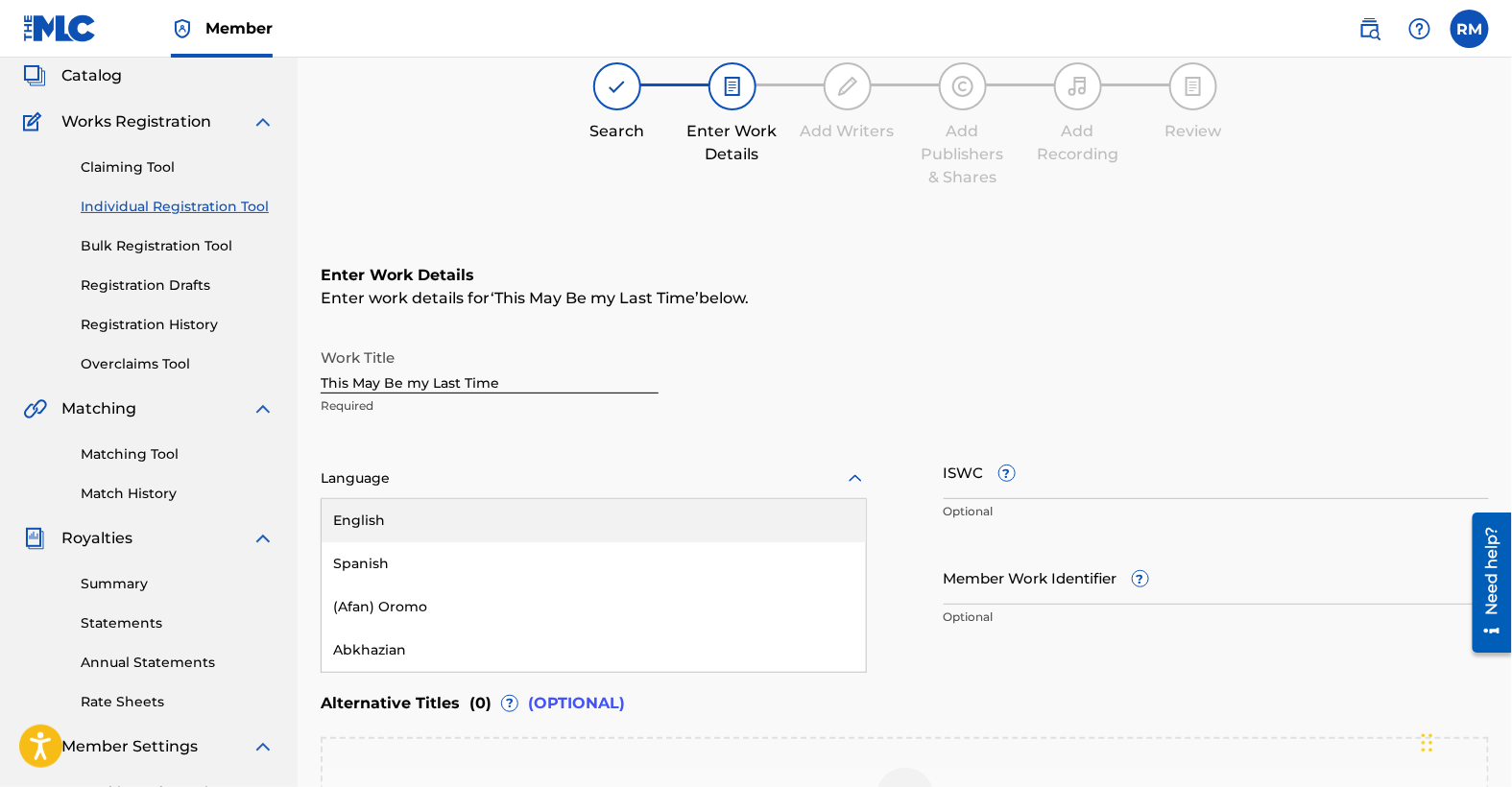
click at [445, 525] on div "English" at bounding box center [594, 520] width 544 height 44
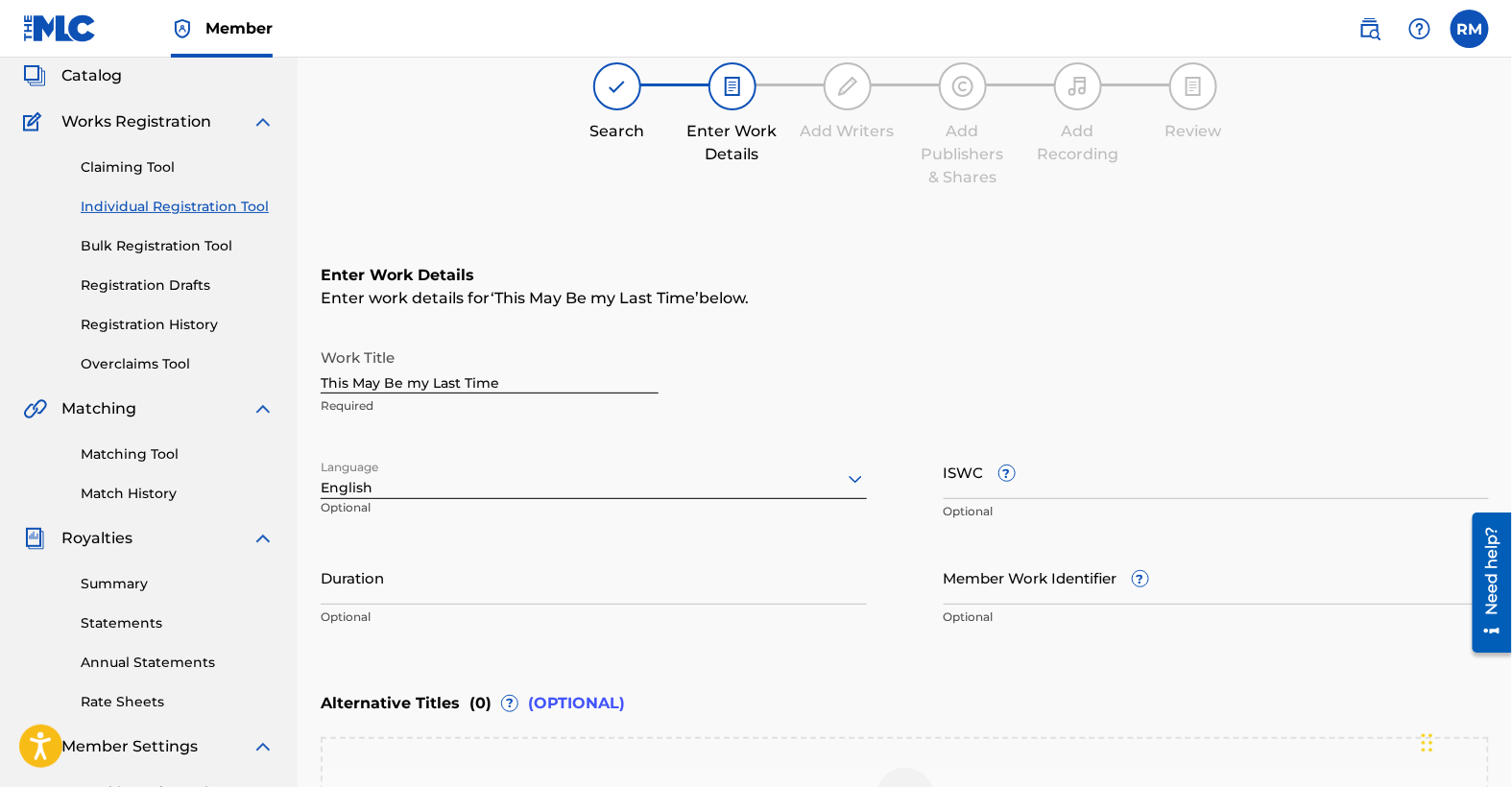
click at [475, 589] on input "Duration" at bounding box center [594, 577] width 546 height 55
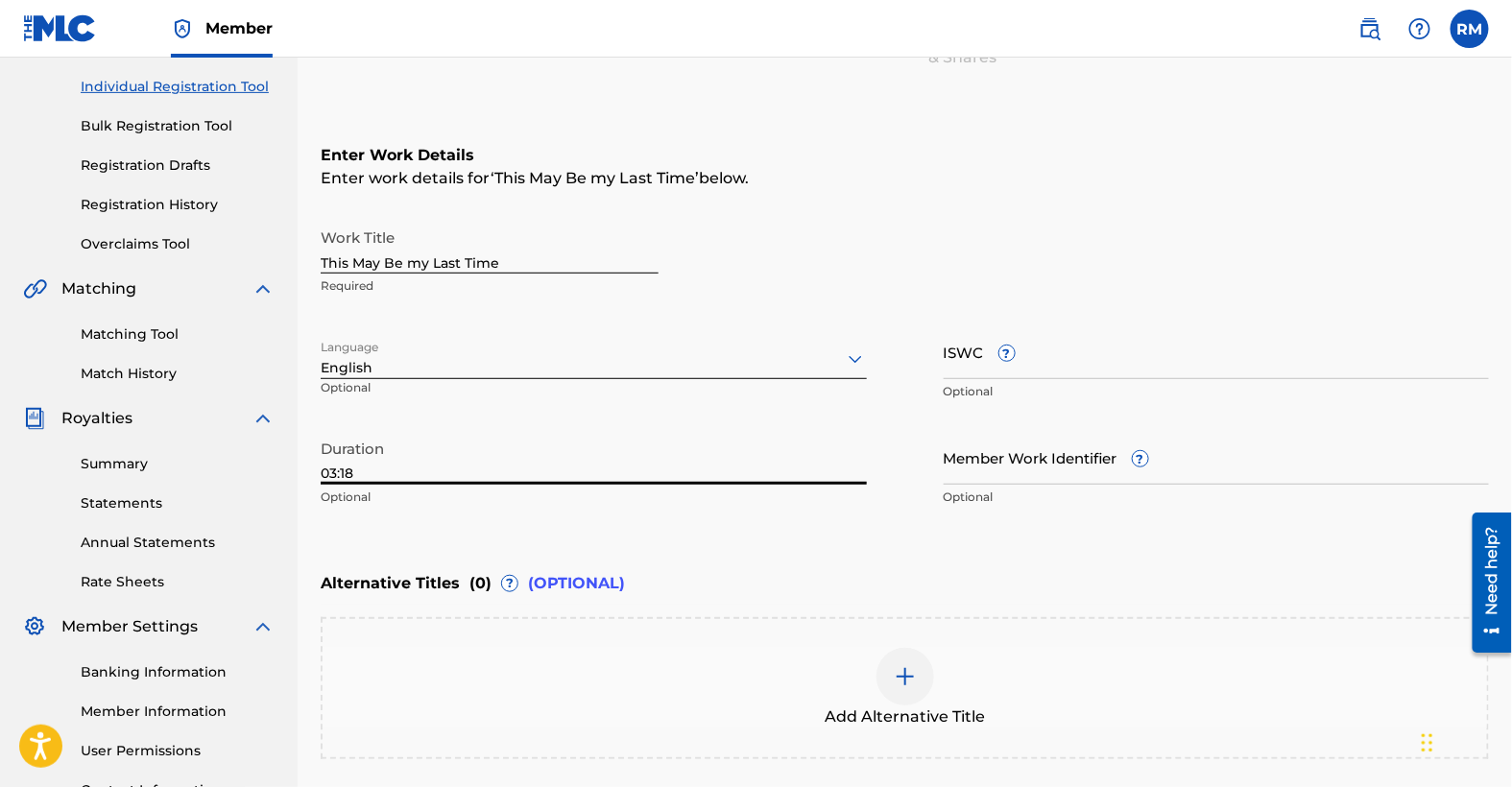
scroll to position [413, 0]
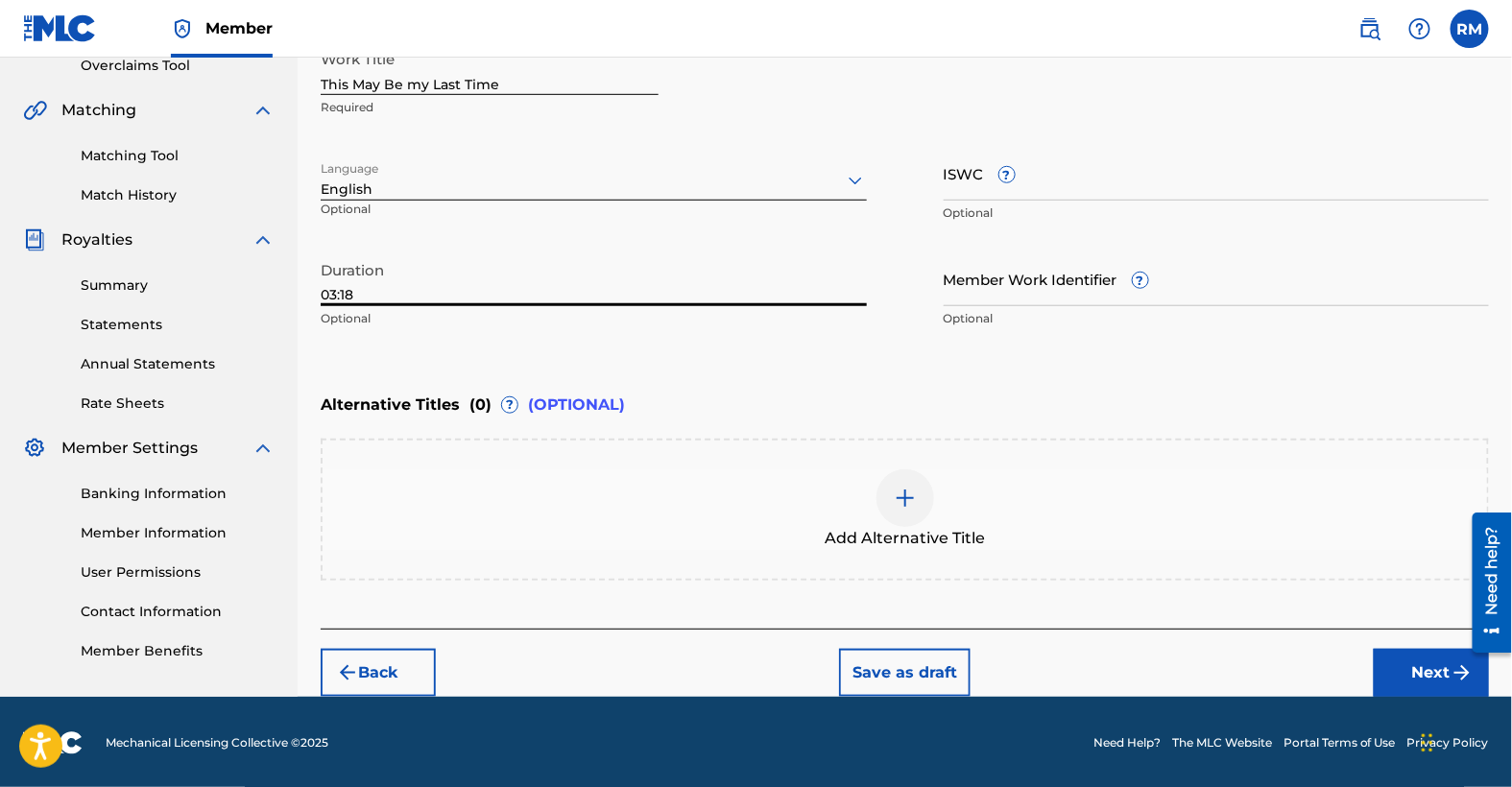
type input "03:18"
click at [1451, 661] on img "submit" at bounding box center [1463, 673] width 23 height 23
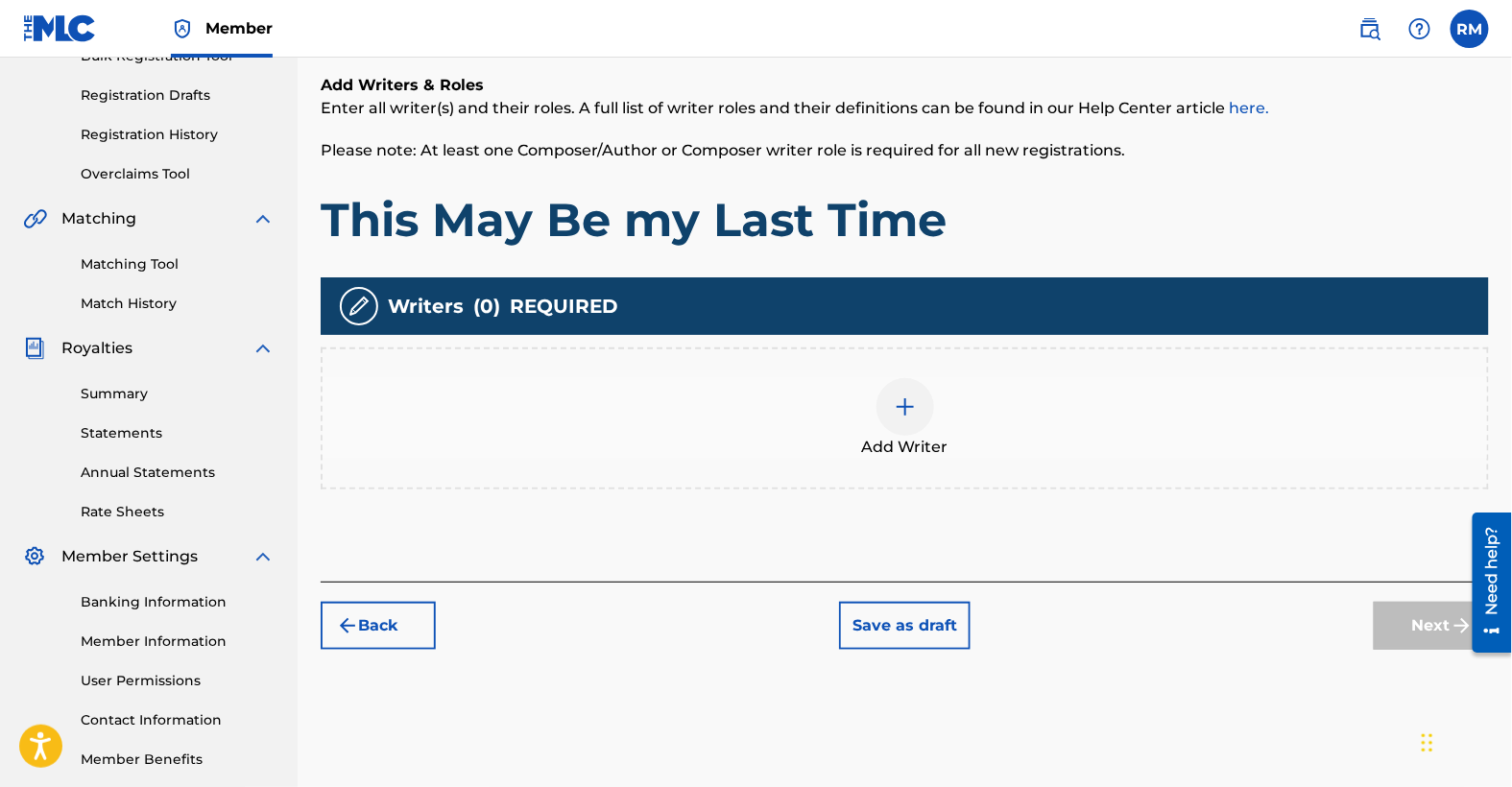
scroll to position [347, 0]
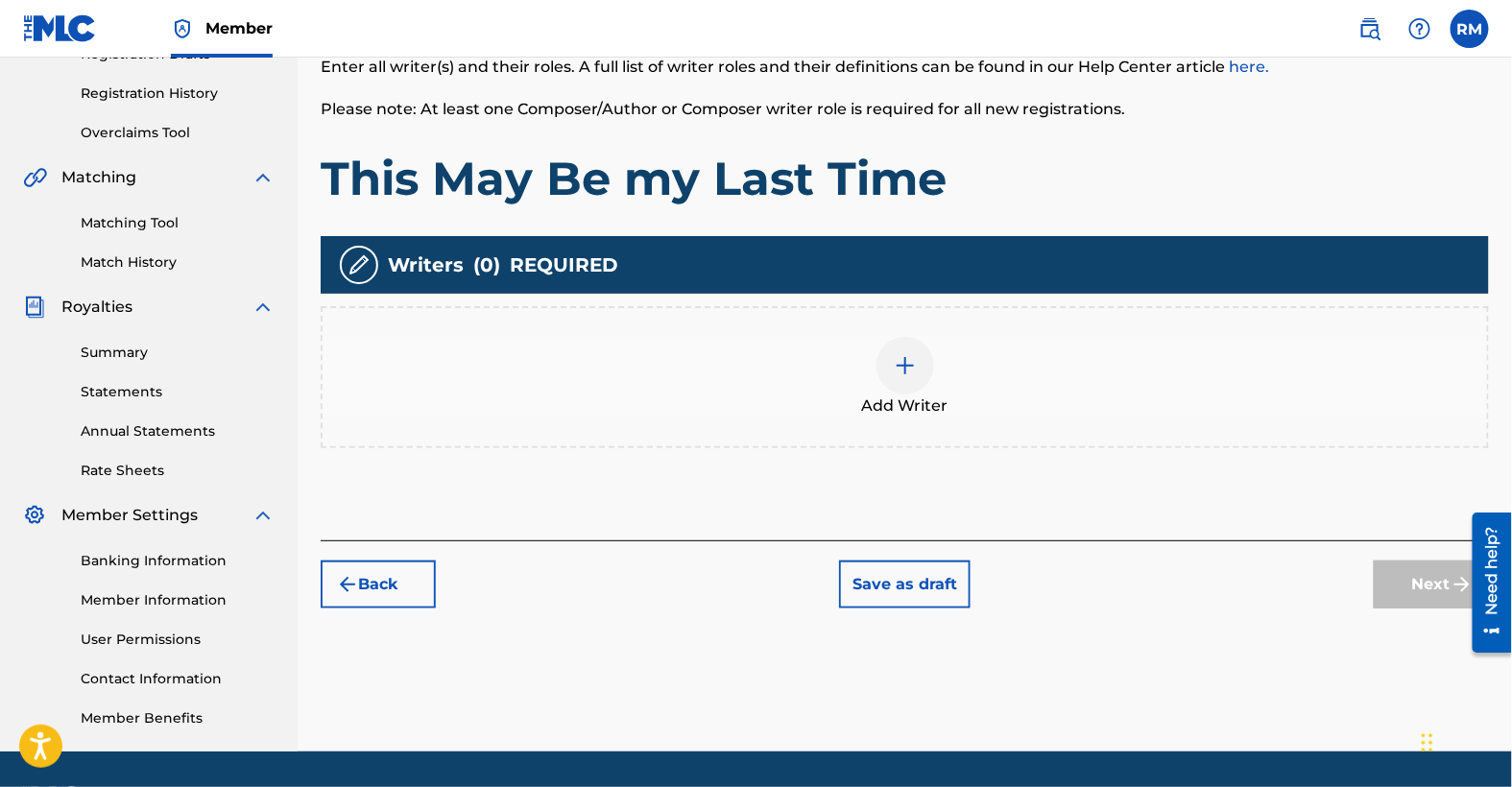
click at [907, 365] on img at bounding box center [906, 366] width 23 height 23
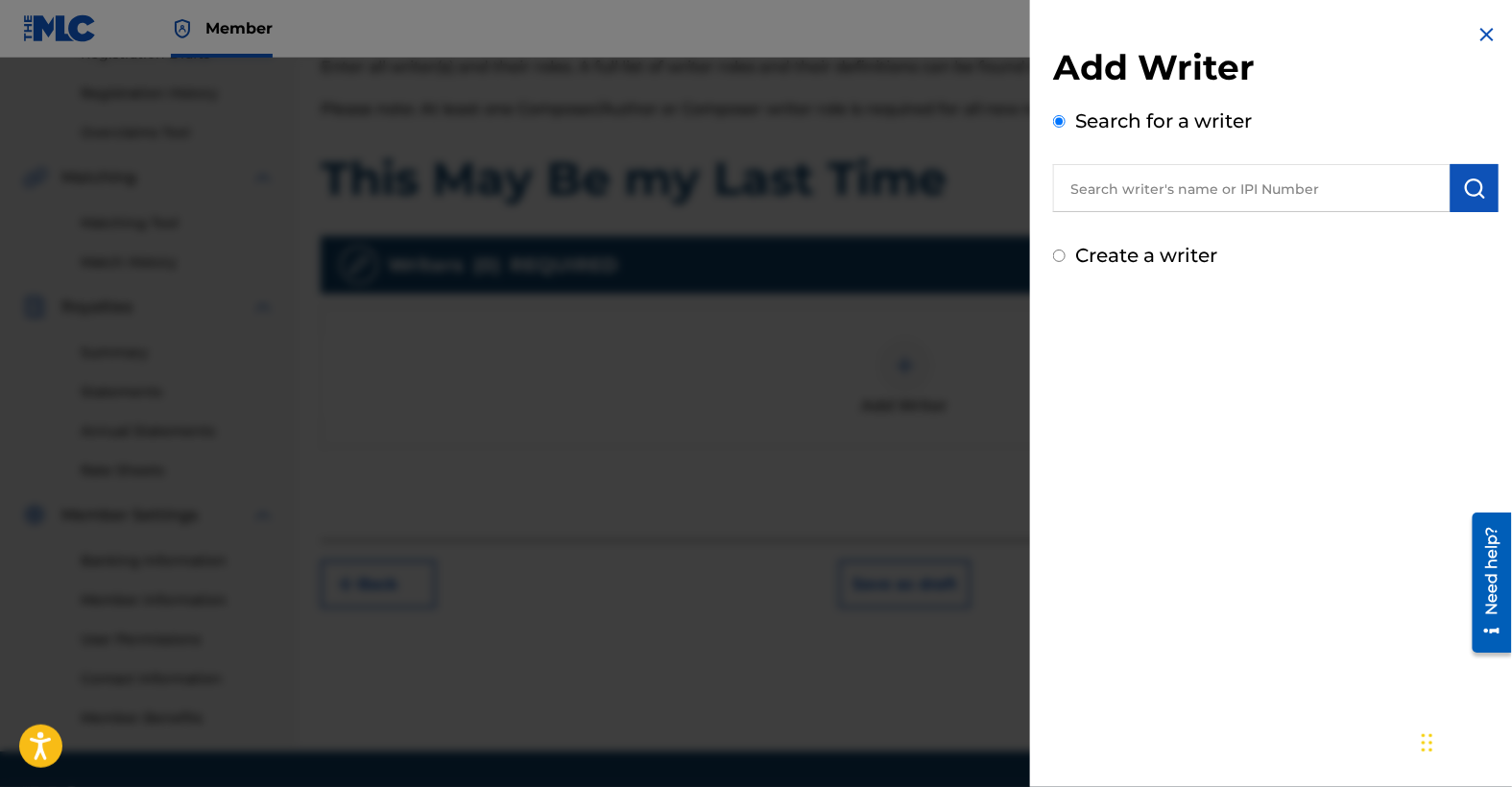
click at [1219, 183] on input "text" at bounding box center [1251, 189] width 397 height 48
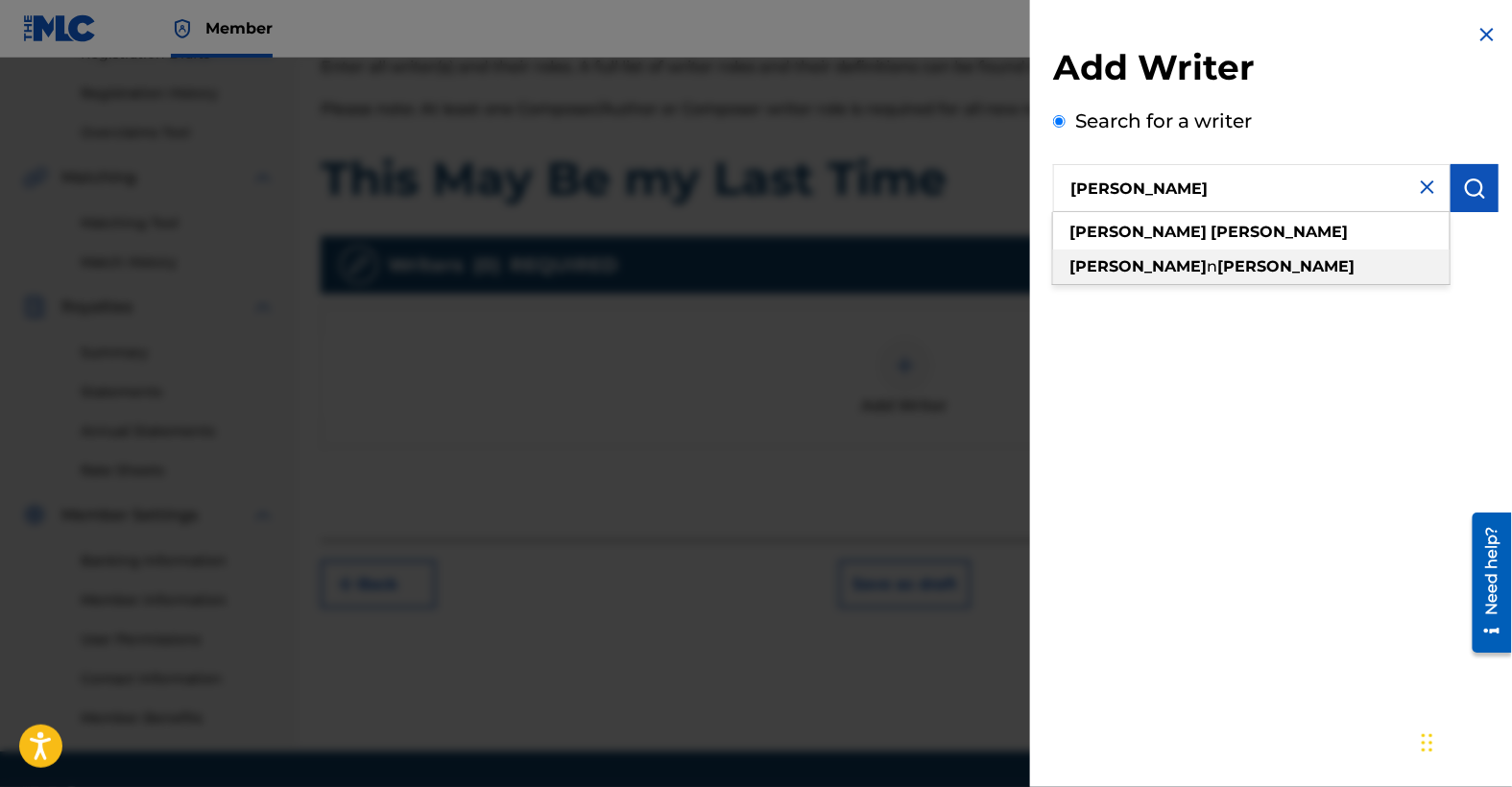
click at [1218, 264] on strong "[PERSON_NAME]" at bounding box center [1286, 266] width 138 height 18
type input "[PERSON_NAME]"
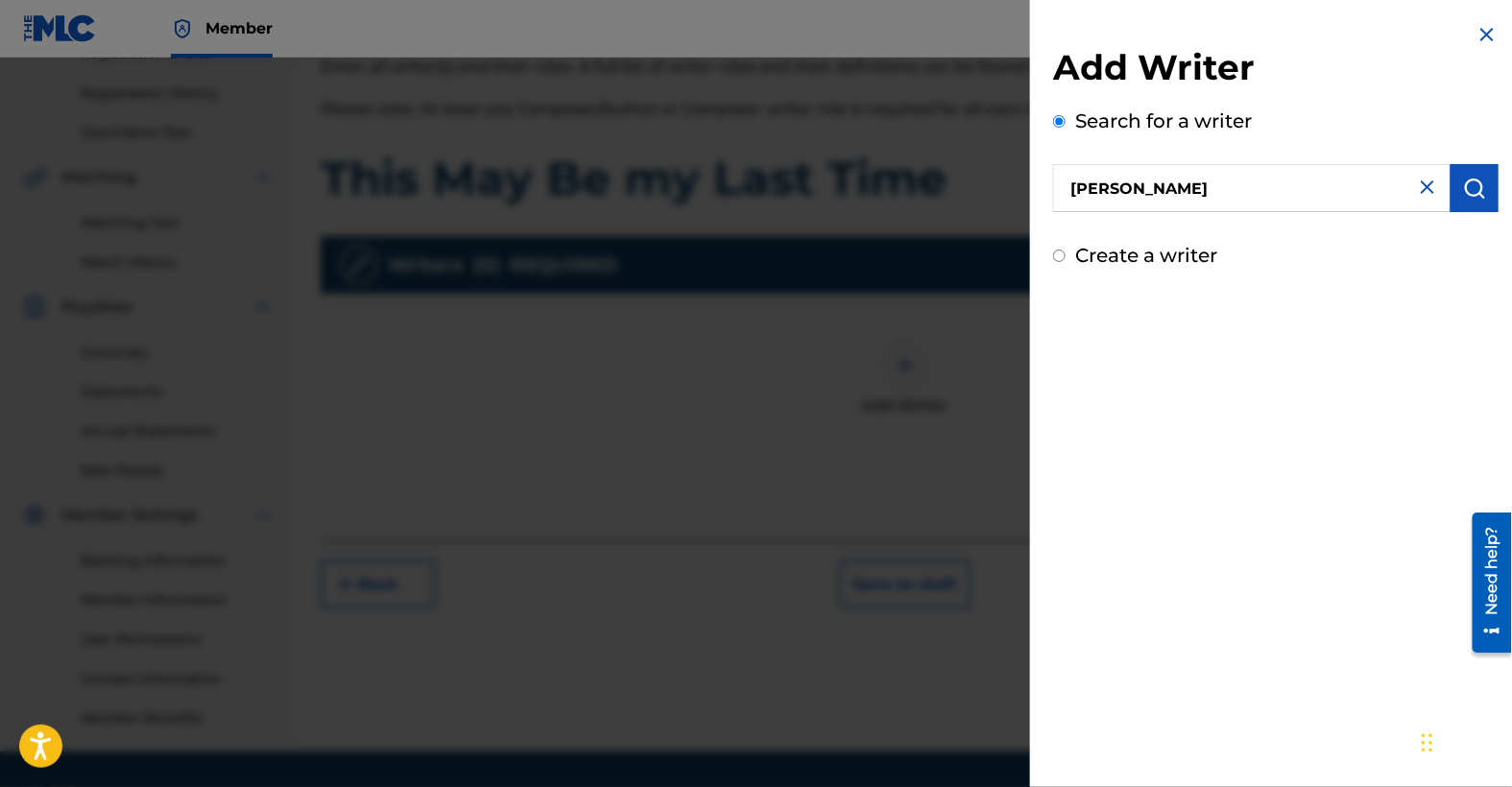
click at [1483, 193] on button "submit" at bounding box center [1475, 189] width 48 height 48
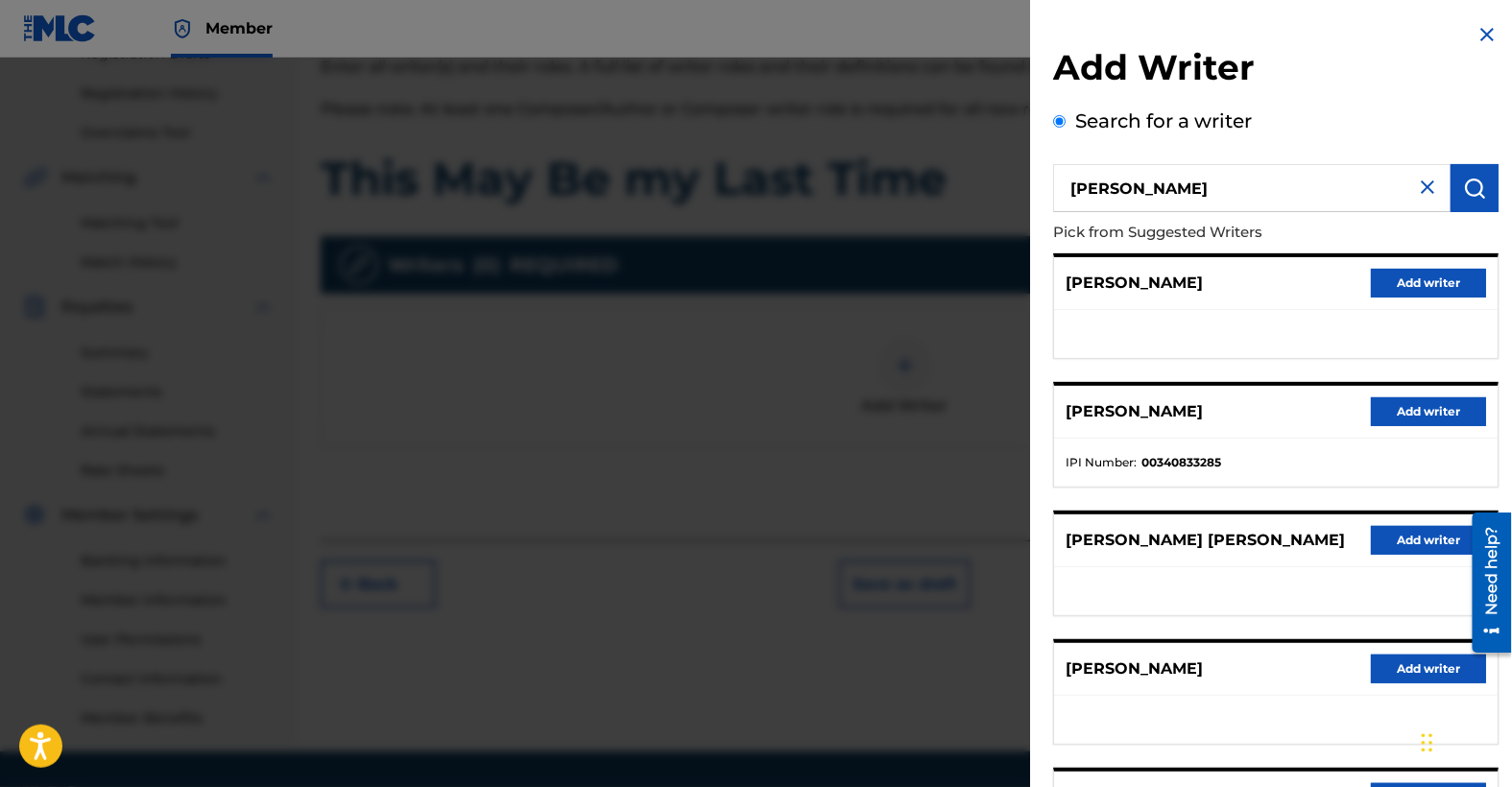
click at [1408, 409] on button "Add writer" at bounding box center [1429, 411] width 115 height 29
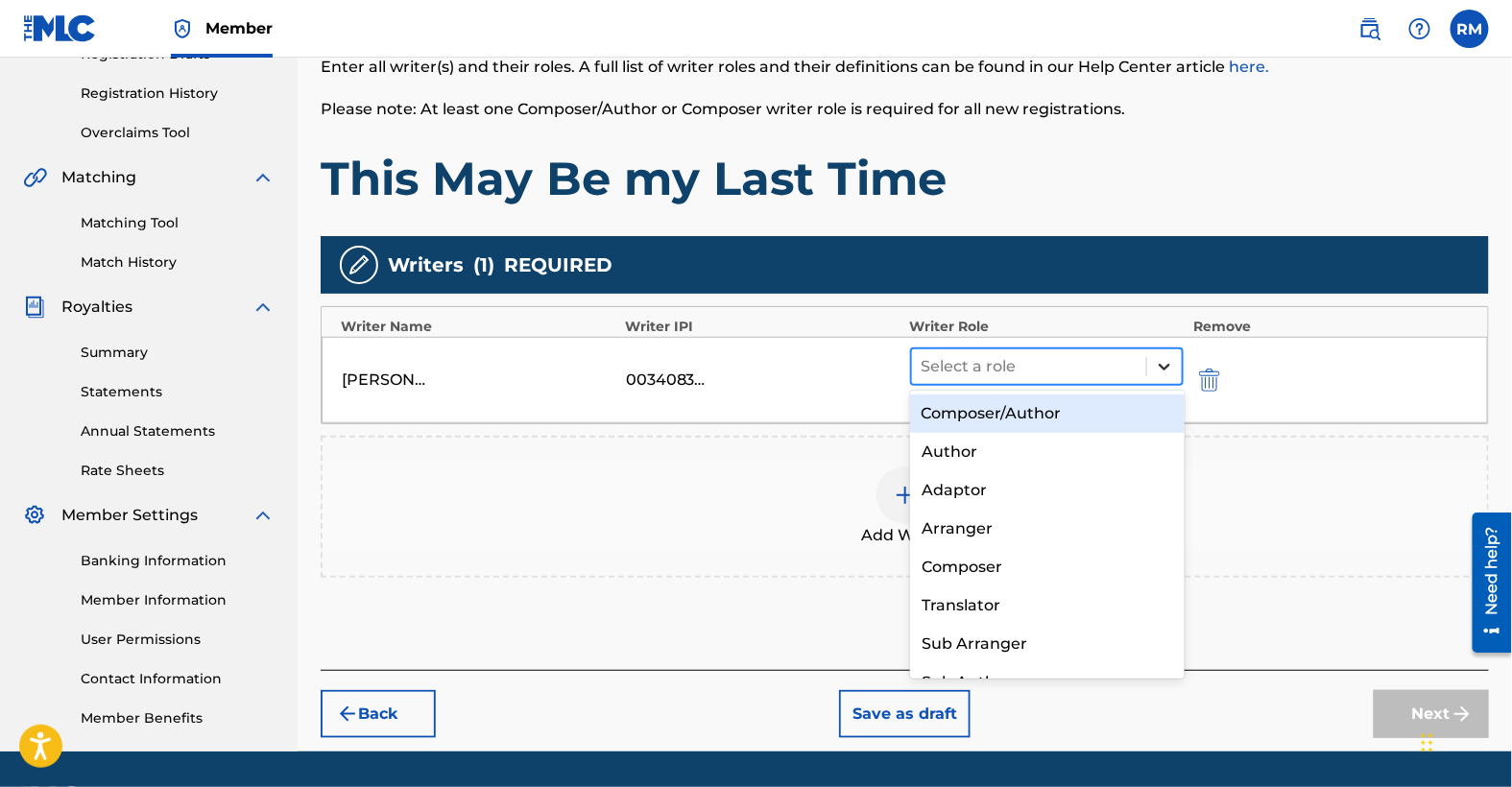
click at [1173, 365] on icon at bounding box center [1165, 367] width 19 height 19
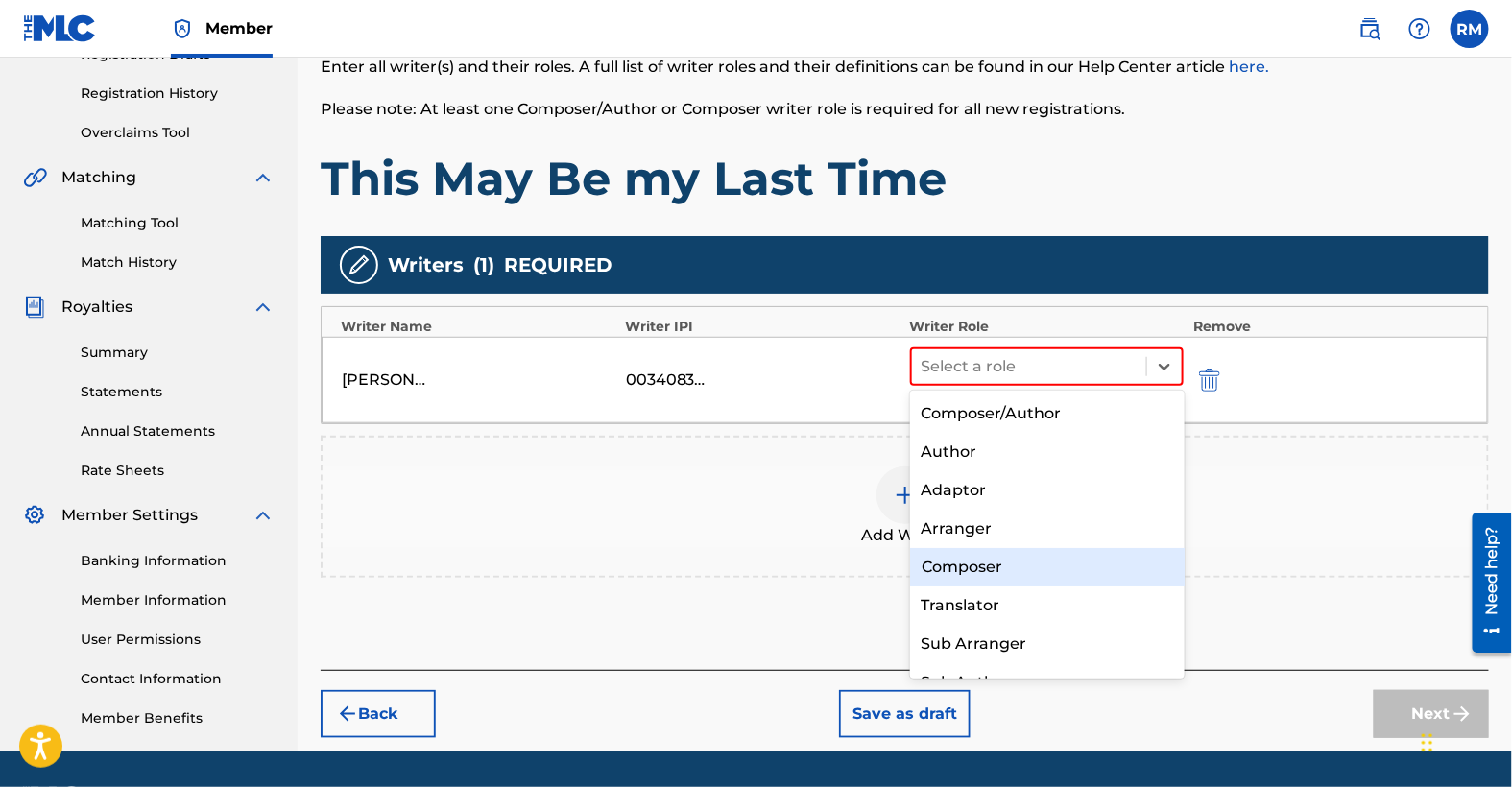
click at [969, 566] on div "Composer" at bounding box center [1048, 567] width 275 height 39
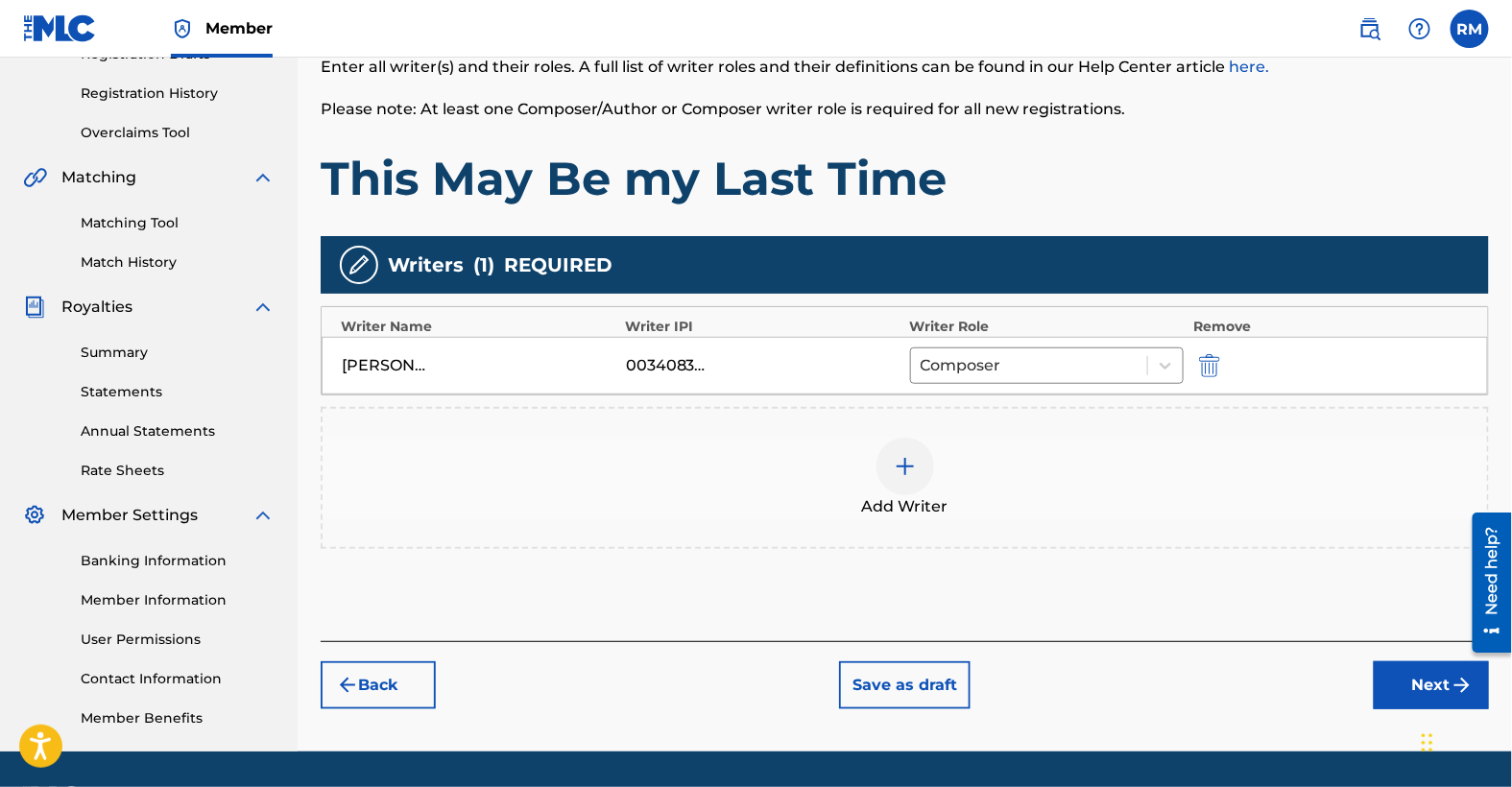
click at [906, 471] on img at bounding box center [906, 467] width 23 height 23
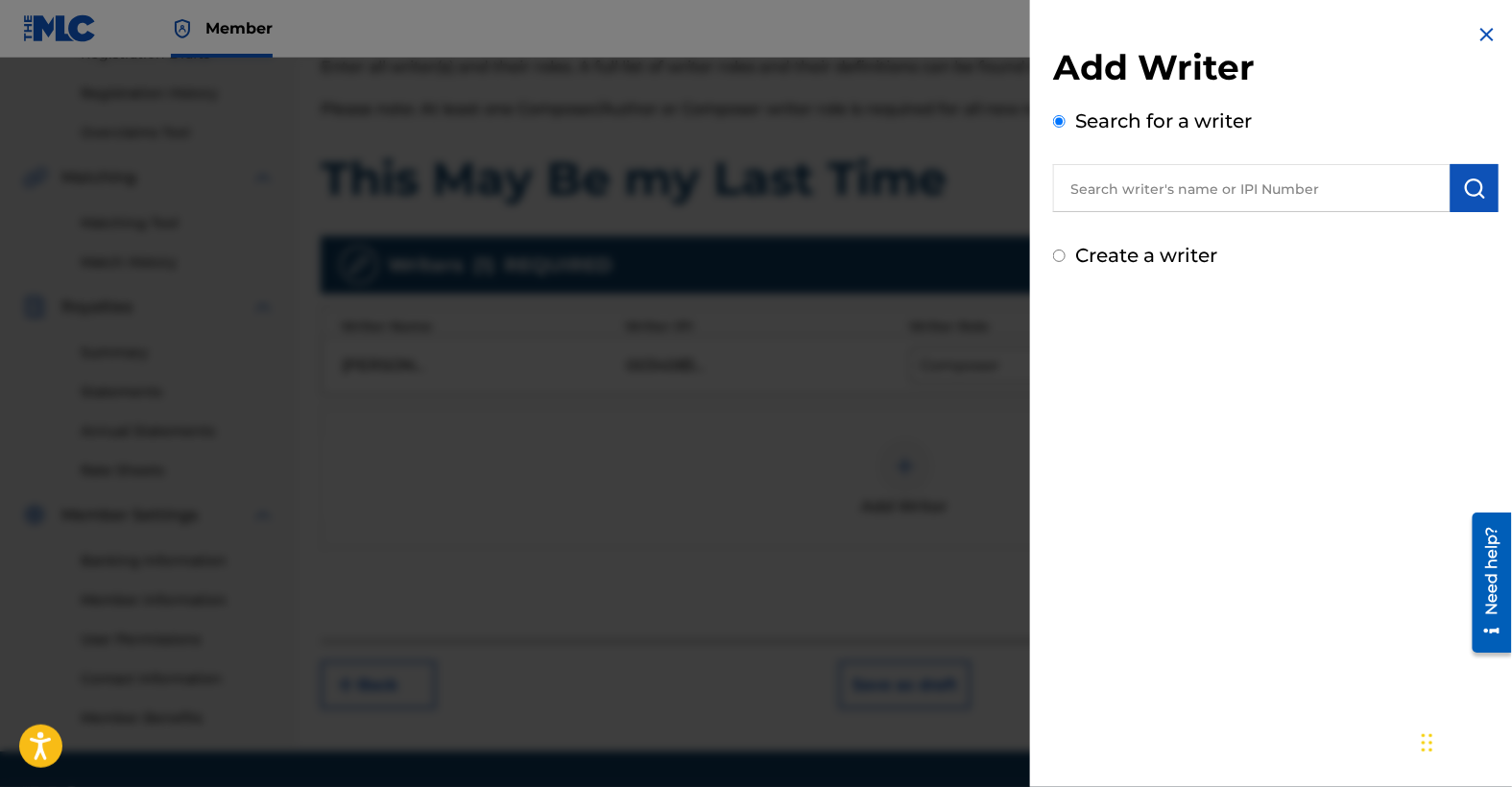
click at [1208, 192] on input "text" at bounding box center [1251, 189] width 397 height 48
type input "[PERSON_NAME]"
click at [1474, 196] on img "submit" at bounding box center [1475, 188] width 23 height 23
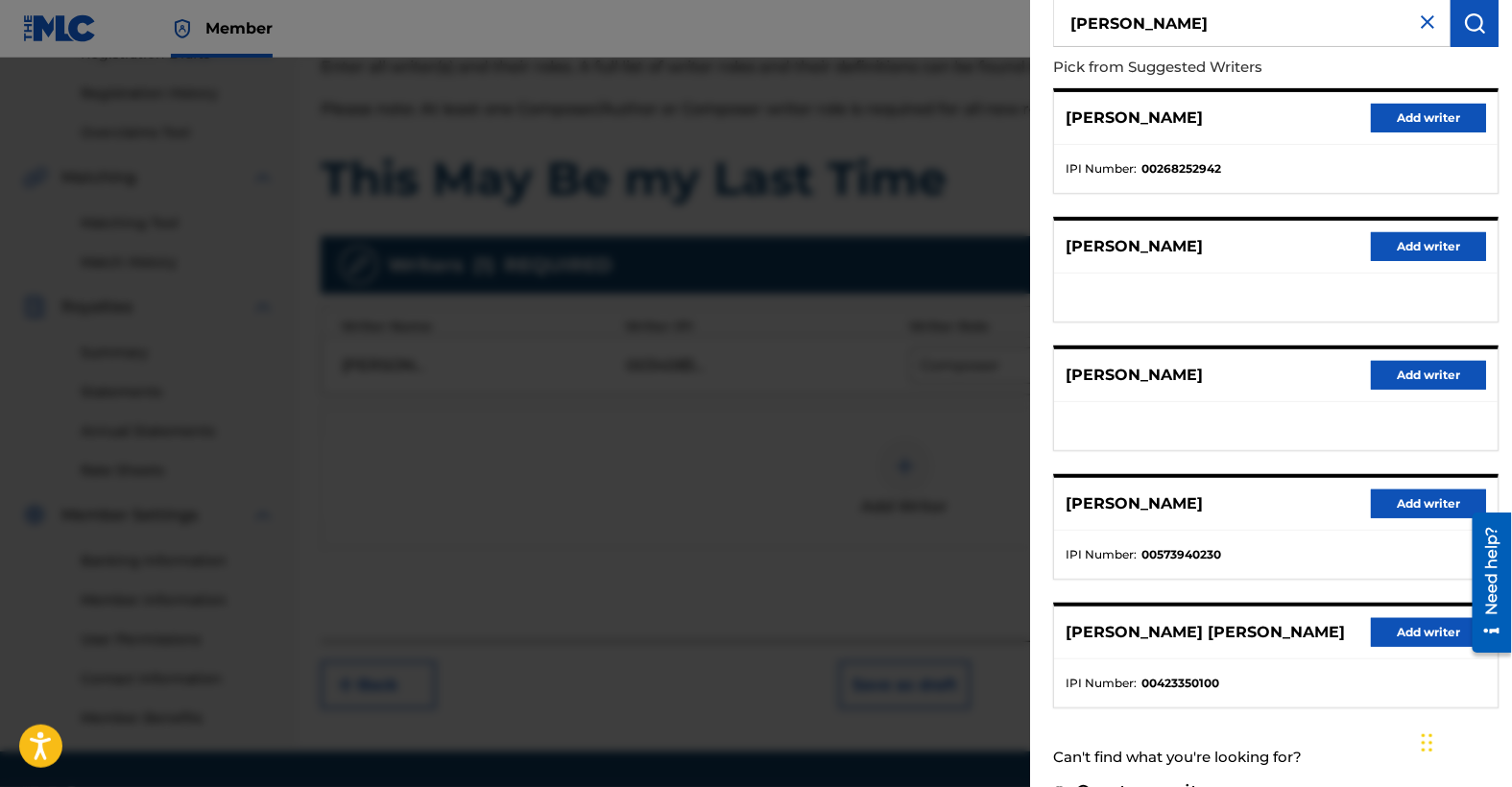
scroll to position [202, 0]
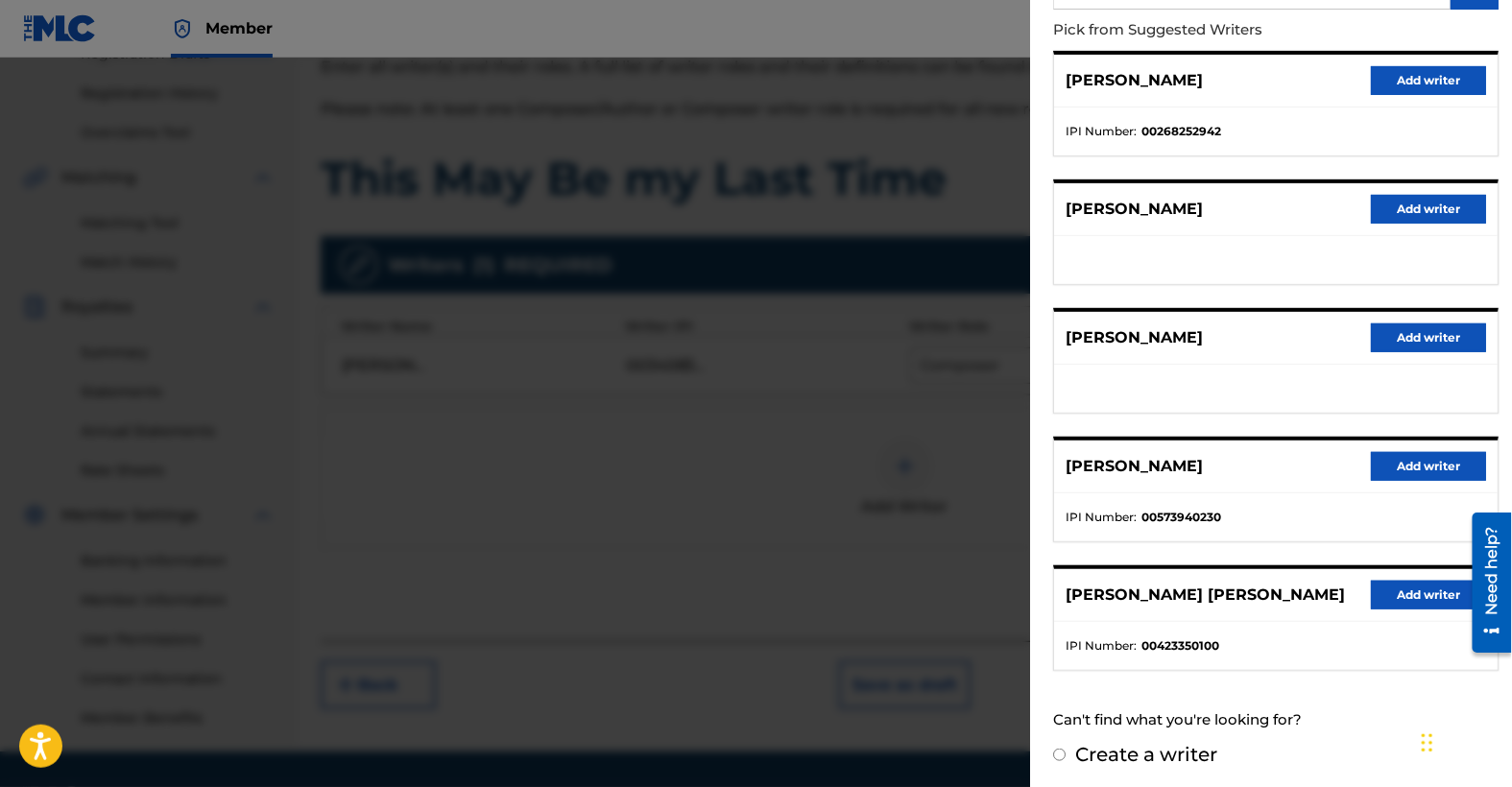
click at [1411, 590] on button "Add writer" at bounding box center [1429, 595] width 115 height 29
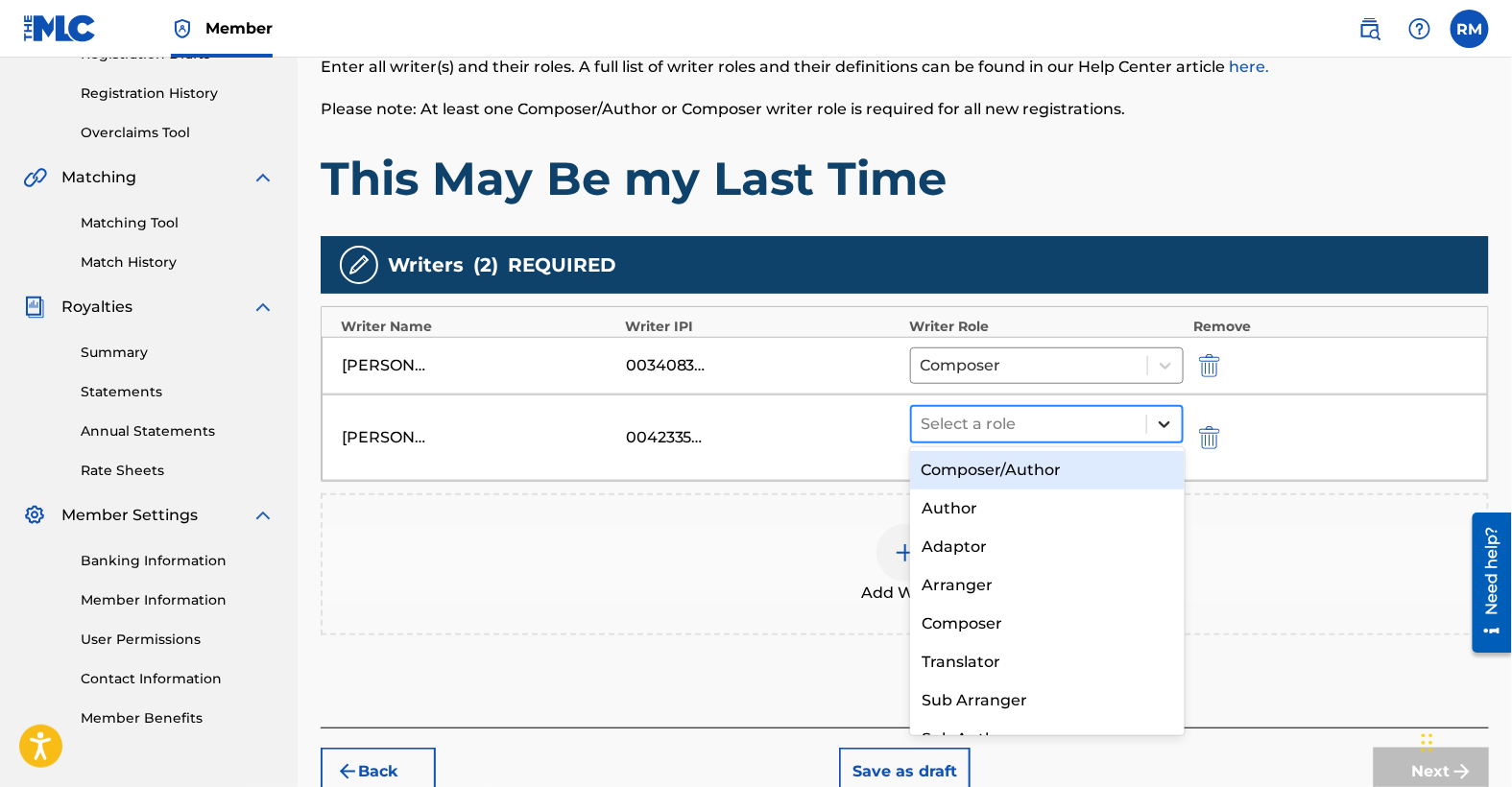
click at [1165, 419] on icon at bounding box center [1165, 424] width 19 height 19
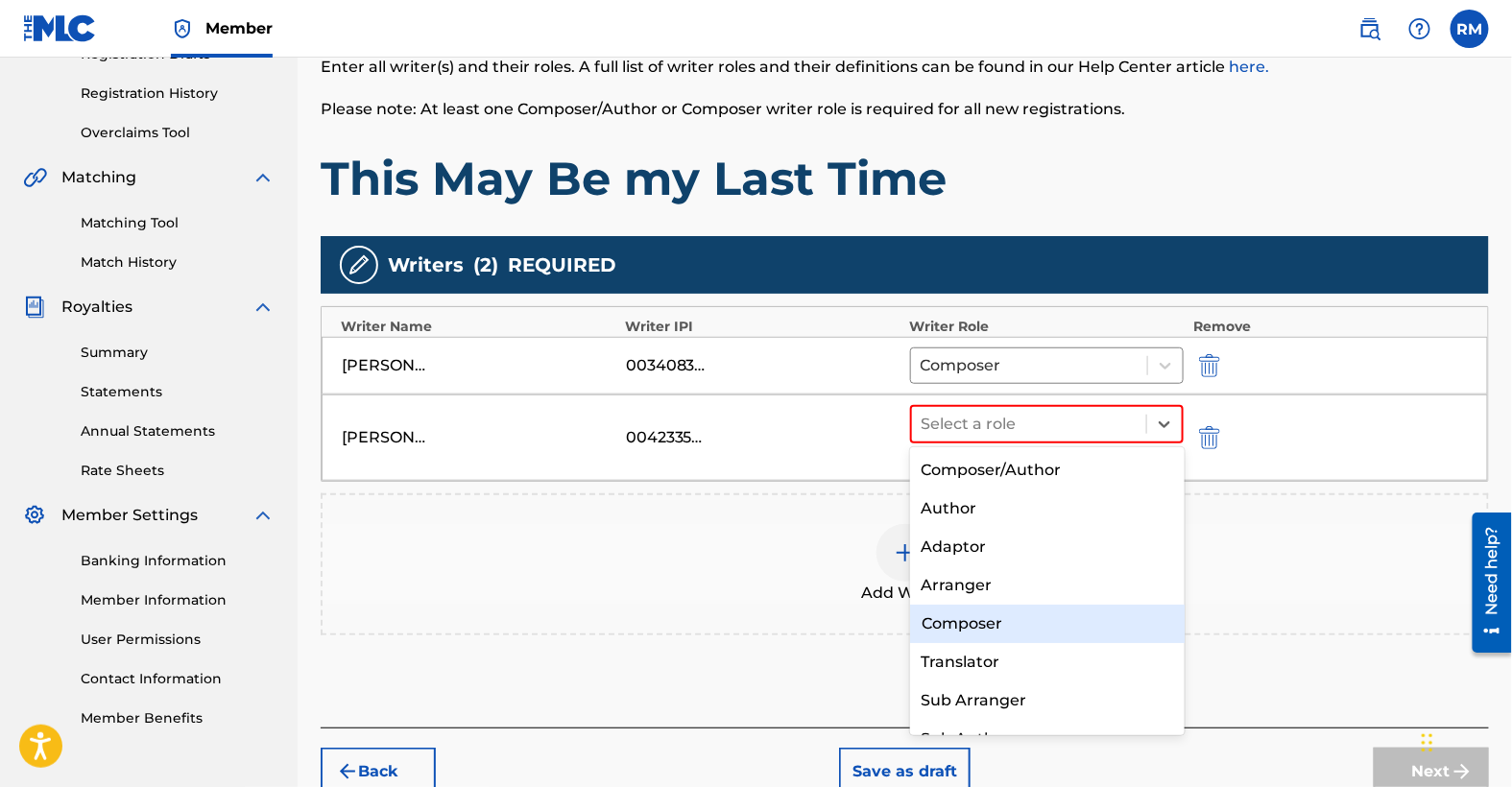
click at [991, 622] on div "Composer" at bounding box center [1048, 624] width 275 height 39
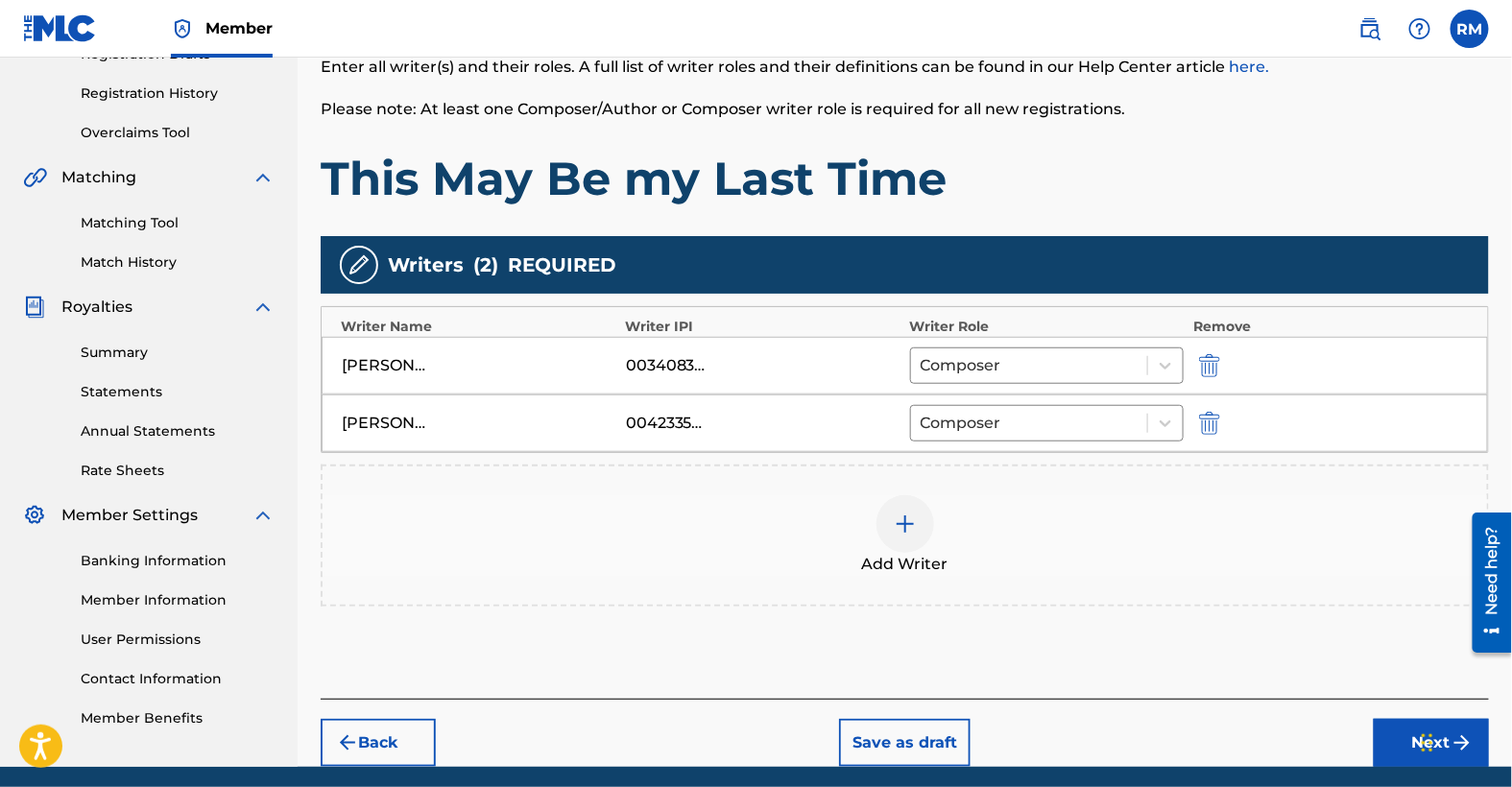
click at [911, 519] on img at bounding box center [906, 524] width 23 height 23
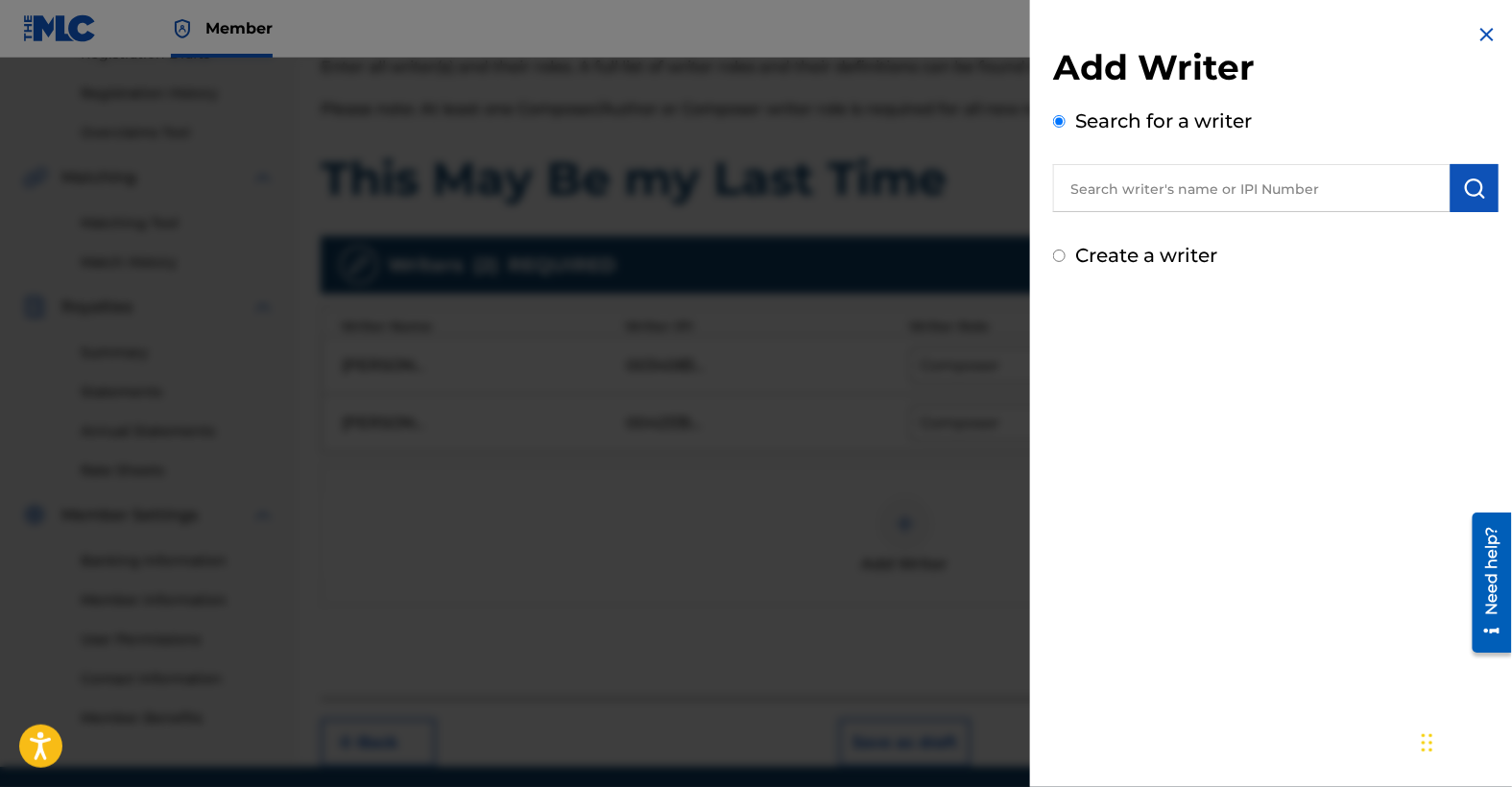
click at [1156, 190] on input "text" at bounding box center [1251, 189] width 397 height 48
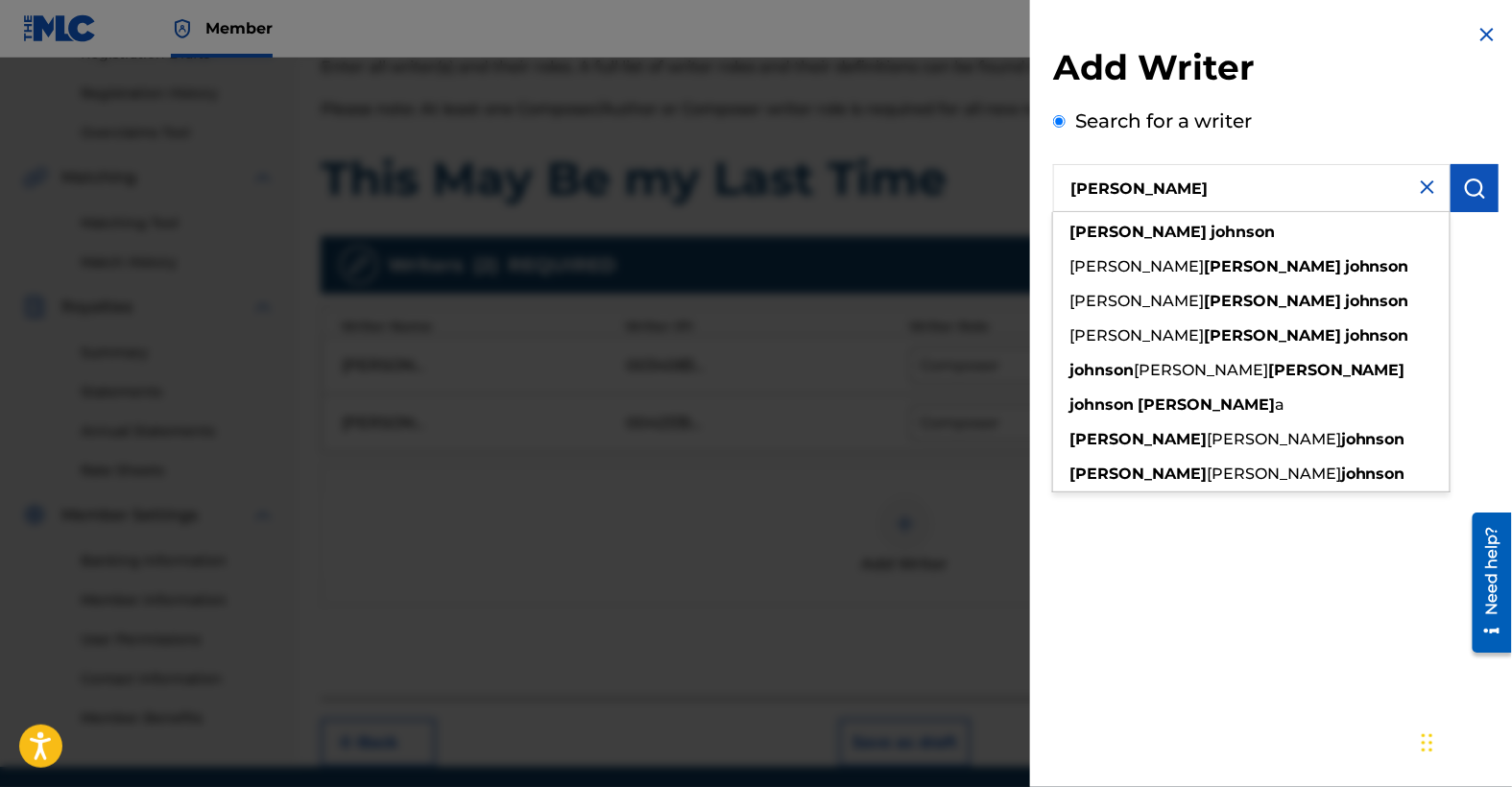
type input "[PERSON_NAME]"
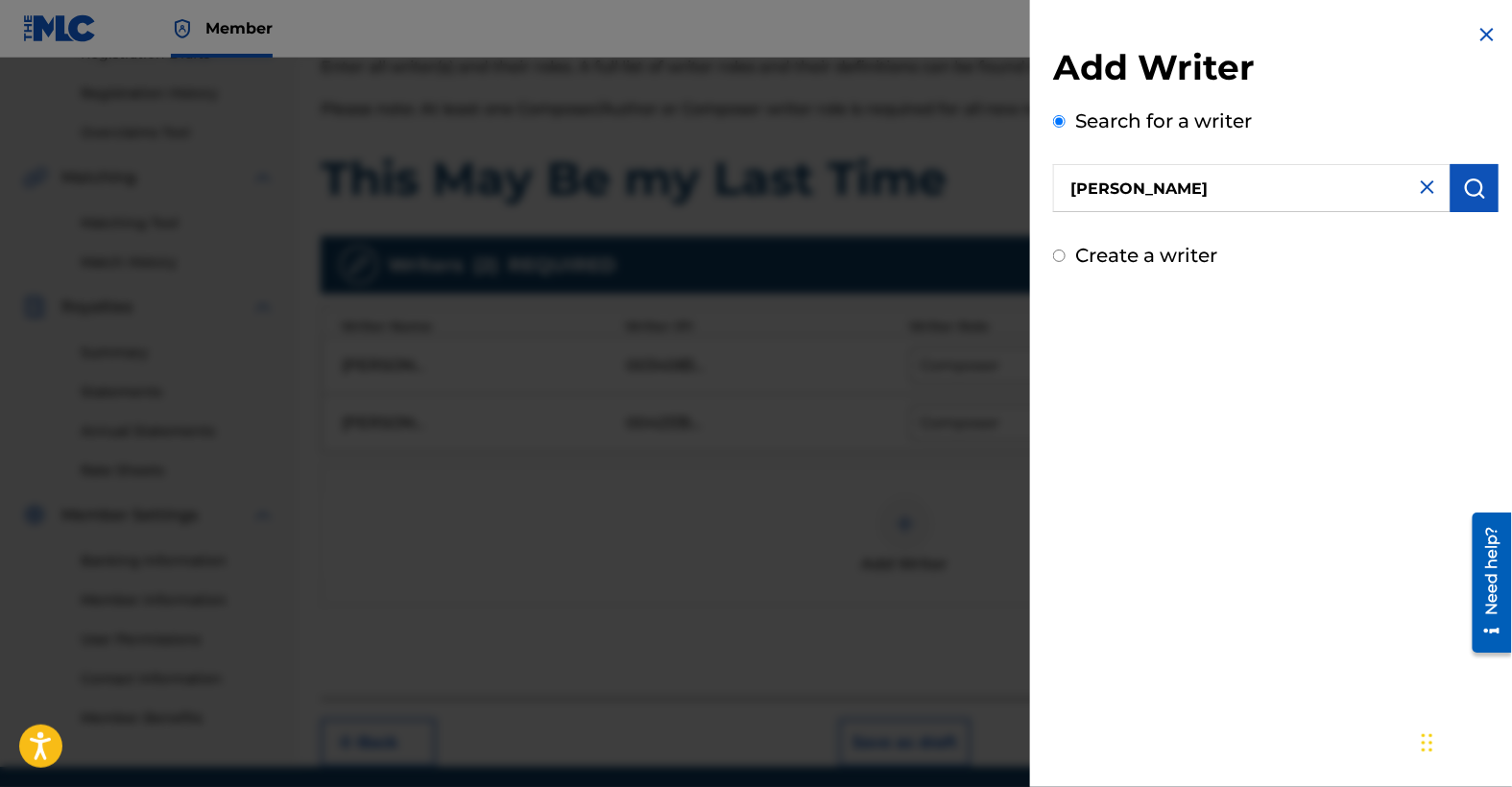
click at [1478, 188] on img "submit" at bounding box center [1475, 188] width 23 height 23
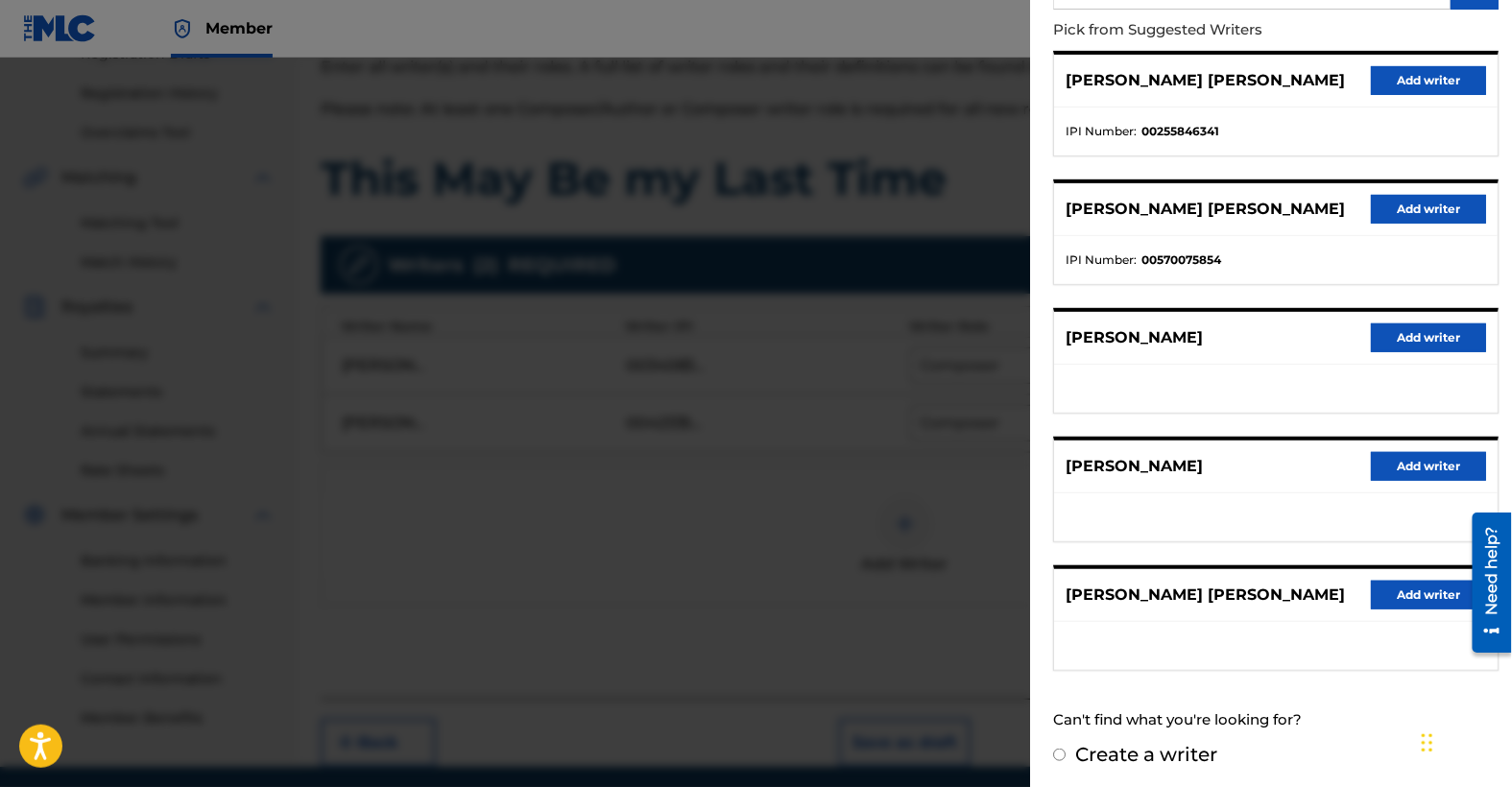
click at [1055, 750] on input "Create a writer" at bounding box center [1059, 754] width 13 height 13
radio input "false"
radio input "true"
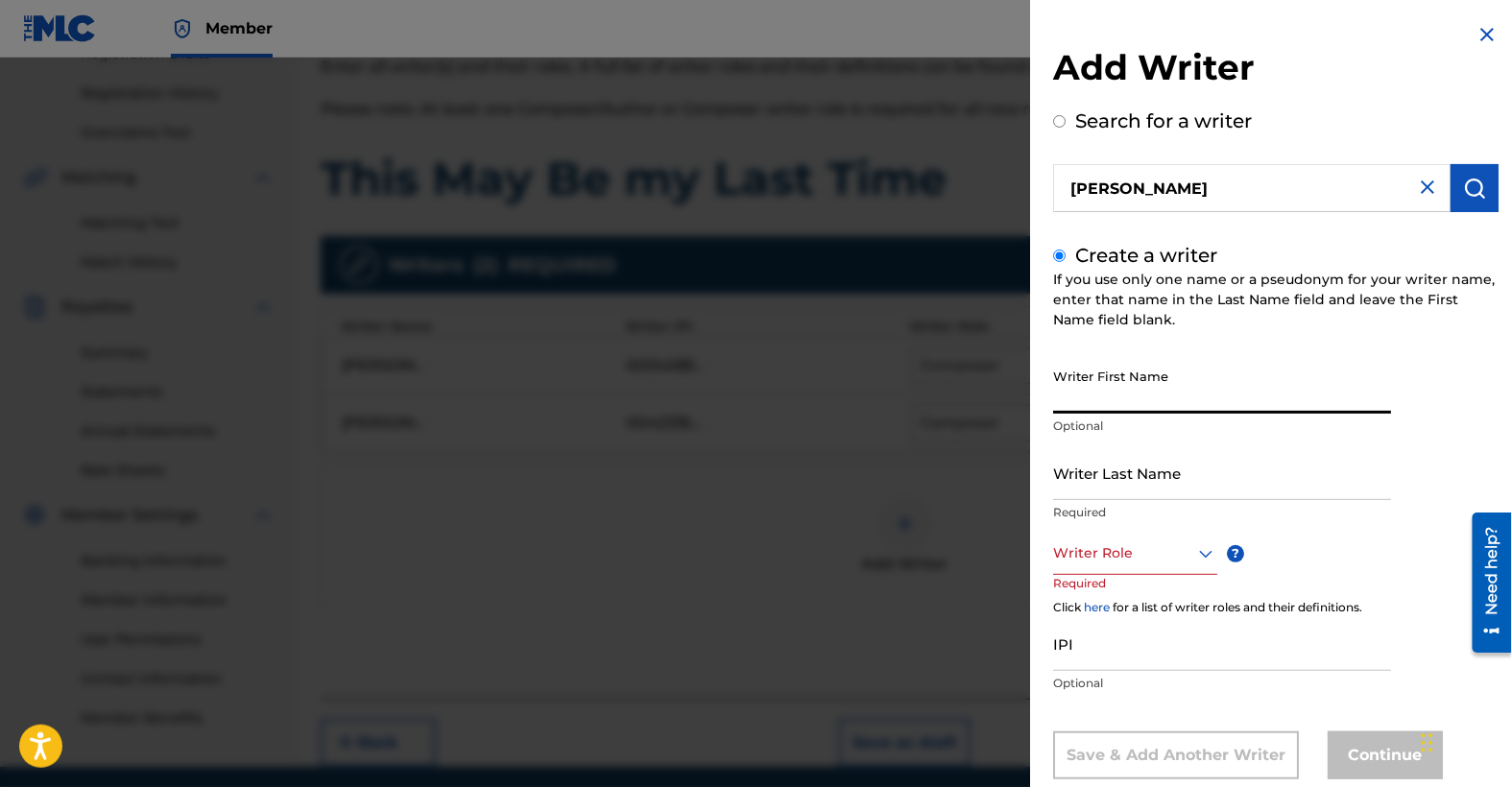
click at [1212, 388] on input "Writer First Name" at bounding box center [1221, 386] width 338 height 55
drag, startPoint x: 1185, startPoint y: 403, endPoint x: 1105, endPoint y: 403, distance: 80.0
click at [1105, 403] on input "[PERSON_NAME]" at bounding box center [1221, 386] width 338 height 55
type input "[PERSON_NAME]"
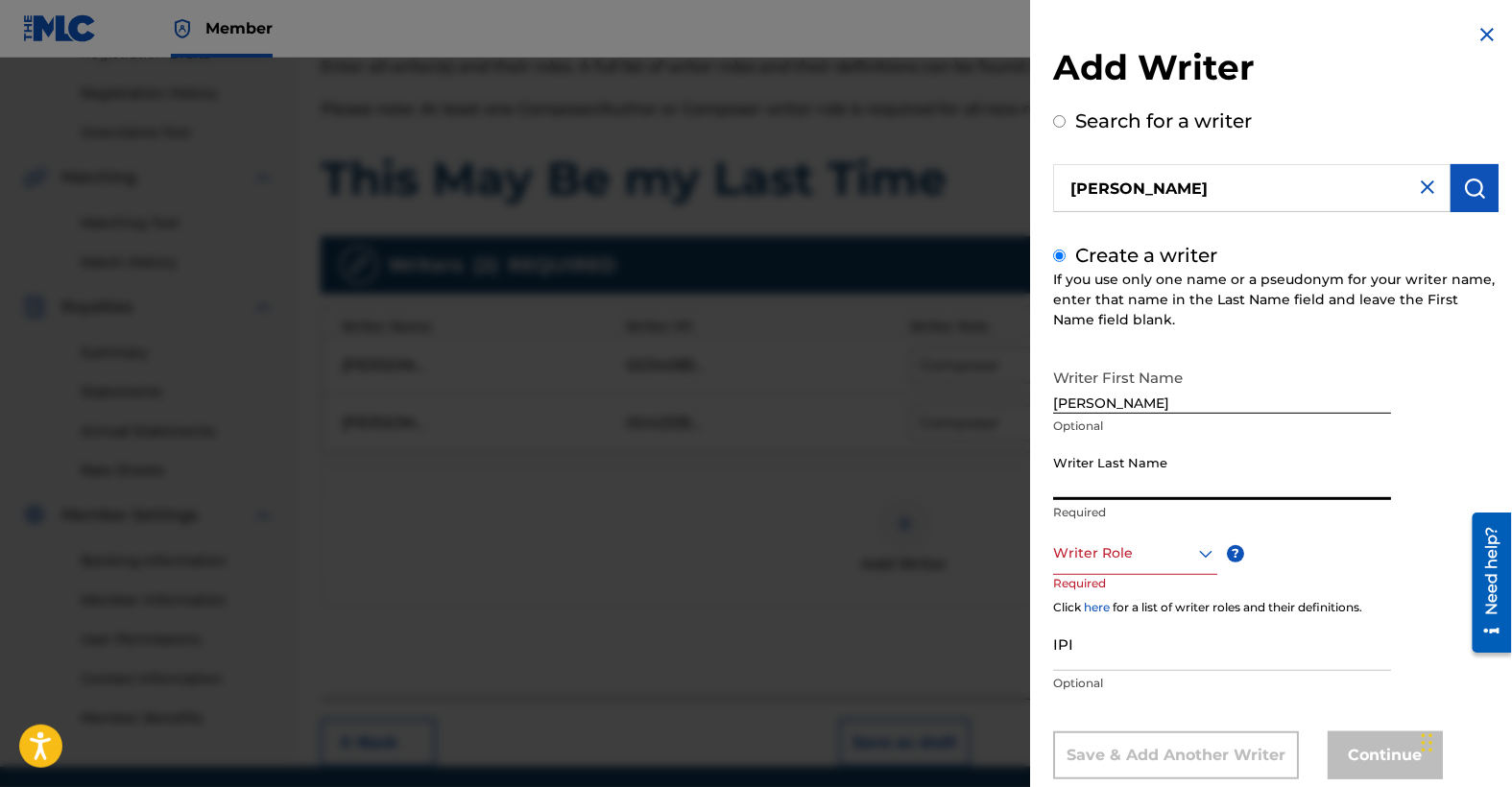
click at [1087, 489] on input "Writer Last Name" at bounding box center [1221, 472] width 338 height 55
paste input "[PERSON_NAME]"
type input "[PERSON_NAME]"
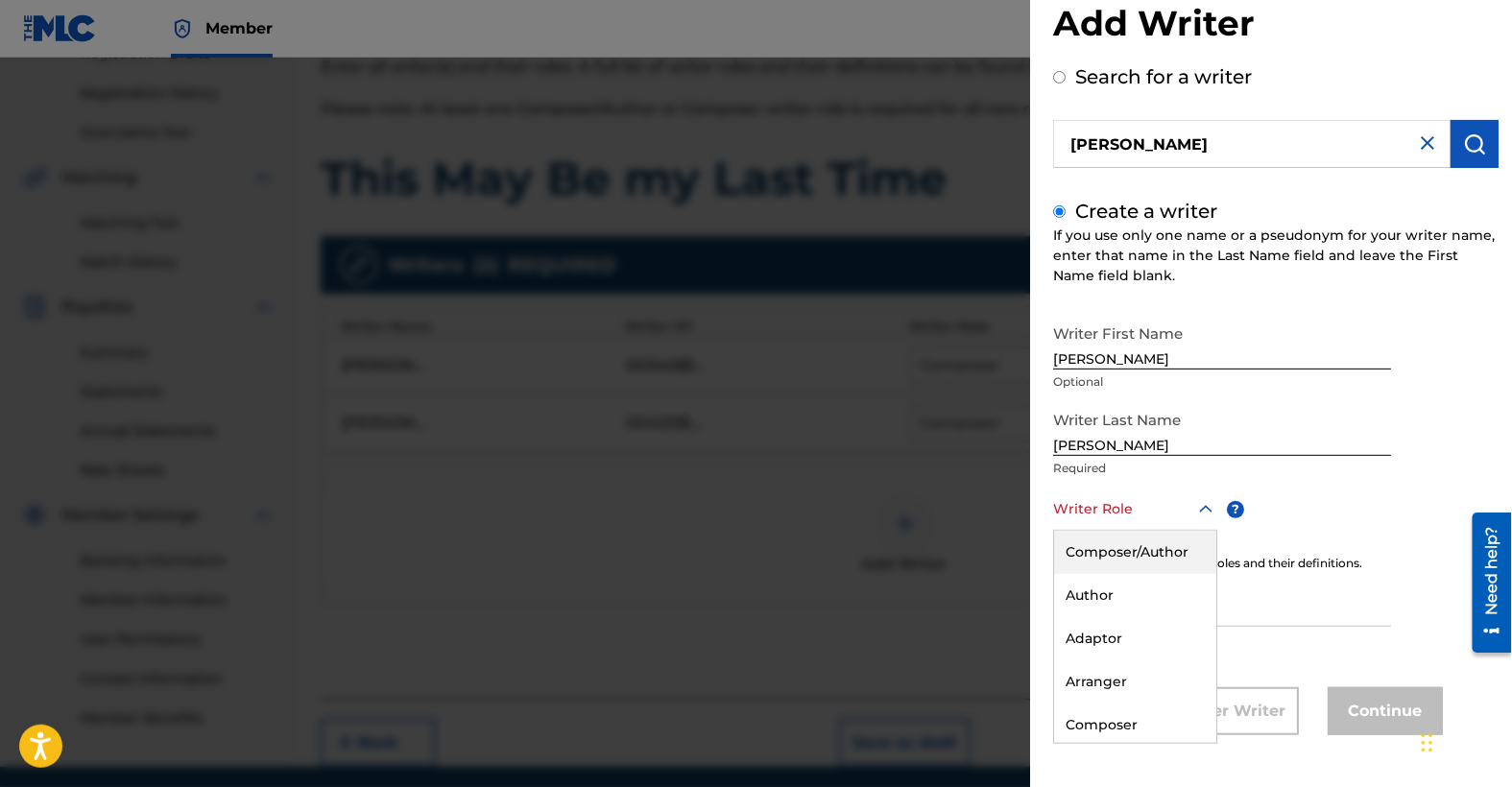
click at [1206, 530] on div "Composer/Author, 1 of 8. 8 results available. Use Up and Down to choose options…" at bounding box center [1135, 509] width 165 height 44
click at [1109, 594] on div "Author" at bounding box center [1135, 595] width 163 height 44
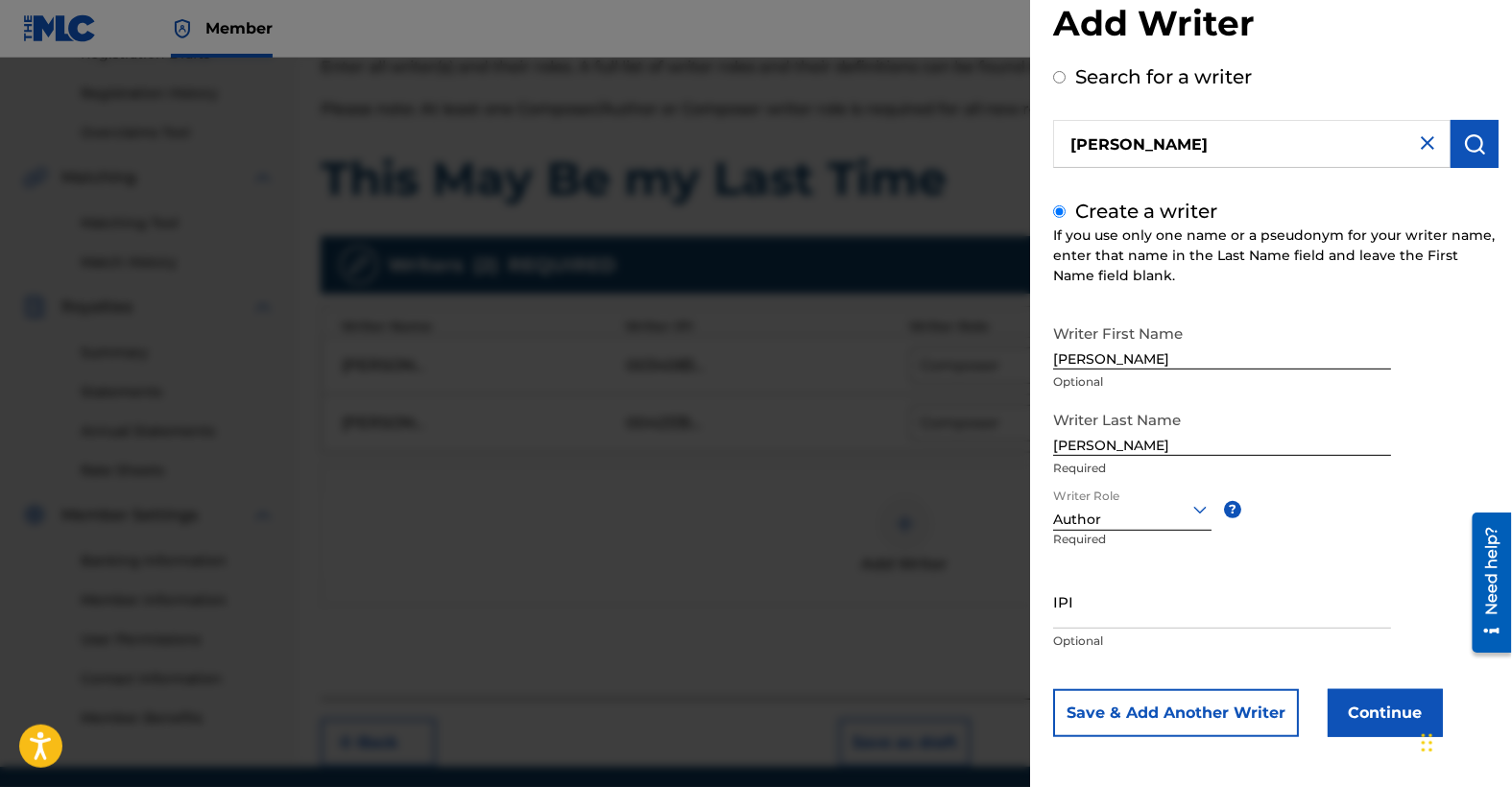
scroll to position [45, 0]
click at [1391, 715] on button "Continue" at bounding box center [1385, 712] width 115 height 48
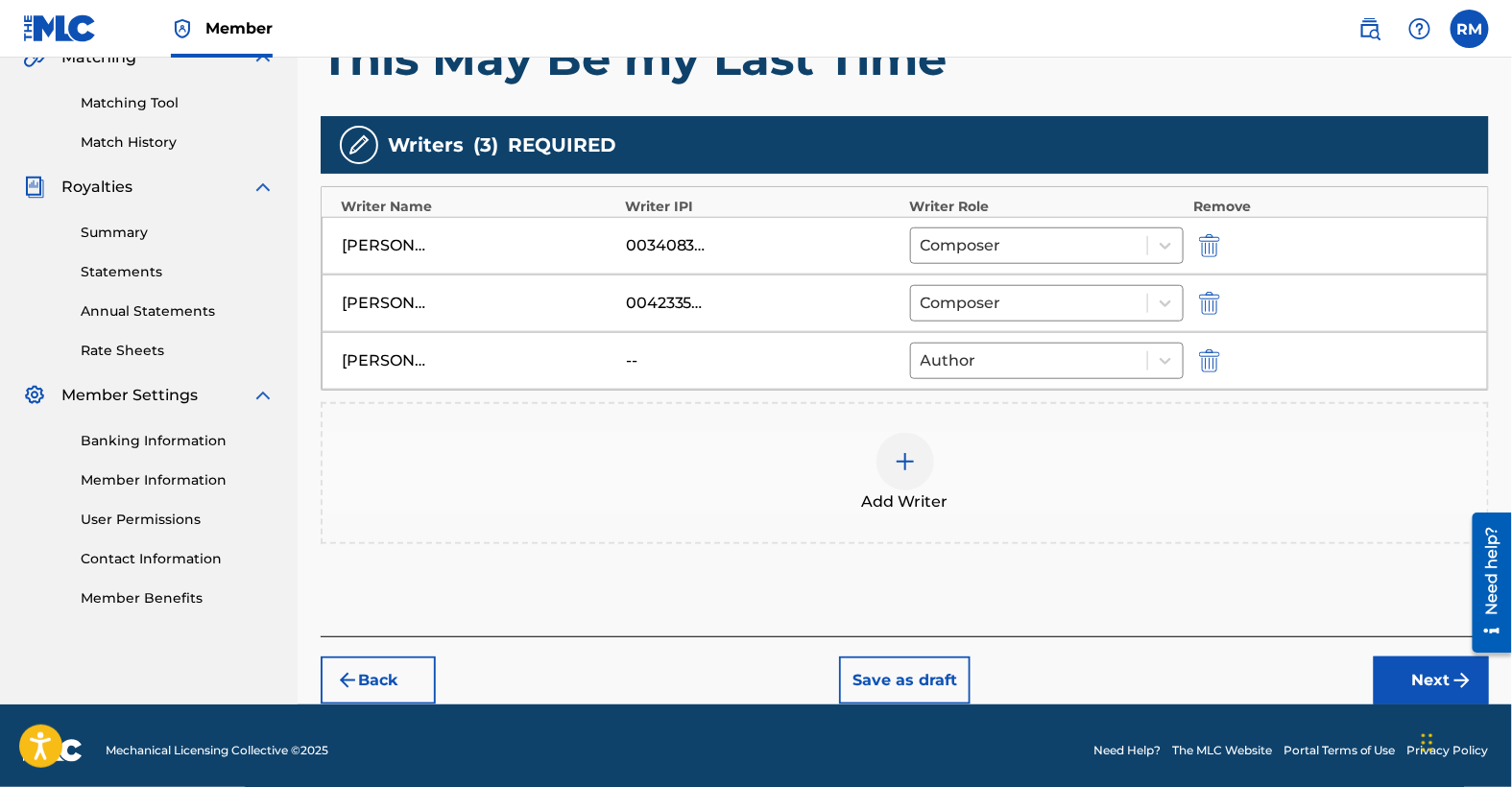
scroll to position [471, 0]
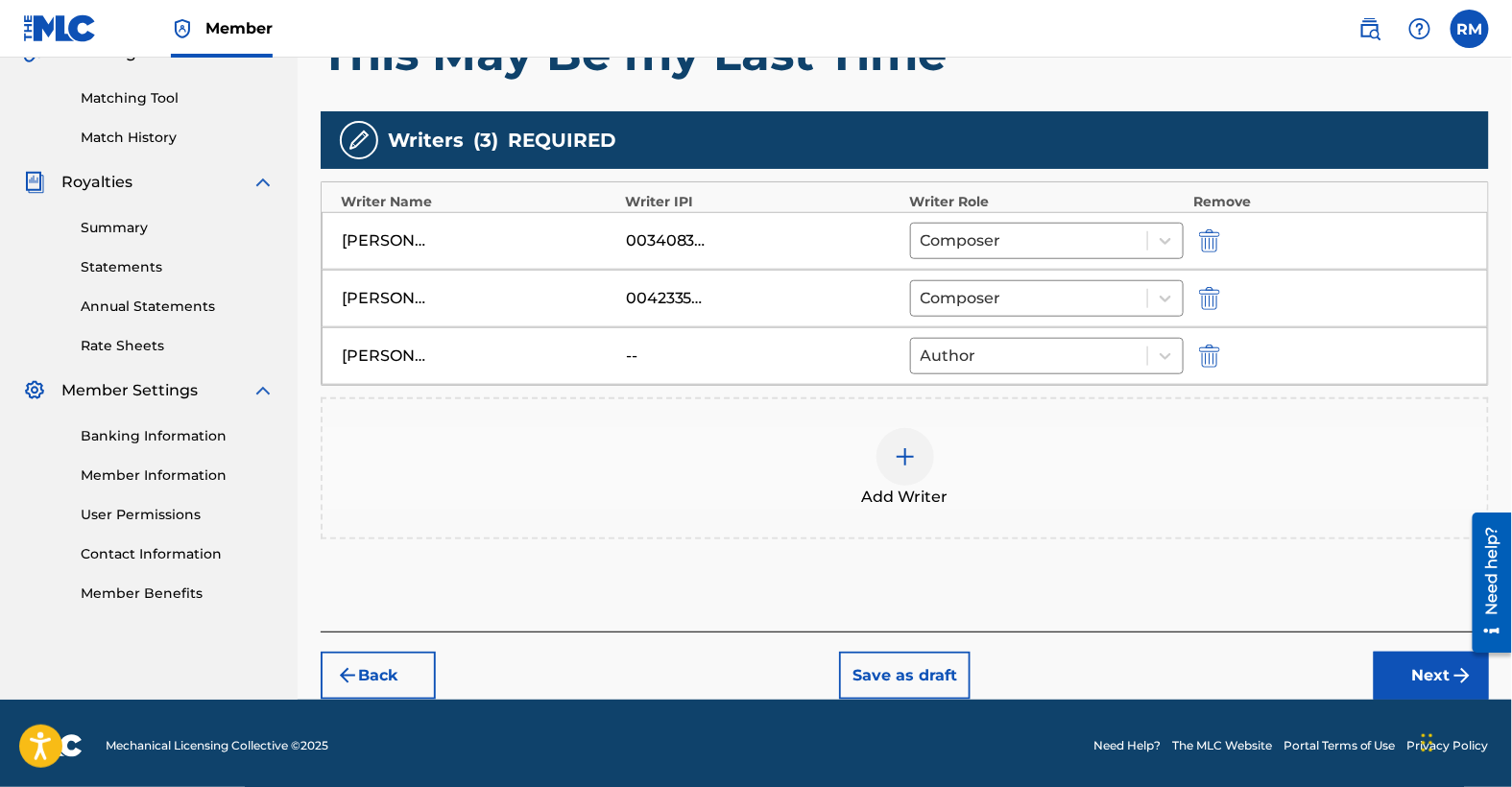
click at [1436, 669] on button "Next" at bounding box center [1432, 676] width 115 height 48
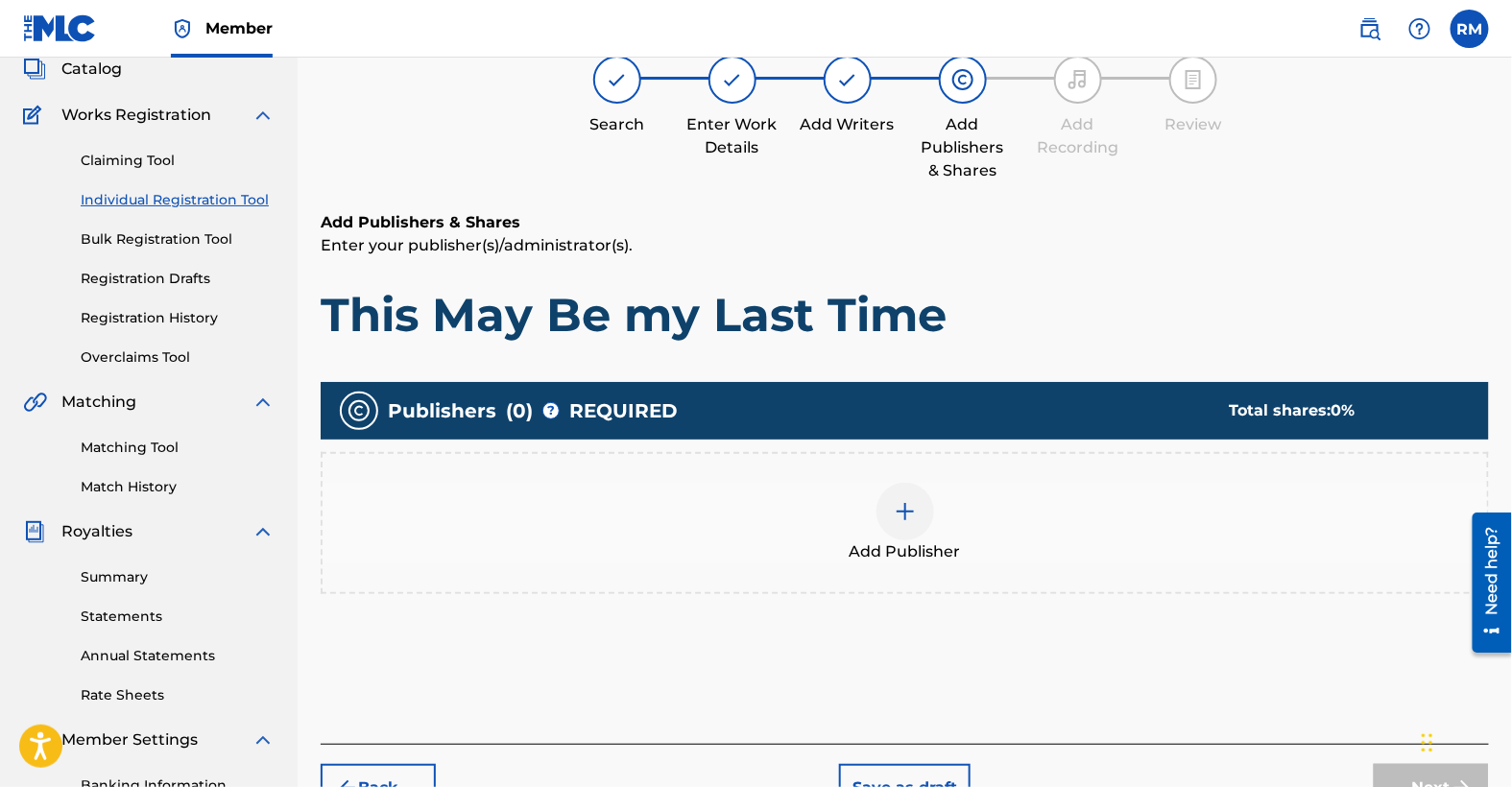
scroll to position [86, 0]
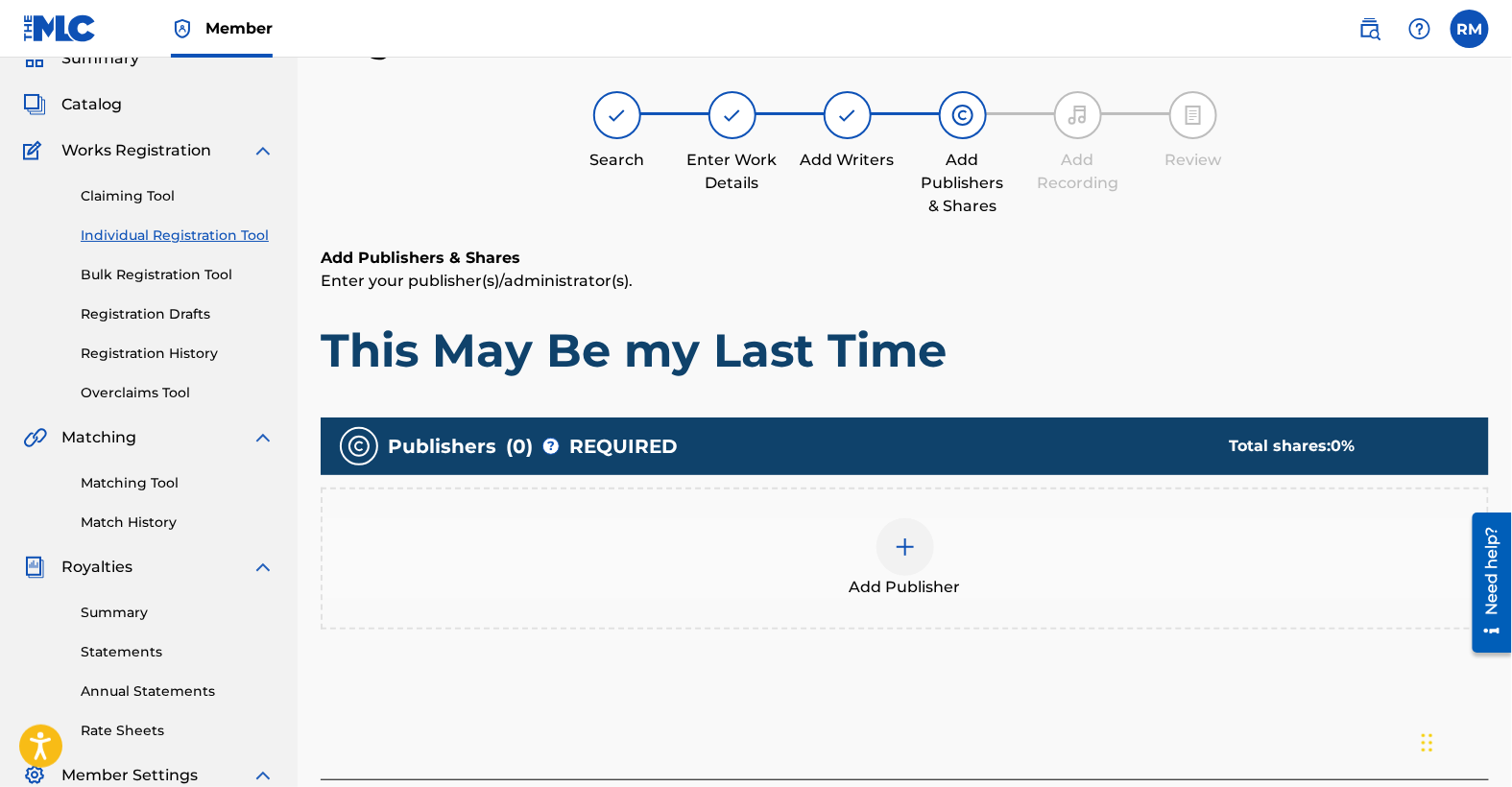
click at [915, 537] on img at bounding box center [906, 547] width 23 height 23
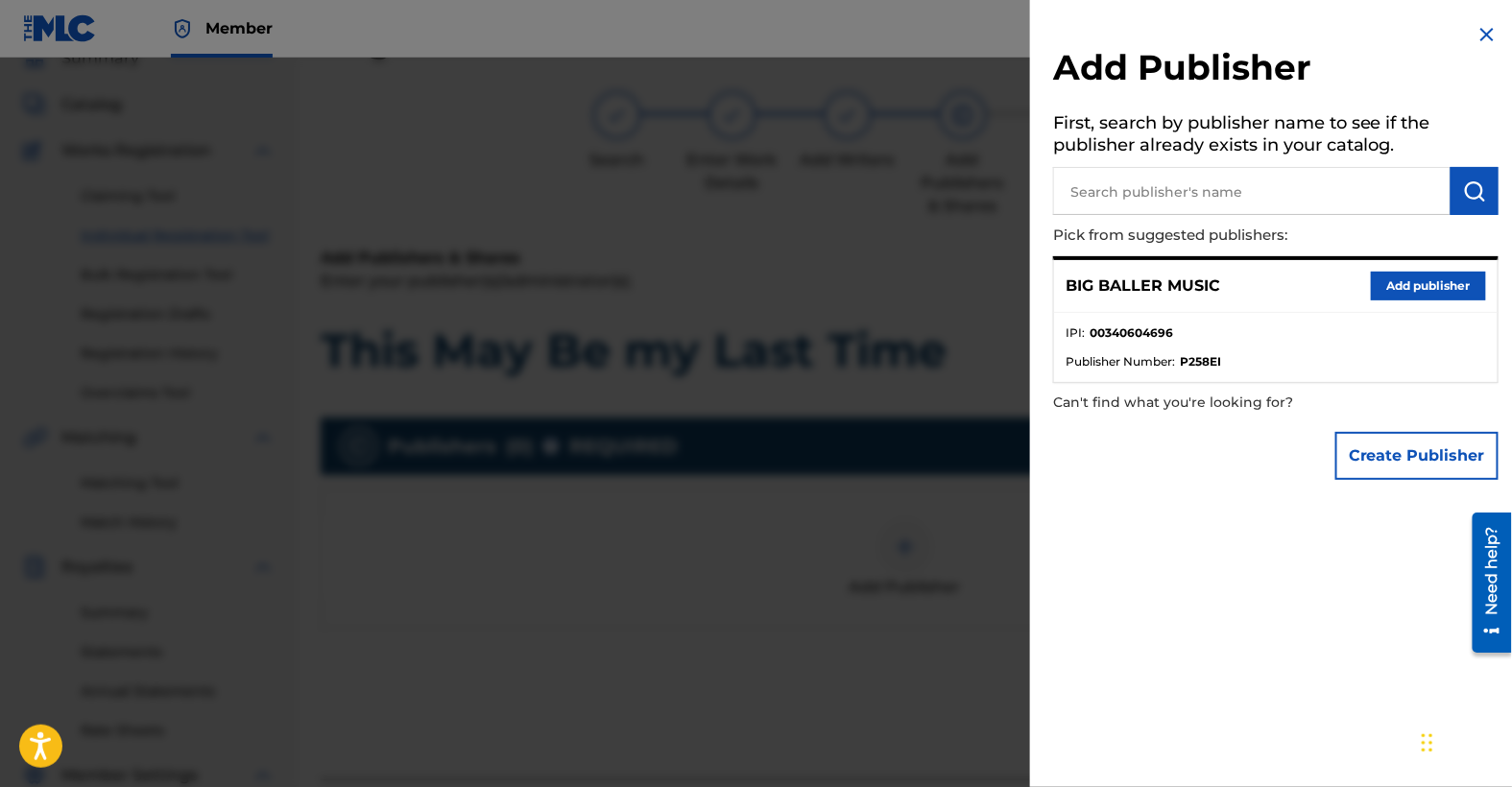
click at [1428, 277] on button "Add publisher" at bounding box center [1429, 287] width 115 height 29
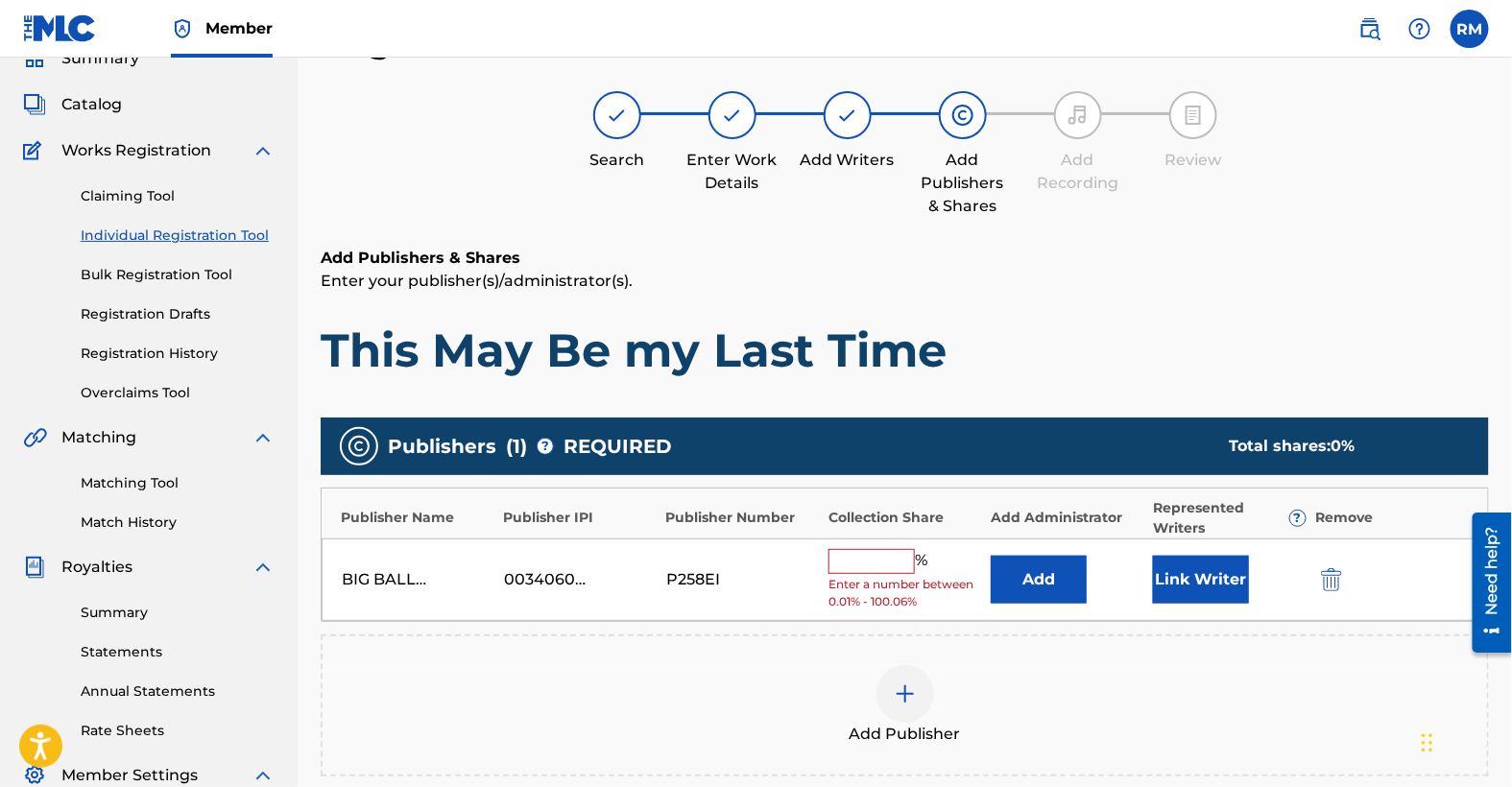
click at [879, 563] on input "text" at bounding box center [871, 561] width 86 height 25
type input "25"
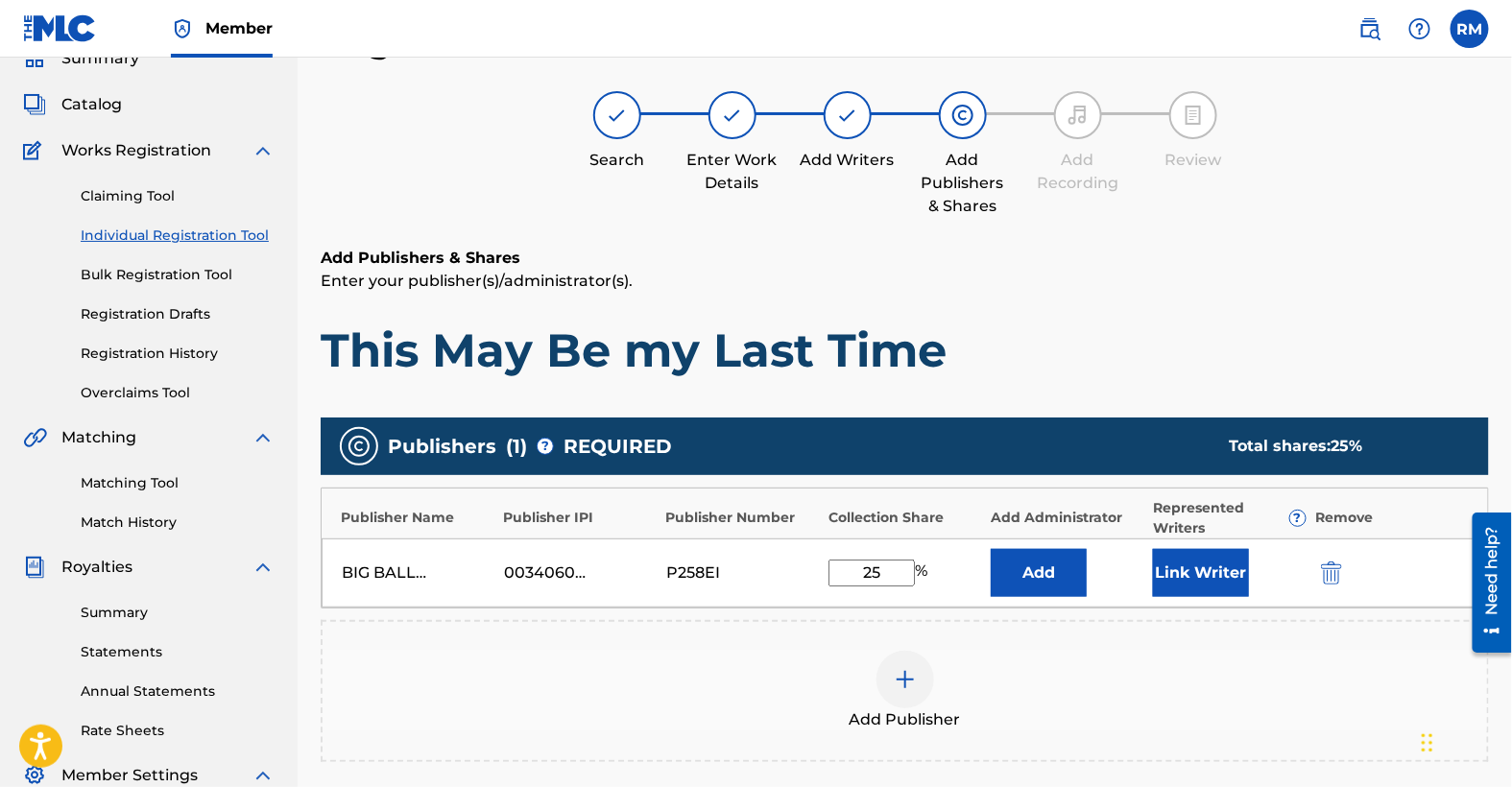
click at [1203, 574] on button "Link Writer" at bounding box center [1201, 573] width 96 height 48
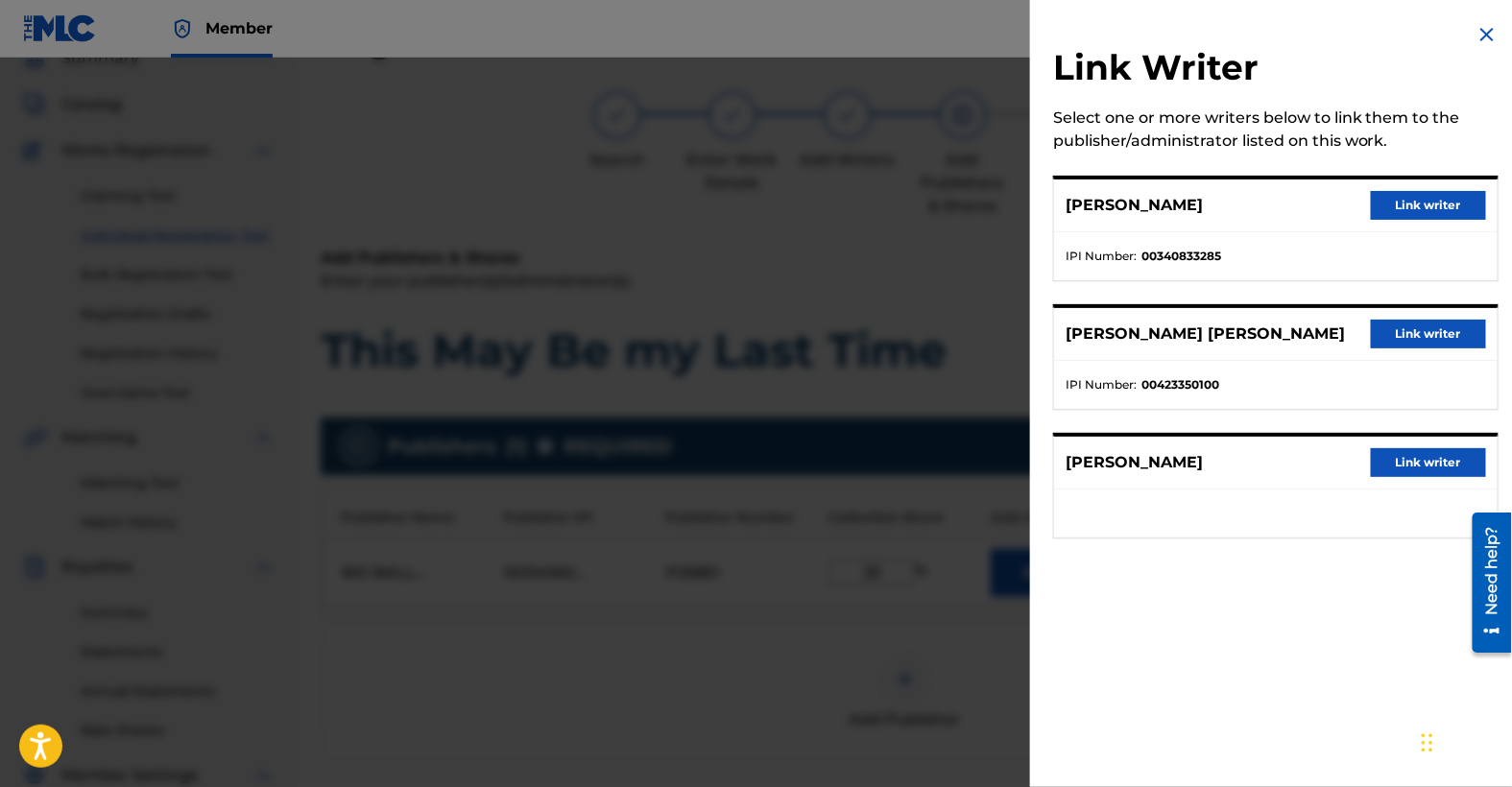
click at [1431, 204] on button "Link writer" at bounding box center [1429, 205] width 115 height 29
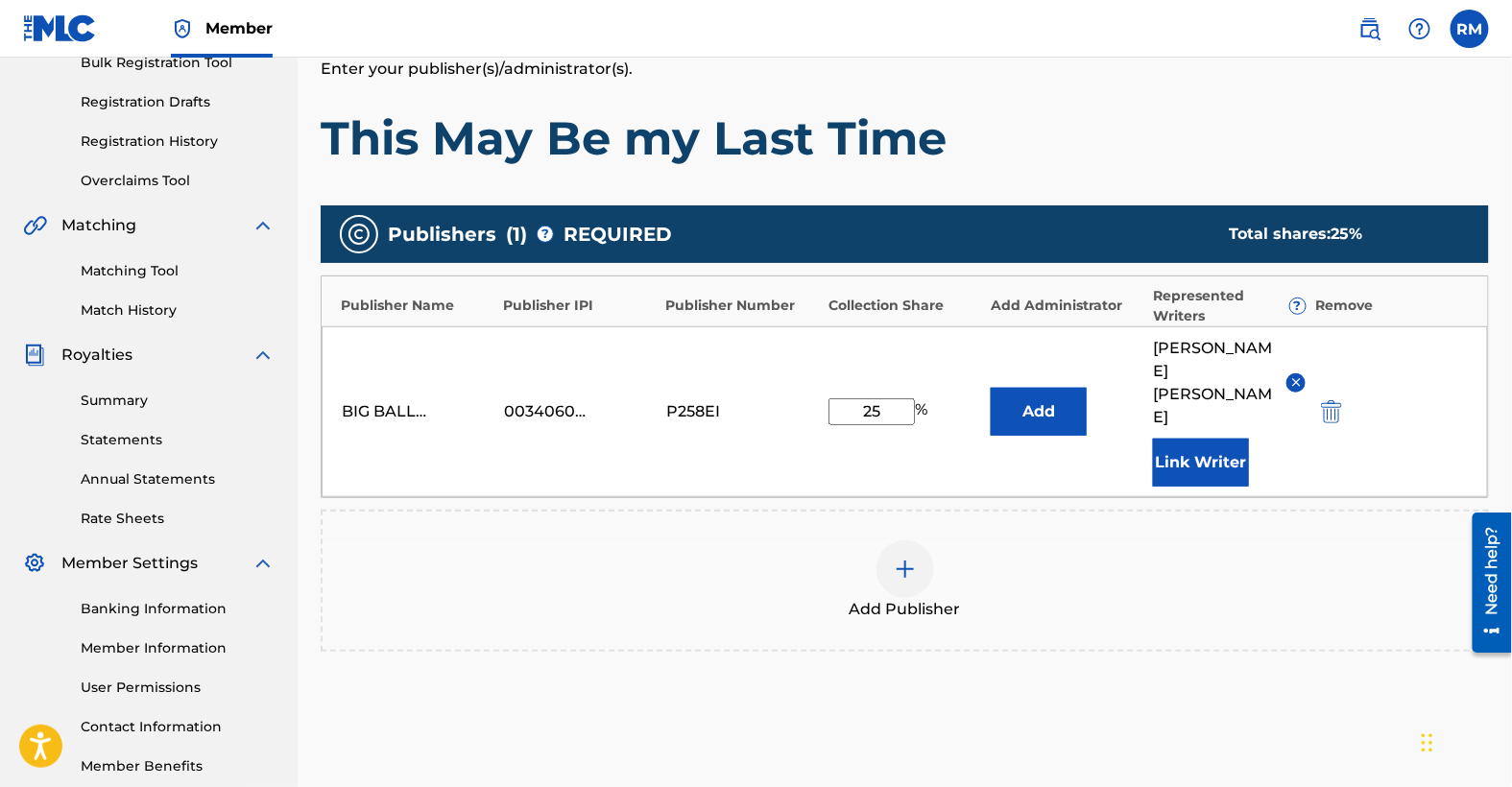
scroll to position [353, 0]
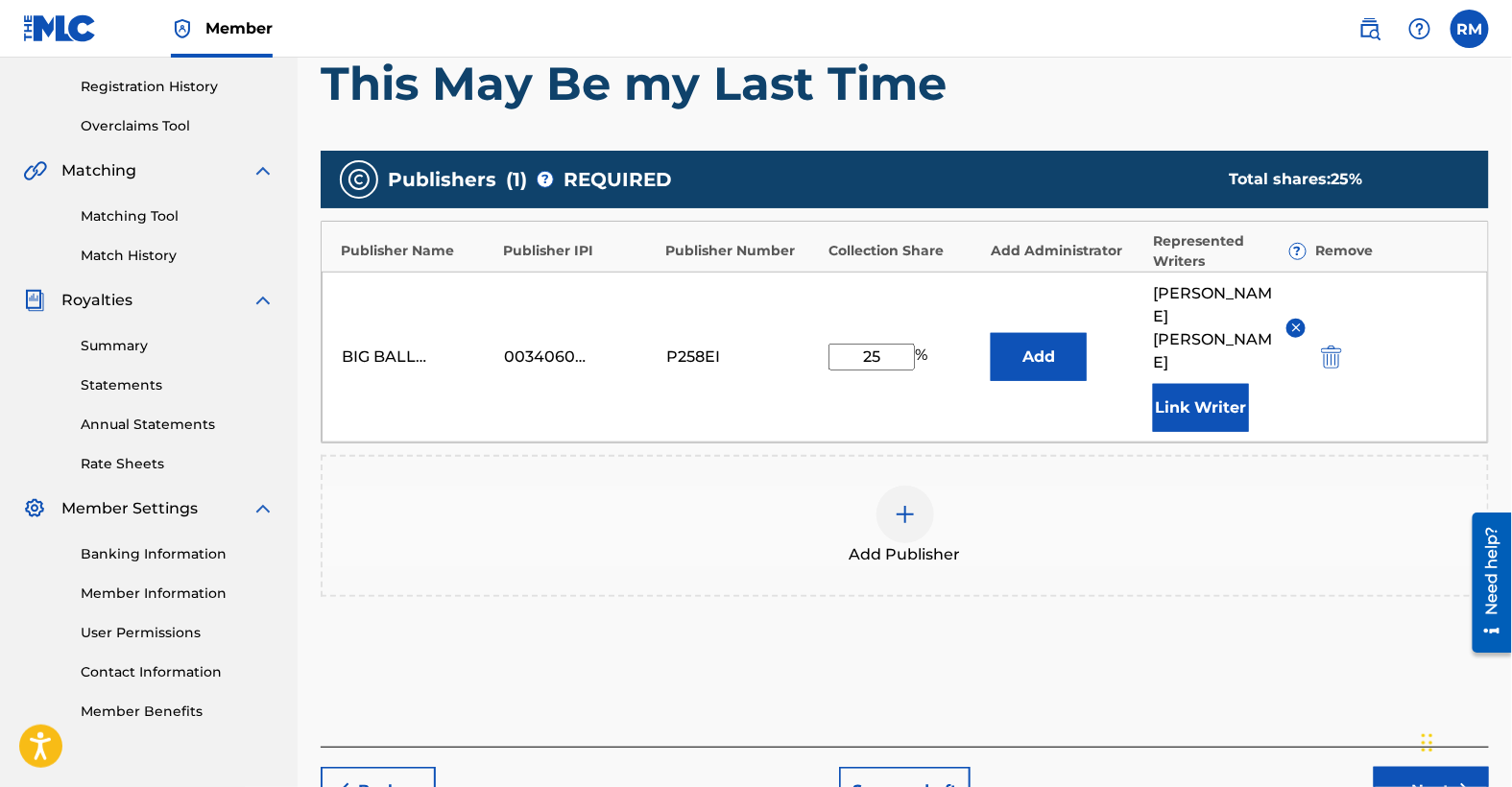
click at [704, 488] on div "Add Publisher" at bounding box center [905, 526] width 1164 height 80
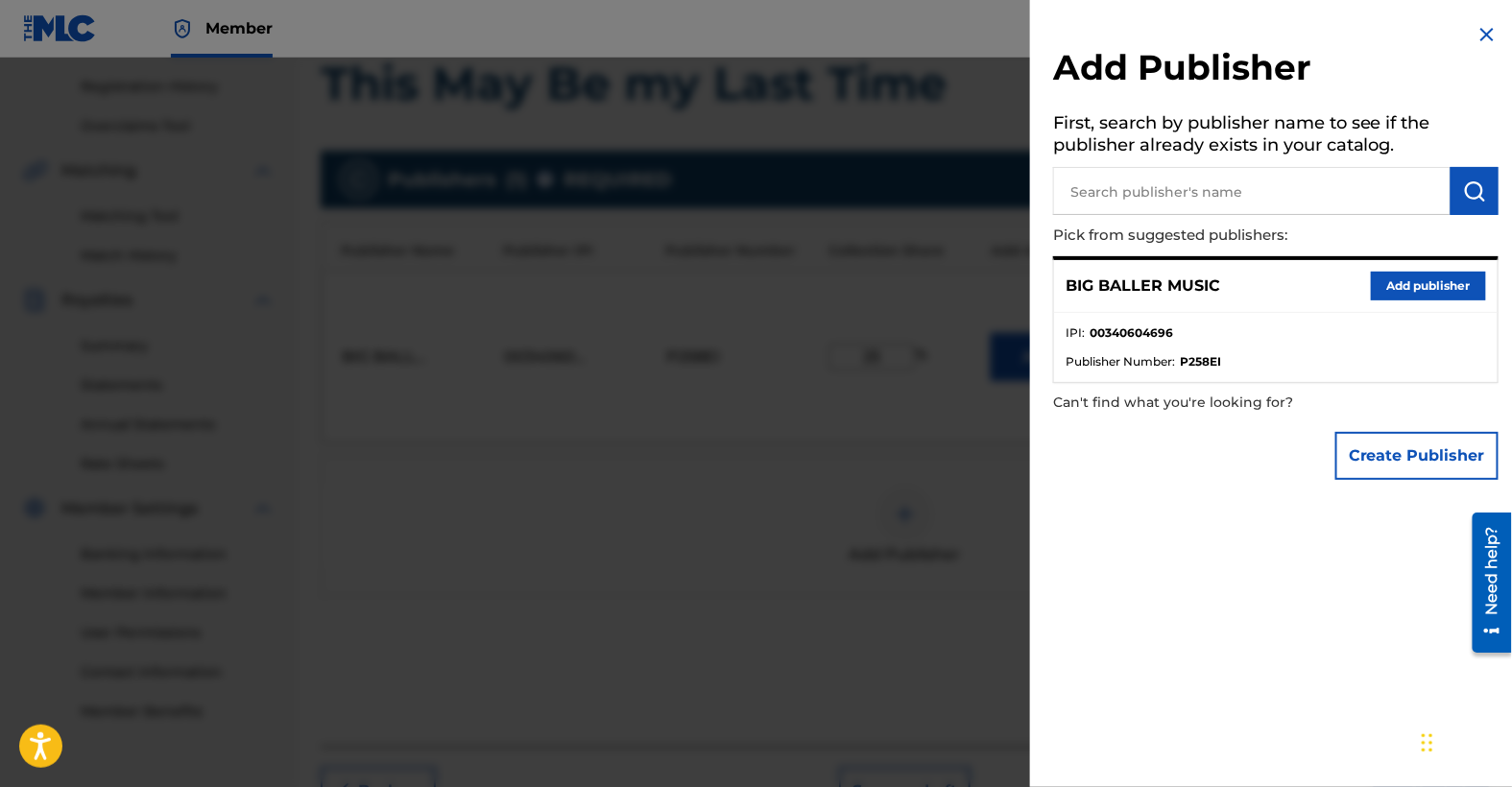
click at [1486, 33] on img at bounding box center [1488, 35] width 23 height 23
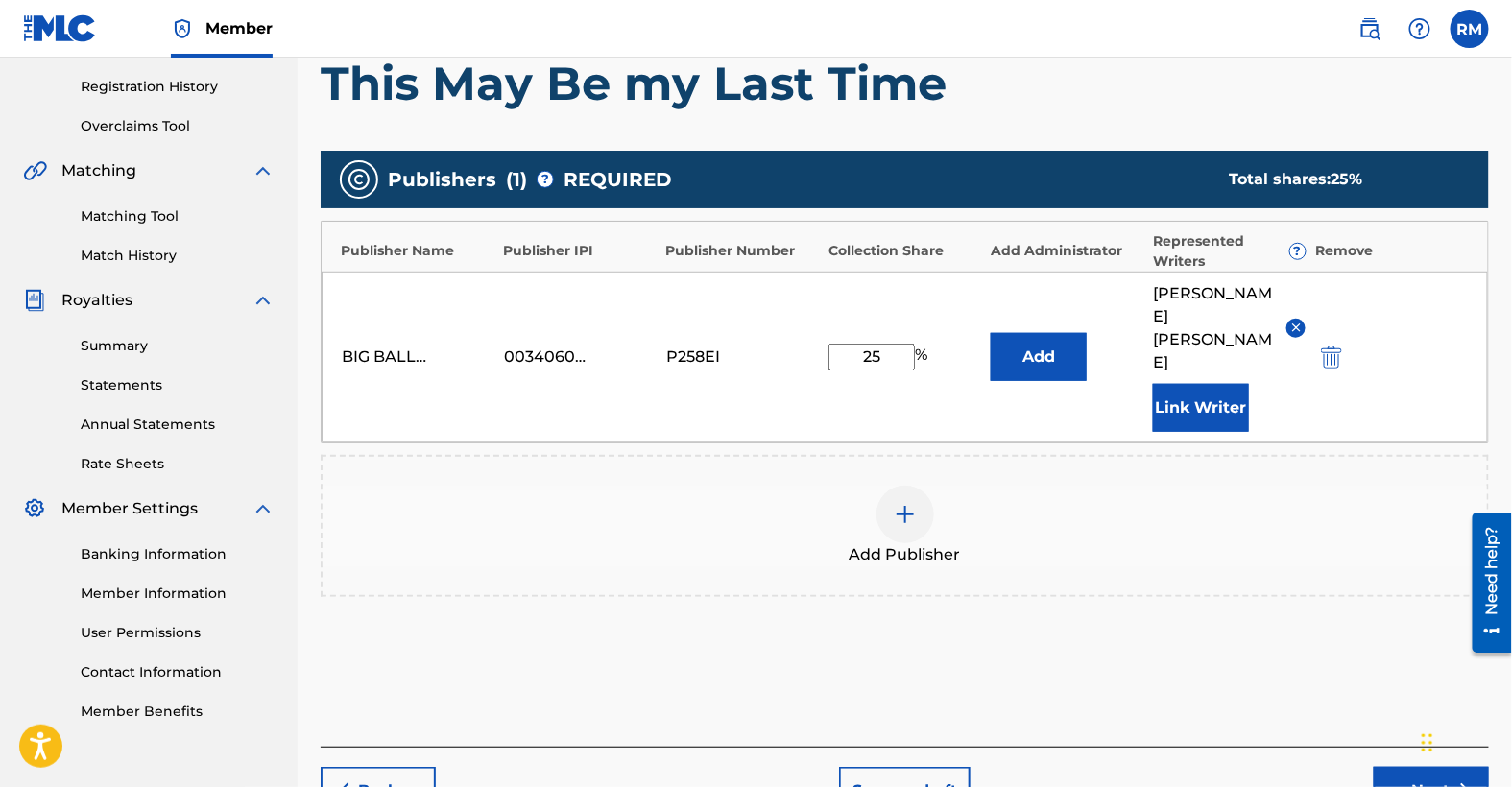
click at [1413, 767] on button "Next" at bounding box center [1432, 791] width 115 height 48
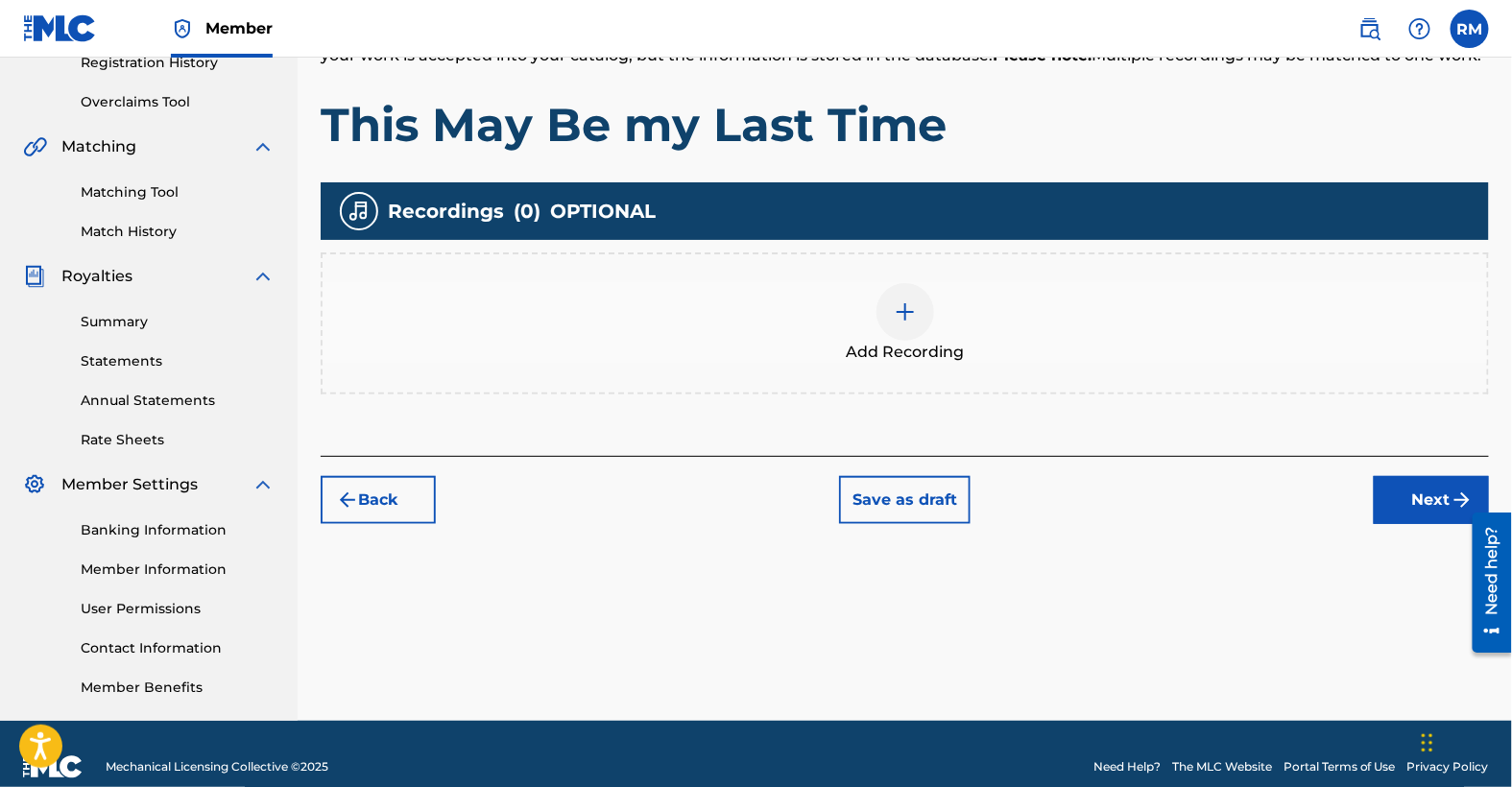
scroll to position [403, 0]
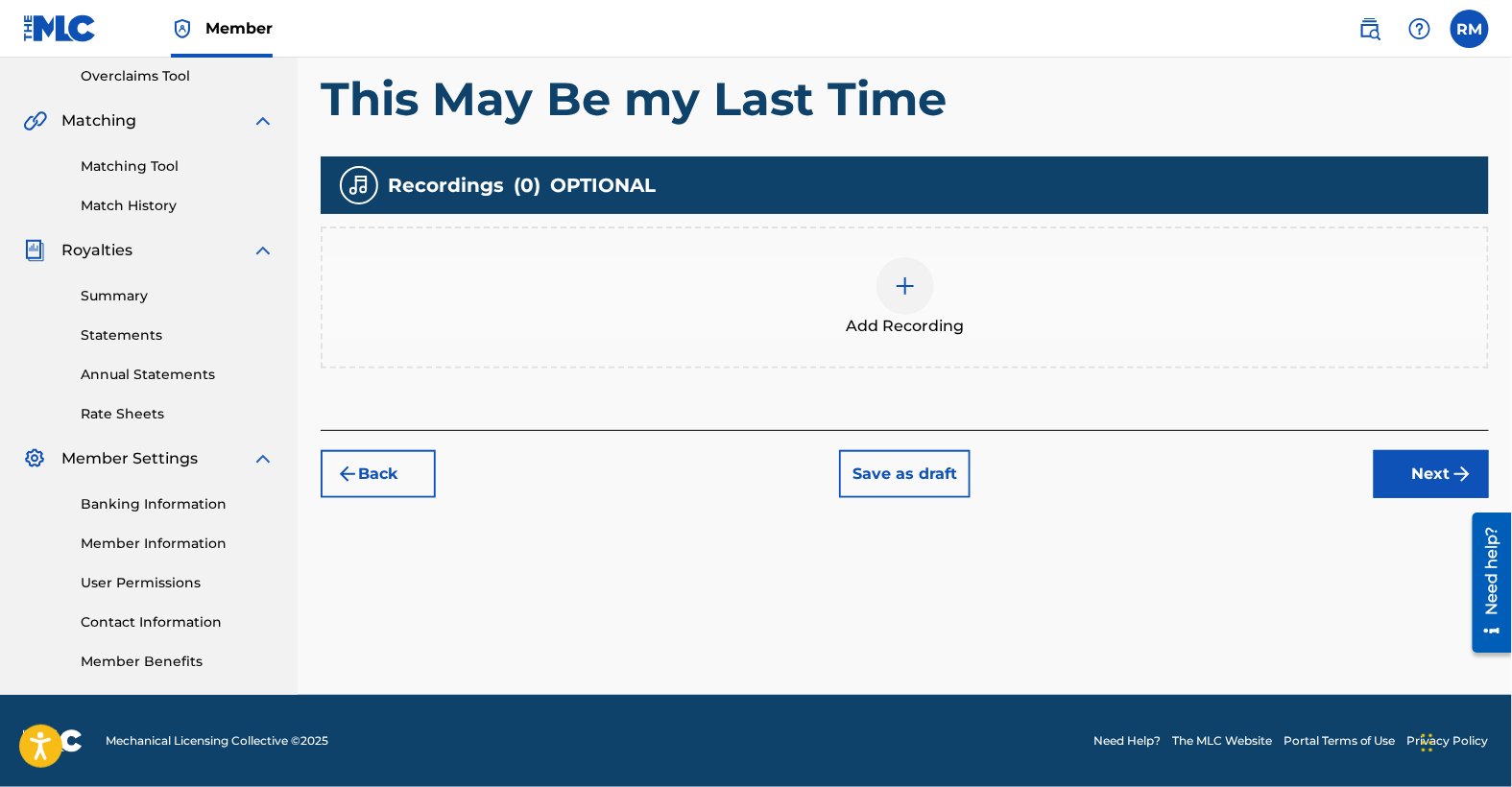
click at [906, 281] on img at bounding box center [906, 287] width 23 height 23
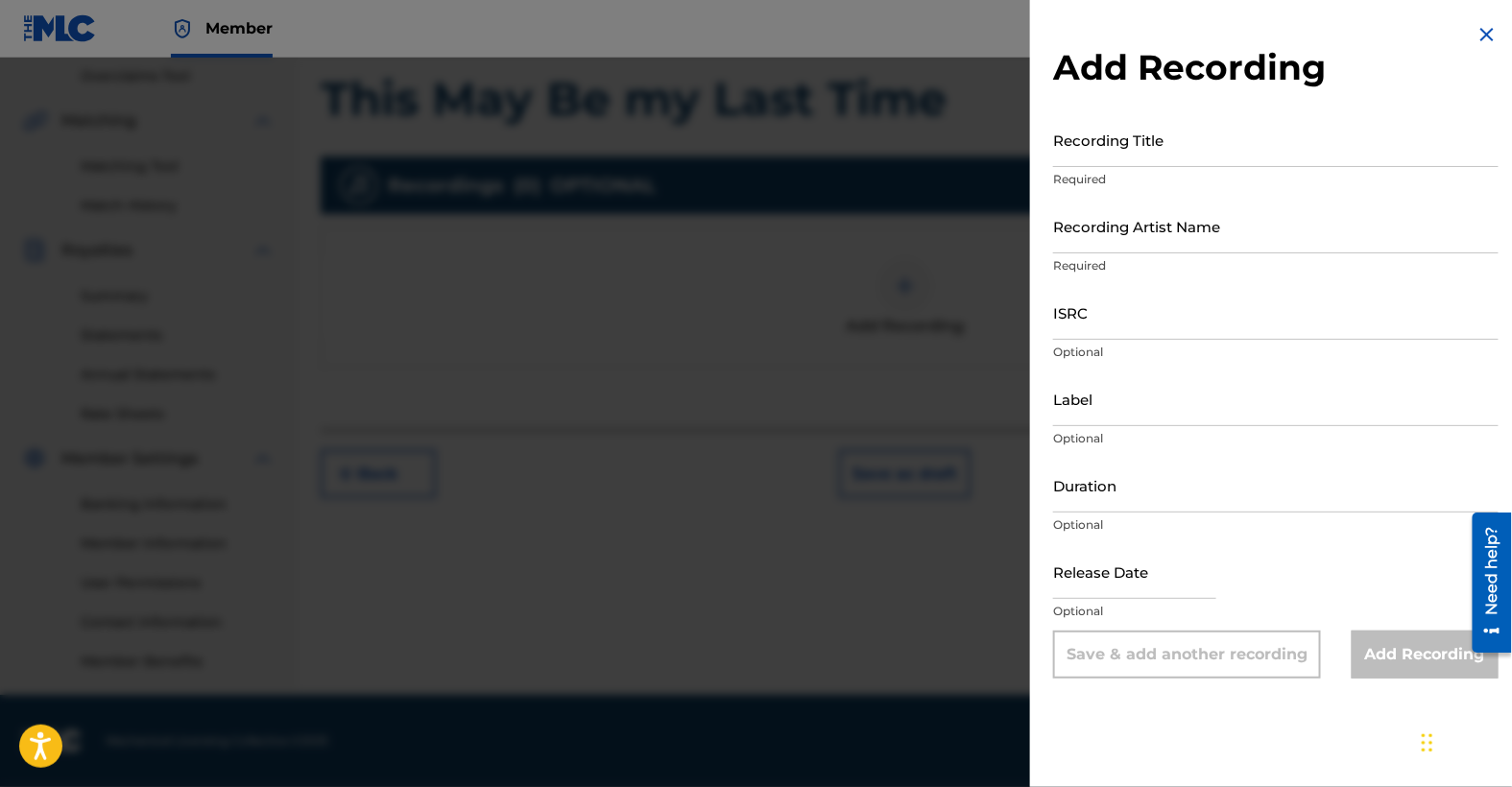
click at [1106, 142] on input "Recording Title" at bounding box center [1276, 139] width 446 height 55
click at [1483, 36] on img at bounding box center [1488, 35] width 23 height 23
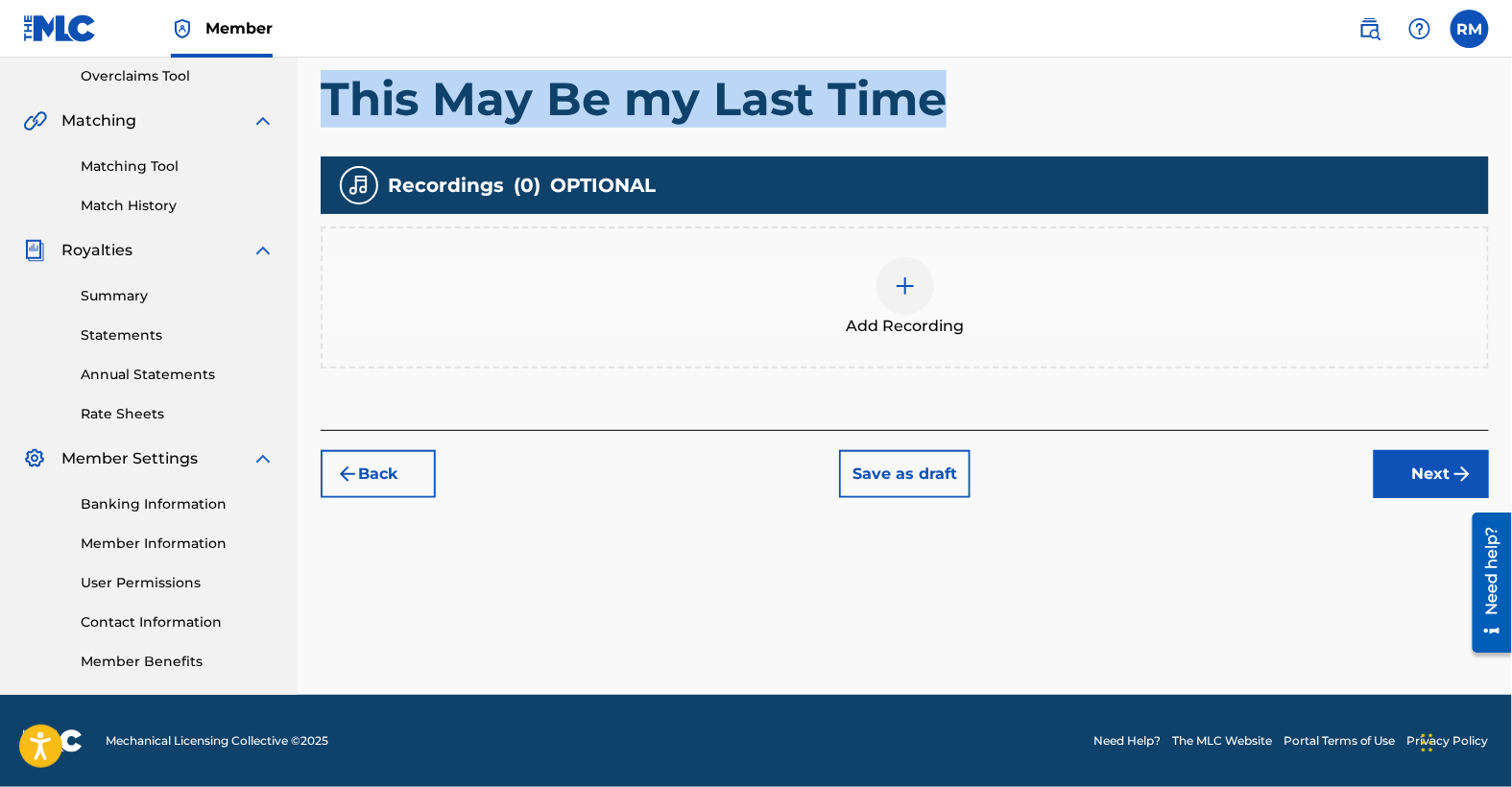
drag, startPoint x: 320, startPoint y: 86, endPoint x: 940, endPoint y: 96, distance: 620.1
click at [940, 96] on div "Register Work Search Enter Work Details Add Writers Add Publishers & Shares Add…" at bounding box center [905, 198] width 1215 height 992
copy h1 "This May Be my Last Time"
click at [903, 288] on img at bounding box center [906, 287] width 23 height 23
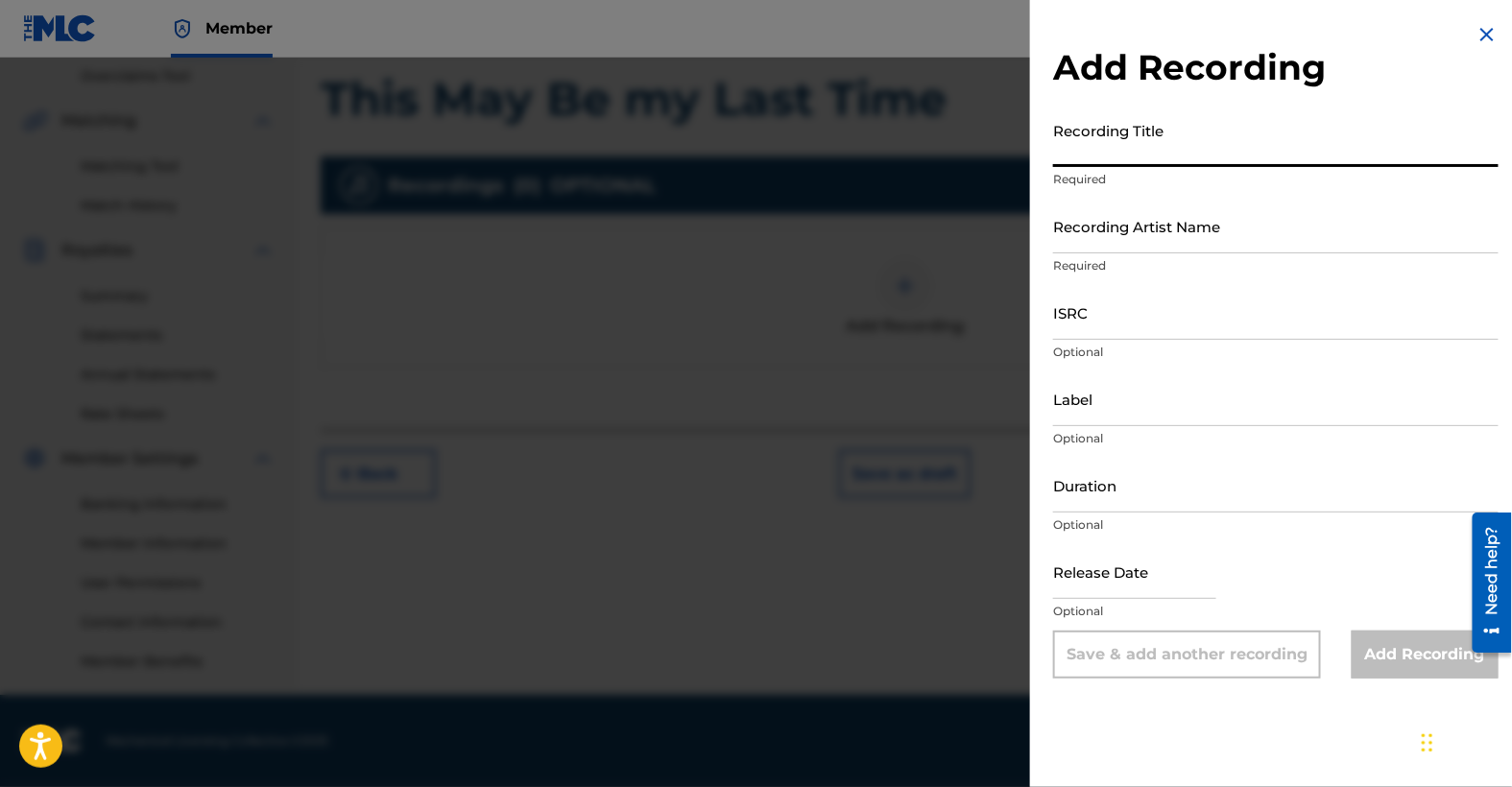
click at [1150, 154] on input "Recording Title" at bounding box center [1276, 139] width 446 height 55
paste input "This May Be my Last Time"
type input "This May Be my Last Time"
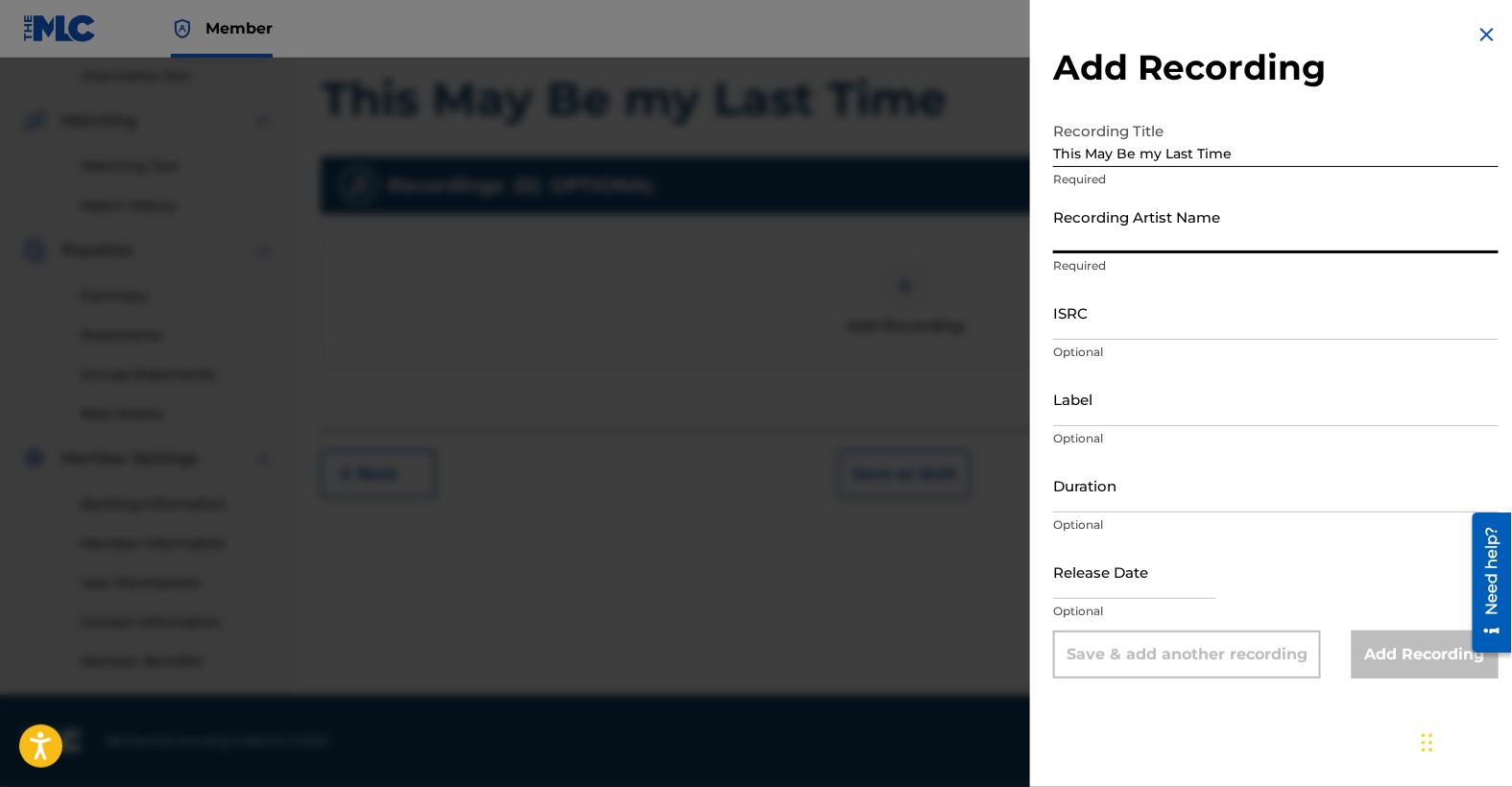
click at [1120, 240] on input "Recording Artist Name" at bounding box center [1276, 226] width 446 height 55
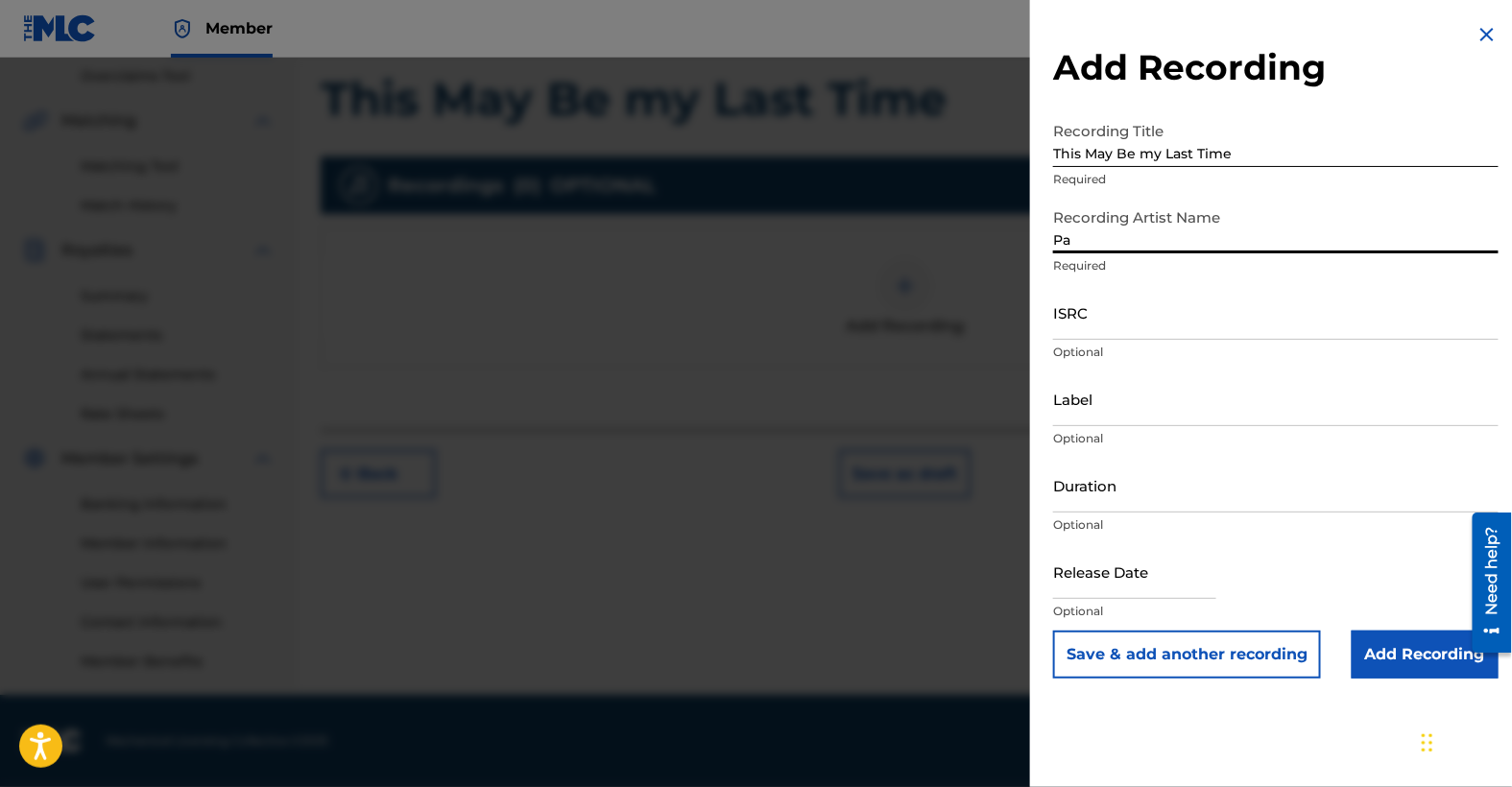
type input "P"
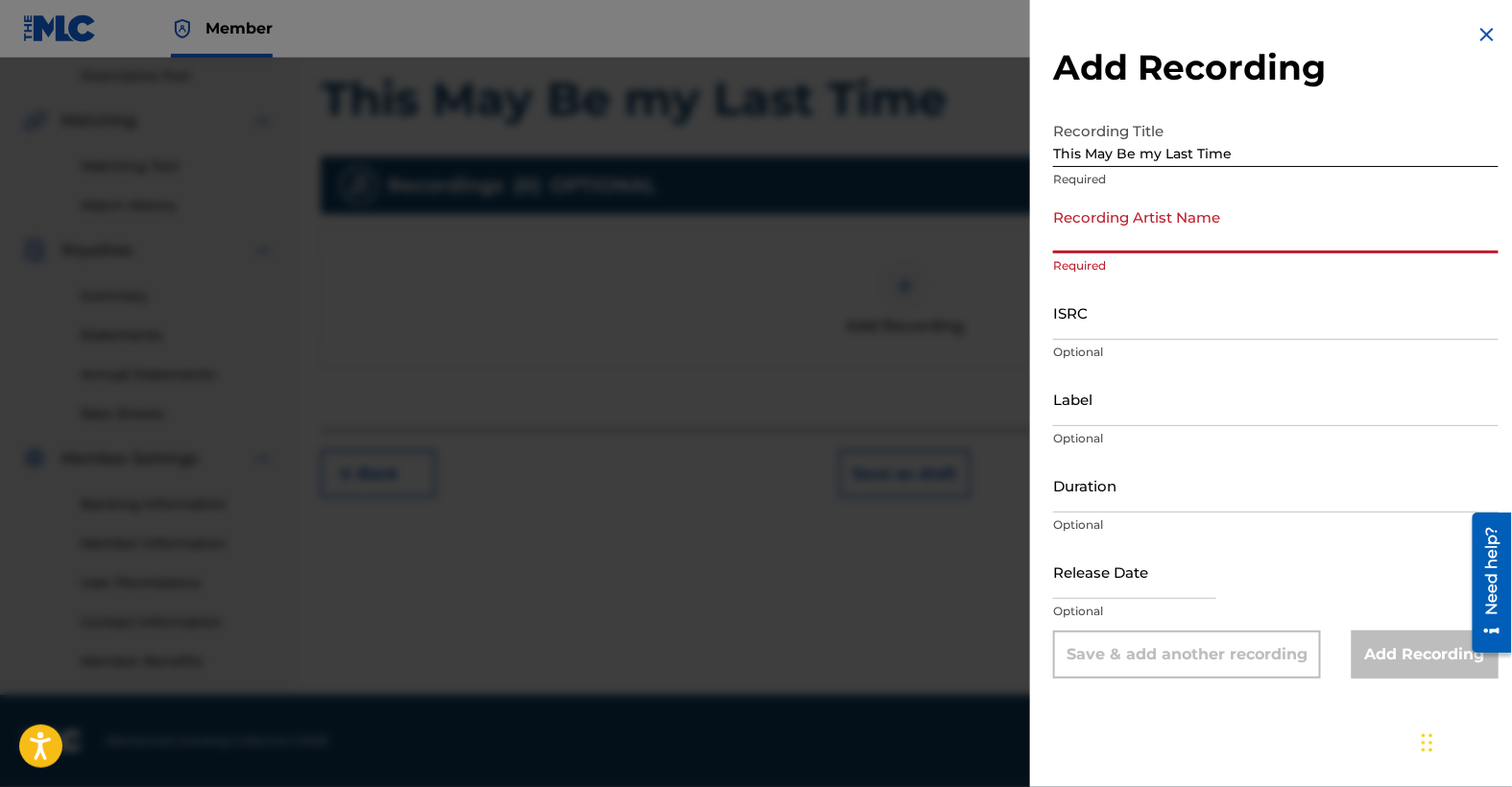
click at [1142, 242] on input "Recording Artist Name" at bounding box center [1276, 226] width 446 height 55
paste input "3Levels Up"
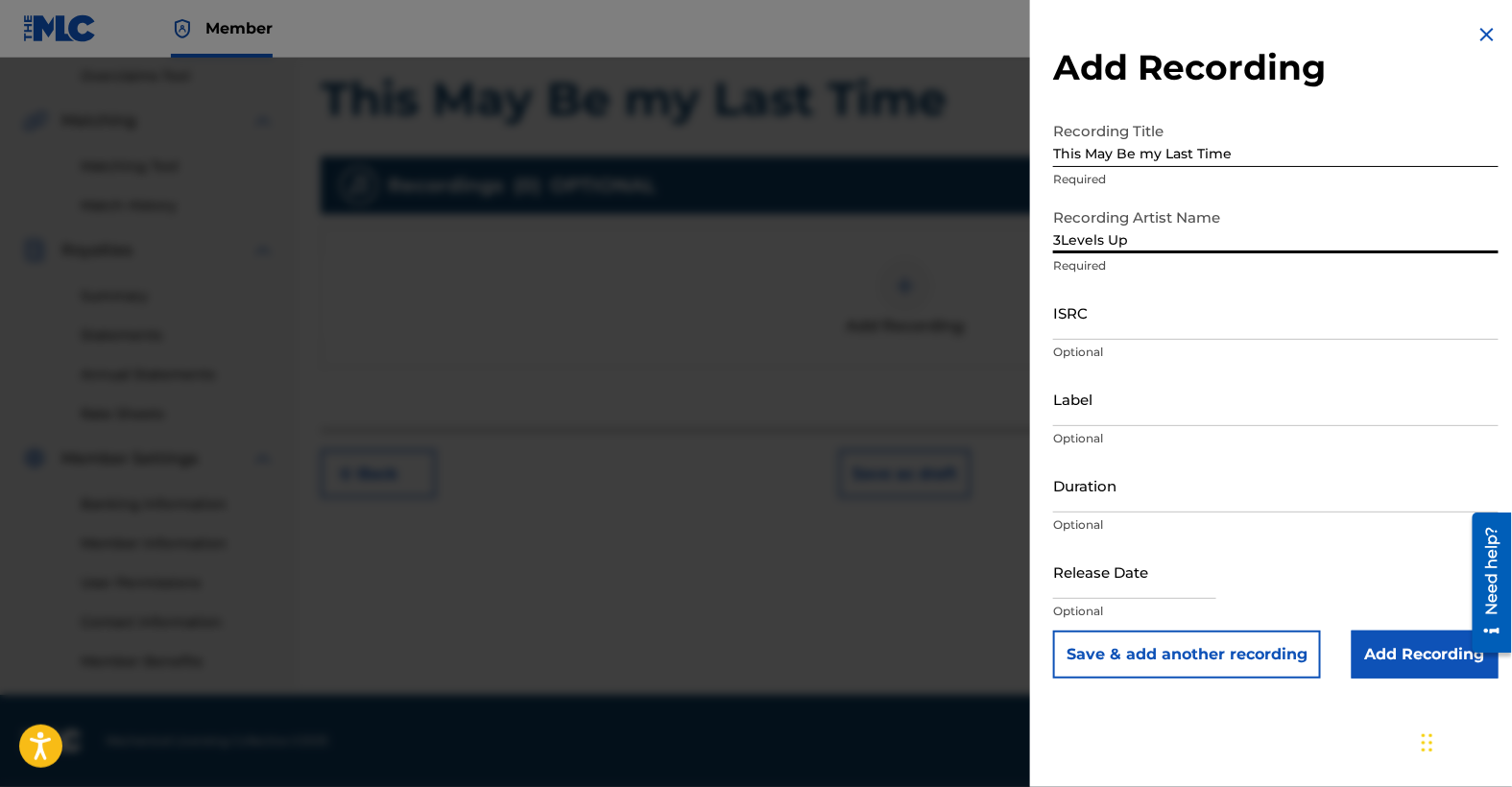
type input "3Levels Up"
click at [1118, 322] on input "ISRC" at bounding box center [1276, 312] width 446 height 55
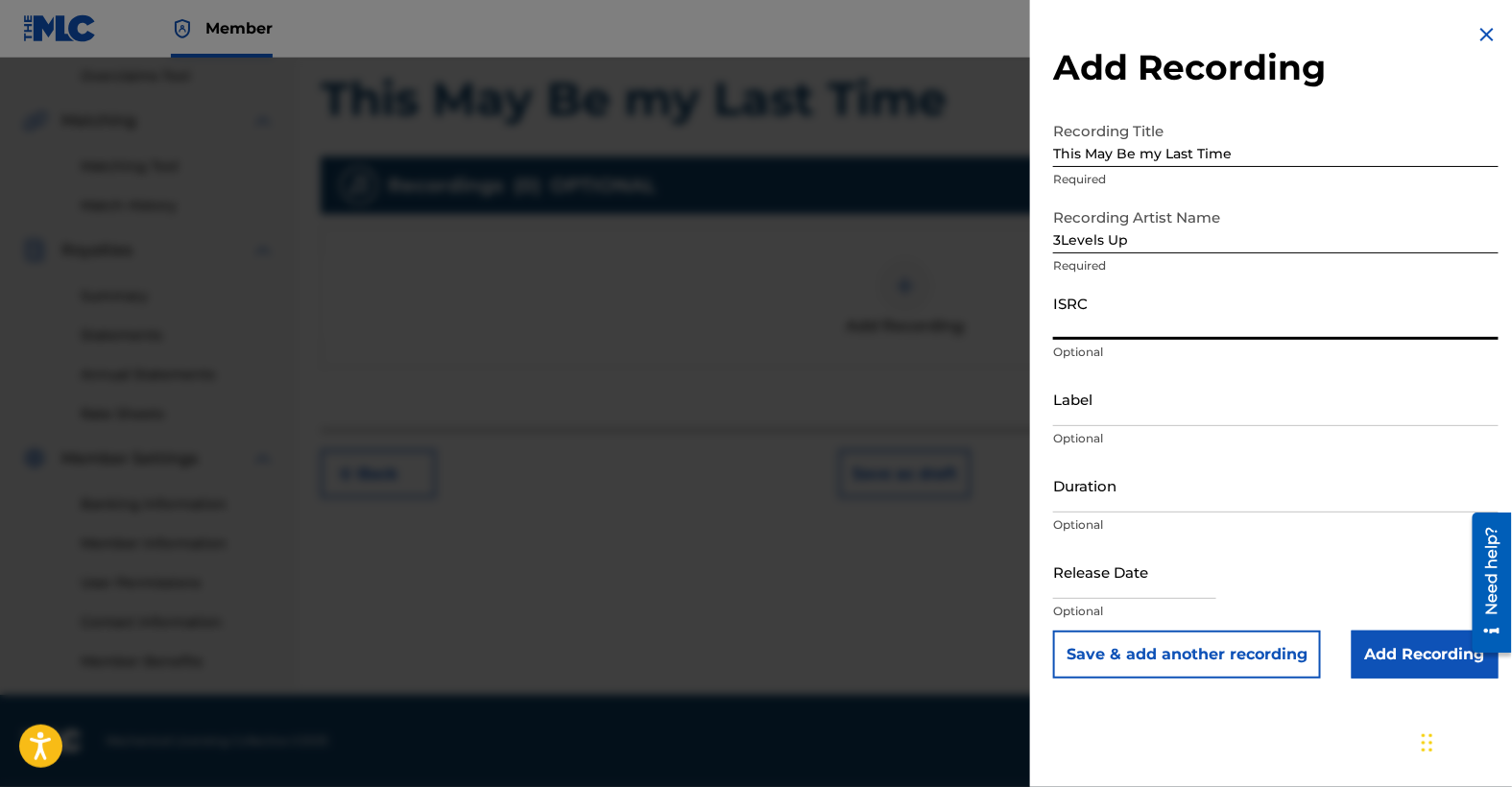
paste input "QT4LE2500013"
type input "QT4LE2500013"
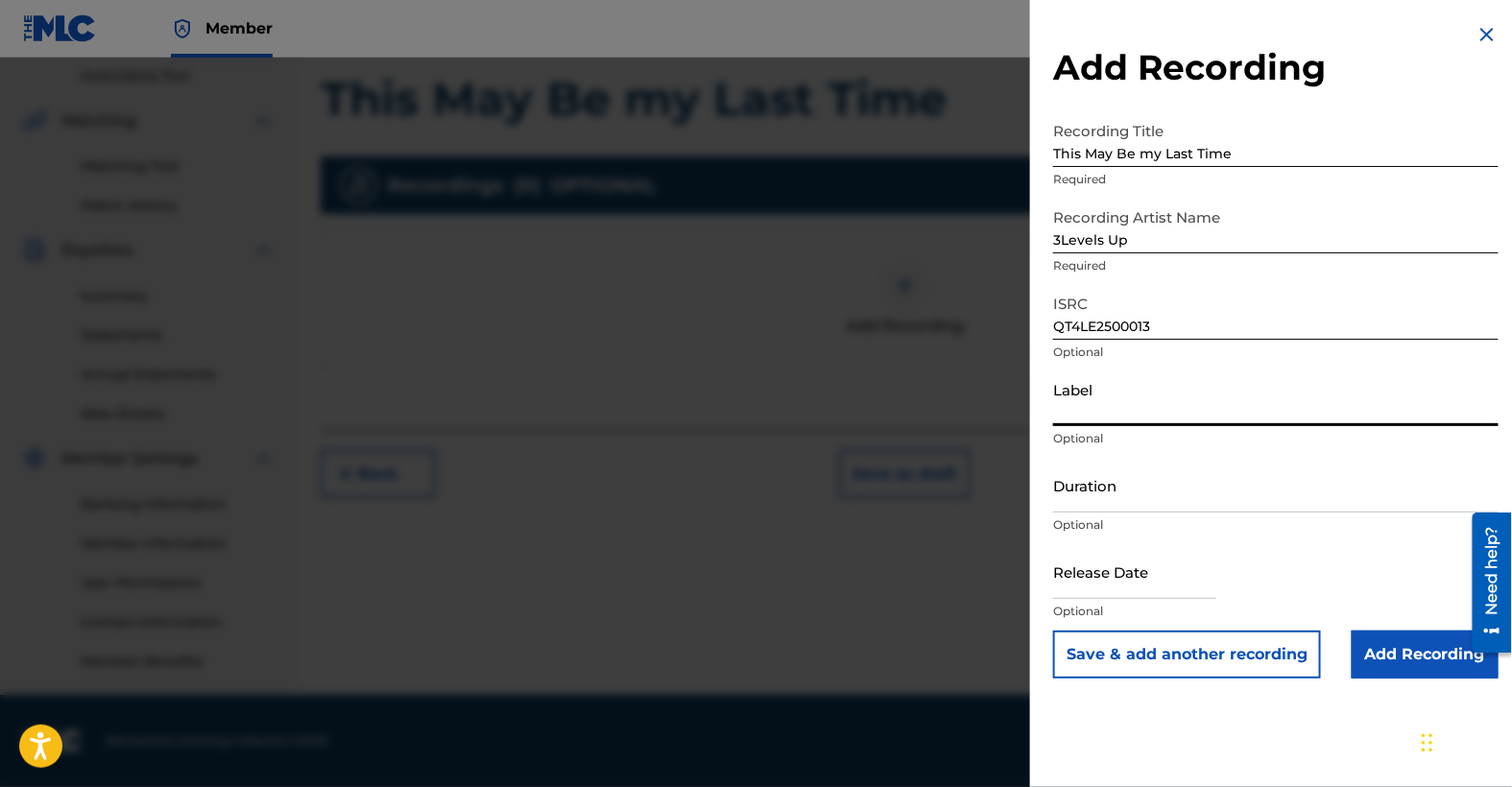
click at [1113, 402] on input "Label" at bounding box center [1276, 399] width 446 height 55
type input "Da Good Fellaz Music"
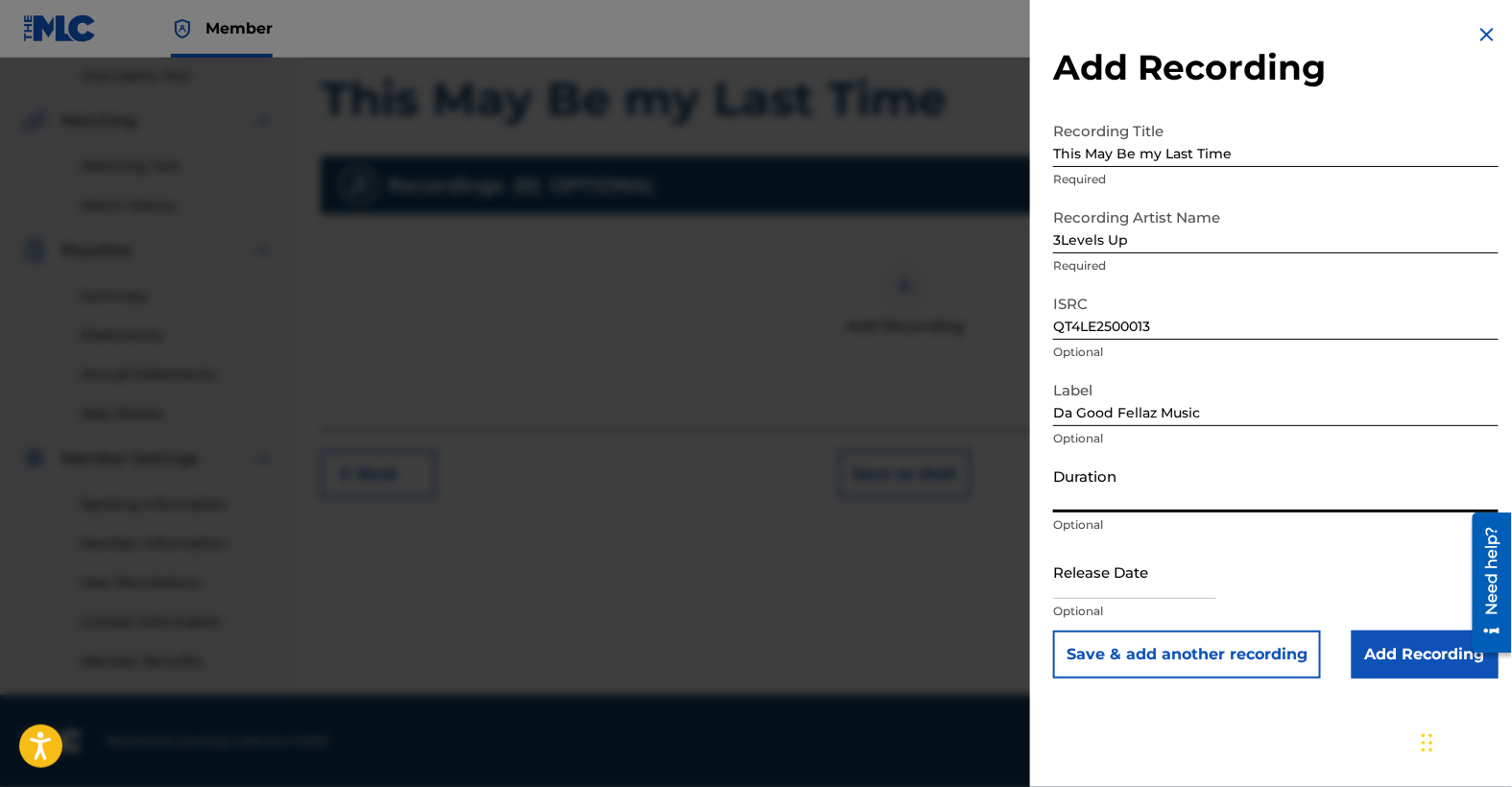
click at [1126, 491] on input "Duration" at bounding box center [1276, 485] width 446 height 55
click at [1090, 498] on input "Duration" at bounding box center [1276, 485] width 446 height 55
type input "03:18"
click at [1147, 589] on input "text" at bounding box center [1134, 571] width 164 height 55
select select "8"
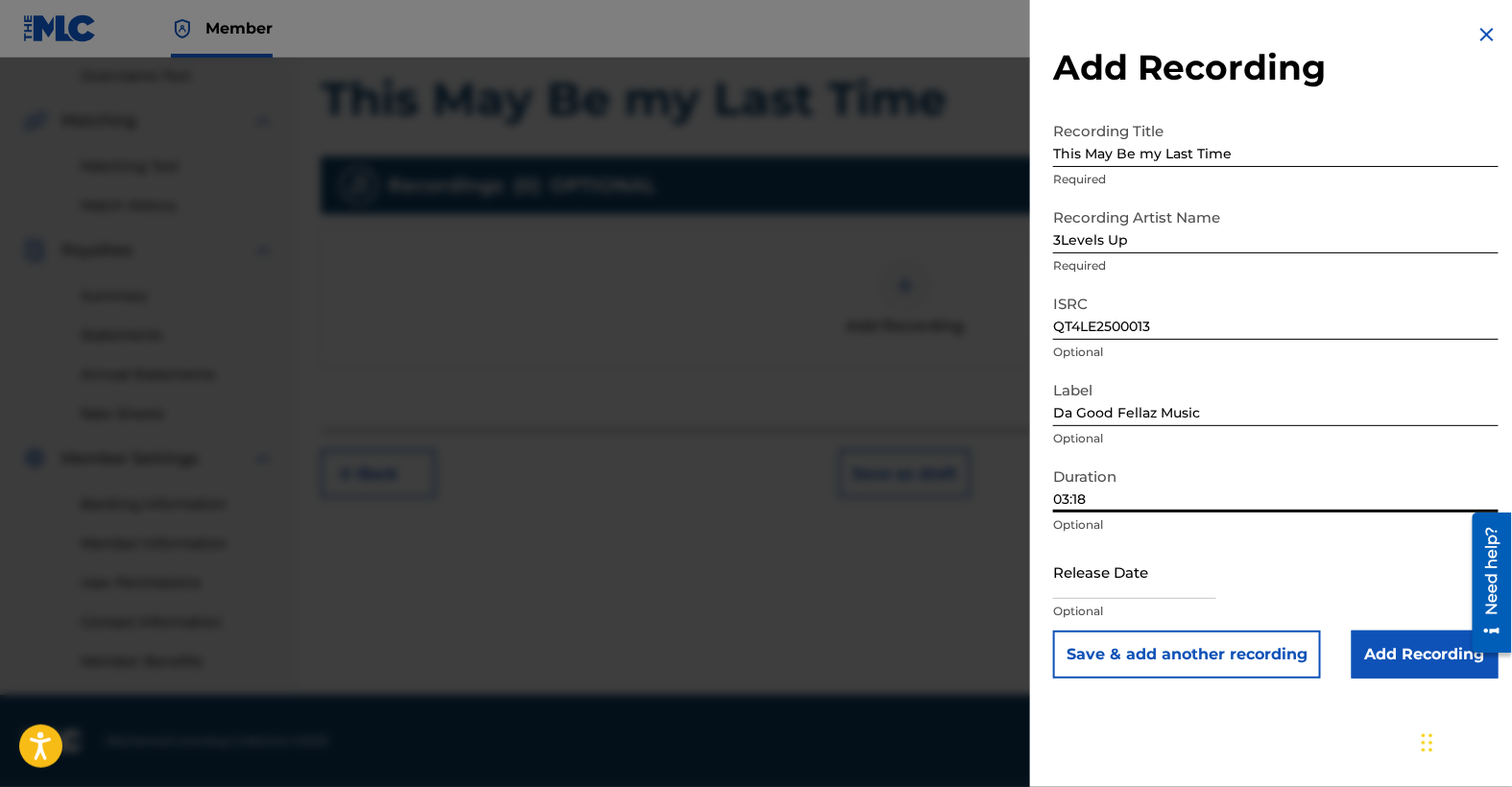
select select "2025"
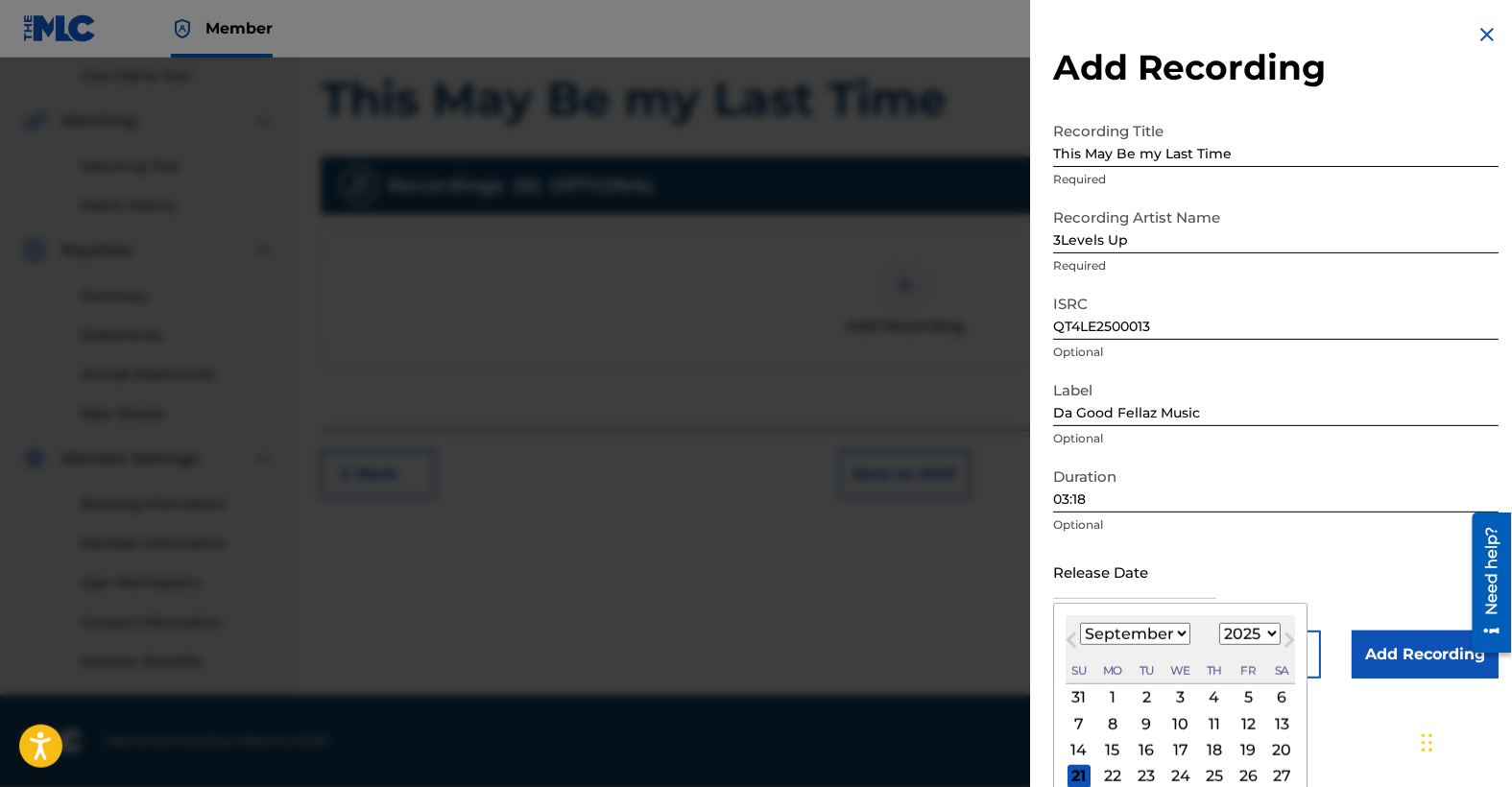
click at [1073, 639] on span "Previous Month" at bounding box center [1073, 643] width 0 height 29
click at [1183, 635] on select "January February March April May June July August September October November De…" at bounding box center [1135, 633] width 110 height 22
select select "9"
click at [1080, 622] on select "January February March April May June July August September October November De…" at bounding box center [1135, 633] width 110 height 22
click at [1215, 717] on div "9" at bounding box center [1215, 724] width 23 height 23
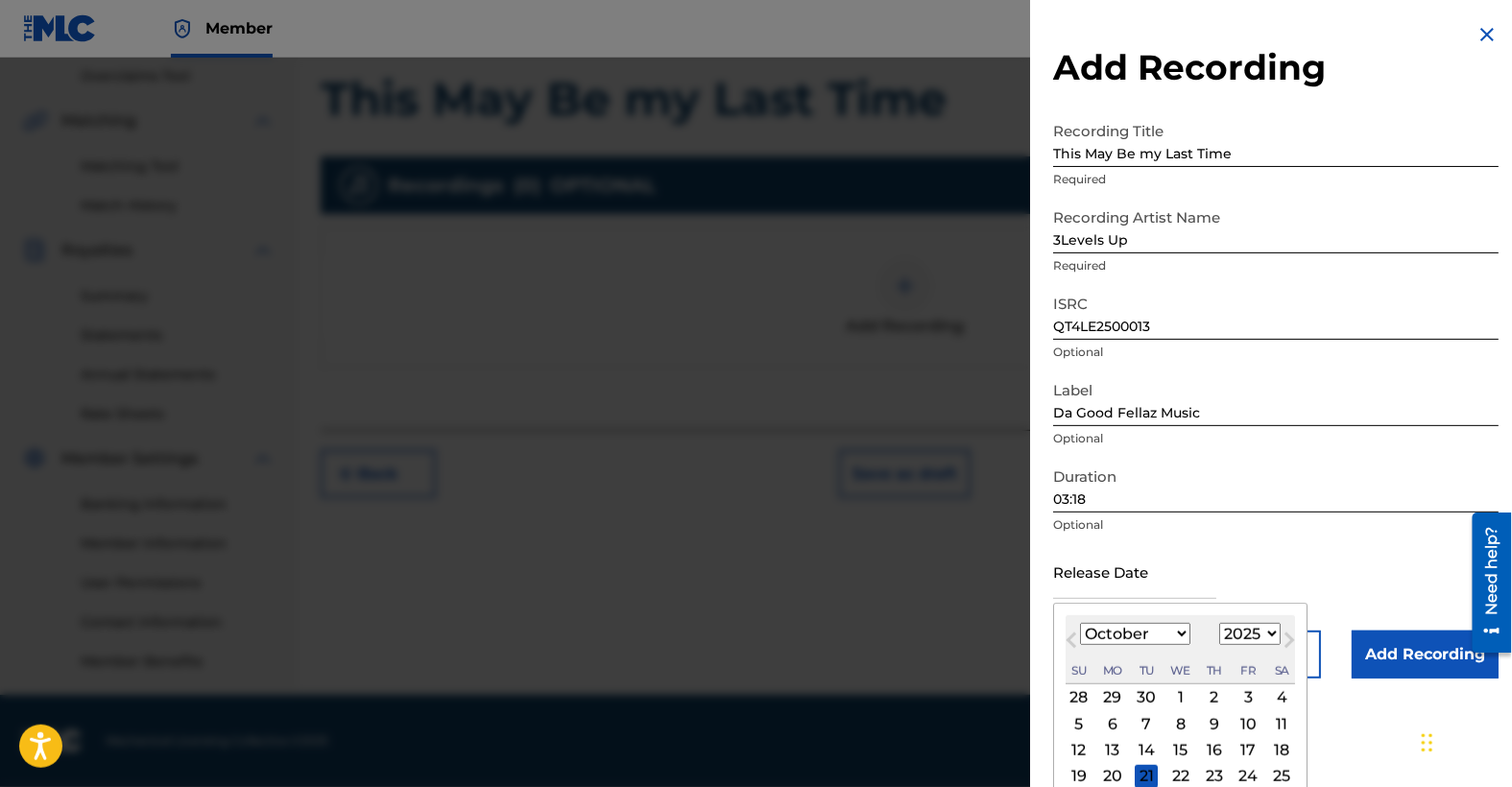
type input "[DATE]"
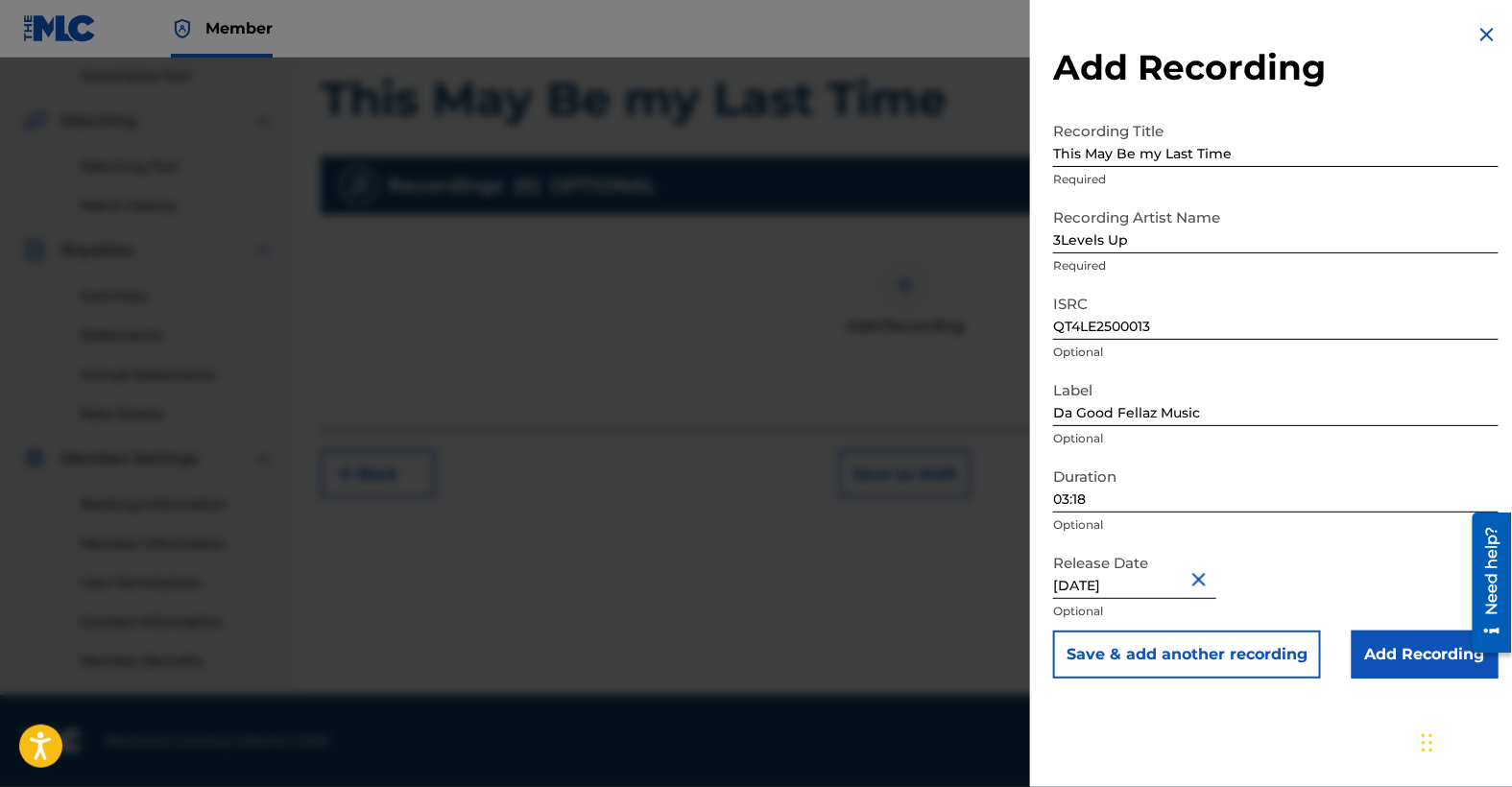
click at [1312, 582] on div "Release Date [DATE] Optional" at bounding box center [1276, 587] width 446 height 86
click at [1388, 655] on input "Add Recording" at bounding box center [1426, 654] width 147 height 48
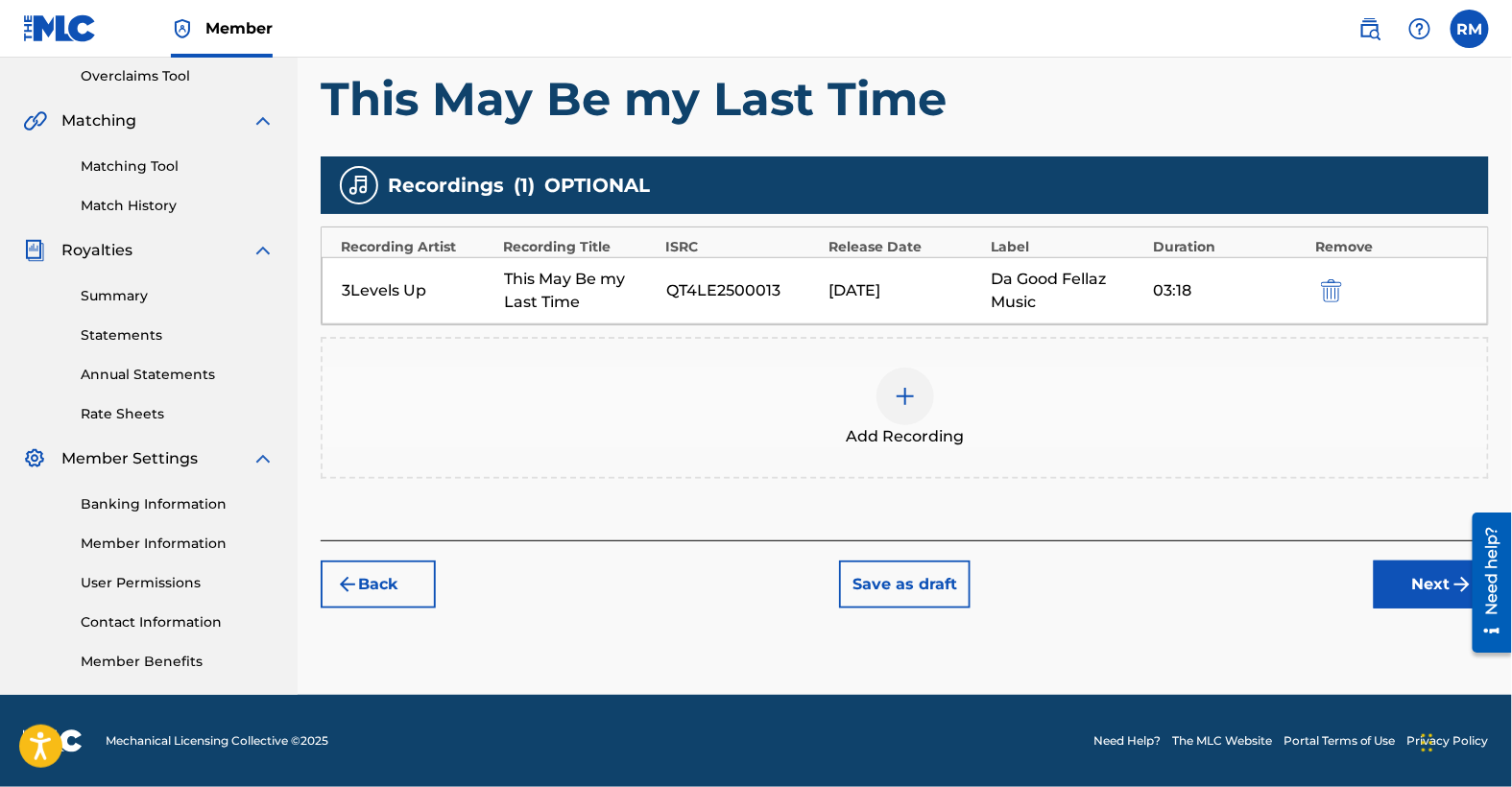
click at [1436, 576] on button "Next" at bounding box center [1432, 585] width 115 height 48
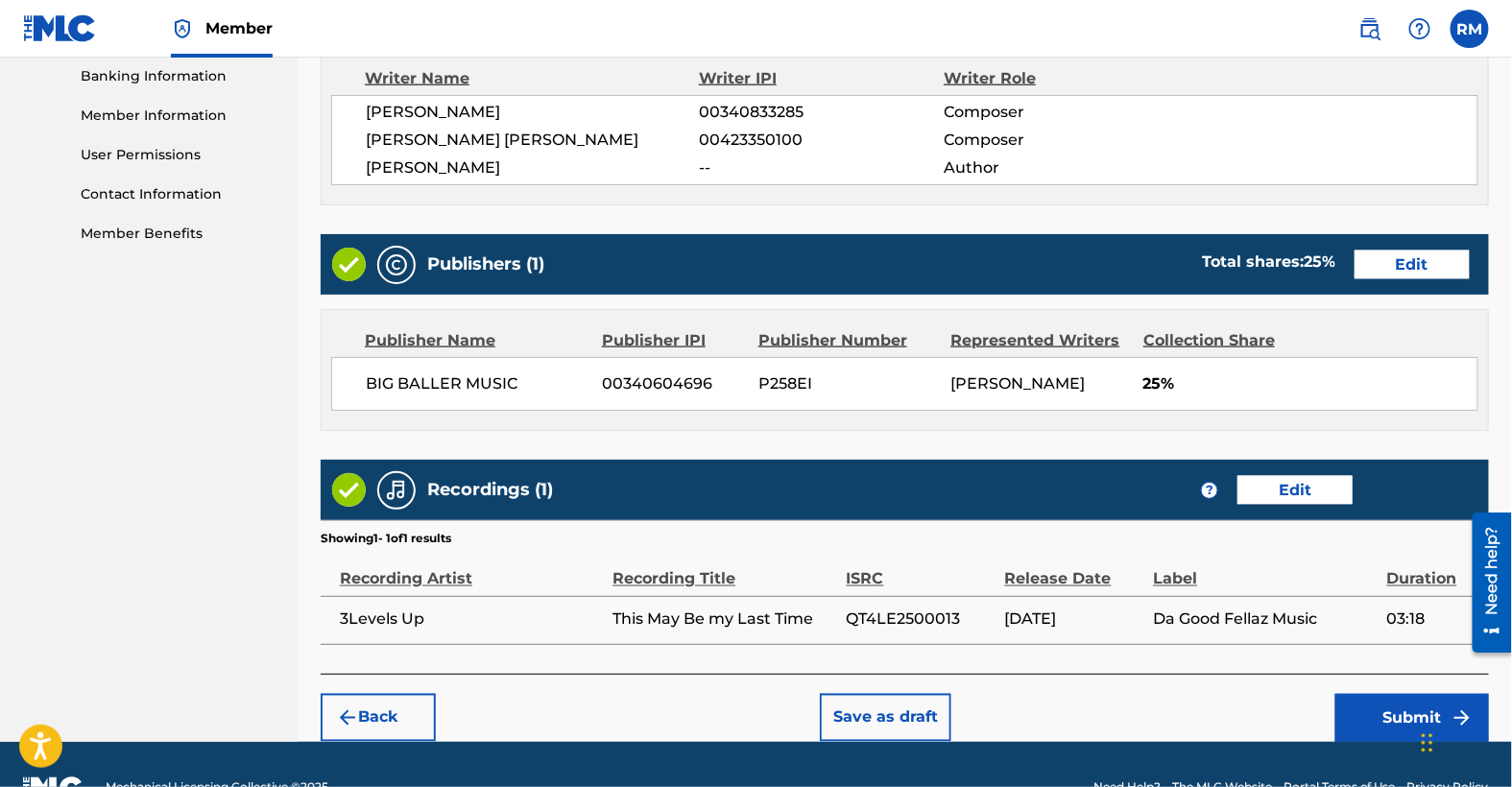
scroll to position [872, 0]
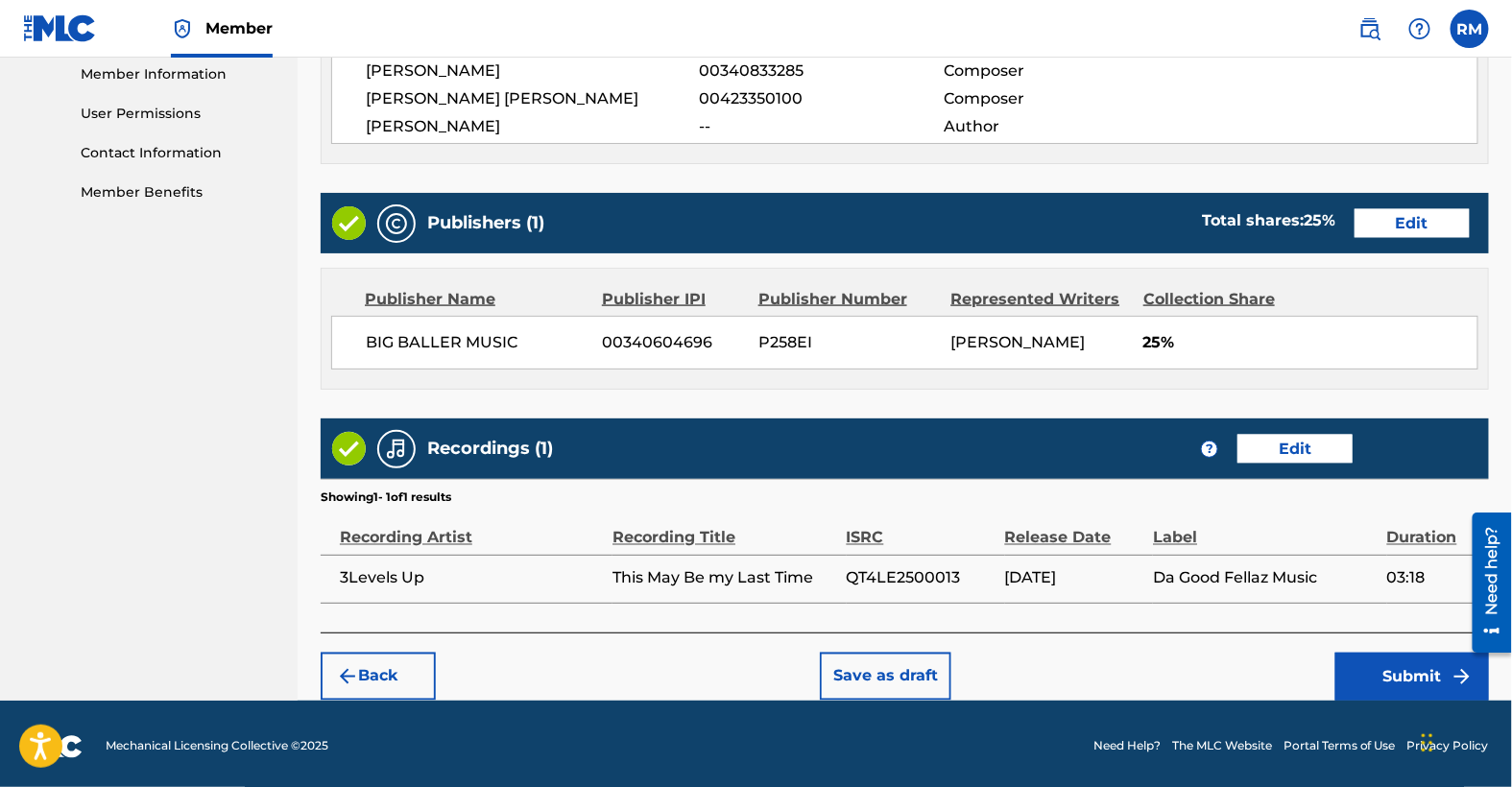
click at [1409, 667] on button "Submit" at bounding box center [1412, 677] width 154 height 48
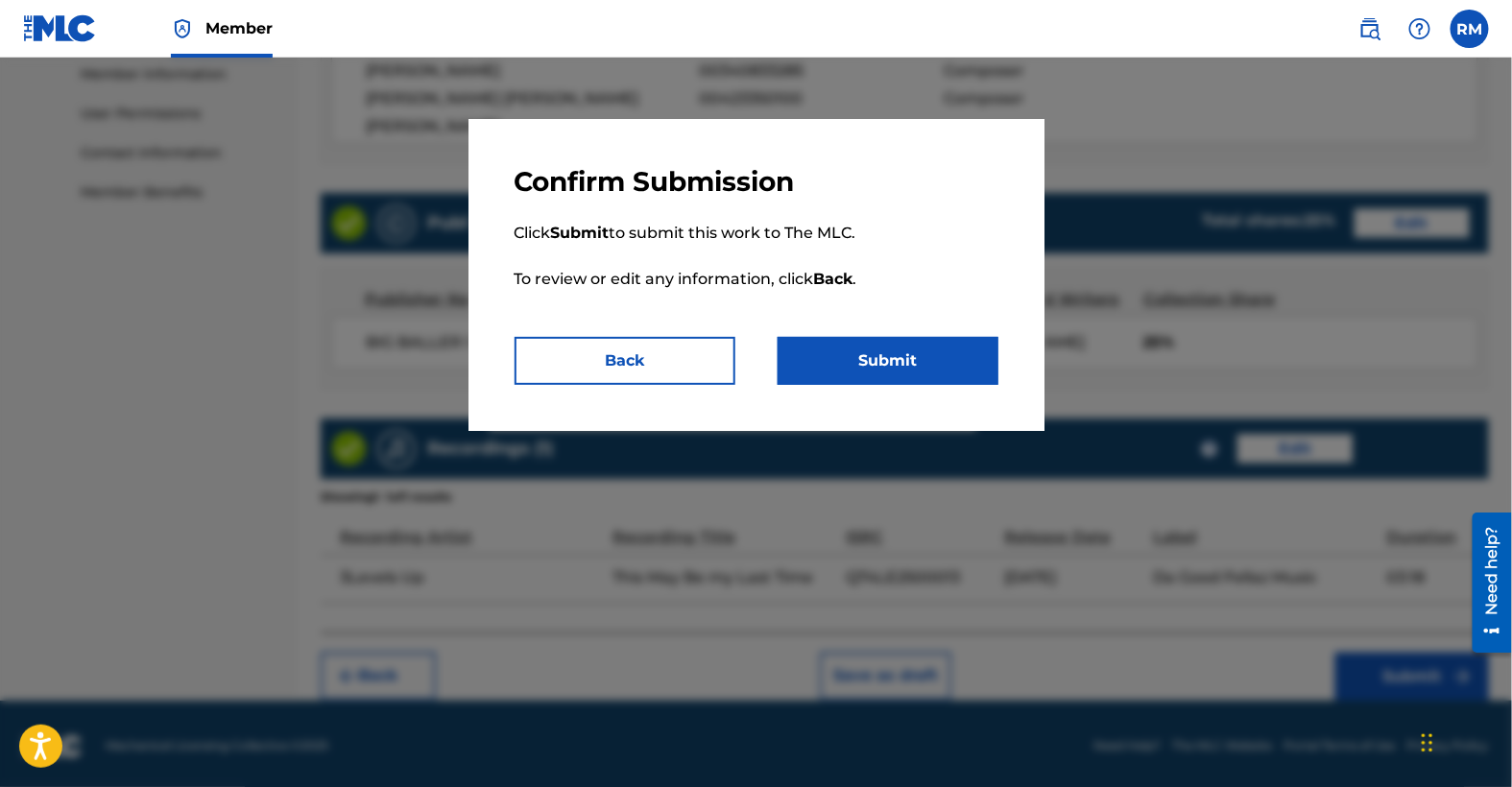
drag, startPoint x: 889, startPoint y: 358, endPoint x: 885, endPoint y: 317, distance: 41.2
click at [885, 317] on div "Confirm Submission Click Submit to submit this work to The MLC. To review or ed…" at bounding box center [756, 275] width 576 height 312
click at [880, 371] on button "Submit" at bounding box center [888, 361] width 221 height 48
